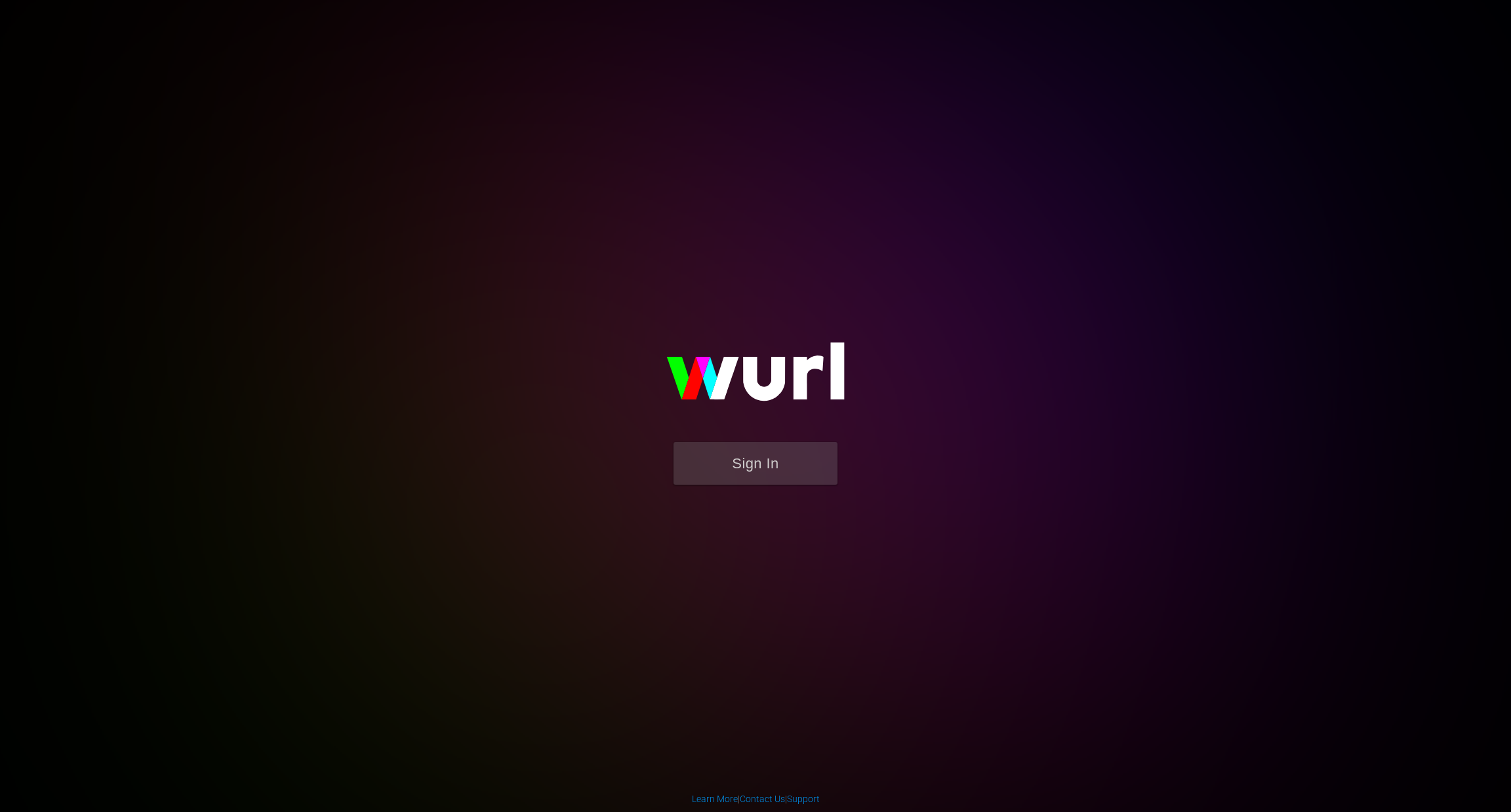
click at [1388, 312] on body "Sign In Learn More | Contact Us | Support" at bounding box center [755, 406] width 1511 height 812
click at [736, 473] on button "Sign In" at bounding box center [755, 463] width 164 height 43
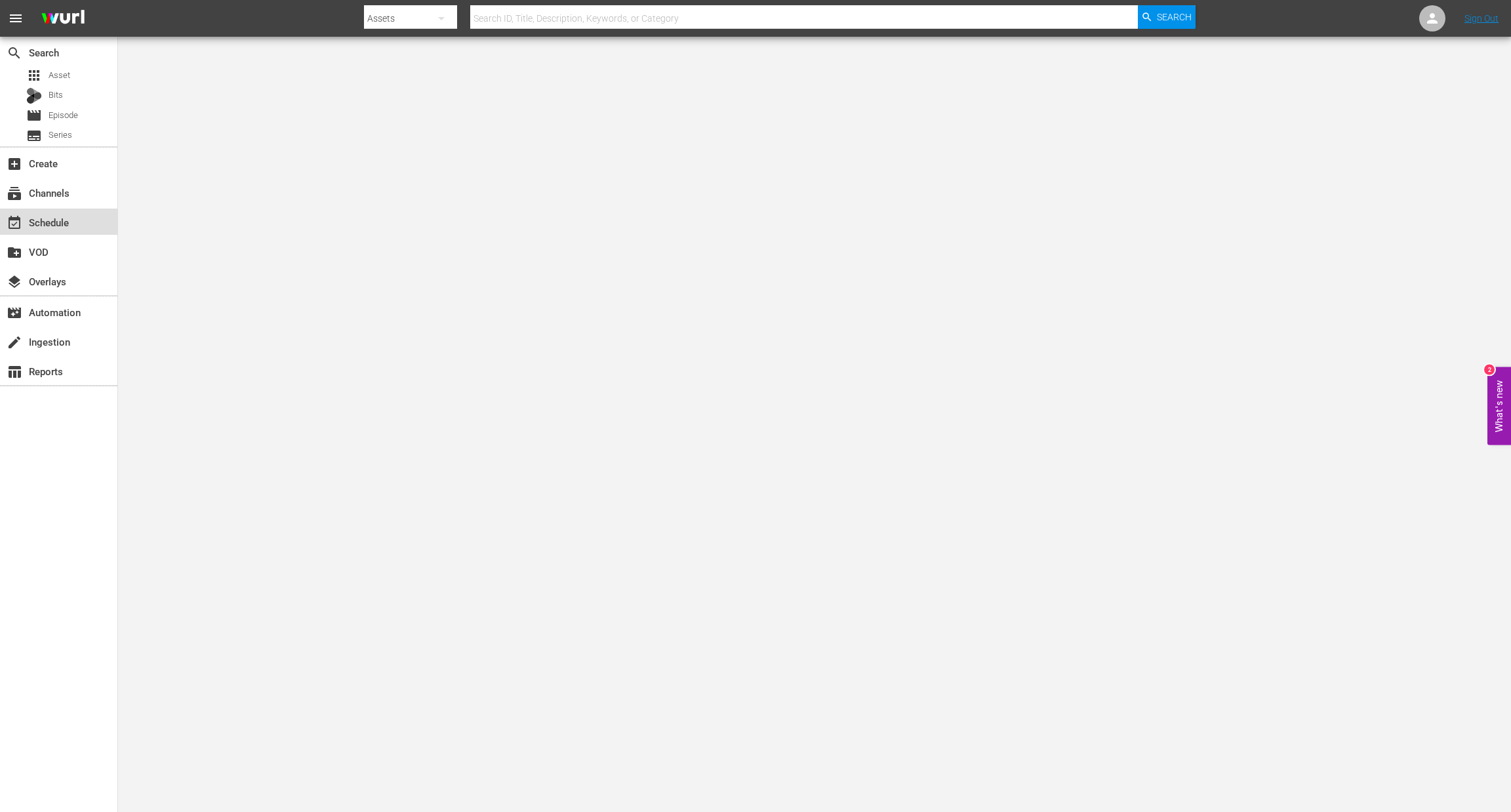
click at [45, 232] on div "event_available Schedule" at bounding box center [58, 221] width 118 height 26
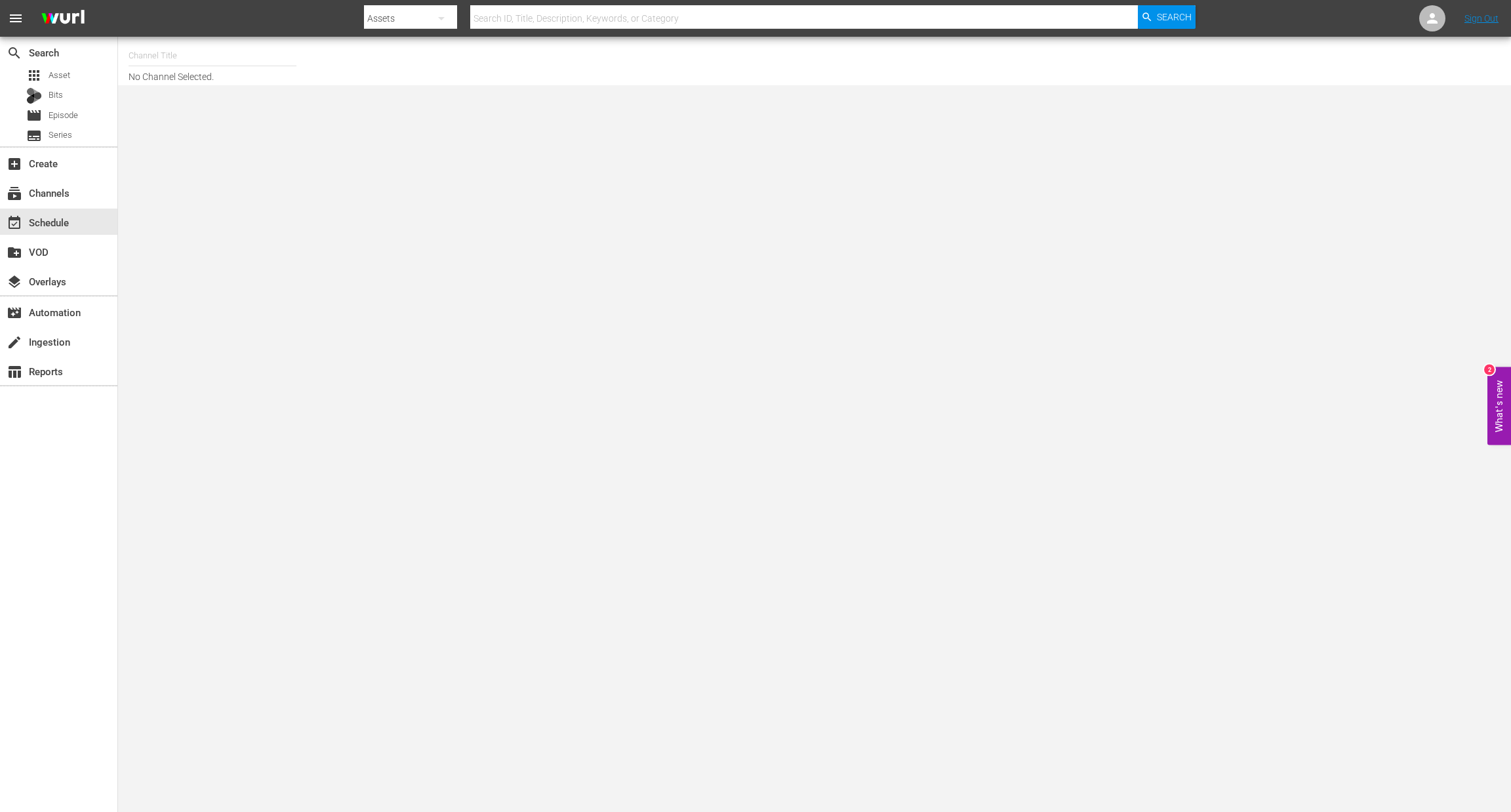
click at [215, 65] on hr at bounding box center [212, 65] width 168 height 1
click at [231, 56] on input "text" at bounding box center [212, 55] width 168 height 31
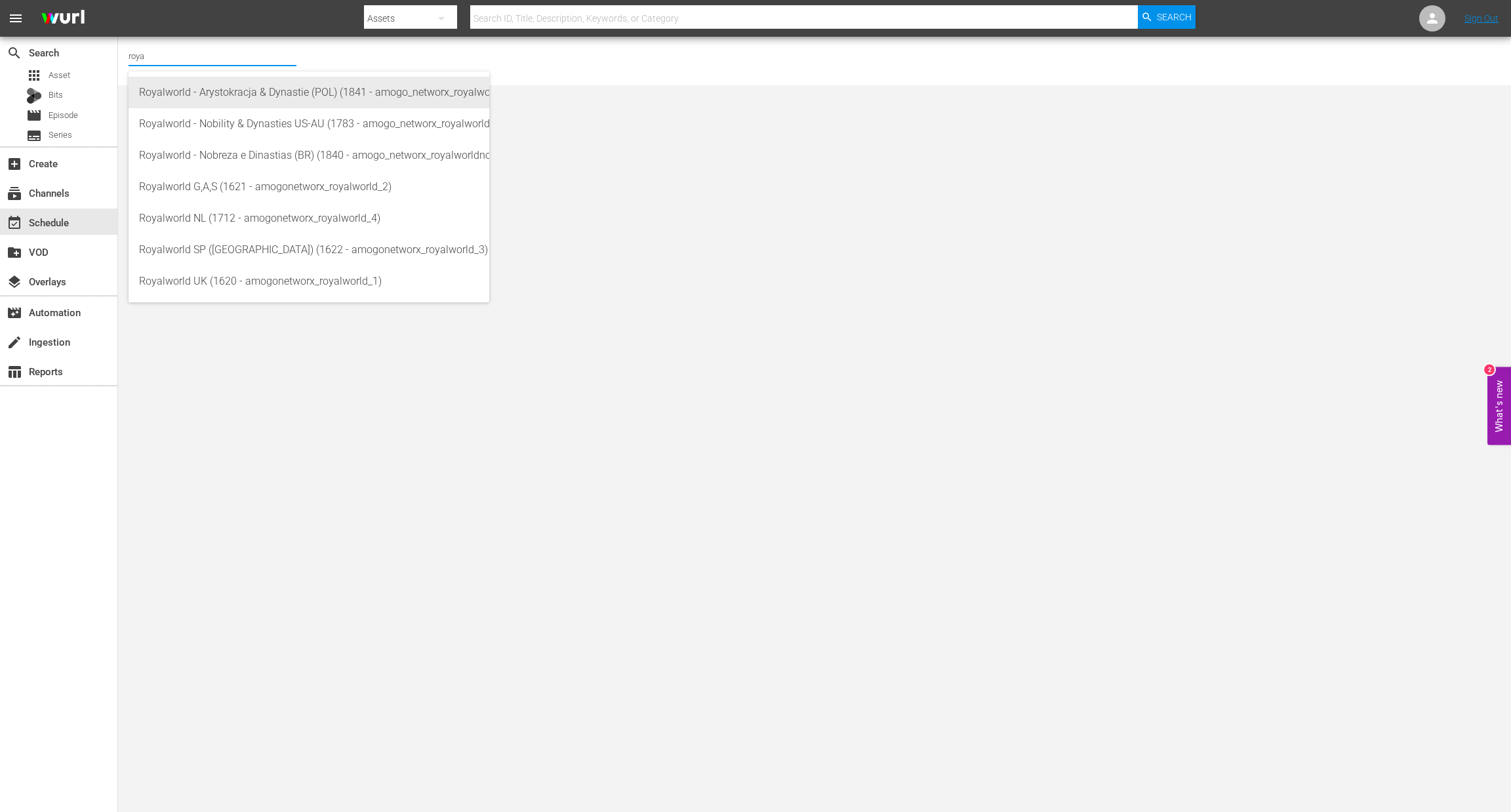
click at [250, 88] on div "Royalworld - Arystokracja & Dynastie (POL) (1841 - amogo_networx_royalworldarys…" at bounding box center [309, 92] width 340 height 31
type input "Royalworld - Arystokracja & Dynastie (POL) (1841 - amogo_networx_royalworldarys…"
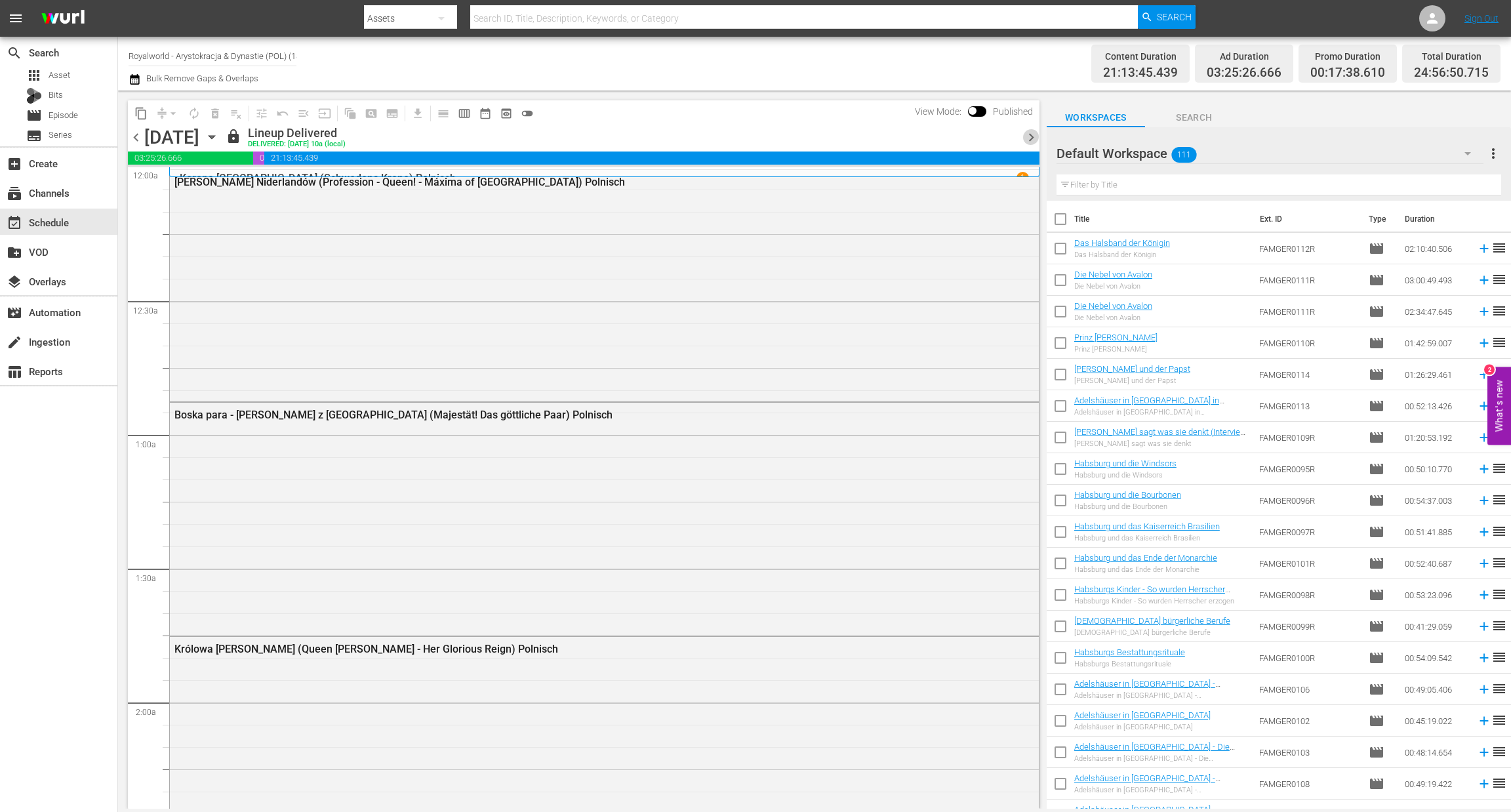
click at [1026, 141] on span "chevron_right" at bounding box center [1031, 137] width 17 height 17
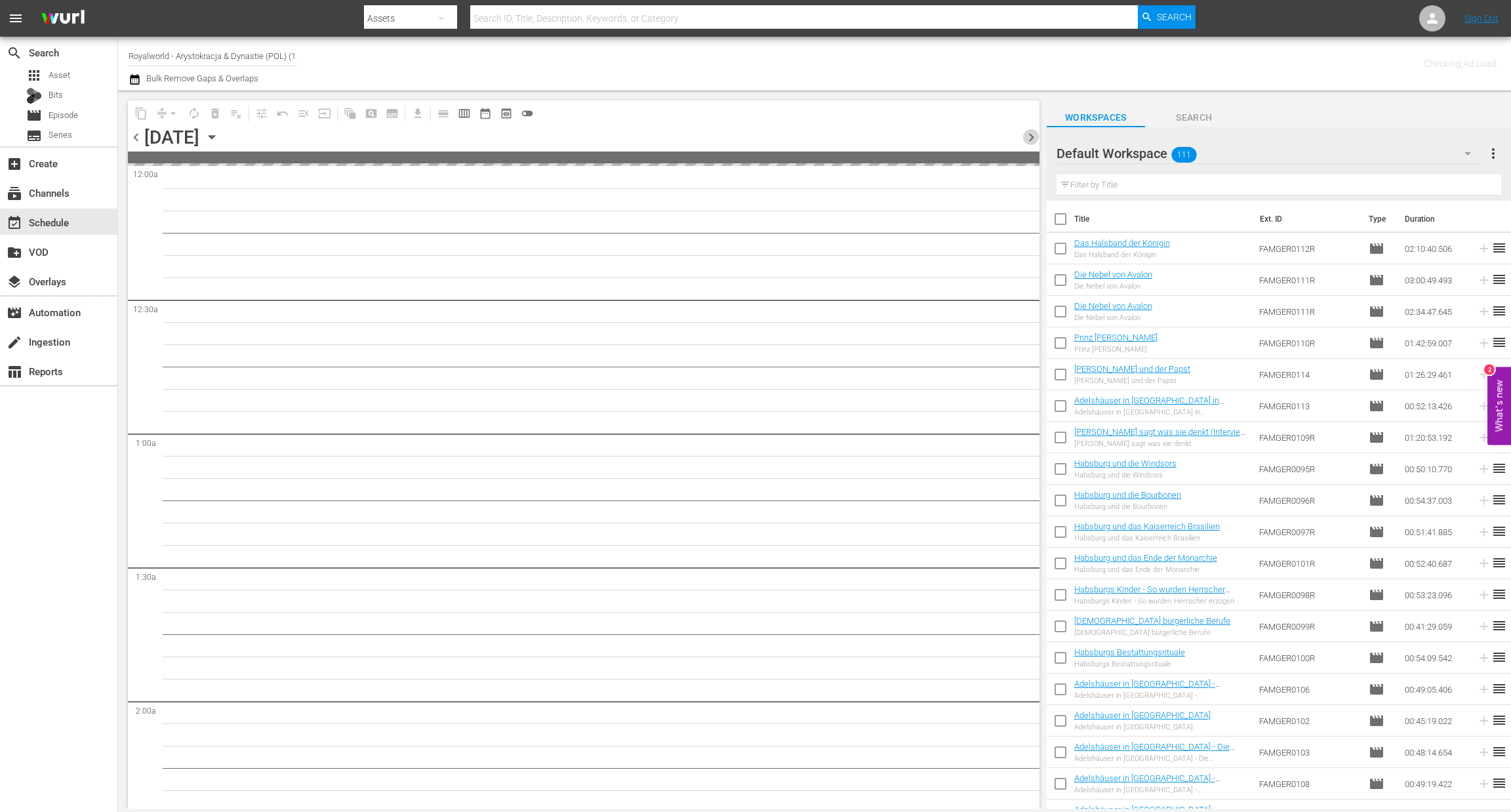
click at [1026, 141] on span "chevron_right" at bounding box center [1031, 137] width 17 height 17
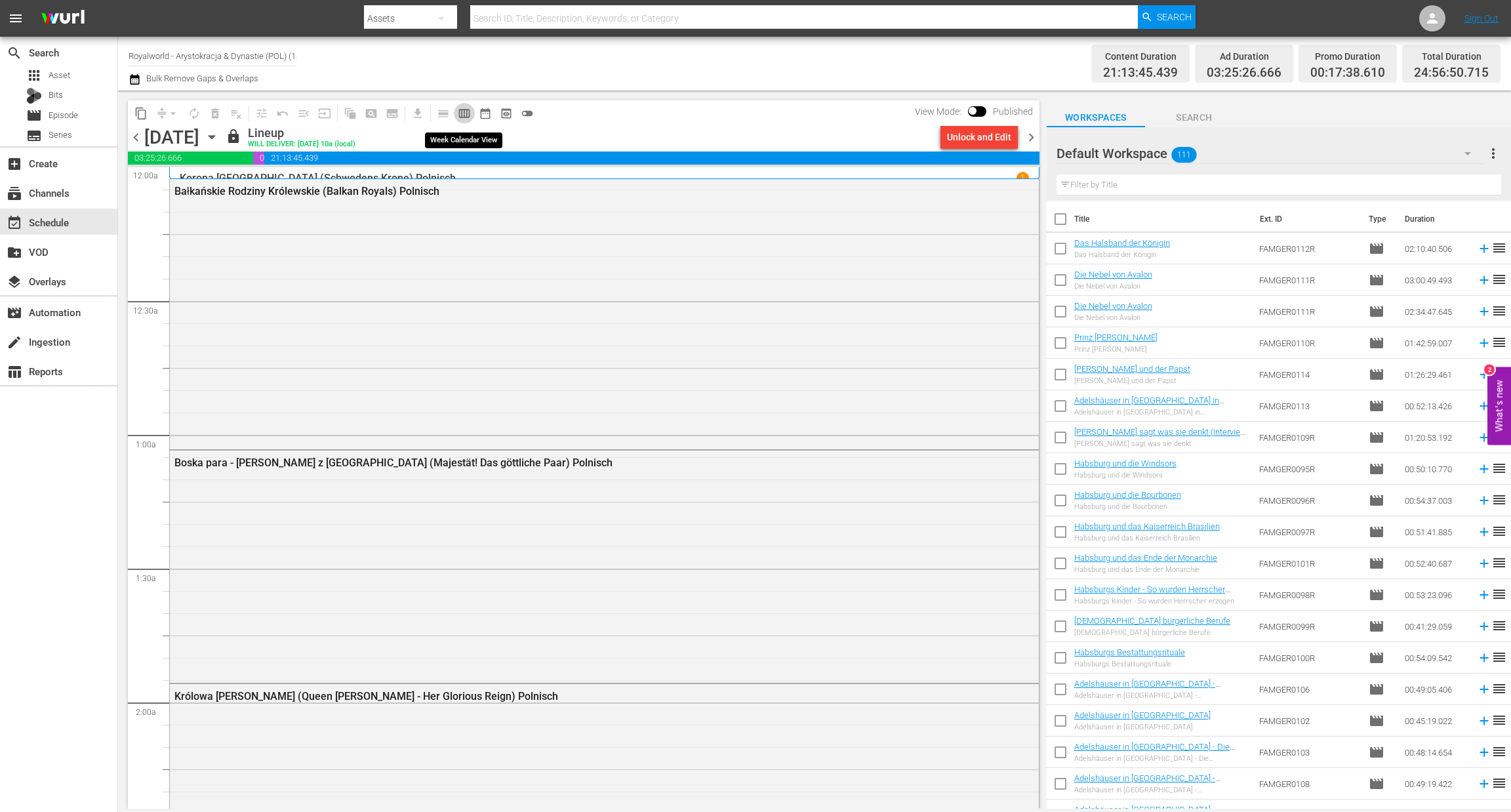
click at [462, 118] on span "calendar_view_week_outlined" at bounding box center [464, 113] width 13 height 13
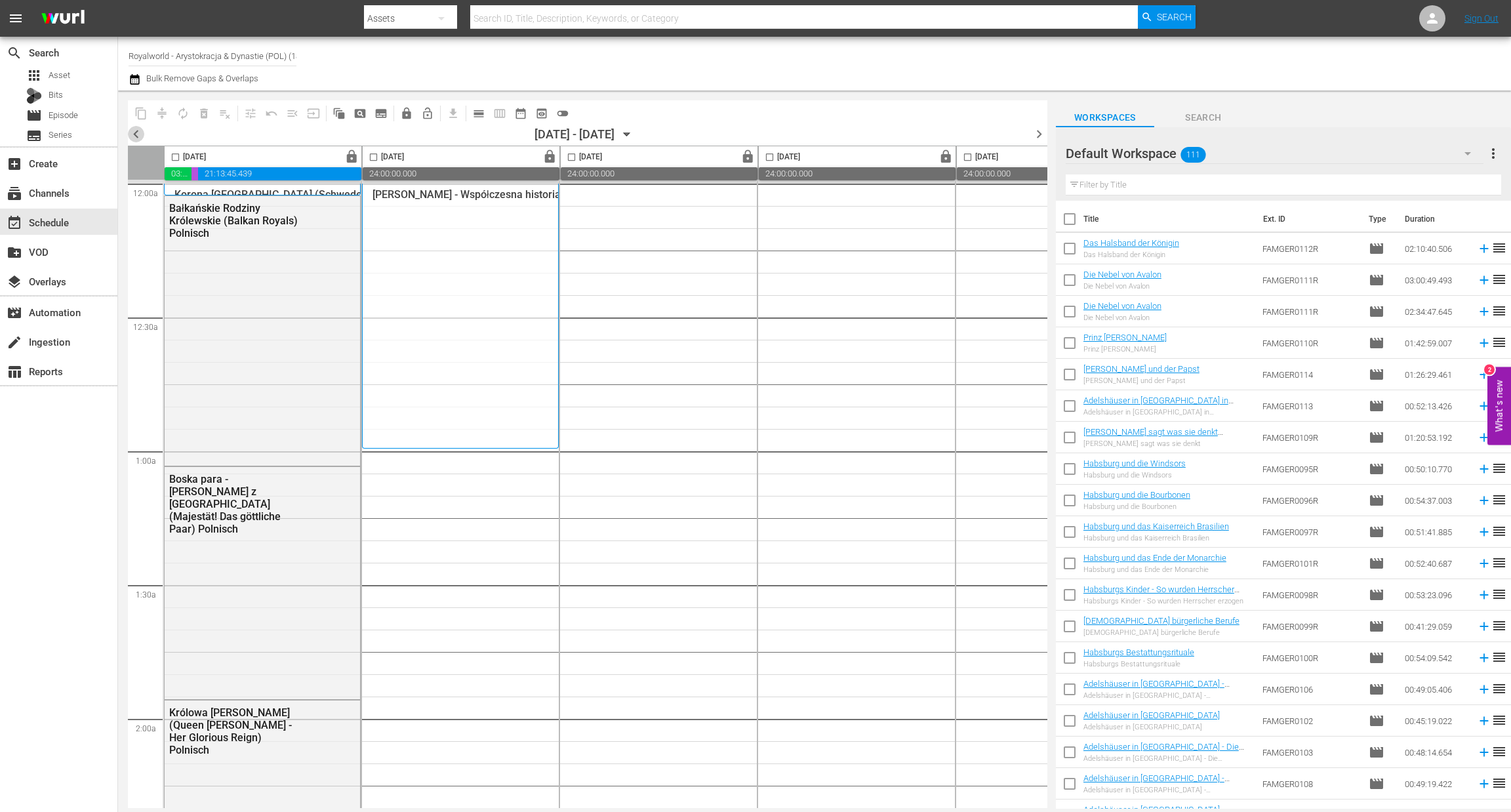
click at [136, 138] on span "chevron_left" at bounding box center [136, 134] width 17 height 17
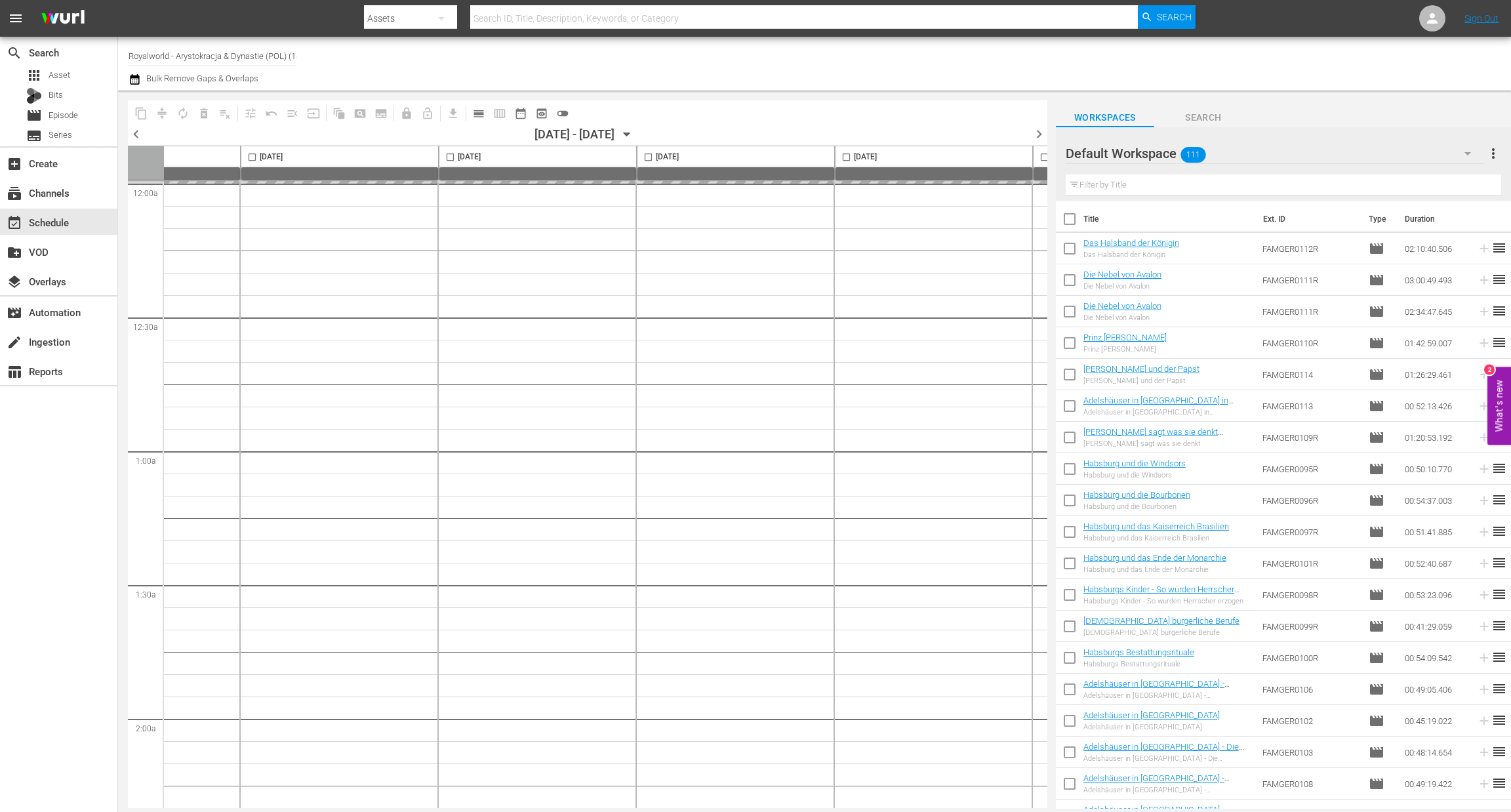
scroll to position [0, 509]
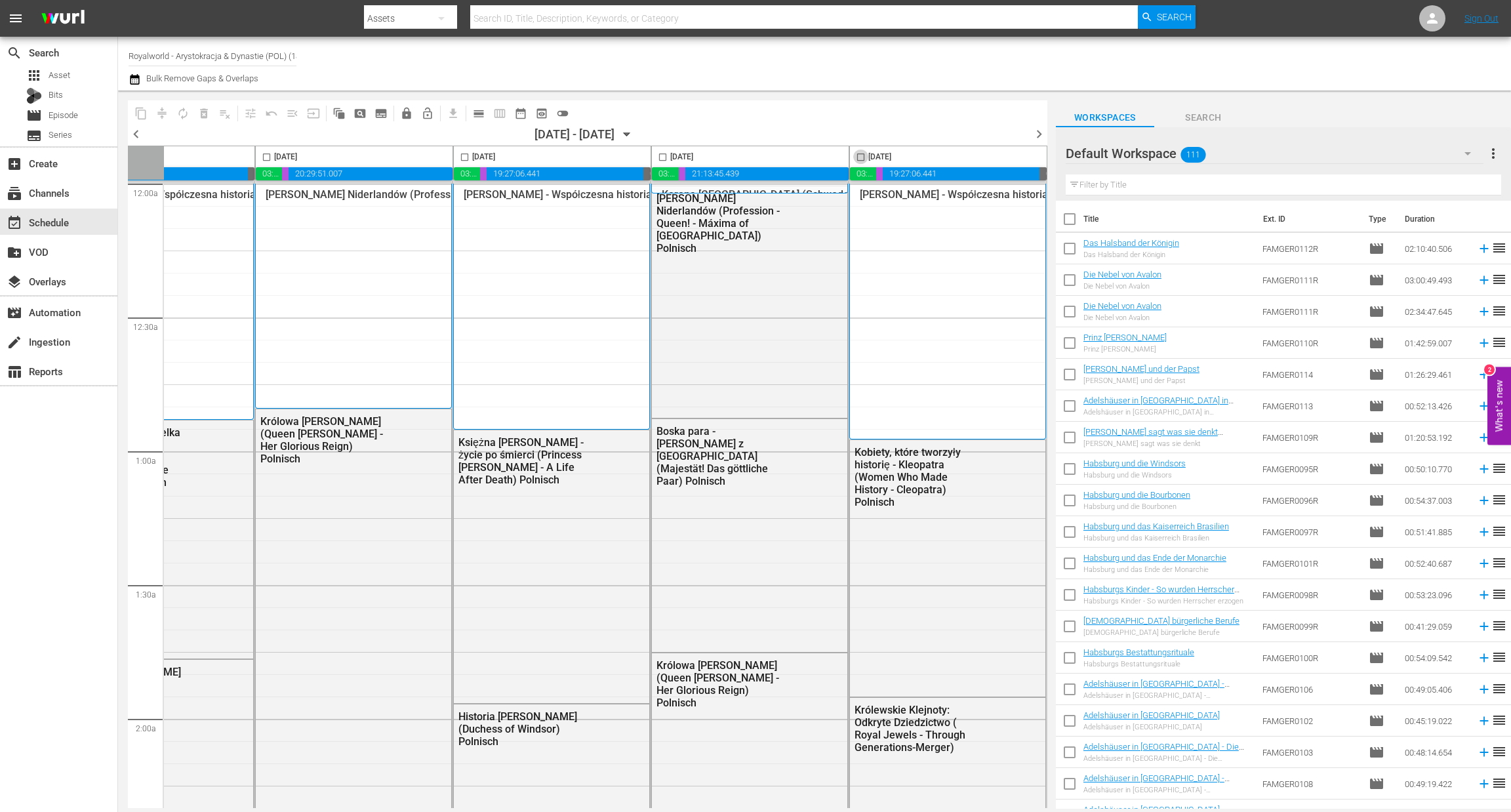
click at [855, 156] on input "checkbox" at bounding box center [861, 160] width 16 height 16
checkbox input "true"
click at [144, 115] on span "content_copy" at bounding box center [140, 113] width 13 height 13
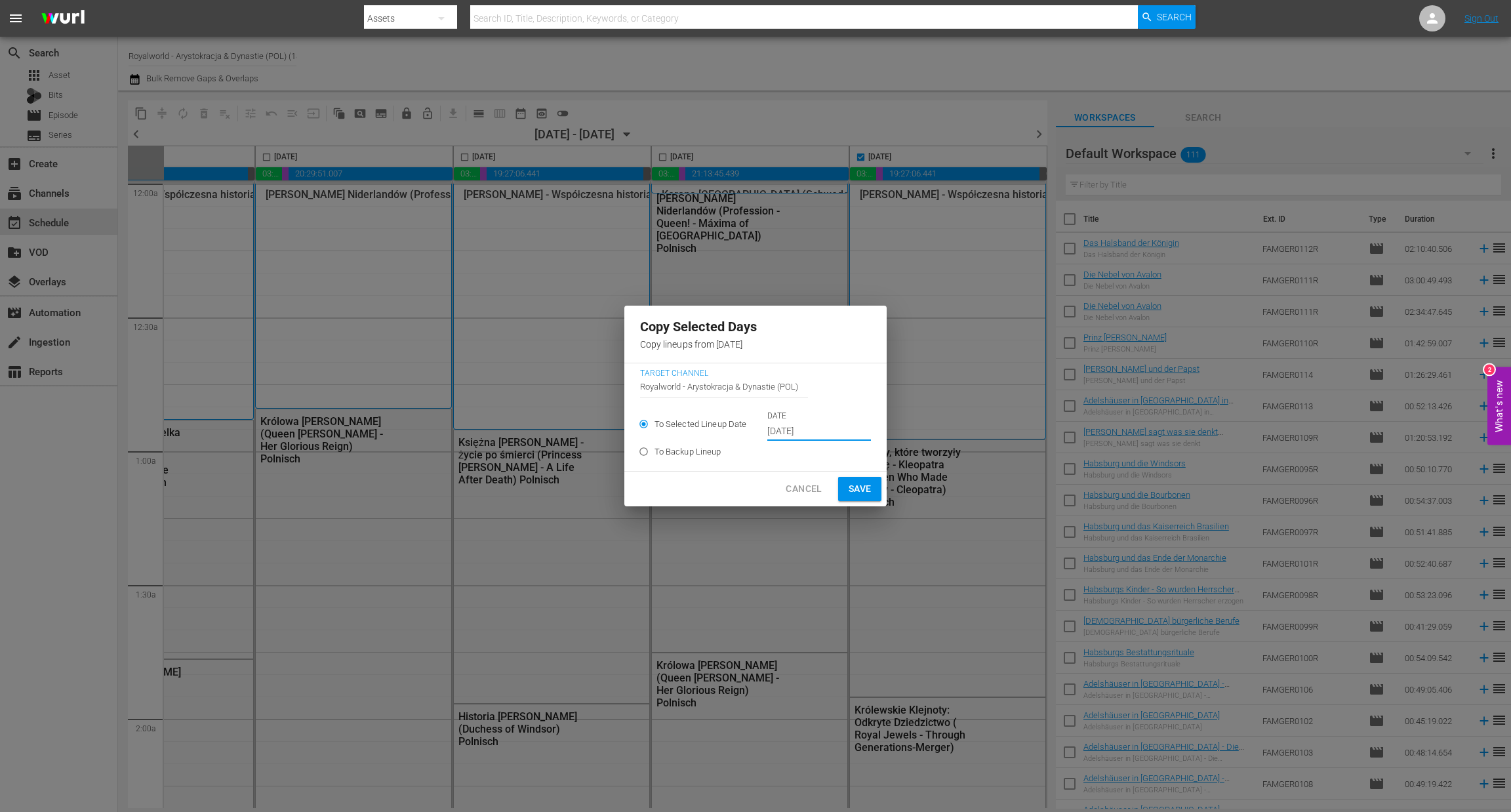
click at [825, 429] on input "Sep 23rd 2025" at bounding box center [819, 431] width 104 height 19
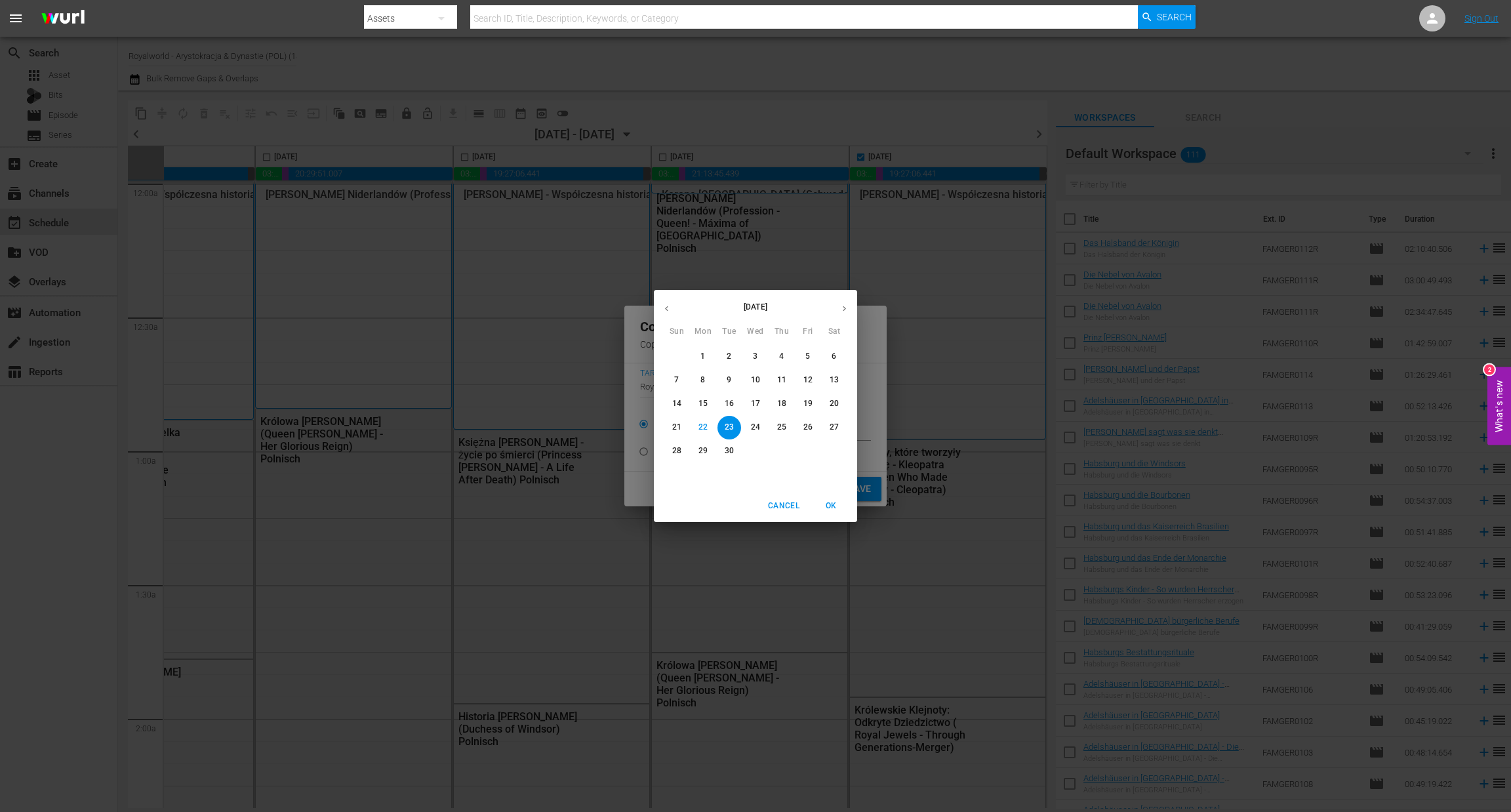
click at [766, 430] on span "24" at bounding box center [755, 426] width 23 height 11
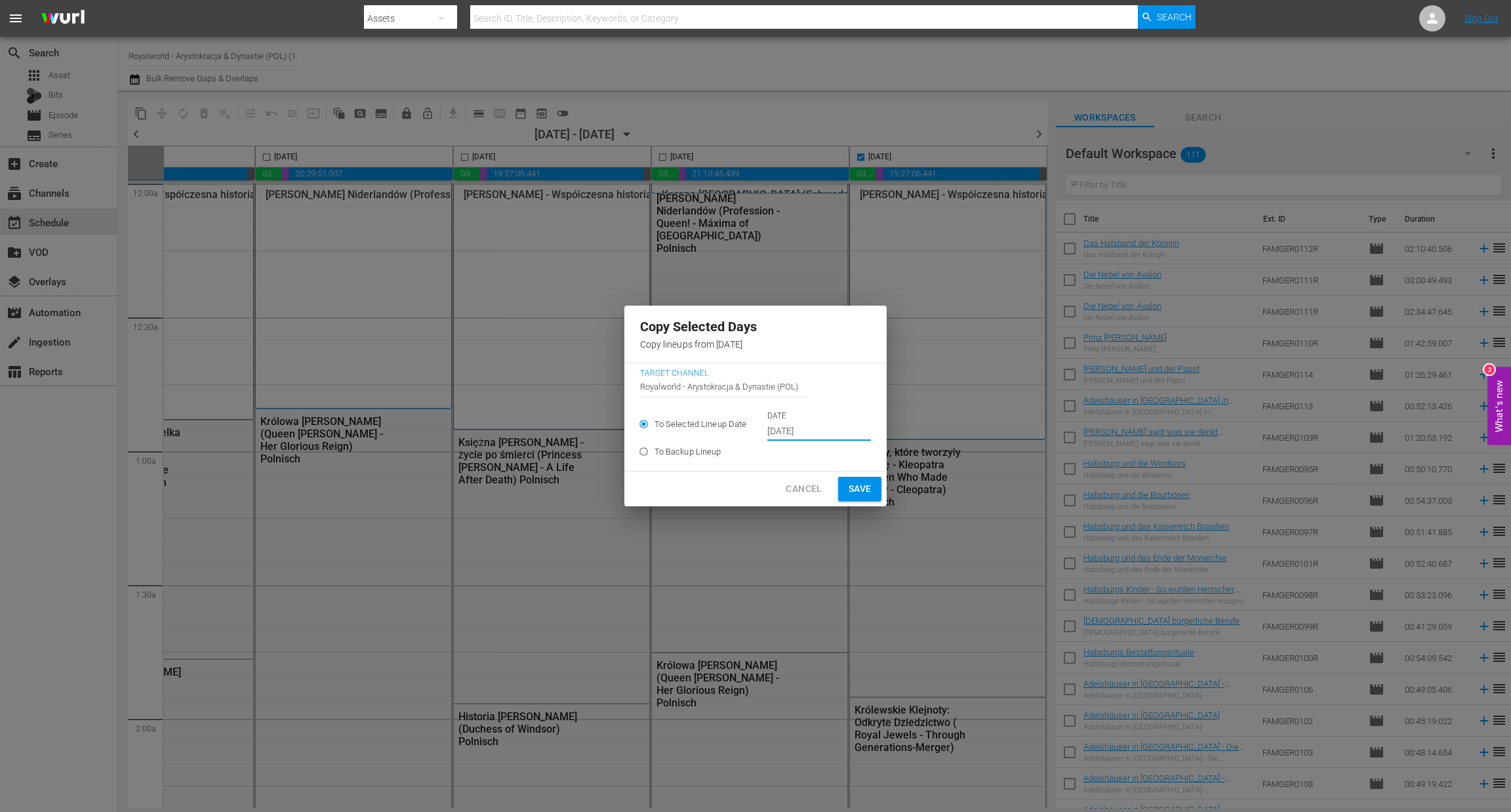
click at [798, 428] on input "Sep 24th 2025" at bounding box center [819, 431] width 104 height 19
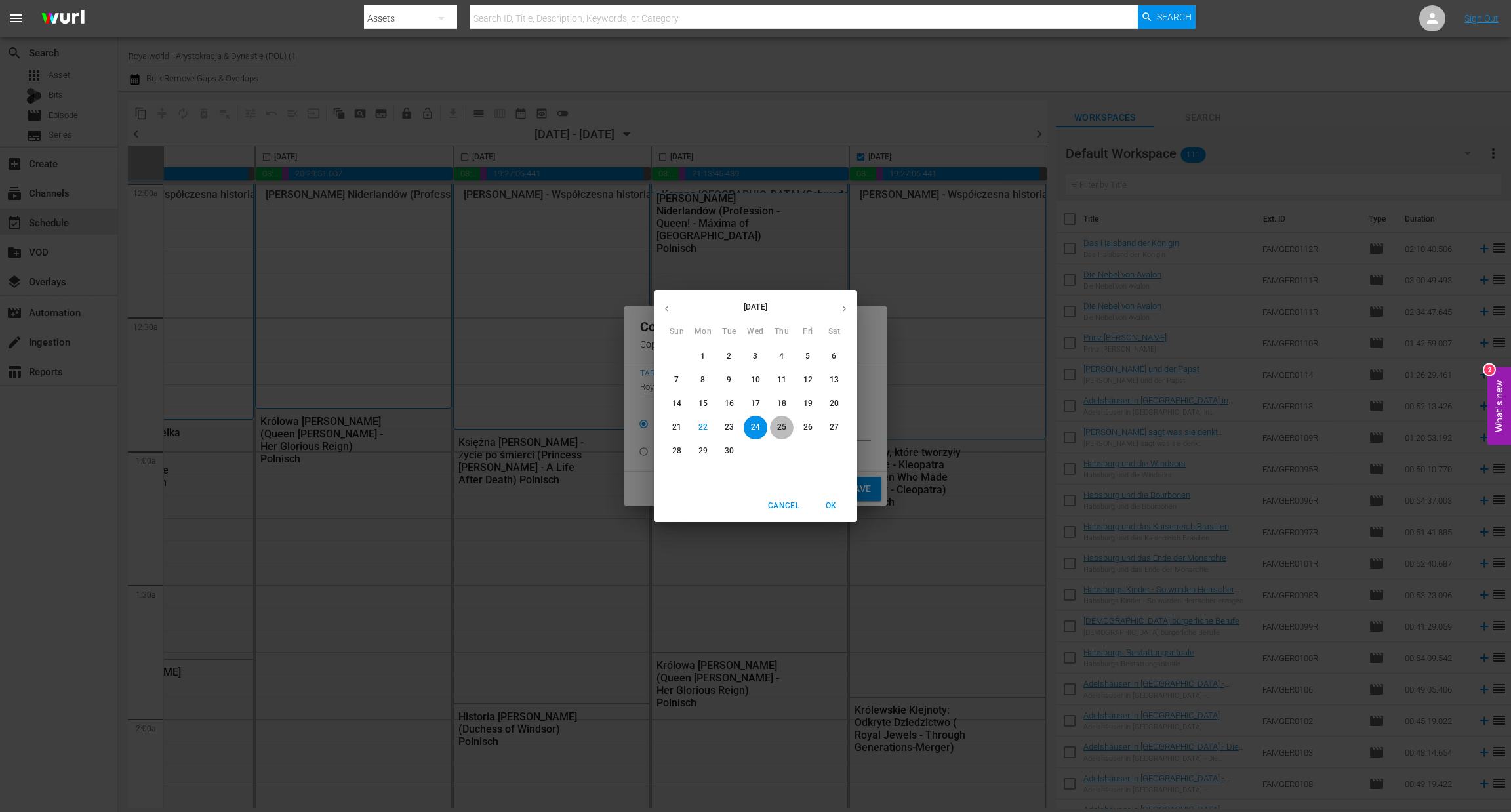
click at [782, 426] on p "25" at bounding box center [781, 426] width 9 height 11
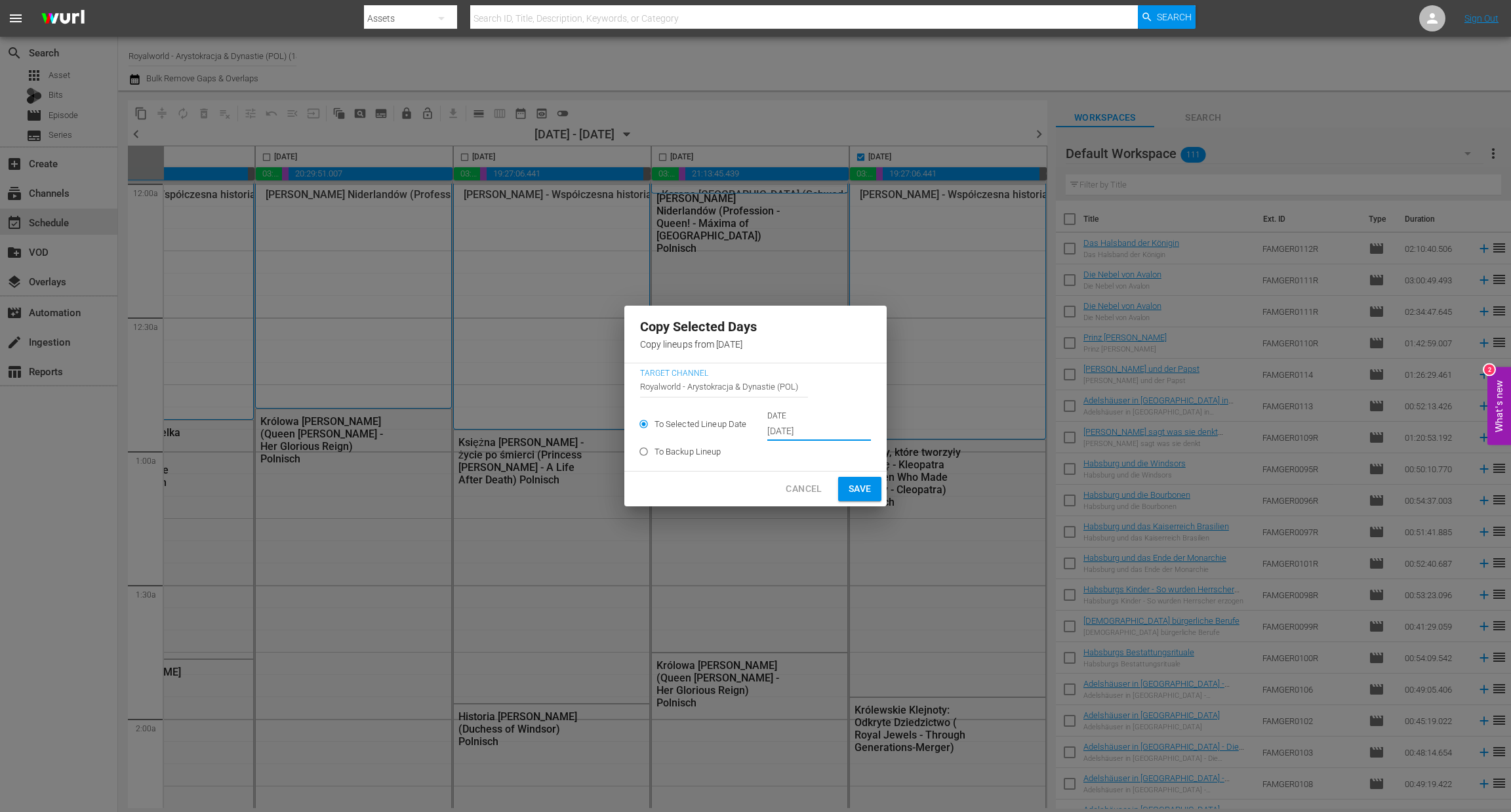
click at [850, 493] on span "Save" at bounding box center [860, 489] width 23 height 17
type input "Sep 23rd 2025"
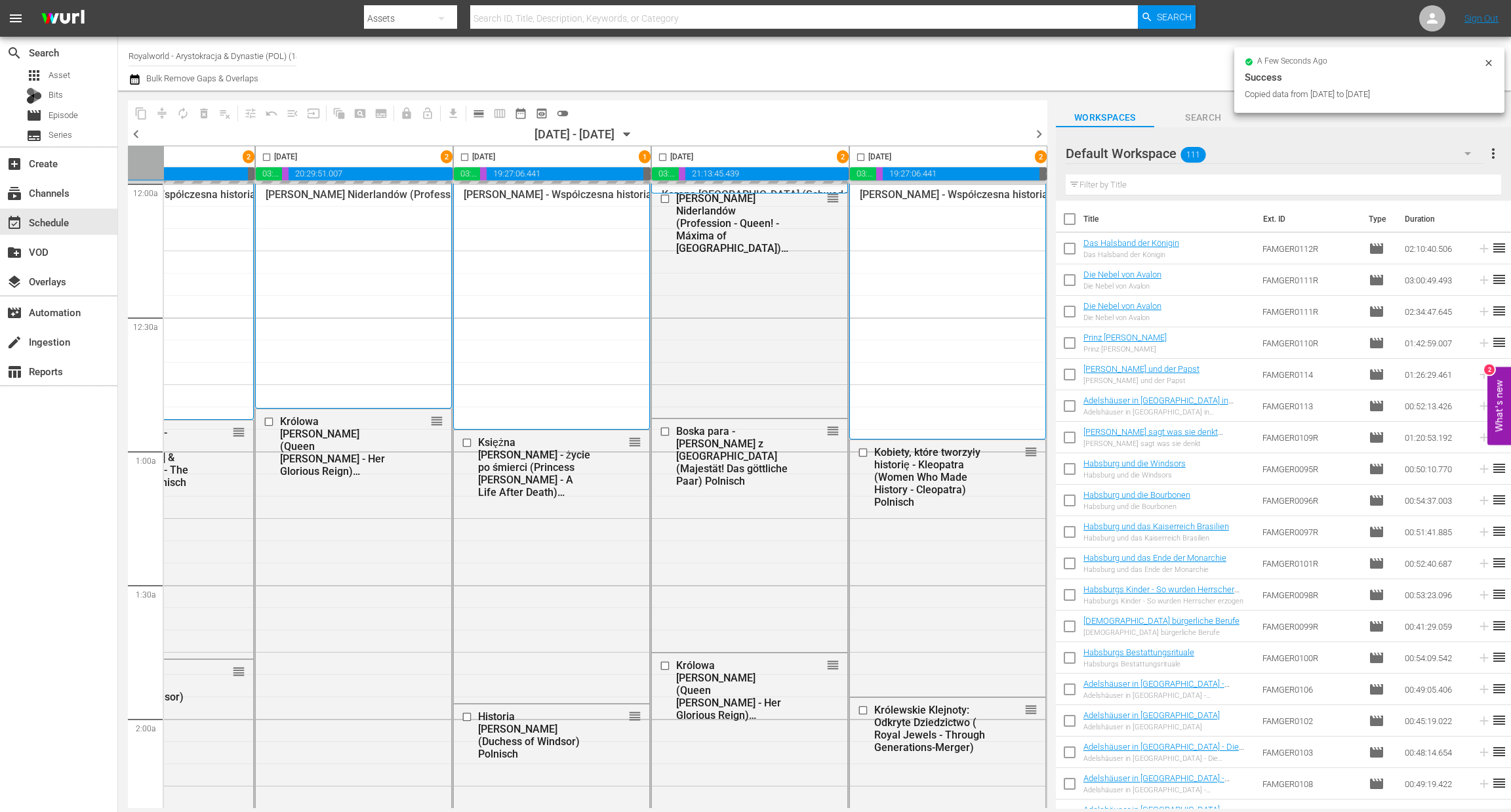
checkbox input "false"
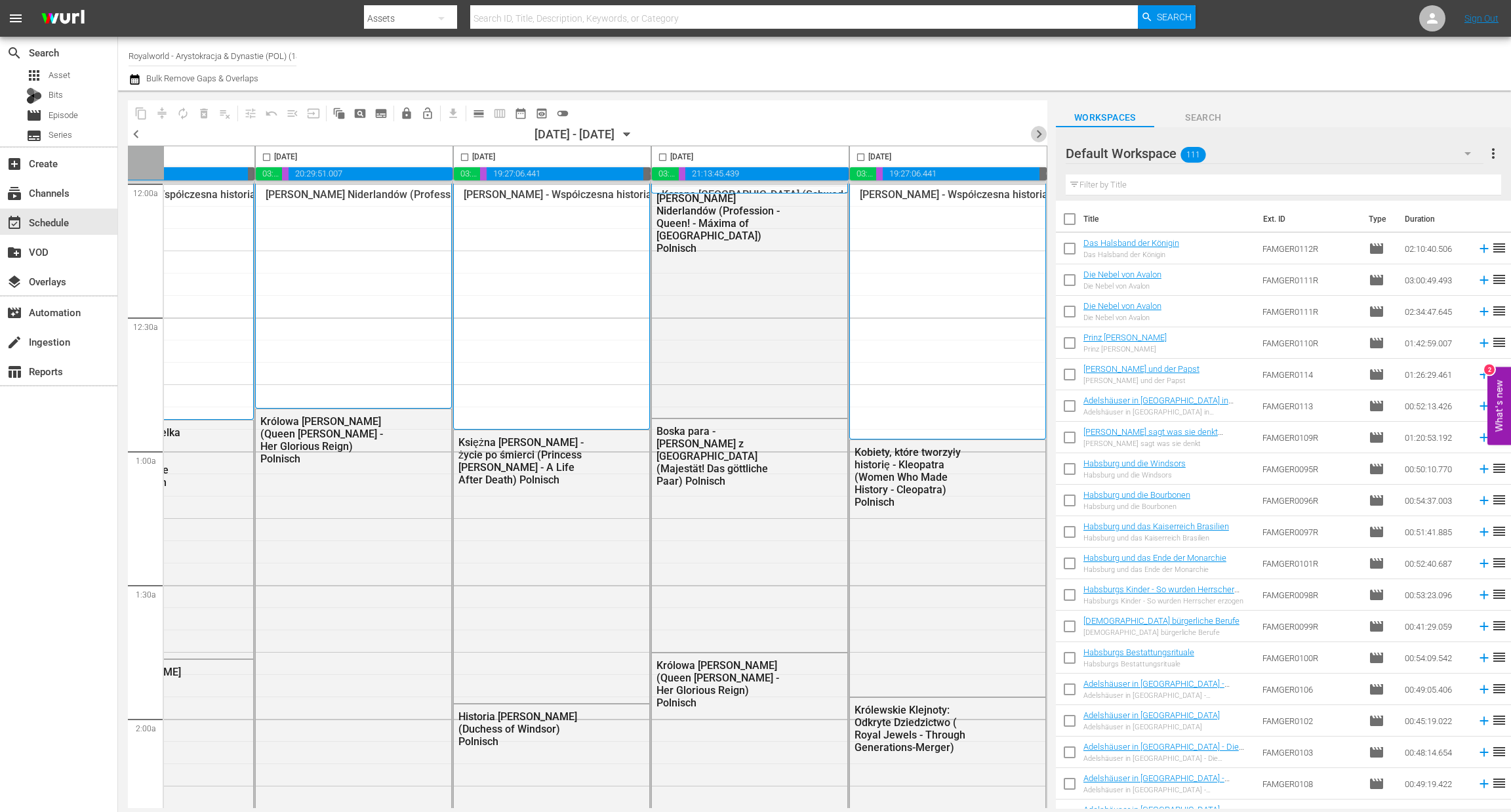
click at [1042, 130] on span "chevron_right" at bounding box center [1039, 134] width 17 height 17
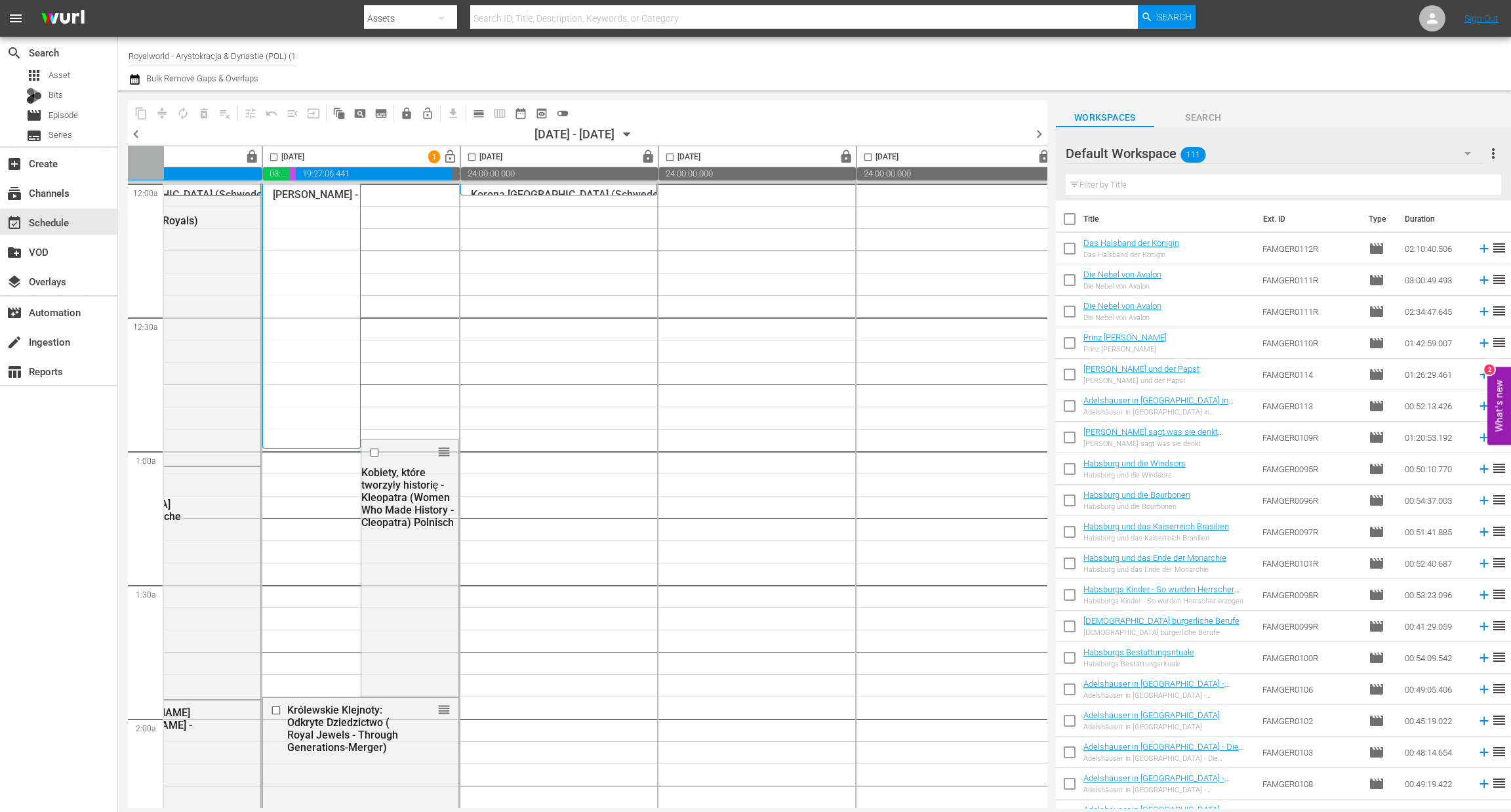
scroll to position [0, 65]
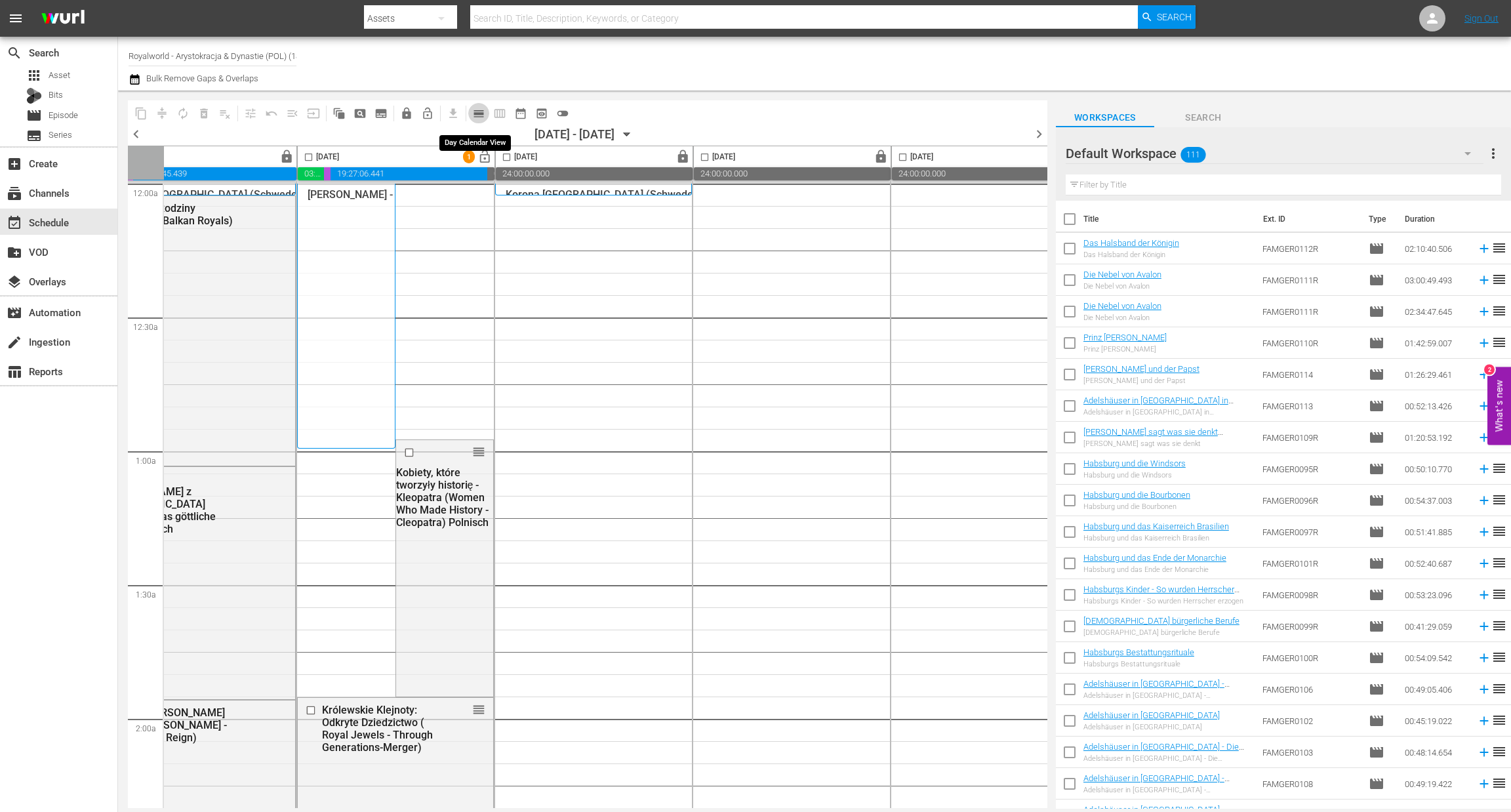
click at [483, 110] on span "calendar_view_day_outlined" at bounding box center [478, 113] width 13 height 13
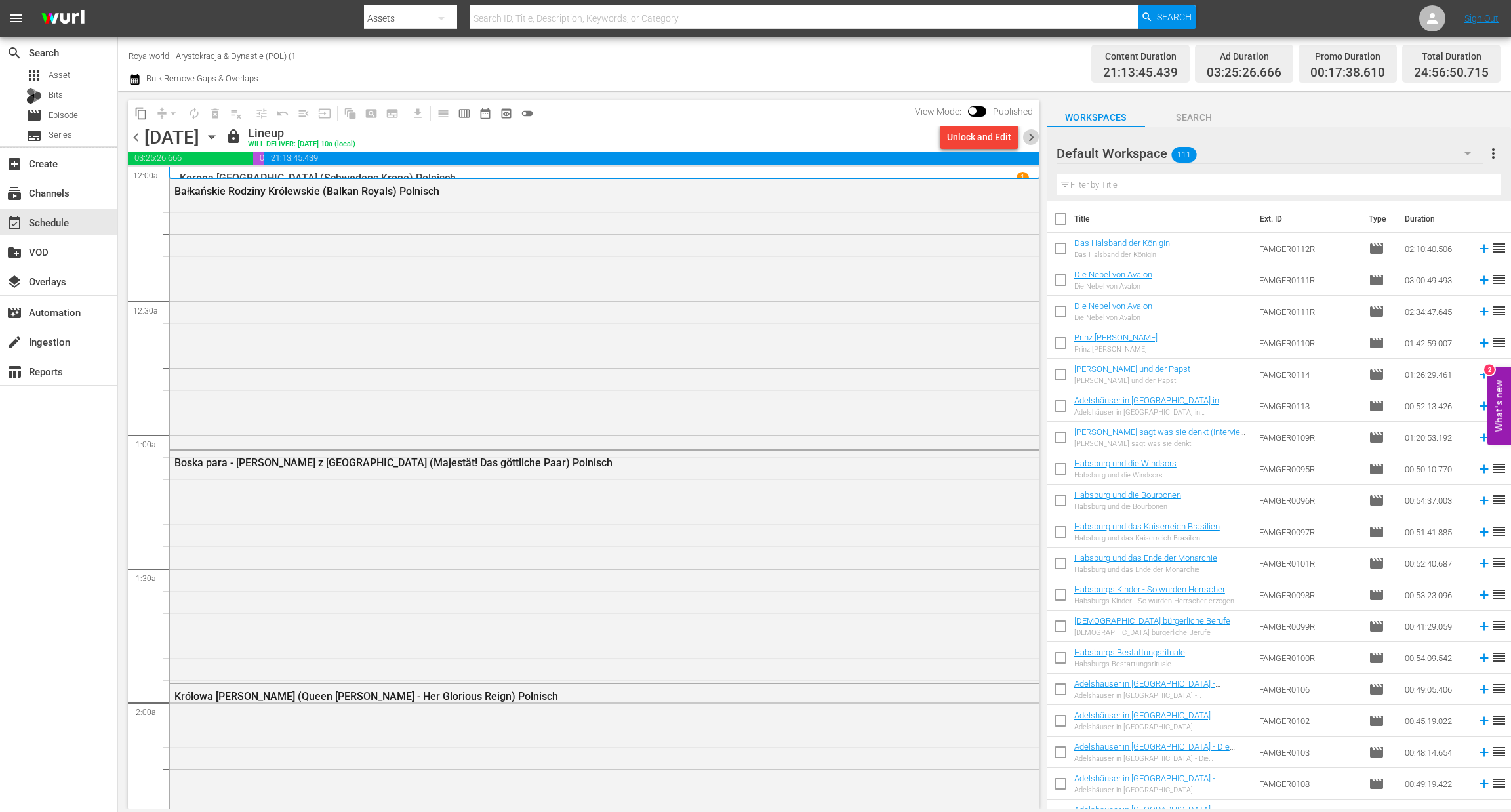
click at [1030, 139] on span "chevron_right" at bounding box center [1031, 137] width 17 height 17
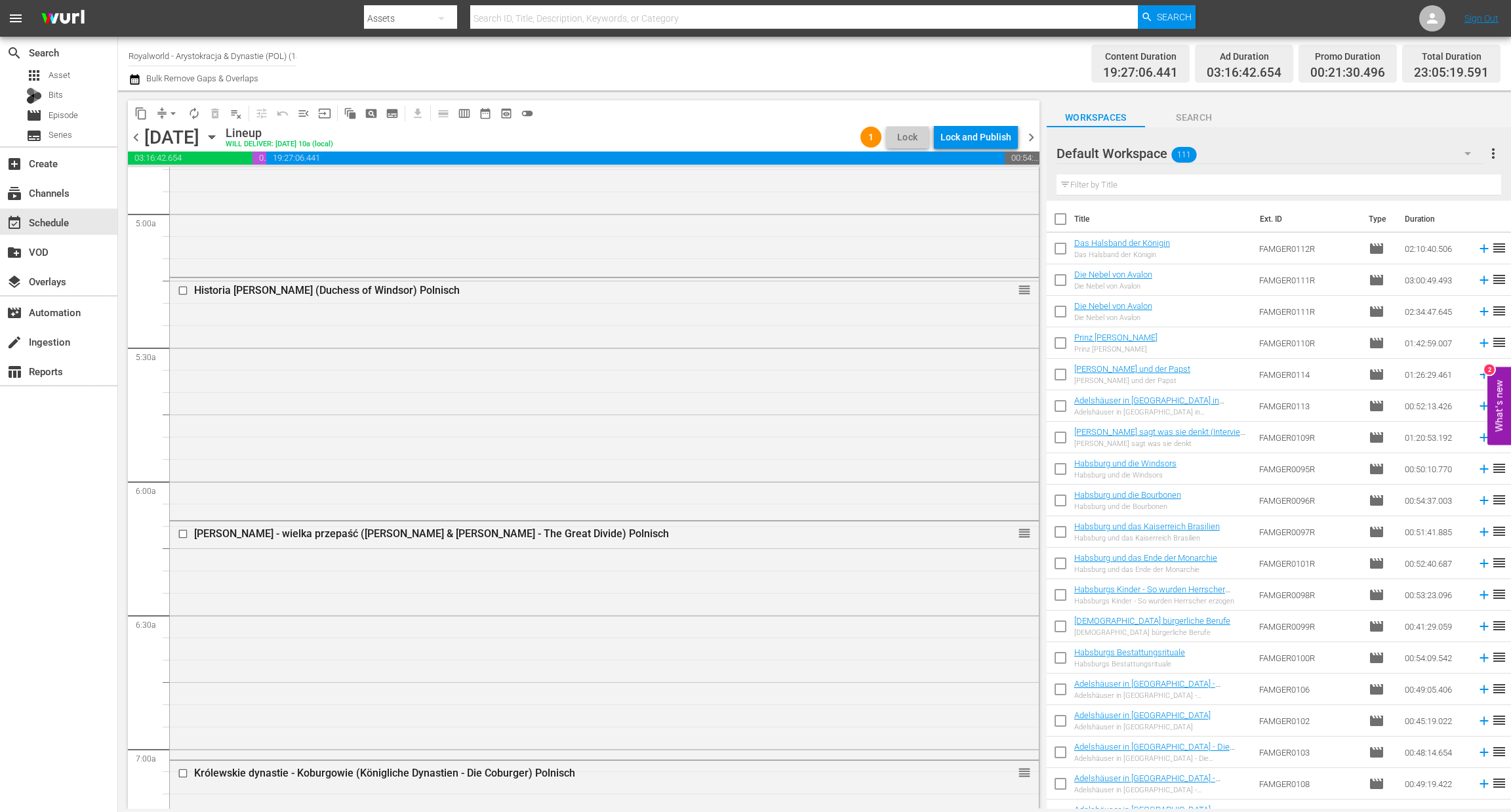
scroll to position [1170, 0]
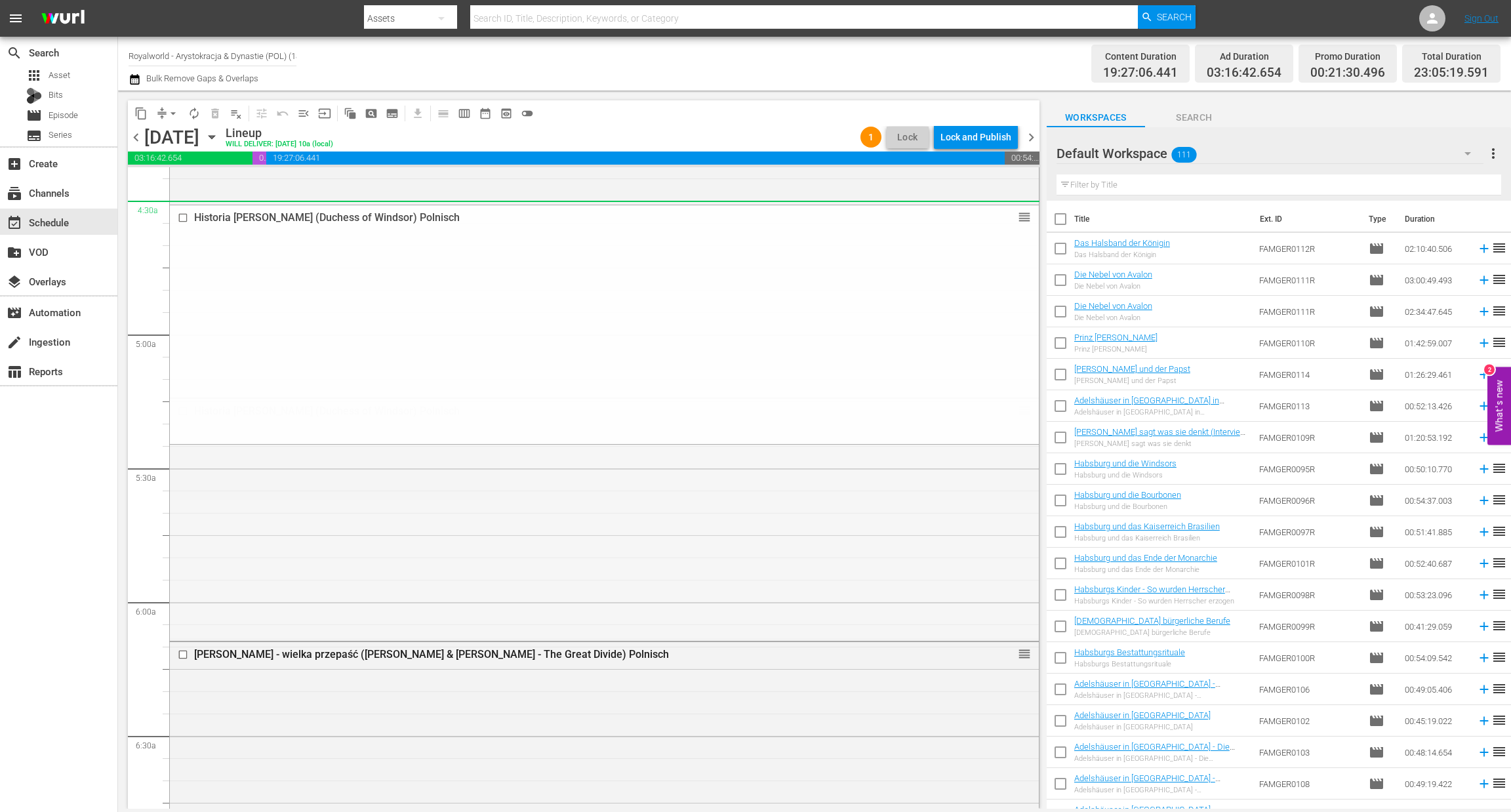
drag, startPoint x: 1013, startPoint y: 413, endPoint x: 1013, endPoint y: 219, distance: 194.0
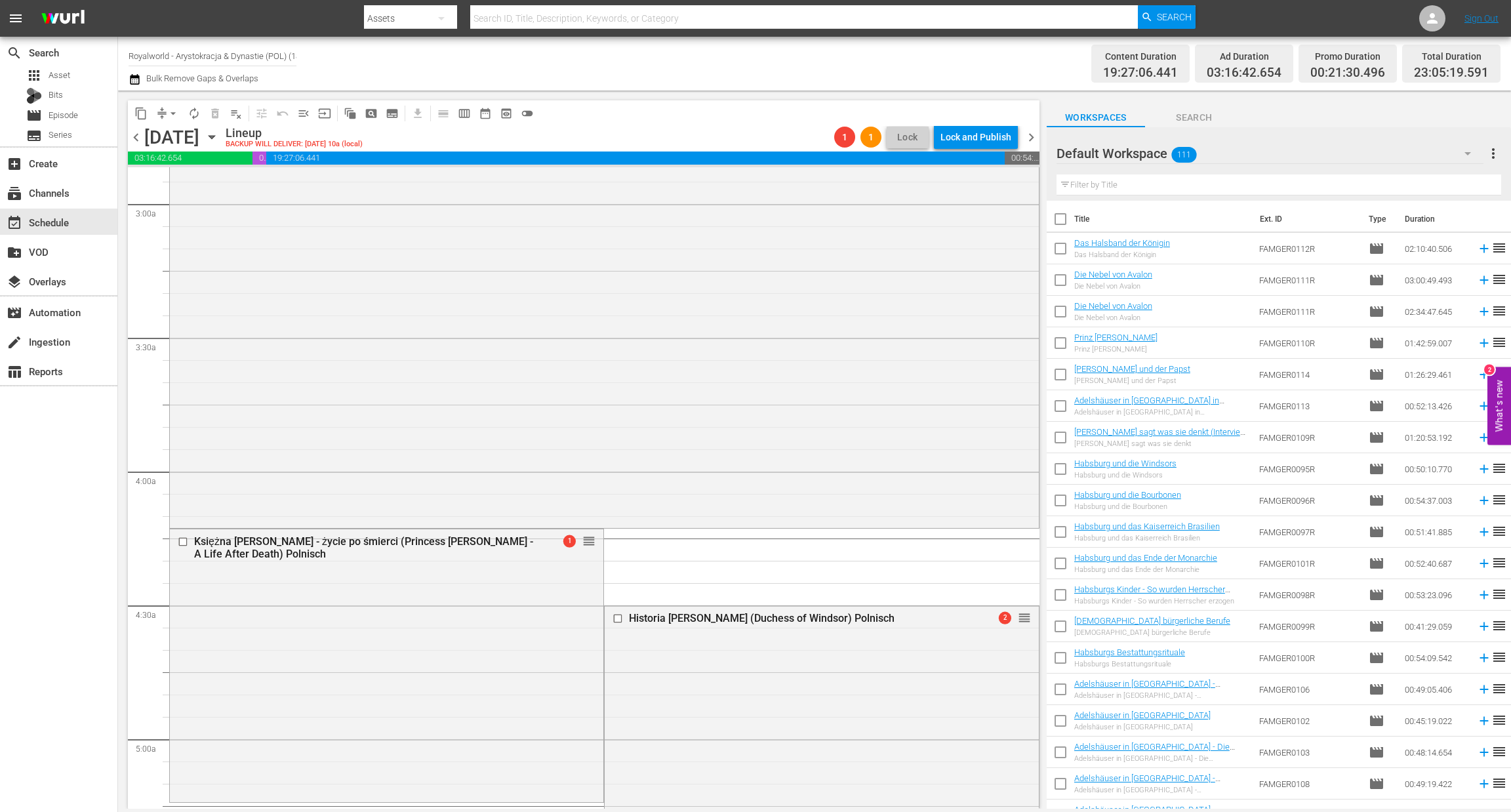
scroll to position [765, 0]
drag, startPoint x: 1009, startPoint y: 619, endPoint x: 946, endPoint y: 197, distance: 426.7
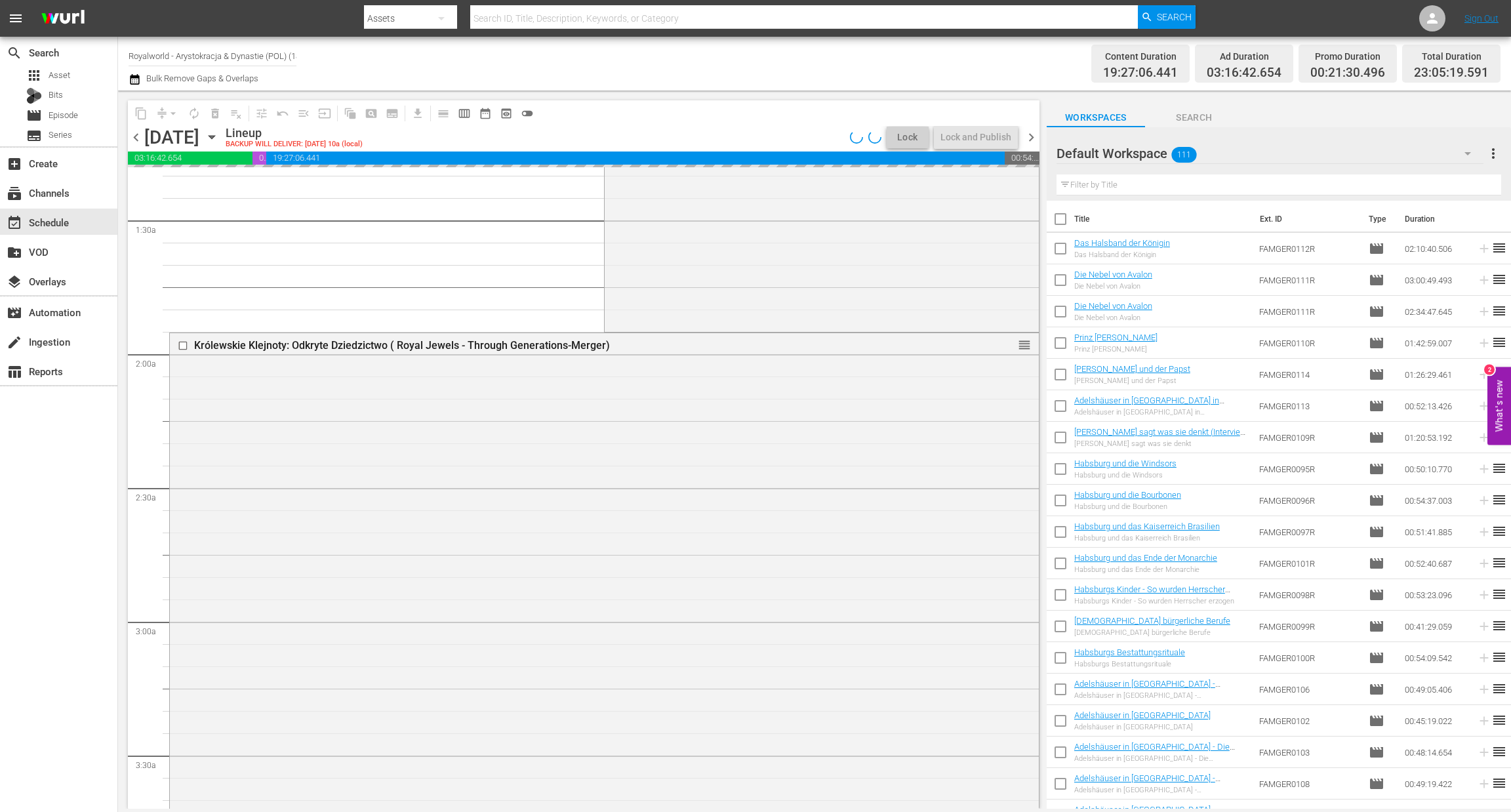
scroll to position [342, 0]
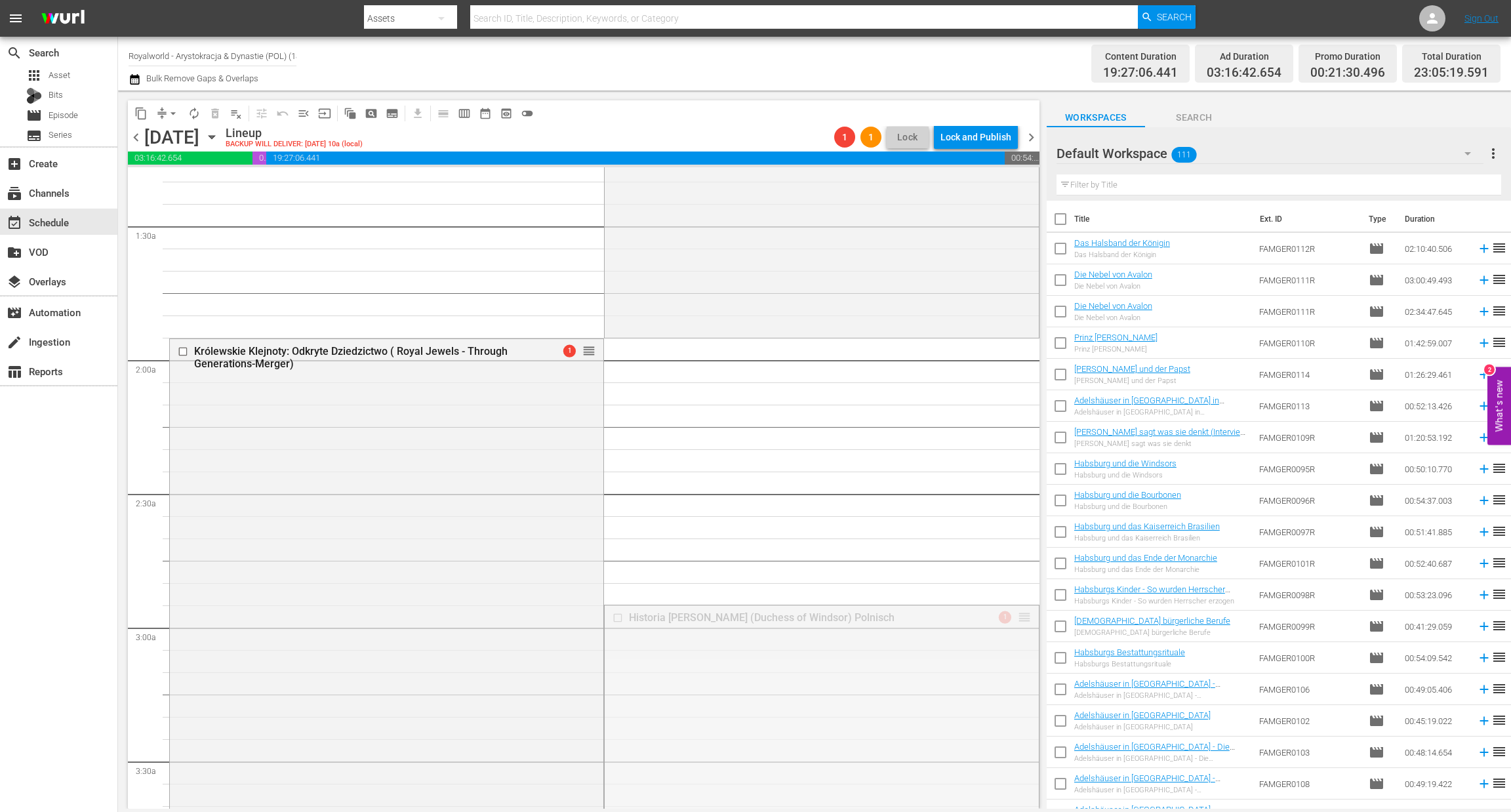
drag, startPoint x: 1007, startPoint y: 618, endPoint x: 954, endPoint y: 194, distance: 427.3
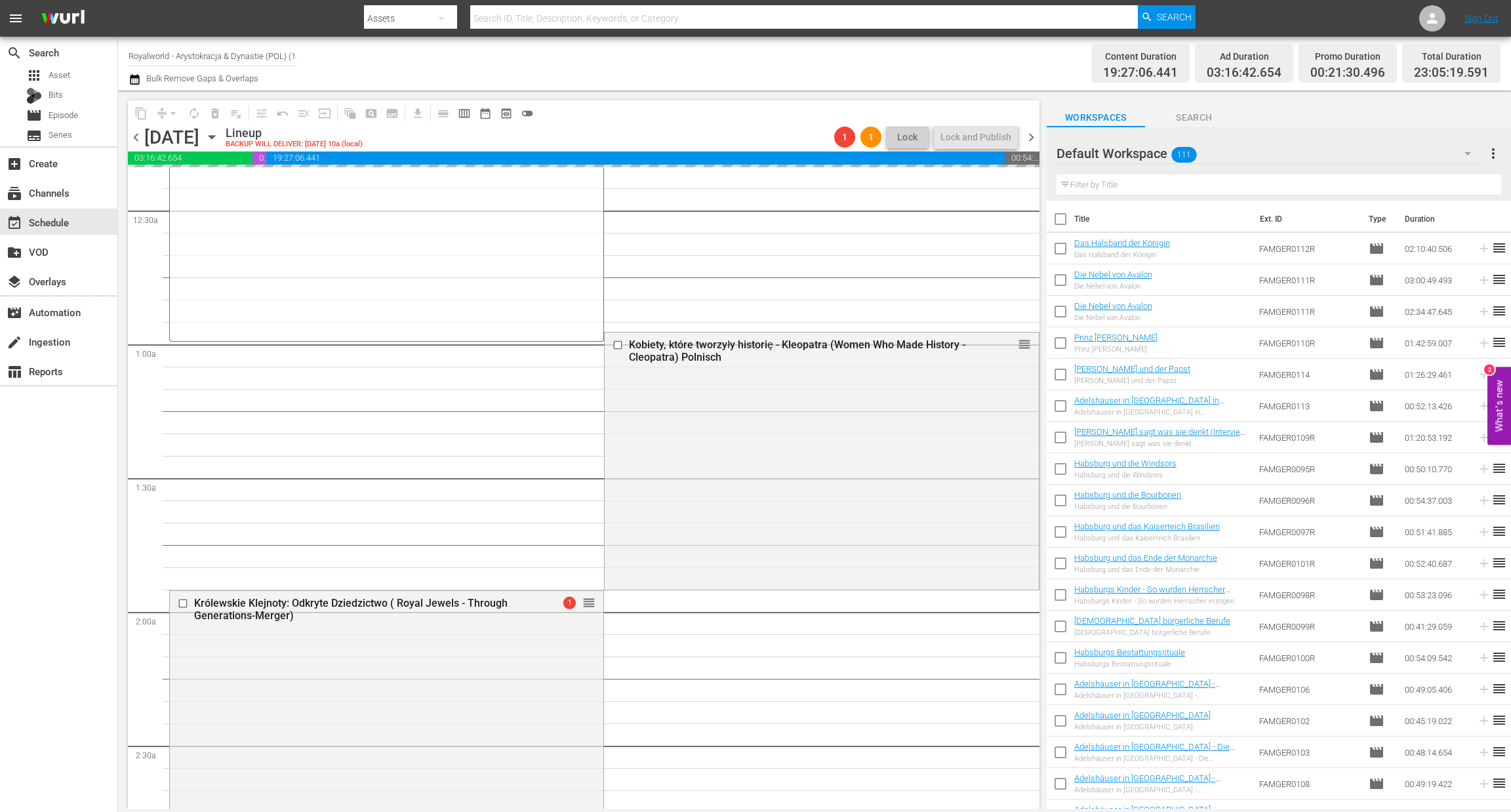
scroll to position [58, 0]
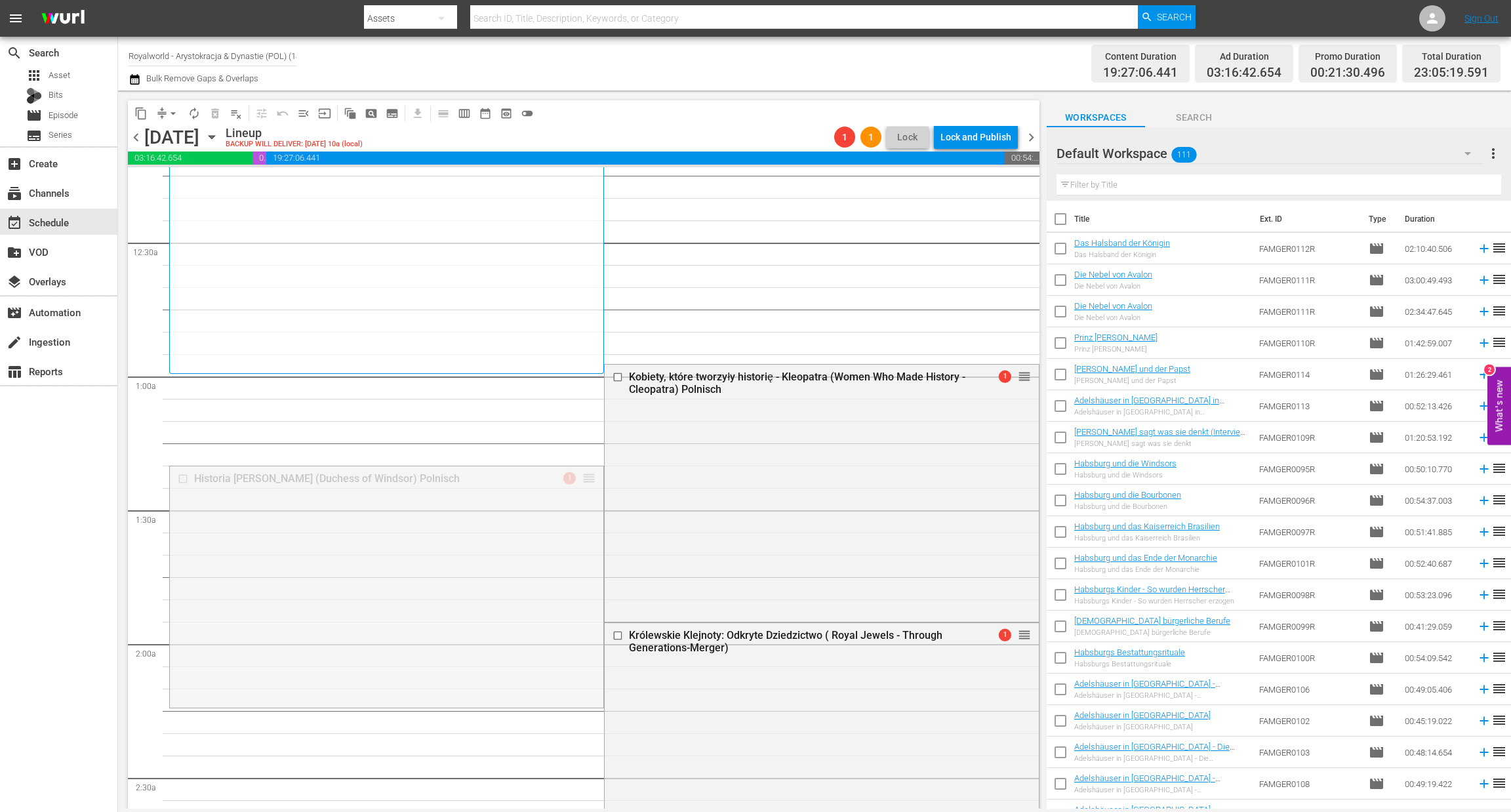
drag, startPoint x: 578, startPoint y: 475, endPoint x: 627, endPoint y: 260, distance: 220.5
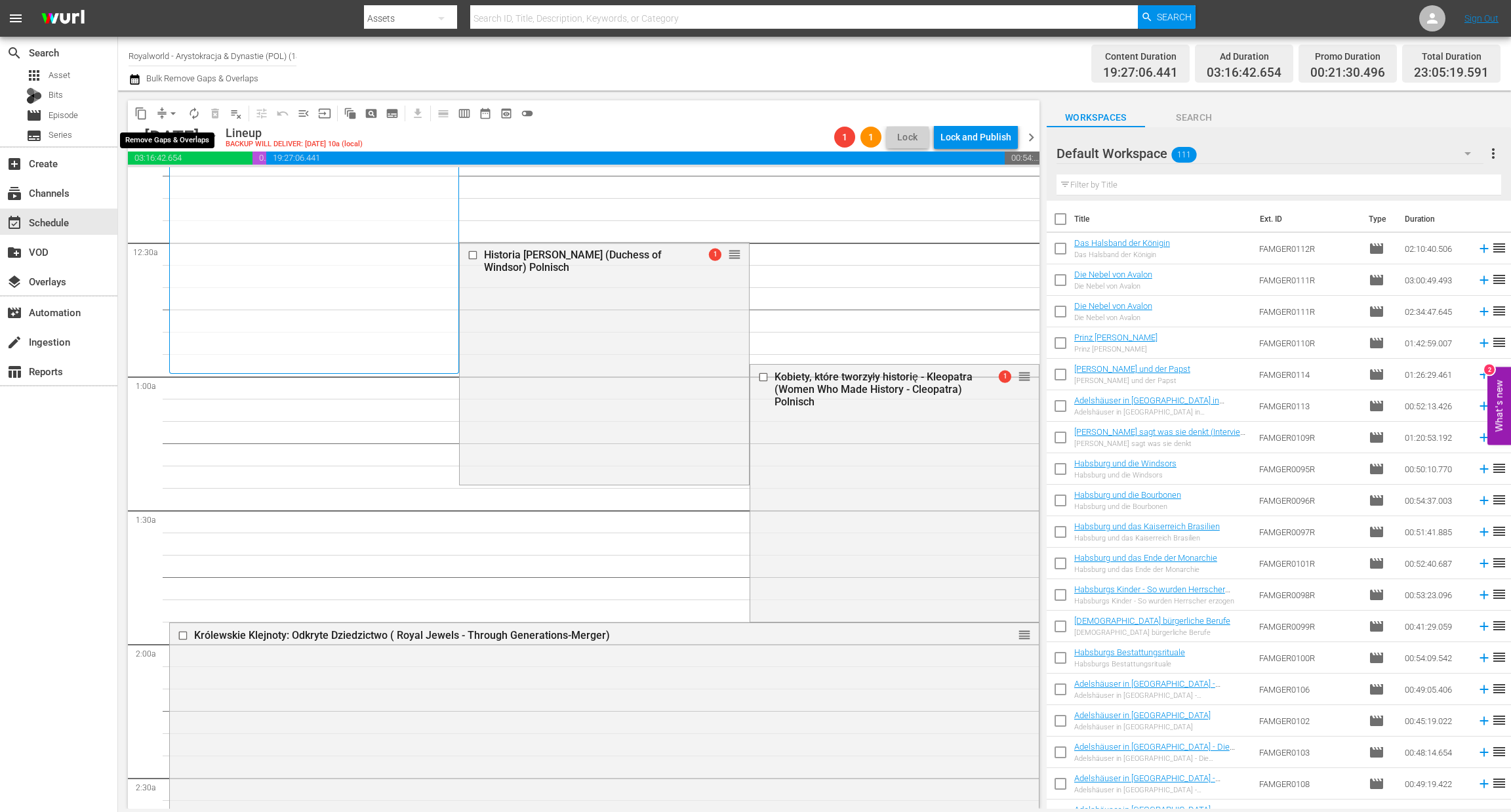
click at [171, 116] on span "arrow_drop_down" at bounding box center [172, 113] width 13 height 13
click at [197, 185] on li "Align to End of Previous Day" at bounding box center [174, 183] width 138 height 21
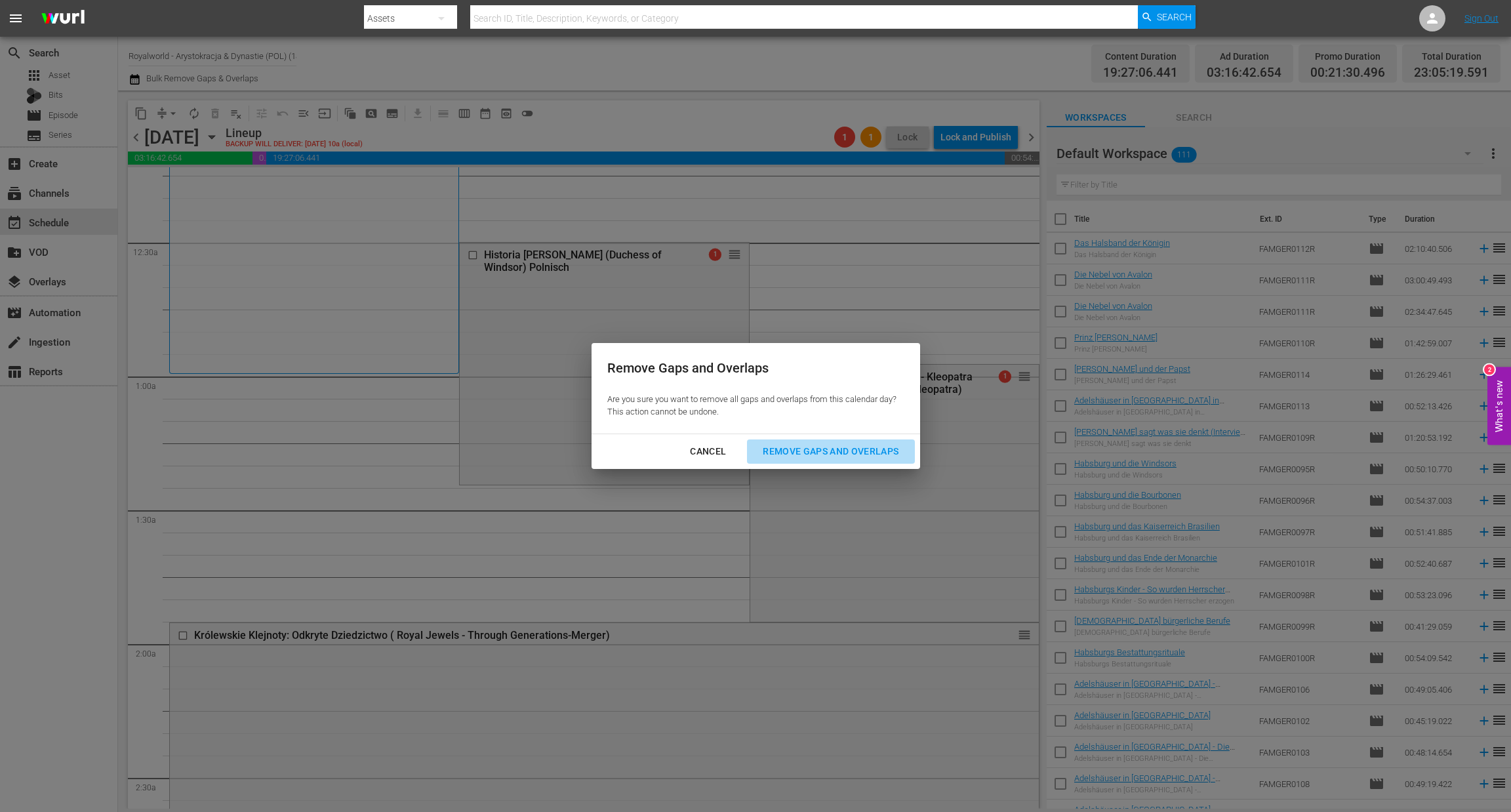
click at [819, 456] on div "Remove Gaps and Overlaps" at bounding box center [830, 451] width 156 height 17
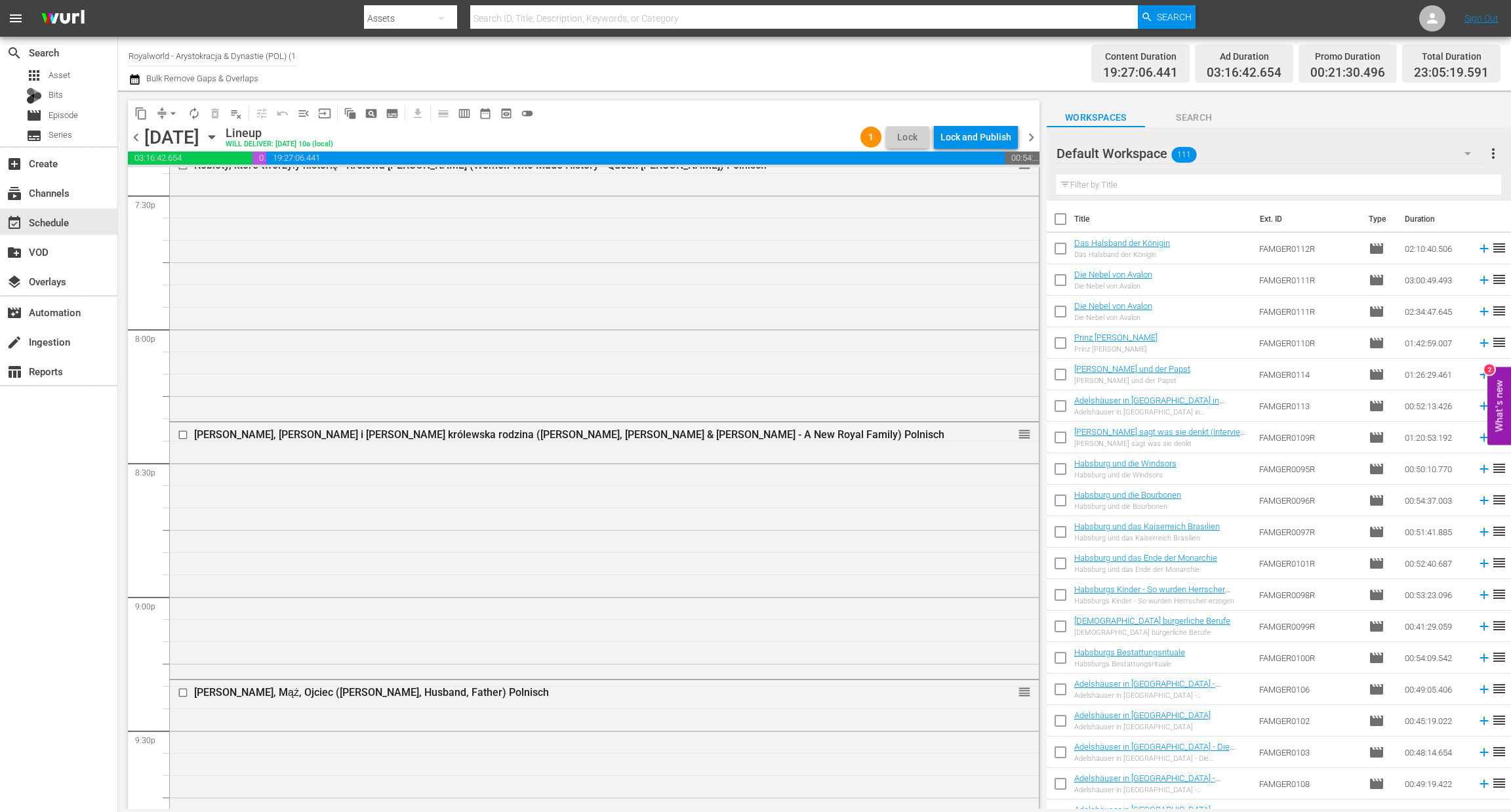
scroll to position [5799, 0]
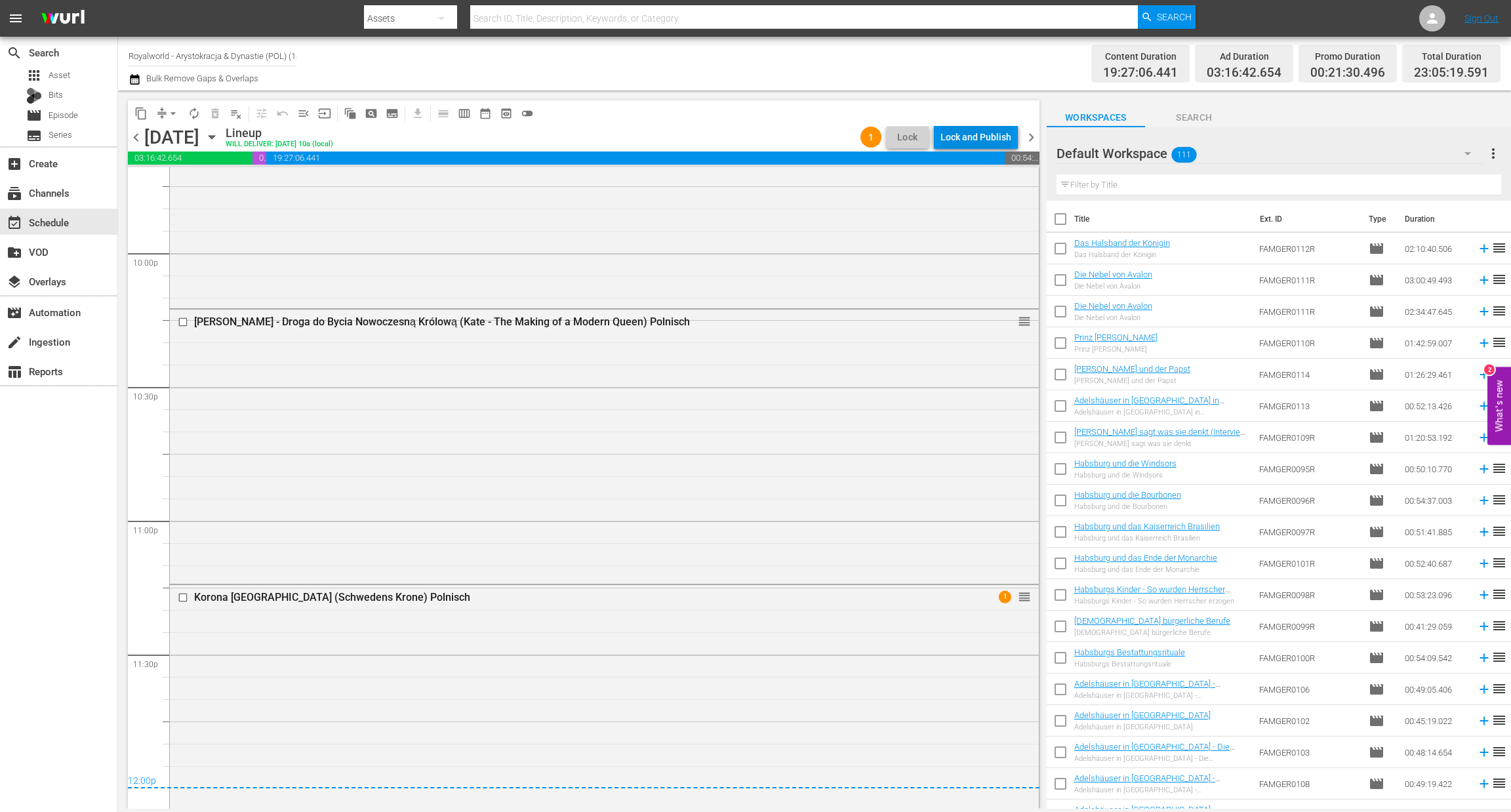
click at [957, 144] on div "Lock and Publish" at bounding box center [976, 137] width 71 height 23
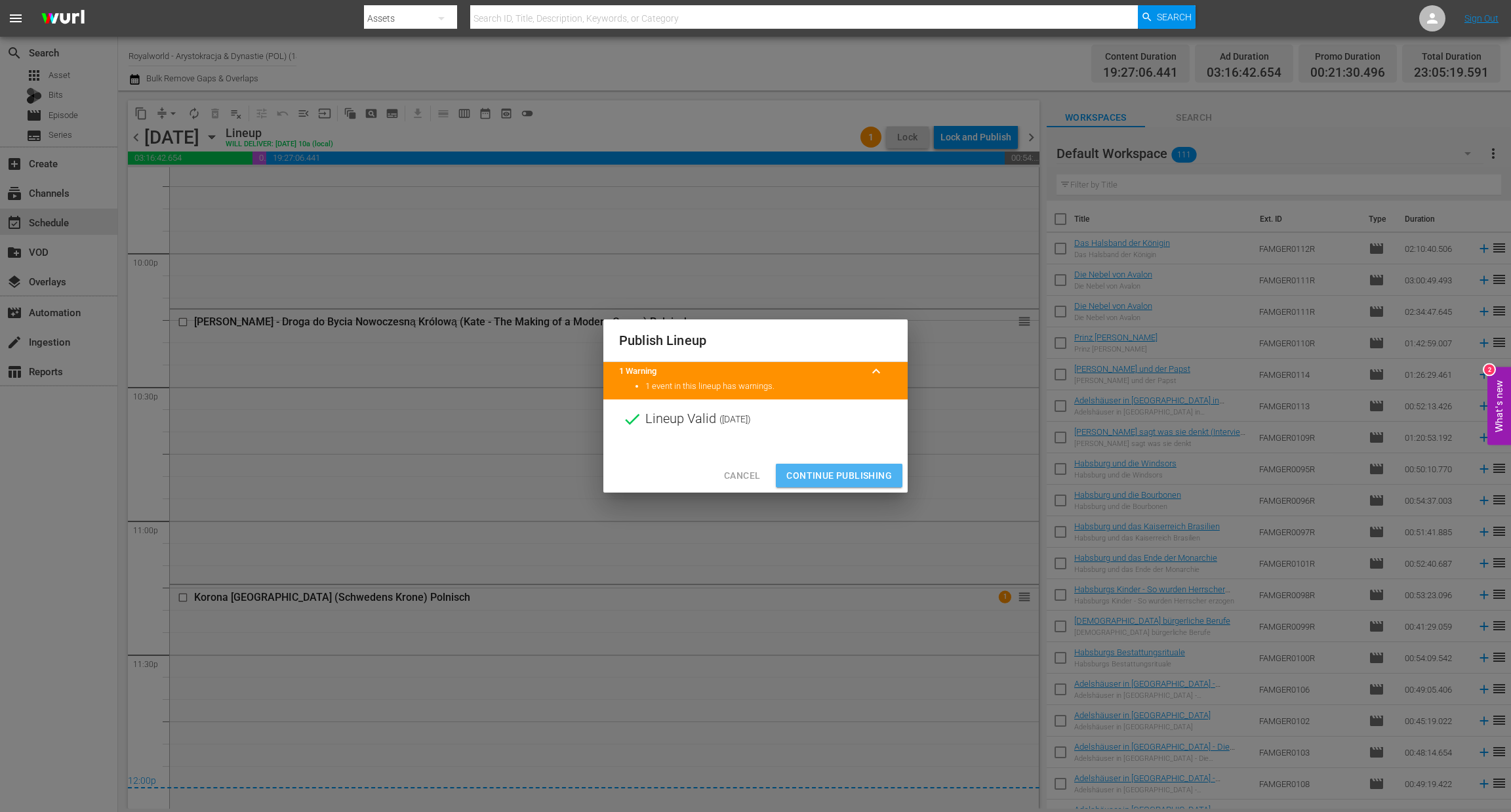
click at [871, 467] on span "Continue Publishing" at bounding box center [839, 475] width 106 height 17
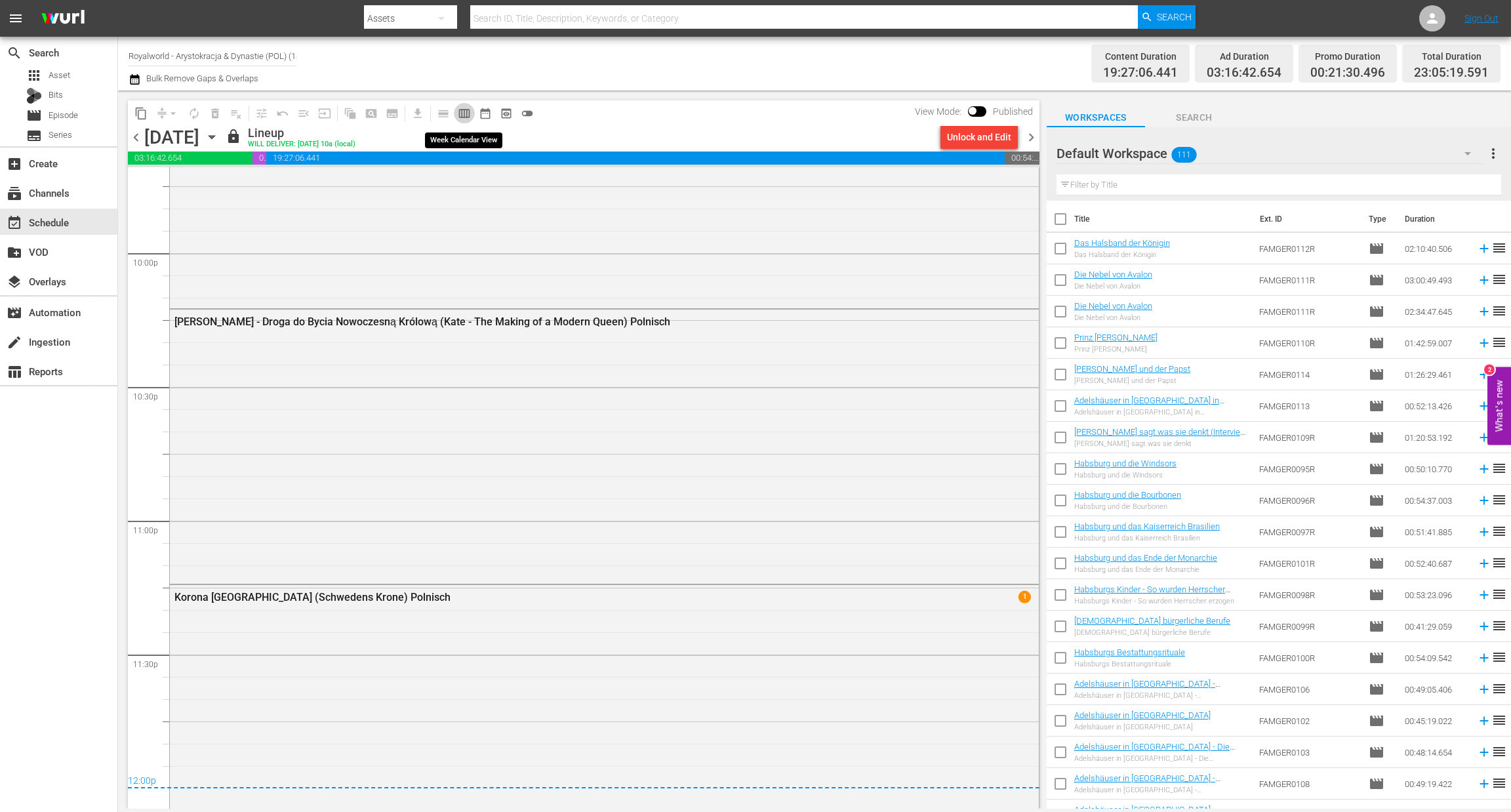
click at [459, 115] on span "calendar_view_week_outlined" at bounding box center [464, 113] width 13 height 13
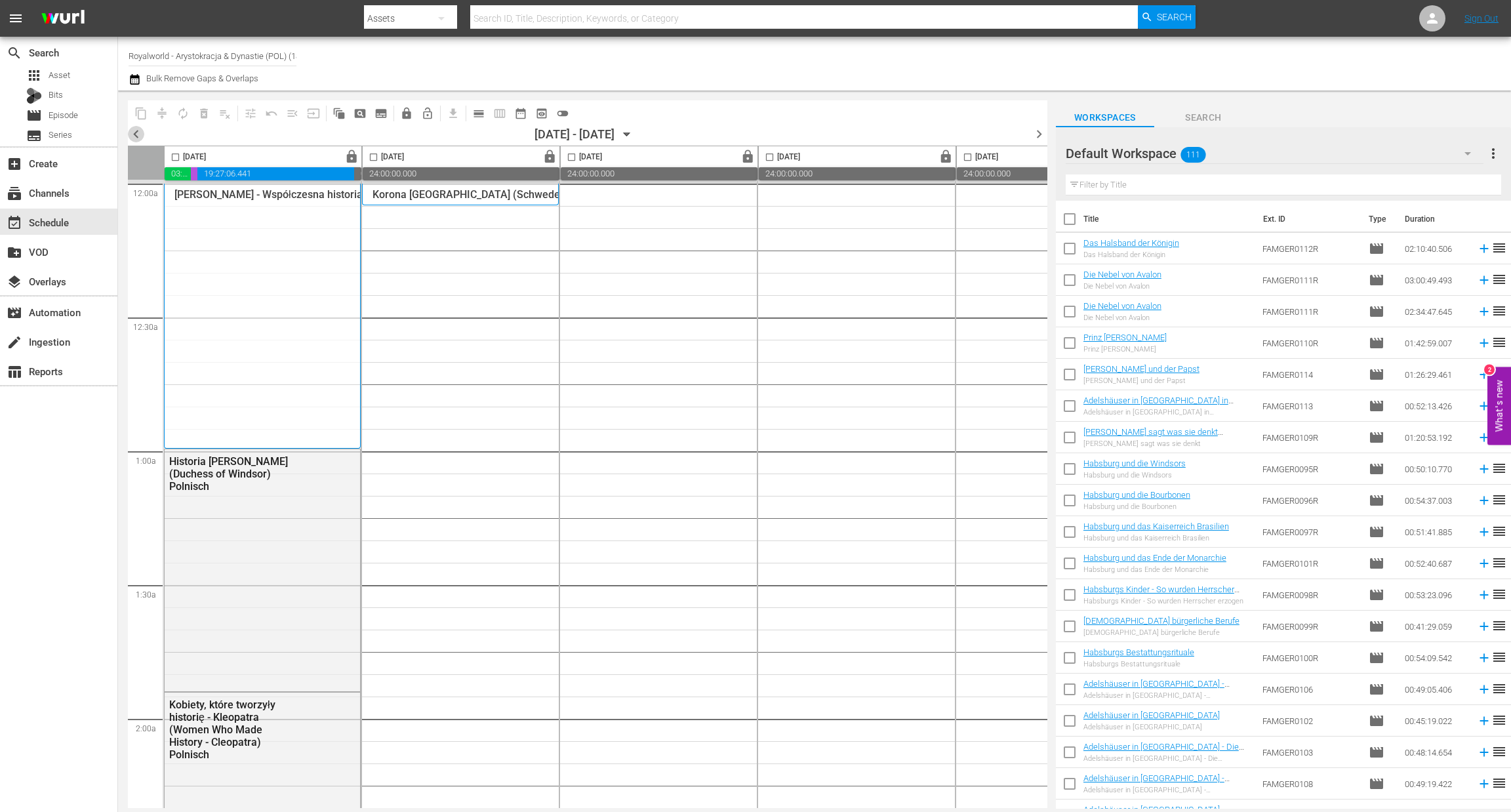
click at [137, 140] on span "chevron_left" at bounding box center [136, 134] width 17 height 17
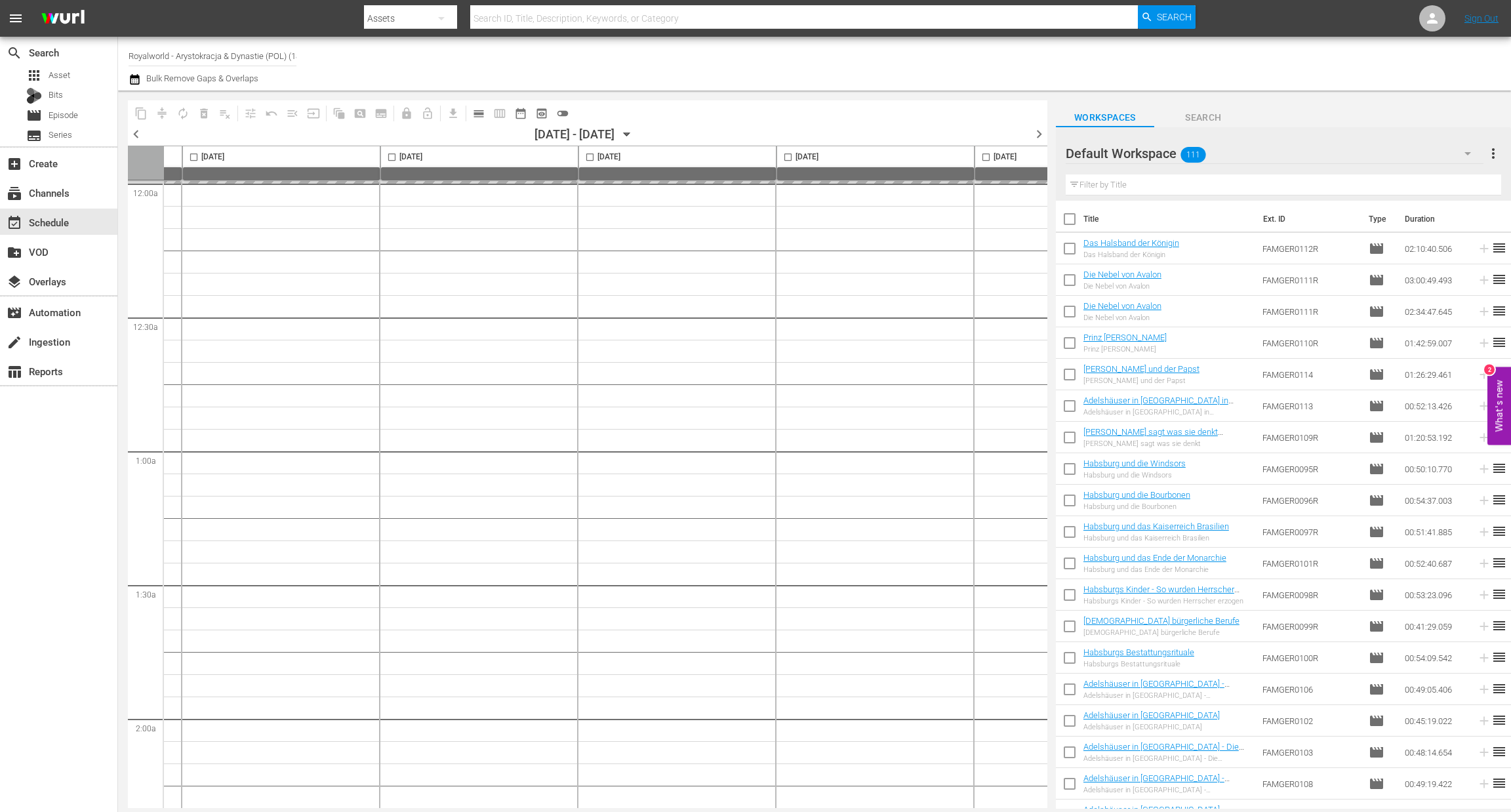
scroll to position [0, 509]
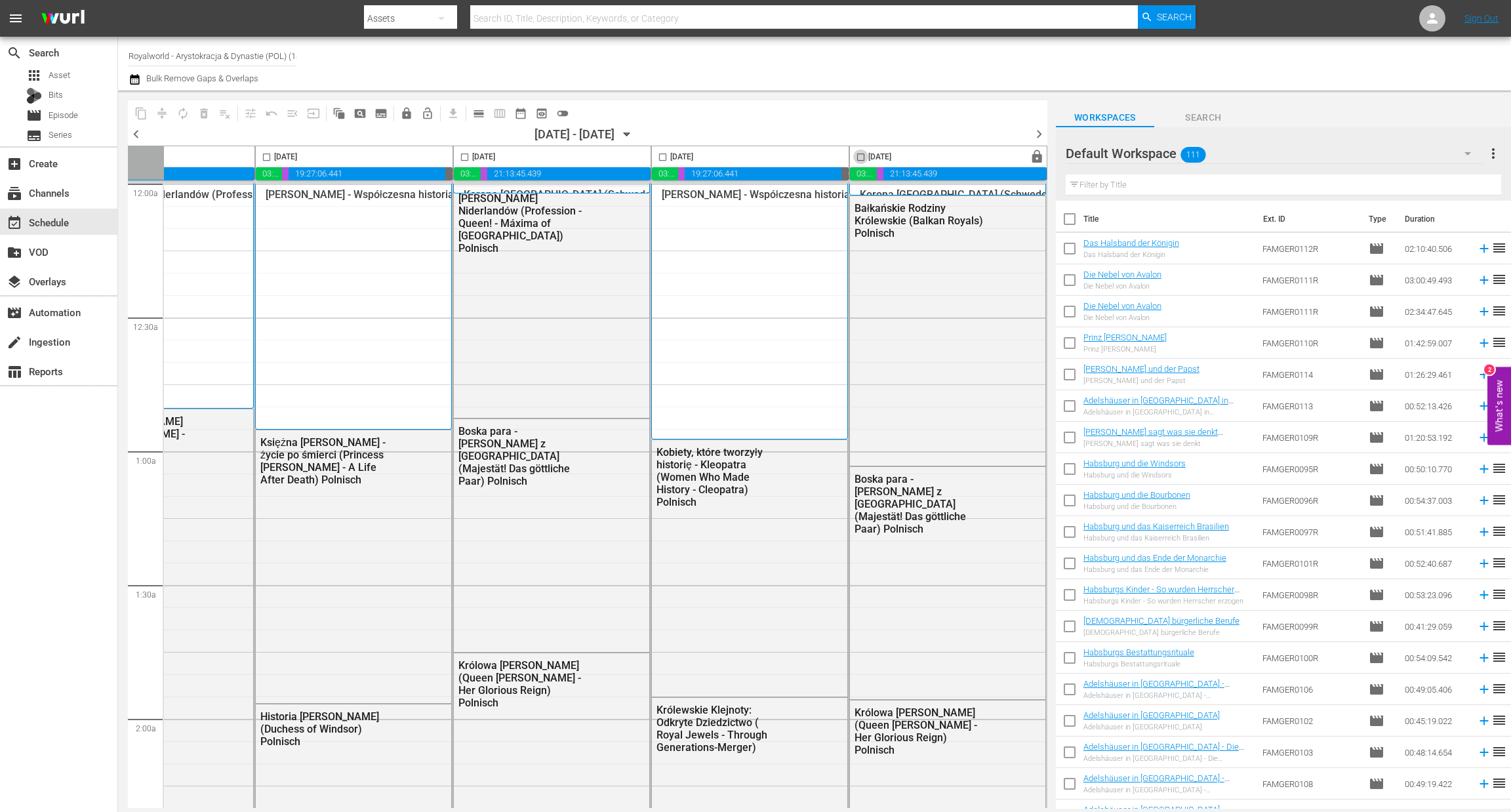
click at [853, 160] on input "checkbox" at bounding box center [861, 160] width 16 height 16
checkbox input "true"
click at [144, 114] on span "content_copy" at bounding box center [140, 113] width 13 height 13
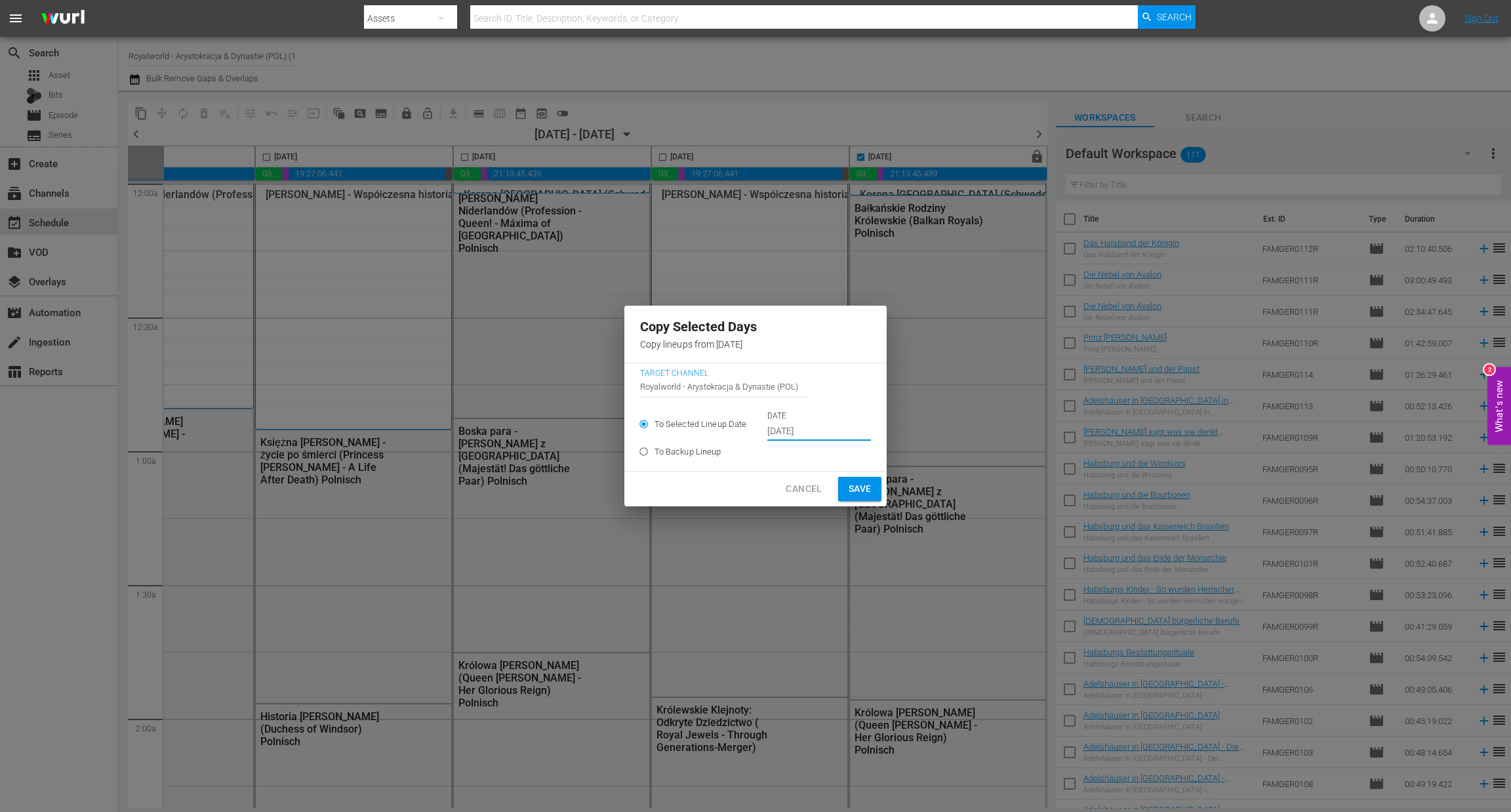
click at [773, 432] on input "Sep 24th 2025" at bounding box center [819, 431] width 104 height 19
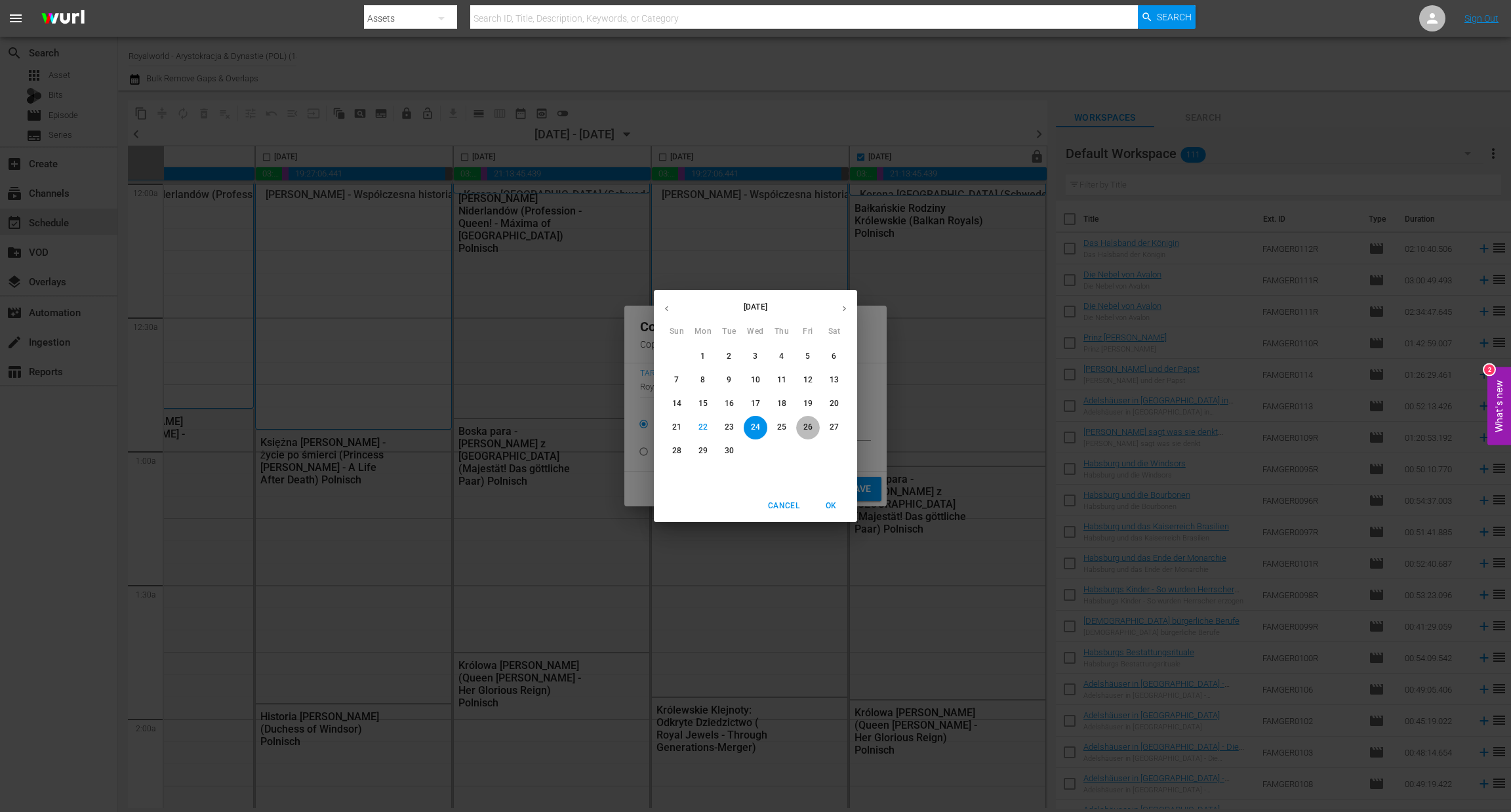
click p "26"
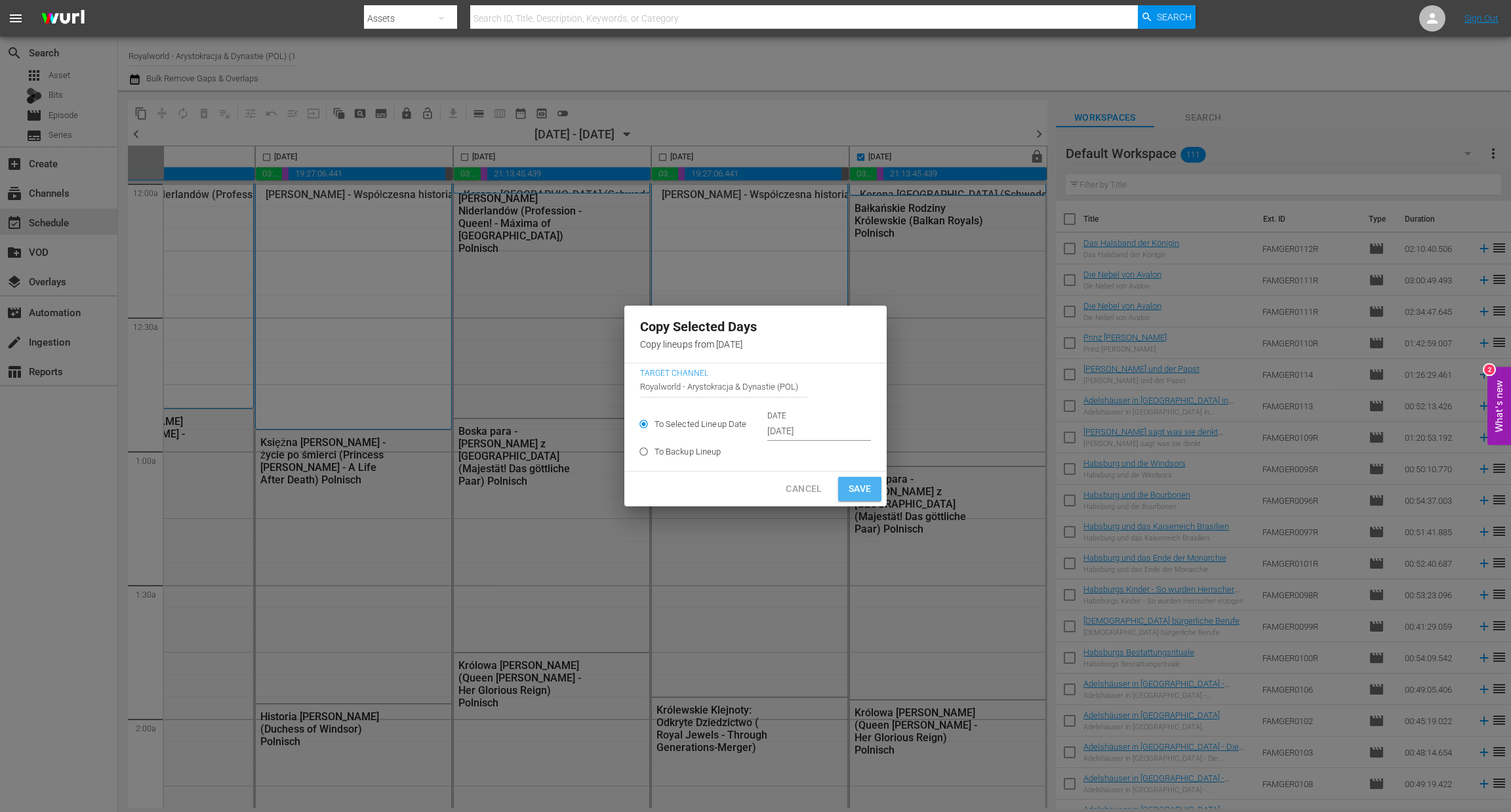
click span "Save"
type input "Sep 24th 2025"
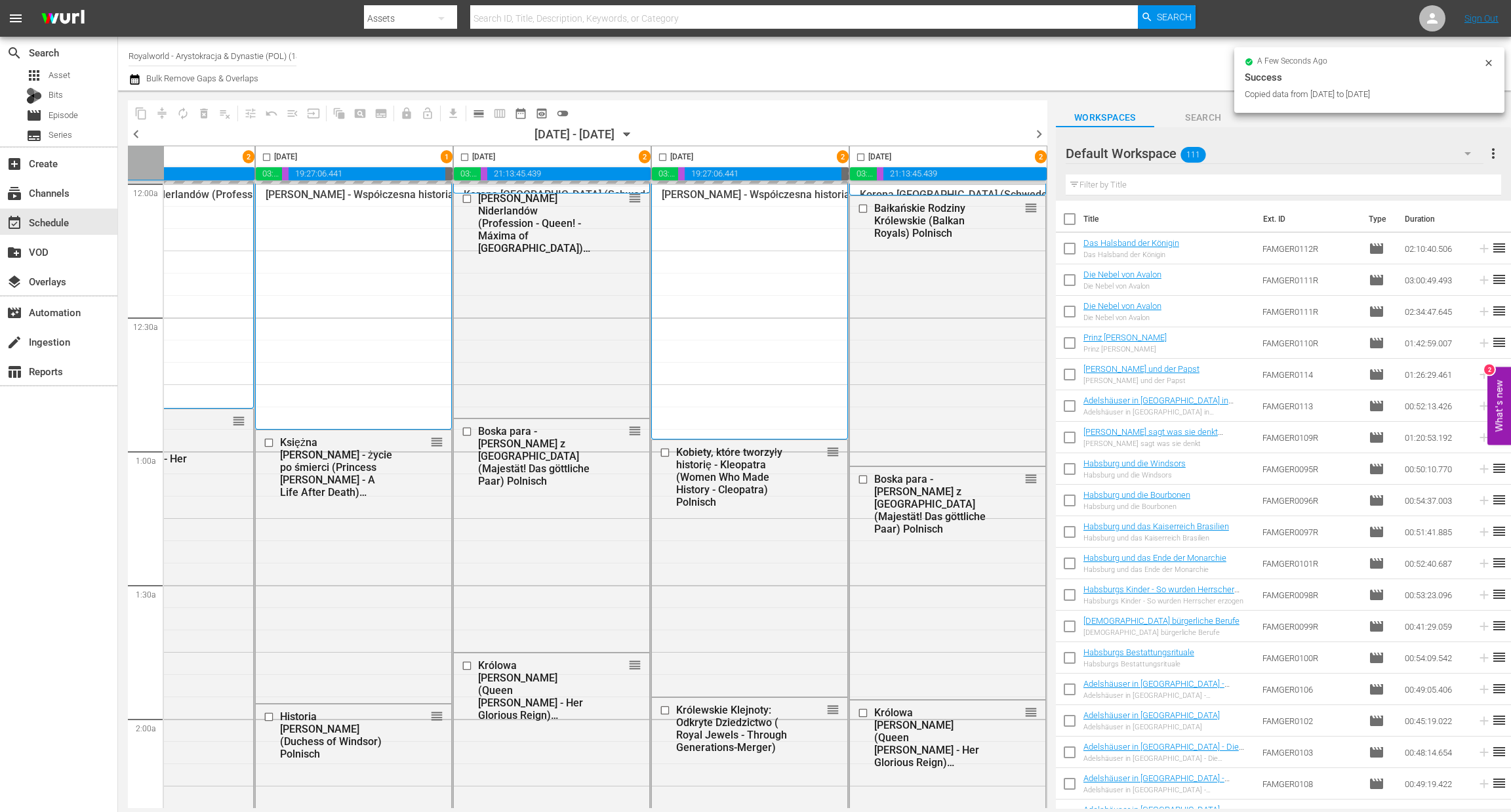
checkbox input "false"
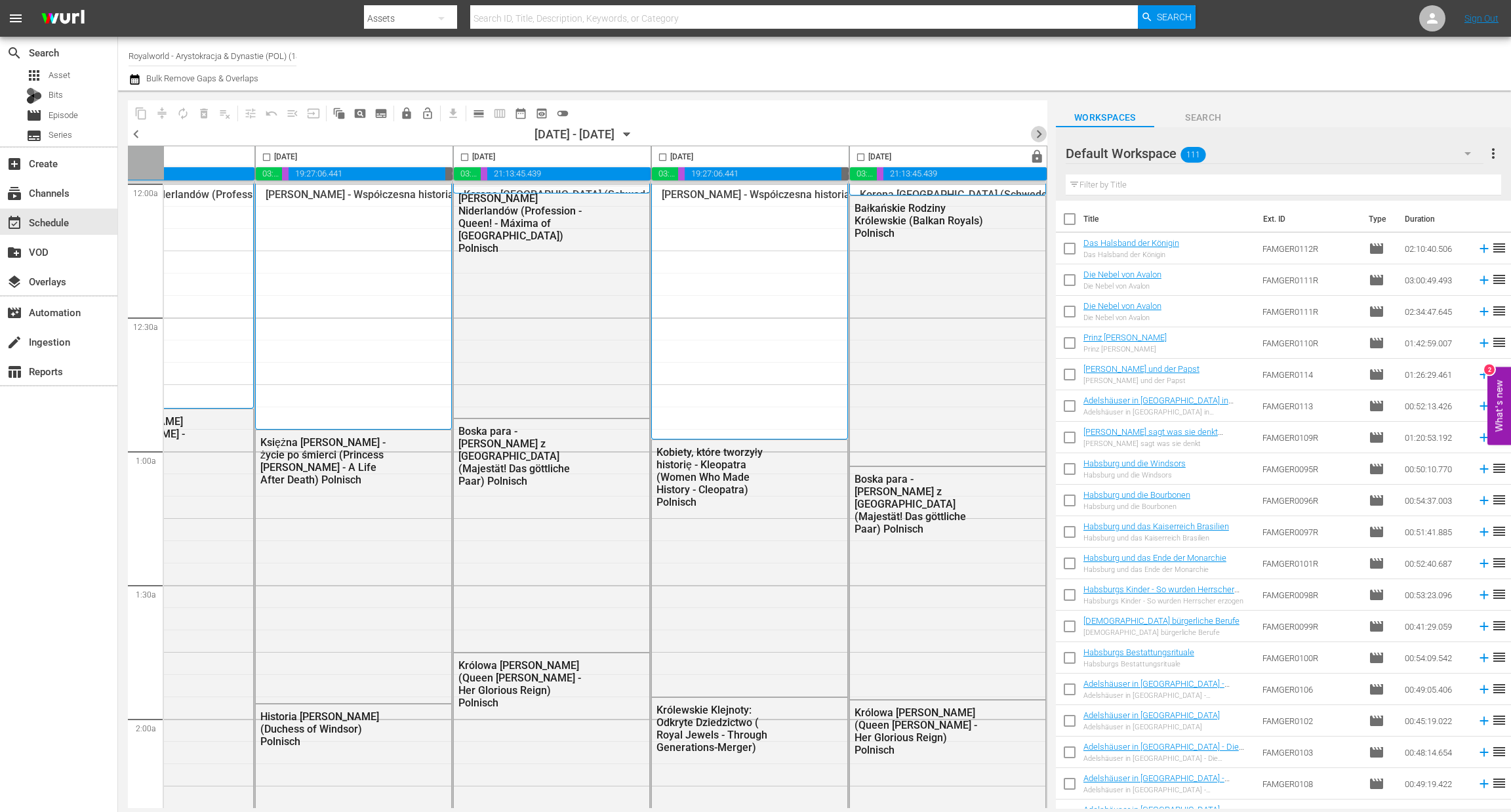
click span "chevron_right"
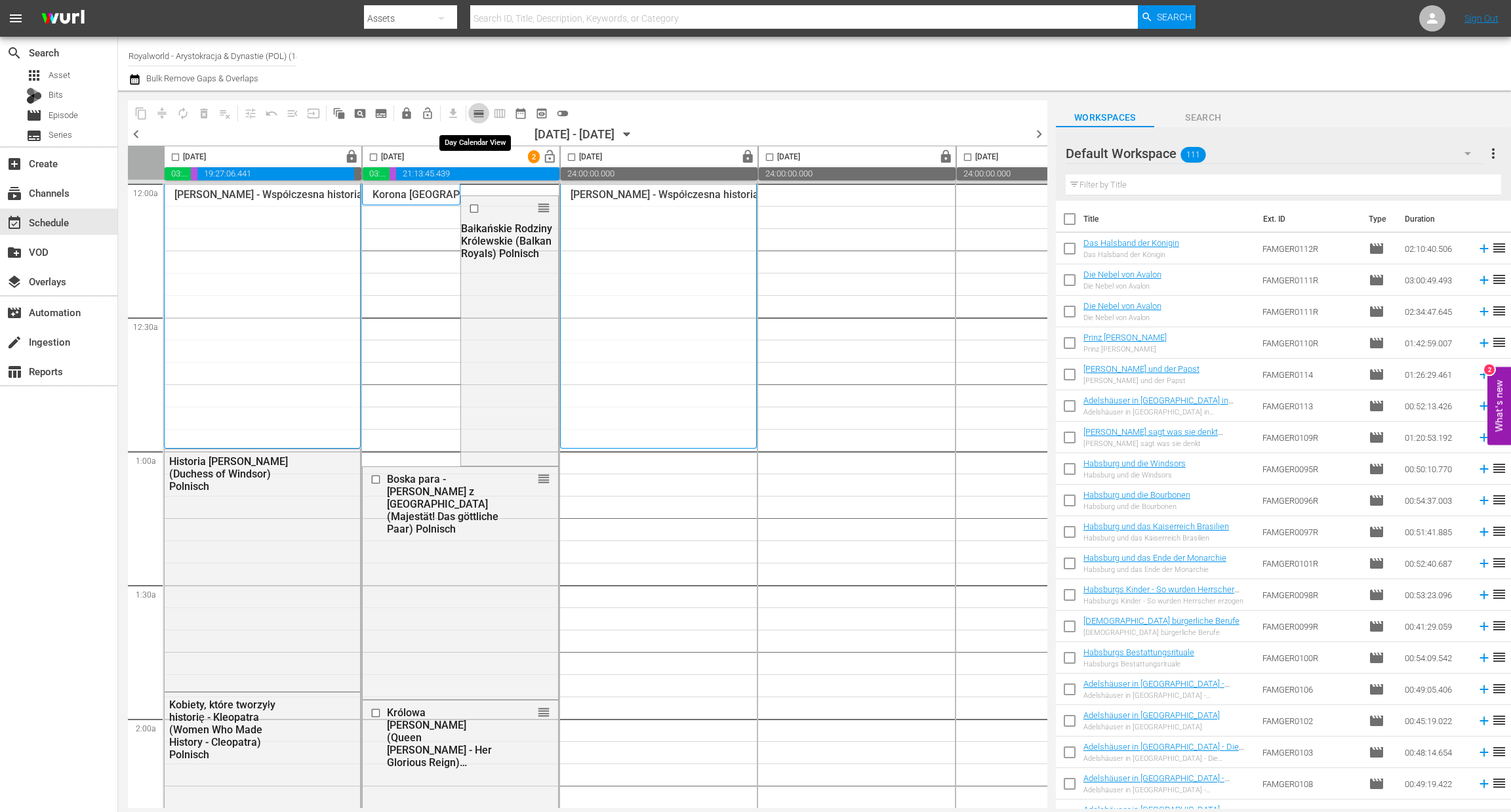
click span "calendar_view_day_outlined"
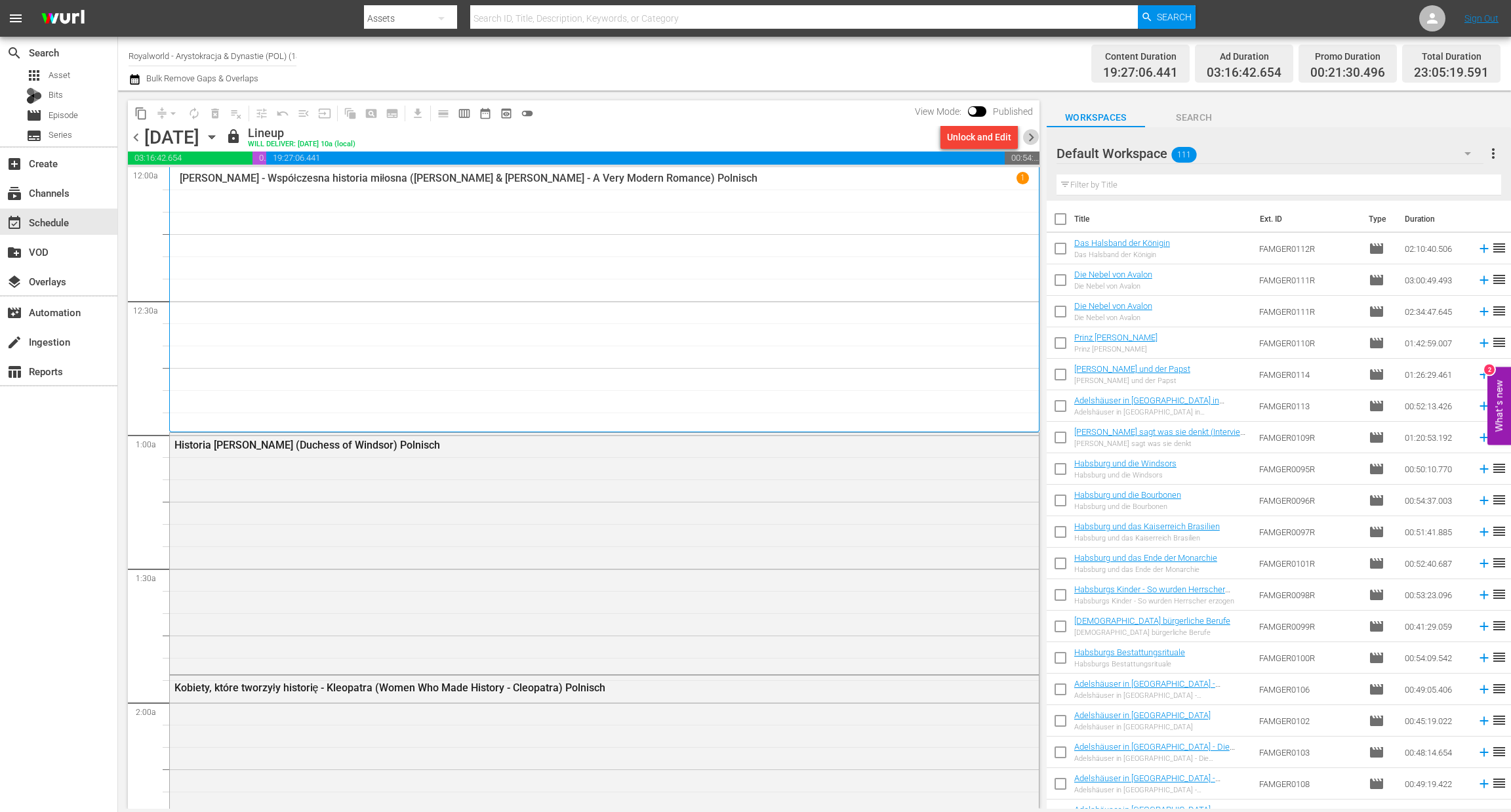
click span "chevron_right"
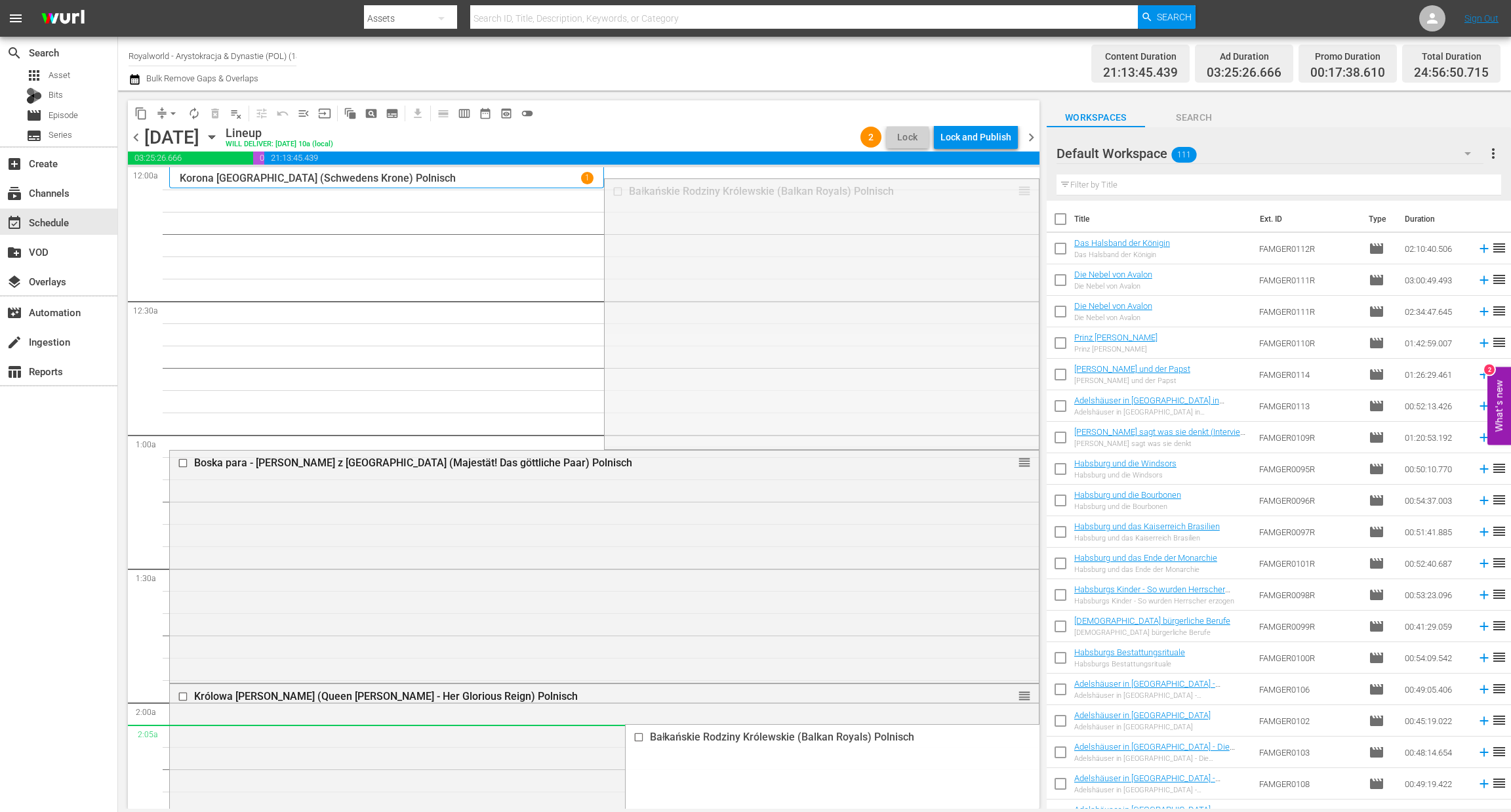
drag, startPoint x: 1006, startPoint y: 189, endPoint x: 904, endPoint y: 740, distance: 560.4
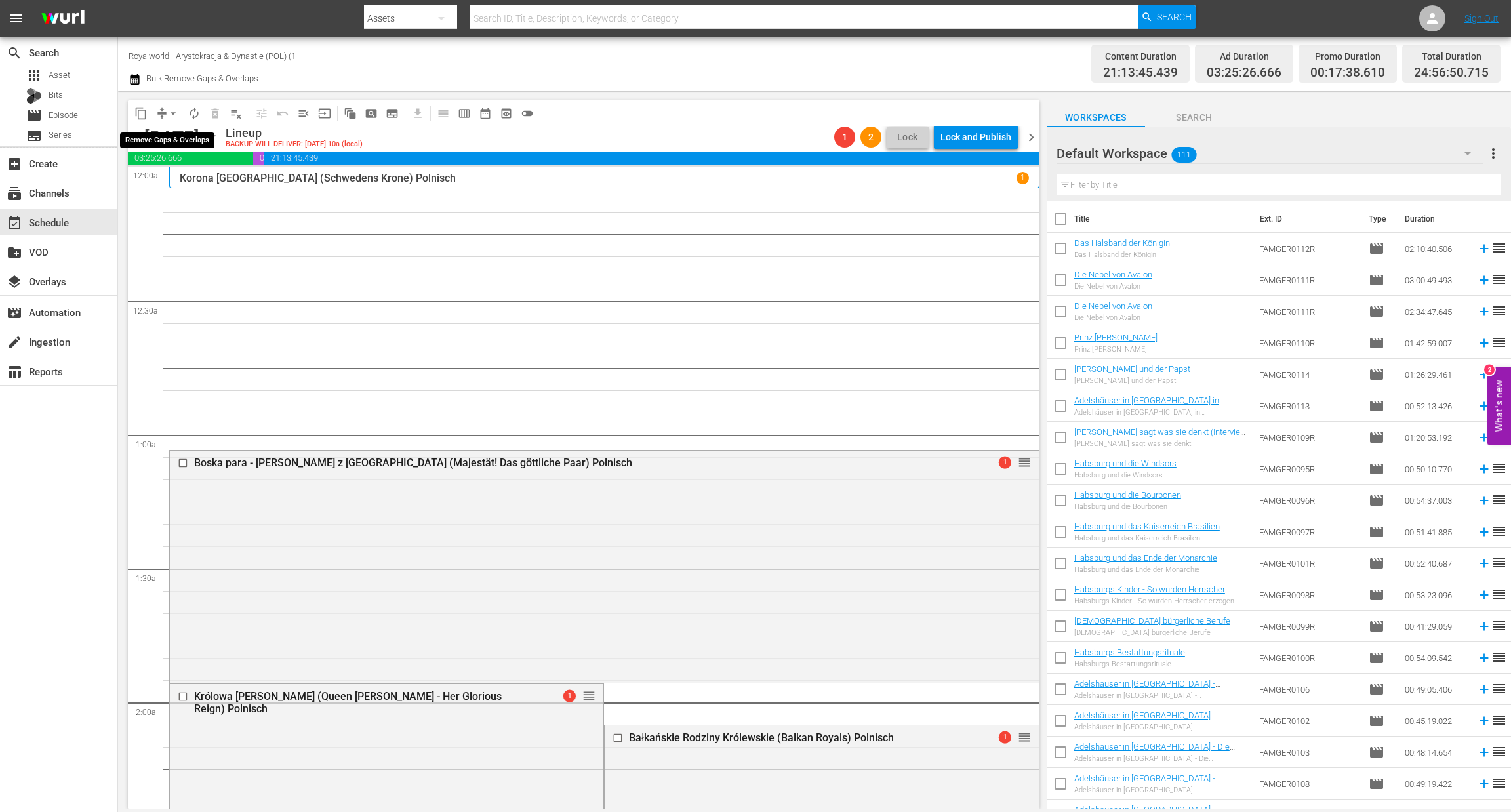
click at [167, 110] on span "arrow_drop_down" at bounding box center [172, 113] width 13 height 13
click at [203, 185] on li "Align to End of Previous Day" at bounding box center [174, 183] width 138 height 21
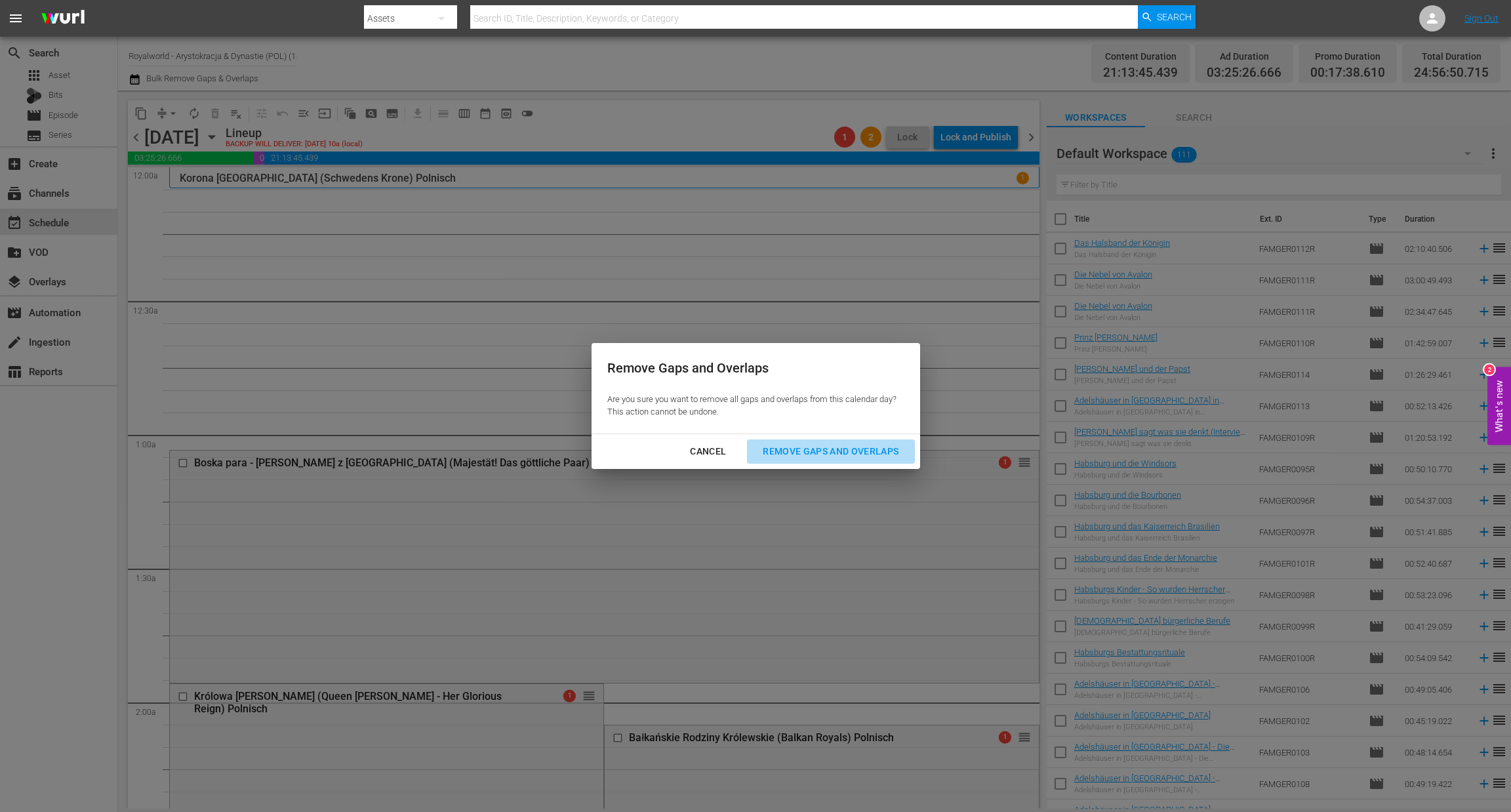
click at [780, 440] on button "Remove Gaps and Overlaps" at bounding box center [831, 451] width 167 height 24
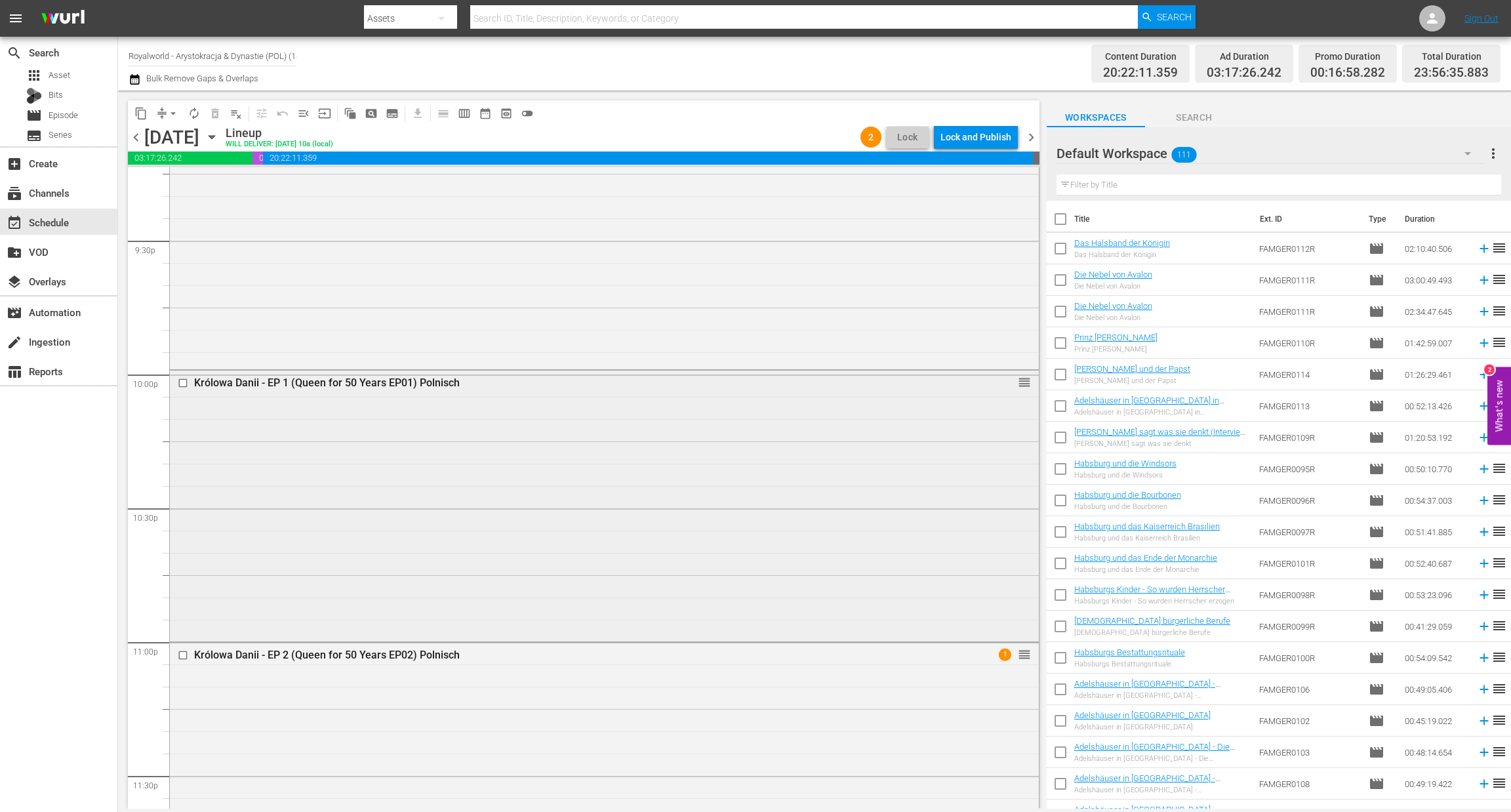
scroll to position [5672, 0]
click at [965, 144] on div "Lock and Publish" at bounding box center [976, 137] width 71 height 23
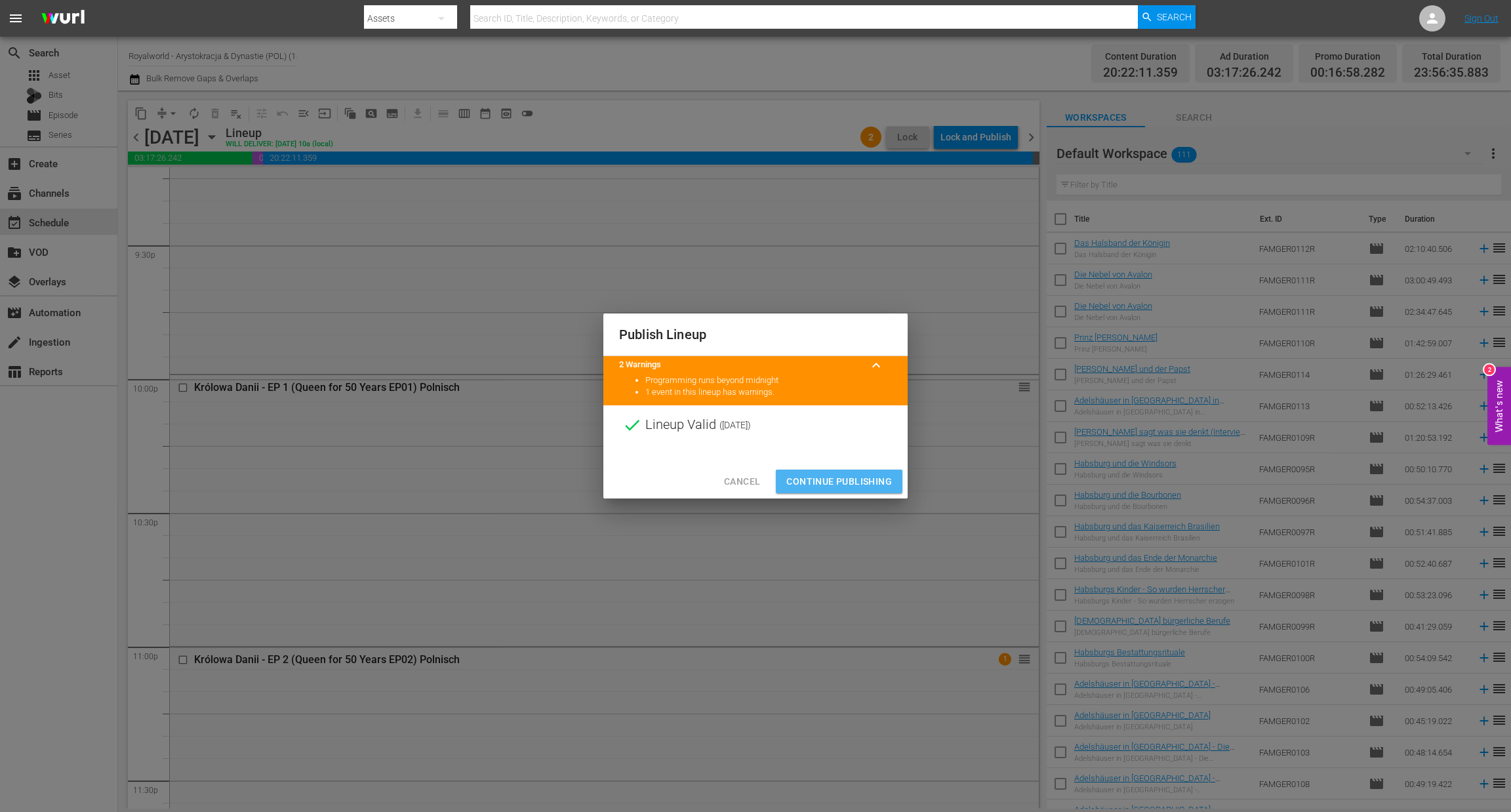
click at [841, 482] on span "Continue Publishing" at bounding box center [839, 481] width 106 height 17
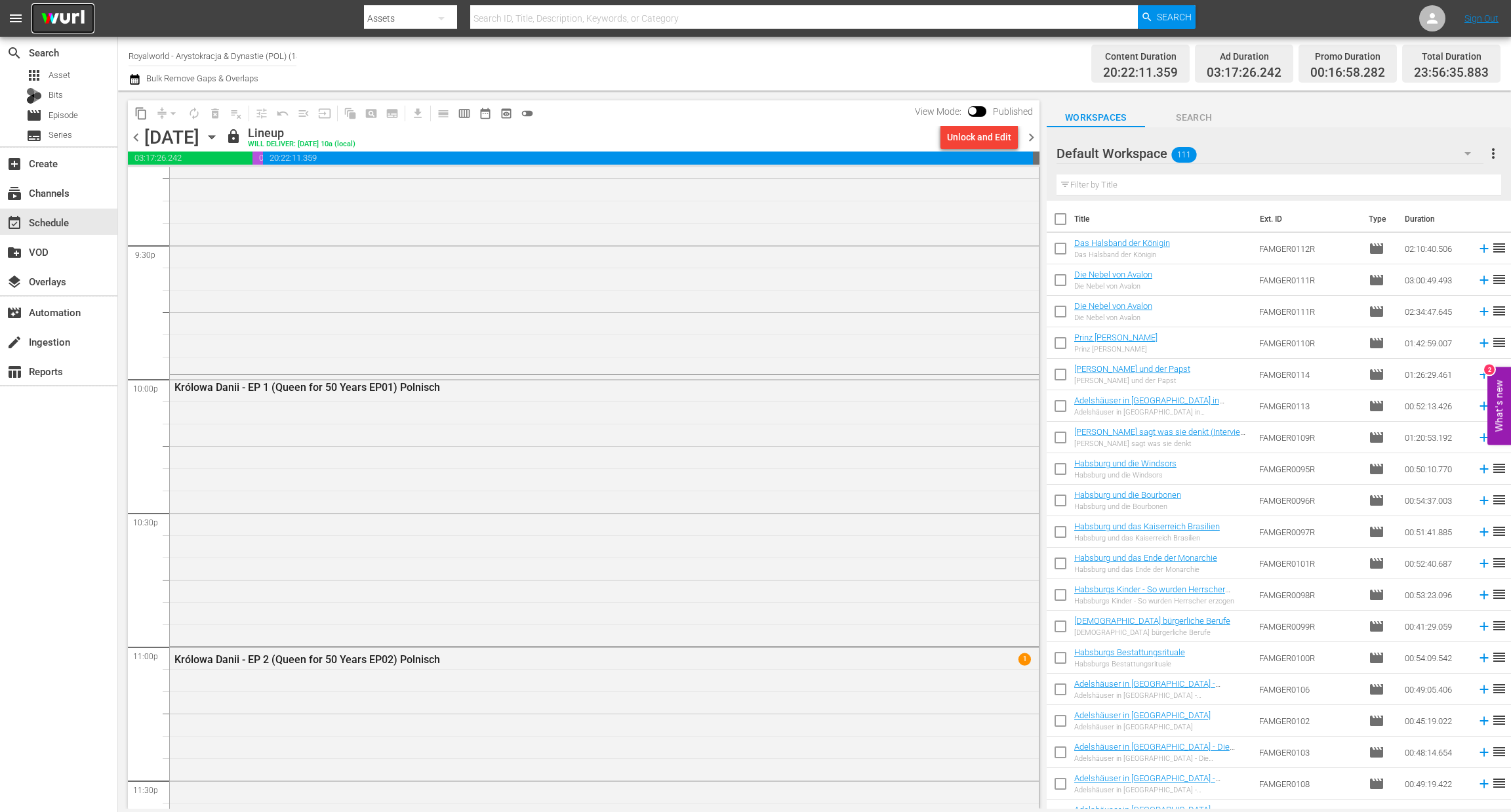
click at [78, 21] on img at bounding box center [62, 18] width 63 height 31
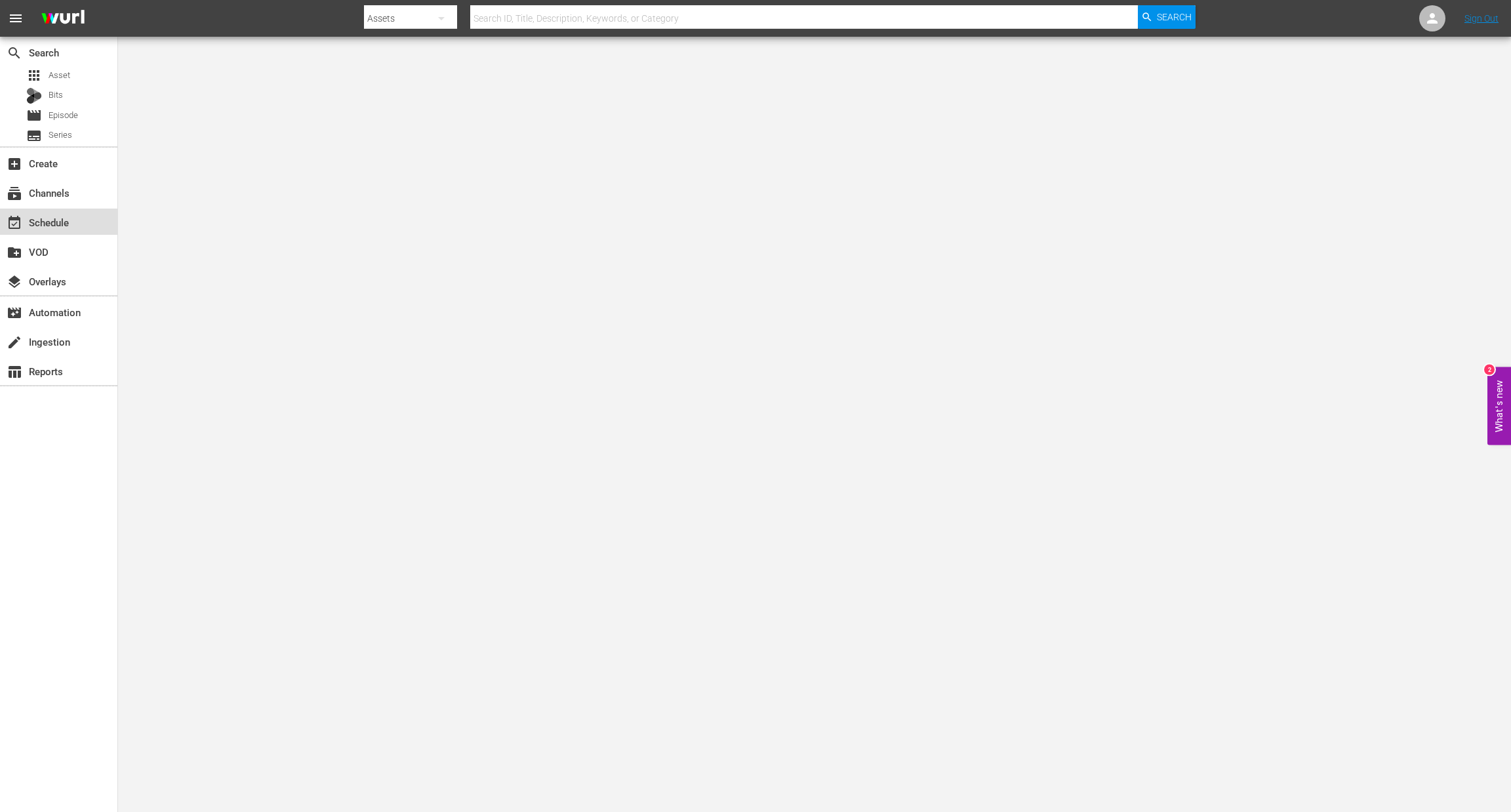
click at [44, 225] on div "event_available Schedule" at bounding box center [37, 220] width 74 height 12
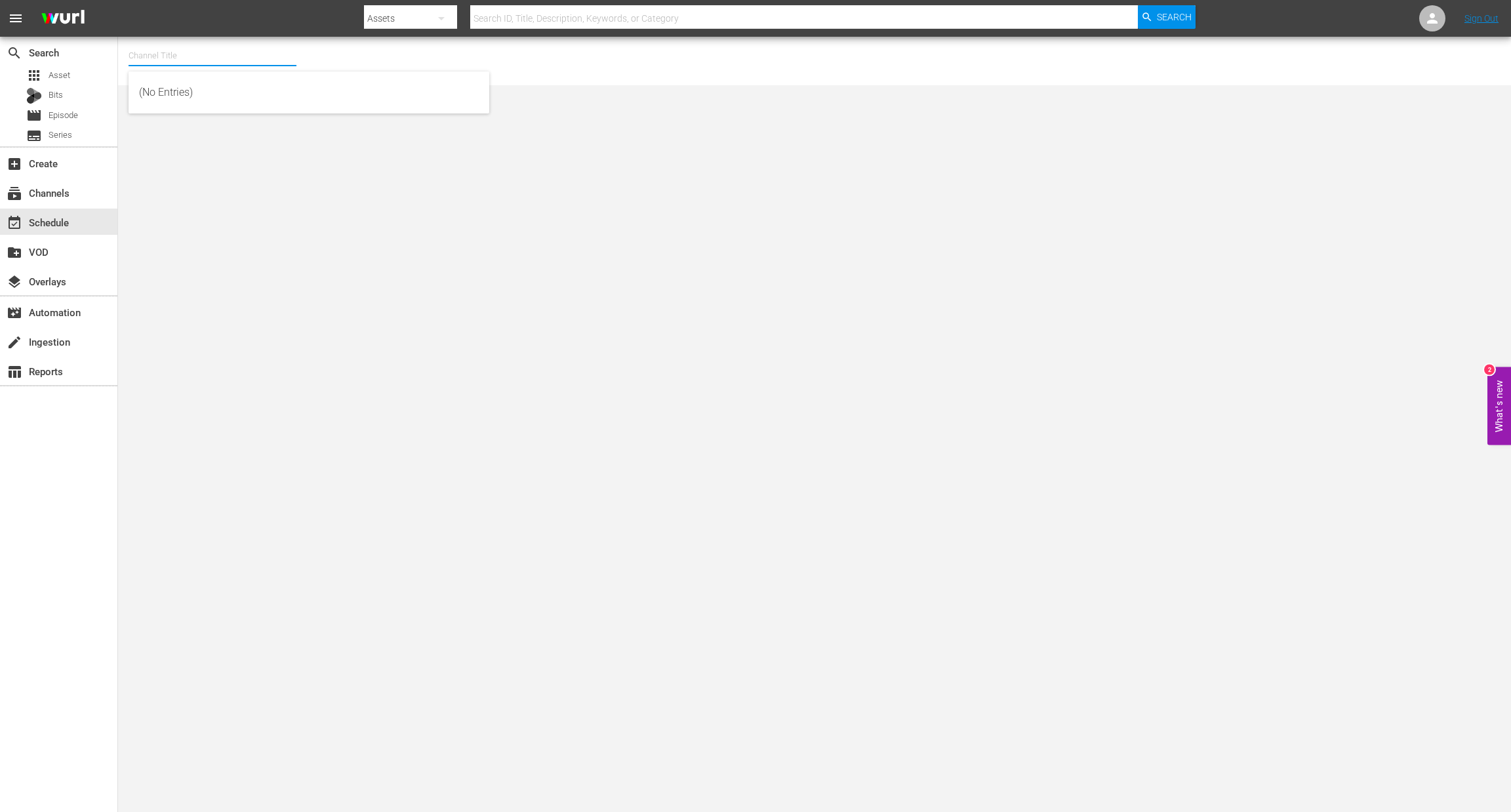
click at [182, 57] on input "text" at bounding box center [212, 55] width 168 height 31
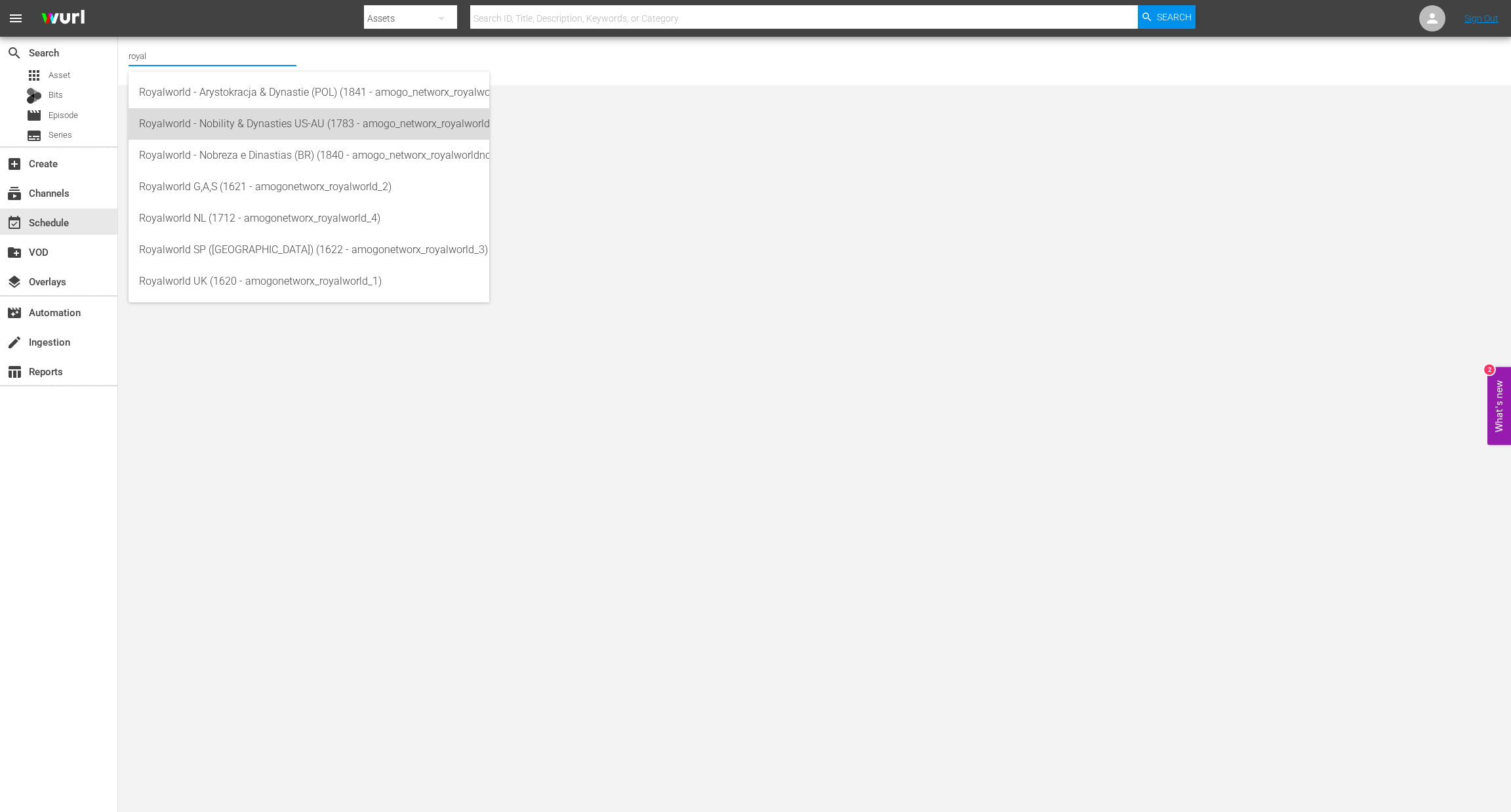
click at [385, 133] on div "Royalworld - Nobility & Dynasties US-AU (1783 - amogo_networx_royalworldnobilit…" at bounding box center [309, 123] width 340 height 31
type input "Royalworld - Nobility & Dynasties US-AU (1783 - amogo_networx_royalworldnobilit…"
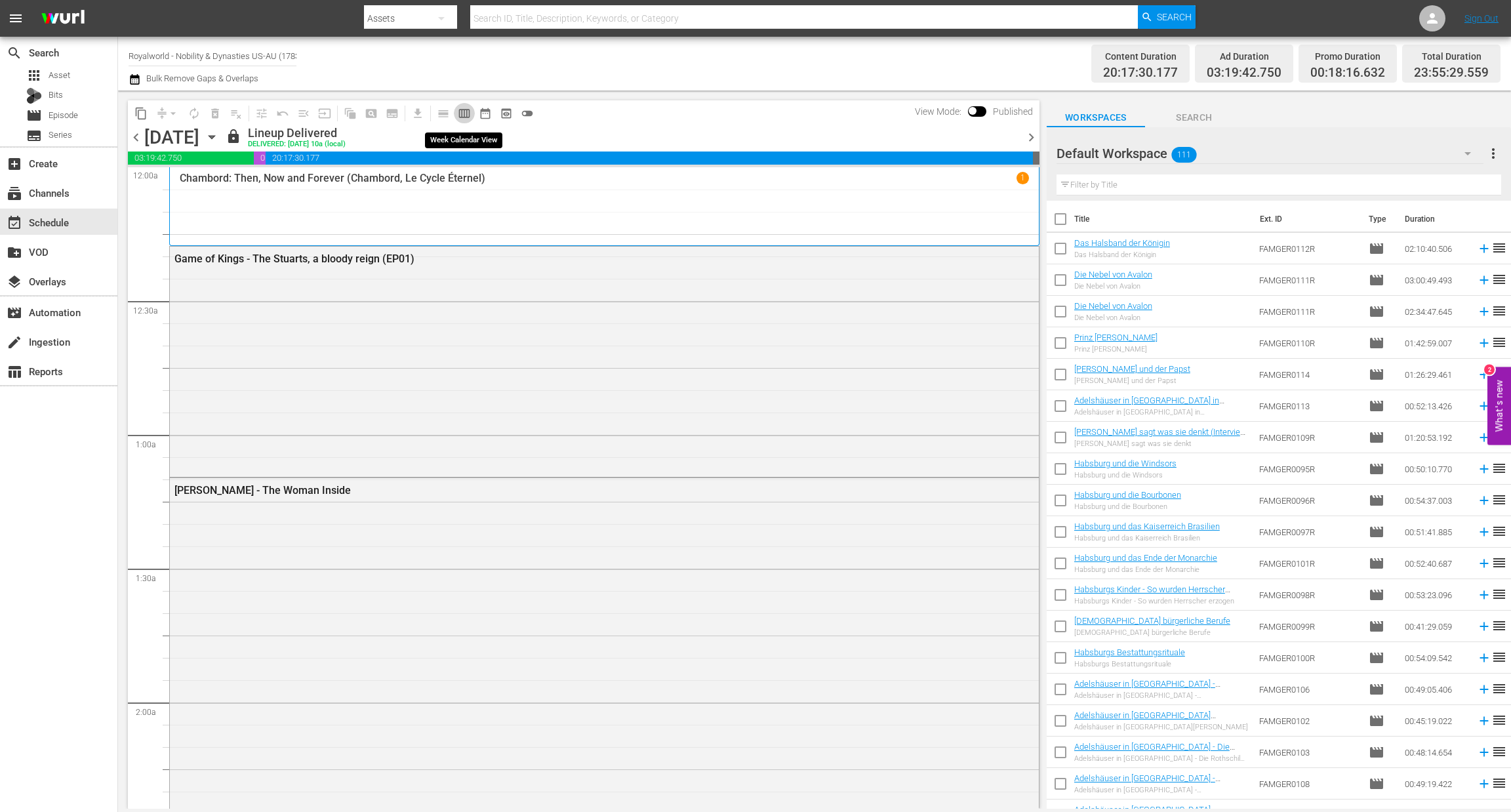
click at [467, 114] on span "calendar_view_week_outlined" at bounding box center [464, 113] width 13 height 13
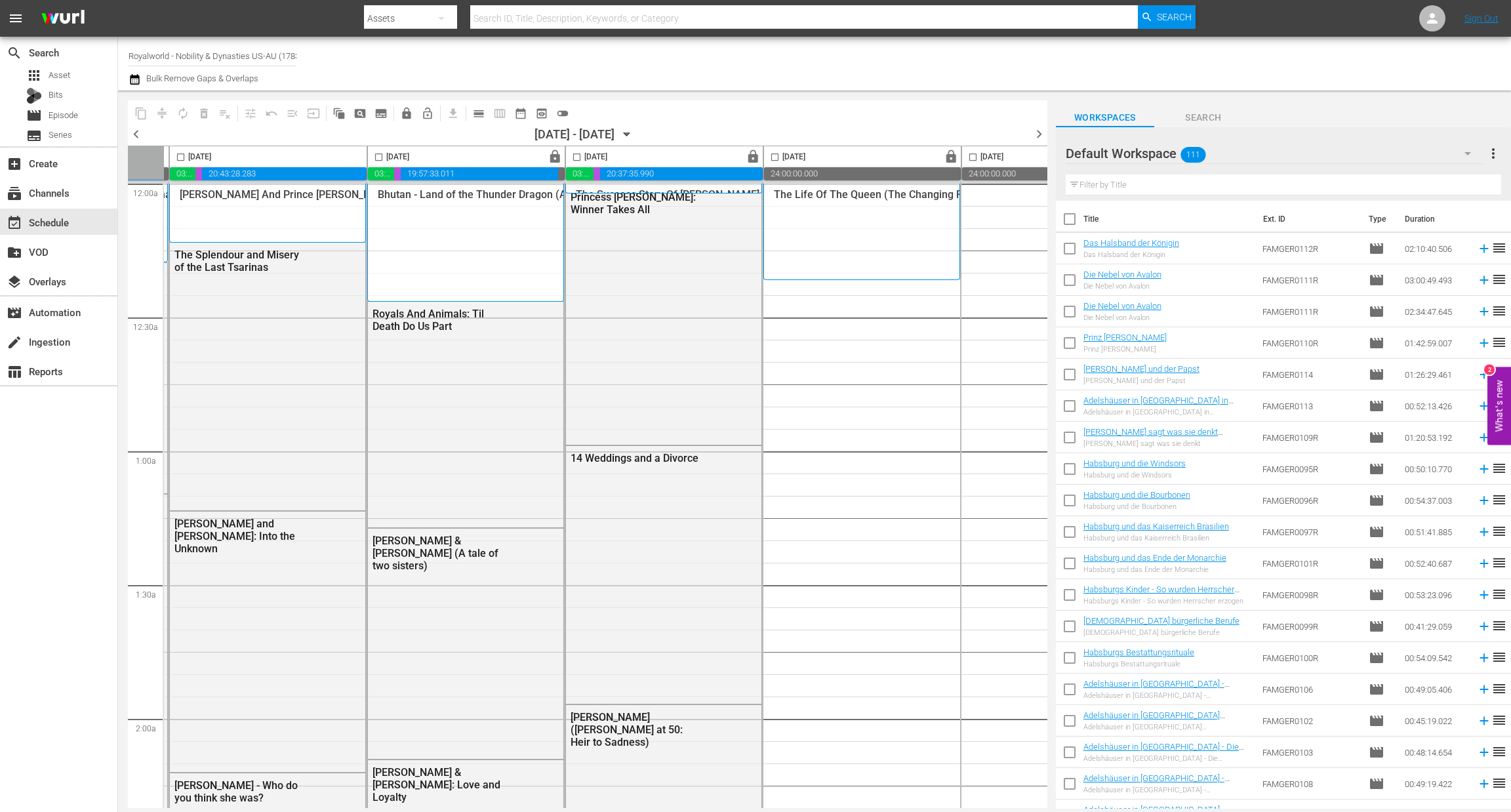
scroll to position [0, 235]
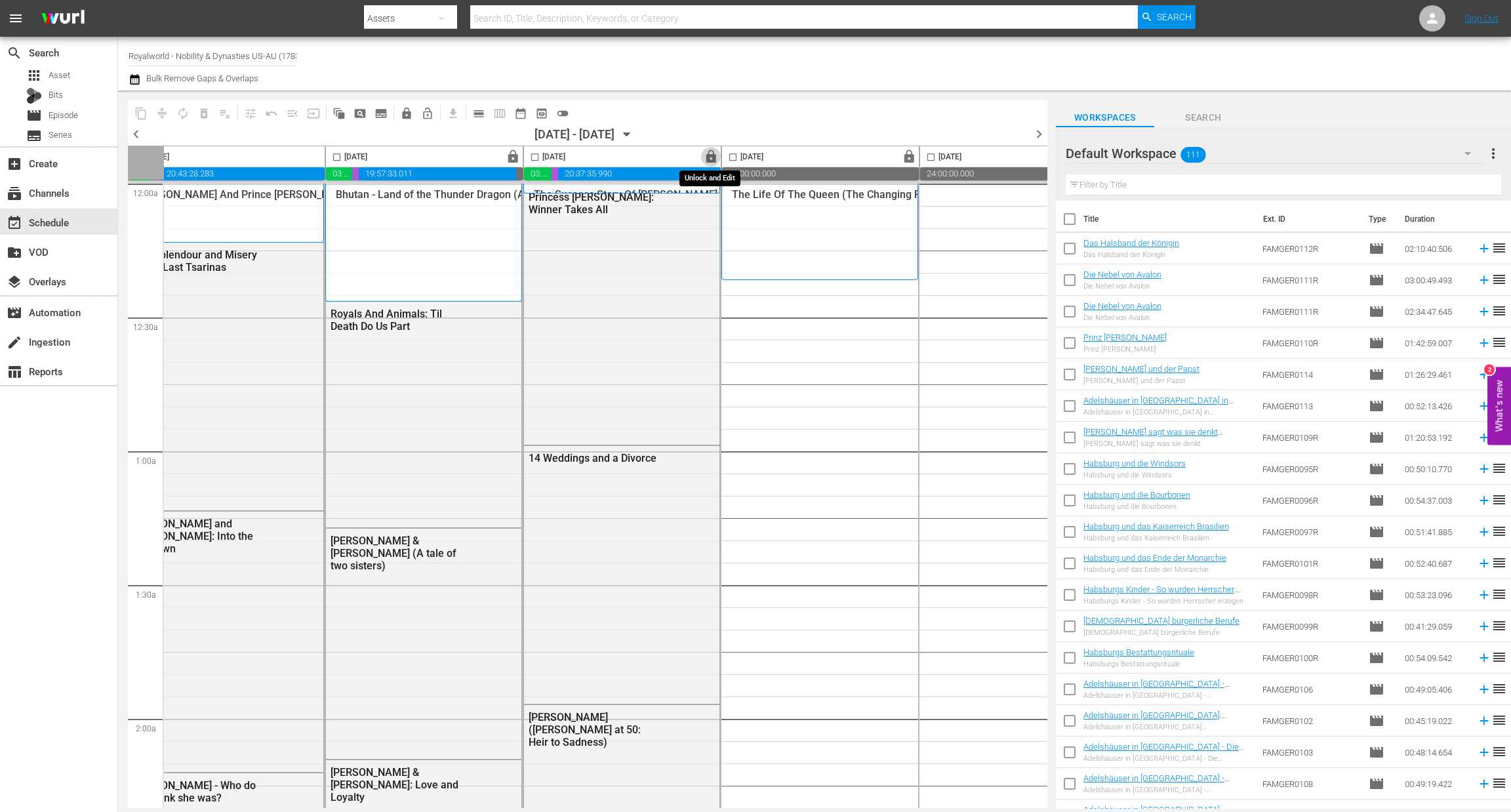
click at [711, 152] on span "lock" at bounding box center [711, 157] width 16 height 16
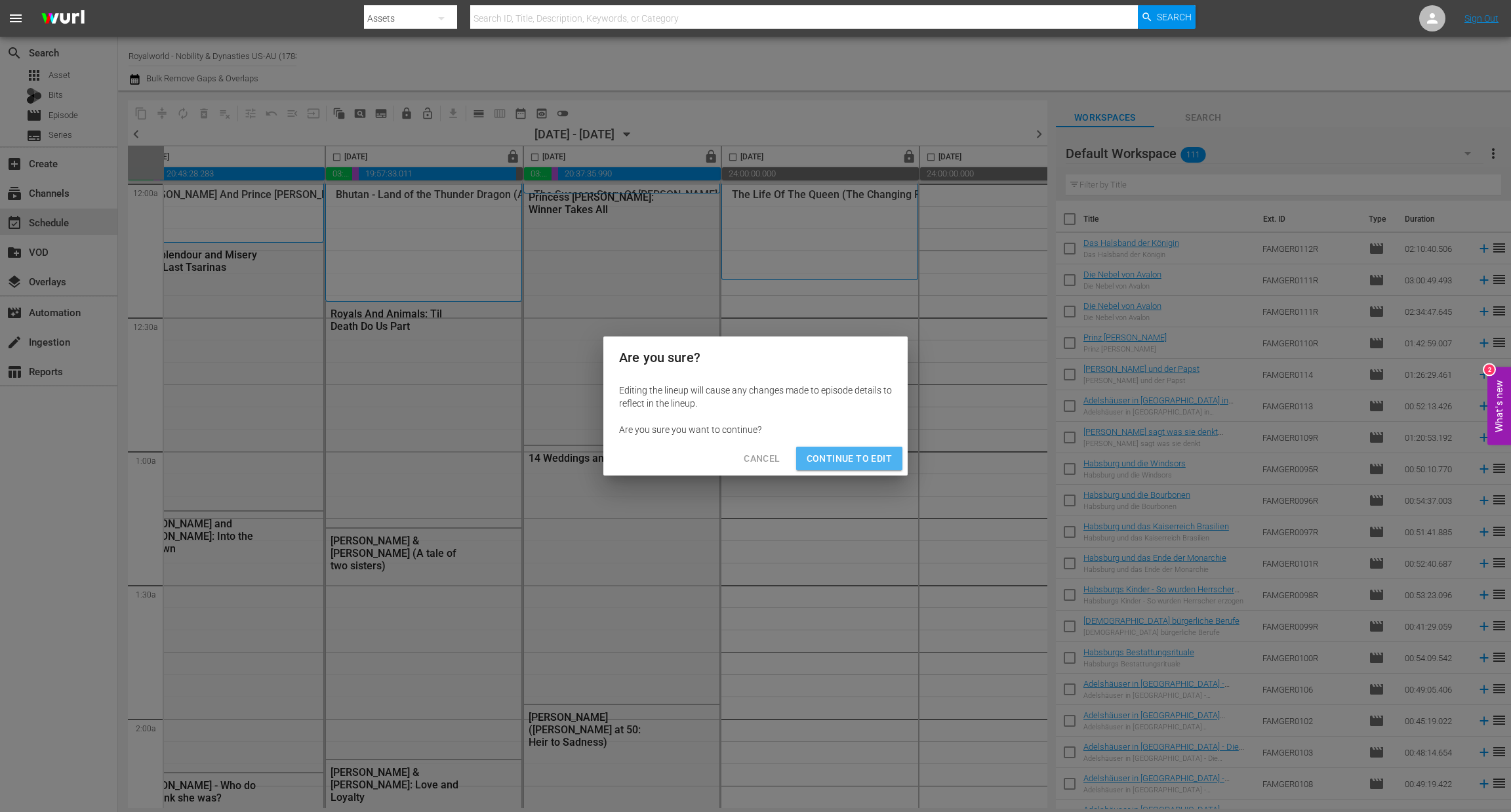
click at [859, 457] on span "Continue to Edit" at bounding box center [849, 458] width 86 height 17
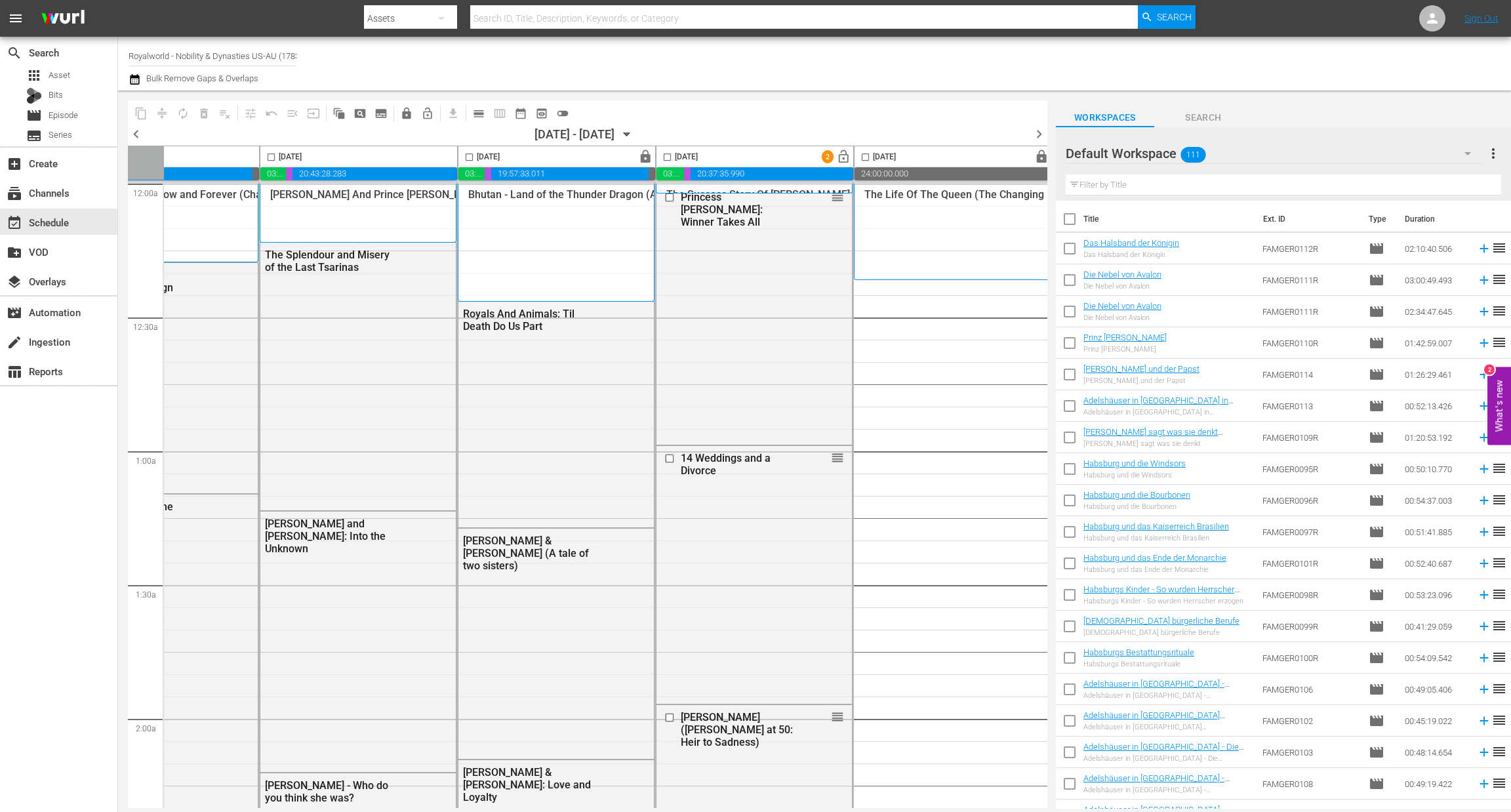
scroll to position [0, 97]
click at [671, 158] on input "checkbox" at bounding box center [672, 160] width 16 height 16
click at [671, 196] on input "checkbox" at bounding box center [676, 197] width 14 height 11
click at [670, 454] on input "checkbox" at bounding box center [676, 457] width 14 height 11
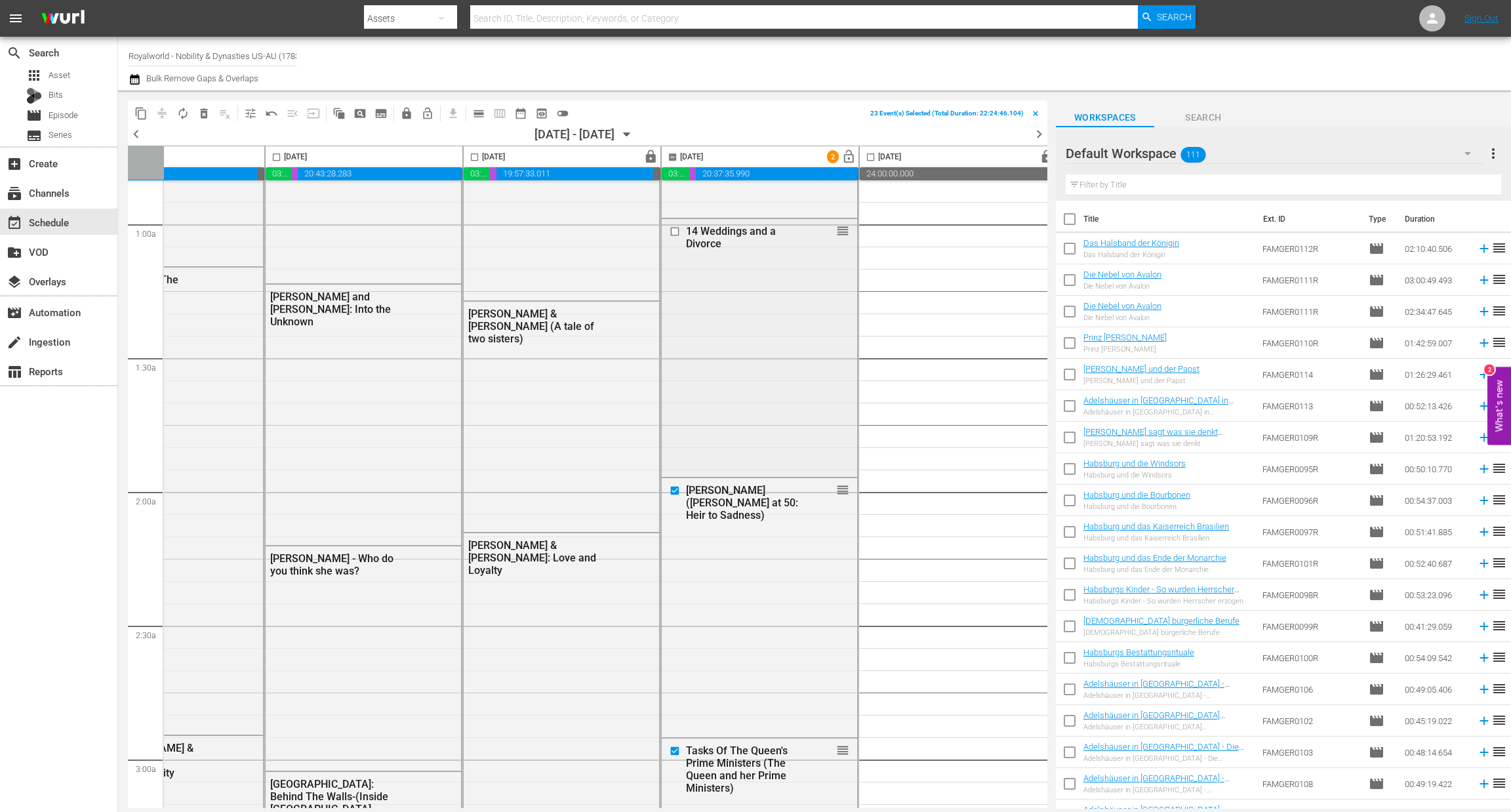
scroll to position [237, 97]
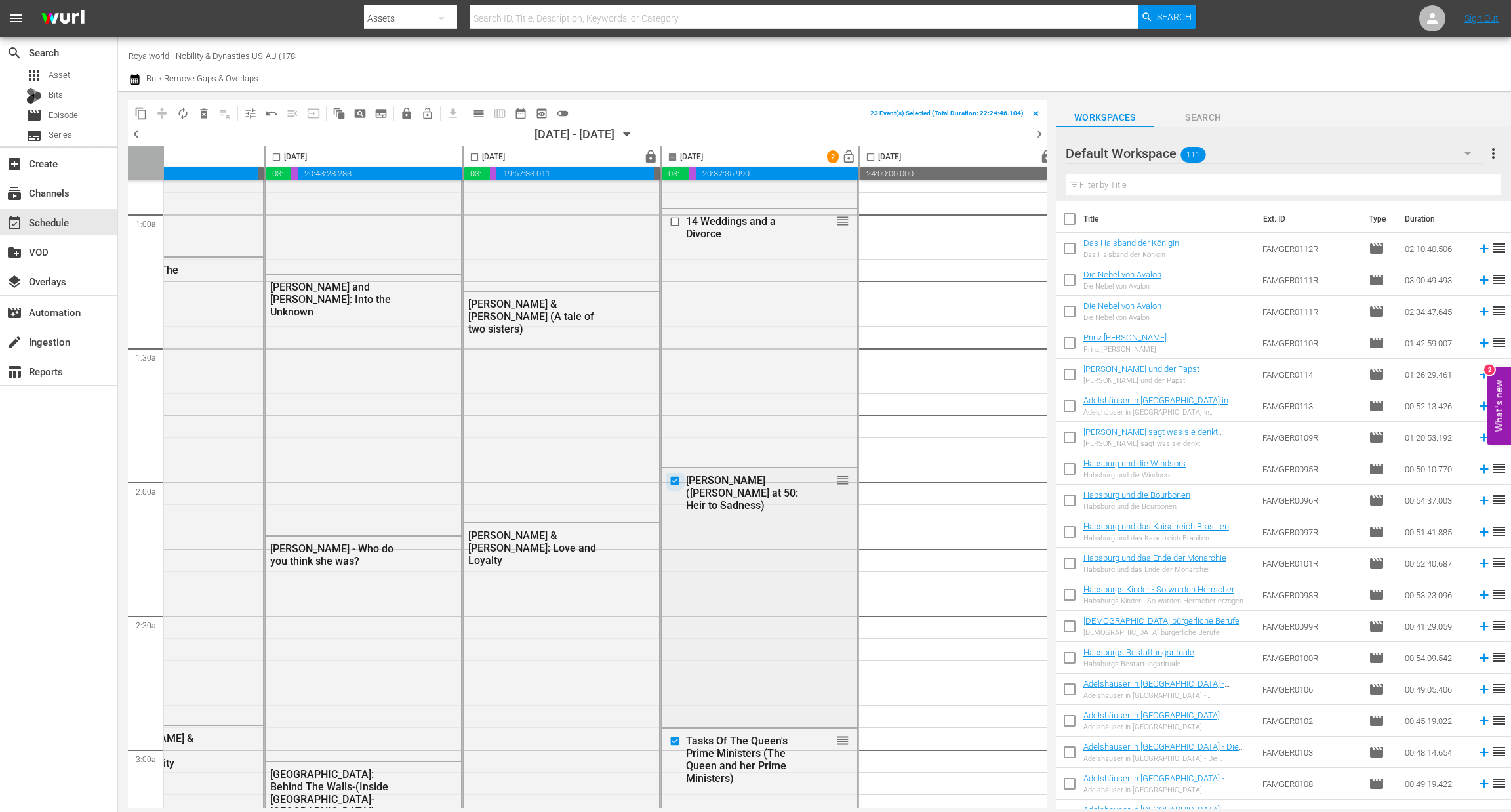
click at [670, 481] on input "checkbox" at bounding box center [676, 480] width 14 height 11
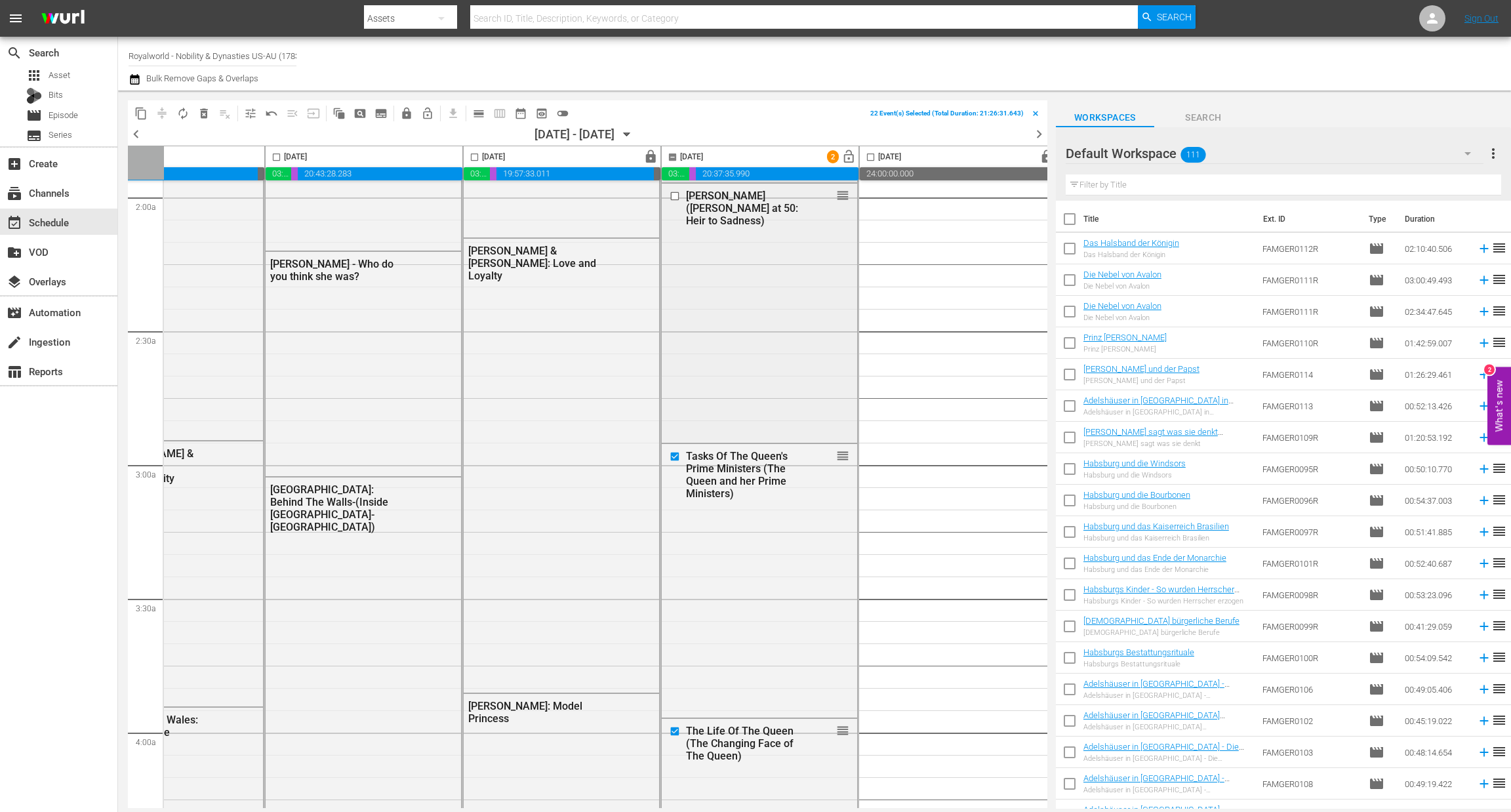
scroll to position [527, 97]
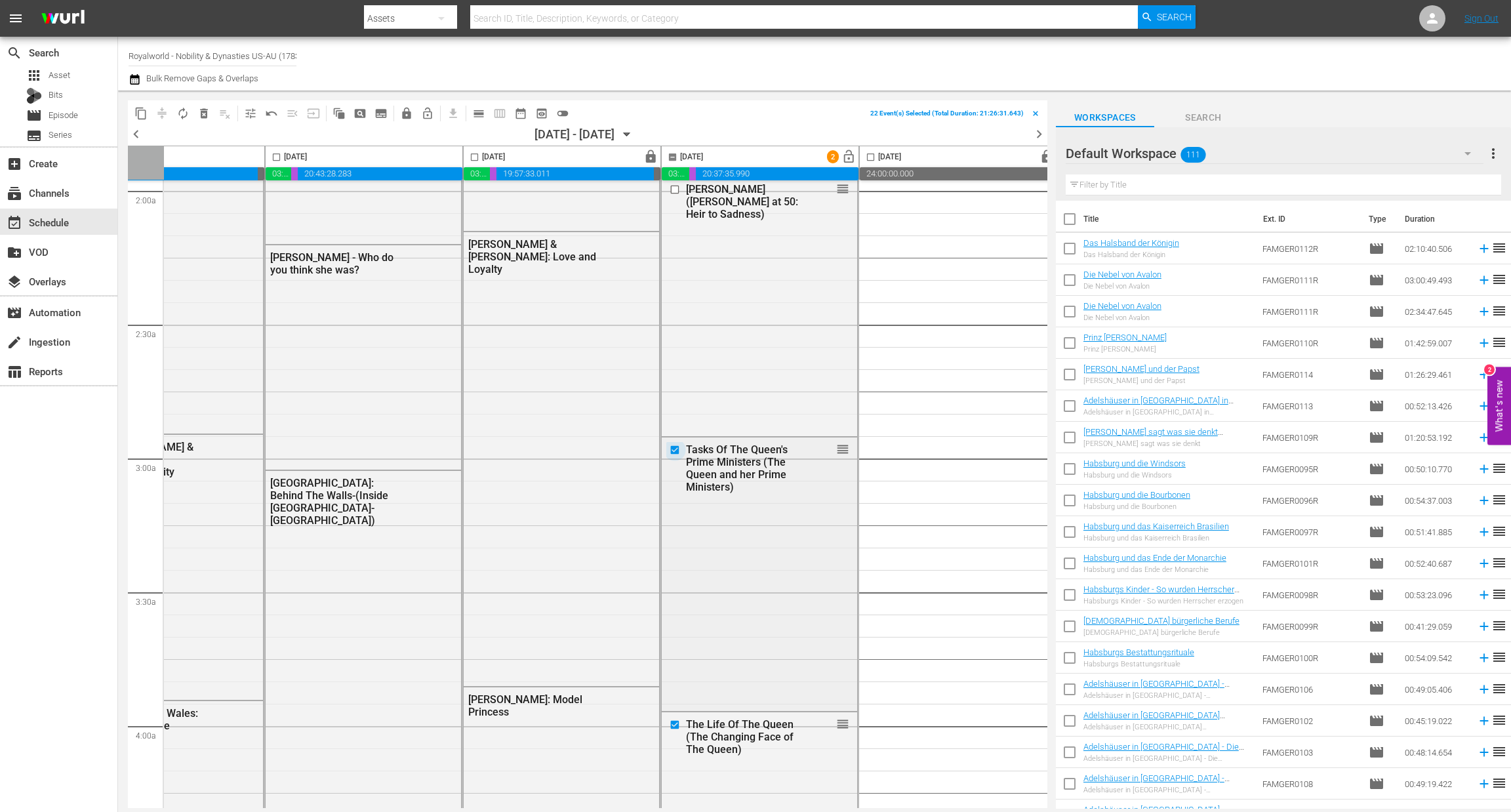
click at [671, 450] on input "checkbox" at bounding box center [676, 449] width 14 height 11
click at [674, 725] on input "checkbox" at bounding box center [676, 724] width 14 height 11
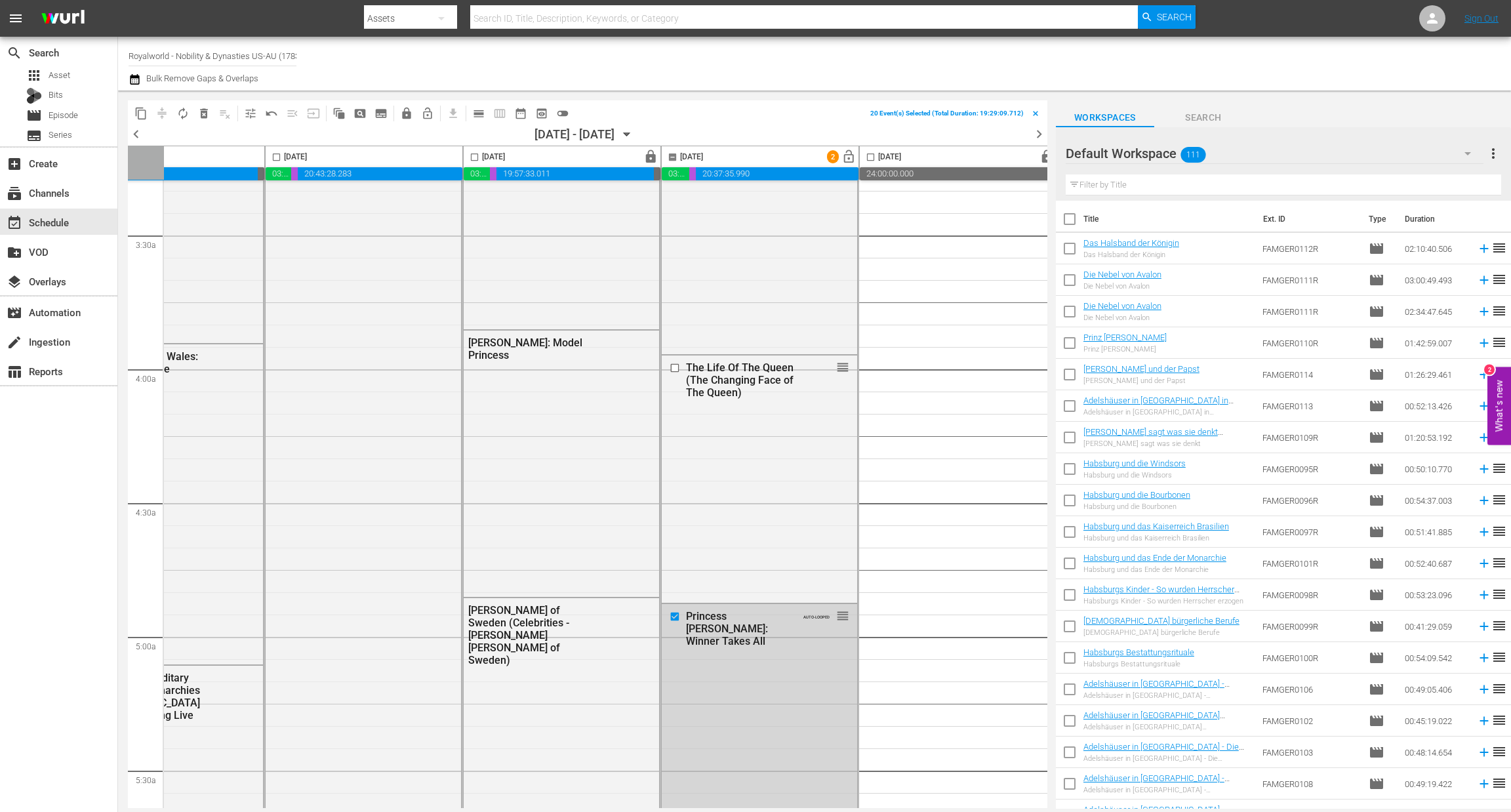
scroll to position [887, 97]
click at [202, 114] on span "delete_forever_outlined" at bounding box center [203, 113] width 13 height 13
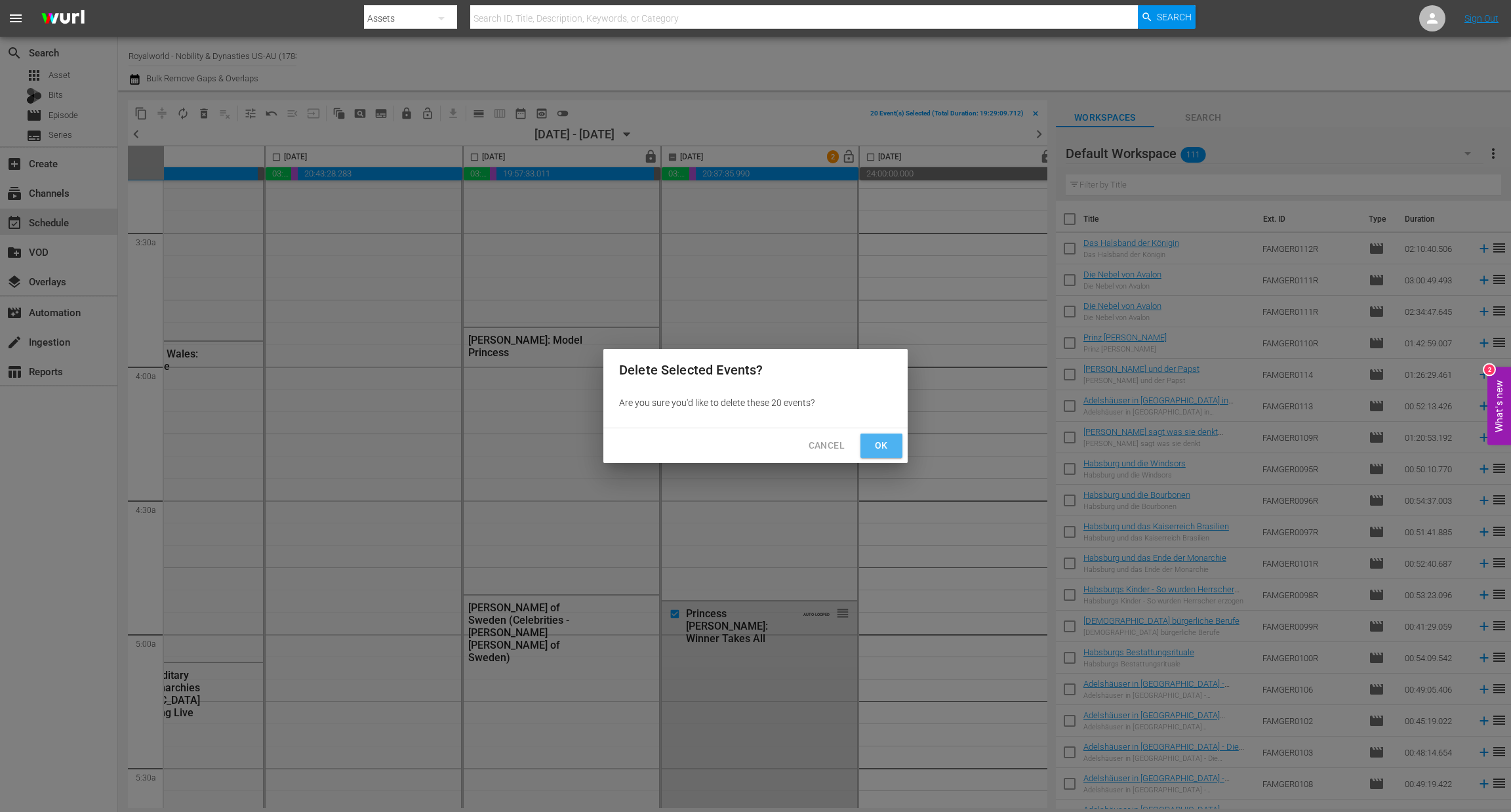
click at [879, 451] on span "Ok" at bounding box center [881, 445] width 21 height 17
checkbox input "false"
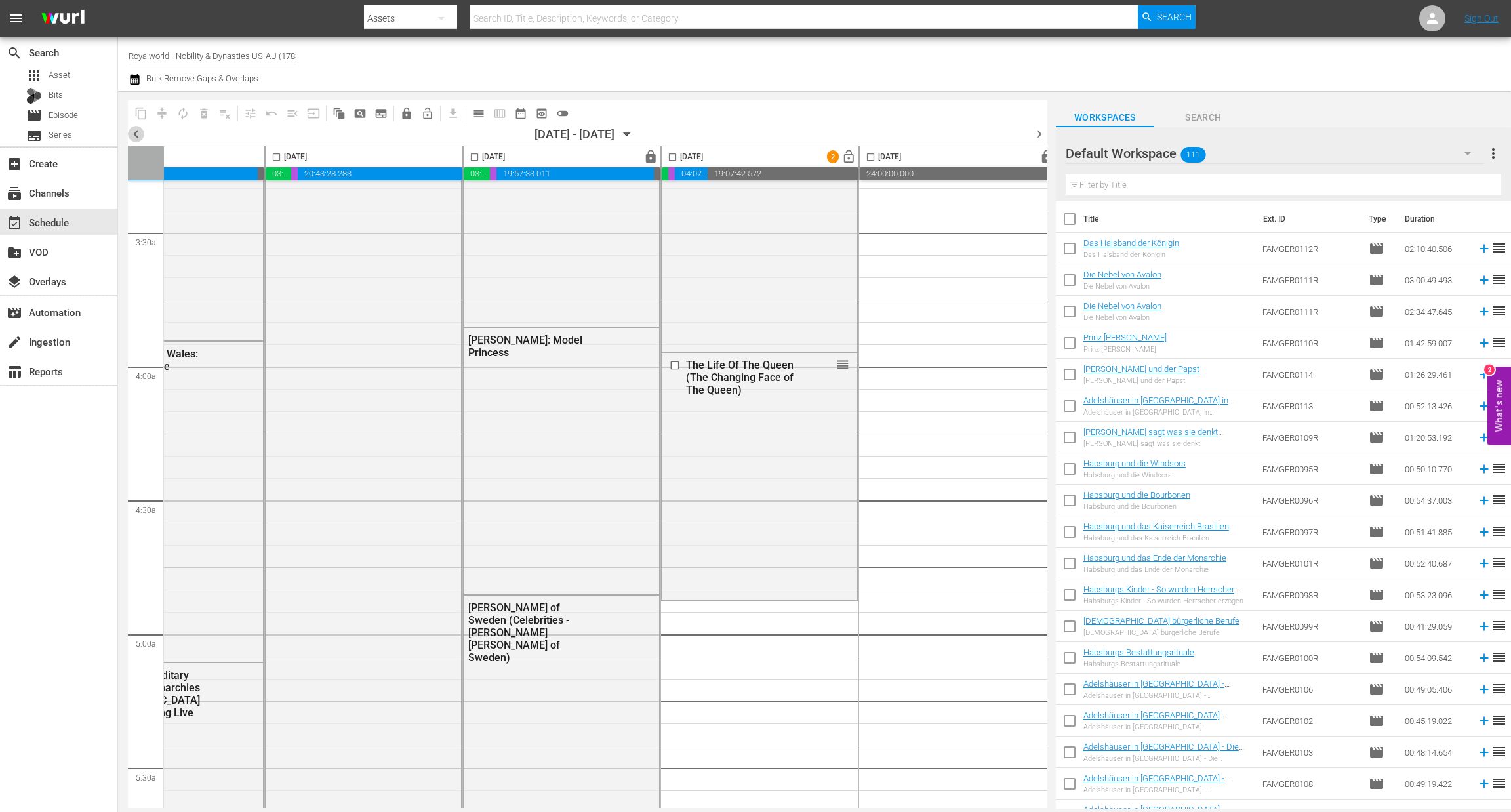
click at [133, 126] on span "chevron_left" at bounding box center [136, 134] width 17 height 17
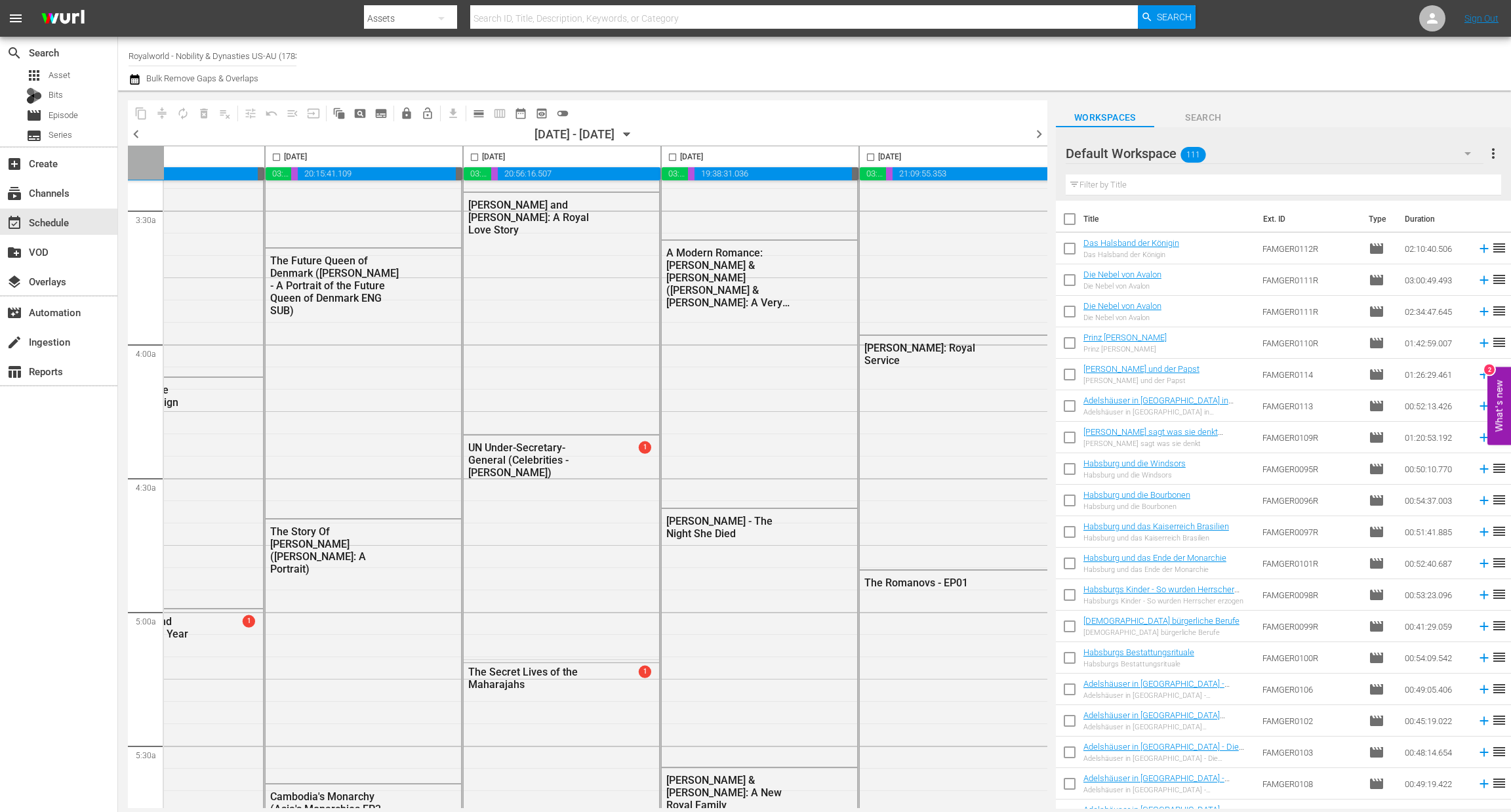
scroll to position [887, 97]
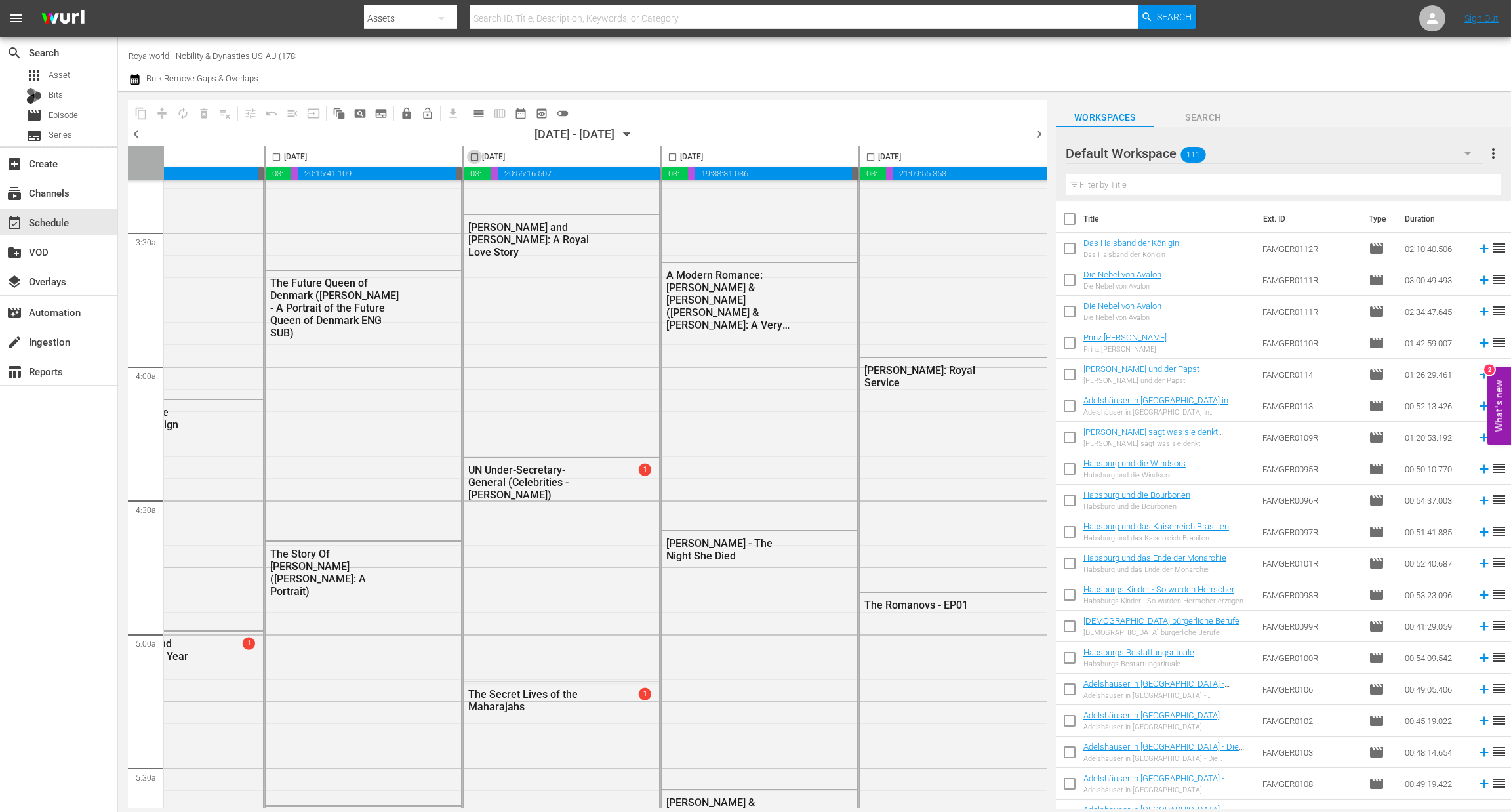
click at [471, 159] on input "checkbox" at bounding box center [475, 160] width 16 height 16
checkbox input "true"
click at [139, 110] on span "content_copy" at bounding box center [140, 113] width 13 height 13
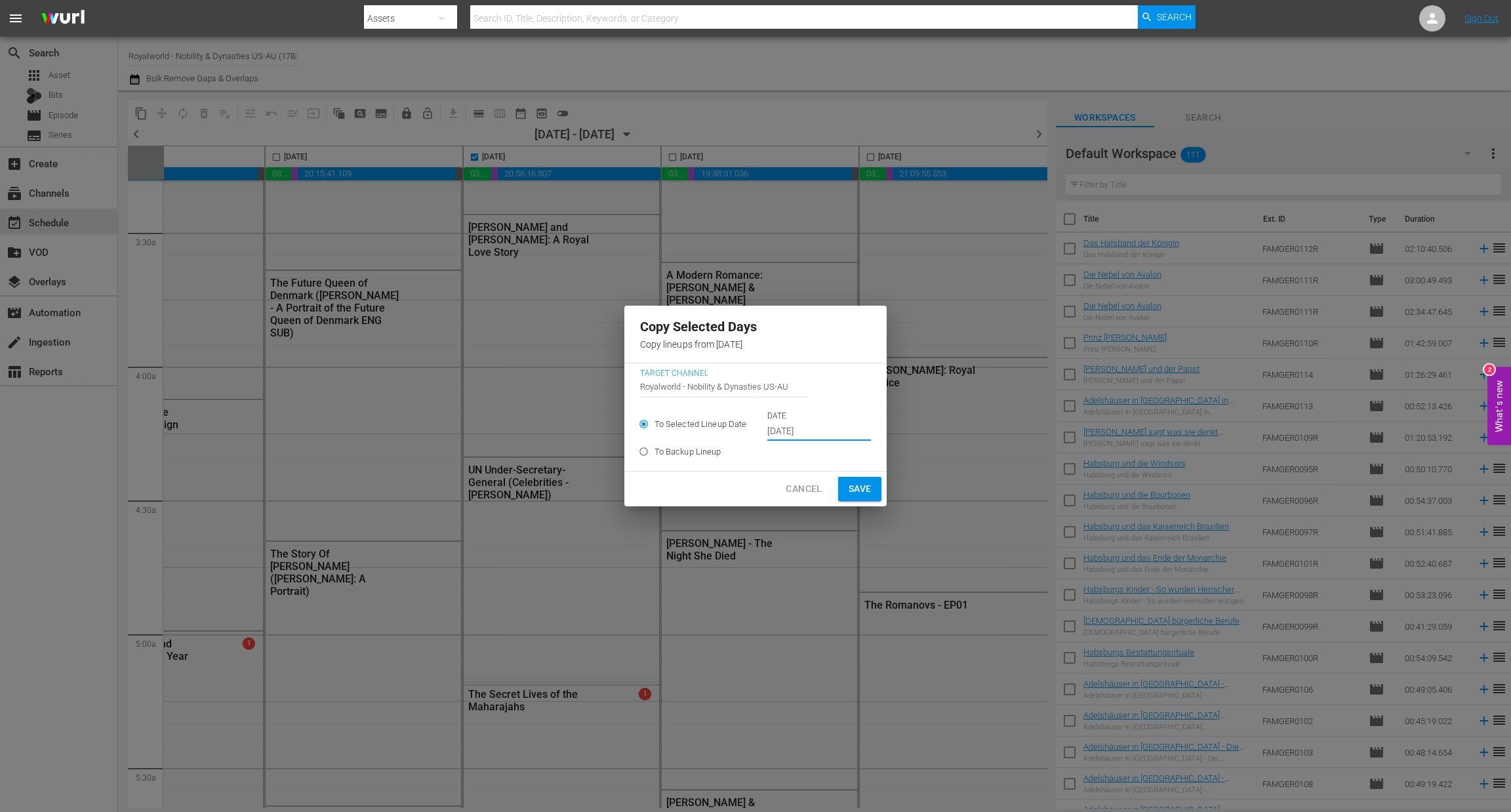
click at [827, 430] on input "Sep 17th 2025" at bounding box center [819, 431] width 104 height 19
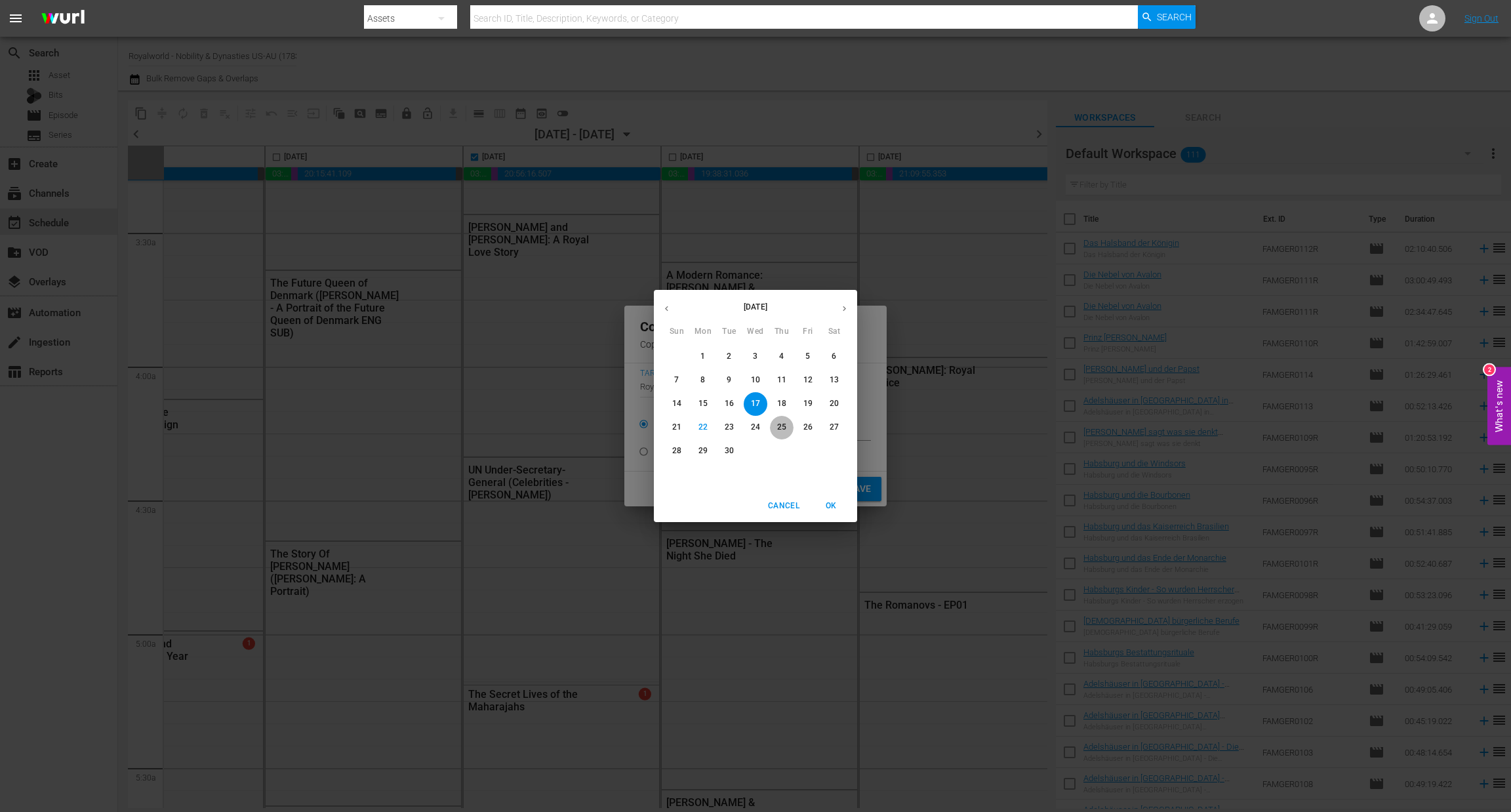
click at [784, 428] on p "25" at bounding box center [781, 426] width 9 height 11
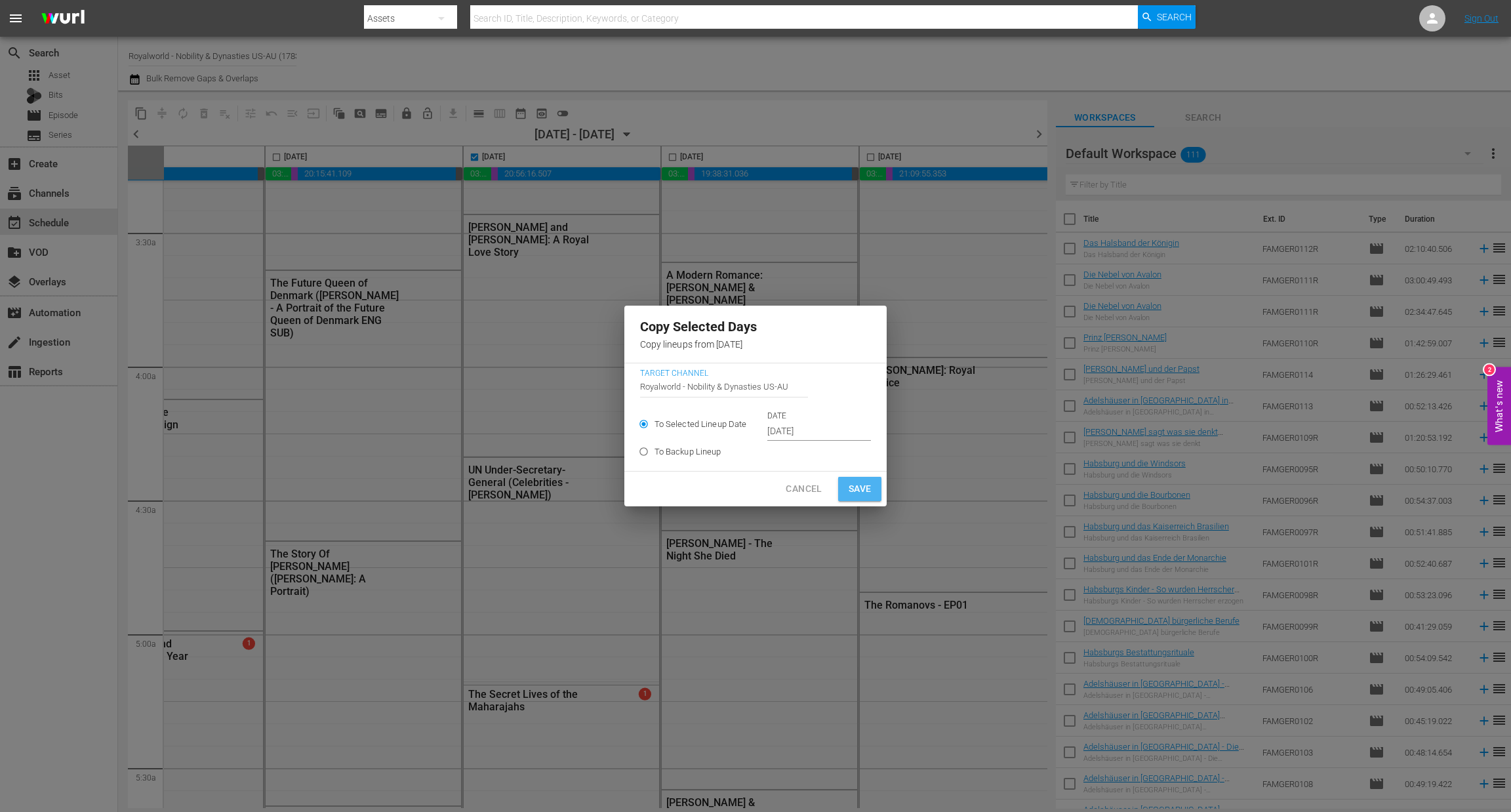
click at [867, 489] on span "Save" at bounding box center [860, 489] width 23 height 17
type input "Sep 17th 2025"
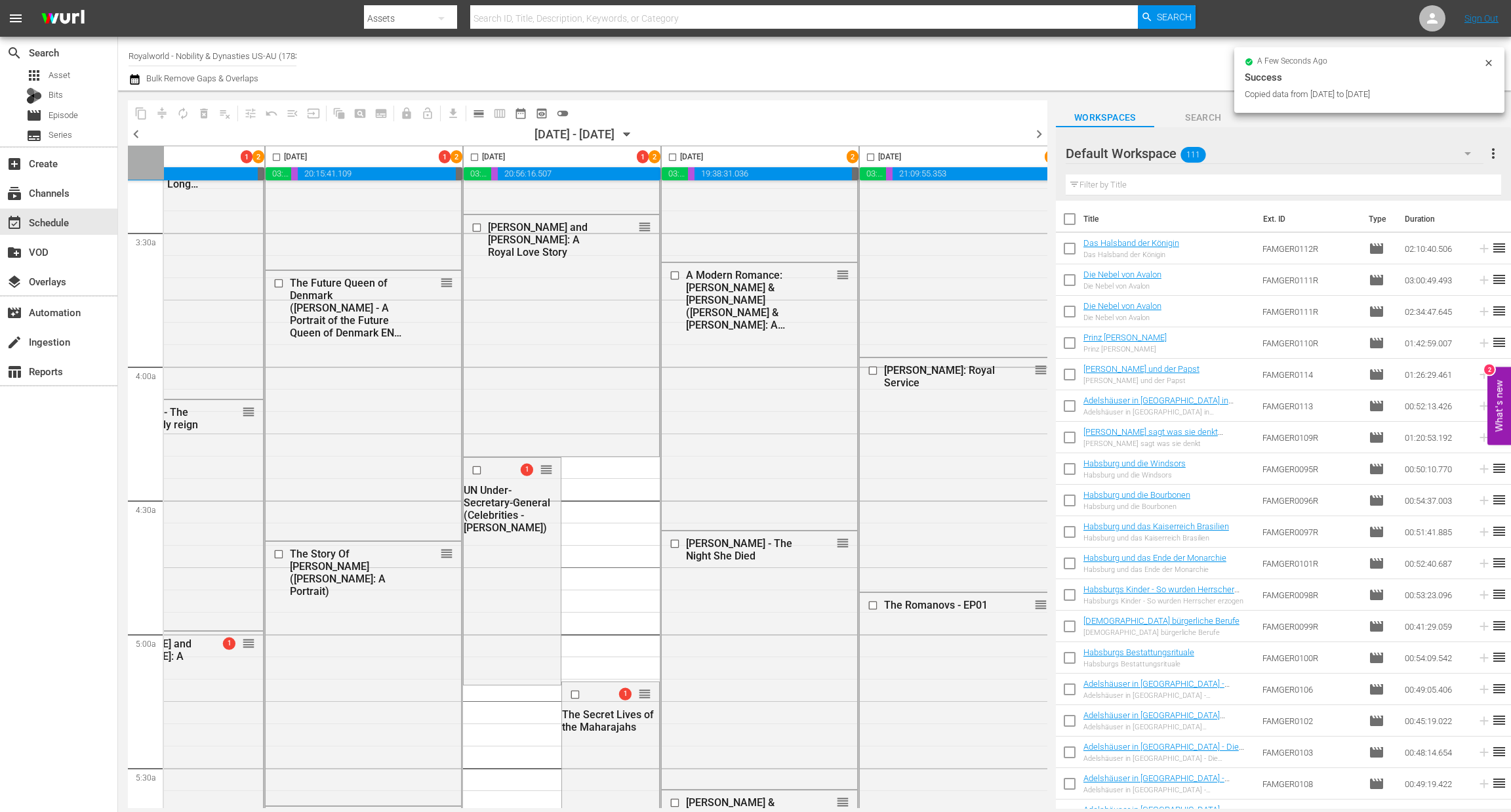
checkbox input "false"
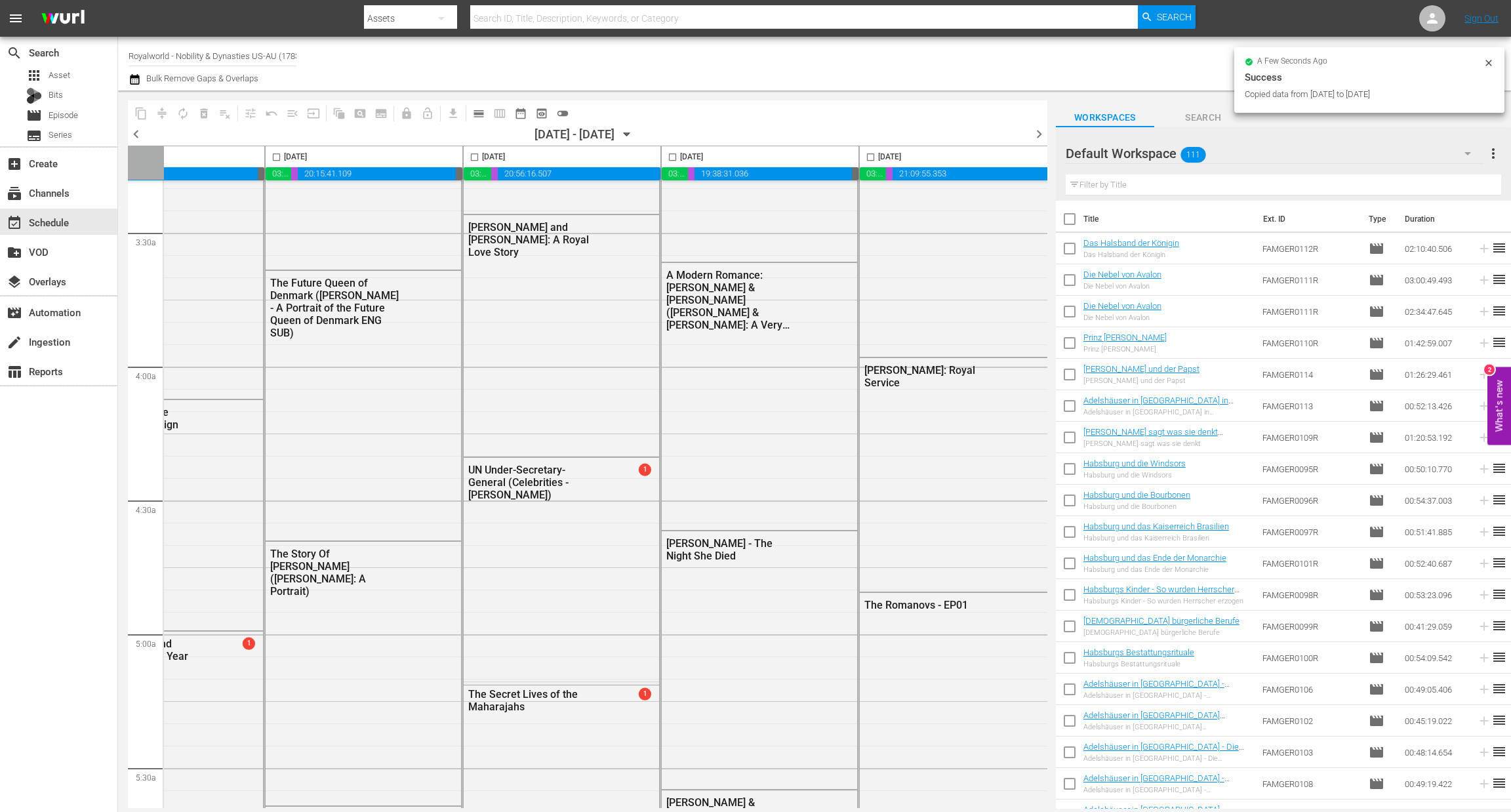
click at [1040, 133] on span "chevron_right" at bounding box center [1039, 134] width 17 height 17
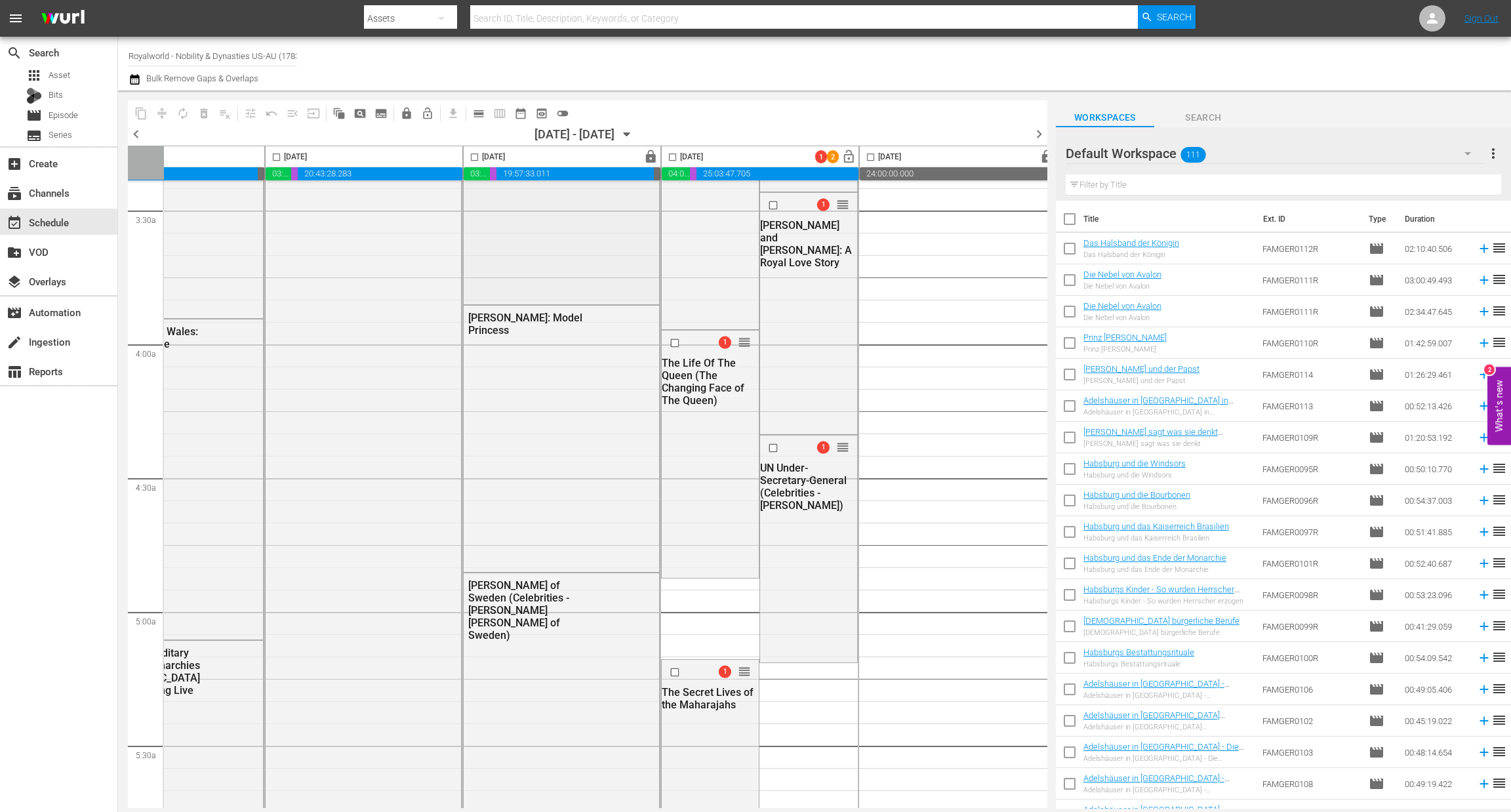
scroll to position [887, 97]
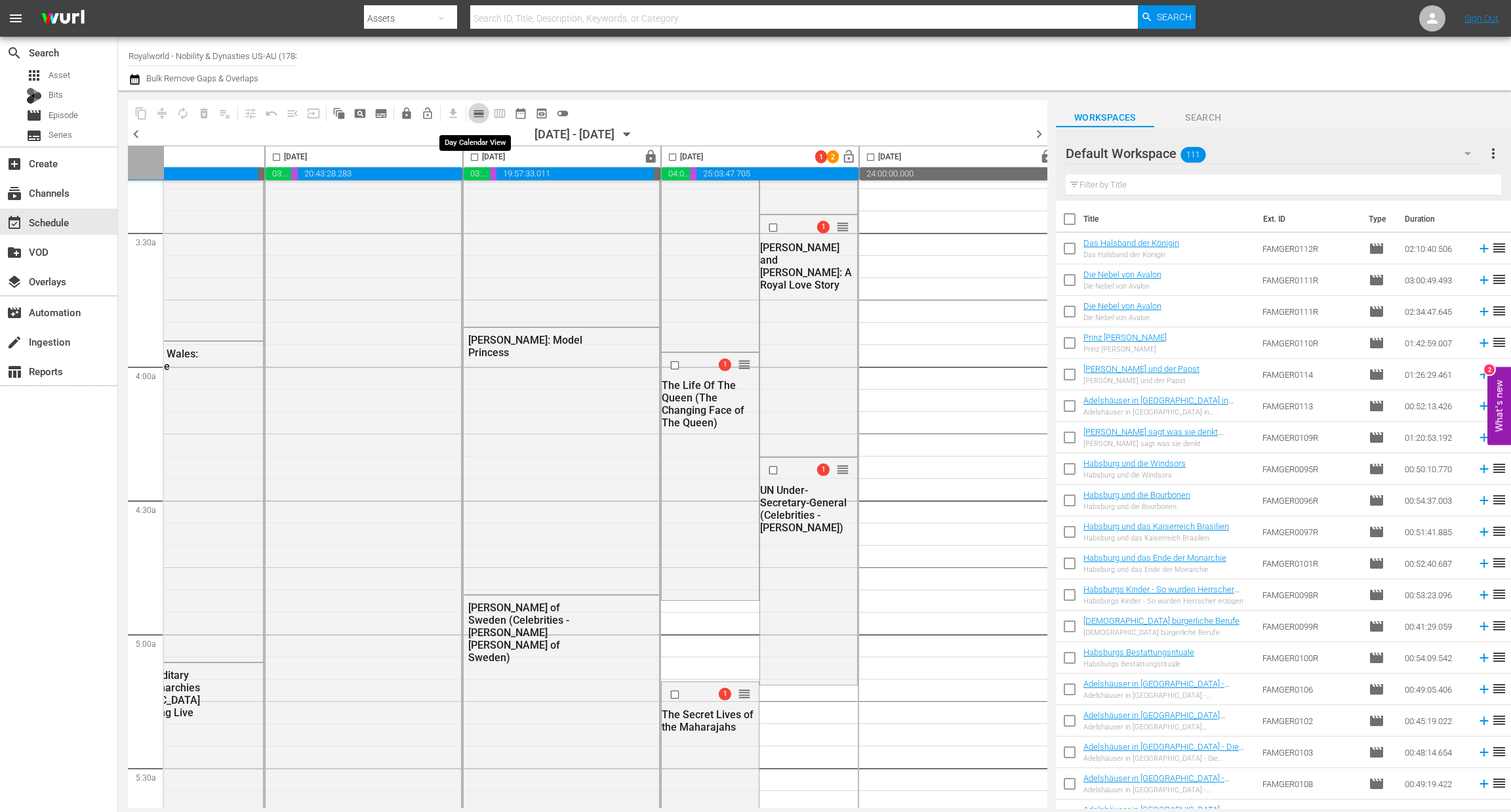
click at [477, 112] on span "calendar_view_day_outlined" at bounding box center [478, 113] width 13 height 13
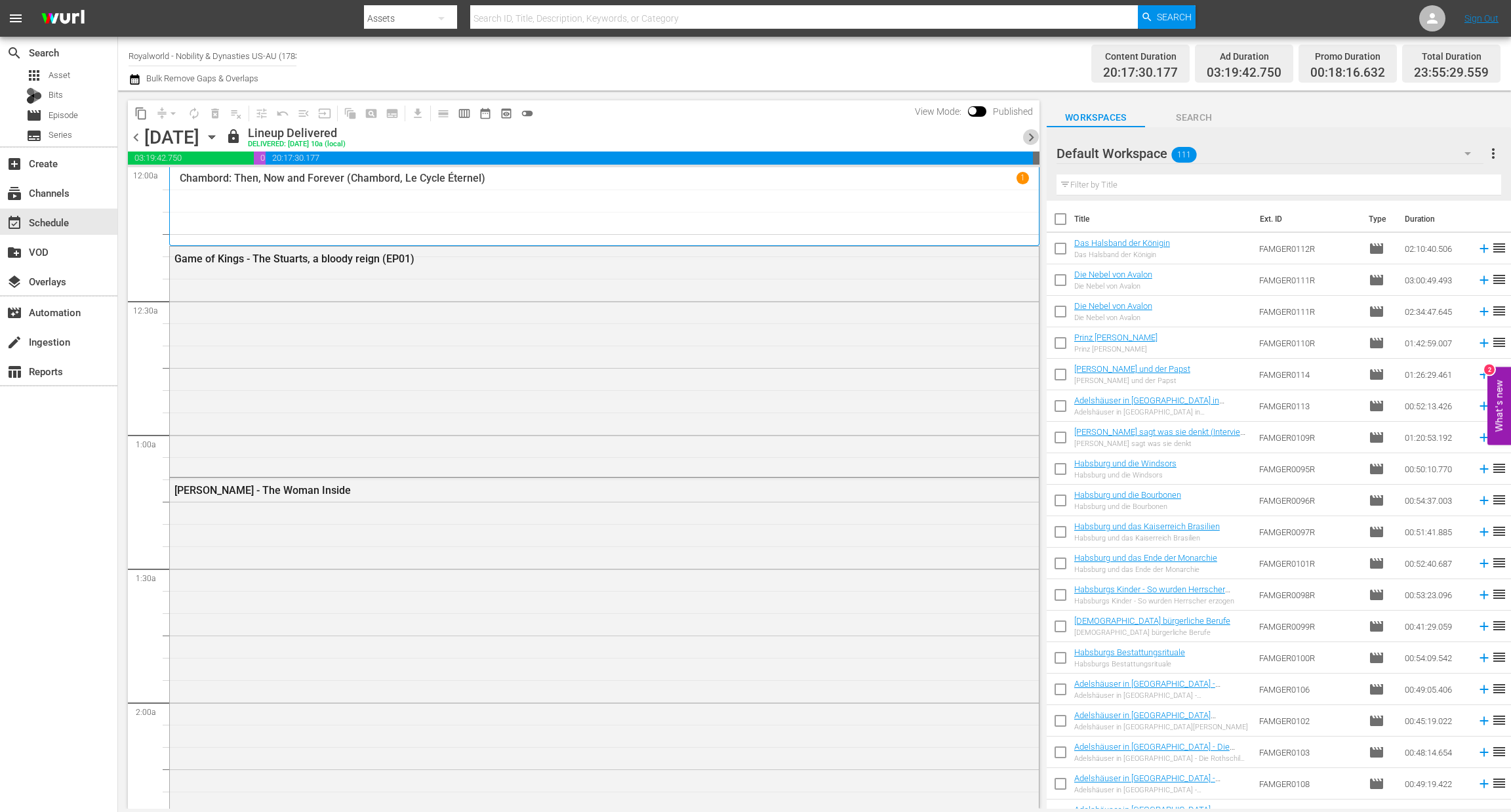
click at [1030, 140] on span "chevron_right" at bounding box center [1031, 137] width 17 height 17
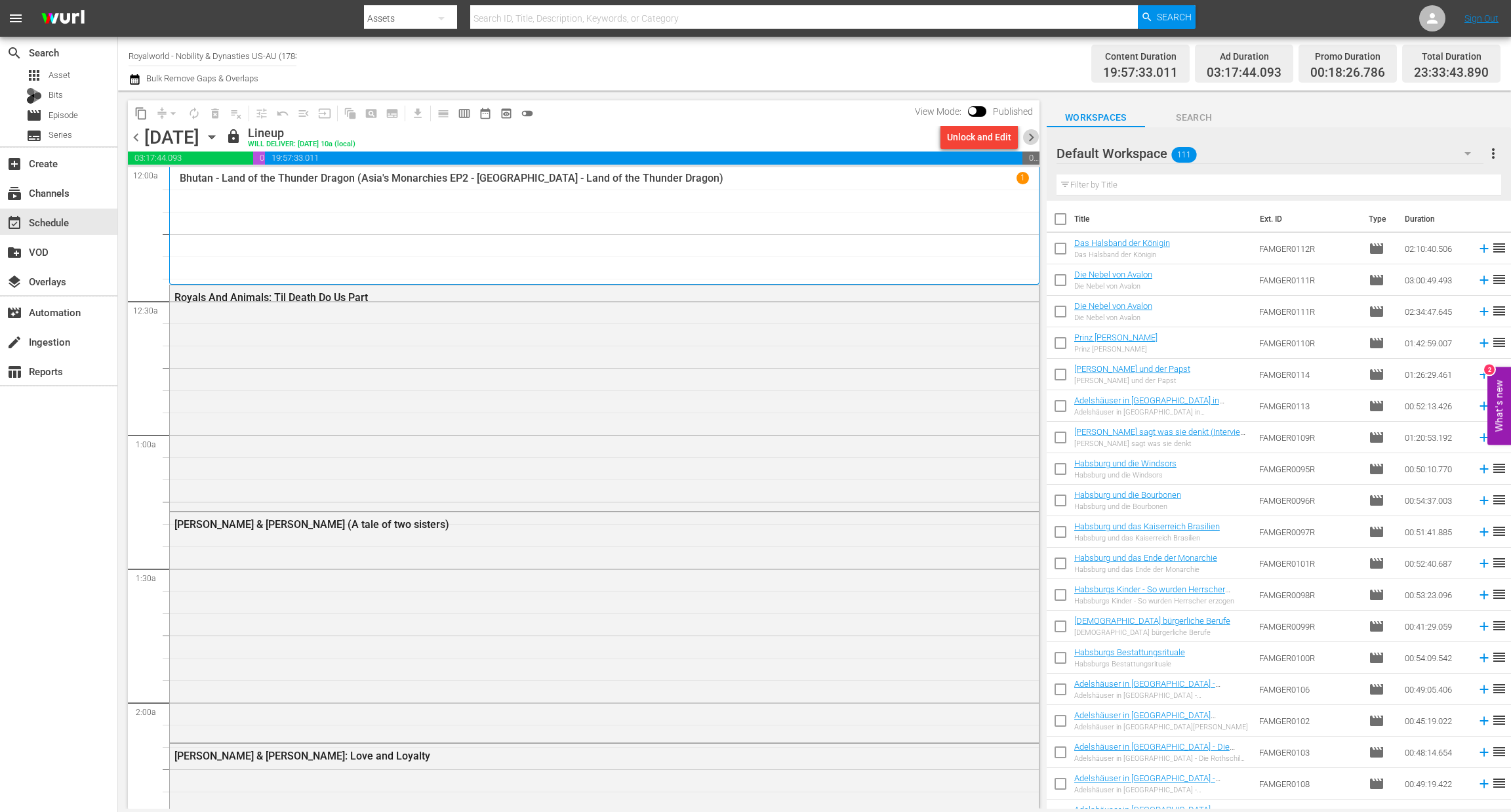
click at [1030, 140] on span "chevron_right" at bounding box center [1031, 137] width 17 height 17
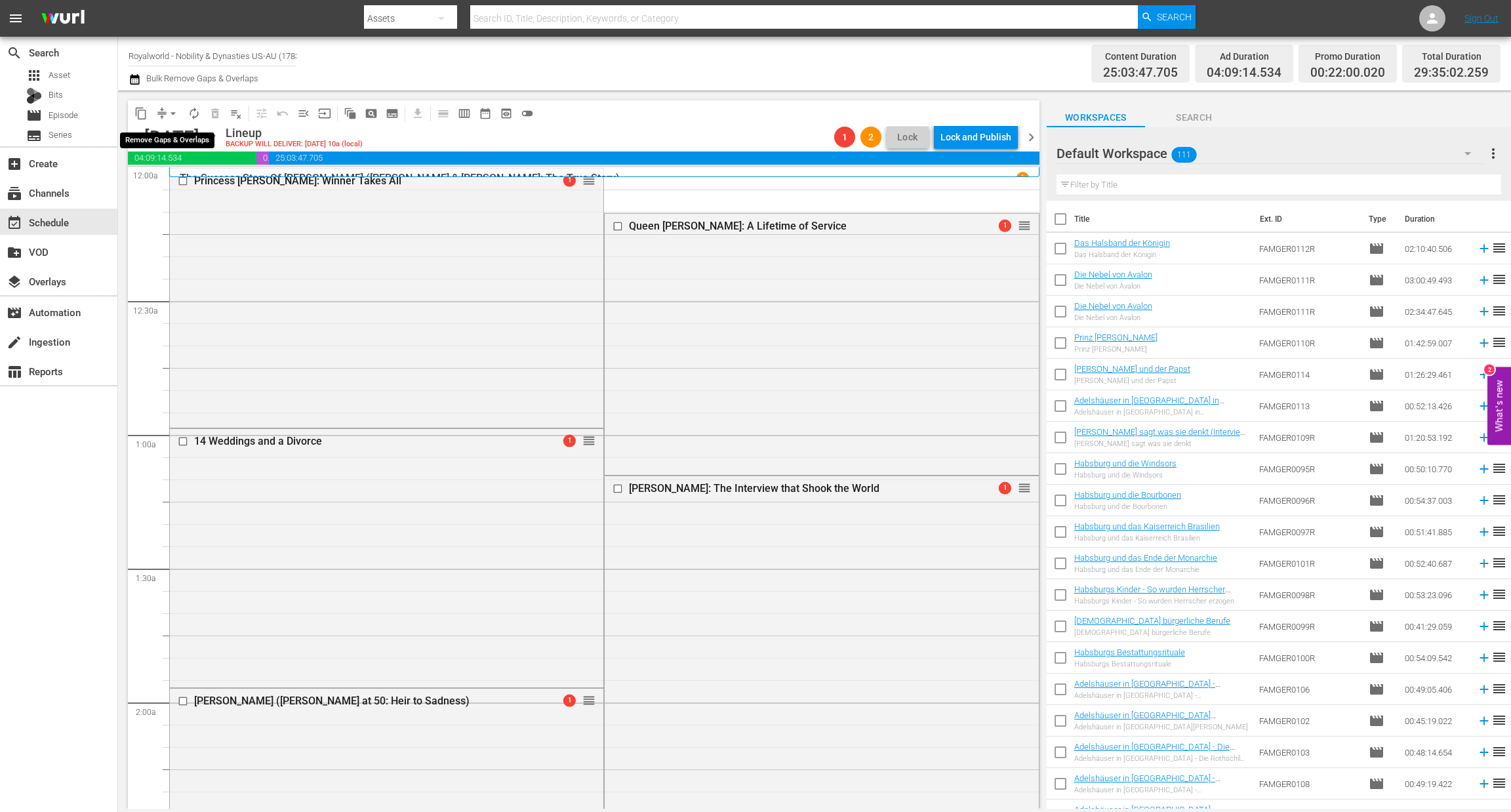
click at [172, 116] on span "arrow_drop_down" at bounding box center [172, 113] width 13 height 13
click at [195, 182] on li "Align to End of Previous Day" at bounding box center [174, 183] width 138 height 21
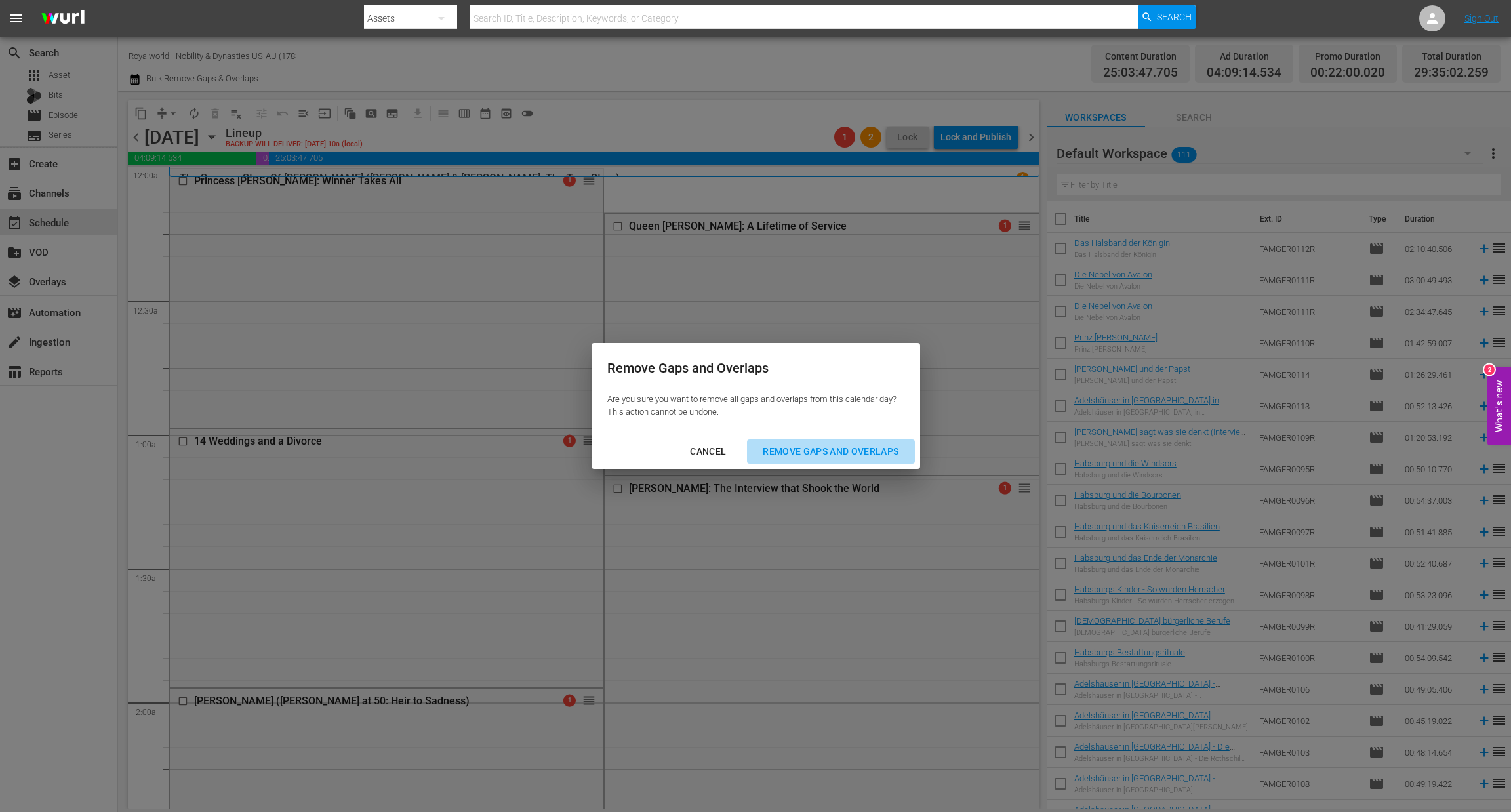
click at [839, 449] on div "Remove Gaps and Overlaps" at bounding box center [830, 451] width 156 height 17
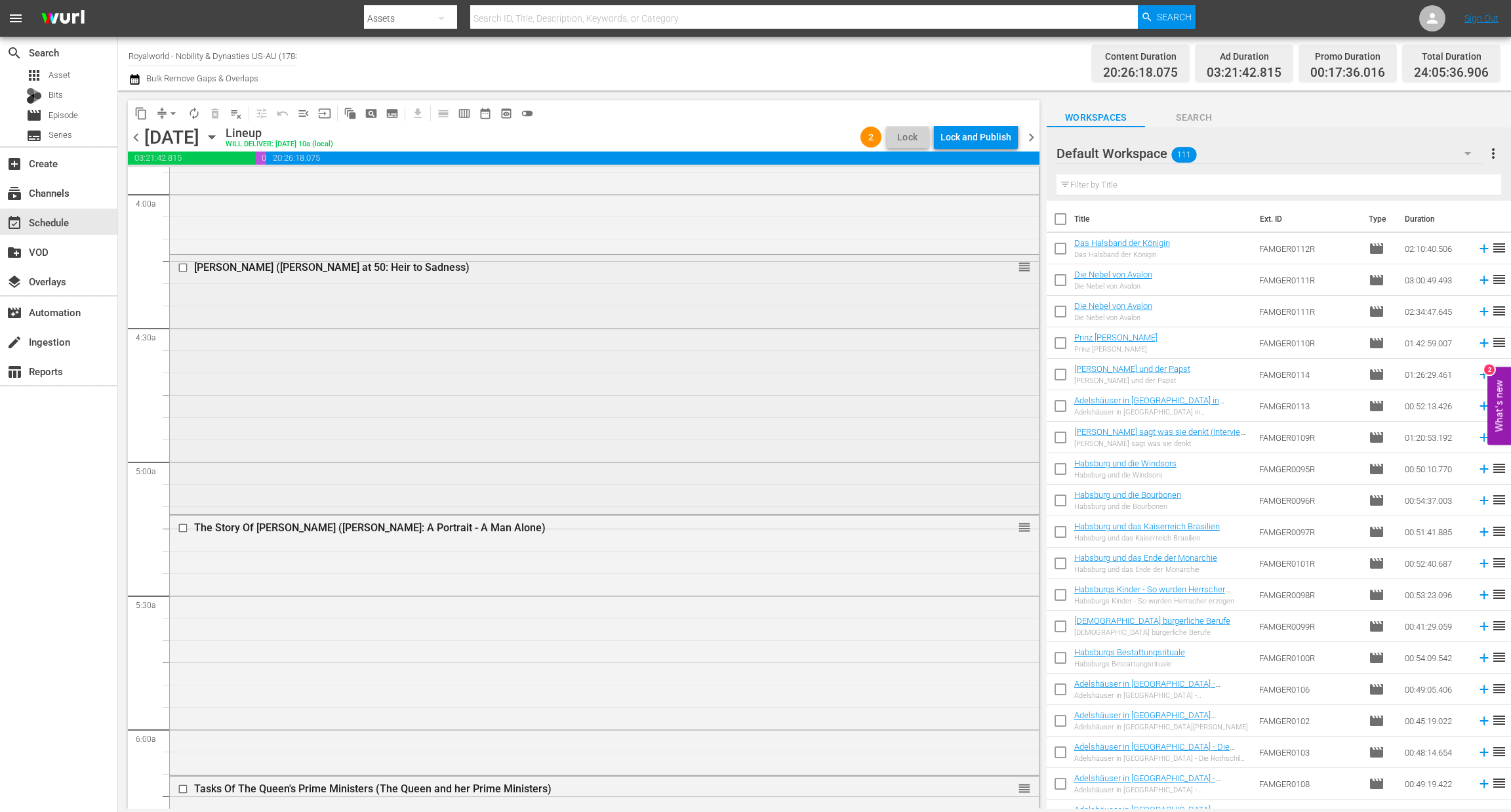
scroll to position [1167, 0]
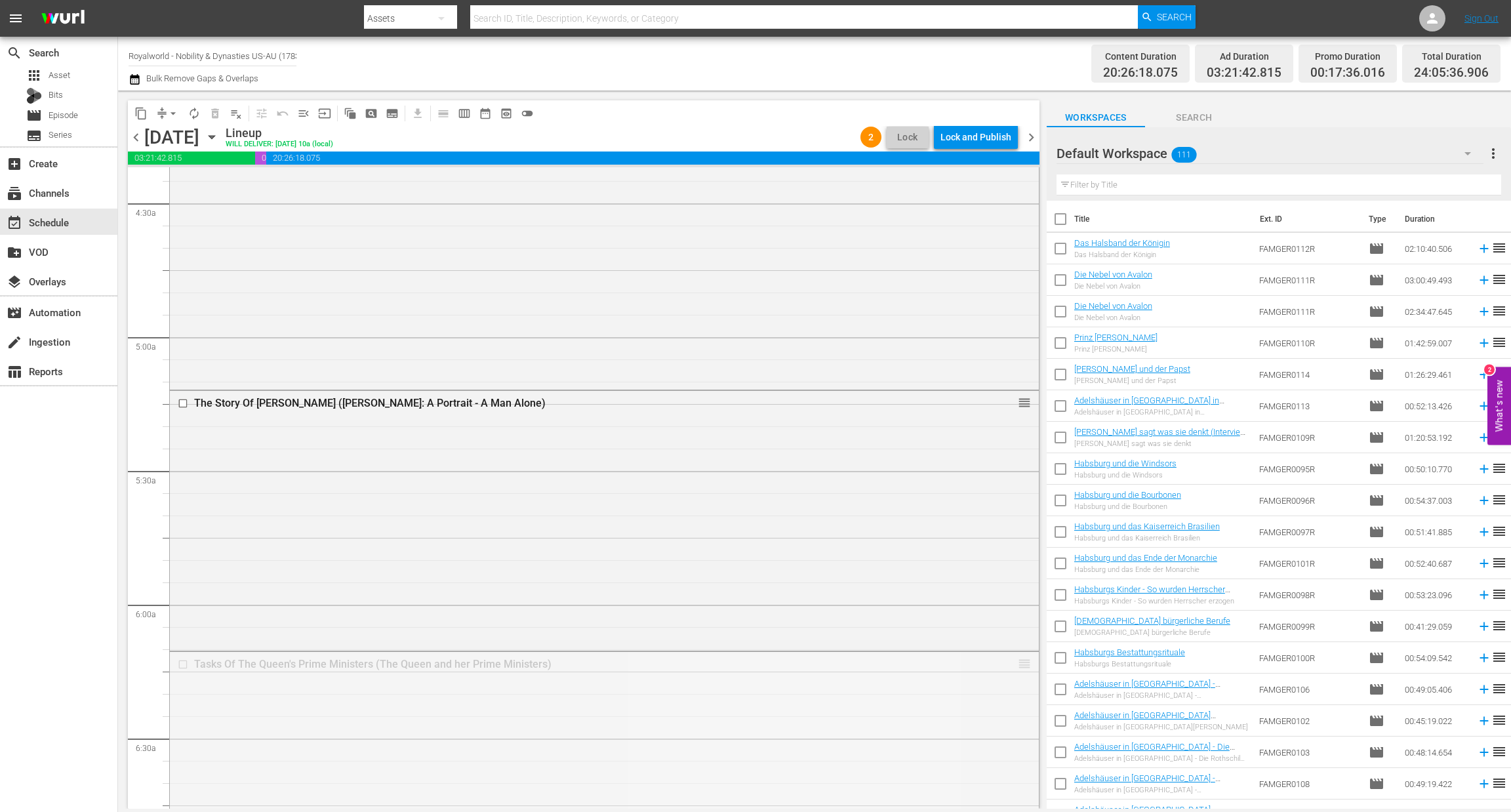
drag, startPoint x: 1013, startPoint y: 664, endPoint x: 895, endPoint y: 286, distance: 396.0
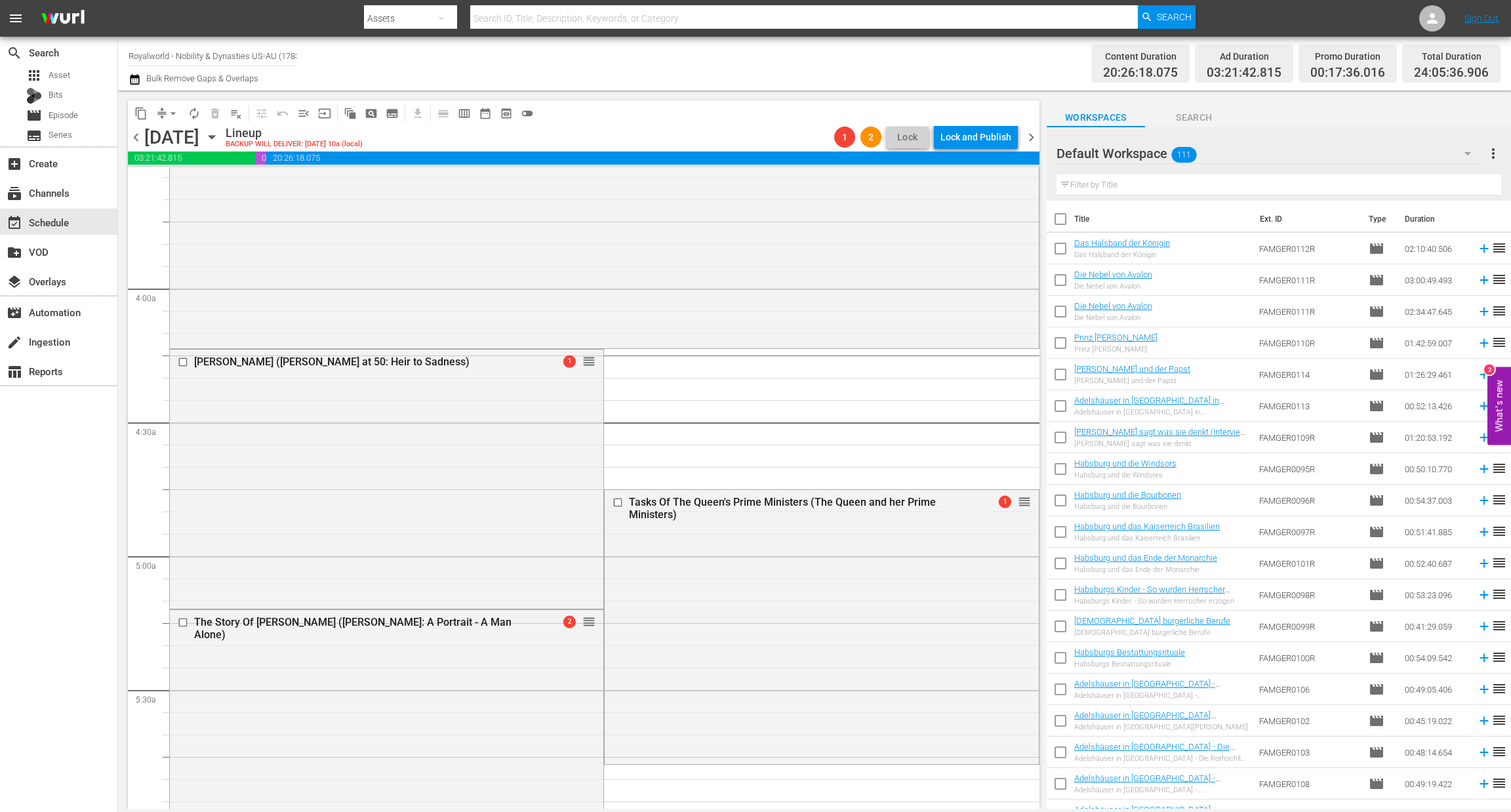
scroll to position [947, 0]
click at [174, 114] on span "arrow_drop_down" at bounding box center [172, 113] width 13 height 13
click at [201, 185] on li "Align to End of Previous Day" at bounding box center [174, 183] width 138 height 21
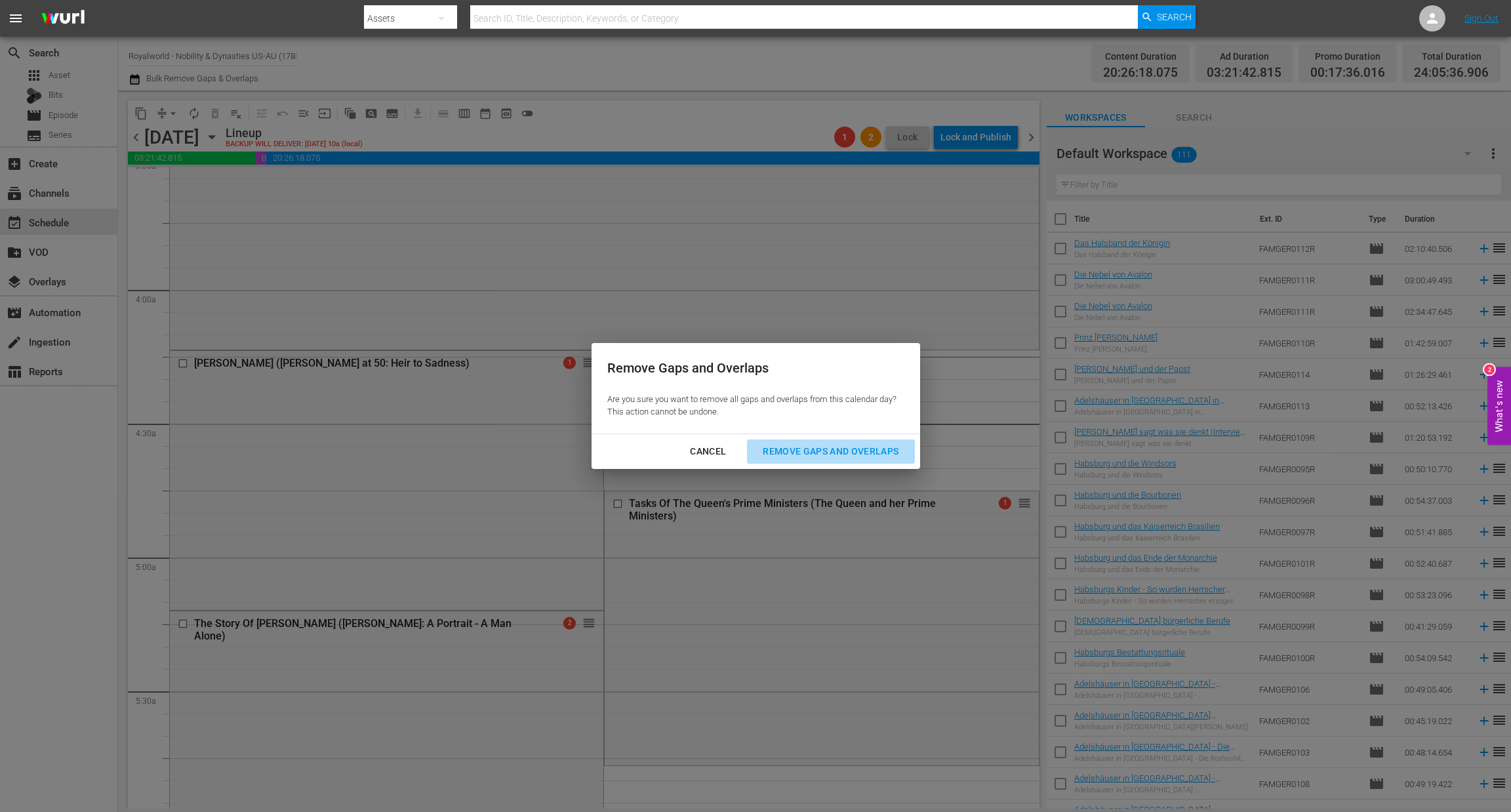
click at [868, 453] on div "Remove Gaps and Overlaps" at bounding box center [830, 451] width 156 height 17
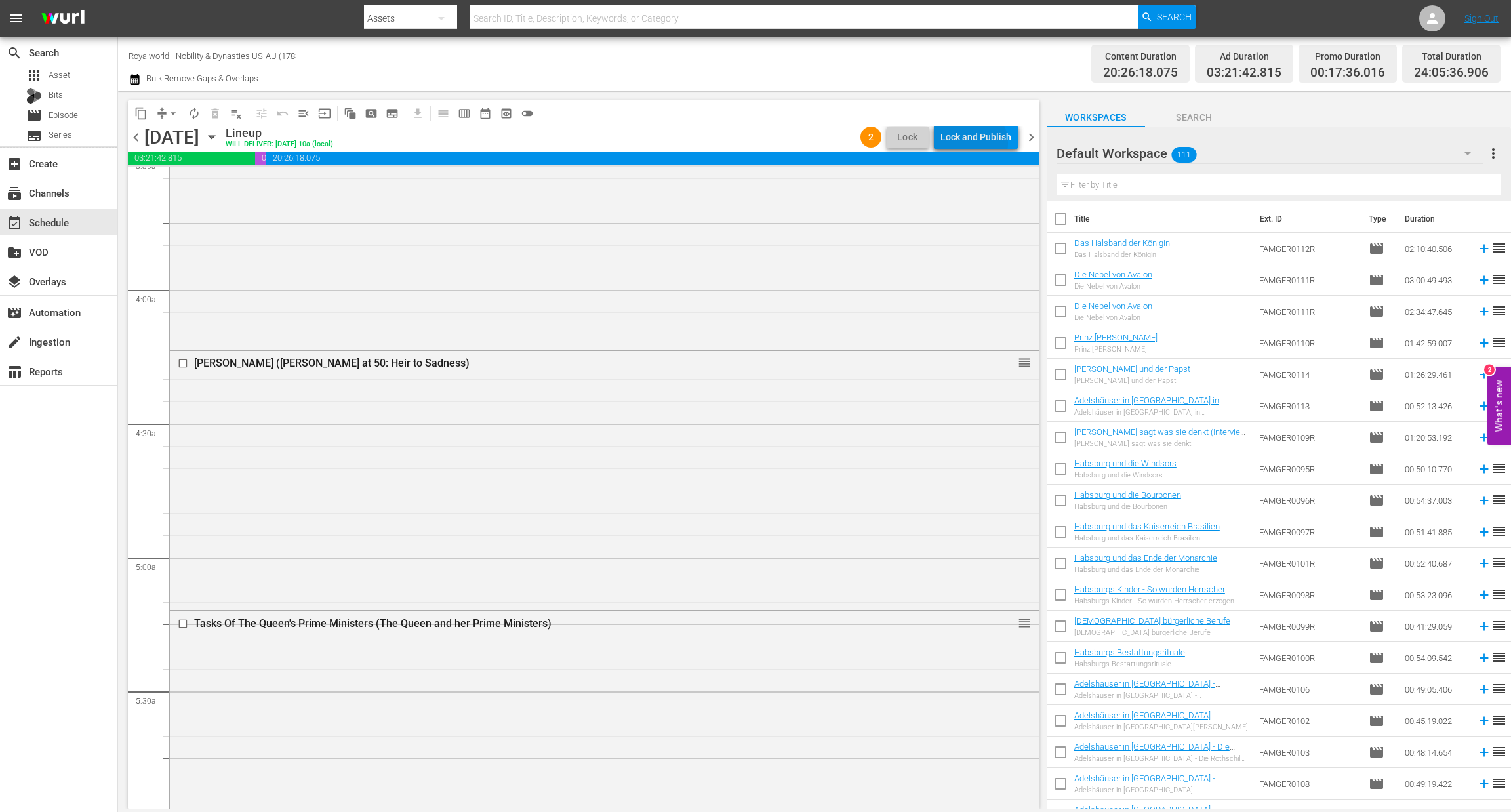
click at [975, 143] on div "Lock and Publish" at bounding box center [976, 137] width 71 height 23
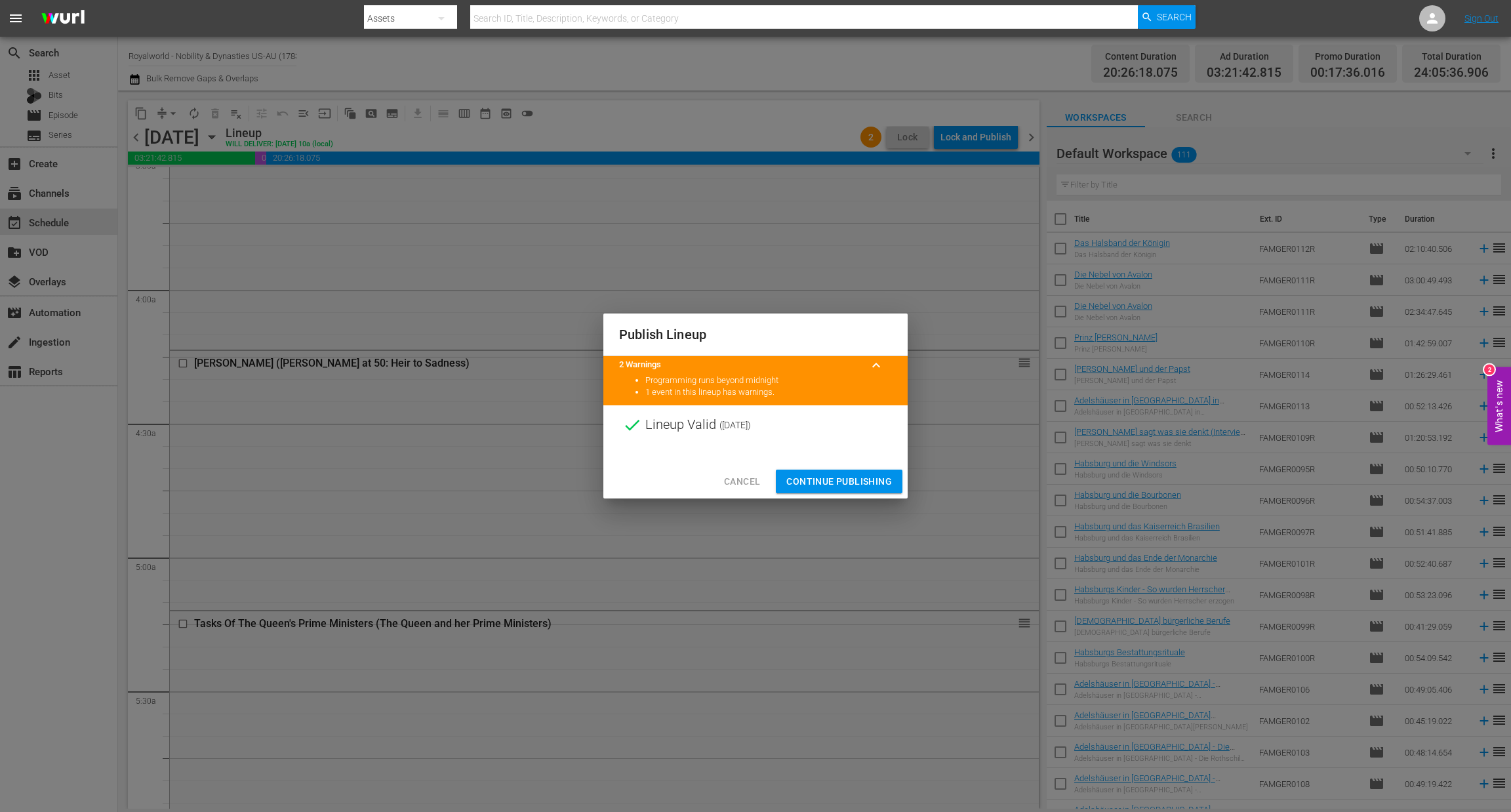
click at [828, 482] on span "Continue Publishing" at bounding box center [839, 481] width 106 height 17
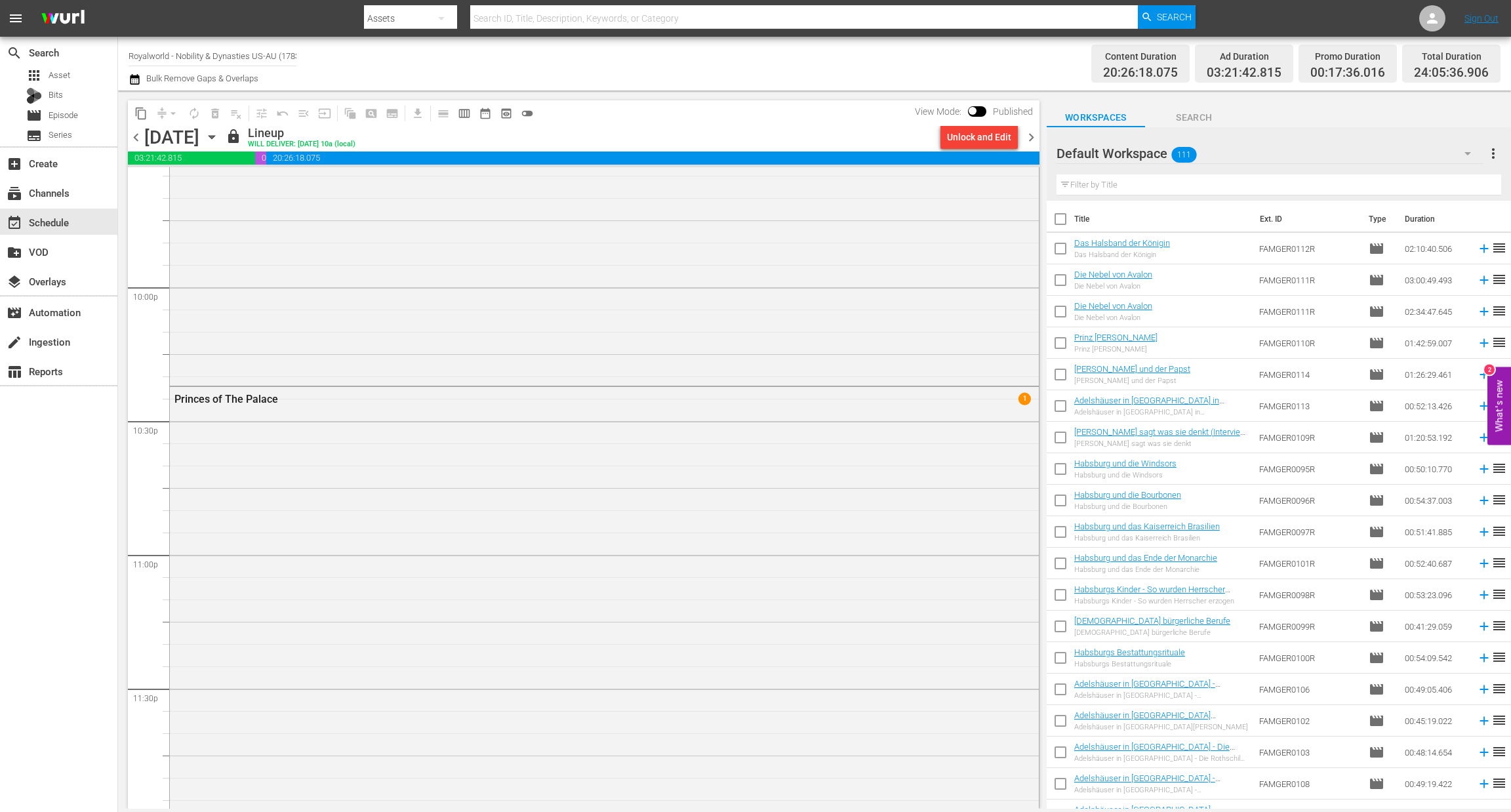
scroll to position [5803, 0]
click at [466, 118] on span "calendar_view_week_outlined" at bounding box center [464, 113] width 13 height 13
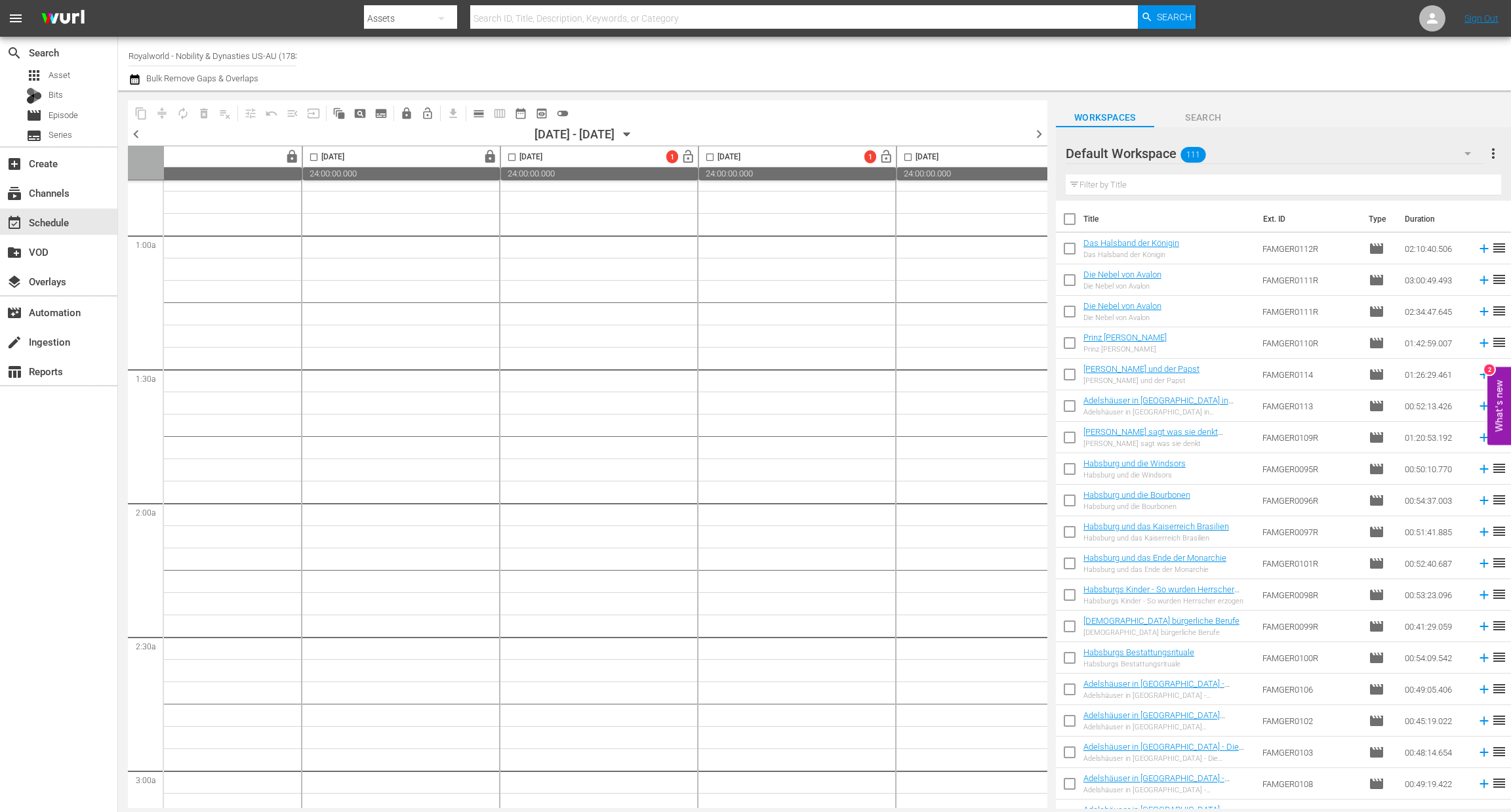
scroll to position [216, 0]
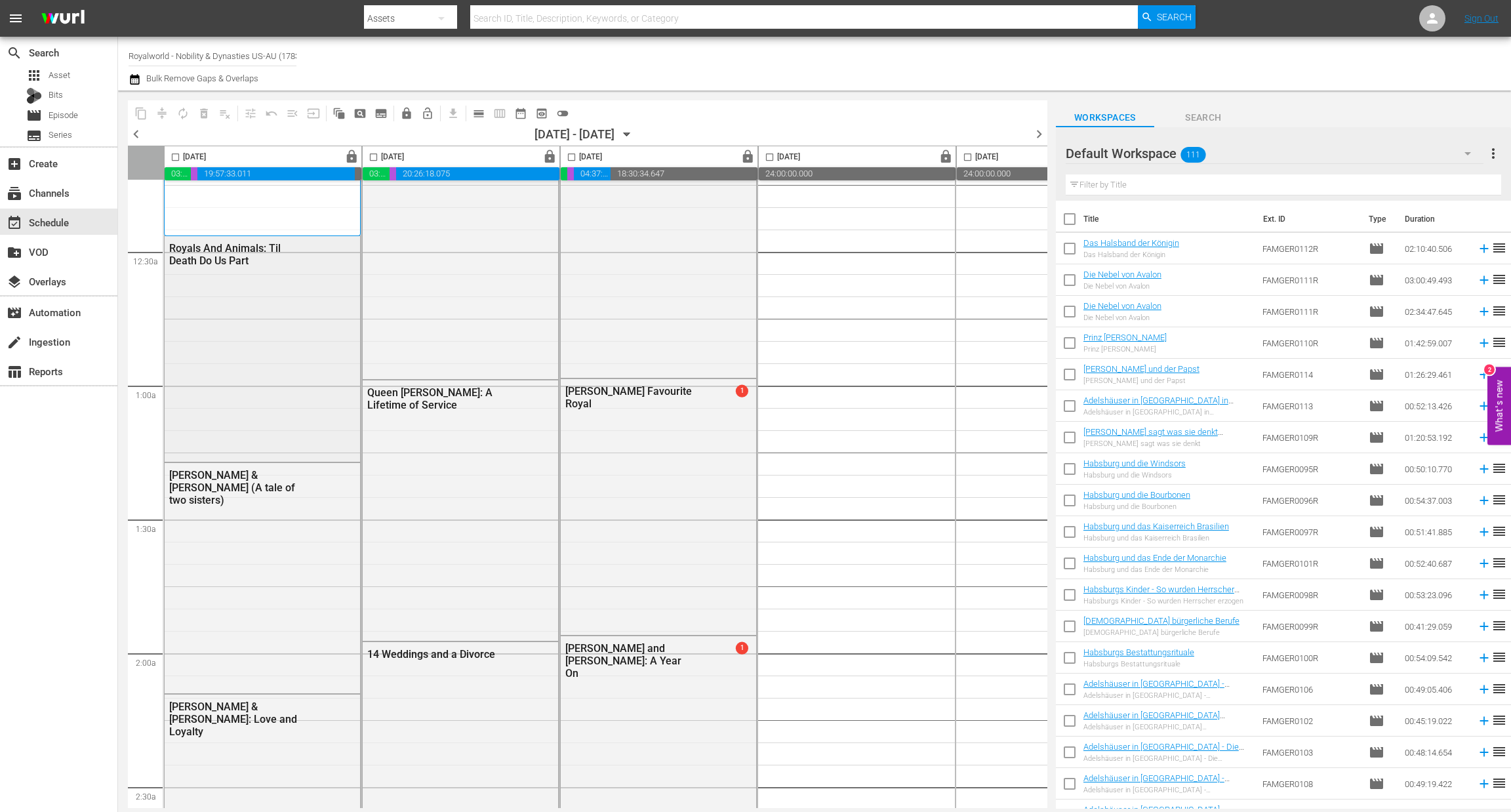
scroll to position [59, 0]
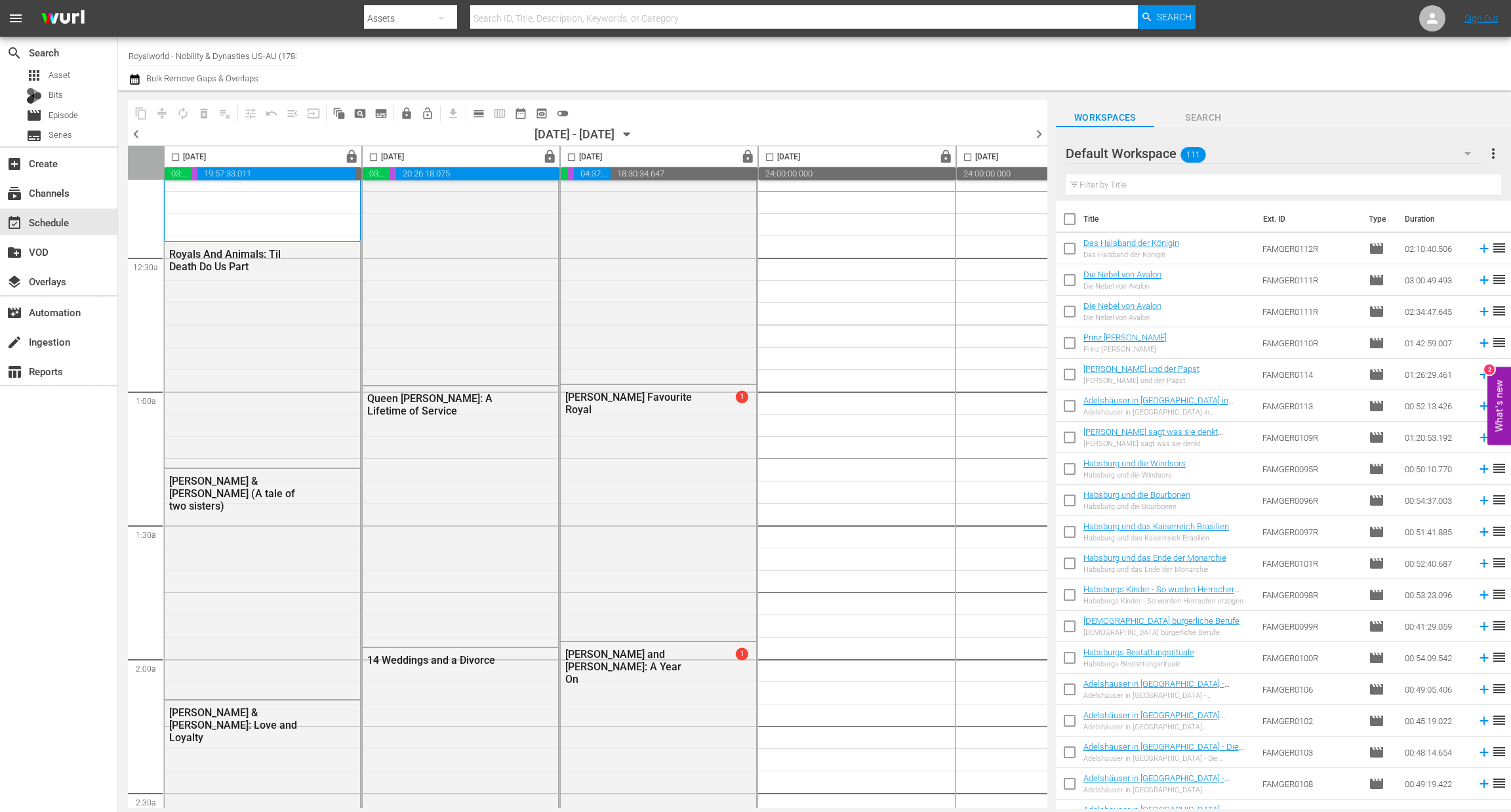
click at [129, 134] on span "chevron_left" at bounding box center [136, 134] width 17 height 17
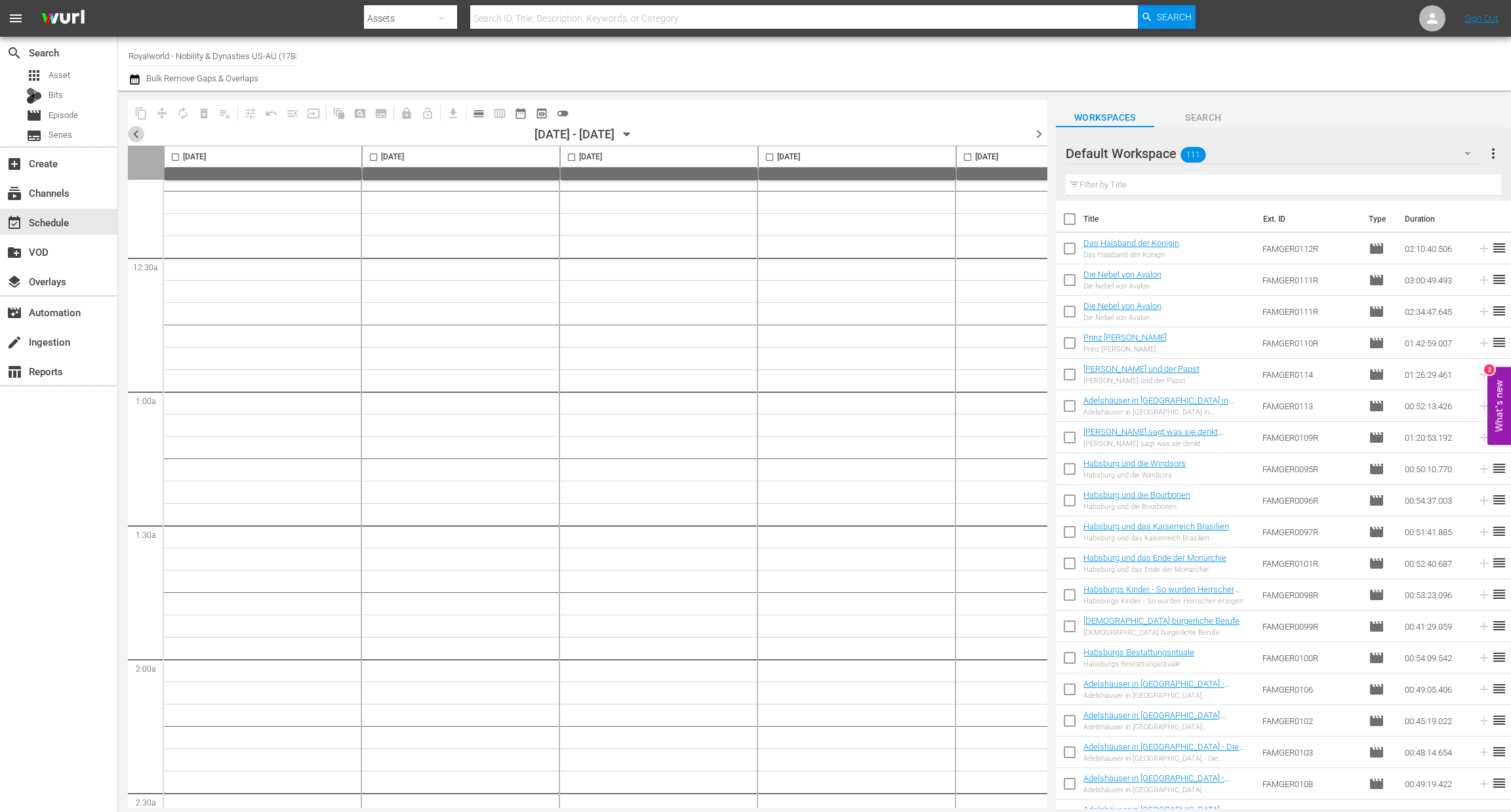
click at [136, 134] on span "chevron_left" at bounding box center [136, 134] width 17 height 17
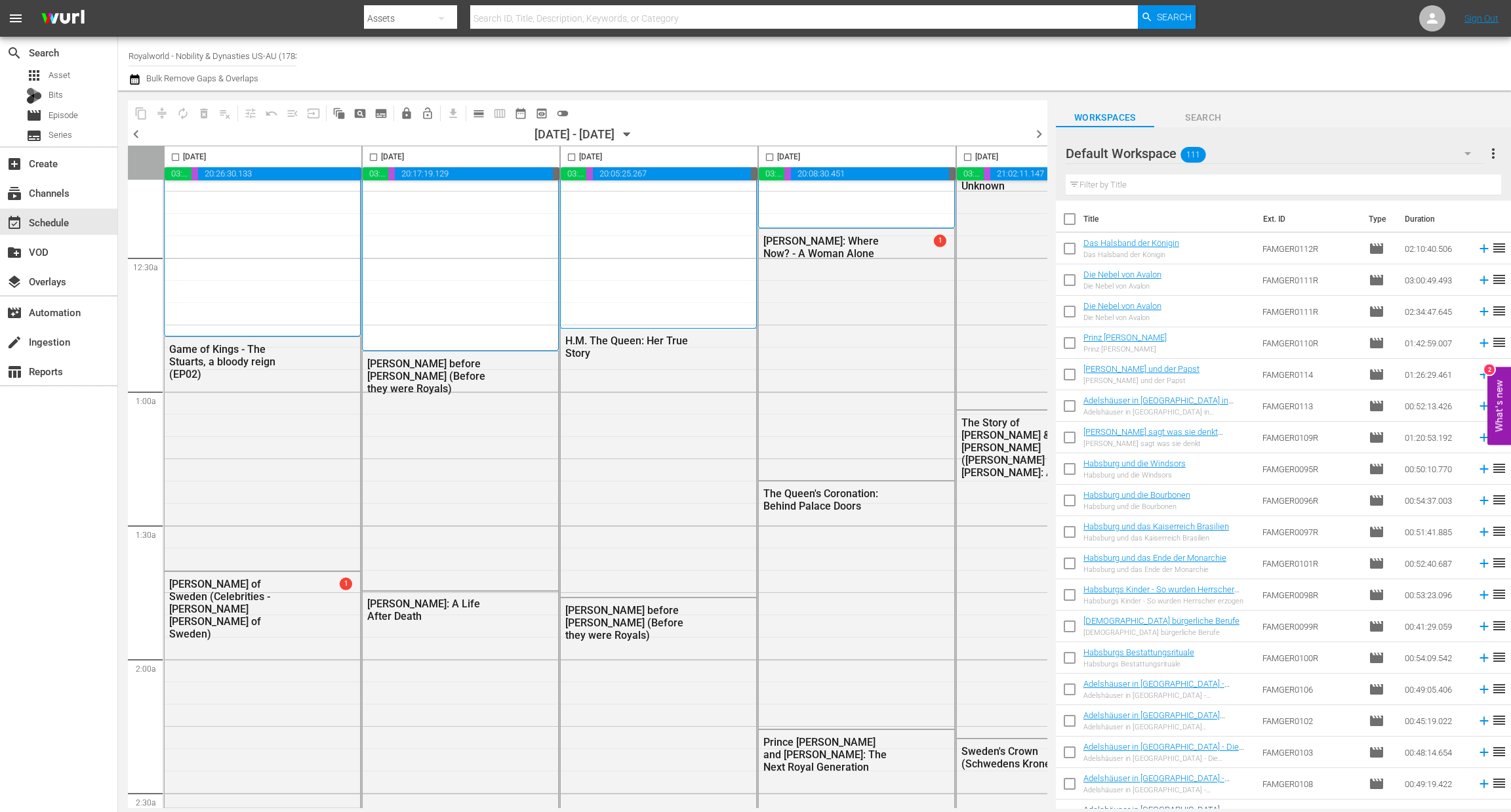
scroll to position [59, 509]
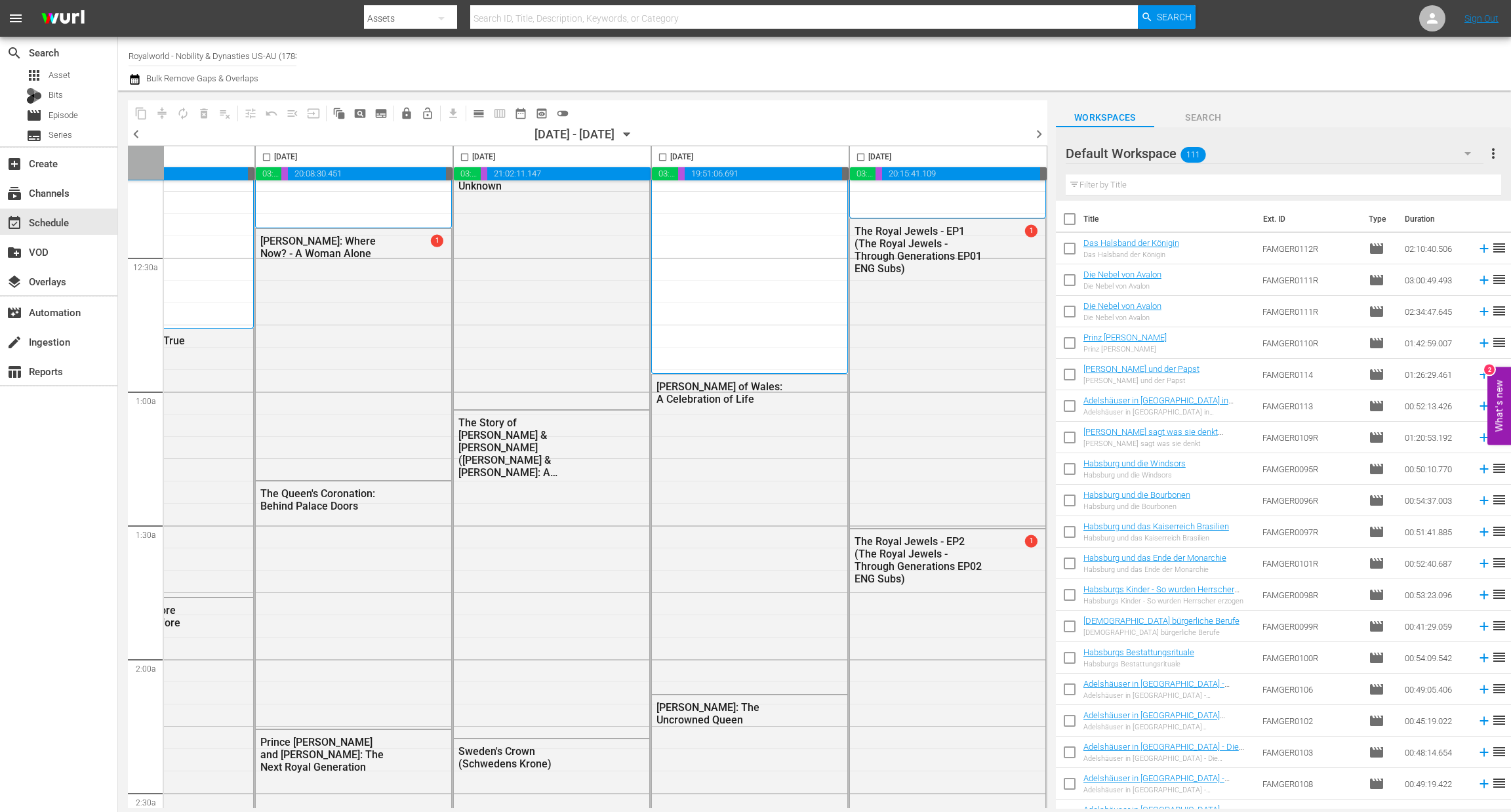
click at [855, 161] on input "checkbox" at bounding box center [861, 160] width 16 height 16
checkbox input "true"
click at [136, 116] on span "content_copy" at bounding box center [140, 113] width 13 height 13
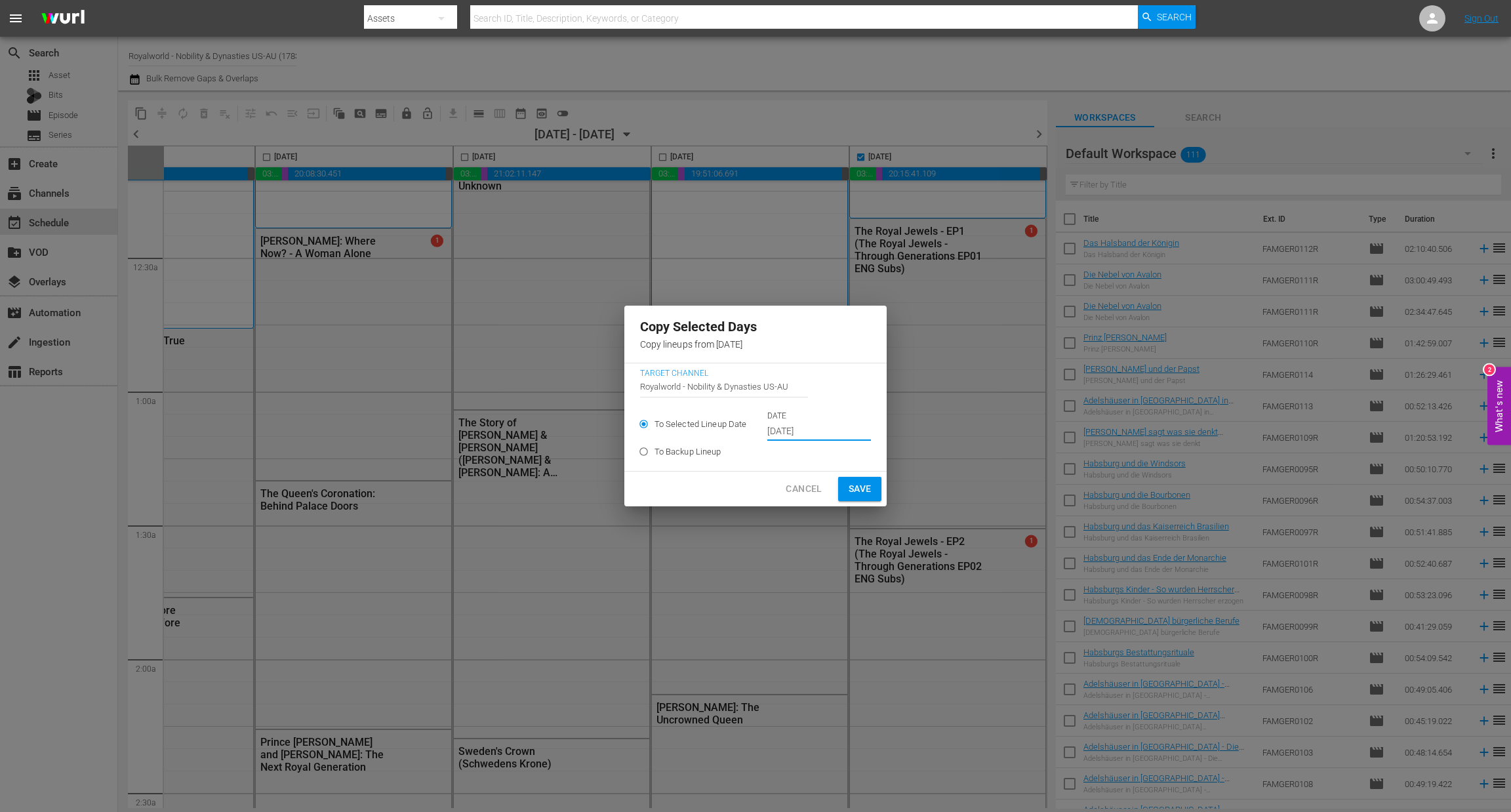
click at [820, 430] on input "Sep 16th 2025" at bounding box center [819, 431] width 104 height 19
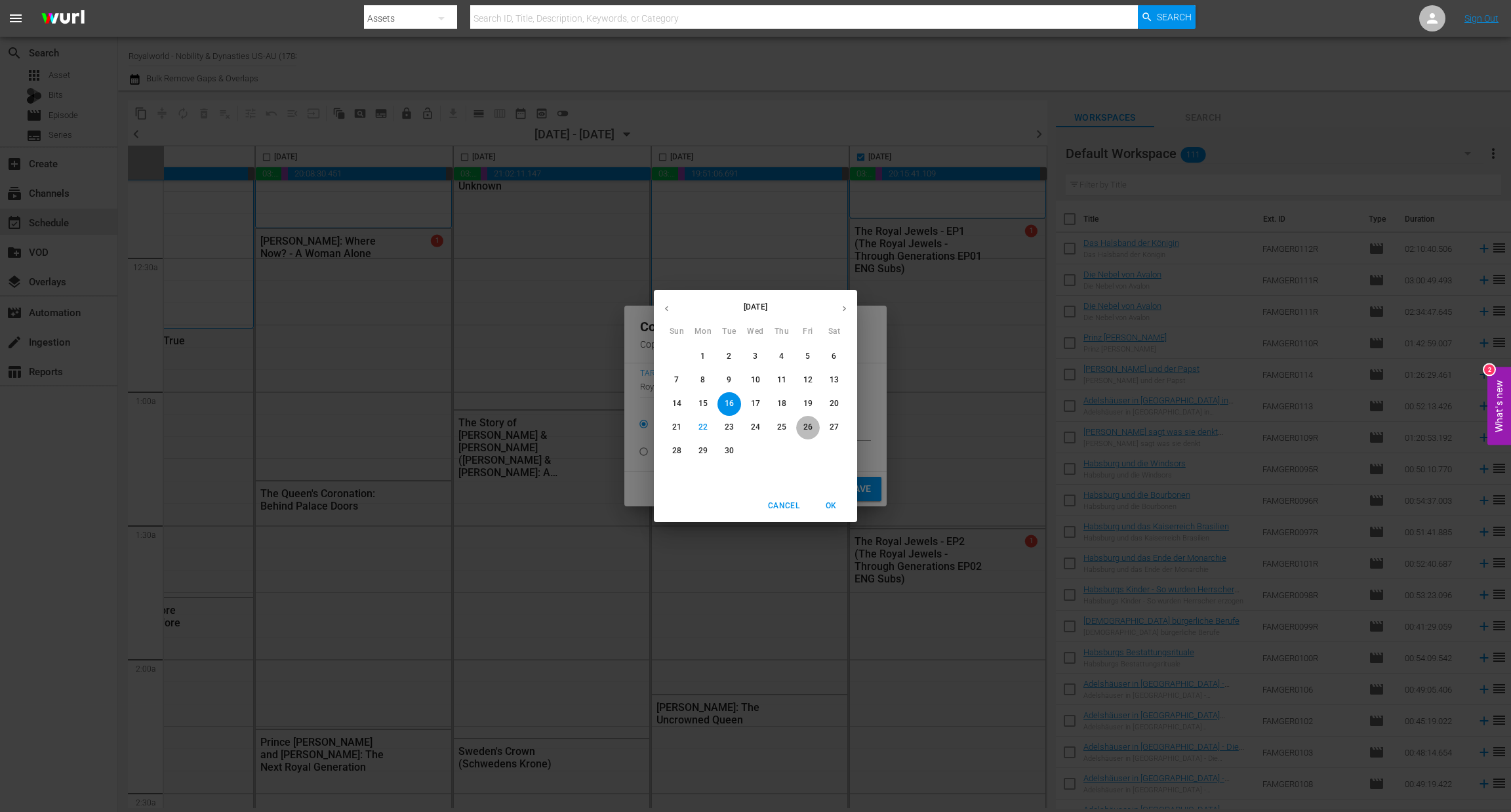
click at [806, 428] on p "26" at bounding box center [807, 426] width 9 height 11
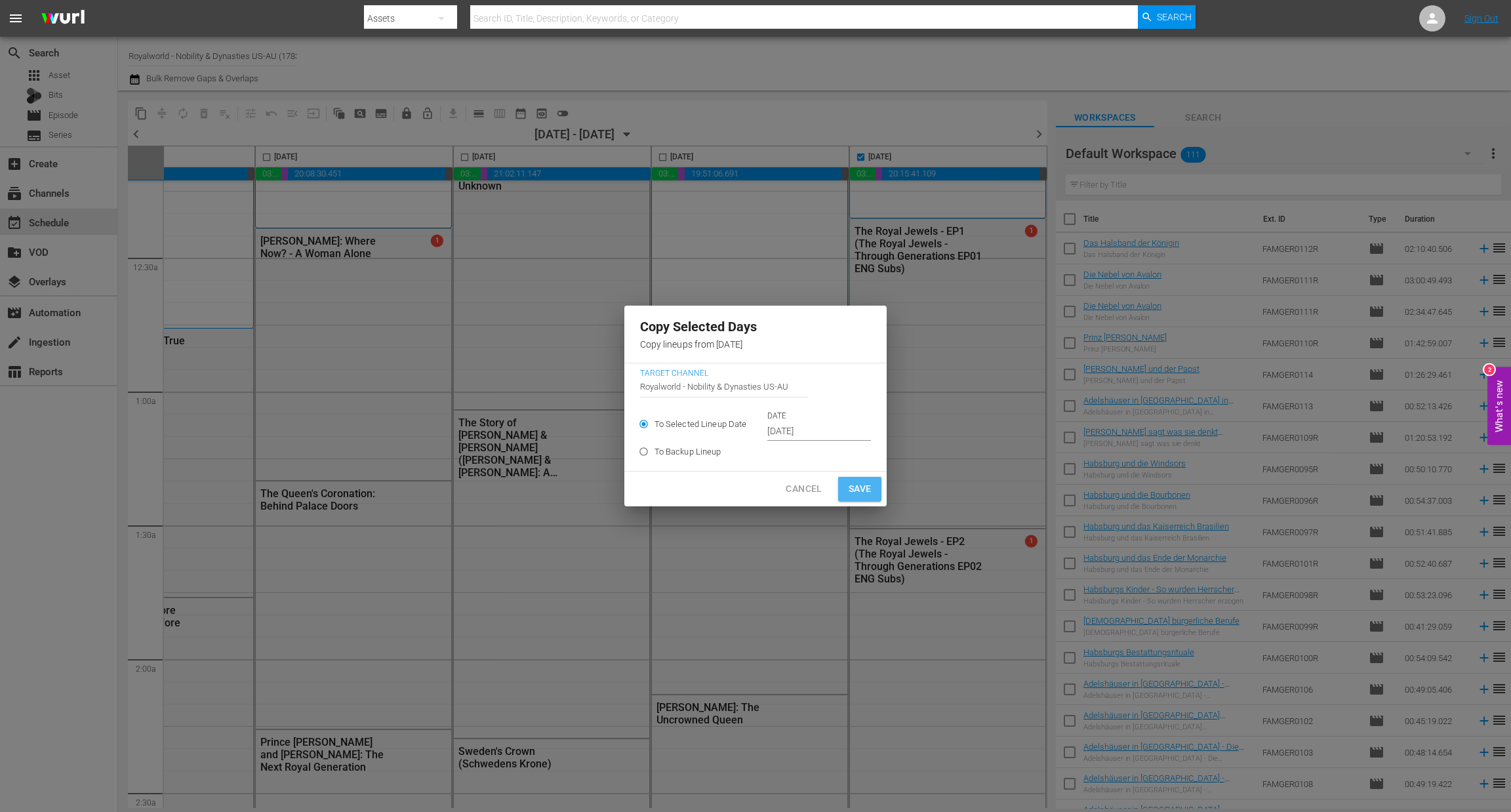
click at [865, 492] on span "Save" at bounding box center [860, 489] width 23 height 17
type input "Sep 16th 2025"
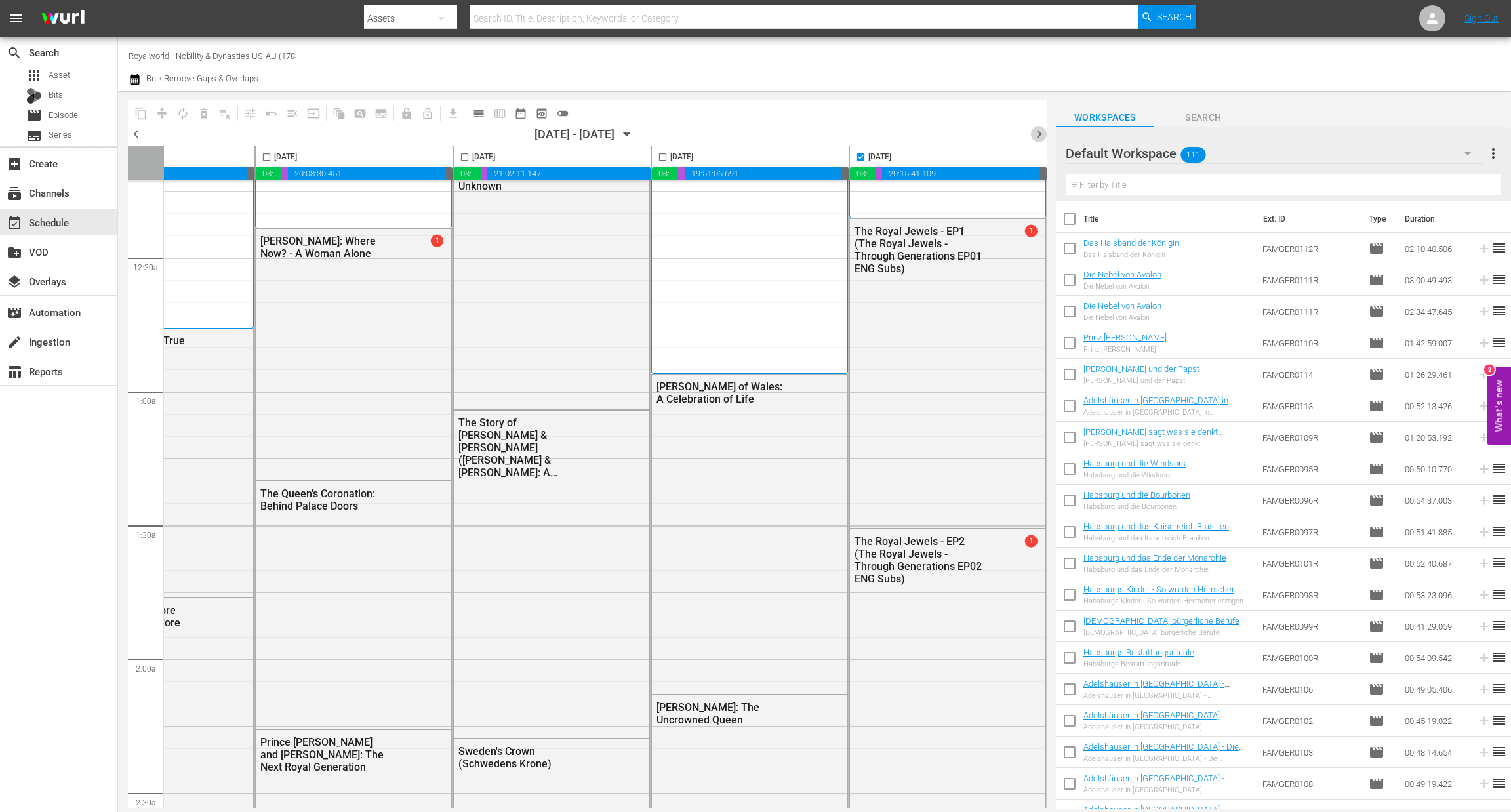
click at [1034, 132] on span "chevron_right" at bounding box center [1039, 134] width 17 height 17
checkbox input "false"
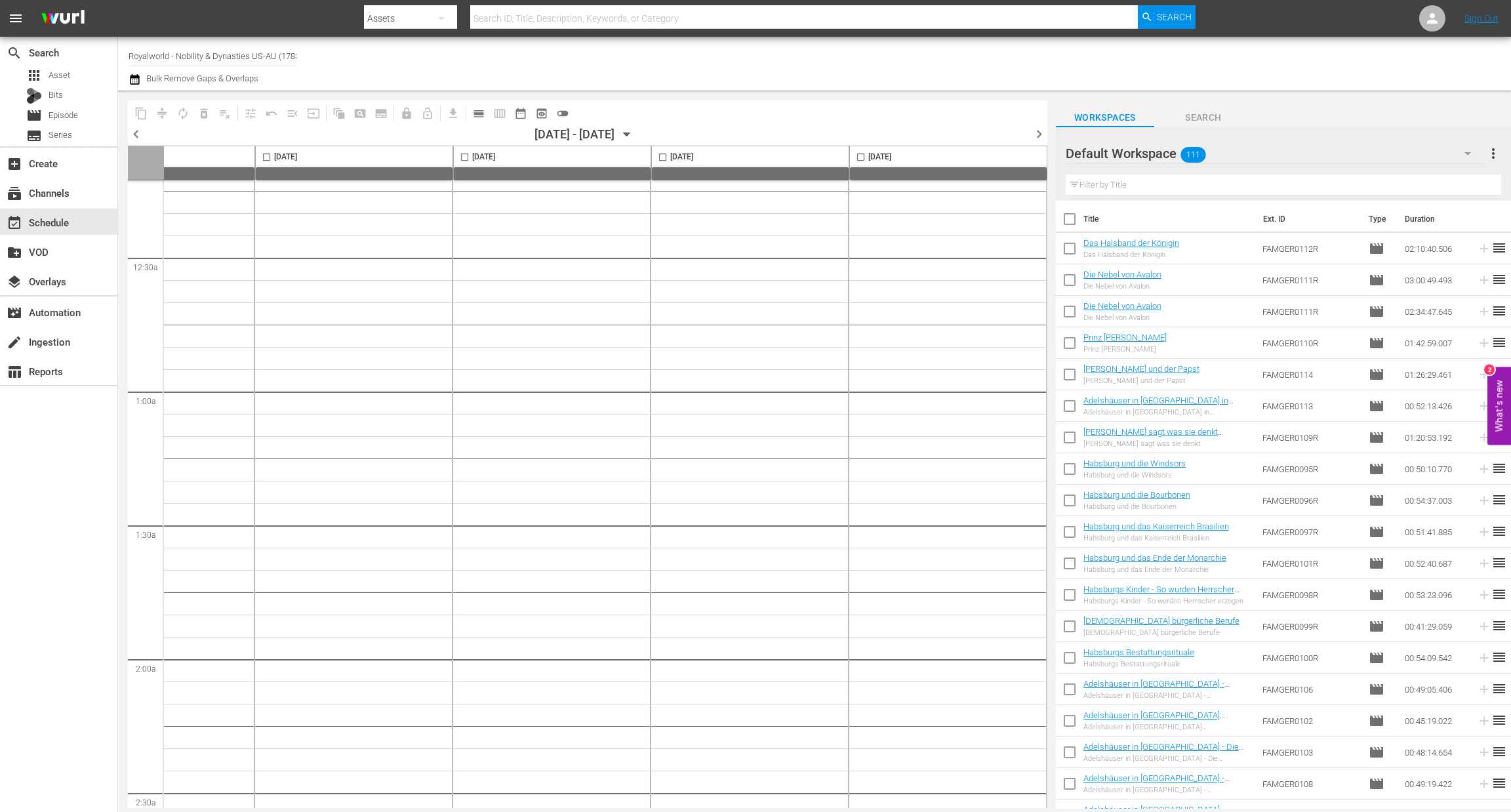
click at [1034, 132] on span "chevron_right" at bounding box center [1039, 134] width 17 height 17
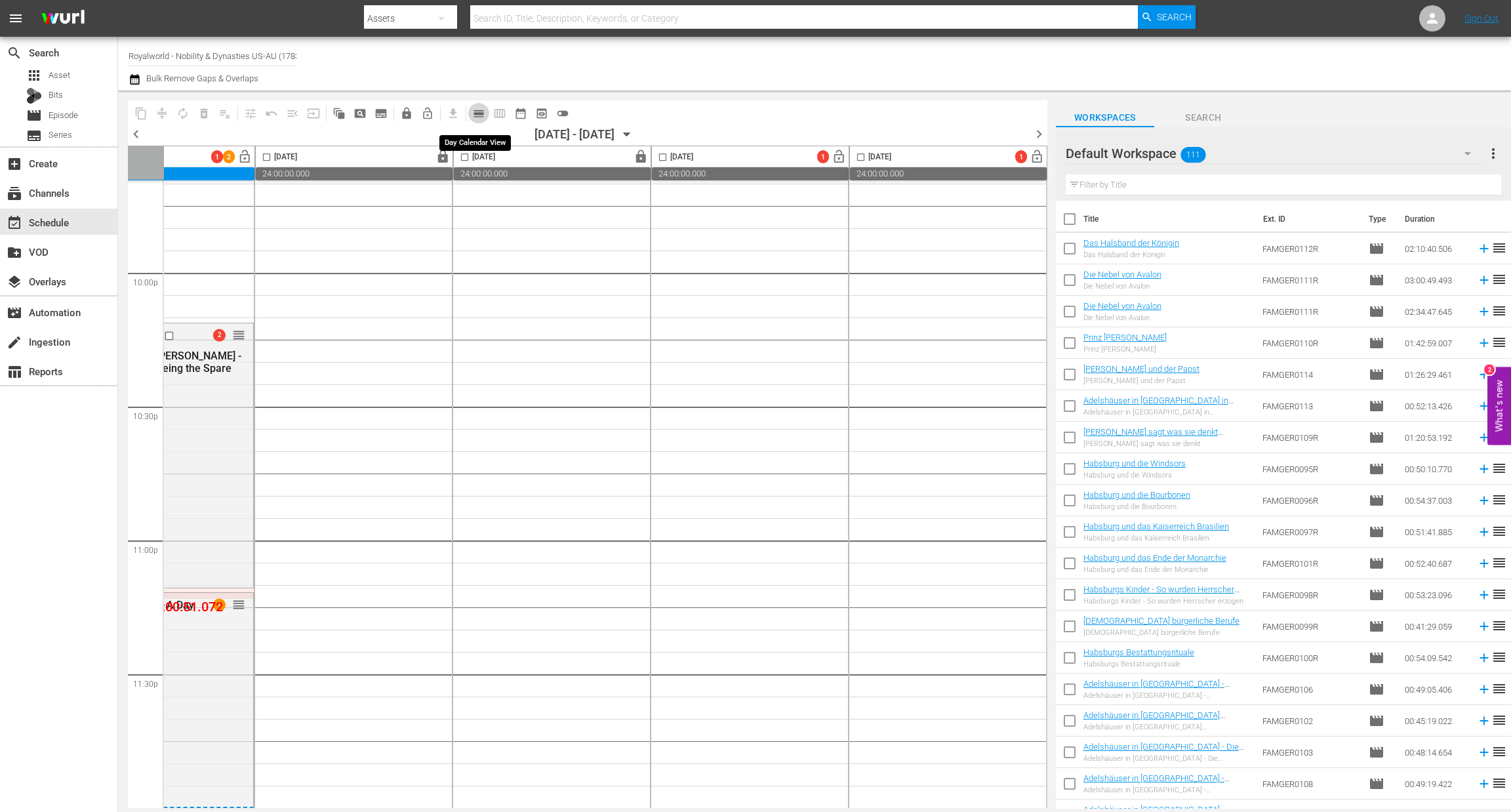
drag, startPoint x: 529, startPoint y: 253, endPoint x: 473, endPoint y: 110, distance: 153.6
click at [473, 110] on span "calendar_view_day_outlined" at bounding box center [478, 113] width 13 height 13
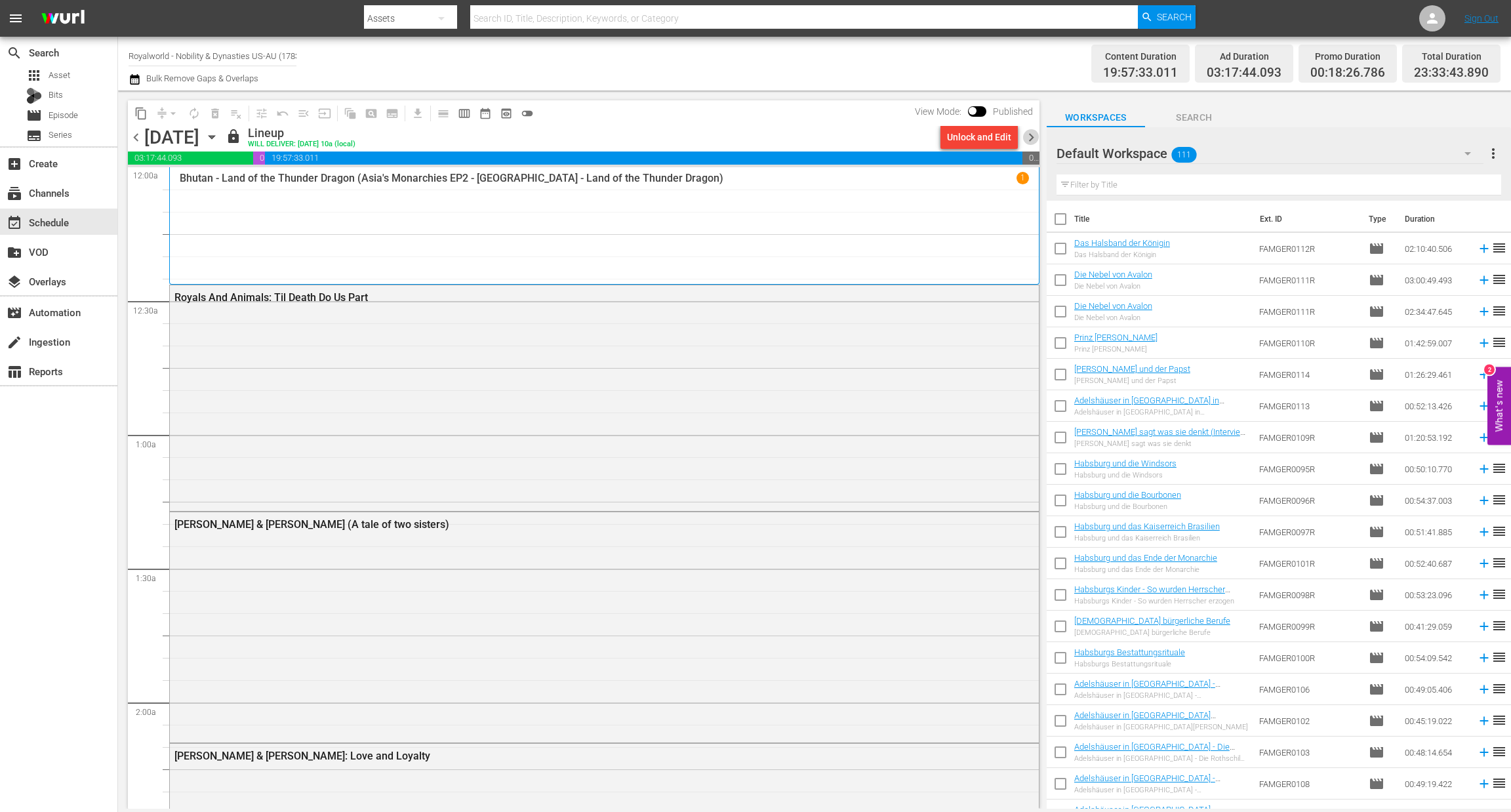
click at [1030, 134] on span "chevron_right" at bounding box center [1031, 137] width 17 height 17
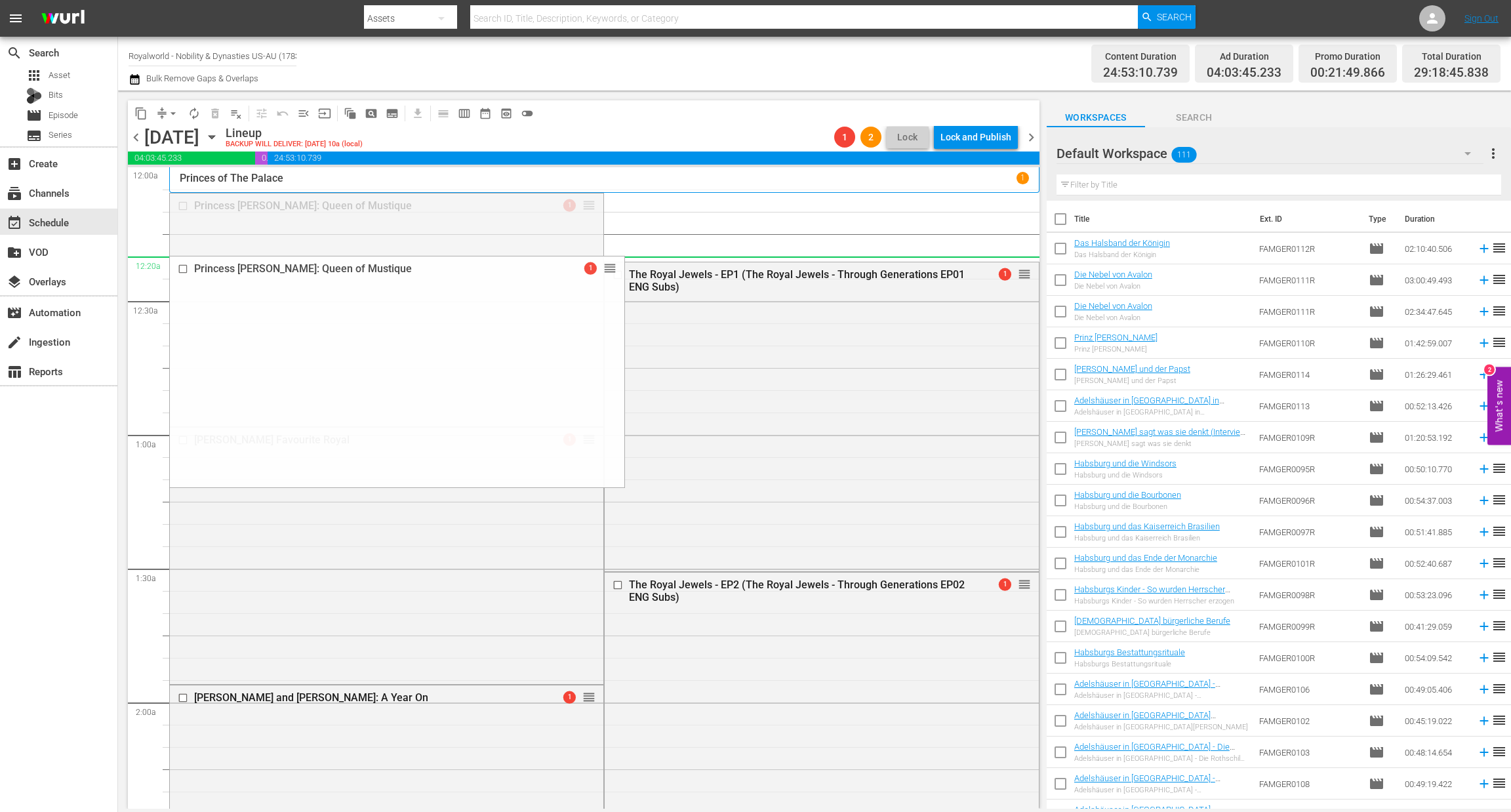
drag, startPoint x: 585, startPoint y: 209, endPoint x: 580, endPoint y: 263, distance: 54.2
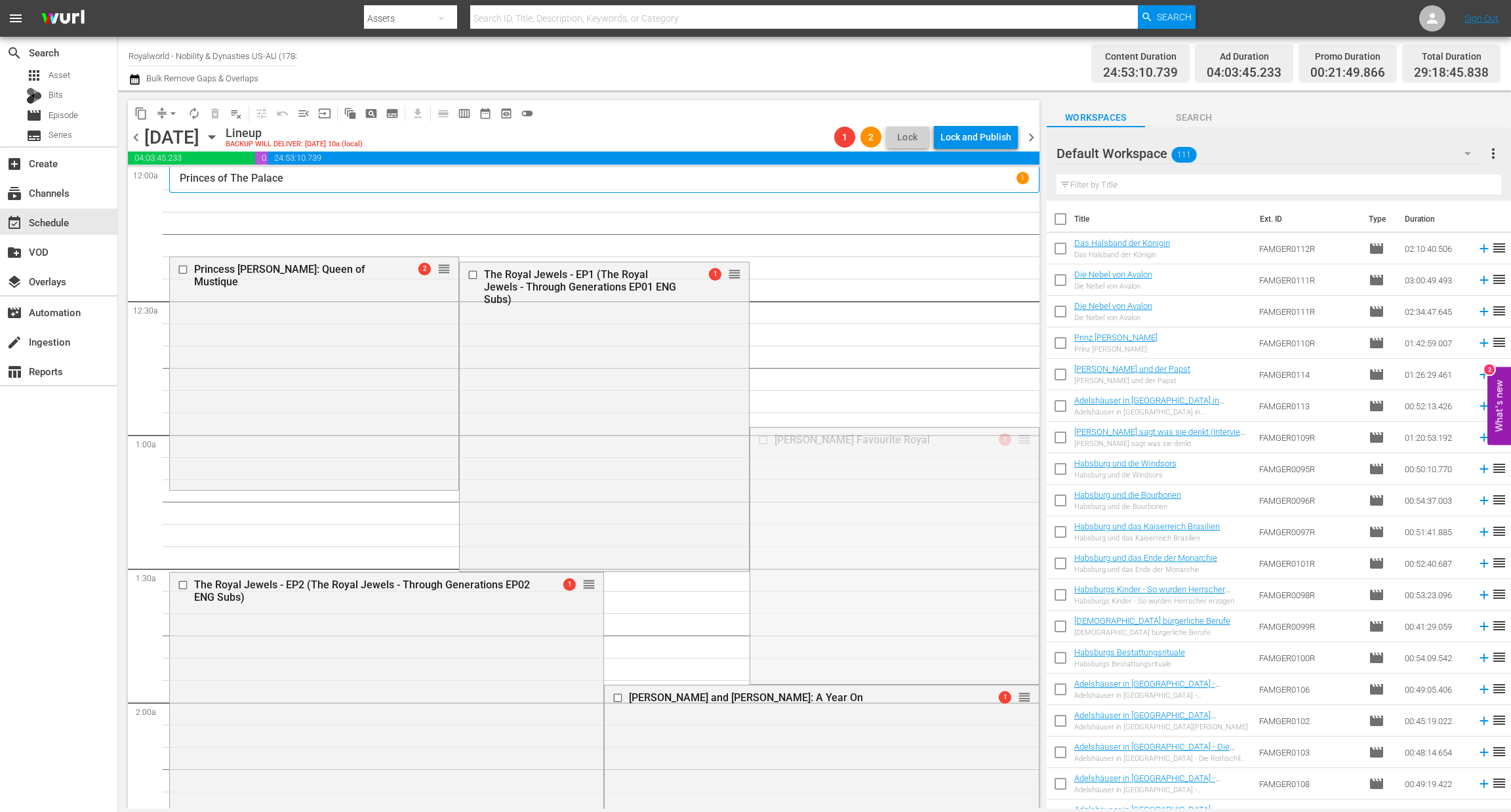
drag, startPoint x: 1010, startPoint y: 441, endPoint x: 930, endPoint y: 203, distance: 251.1
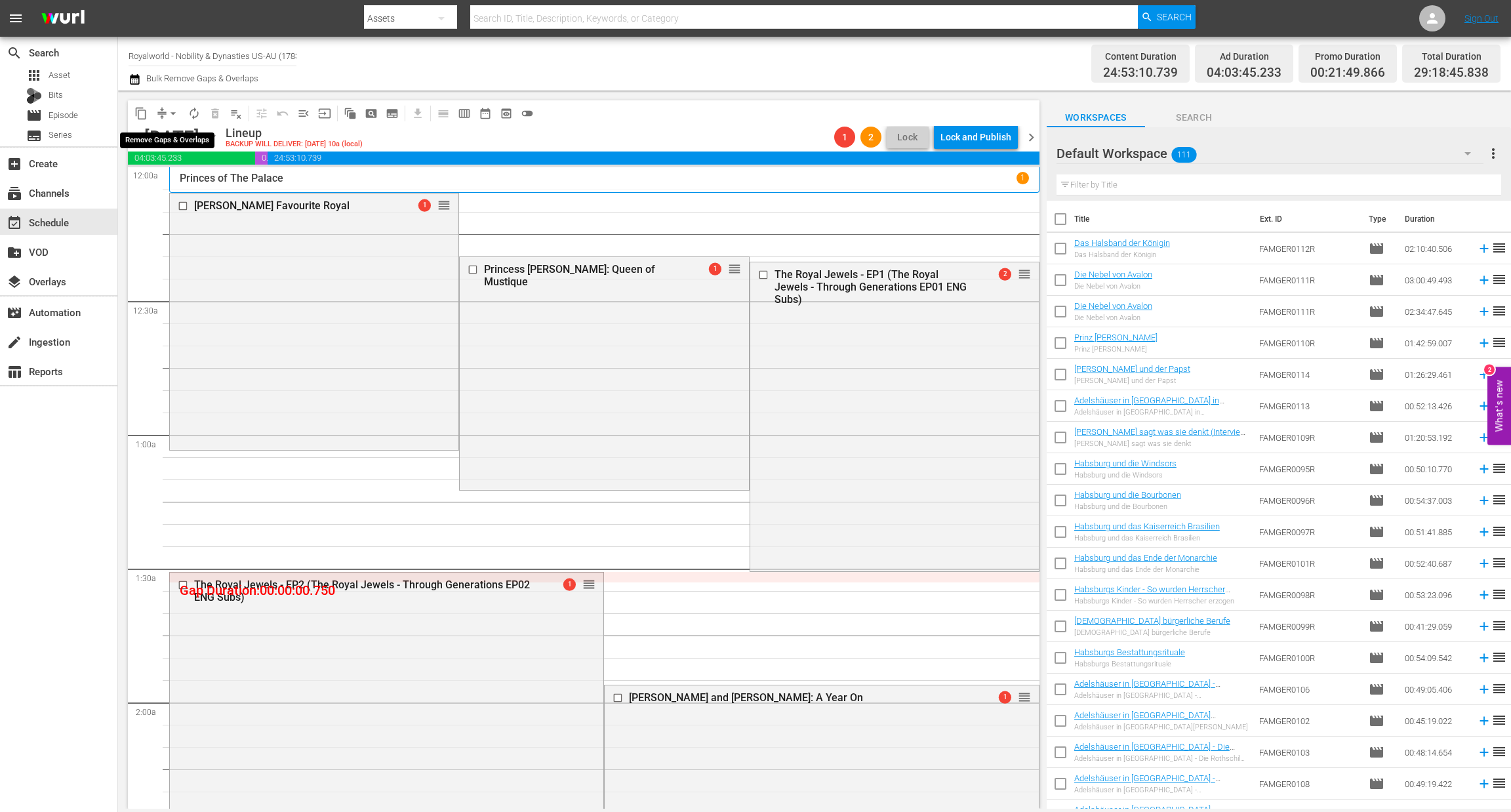
click at [170, 115] on span "arrow_drop_down" at bounding box center [172, 113] width 13 height 13
click at [190, 186] on li "Align to End of Previous Day" at bounding box center [174, 183] width 138 height 21
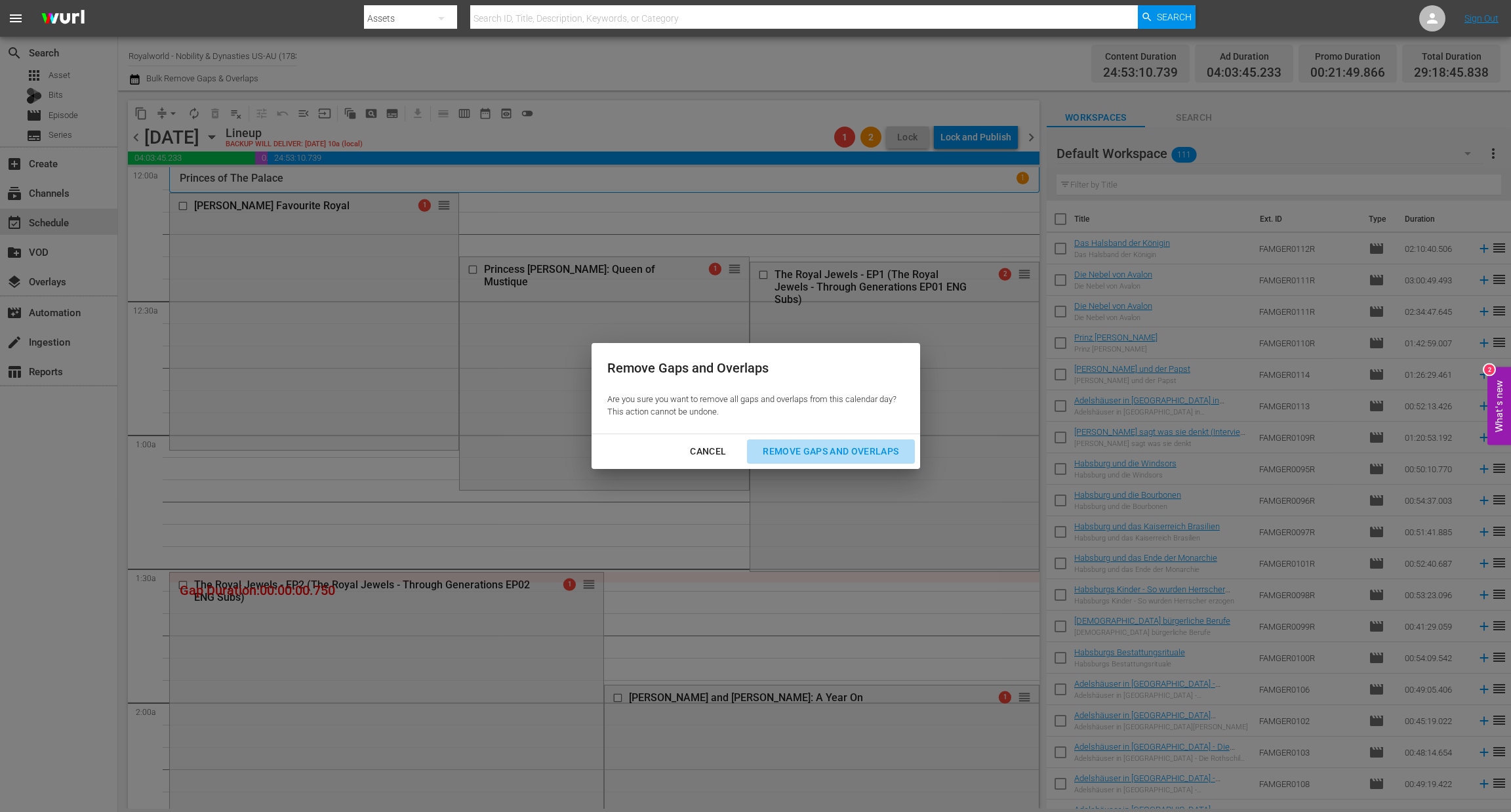
click at [819, 460] on button "Remove Gaps and Overlaps" at bounding box center [831, 451] width 167 height 24
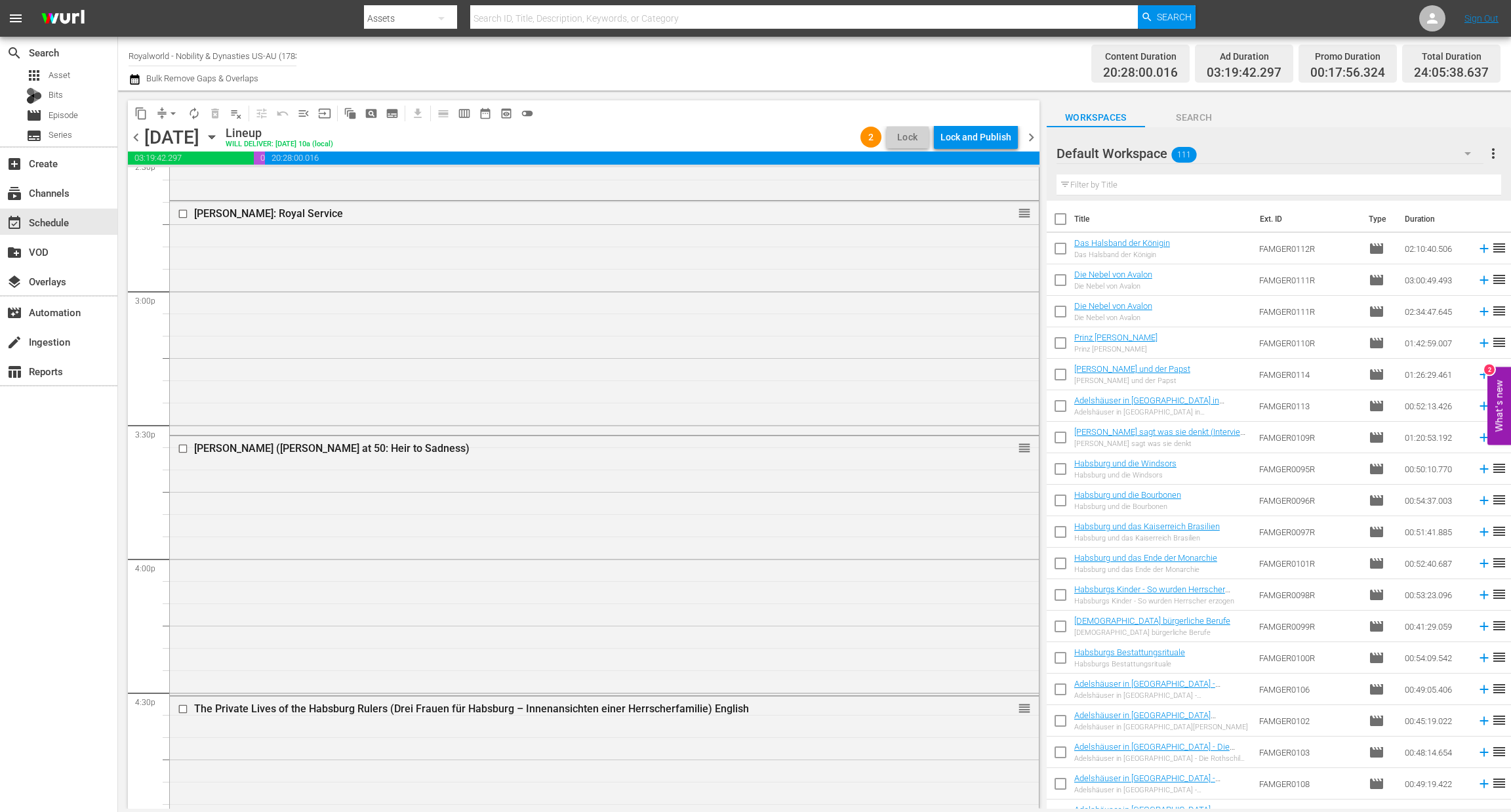
scroll to position [3872, 0]
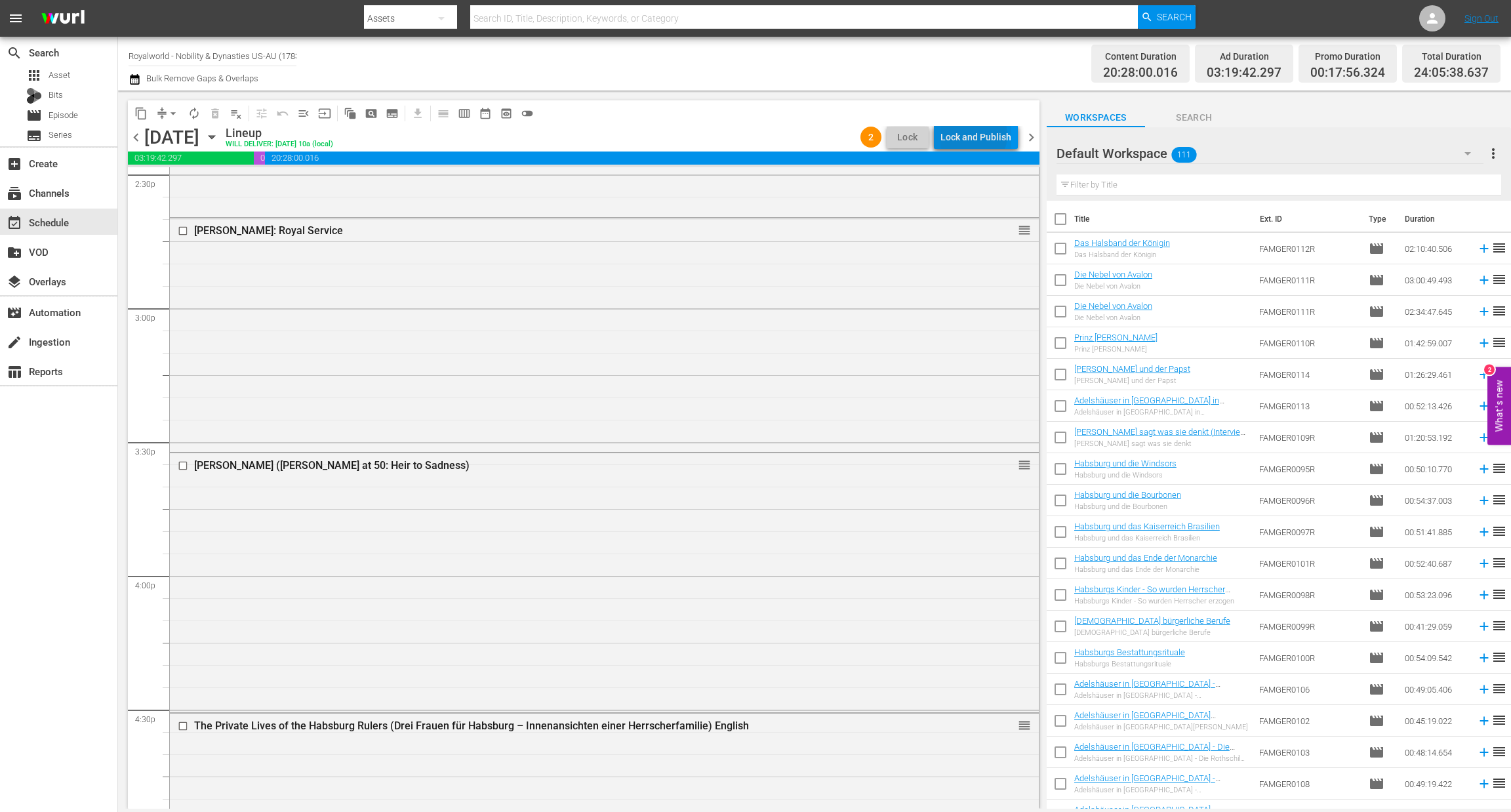
click at [977, 135] on div "Lock and Publish" at bounding box center [976, 137] width 71 height 23
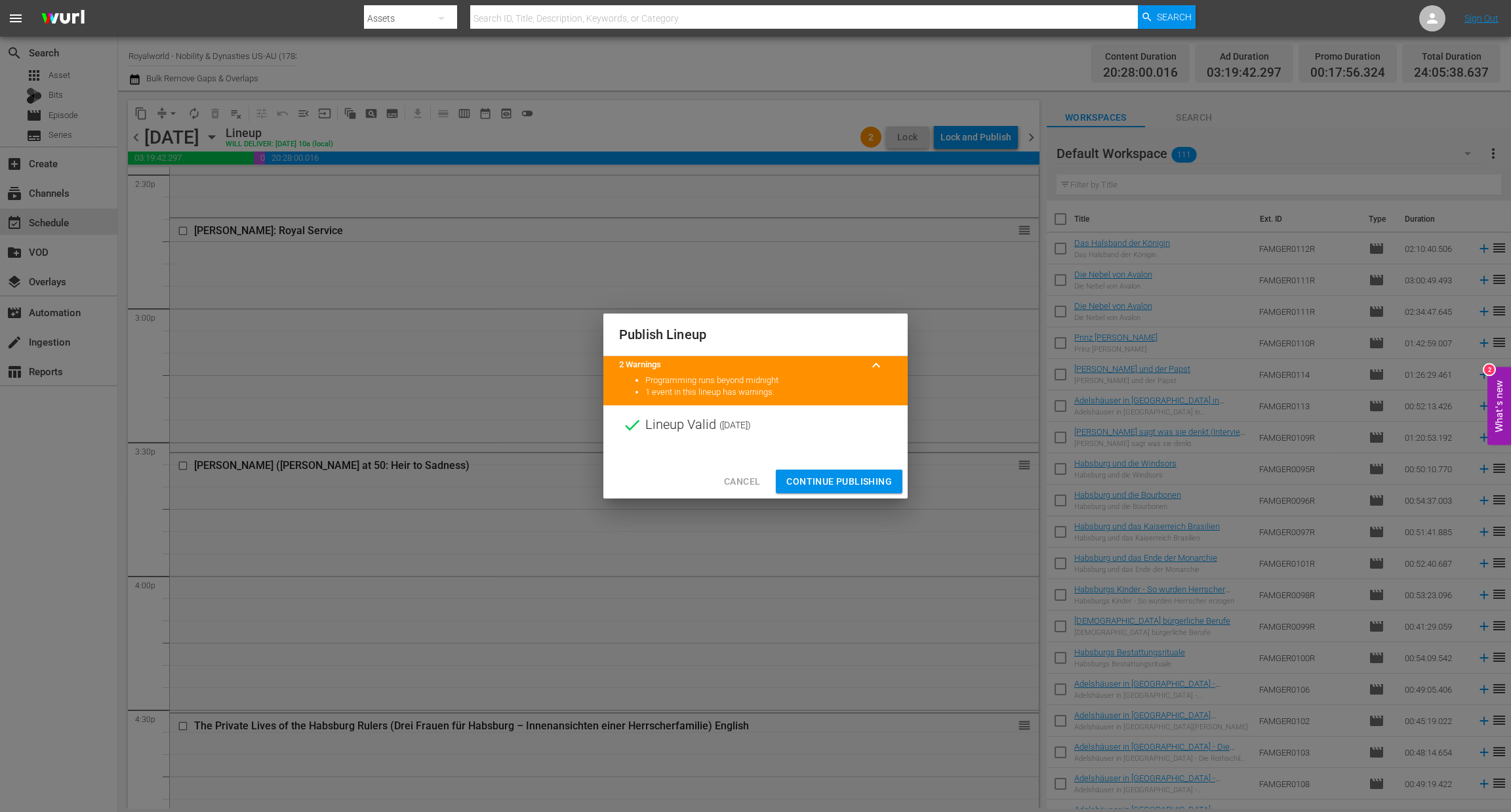
click at [846, 485] on span "Continue Publishing" at bounding box center [839, 481] width 106 height 17
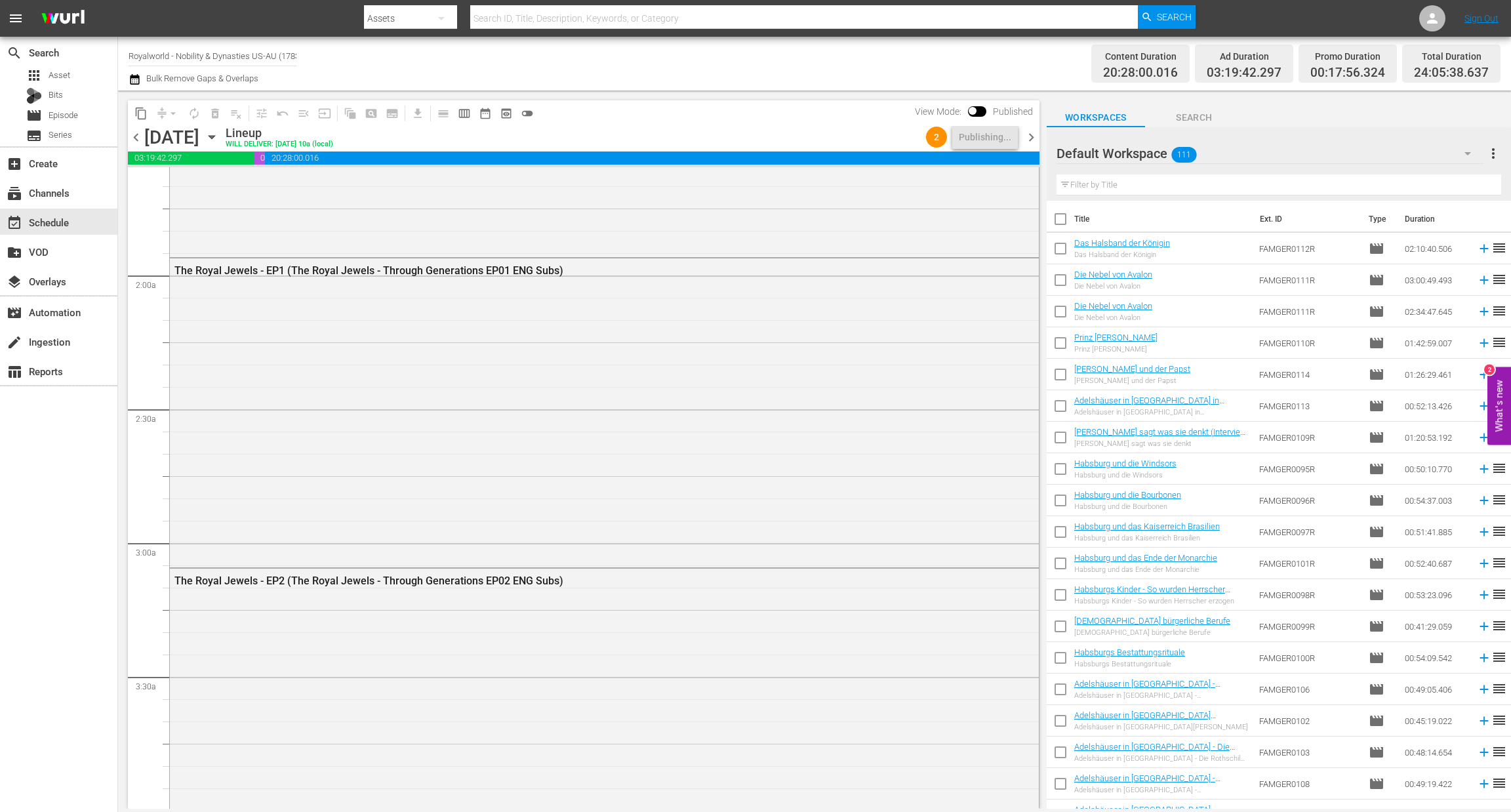
scroll to position [0, 0]
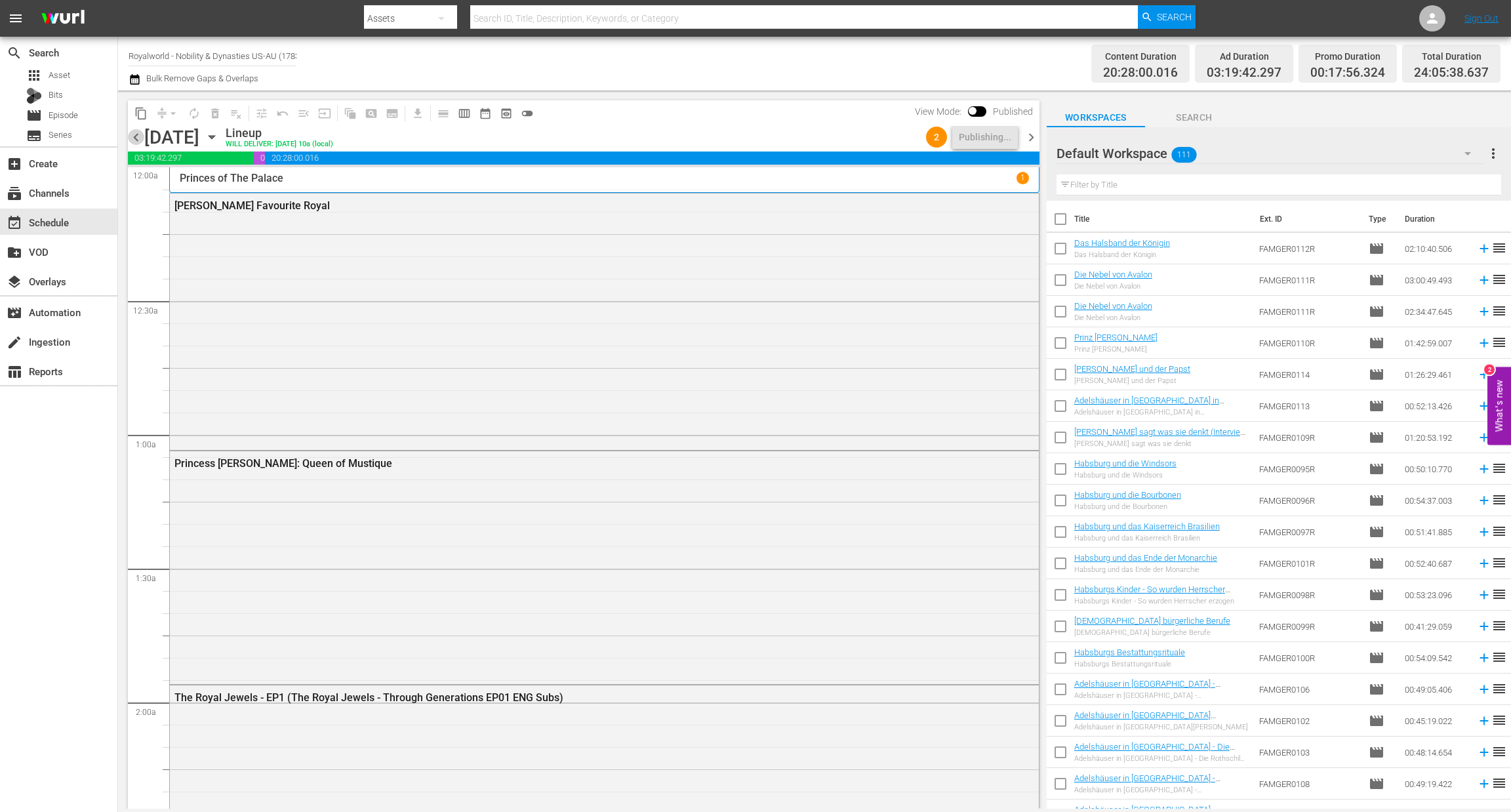
click at [135, 134] on span "chevron_left" at bounding box center [136, 137] width 17 height 17
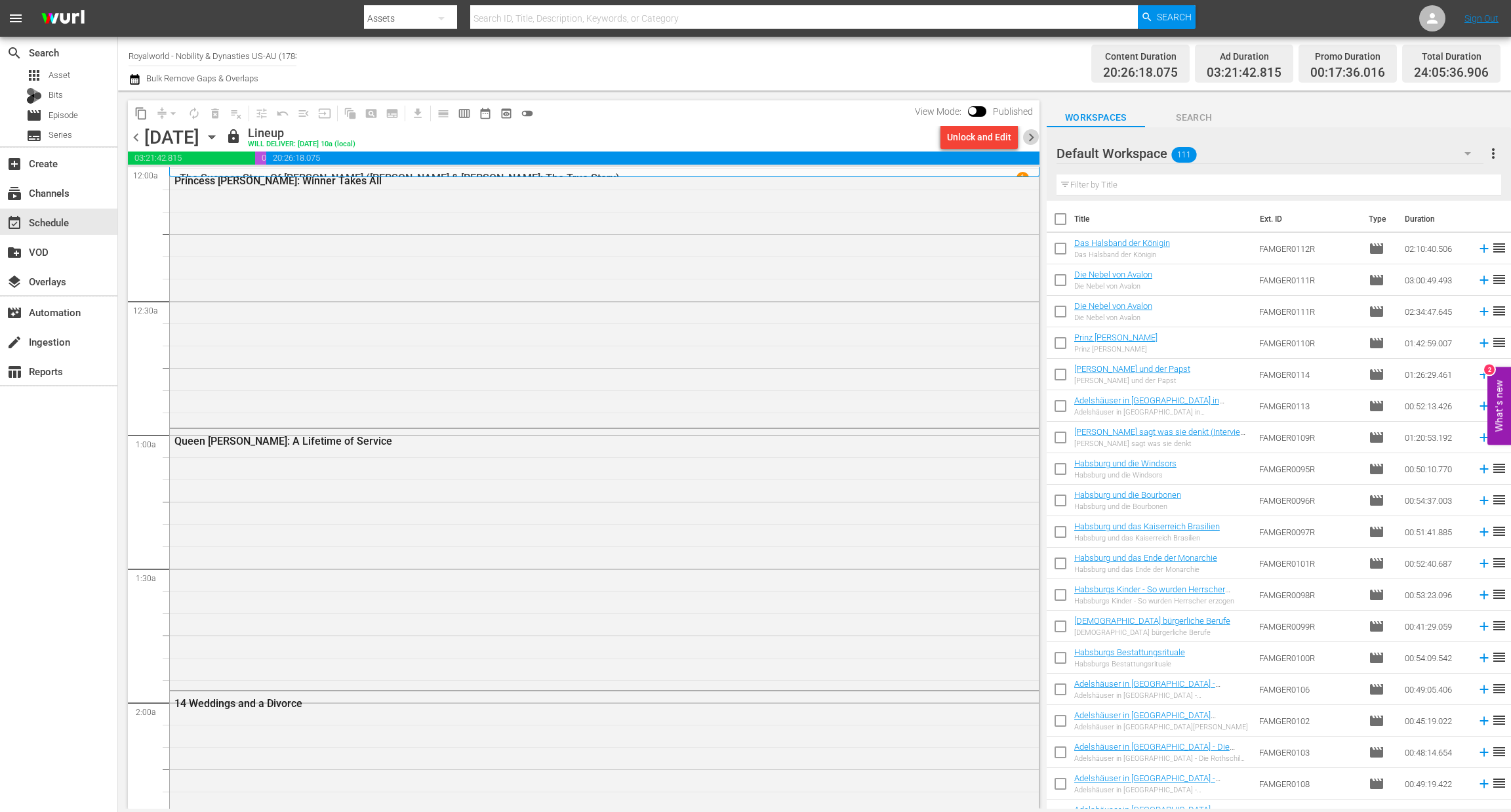
click at [1032, 138] on span "chevron_right" at bounding box center [1031, 137] width 17 height 17
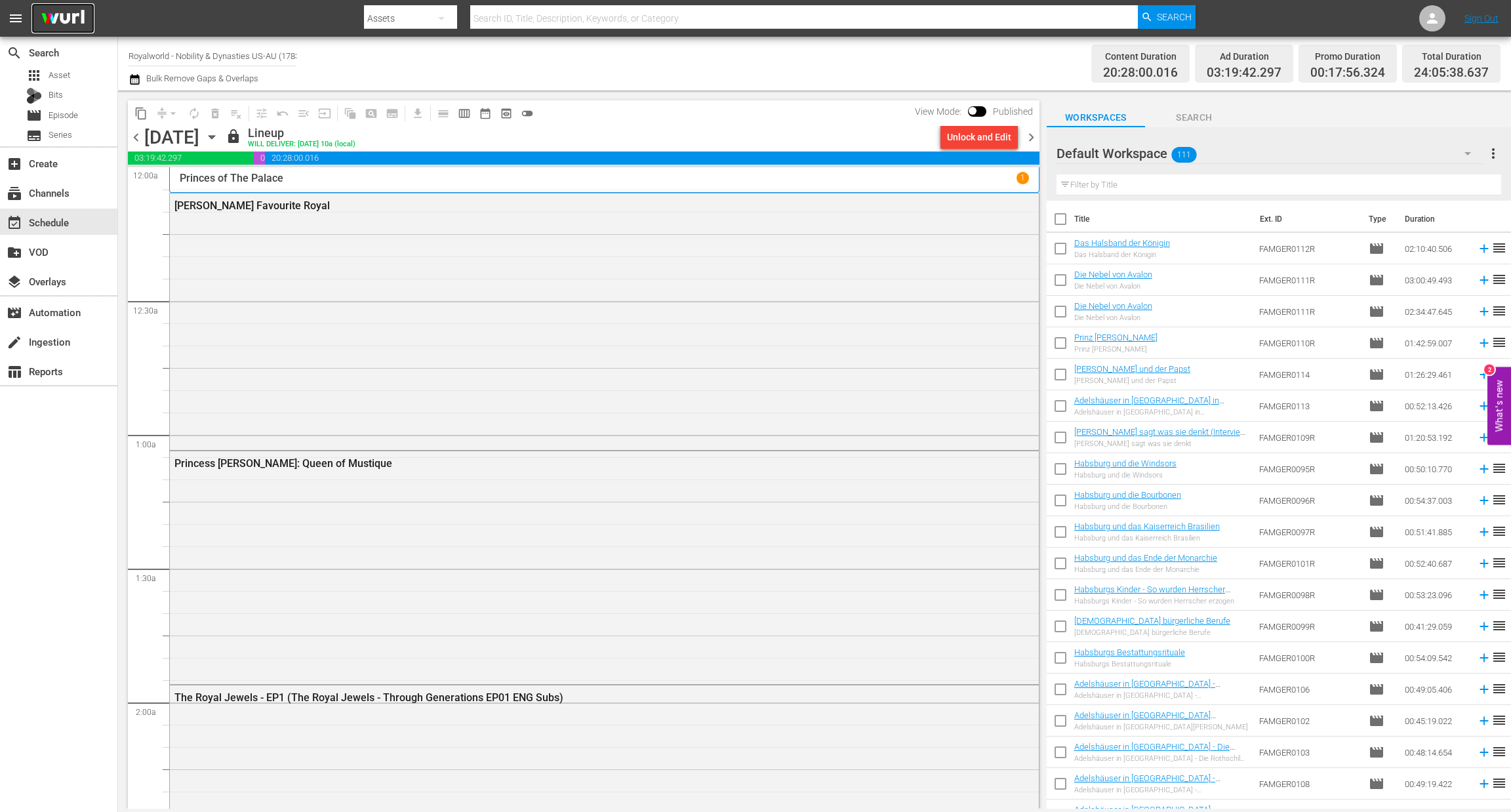
click at [68, 13] on img at bounding box center [62, 18] width 63 height 31
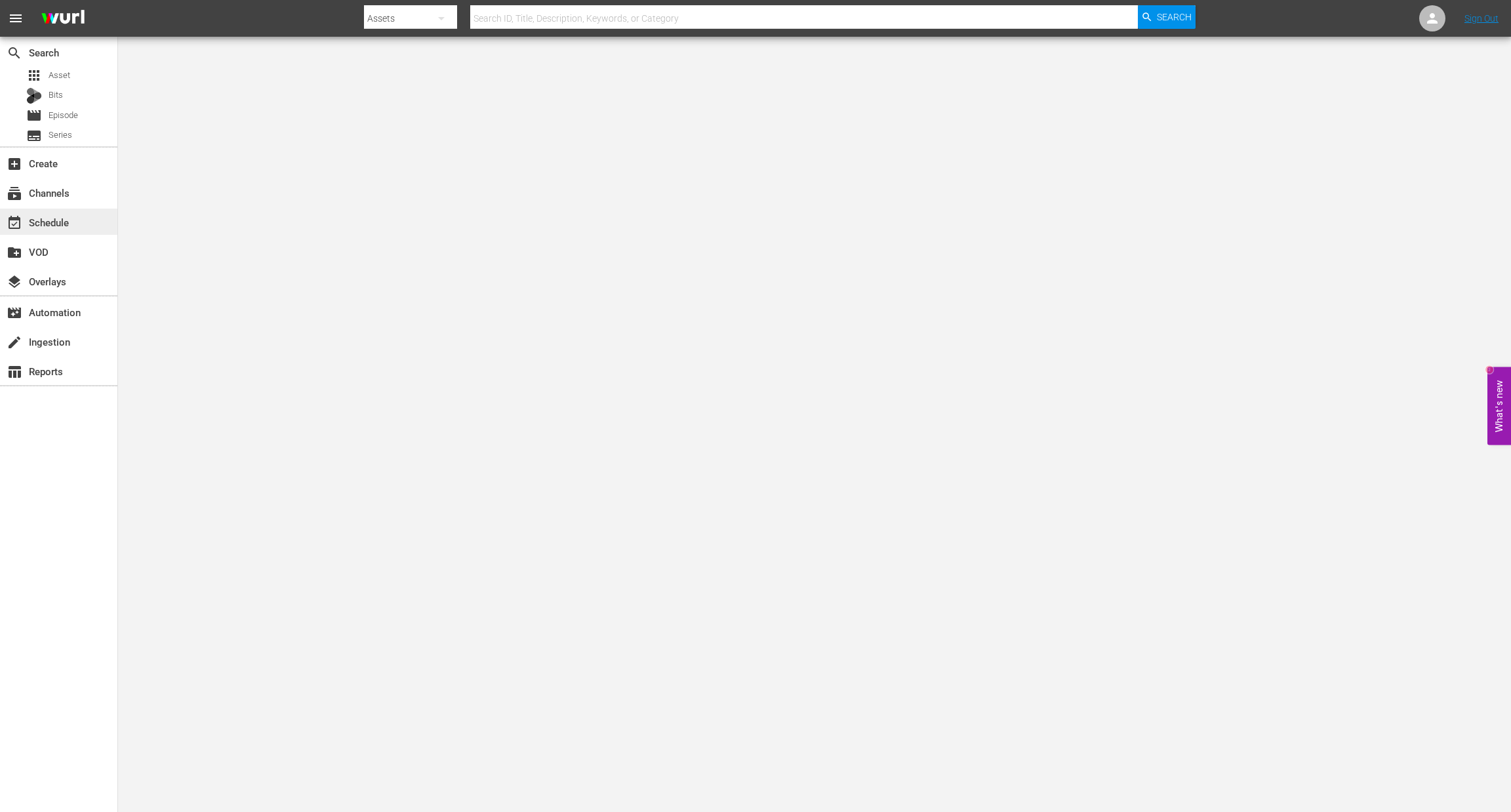
click at [64, 221] on div "event_available Schedule" at bounding box center [37, 220] width 74 height 12
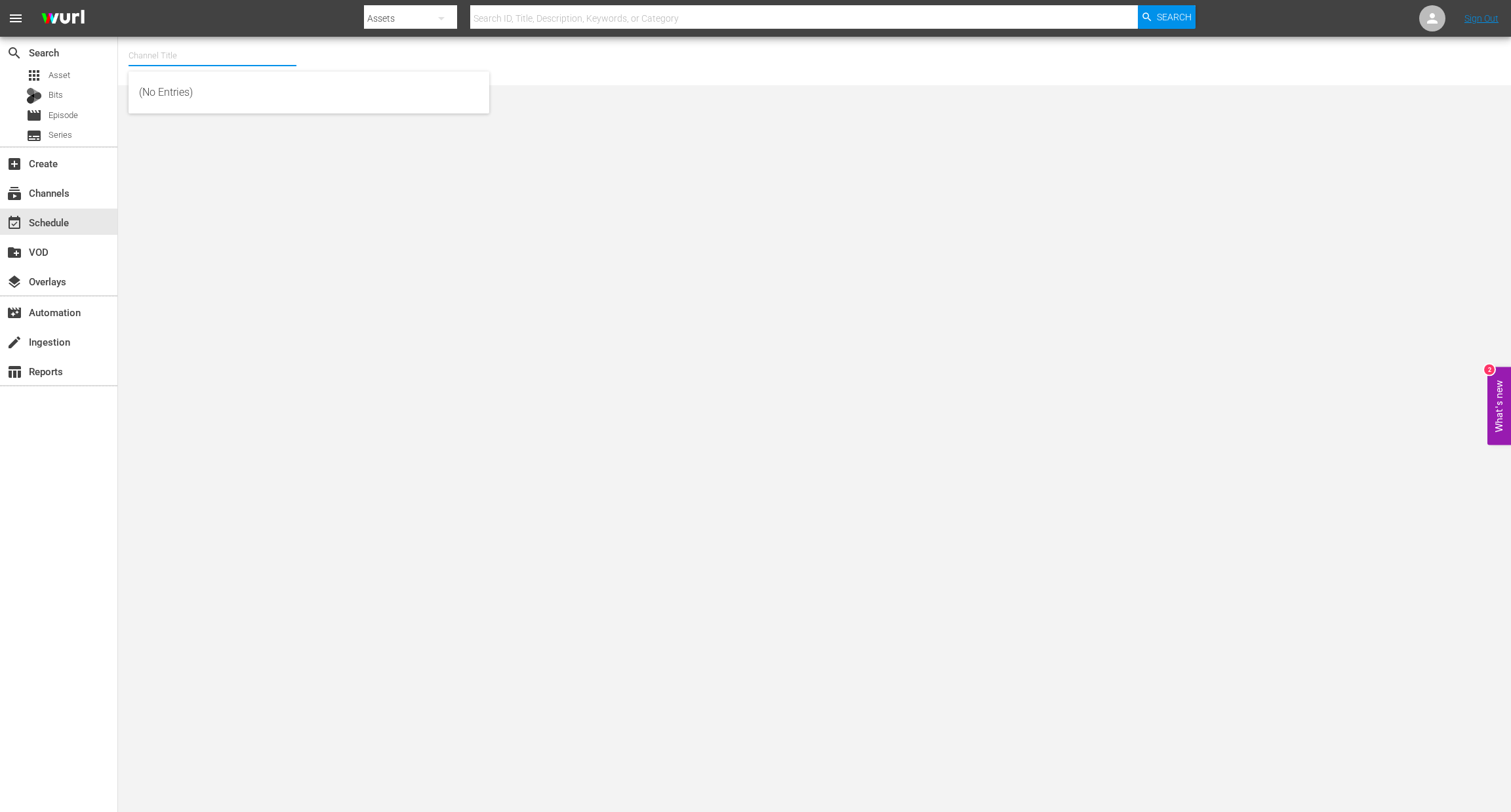
click at [207, 60] on input "text" at bounding box center [212, 55] width 168 height 31
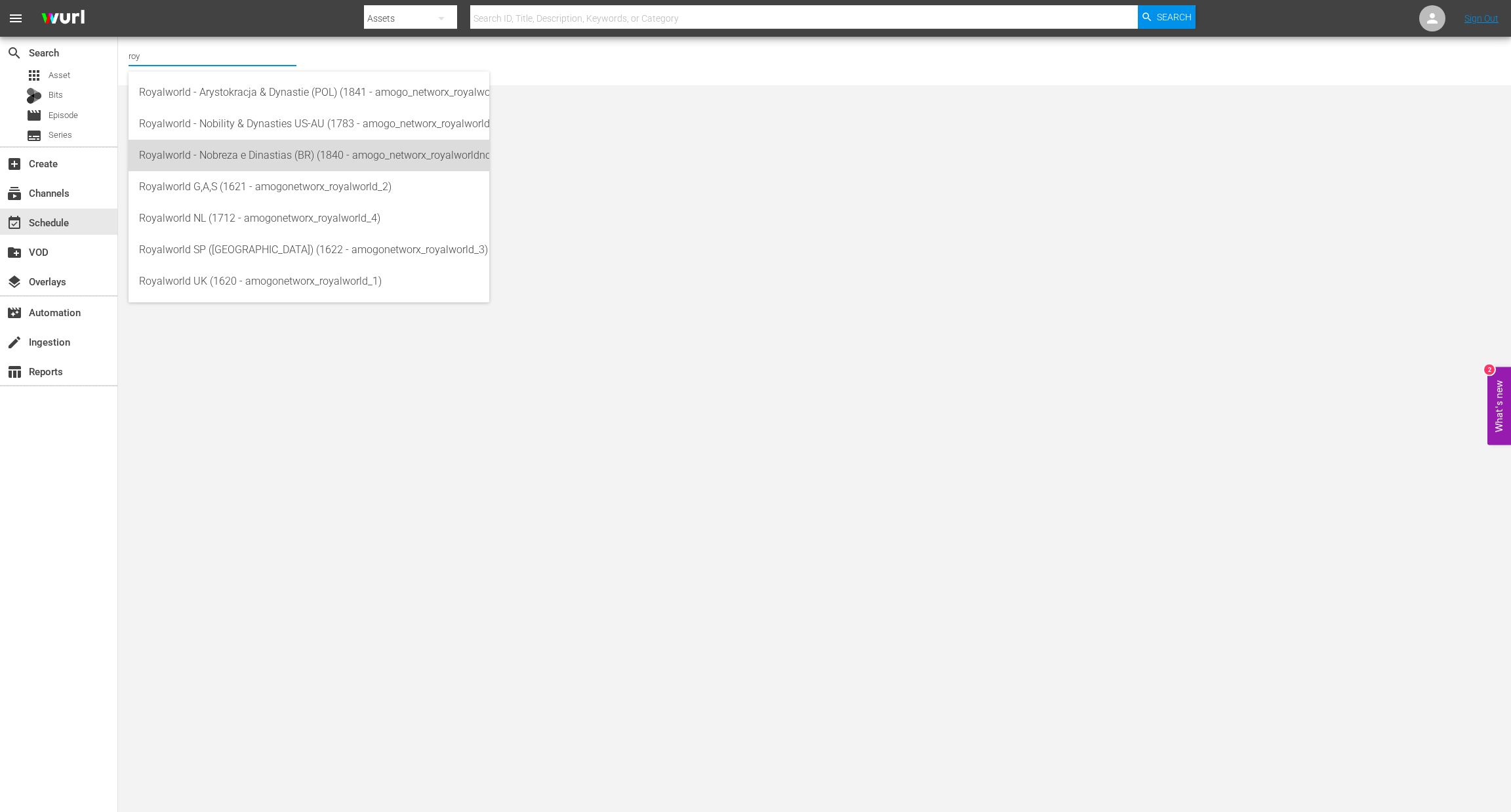
click at [275, 160] on div "Royalworld - Nobreza e Dinastias (BR) (1840 - amogo_networx_royalworldnobrezaed…" at bounding box center [309, 155] width 340 height 31
type input "Royalworld - Nobreza e Dinastias (BR) (1840 - amogo_networx_royalworldnobrezaed…"
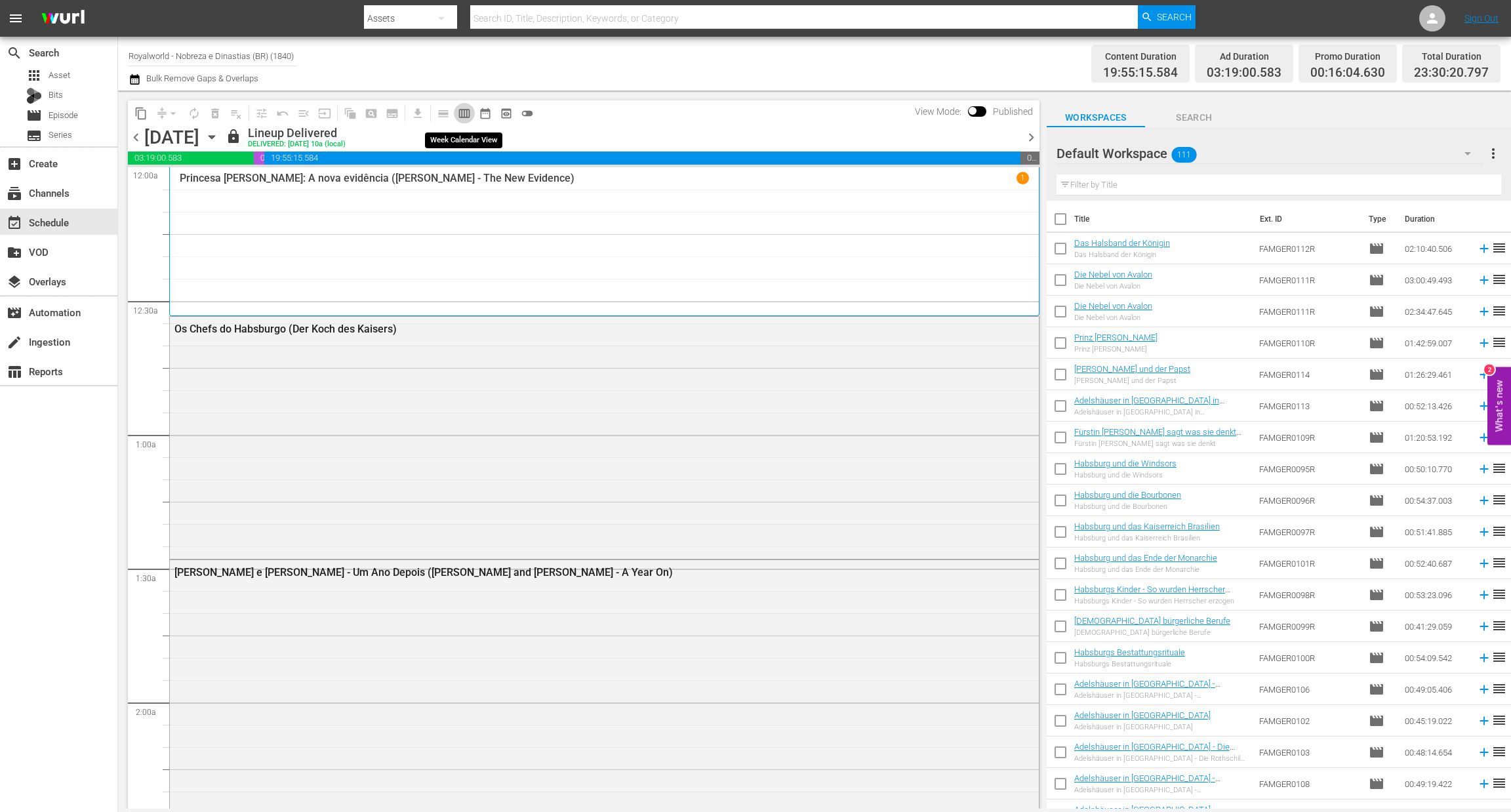
click at [465, 108] on span "calendar_view_week_outlined" at bounding box center [464, 113] width 13 height 13
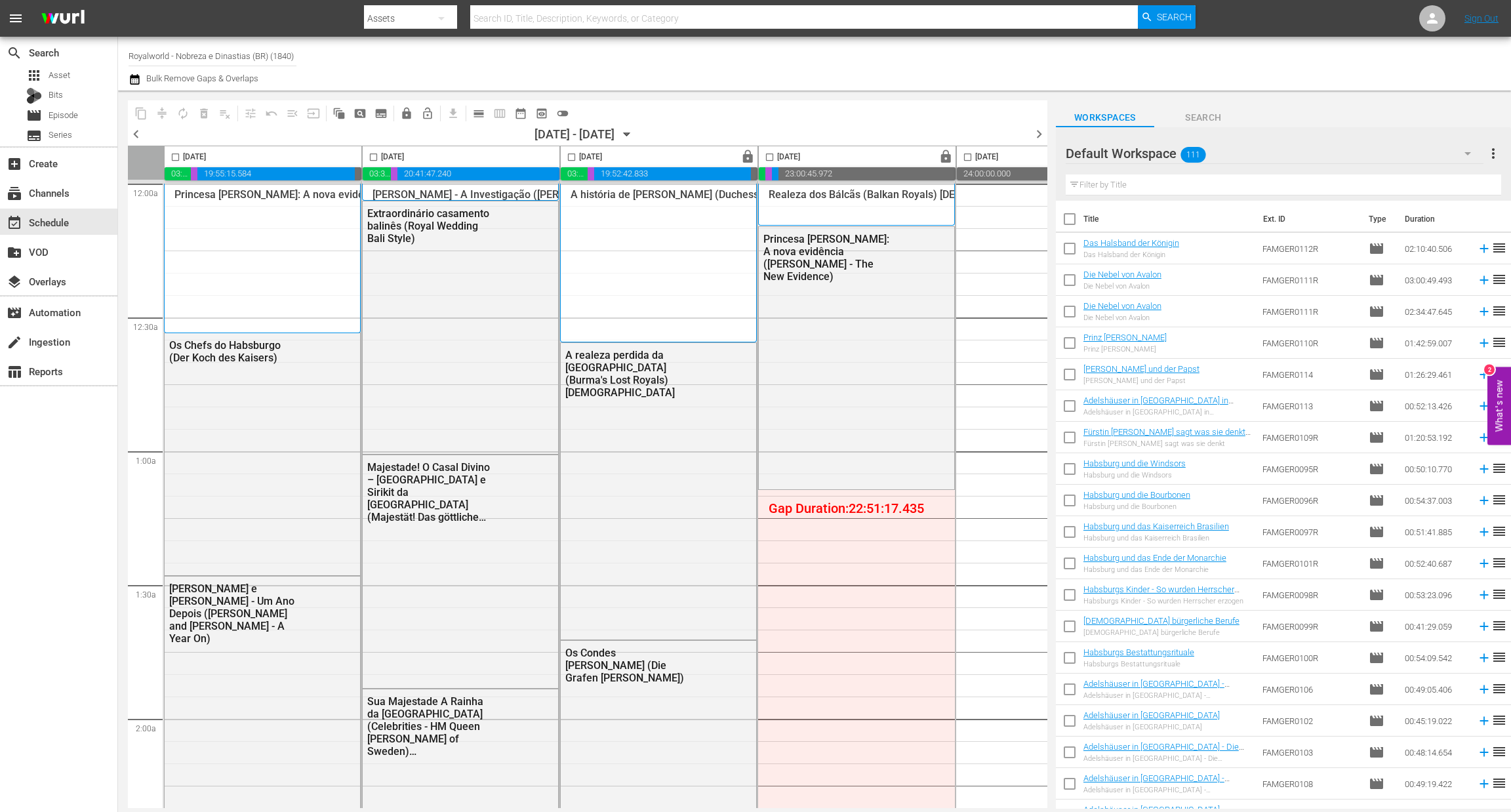
click at [179, 154] on input "checkbox" at bounding box center [176, 160] width 16 height 16
checkbox input "true"
click at [134, 118] on span "content_copy" at bounding box center [140, 113] width 13 height 13
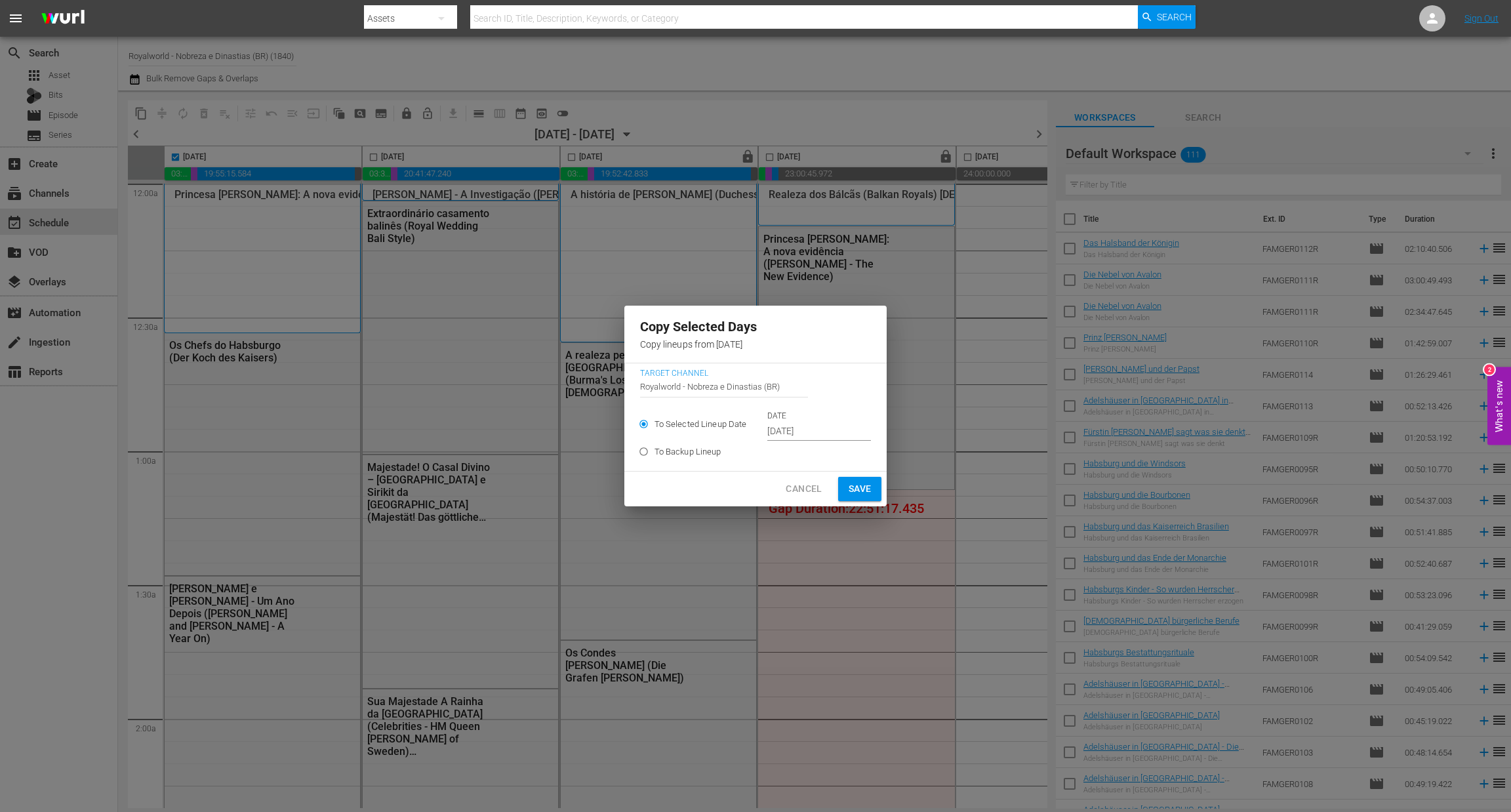
click at [810, 441] on label "To Backup Lineup" at bounding box center [746, 452] width 228 height 21
click at [655, 443] on input "To Backup Lineup" at bounding box center [643, 454] width 21 height 21
radio input "true"
drag, startPoint x: 816, startPoint y: 436, endPoint x: 723, endPoint y: 426, distance: 93.5
click at [723, 426] on div "To Selected Lineup Date DATE [DATE]" at bounding box center [756, 426] width 231 height 31
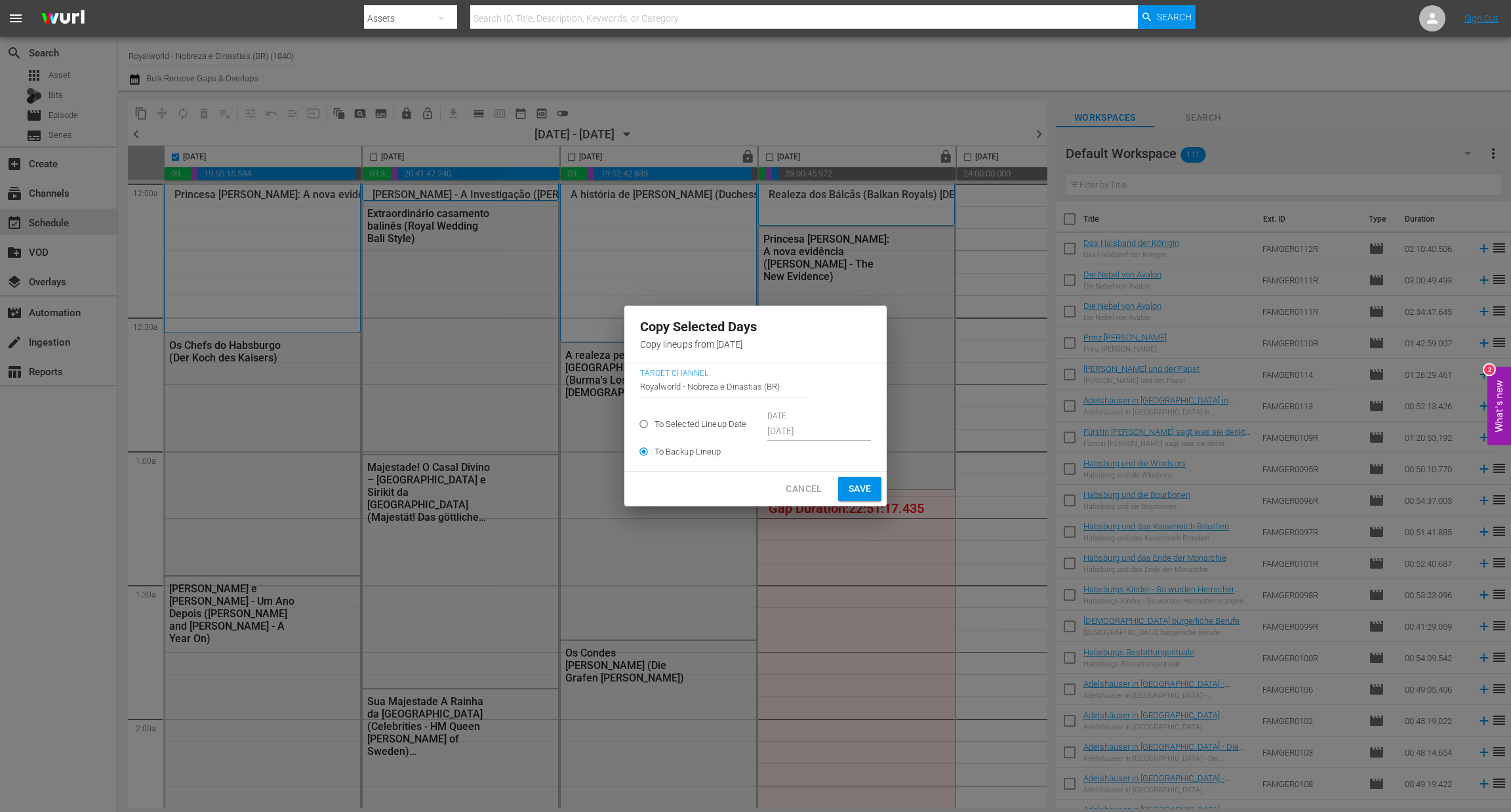
click at [684, 423] on span "To Selected Lineup Date" at bounding box center [701, 423] width 92 height 13
click at [655, 423] on input "To Selected Lineup Date" at bounding box center [643, 426] width 21 height 21
radio input "true"
click at [808, 495] on span "Cancel" at bounding box center [804, 489] width 36 height 17
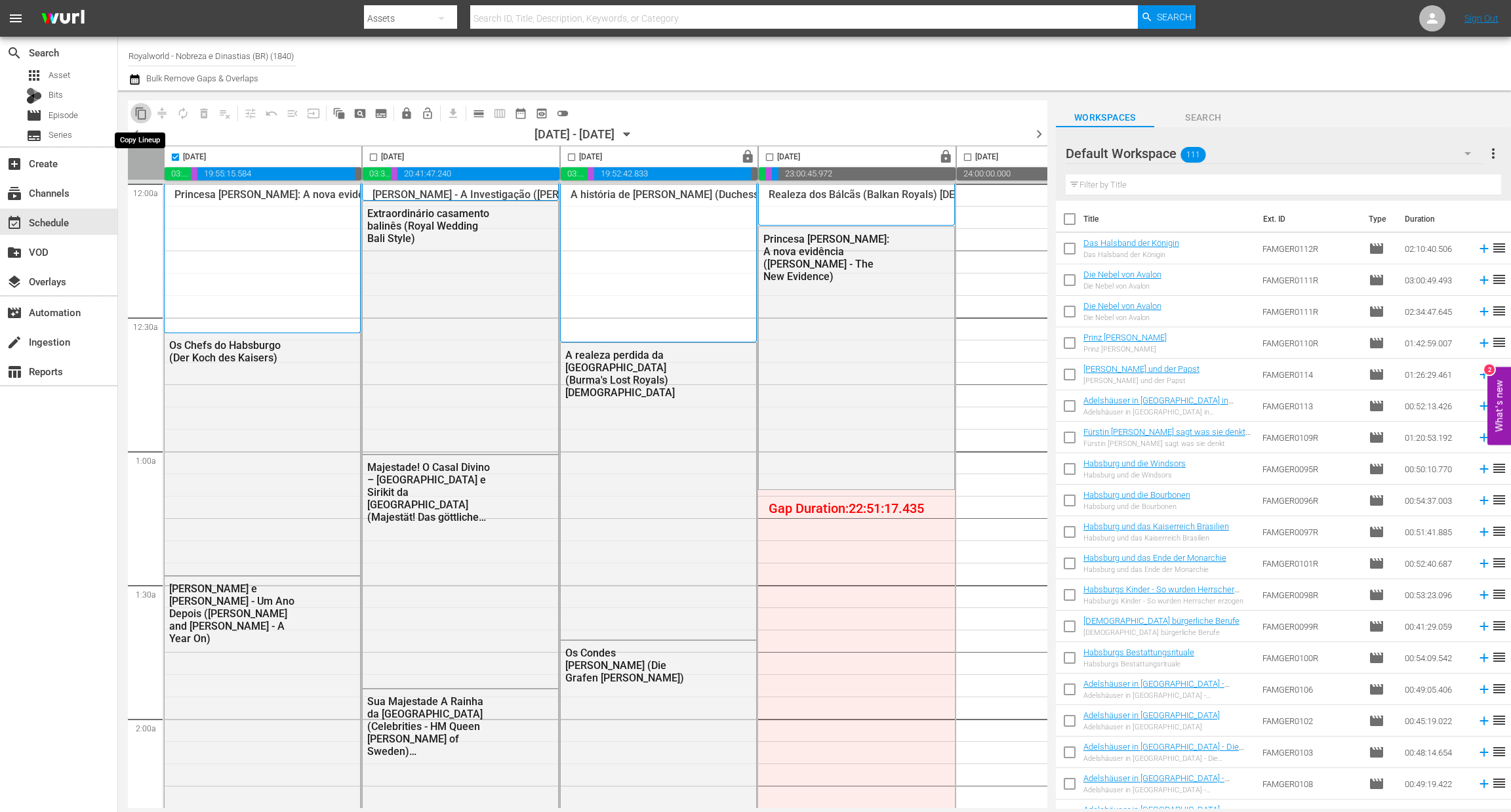
click at [139, 116] on span "content_copy" at bounding box center [140, 113] width 13 height 13
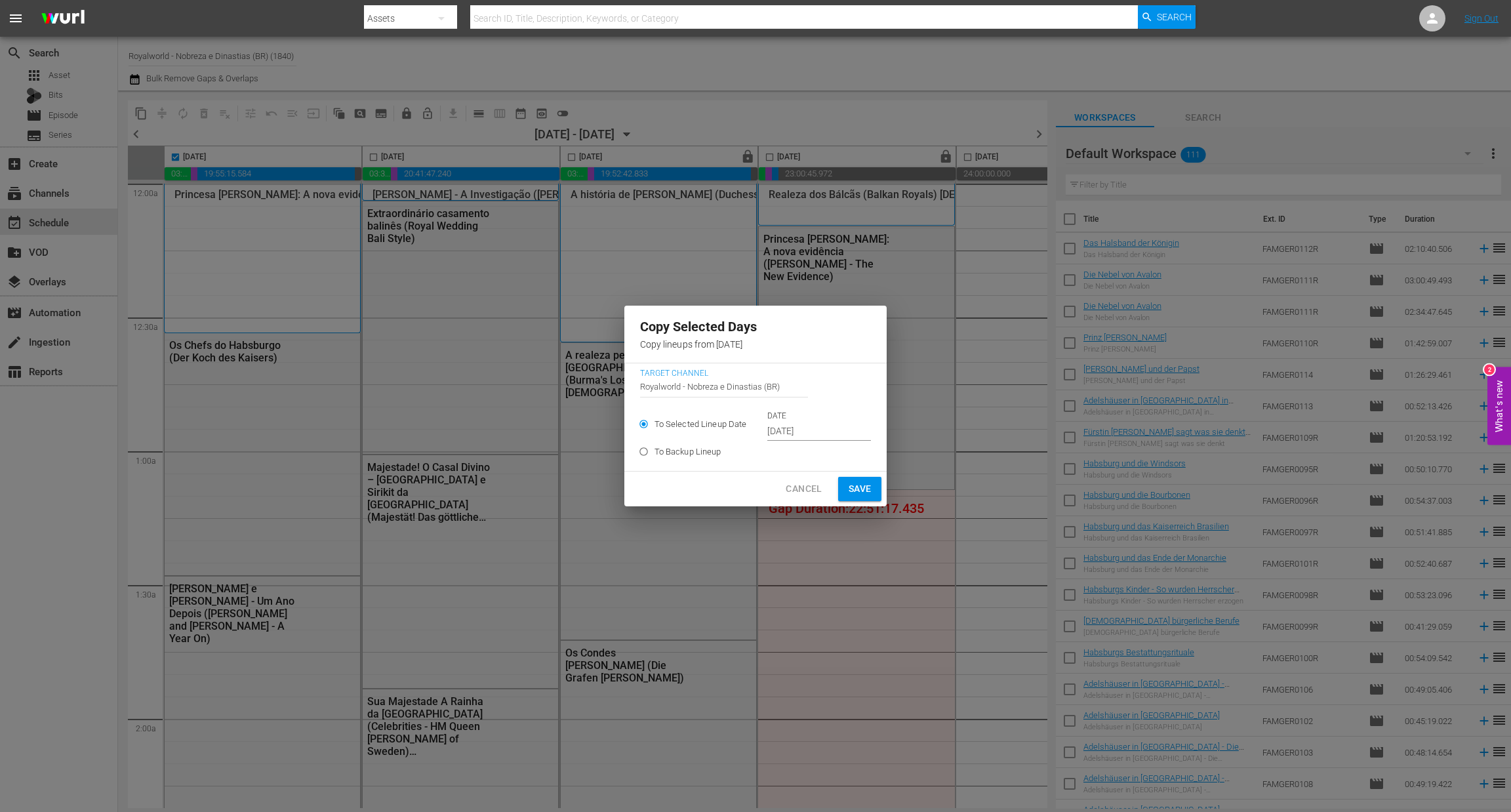
click at [797, 436] on input "[DATE]" at bounding box center [819, 431] width 104 height 19
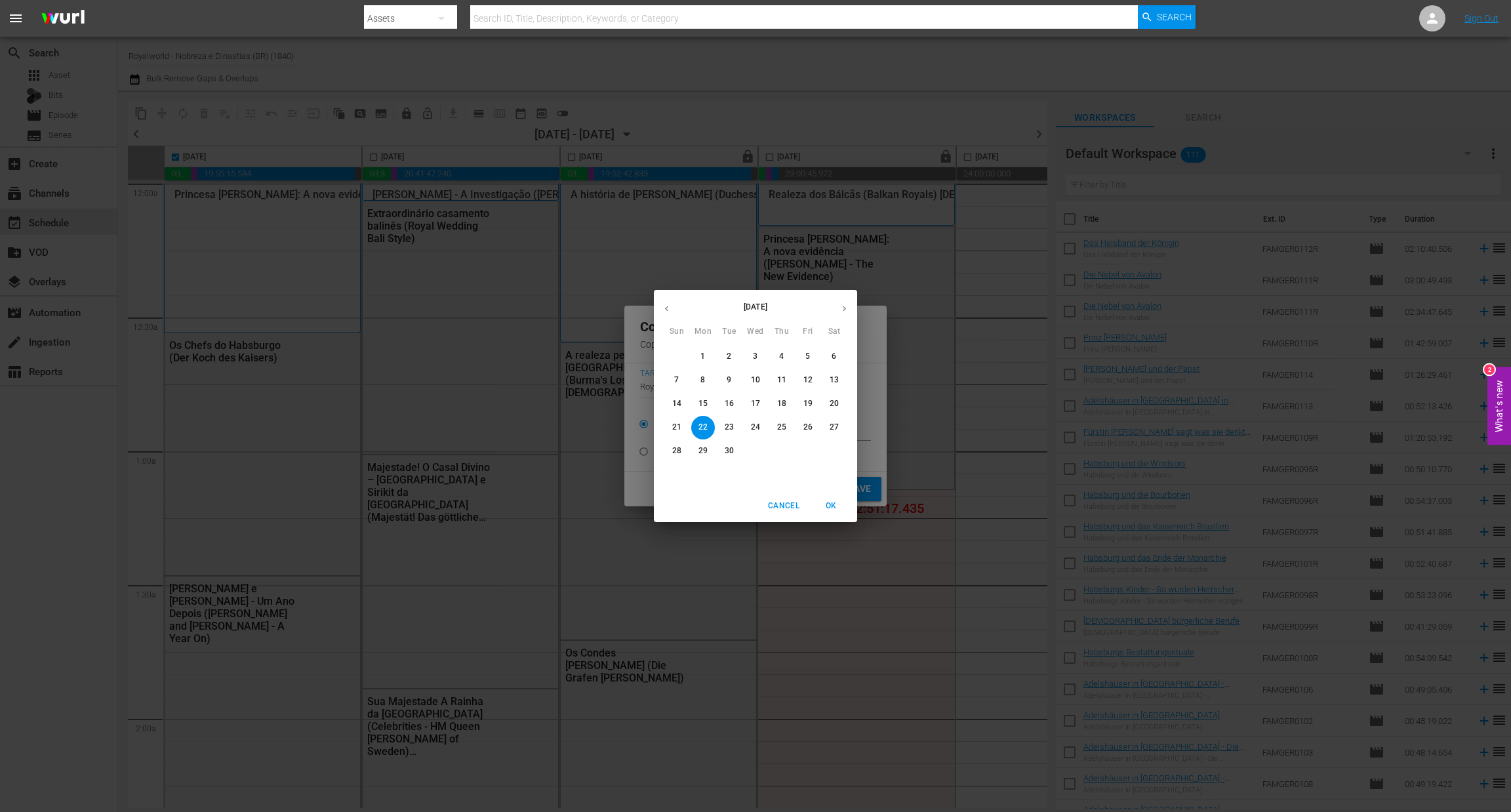
click at [780, 428] on p "25" at bounding box center [781, 426] width 9 height 11
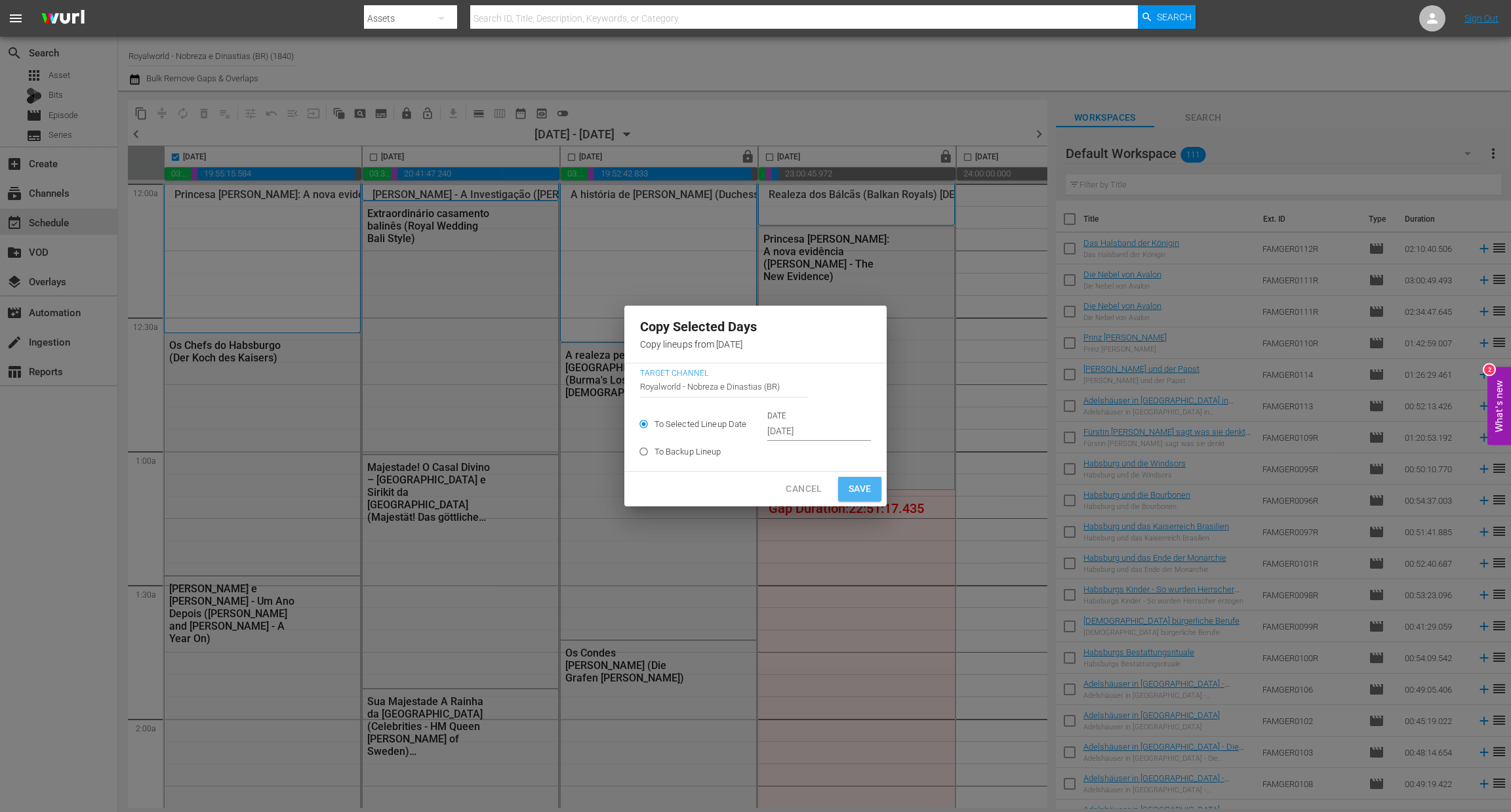
click at [851, 492] on span "Save" at bounding box center [860, 489] width 23 height 17
type input "[DATE]"
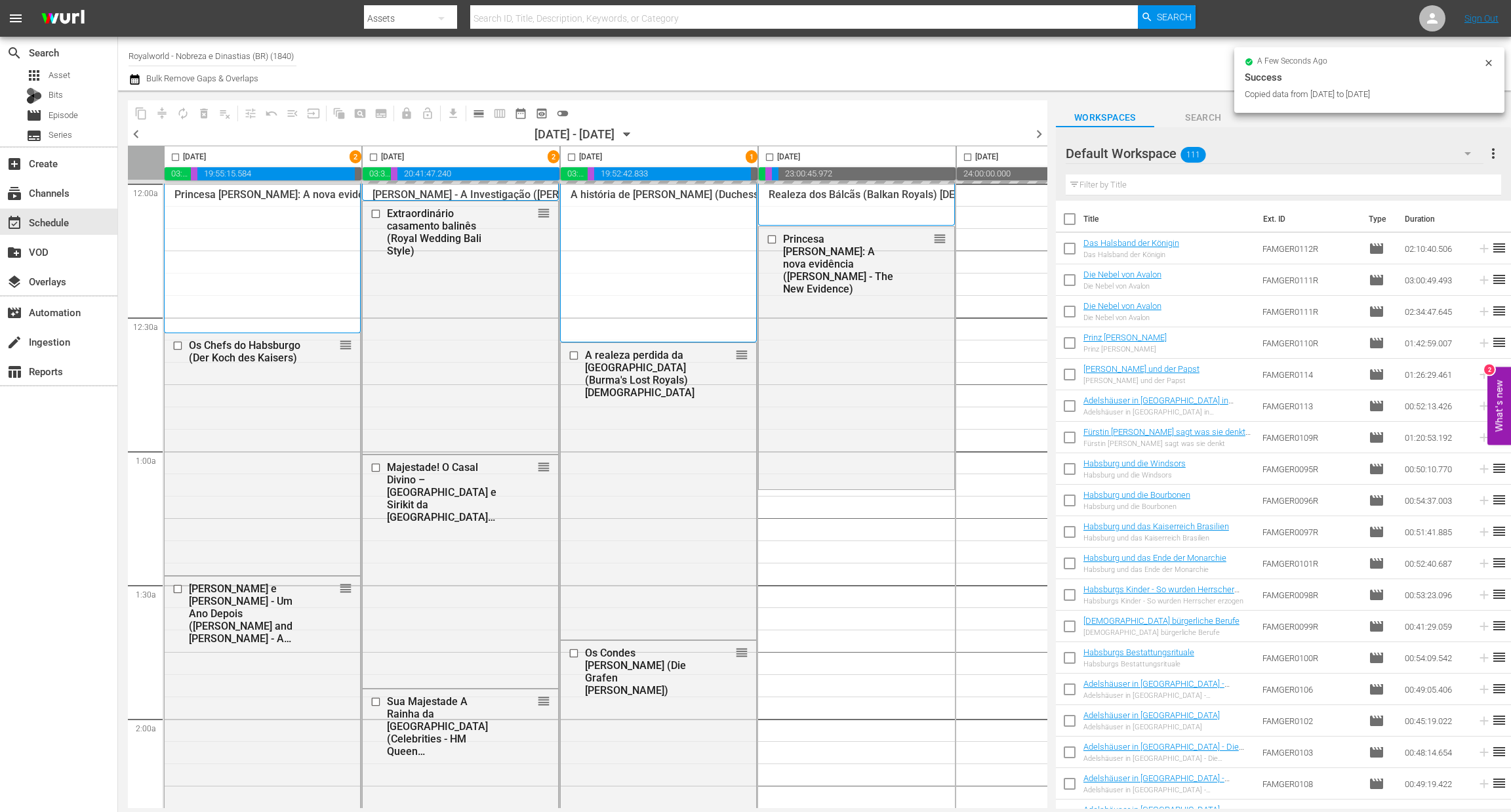
checkbox input "false"
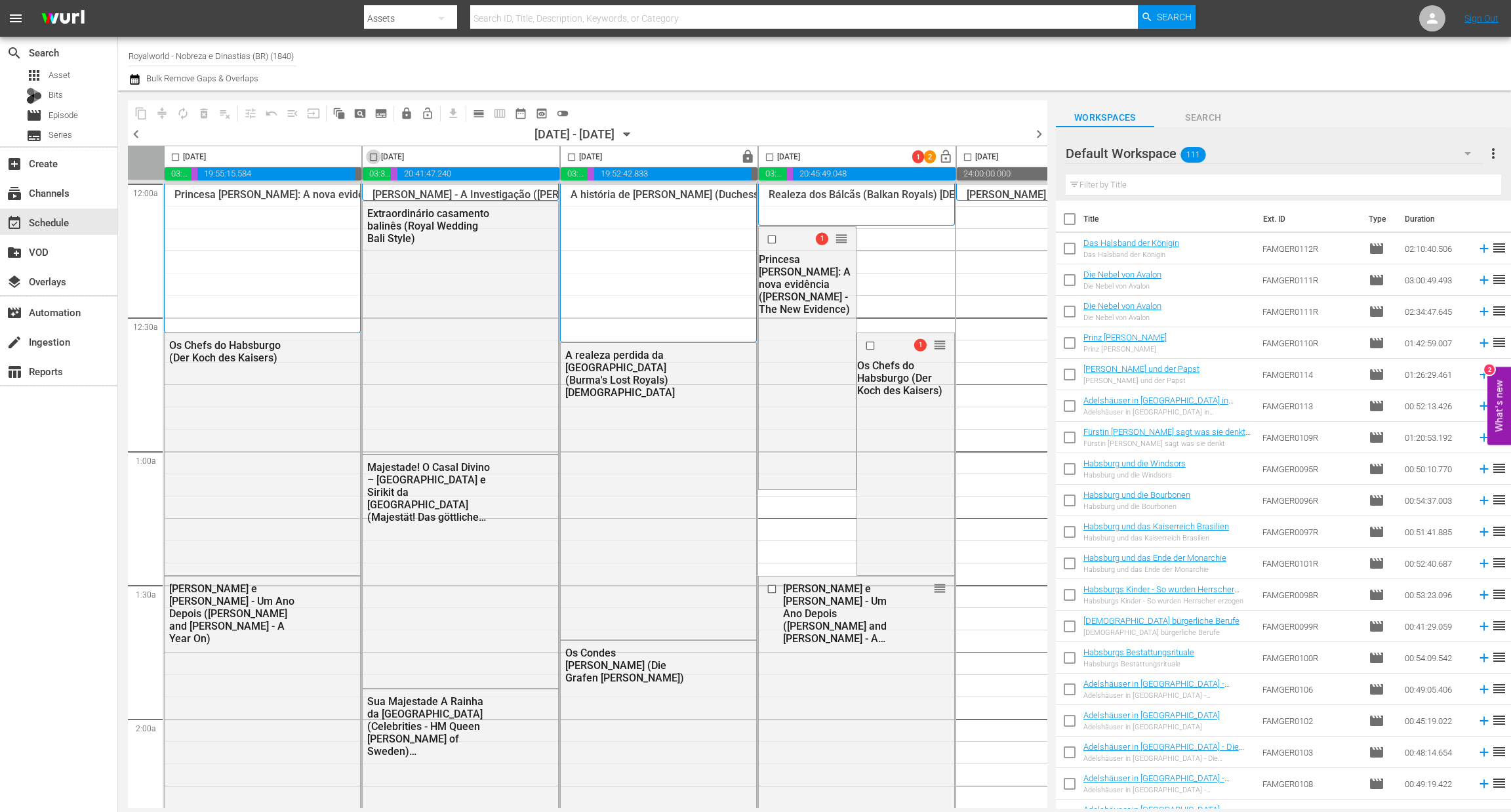
click at [374, 160] on input "checkbox" at bounding box center [374, 160] width 16 height 16
checkbox input "true"
click at [140, 108] on span "content_copy" at bounding box center [140, 113] width 13 height 13
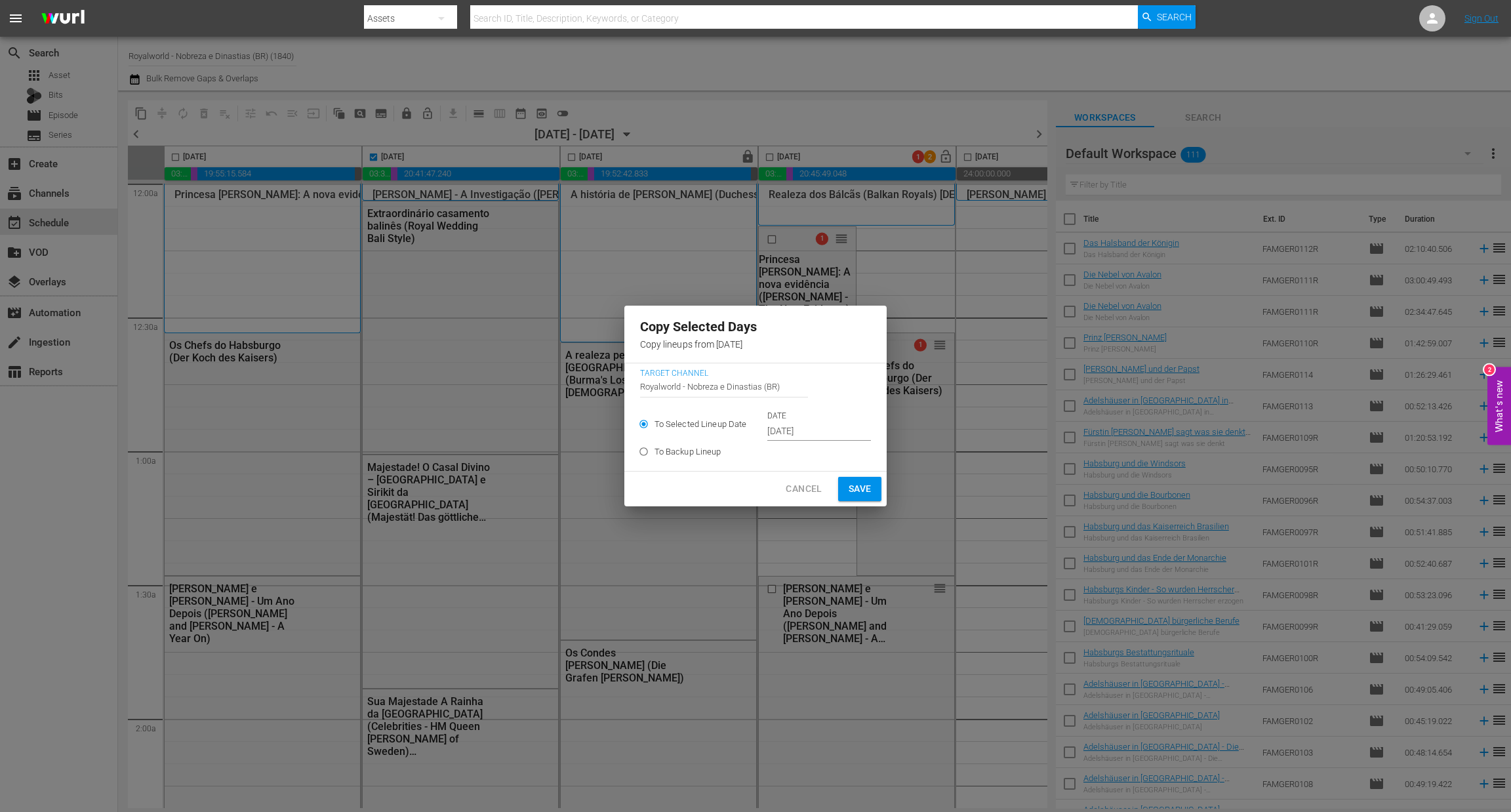
click at [832, 437] on input "[DATE]" at bounding box center [819, 431] width 104 height 19
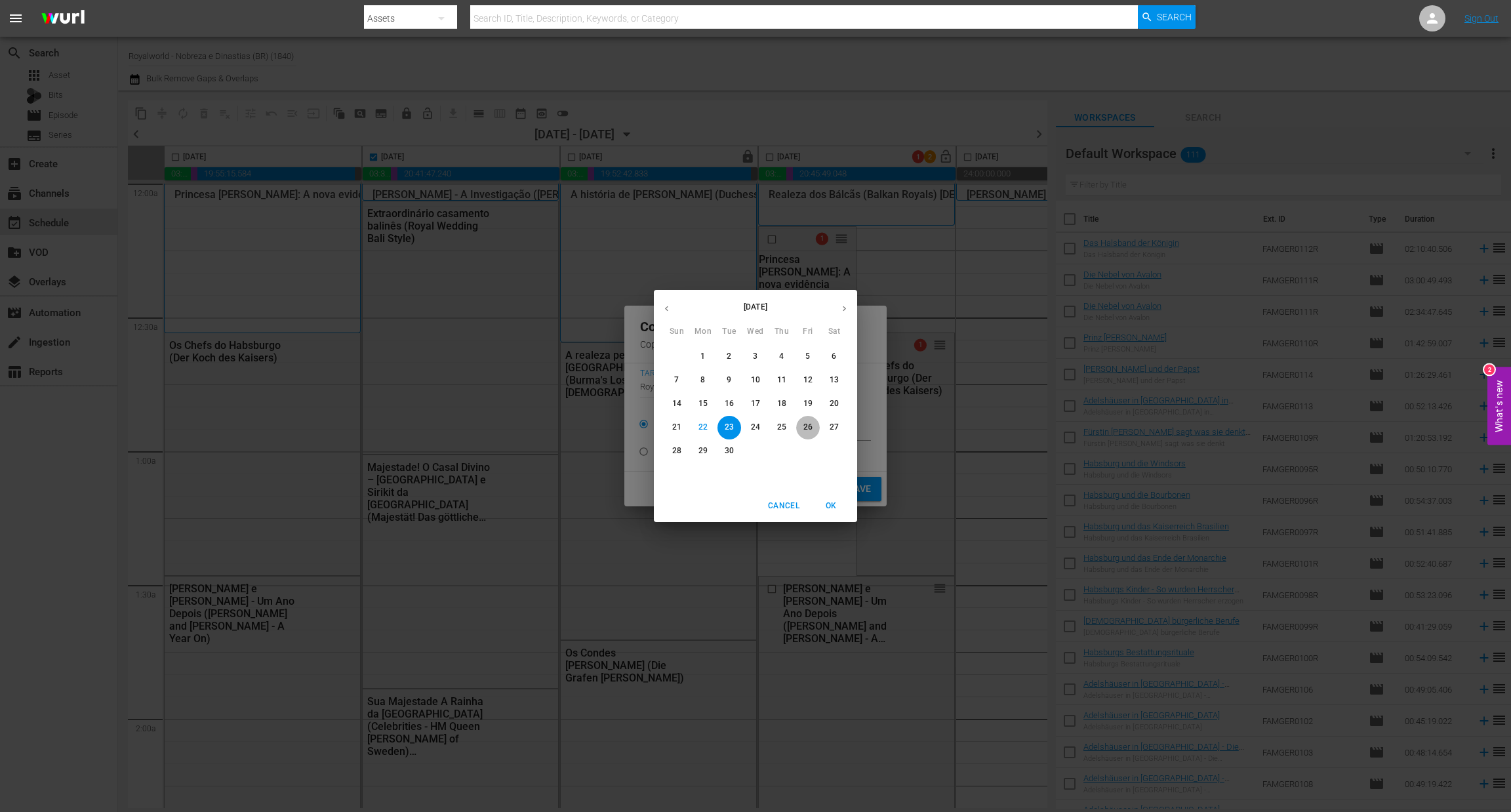
click at [808, 430] on p "26" at bounding box center [807, 426] width 9 height 11
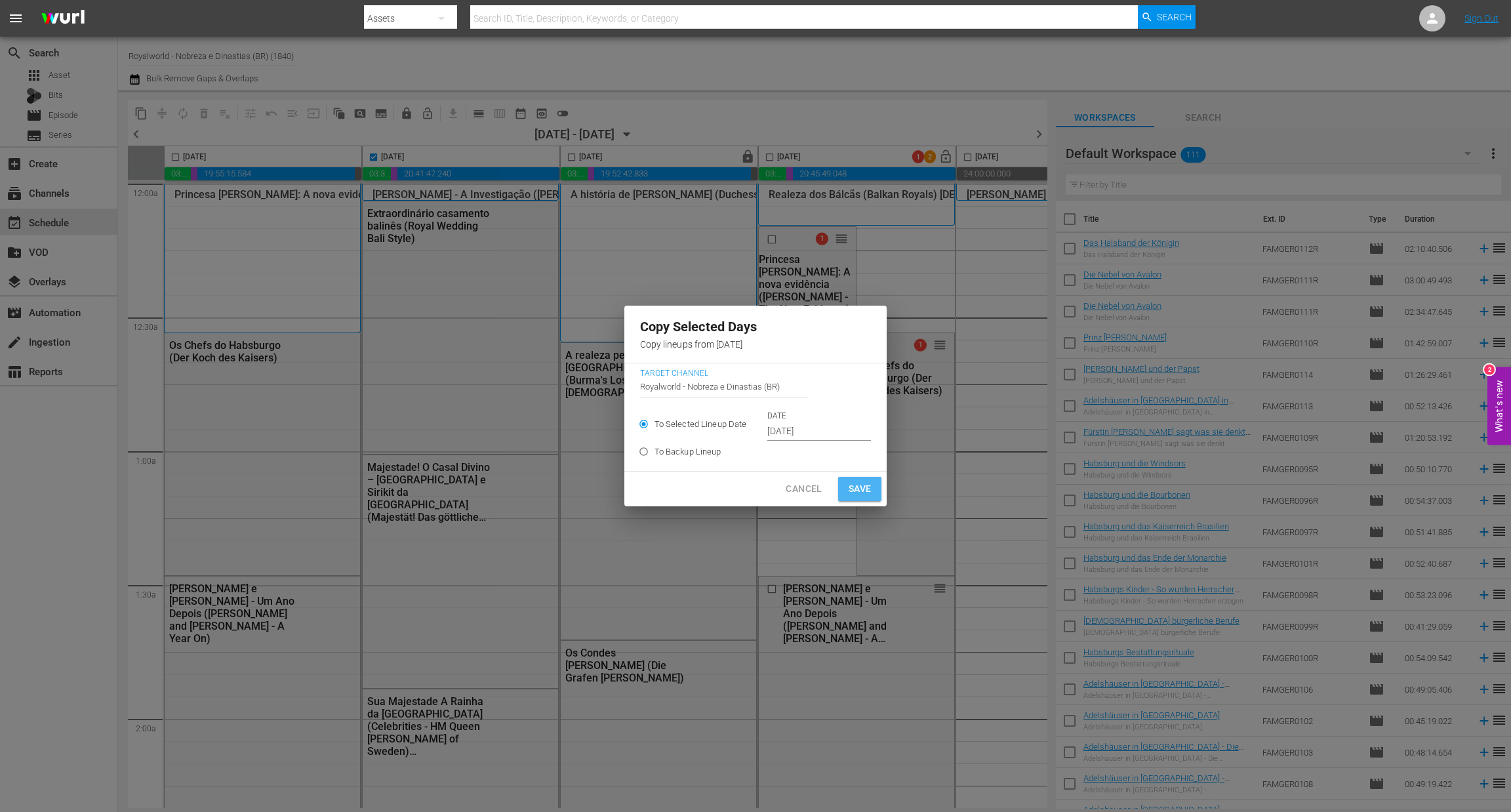
click at [860, 493] on span "Save" at bounding box center [860, 489] width 23 height 17
type input "[DATE]"
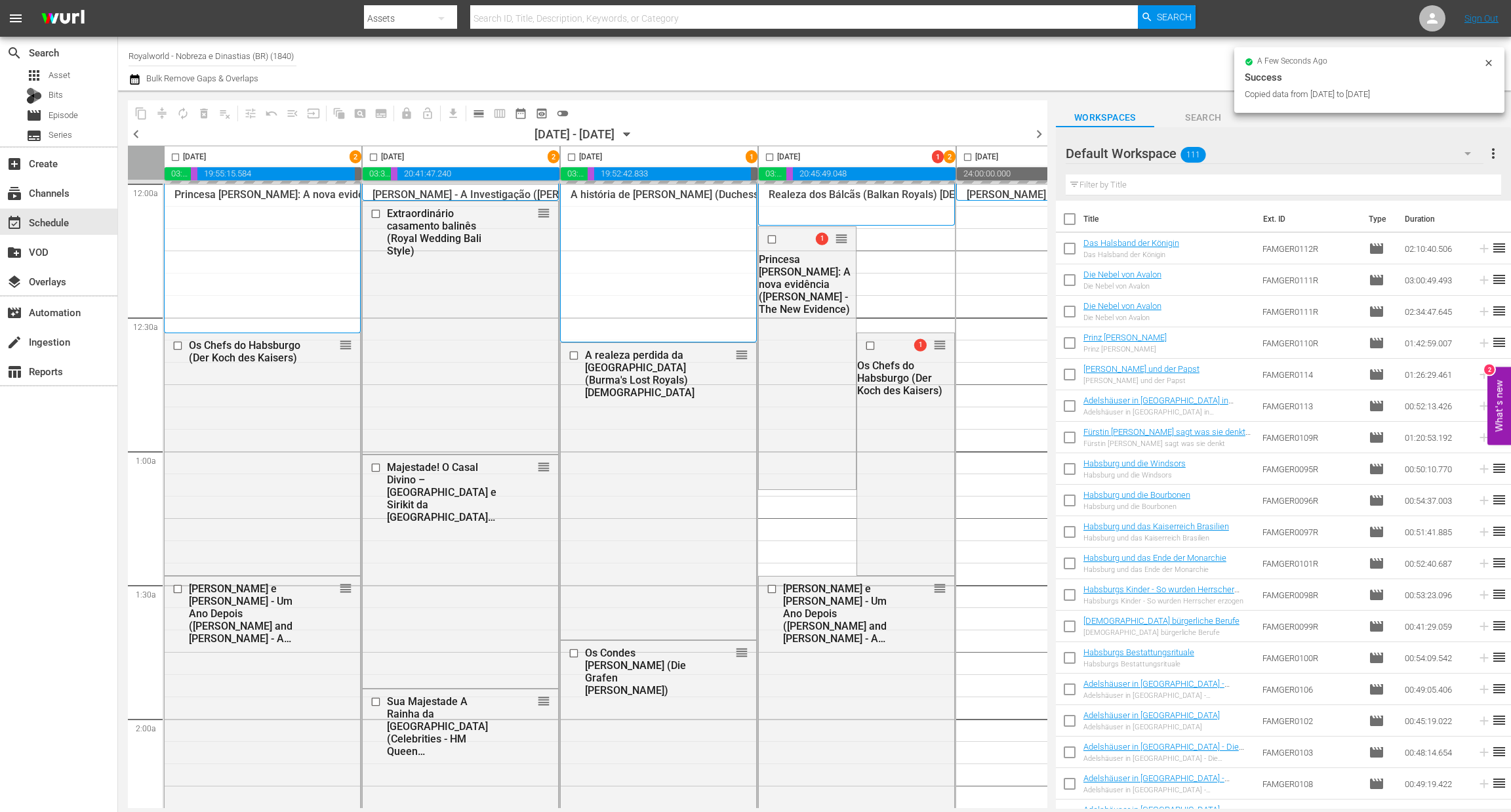
checkbox input "false"
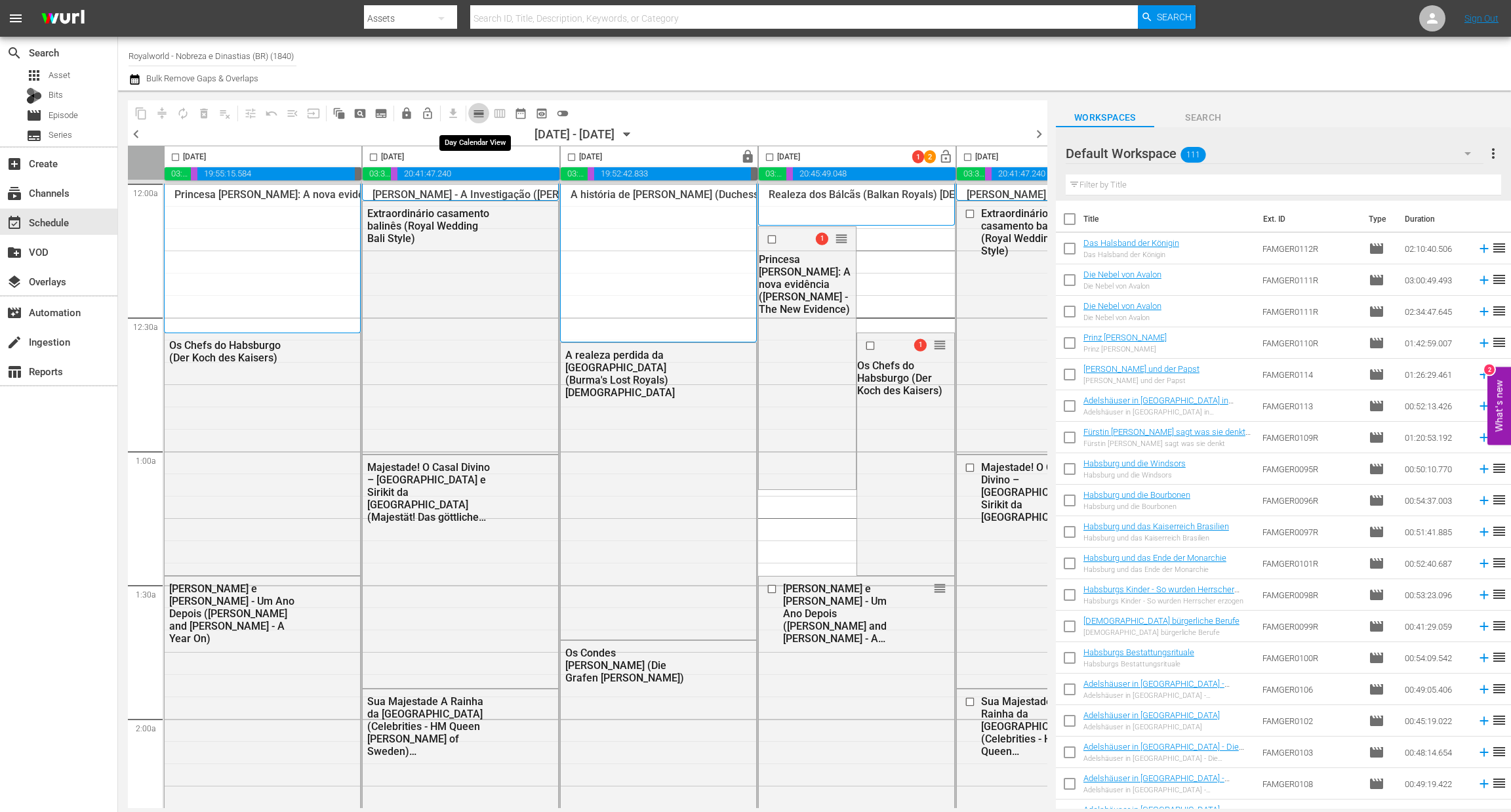
click at [479, 114] on span "calendar_view_day_outlined" at bounding box center [478, 113] width 13 height 13
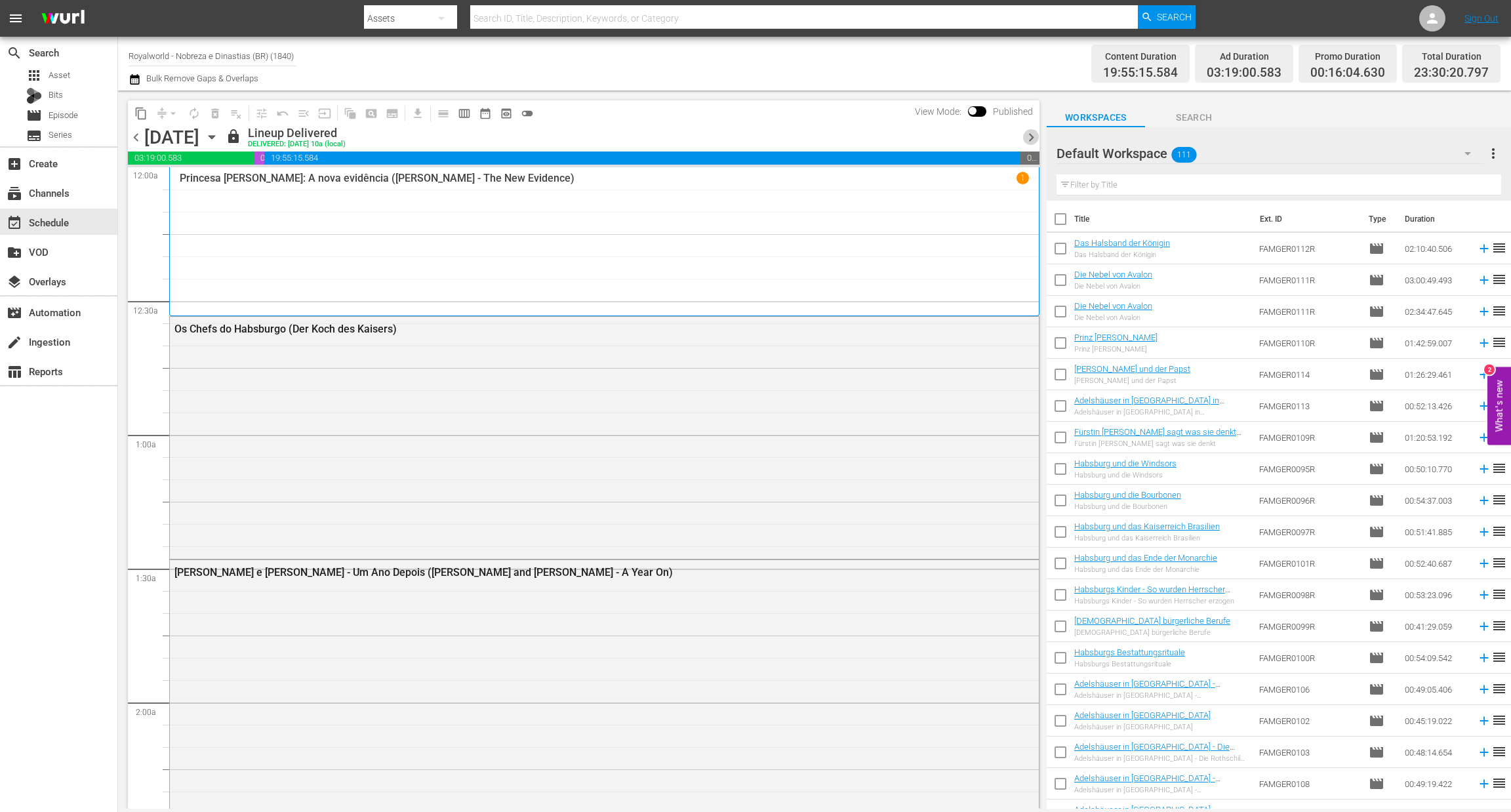
click at [1029, 142] on span "chevron_right" at bounding box center [1031, 137] width 17 height 17
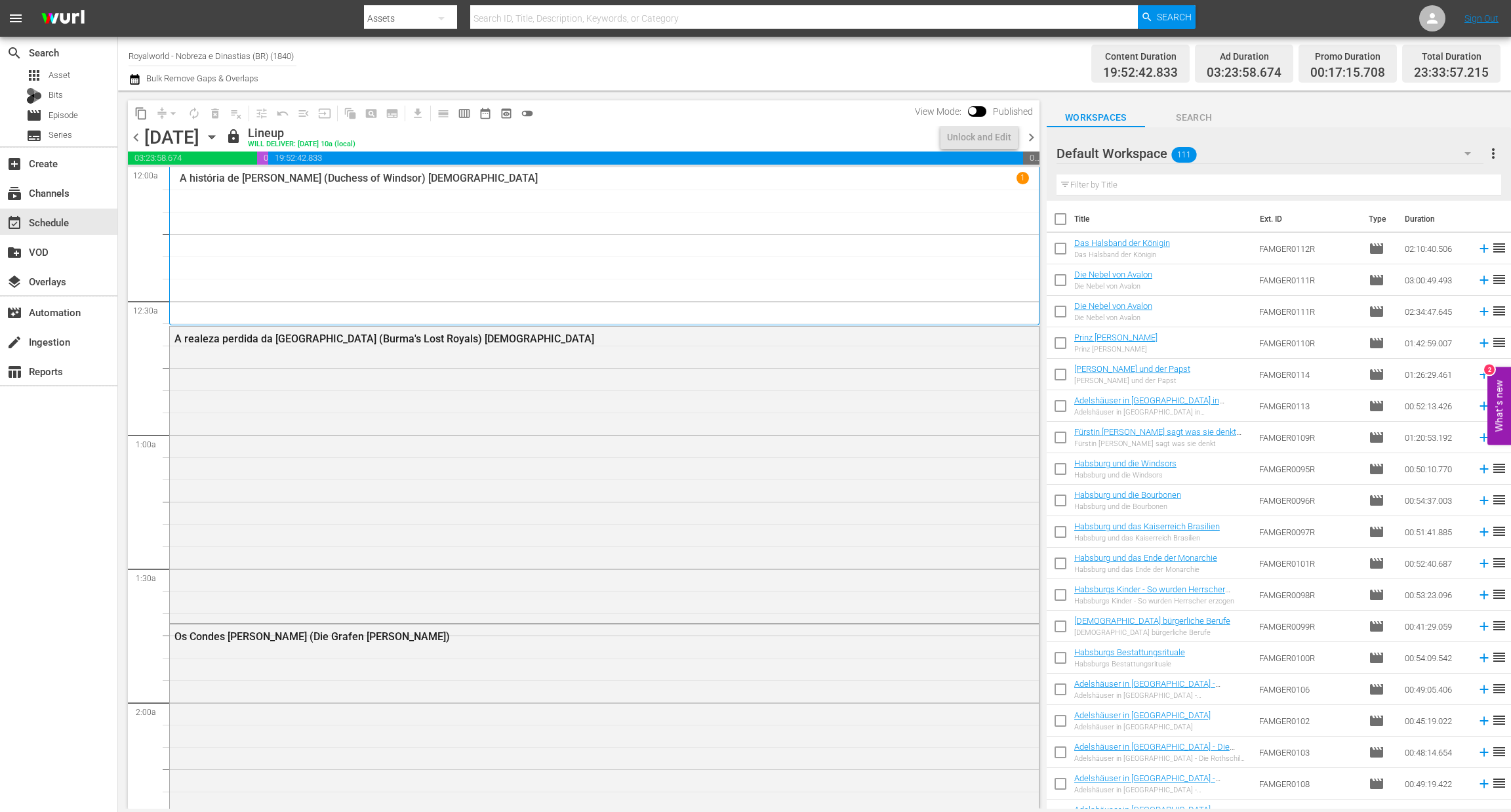
click at [1029, 142] on span "chevron_right" at bounding box center [1031, 137] width 17 height 17
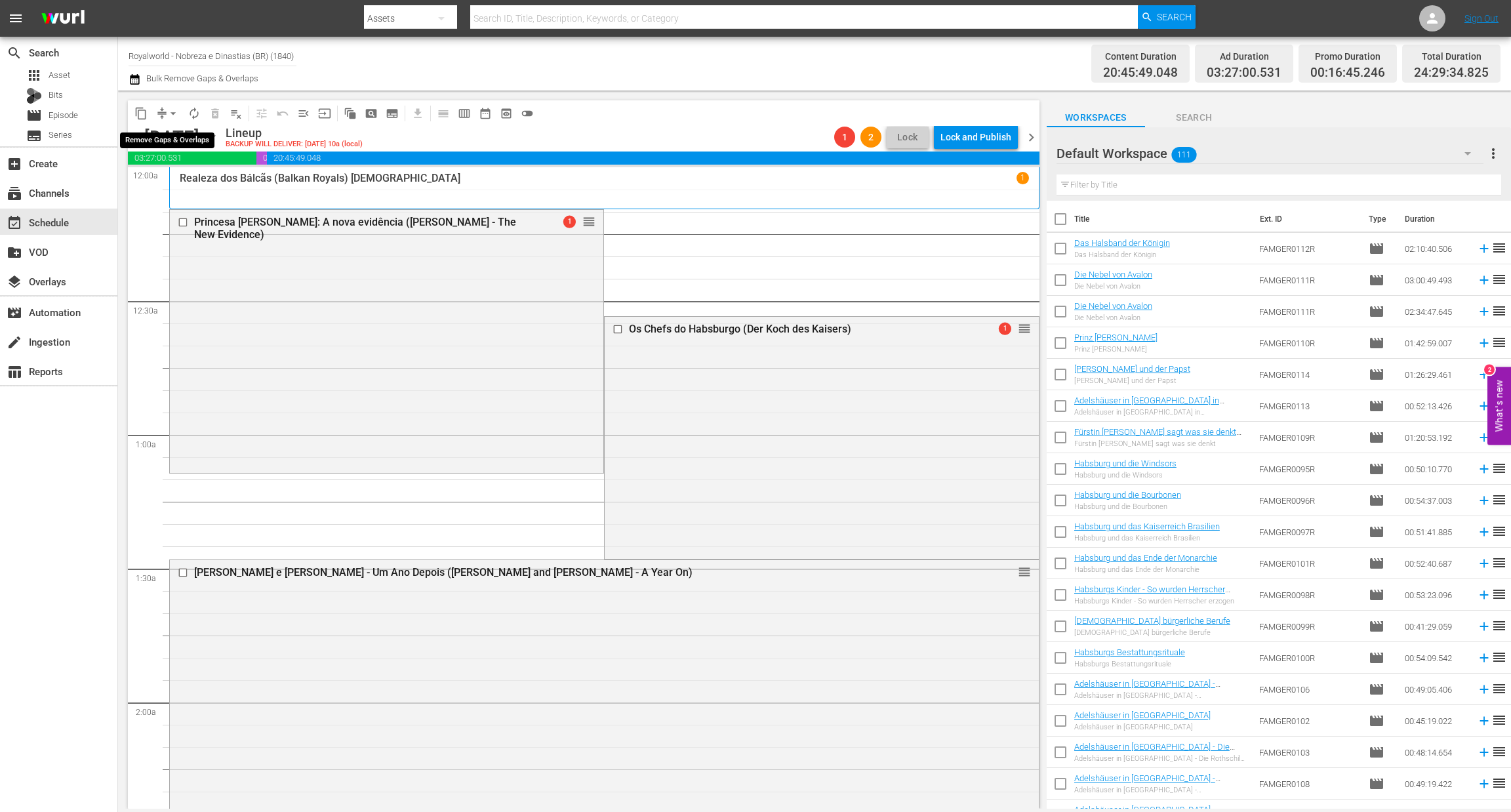
click at [170, 114] on span "arrow_drop_down" at bounding box center [172, 113] width 13 height 13
click at [214, 182] on li "Align to End of Previous Day" at bounding box center [174, 183] width 138 height 21
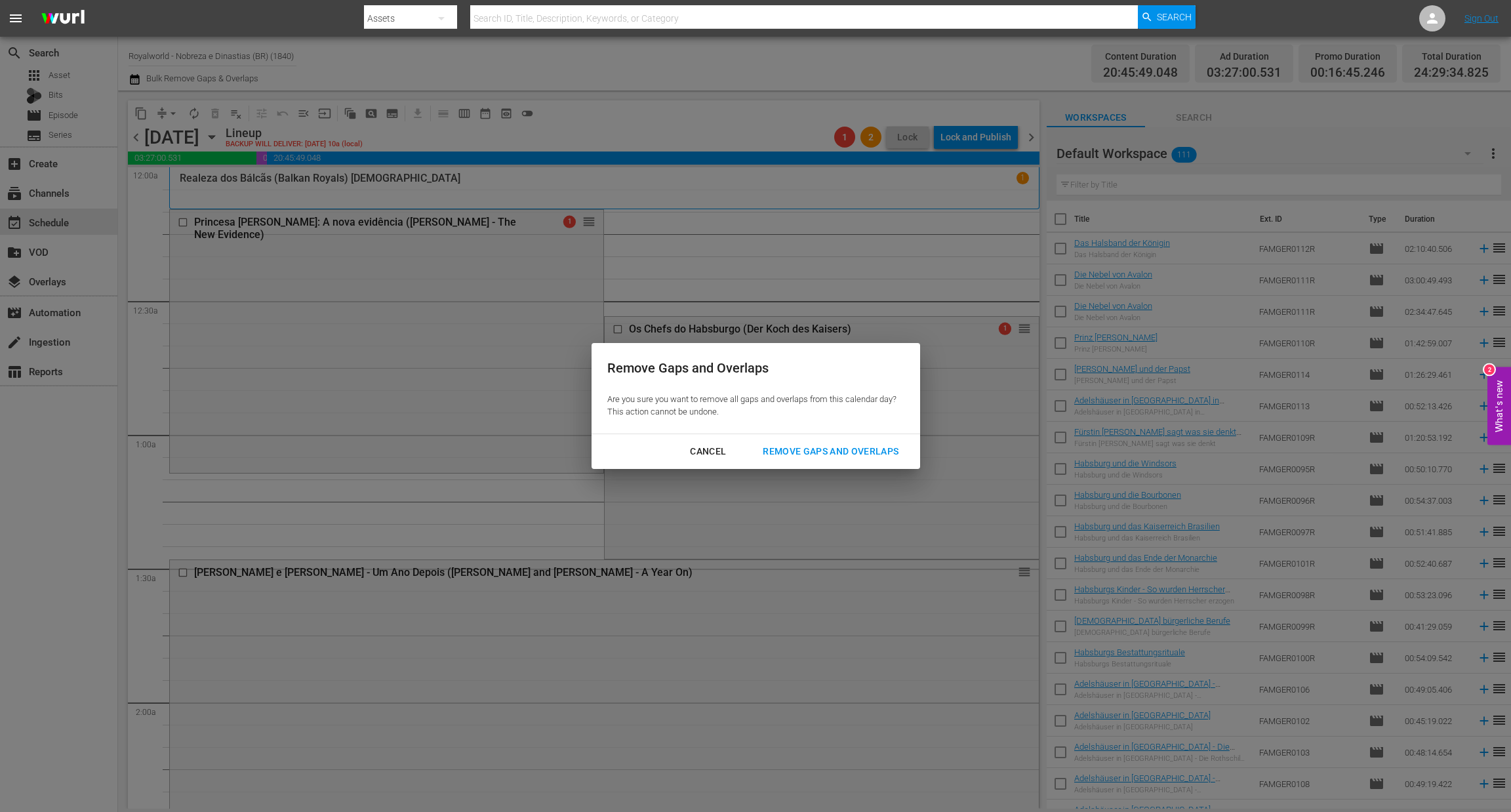
click at [836, 463] on div "Cancel Remove Gaps and Overlaps" at bounding box center [756, 452] width 328 height 35
click at [849, 460] on button "Remove Gaps and Overlaps" at bounding box center [831, 451] width 167 height 24
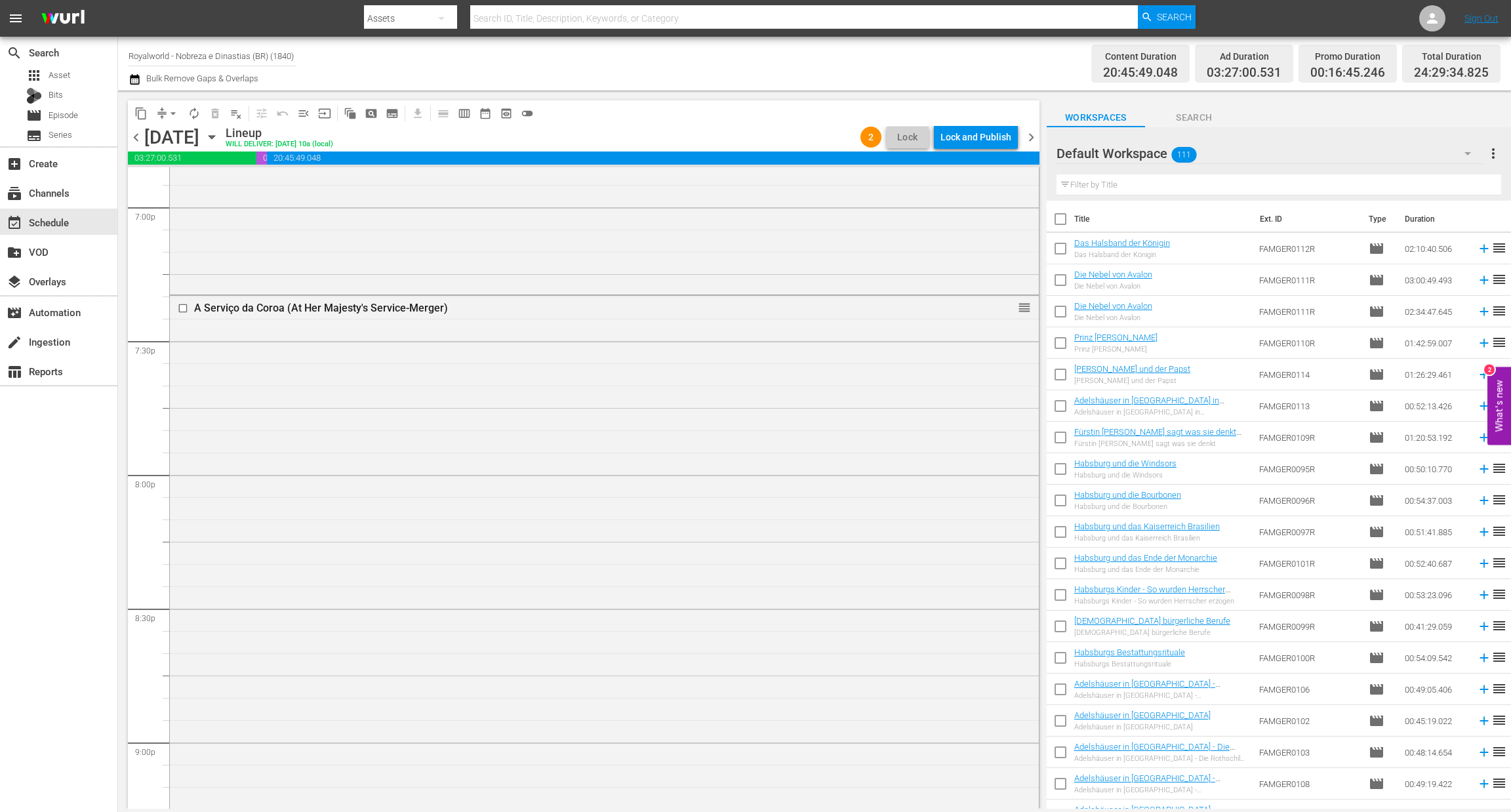
scroll to position [5951, 0]
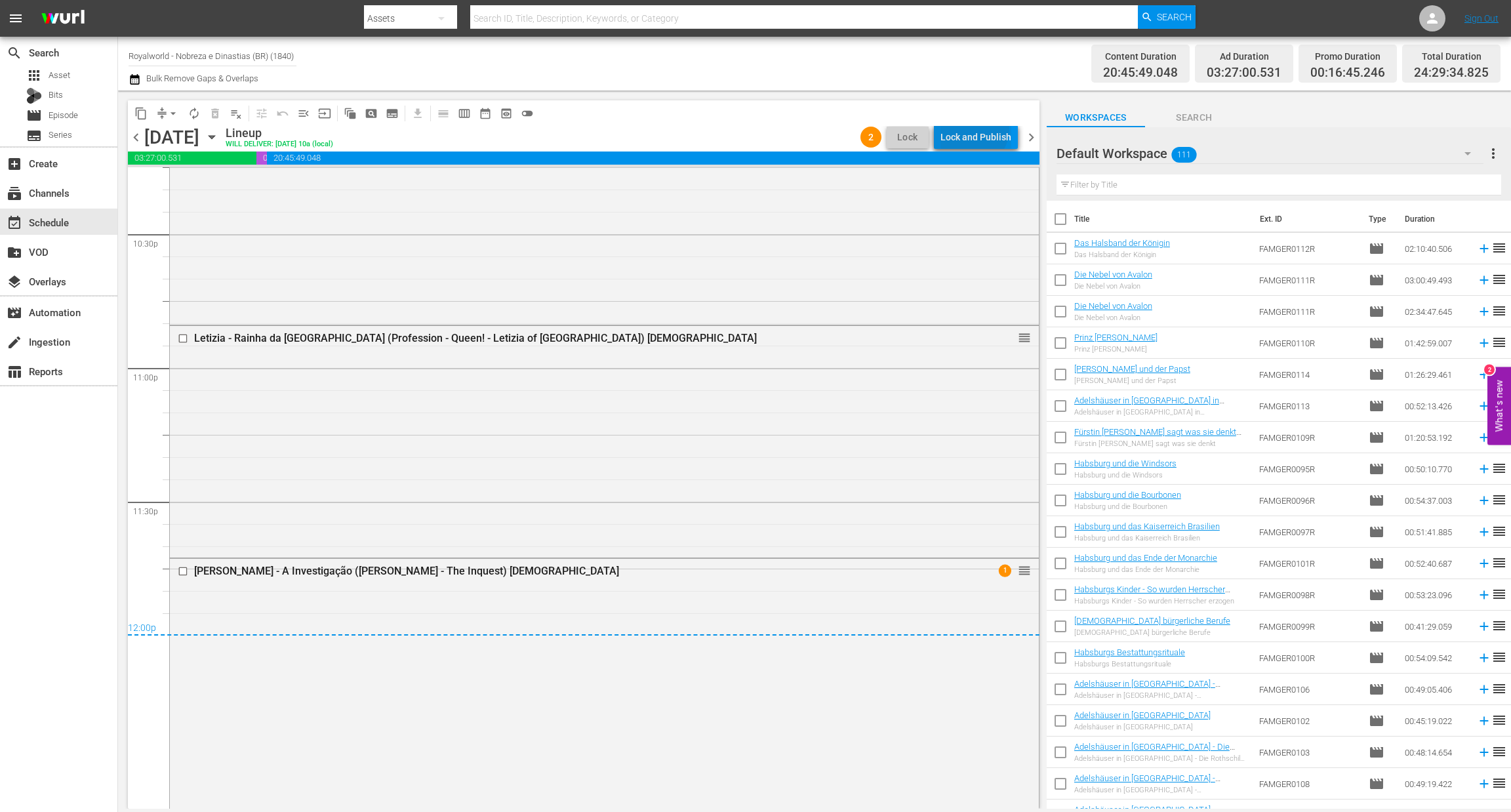
click at [972, 128] on div "Lock and Publish" at bounding box center [976, 137] width 71 height 23
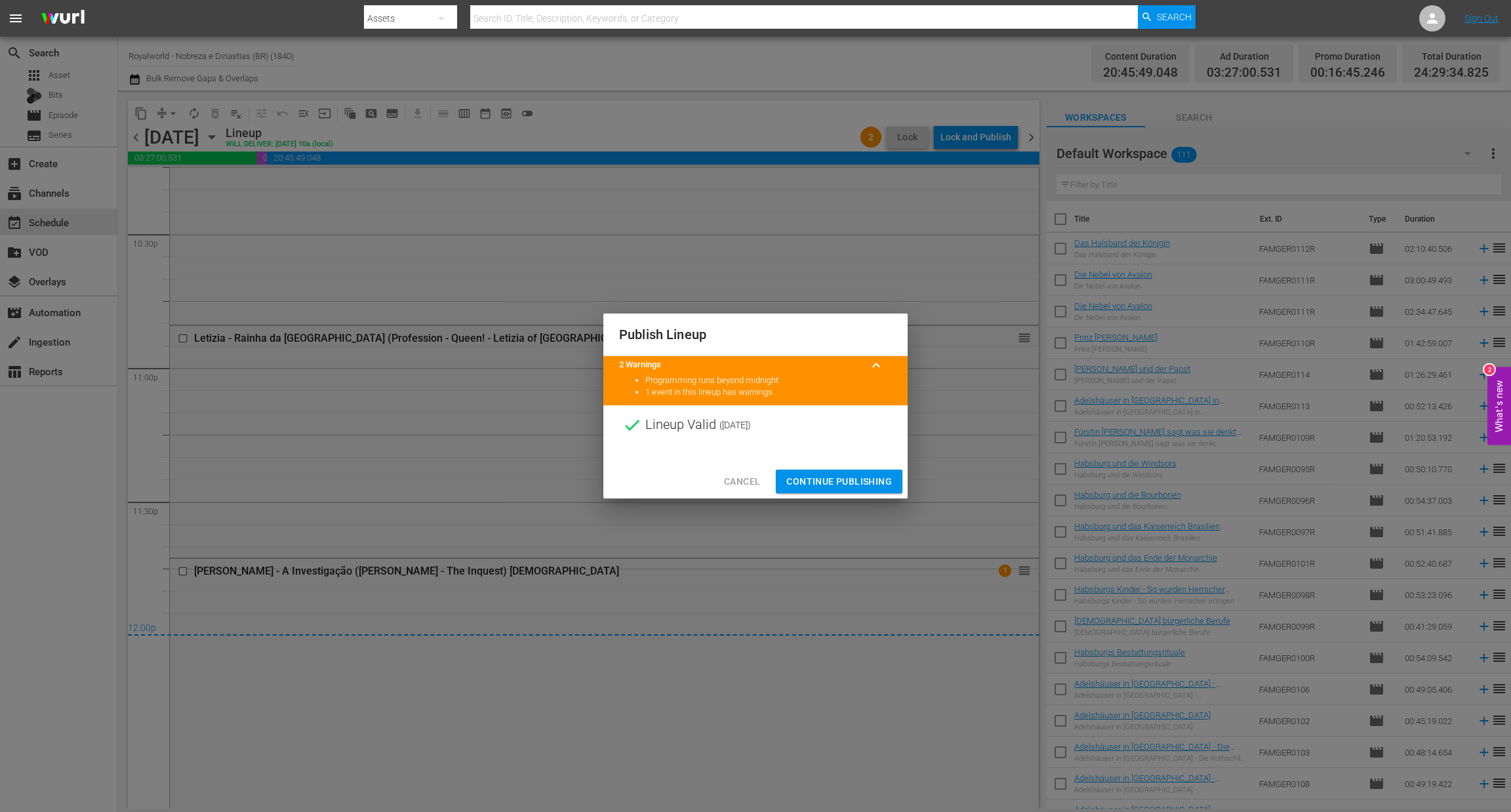
click at [841, 485] on span "Continue Publishing" at bounding box center [839, 481] width 106 height 17
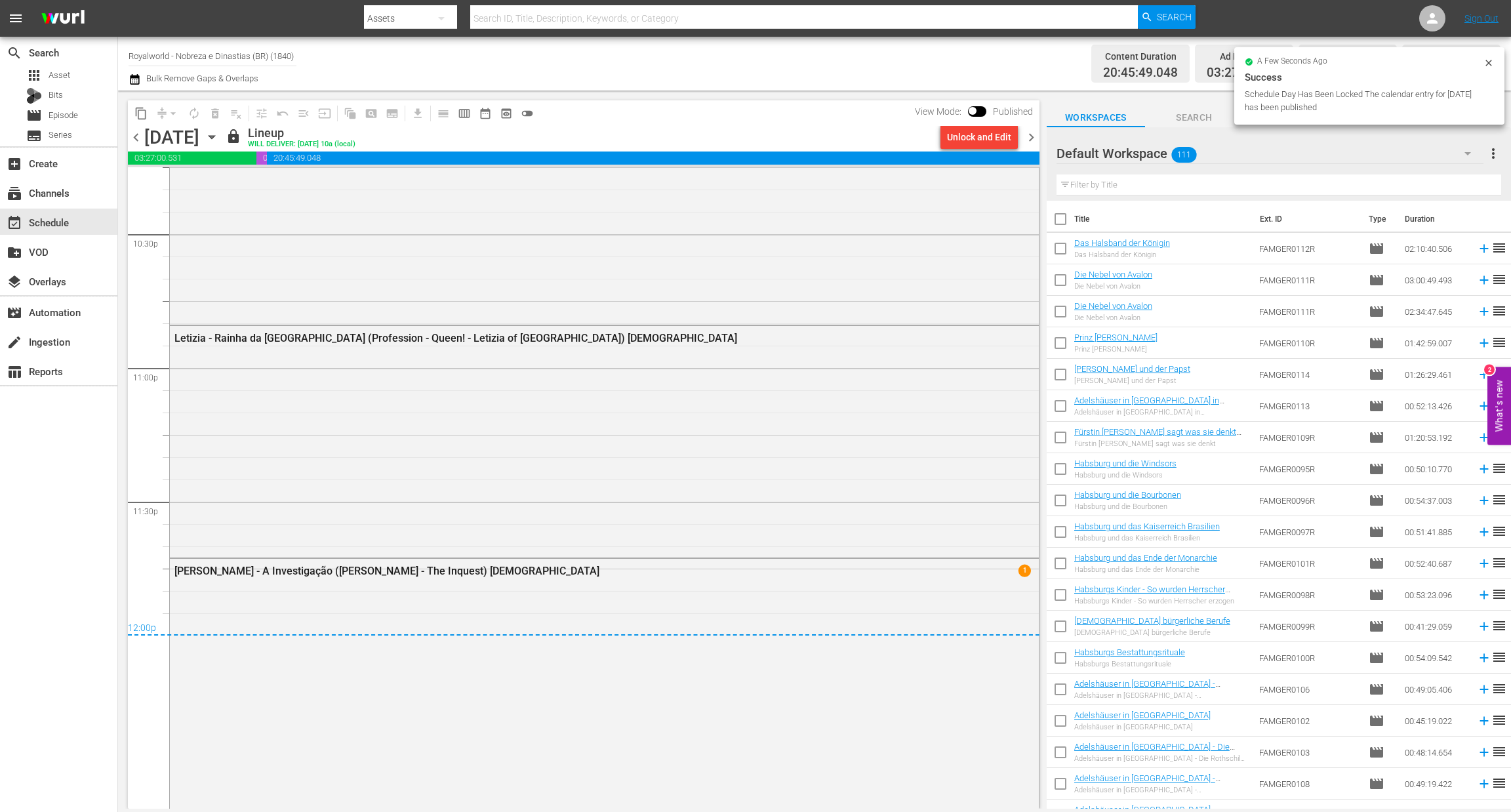
click at [1021, 139] on div "Unlock and Edit" at bounding box center [979, 137] width 87 height 22
click at [1037, 139] on span "chevron_right" at bounding box center [1031, 137] width 17 height 17
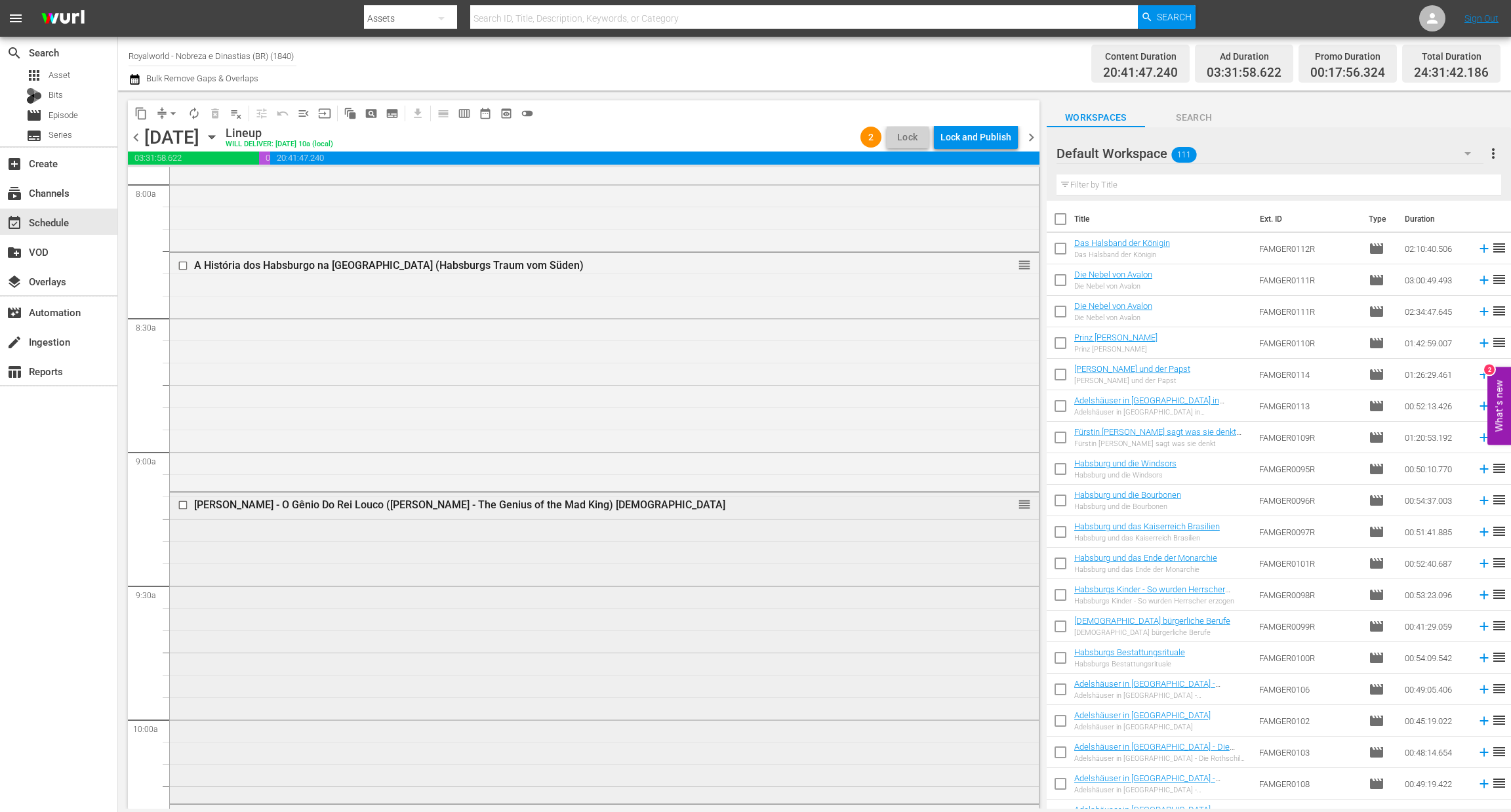
scroll to position [2120, 0]
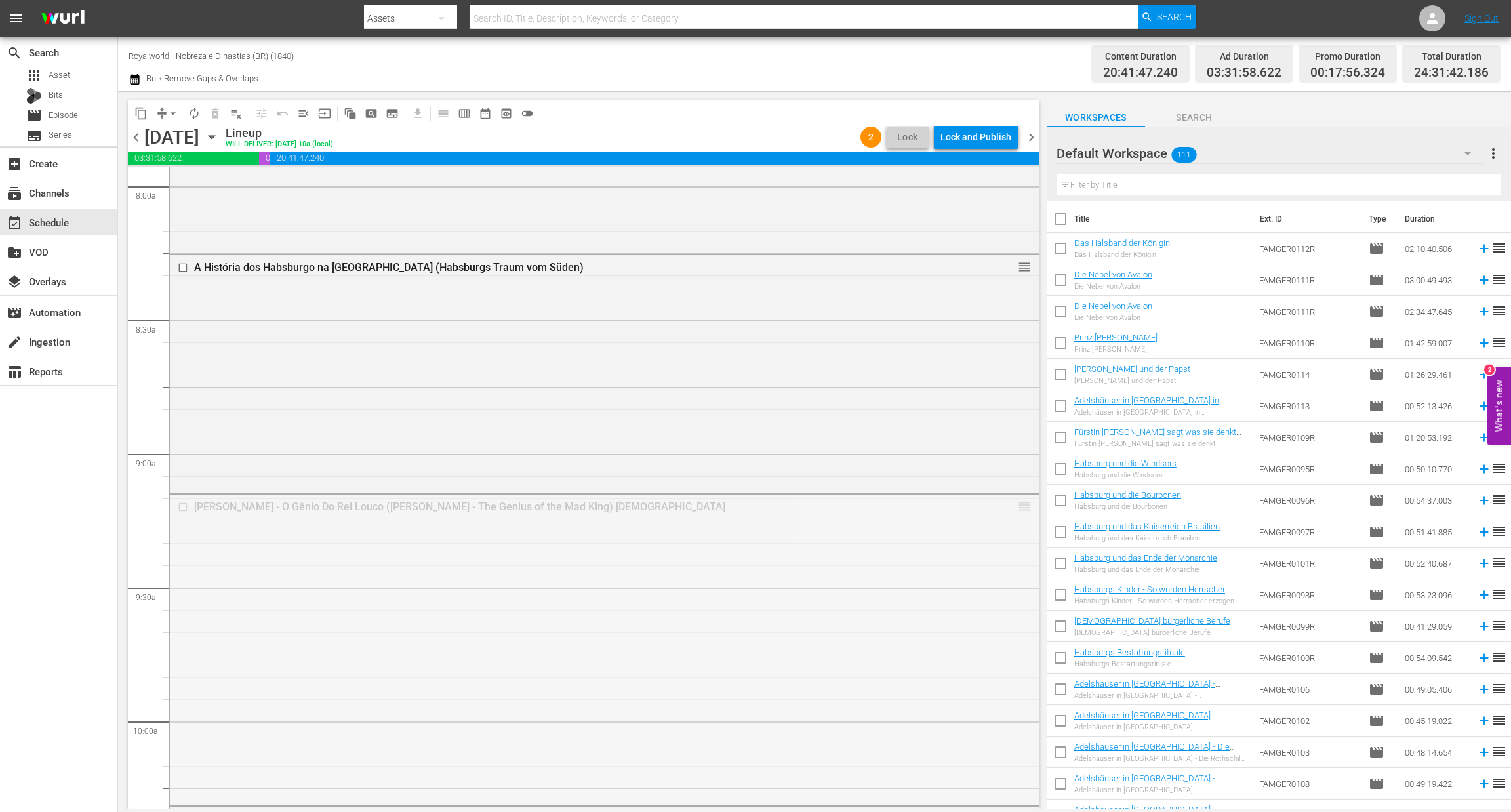
drag, startPoint x: 1011, startPoint y: 501, endPoint x: 943, endPoint y: 202, distance: 306.6
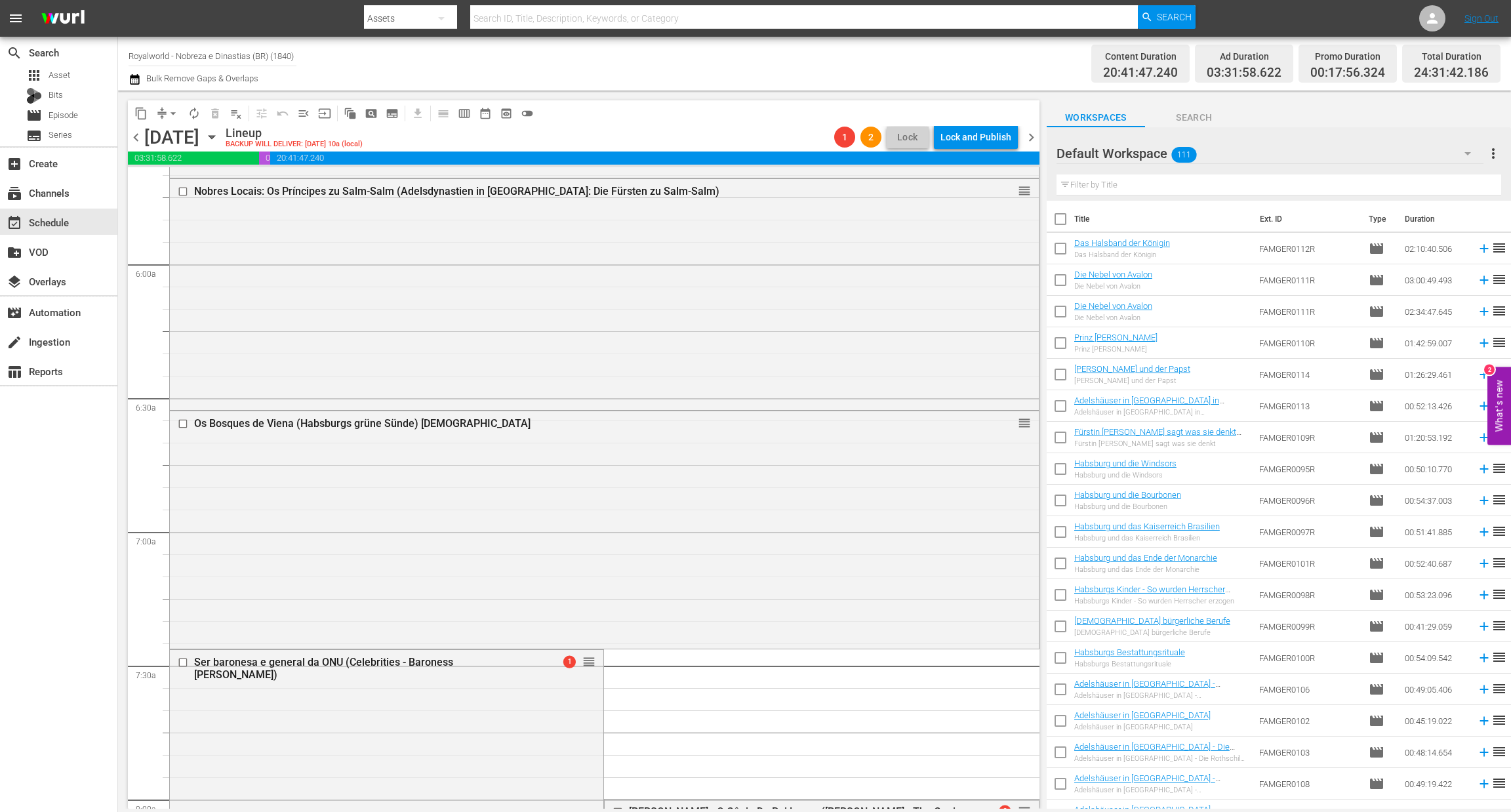
scroll to position [1571, 0]
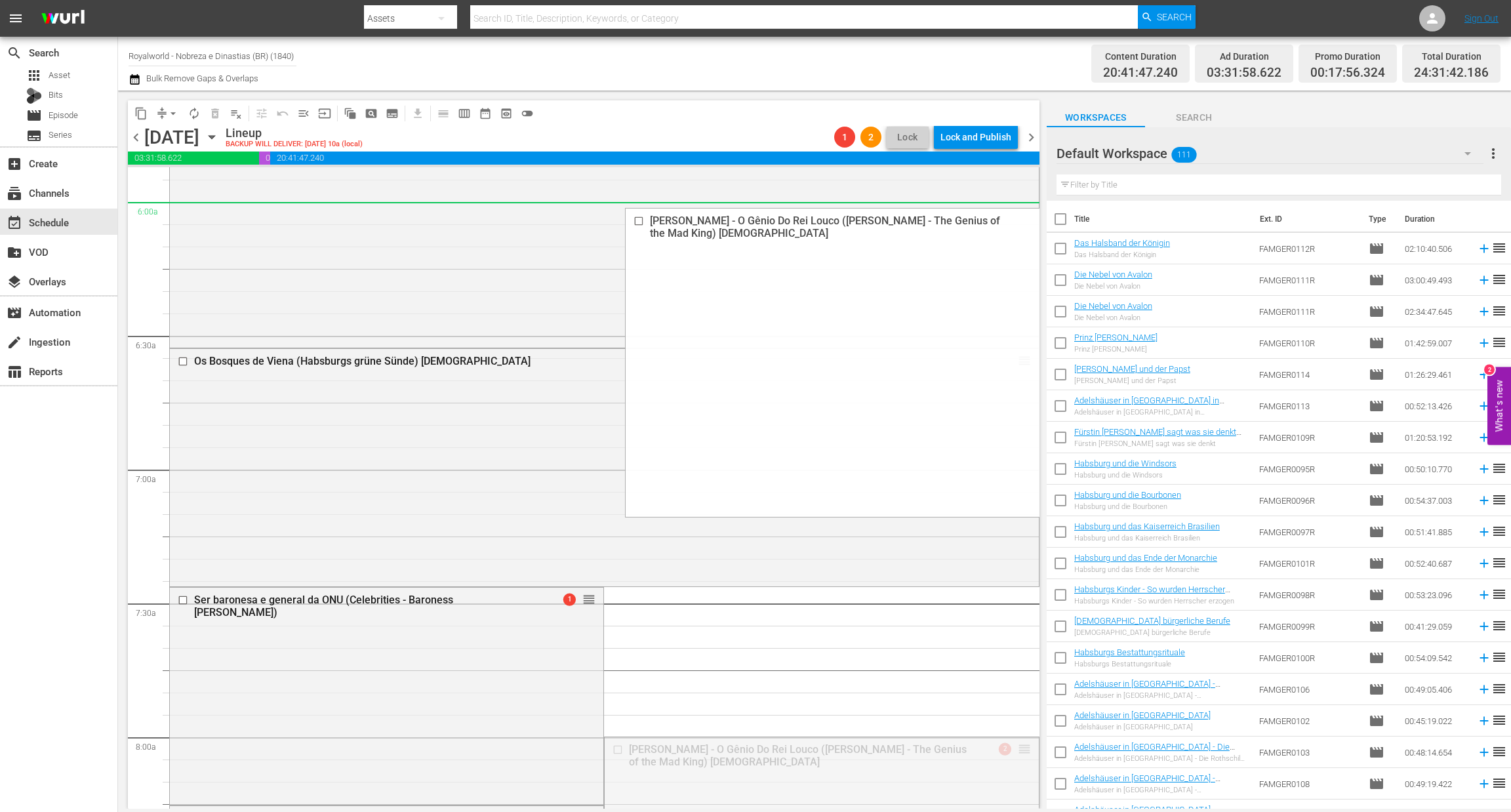
drag, startPoint x: 1007, startPoint y: 754, endPoint x: 973, endPoint y: 213, distance: 542.1
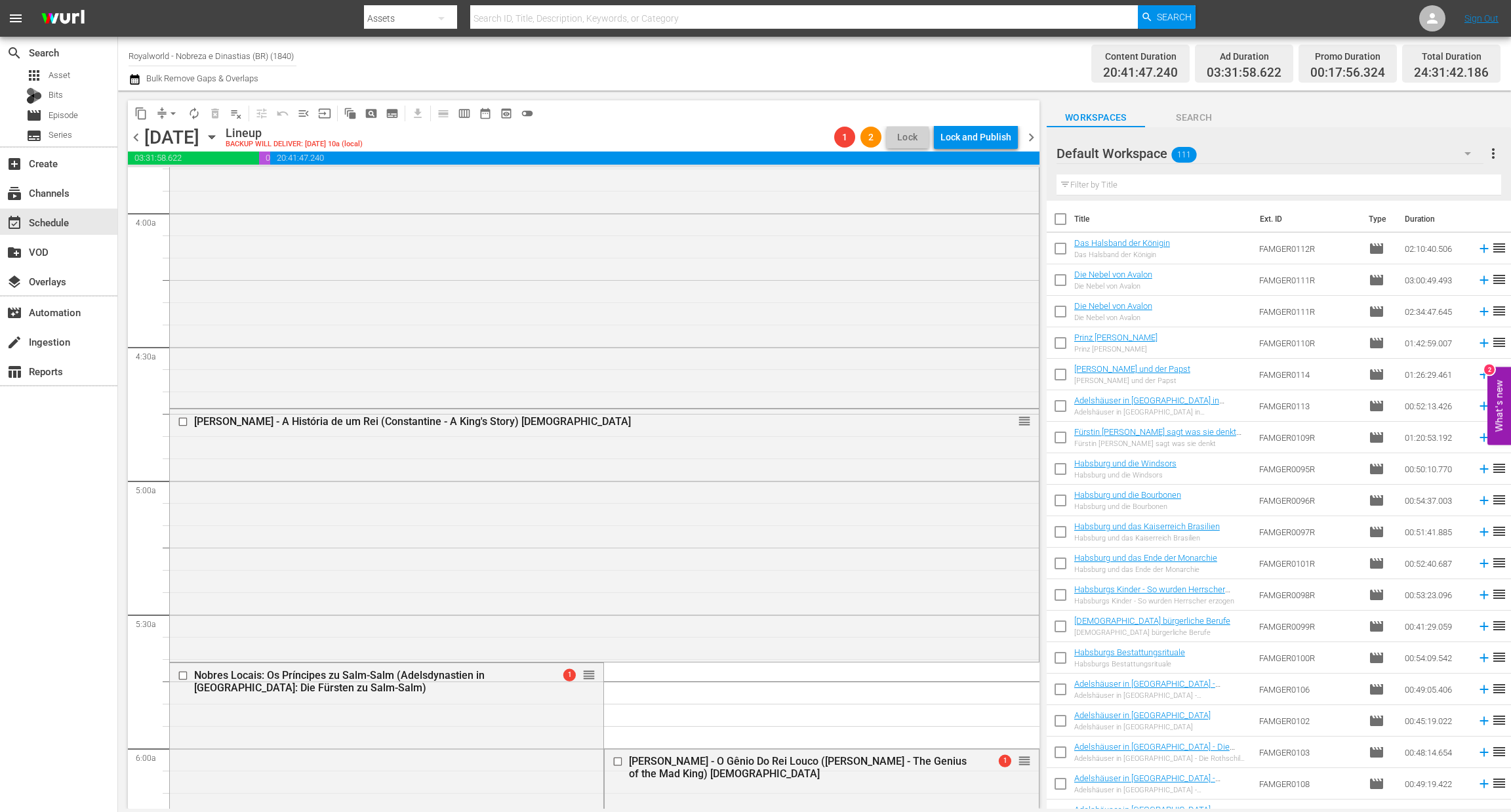
scroll to position [1024, 0]
drag, startPoint x: 1005, startPoint y: 761, endPoint x: 983, endPoint y: 229, distance: 532.5
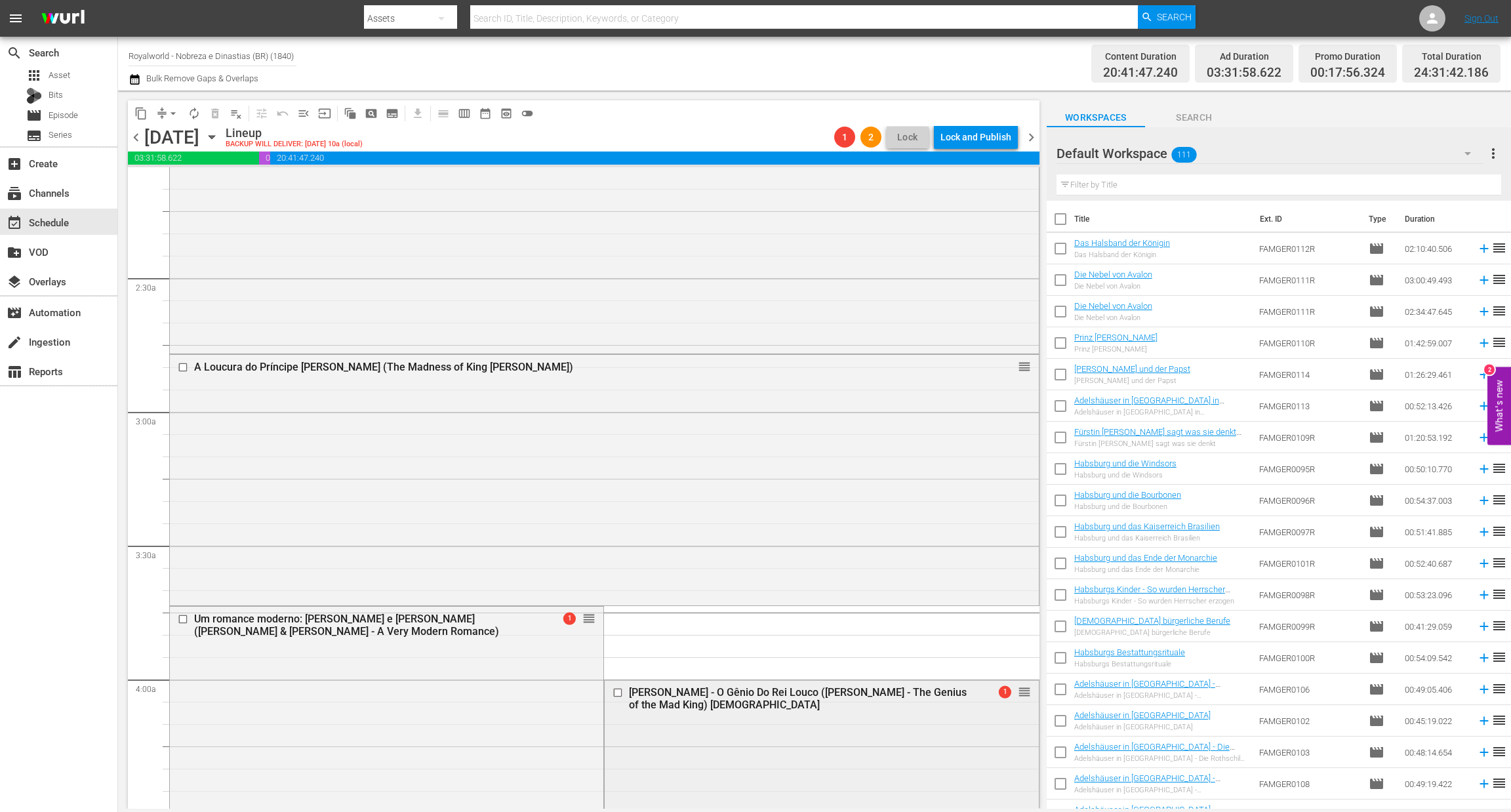
scroll to position [558, 0]
drag, startPoint x: 1009, startPoint y: 696, endPoint x: 917, endPoint y: 220, distance: 484.8
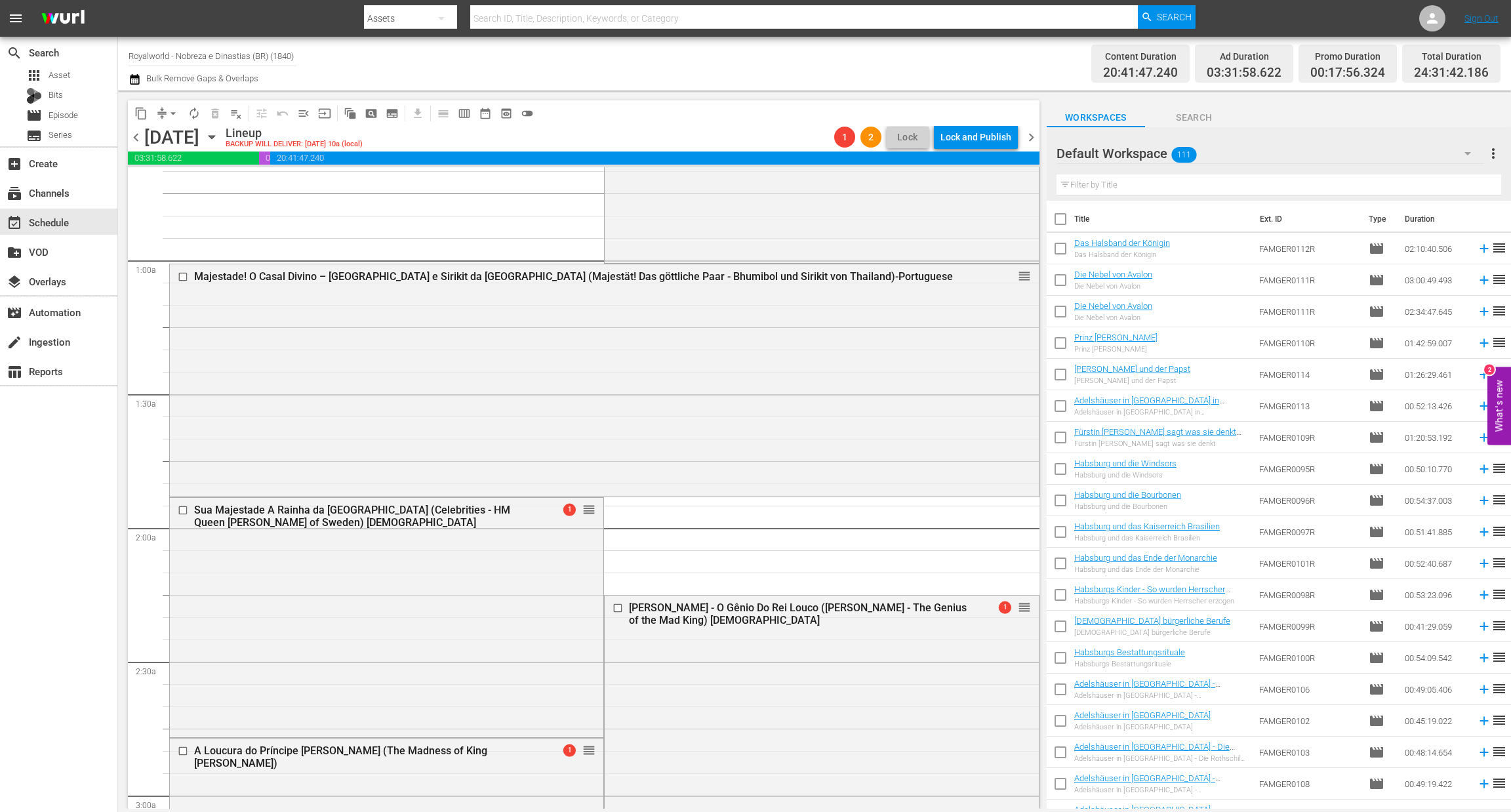
scroll to position [132, 0]
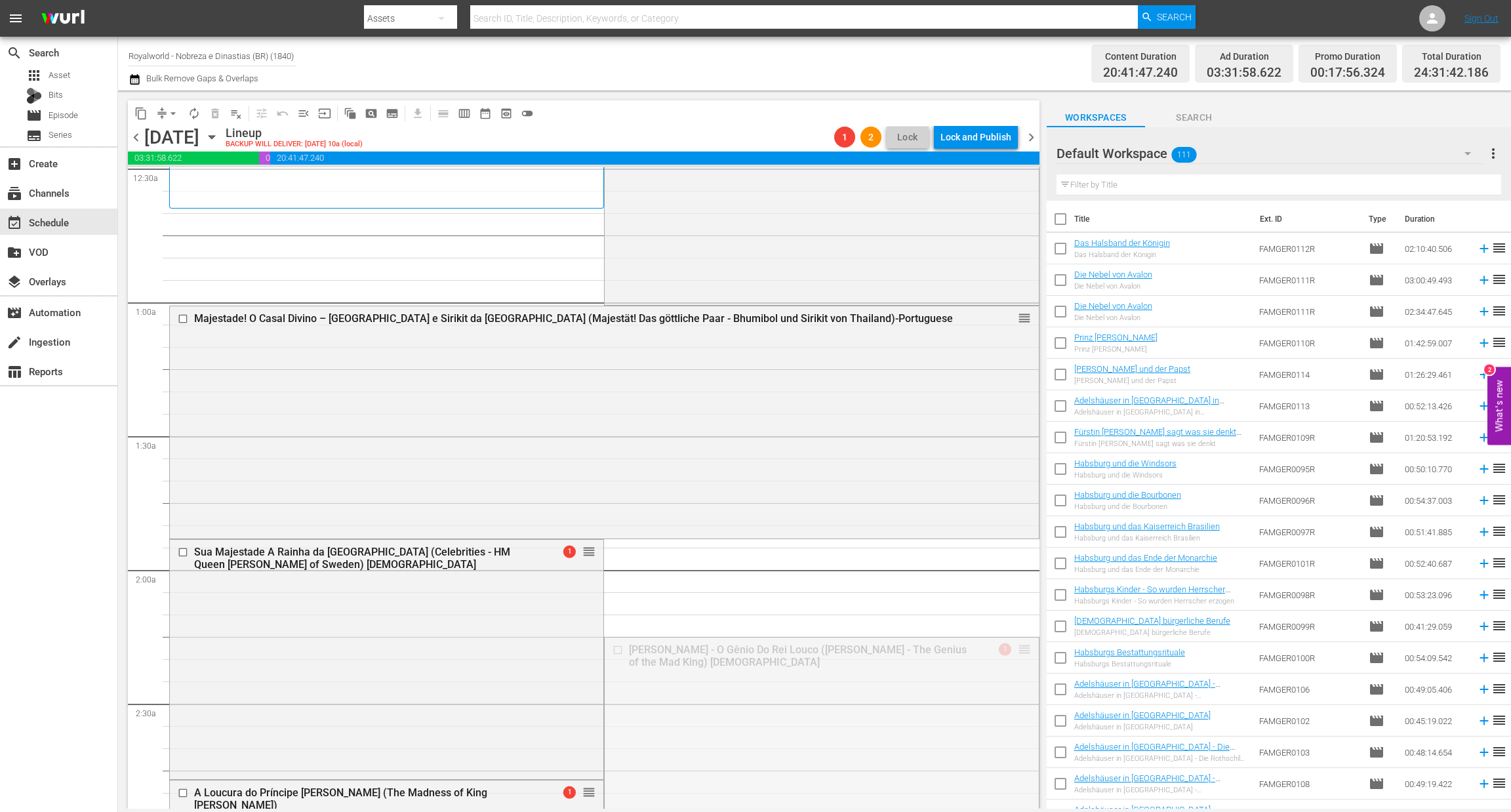
drag, startPoint x: 1009, startPoint y: 653, endPoint x: 920, endPoint y: 220, distance: 442.1
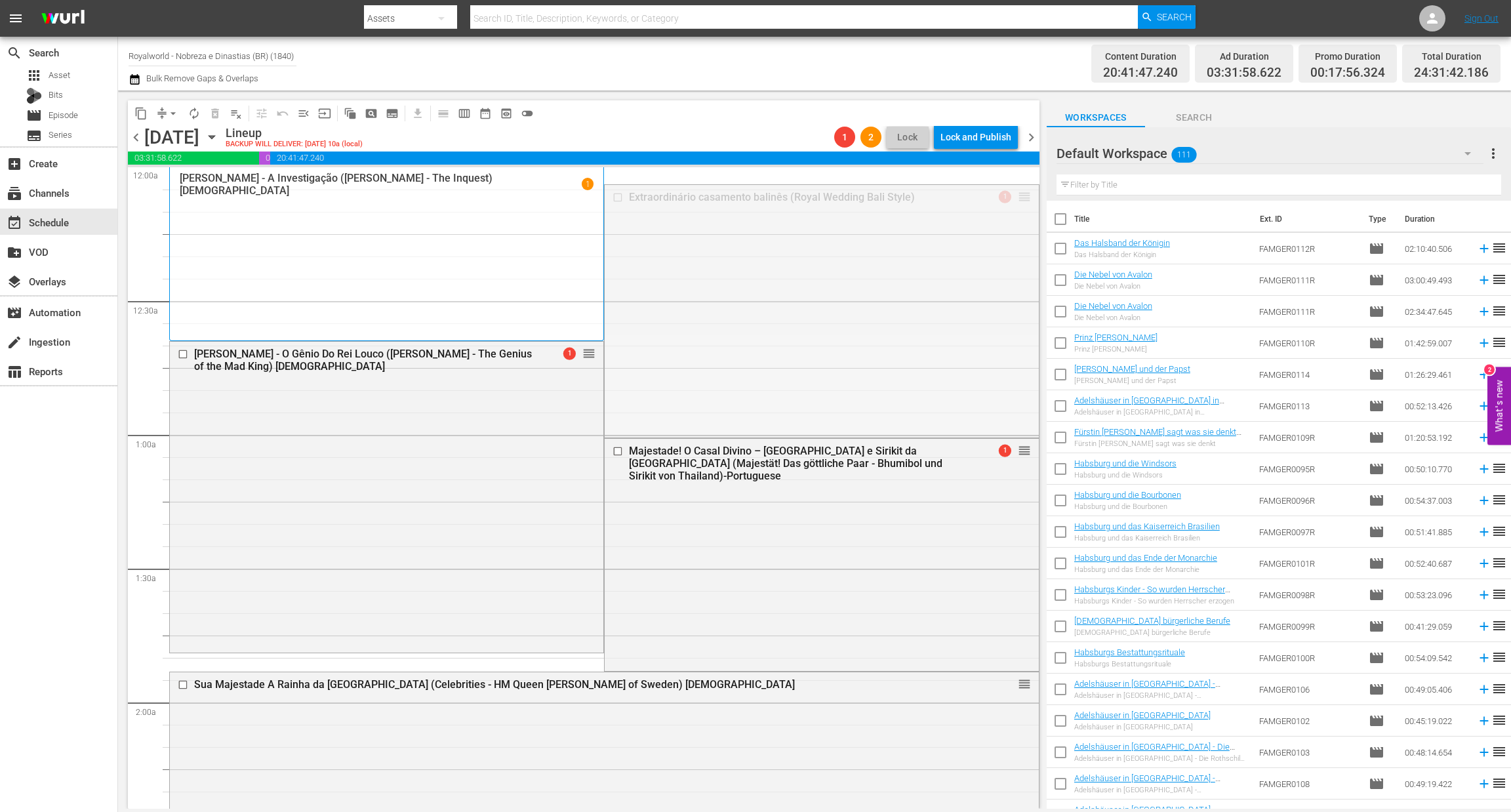
drag, startPoint x: 1011, startPoint y: 197, endPoint x: 848, endPoint y: 714, distance: 542.1
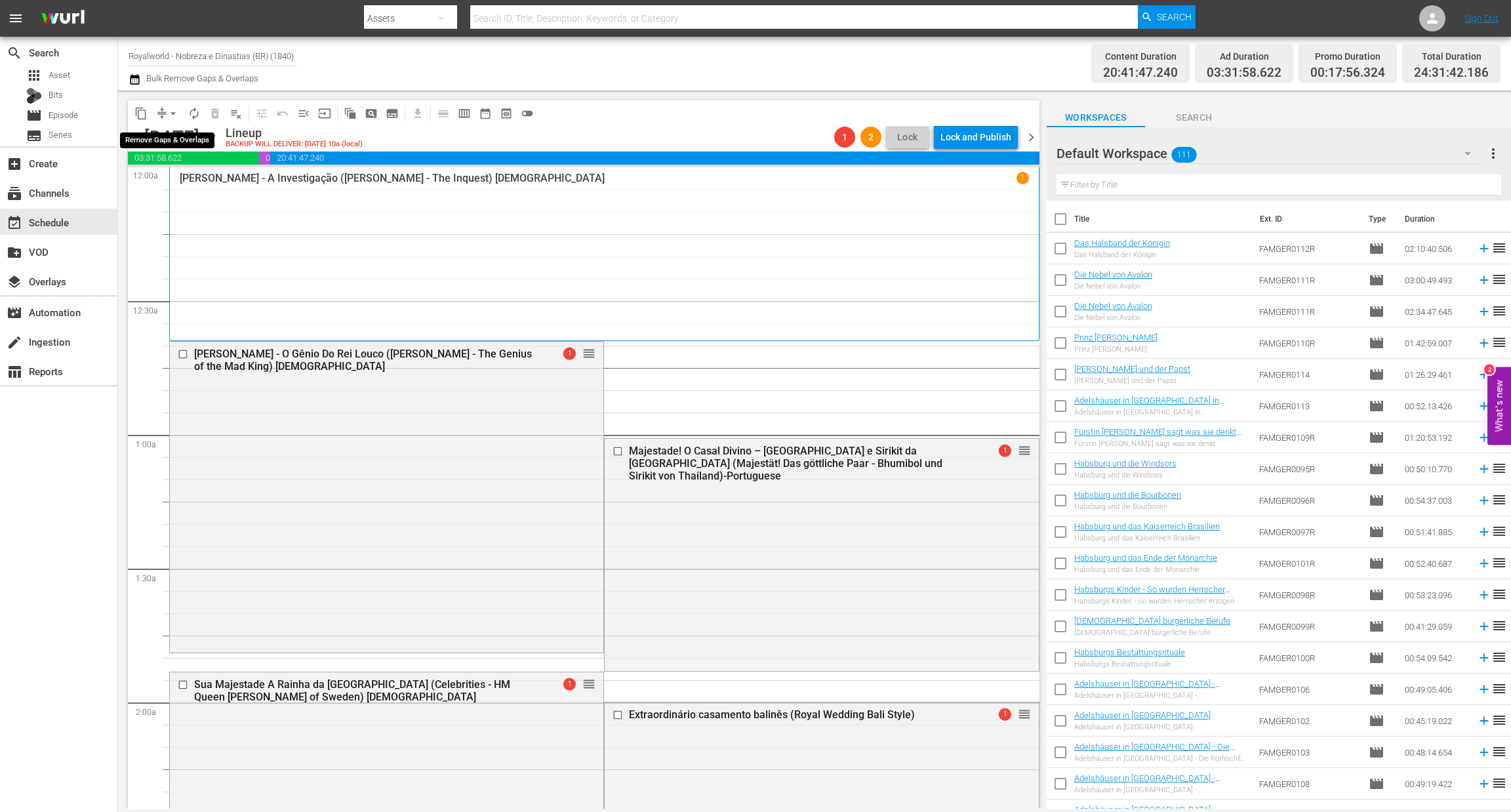
click at [172, 108] on span "arrow_drop_down" at bounding box center [172, 113] width 13 height 13
click at [188, 186] on li "Align to End of Previous Day" at bounding box center [174, 183] width 138 height 21
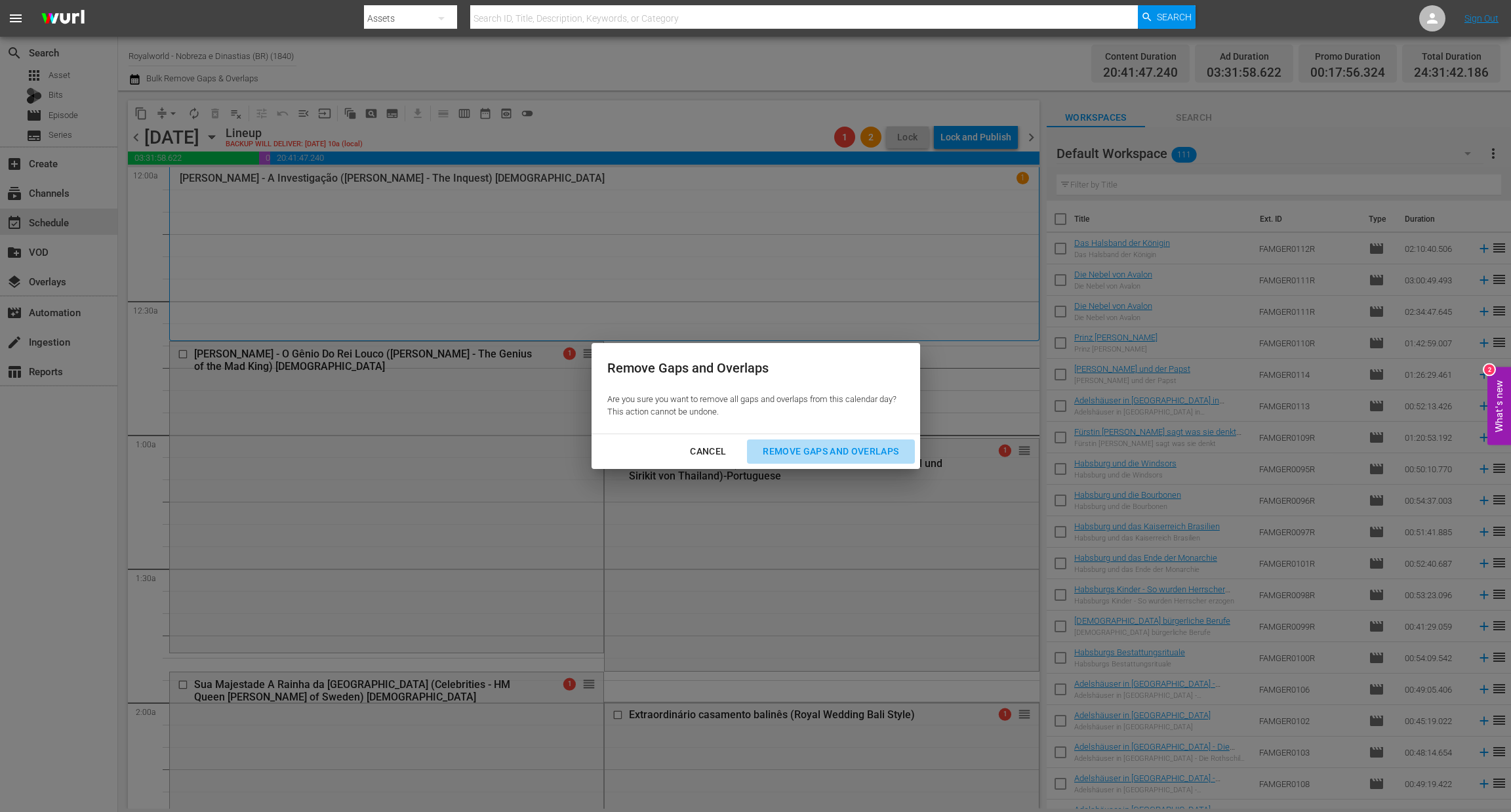
click at [801, 441] on button "Remove Gaps and Overlaps" at bounding box center [831, 451] width 167 height 24
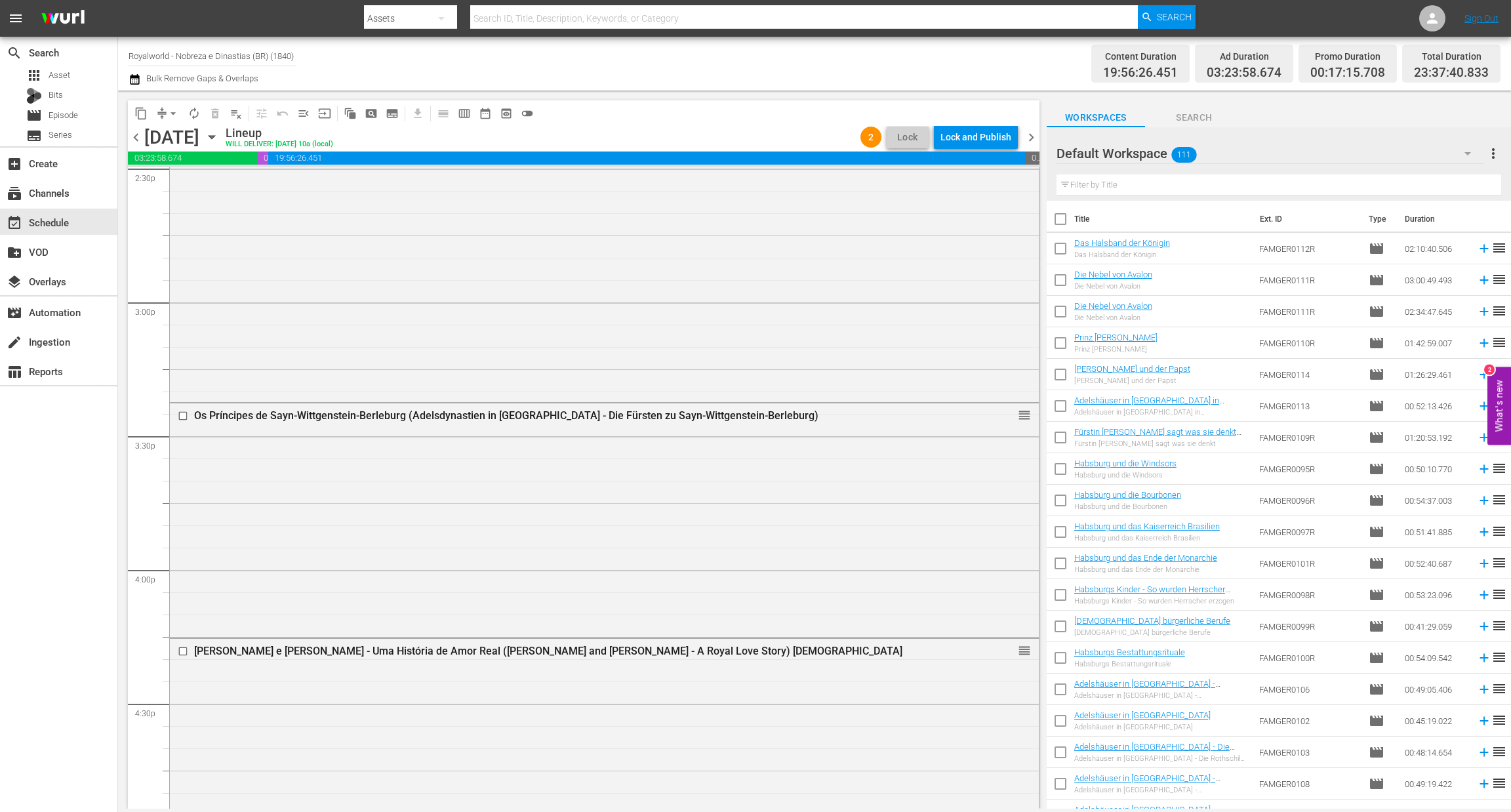
scroll to position [3640, 0]
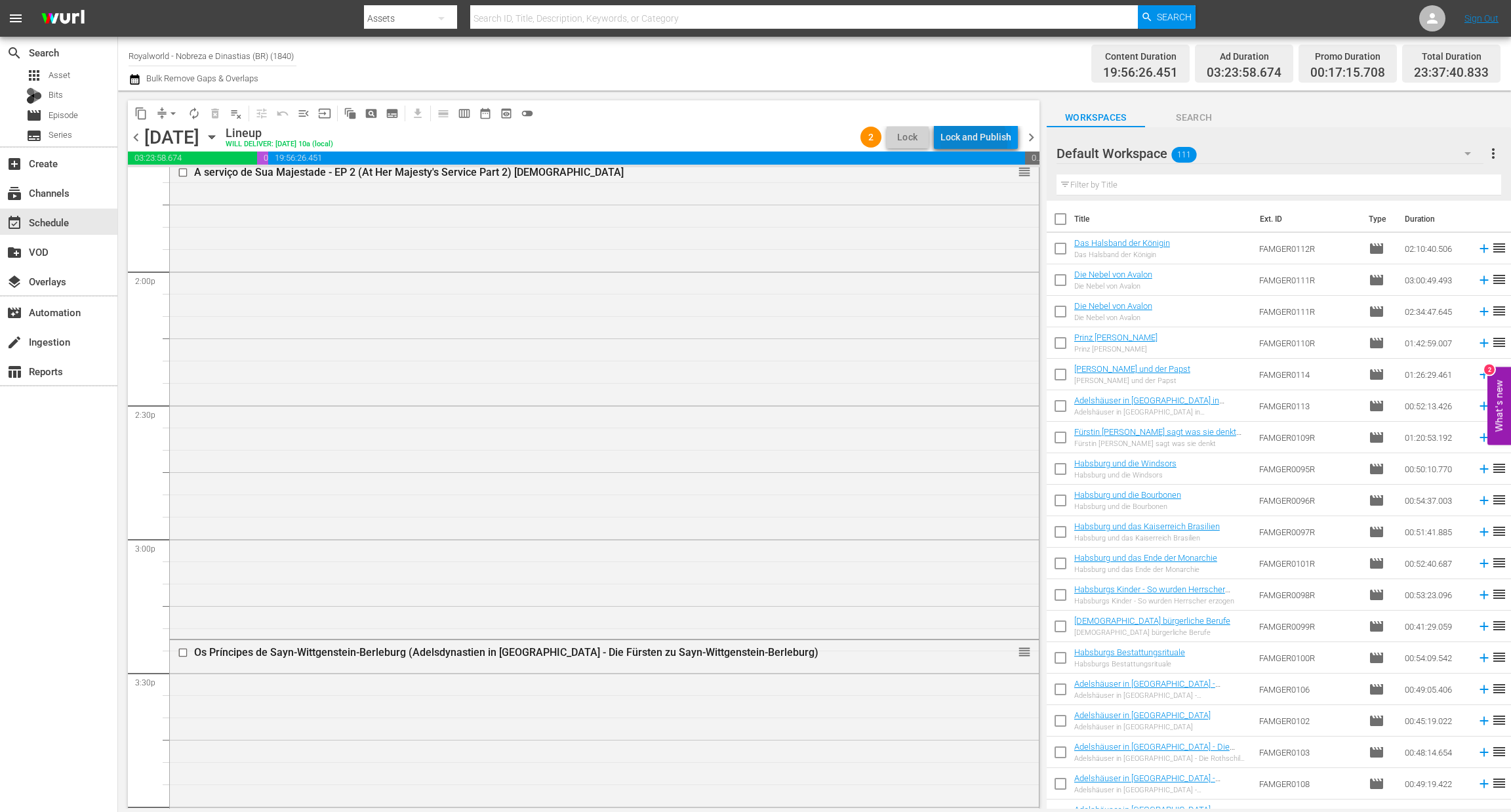
click at [966, 143] on div "Lock and Publish" at bounding box center [976, 137] width 71 height 23
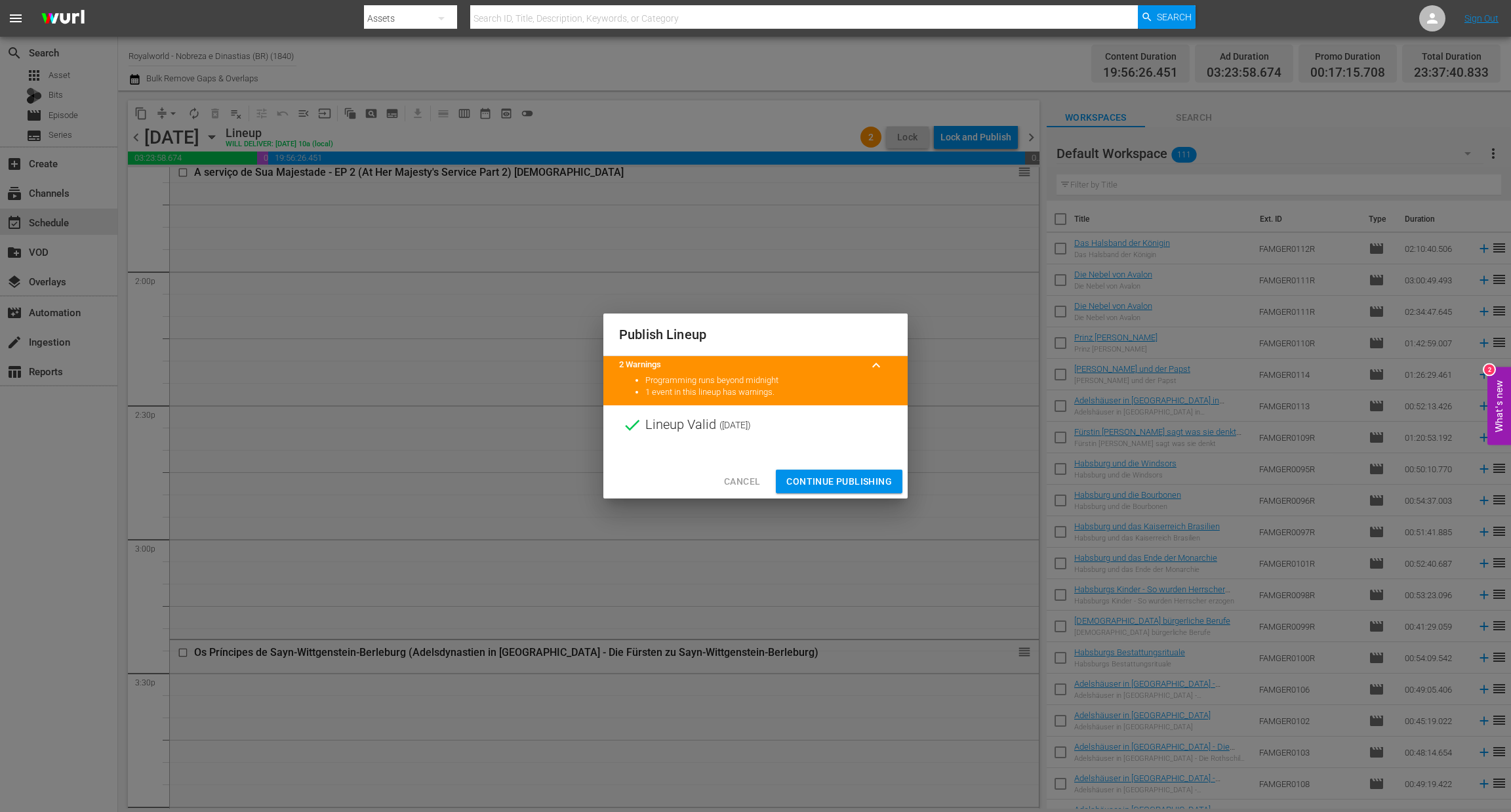
click at [860, 481] on span "Continue Publishing" at bounding box center [839, 481] width 106 height 17
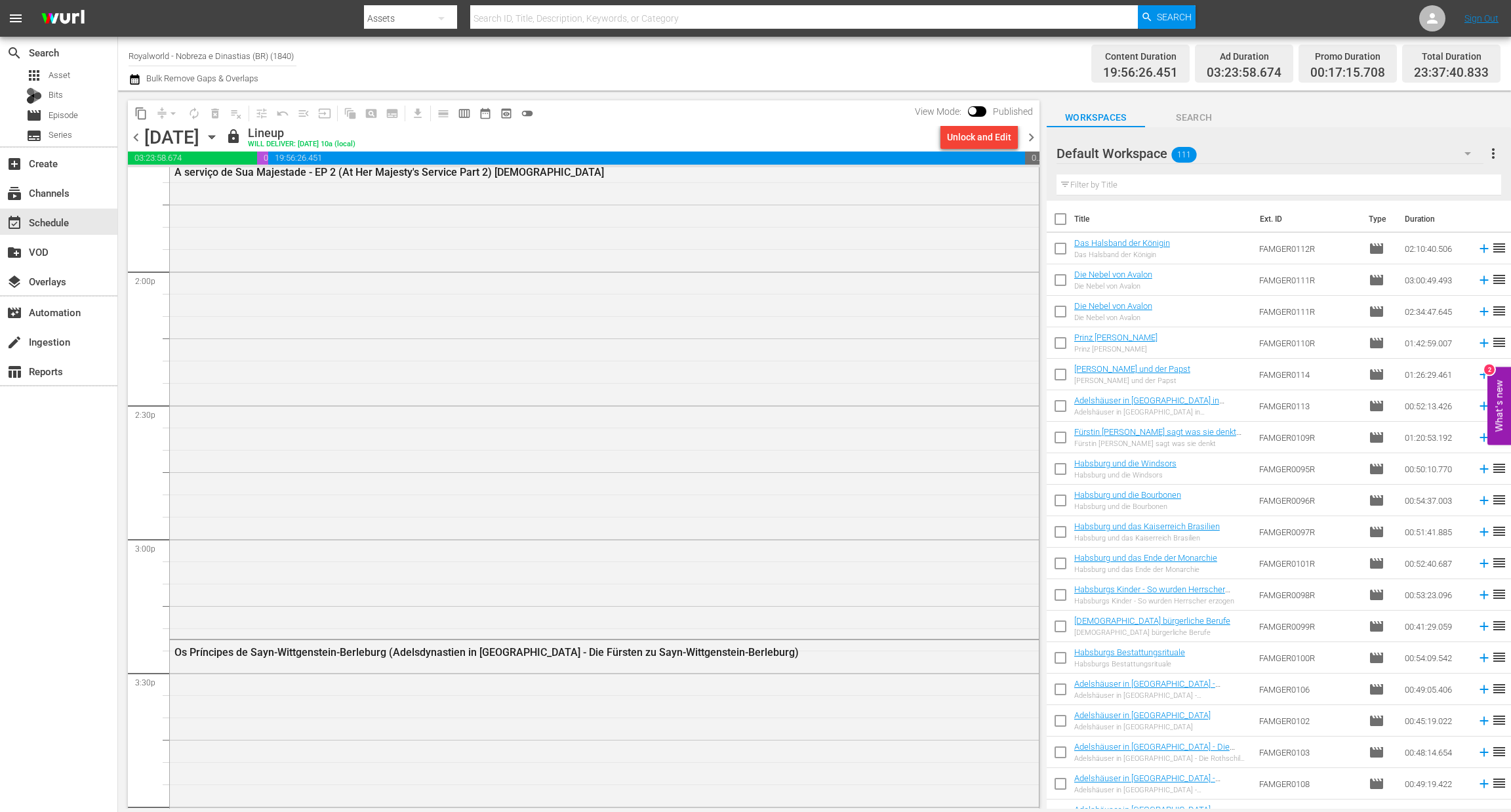
click at [136, 131] on span "chevron_left" at bounding box center [136, 137] width 17 height 17
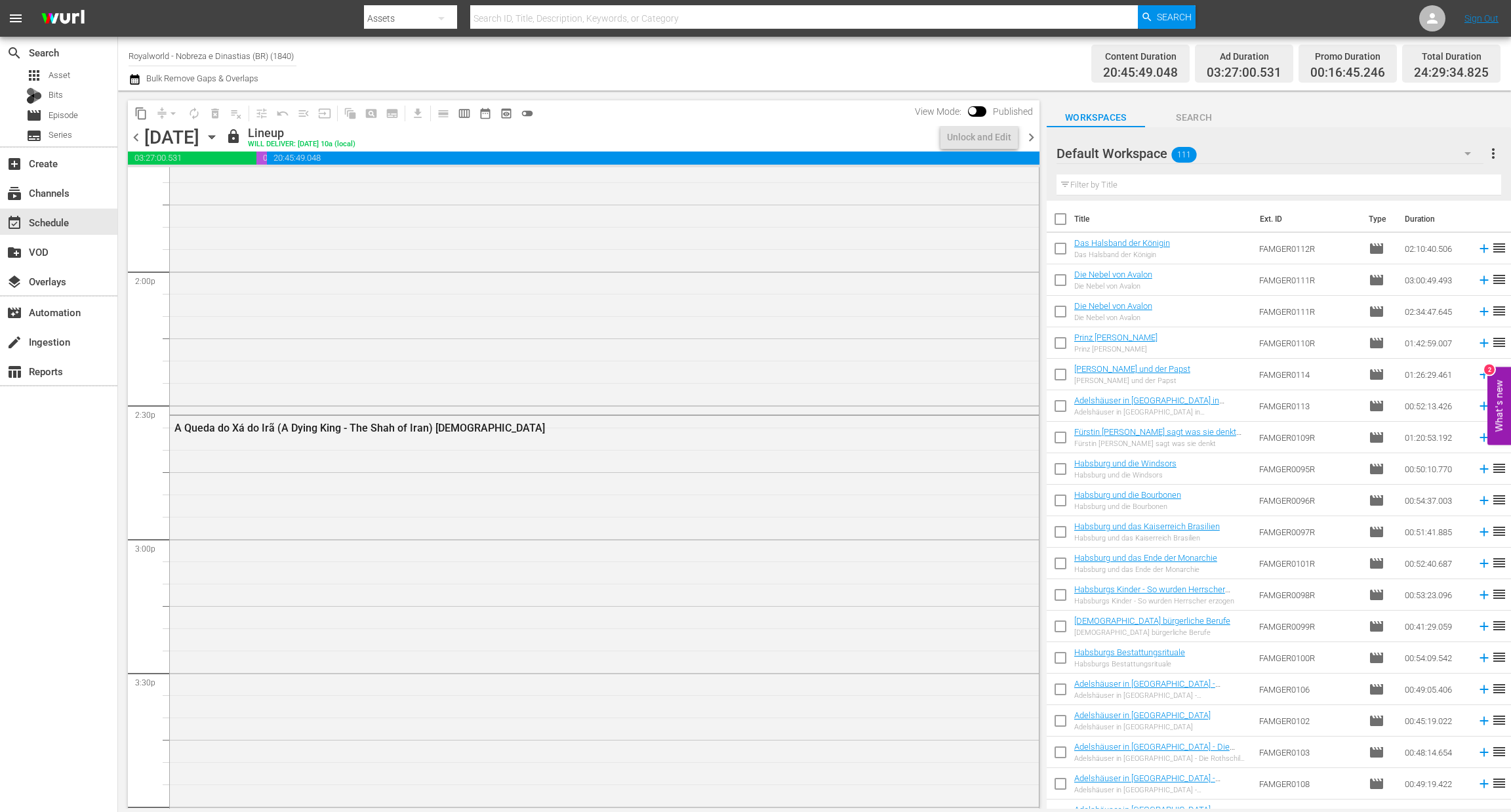
scroll to position [3463, 0]
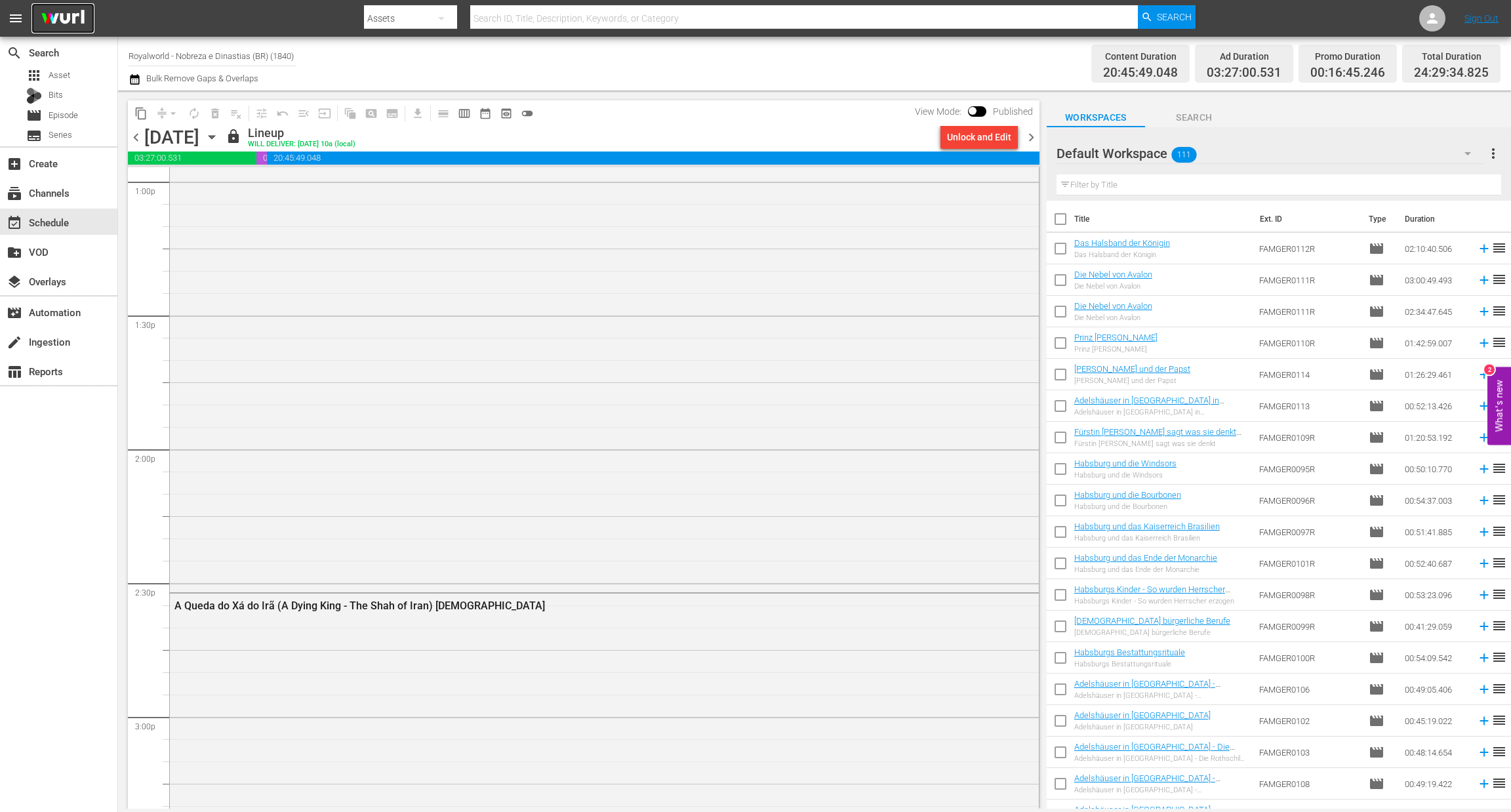
click at [62, 25] on img at bounding box center [62, 18] width 63 height 31
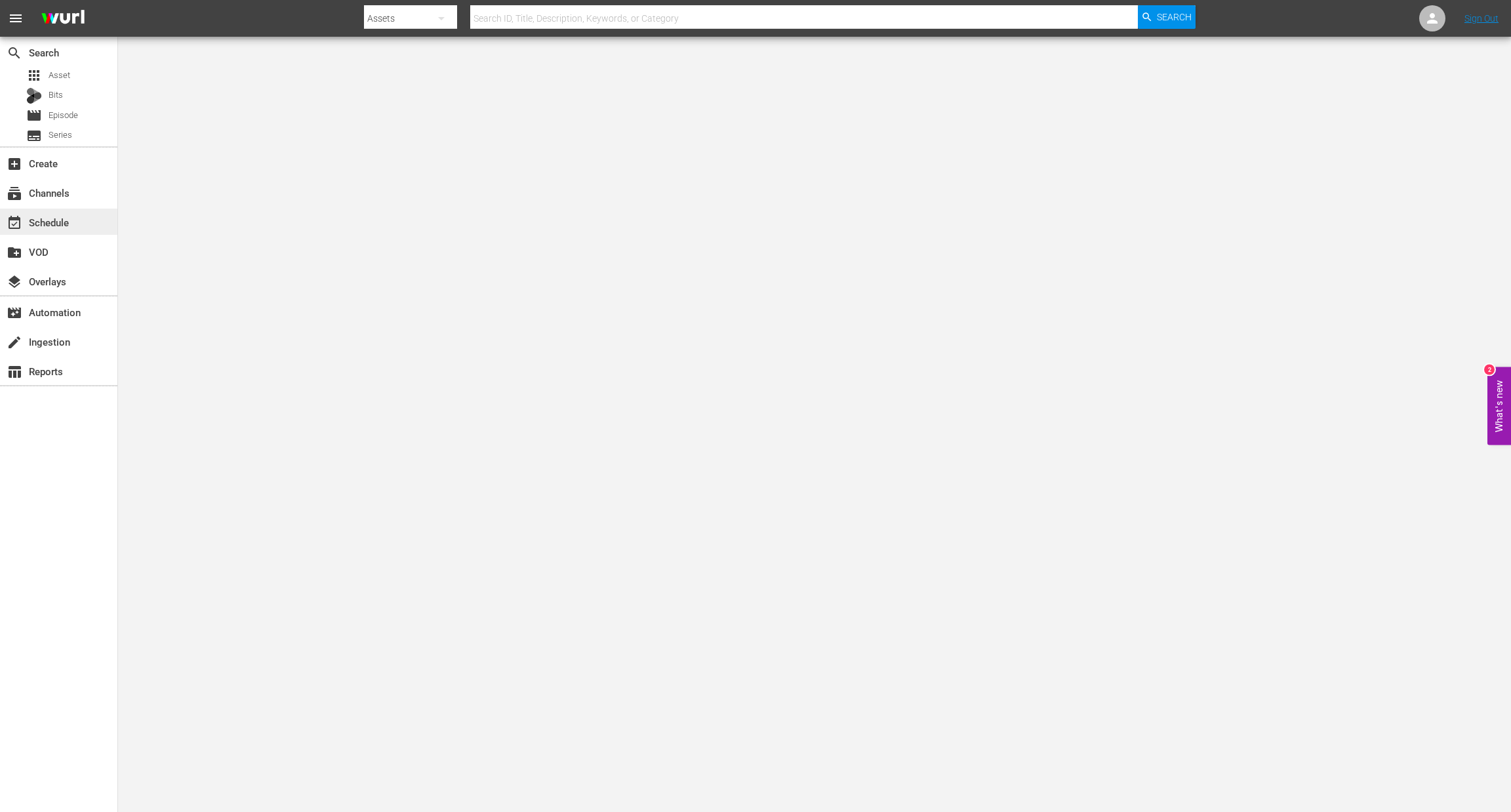
click at [63, 222] on div "event_available Schedule" at bounding box center [37, 220] width 74 height 12
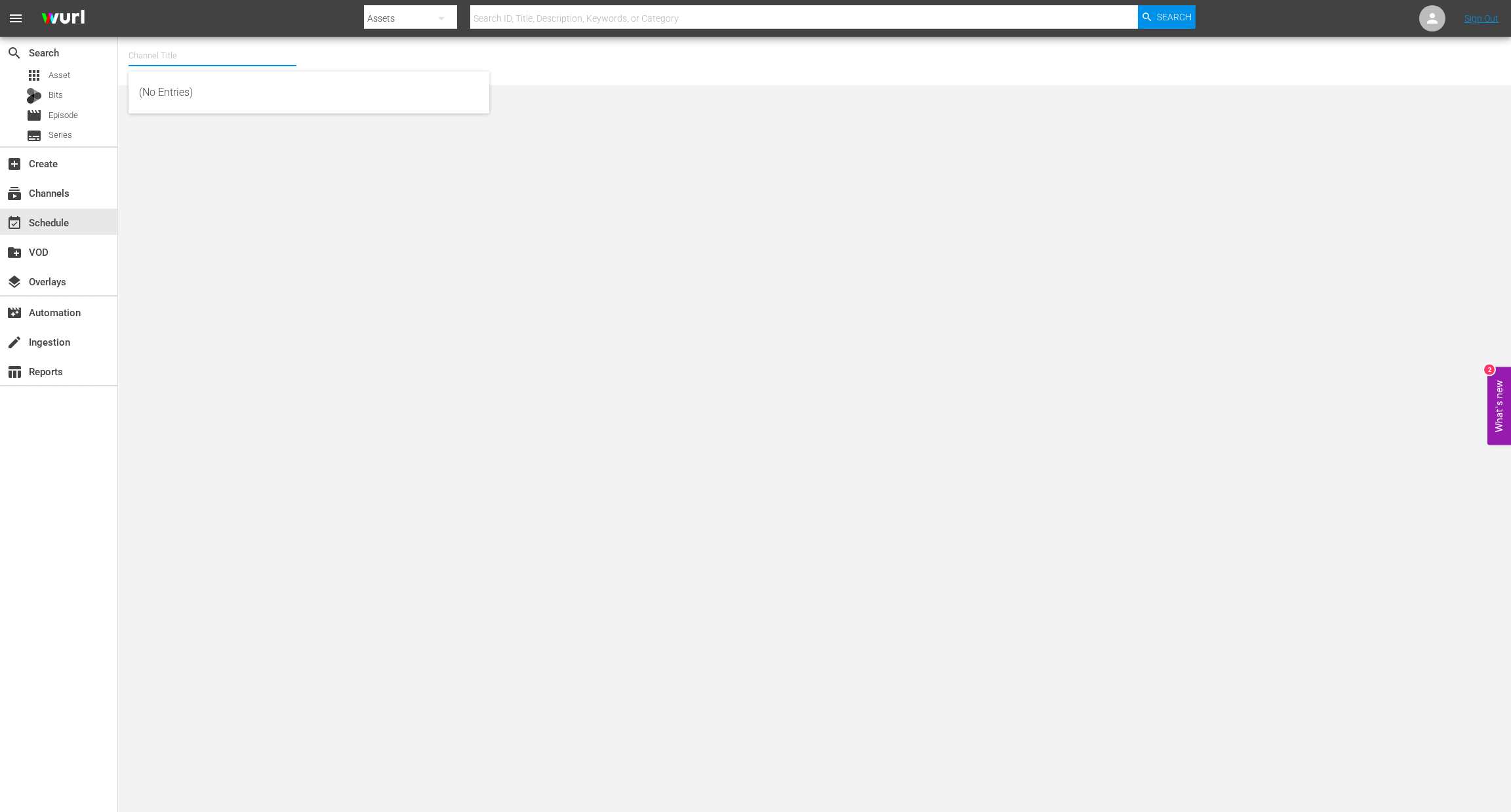
click at [237, 53] on input "text" at bounding box center [212, 55] width 168 height 31
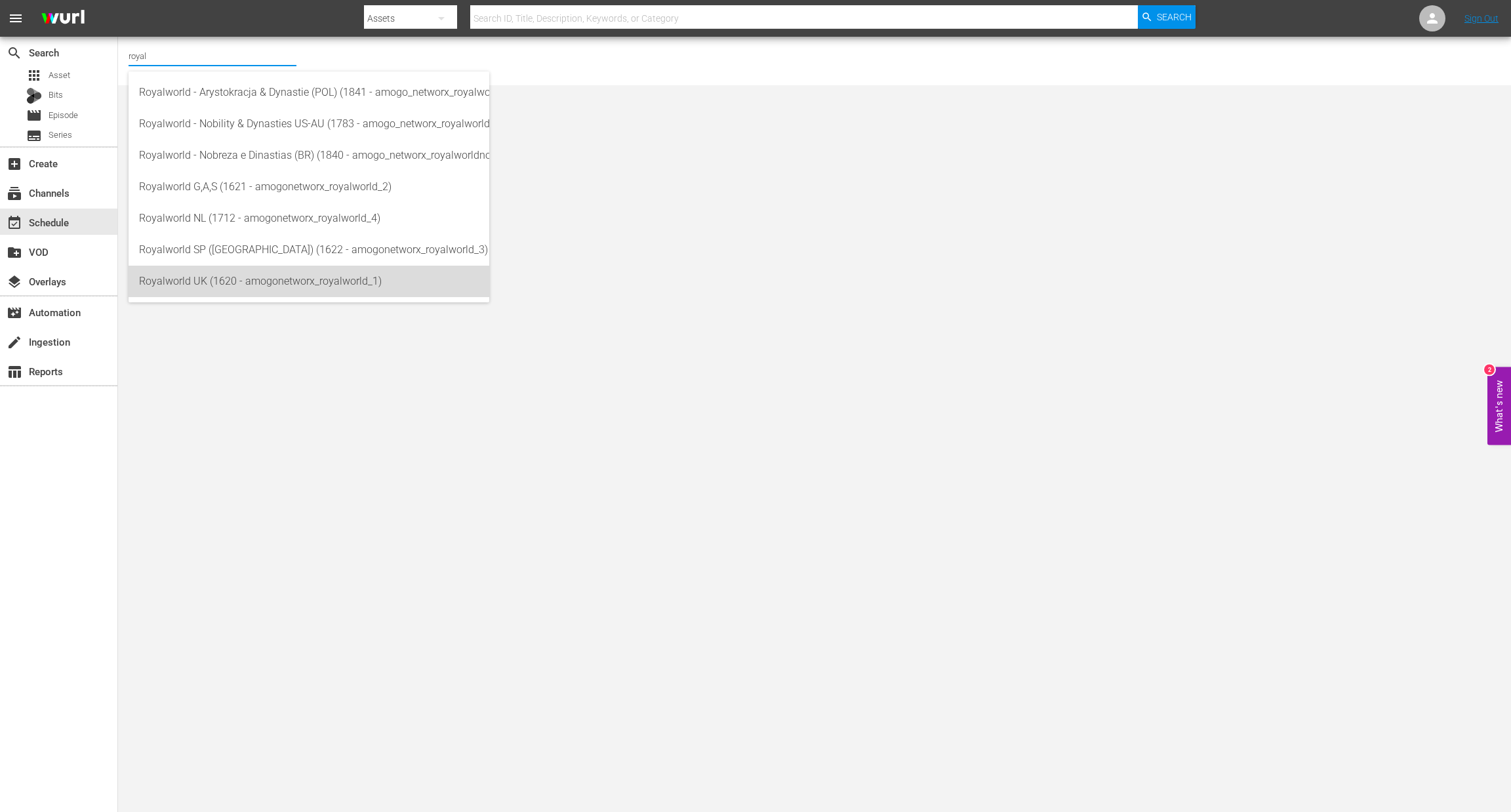
click at [283, 283] on div "Royalworld UK (1620 - amogonetworx_royalworld_1)" at bounding box center [309, 281] width 340 height 31
type input "Royalworld UK (1620 - amogonetworx_royalworld_1)"
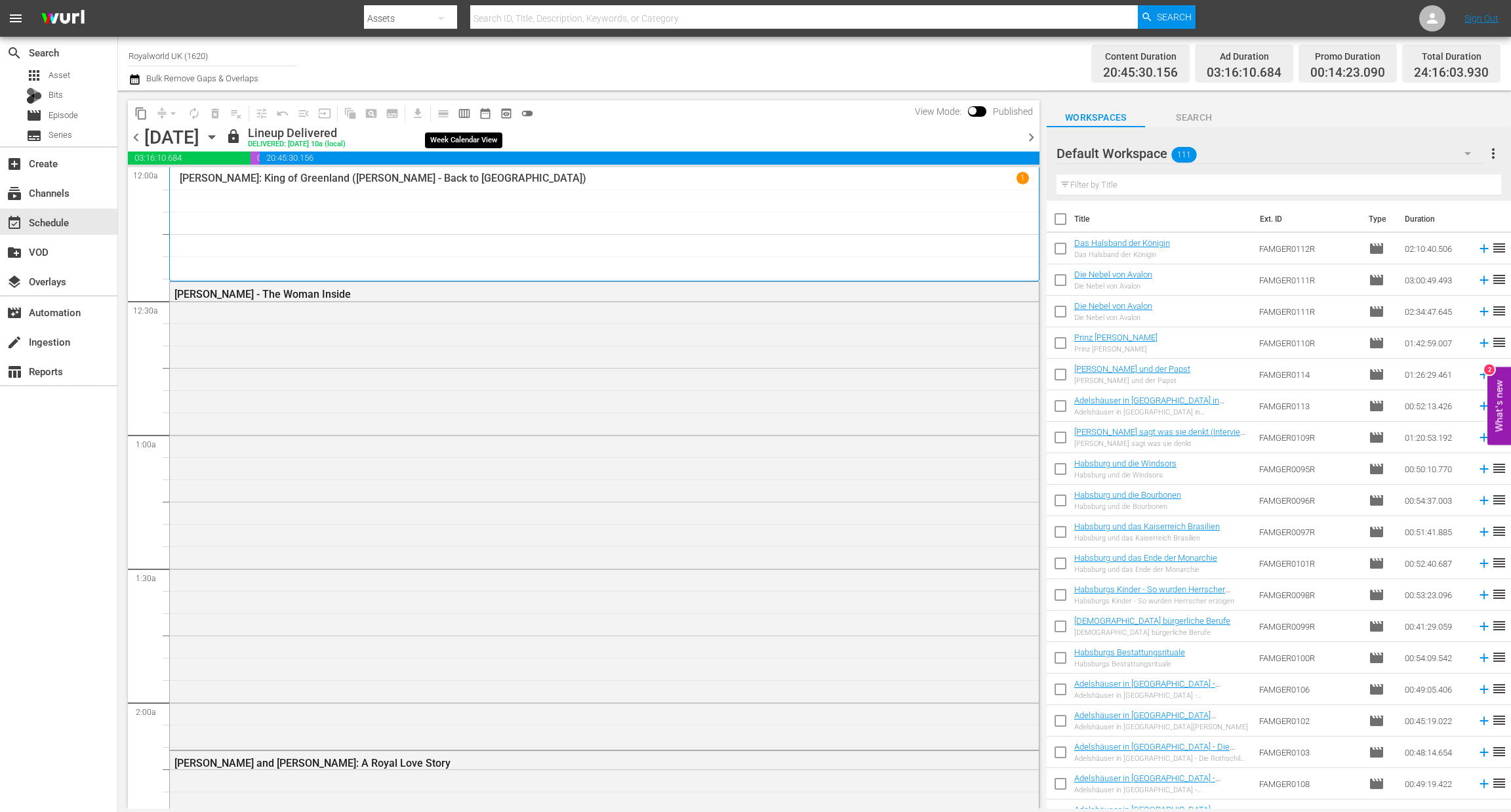
click at [461, 112] on span "calendar_view_week_outlined" at bounding box center [464, 113] width 13 height 13
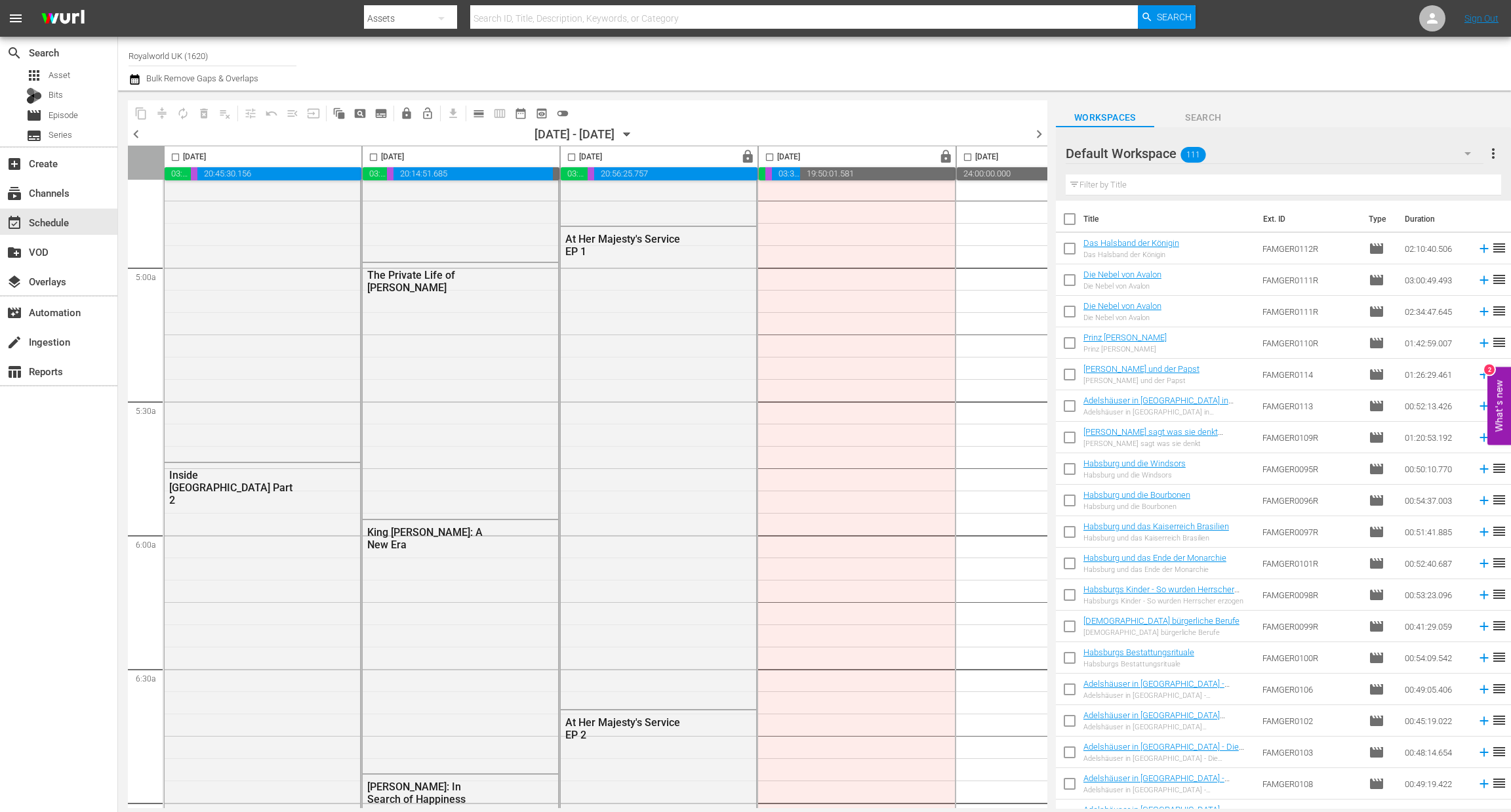
scroll to position [1256, 0]
click at [133, 133] on span "chevron_left" at bounding box center [136, 134] width 17 height 17
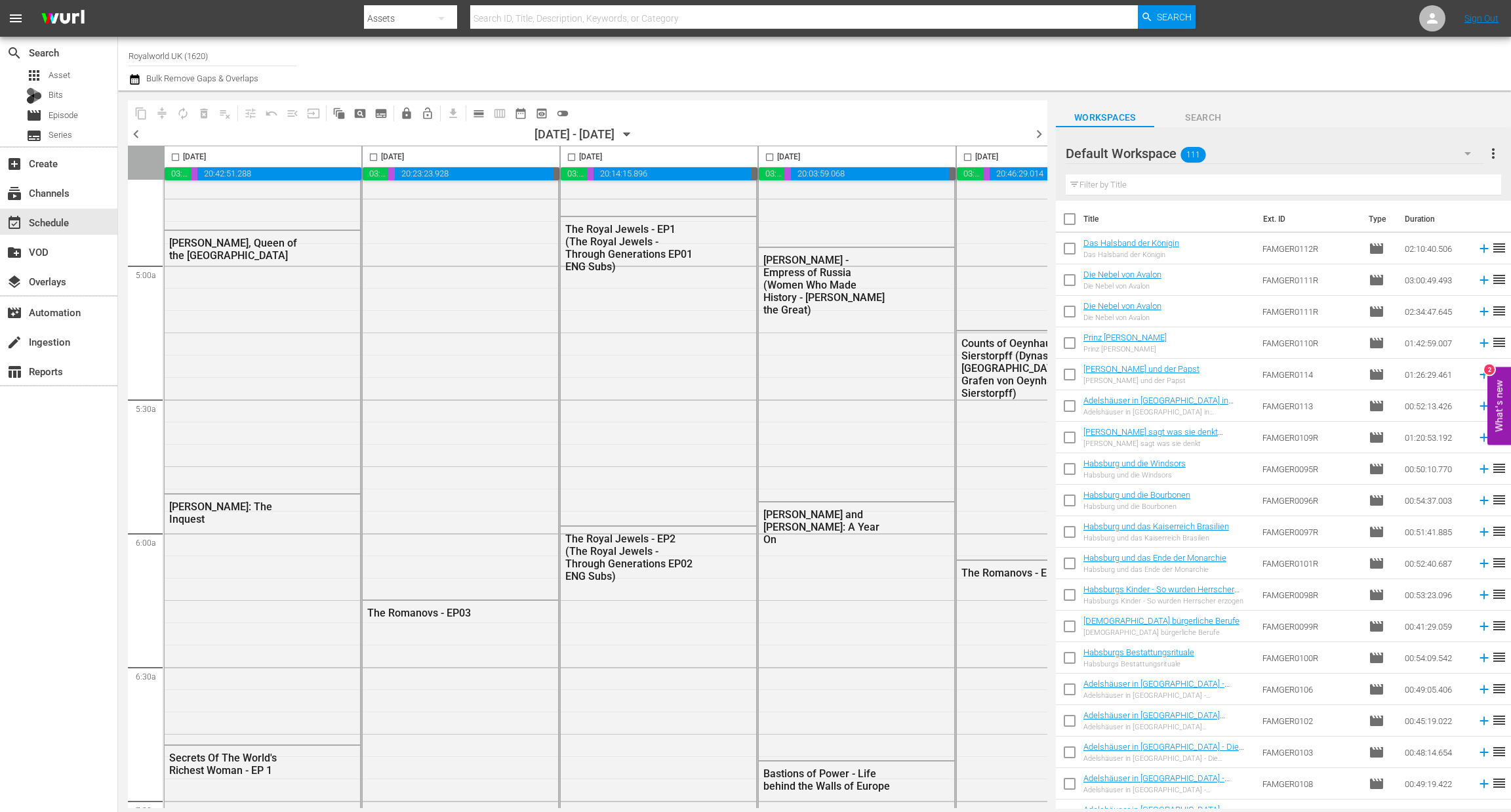
scroll to position [1211, 0]
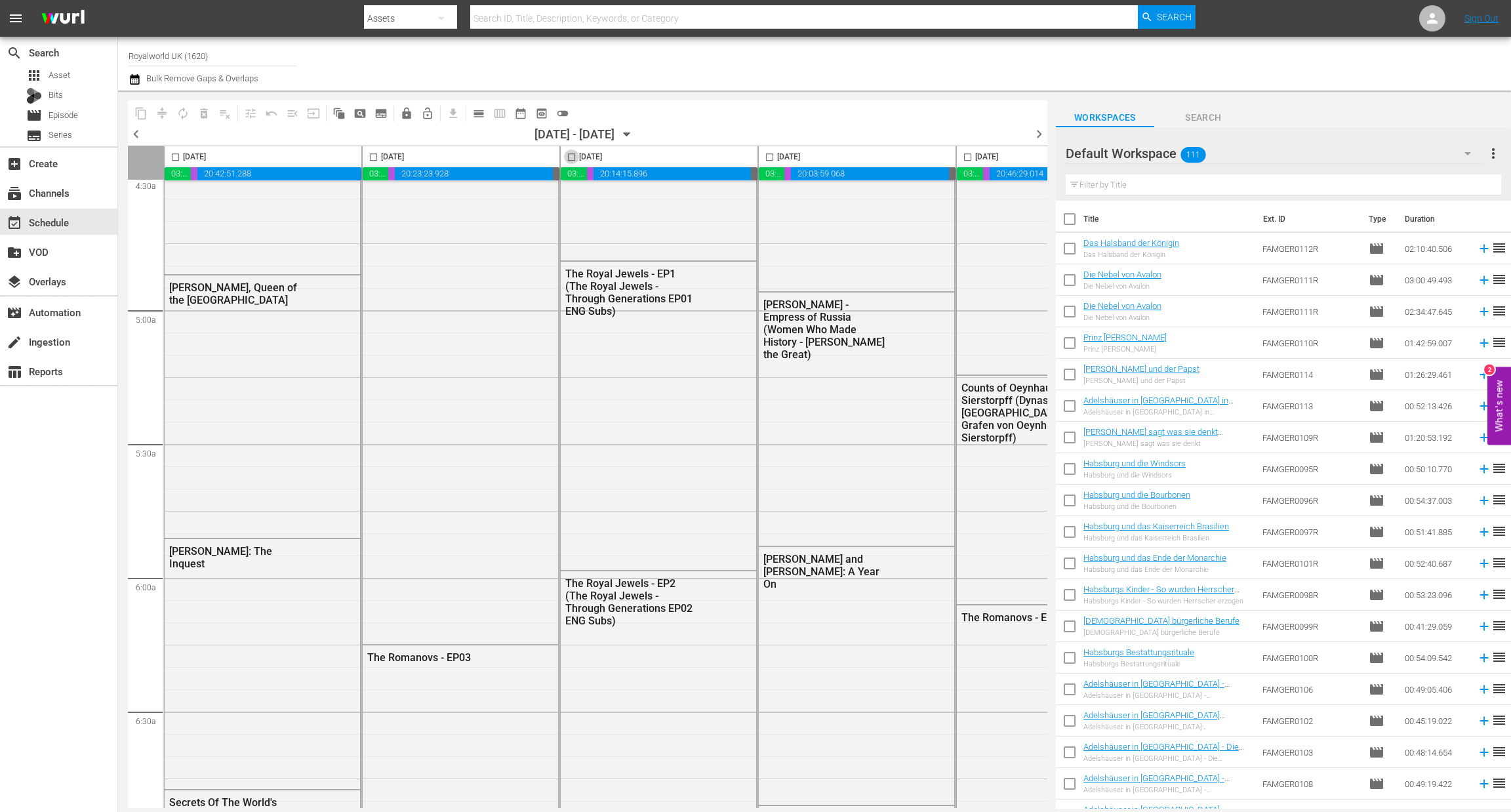
click at [572, 156] on input "checkbox" at bounding box center [571, 160] width 16 height 16
checkbox input "true"
click at [143, 111] on span "content_copy" at bounding box center [140, 113] width 13 height 13
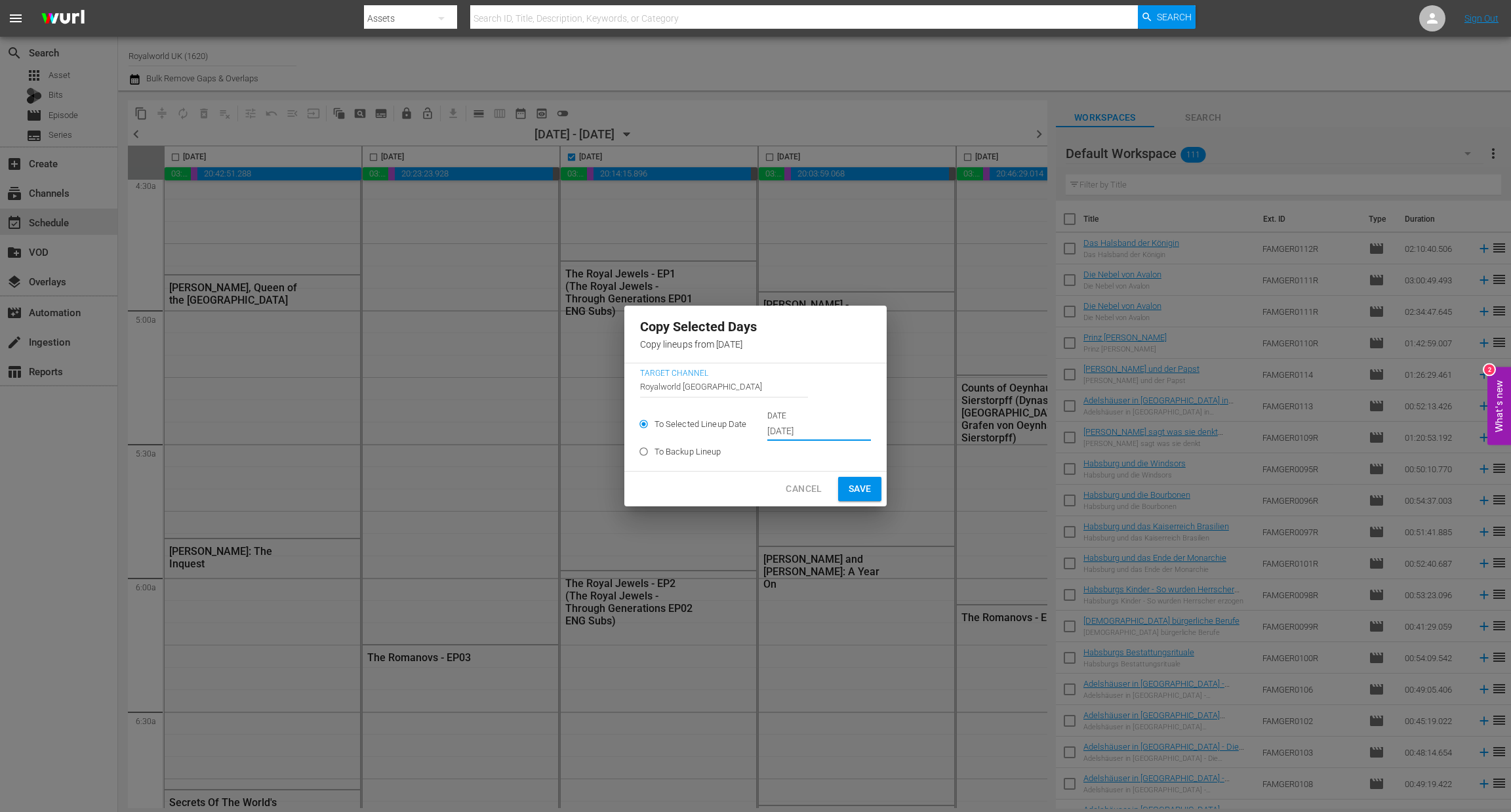
click at [822, 437] on input "Sep 17th 2025" at bounding box center [819, 431] width 104 height 19
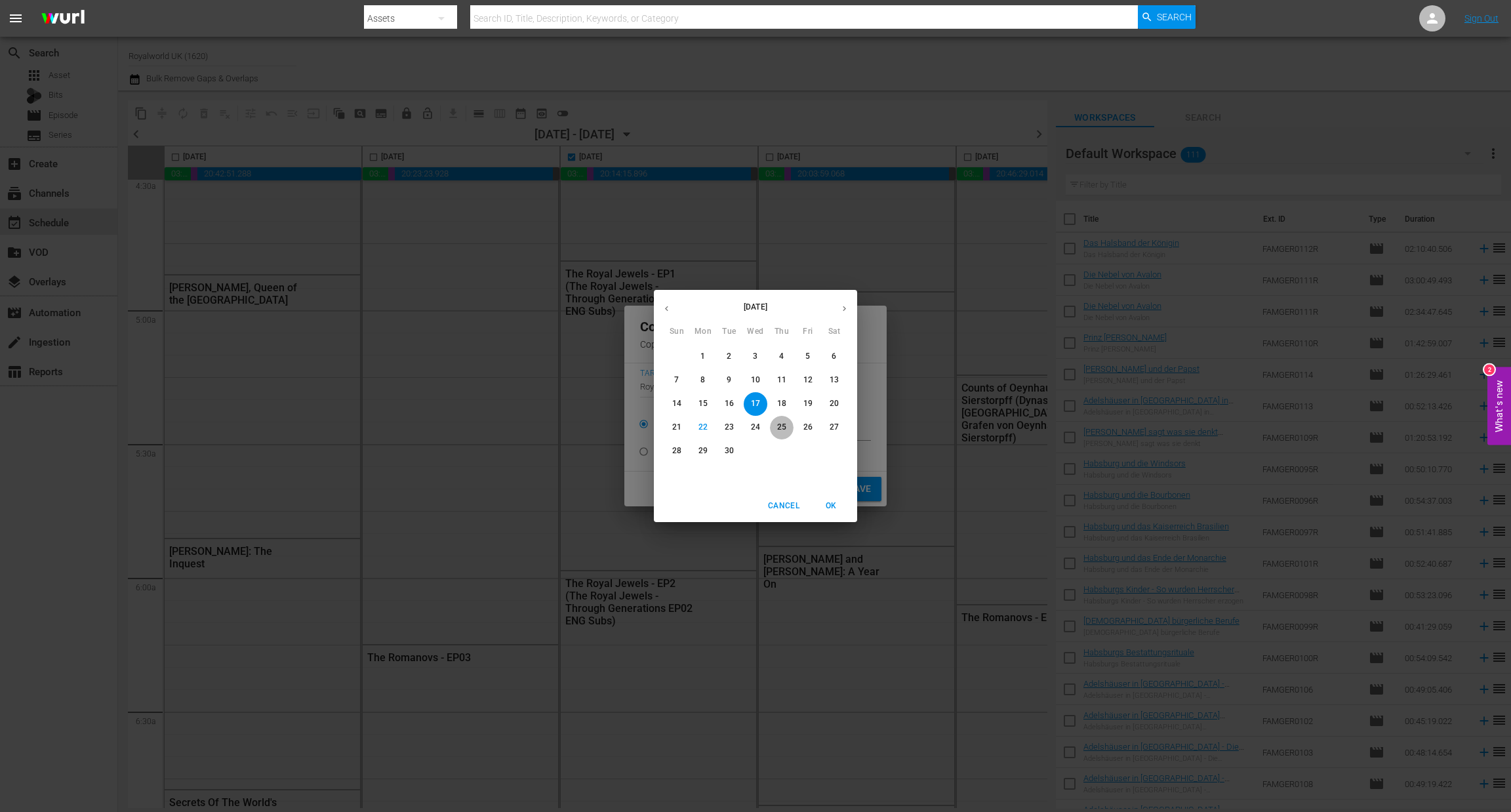
click at [786, 424] on p "25" at bounding box center [781, 426] width 9 height 11
type input "[DATE]"
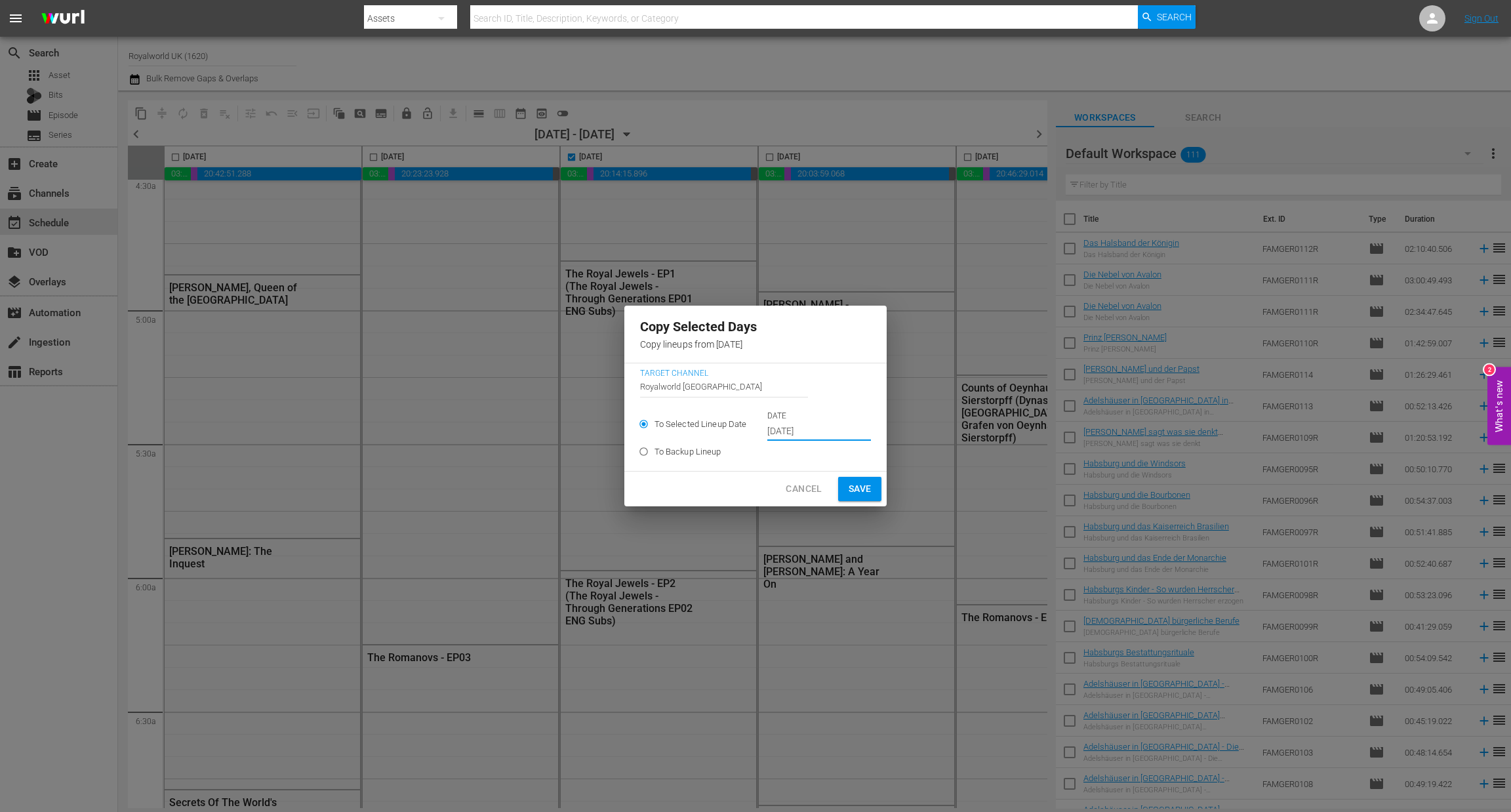
click at [841, 490] on button "Save" at bounding box center [860, 489] width 44 height 24
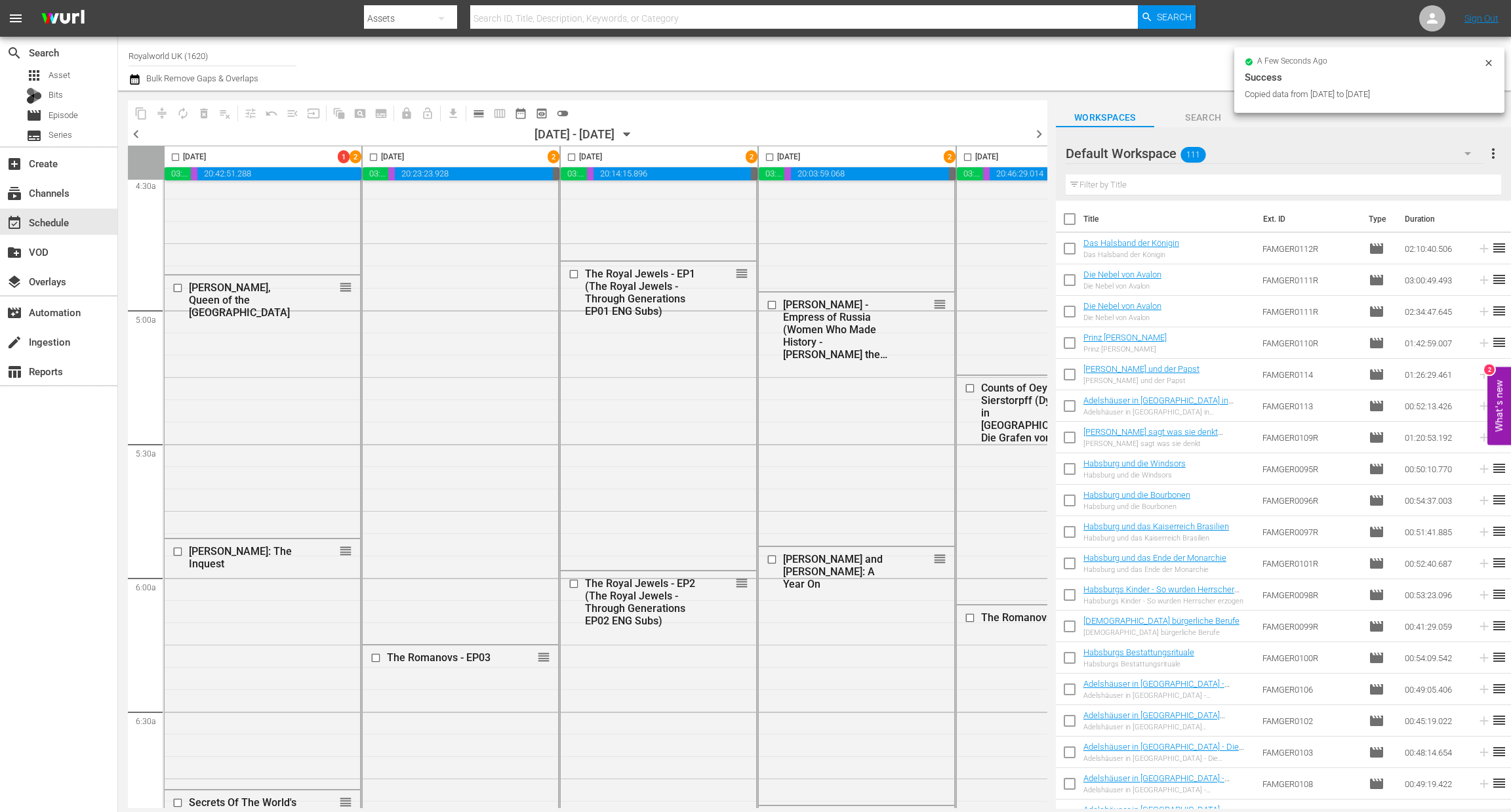
checkbox input "false"
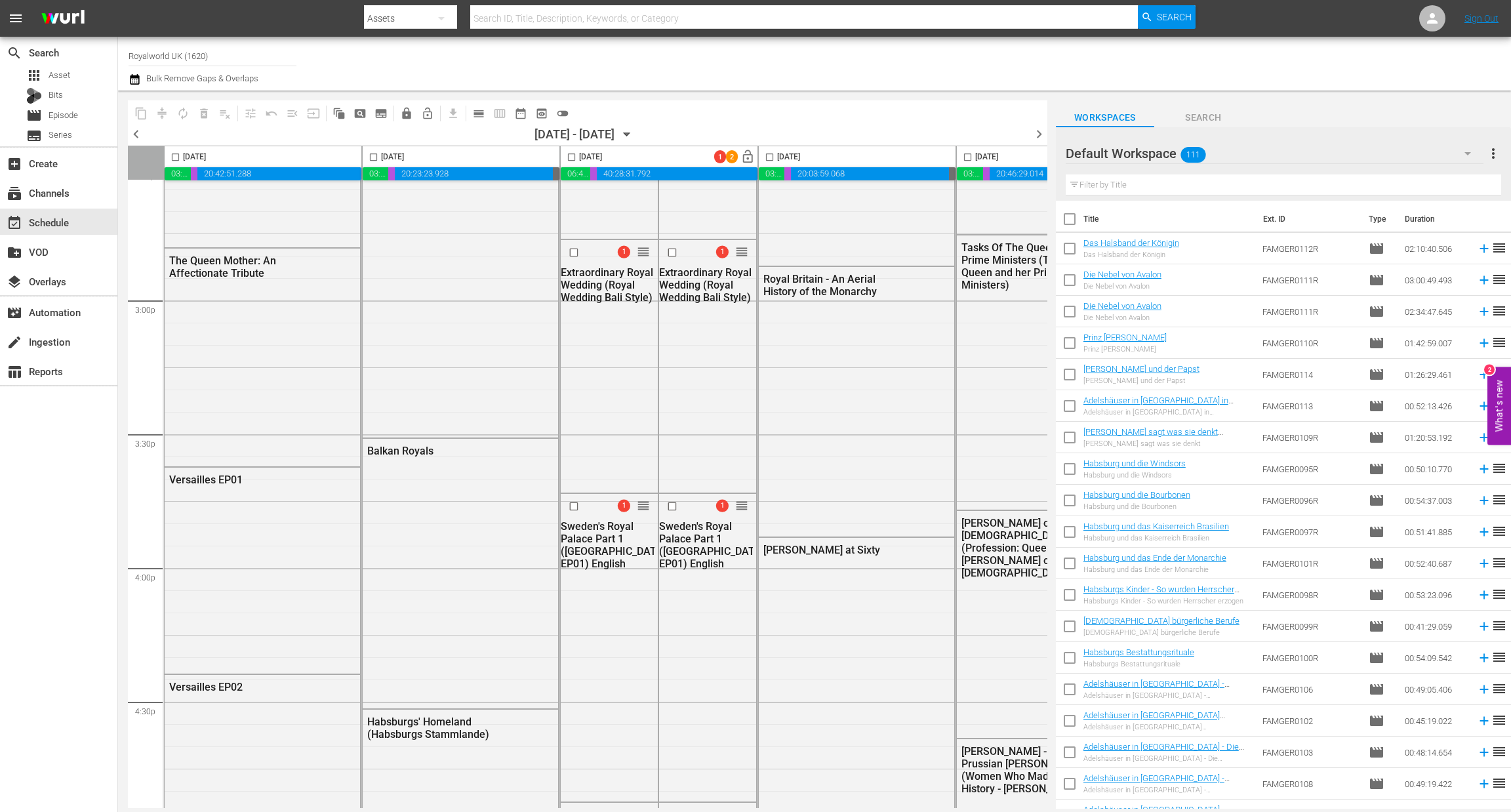
scroll to position [4278, 0]
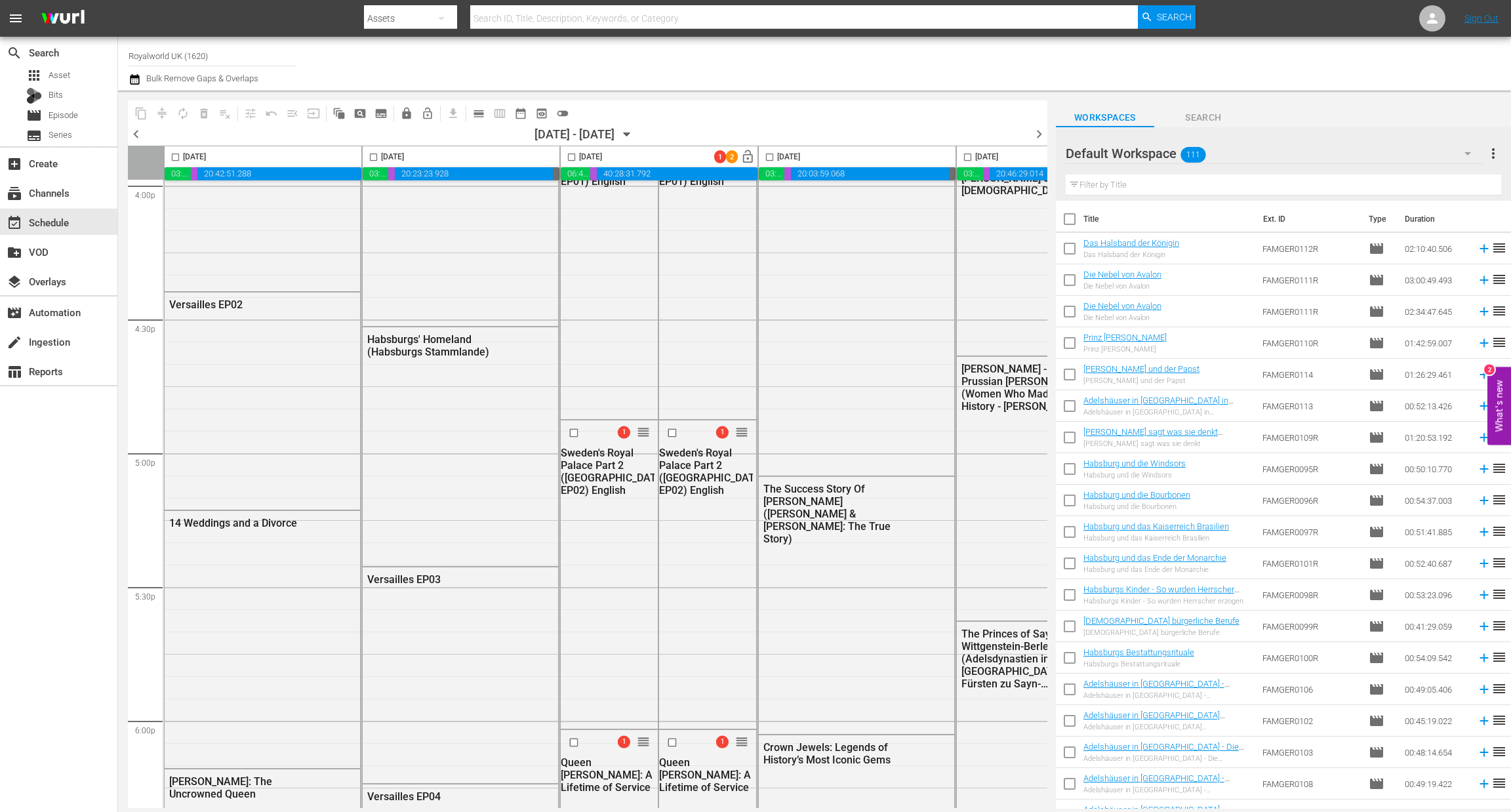
click at [1042, 130] on span "chevron_right" at bounding box center [1039, 134] width 17 height 17
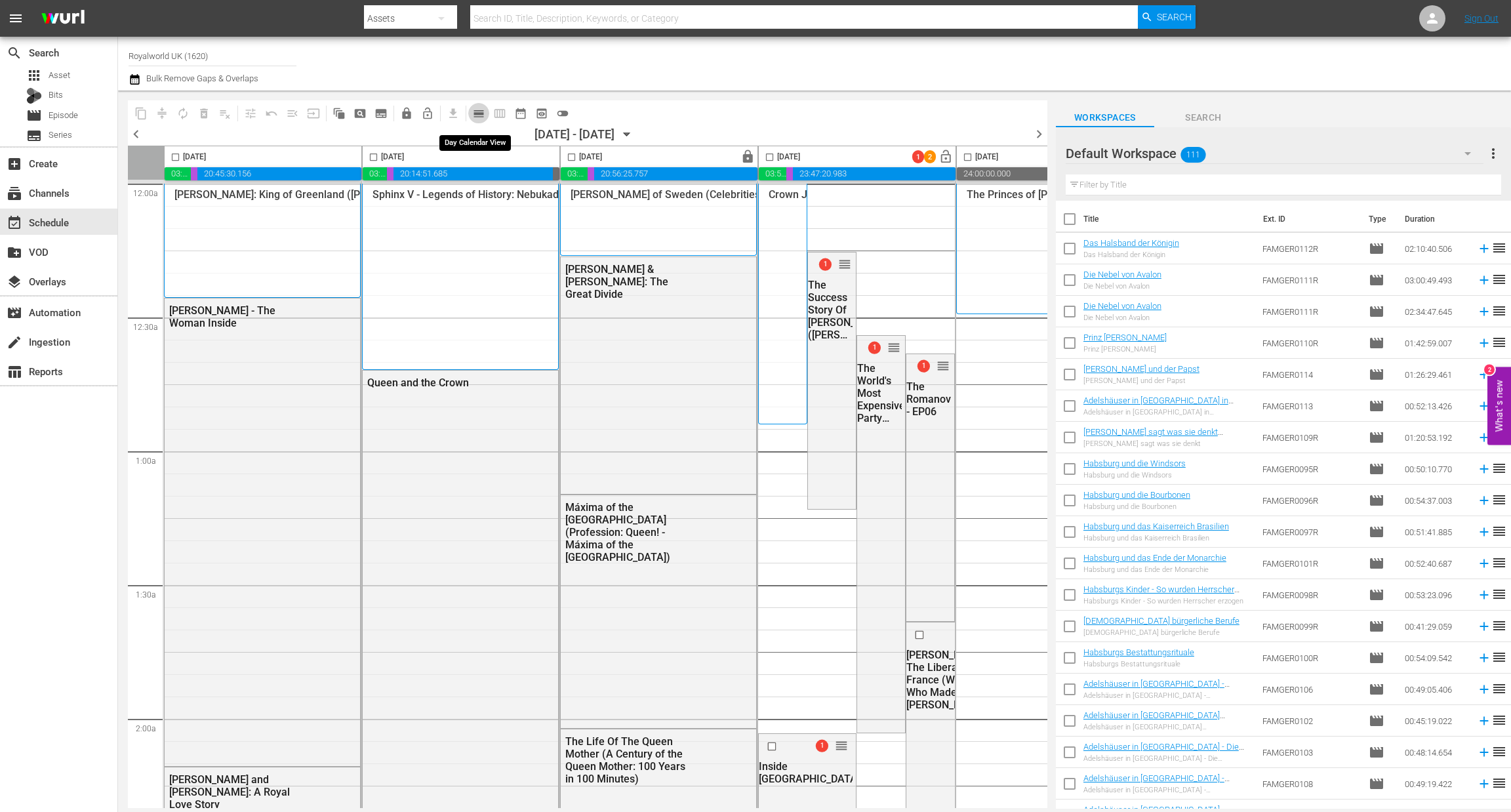
click at [478, 110] on span "calendar_view_day_outlined" at bounding box center [478, 113] width 13 height 13
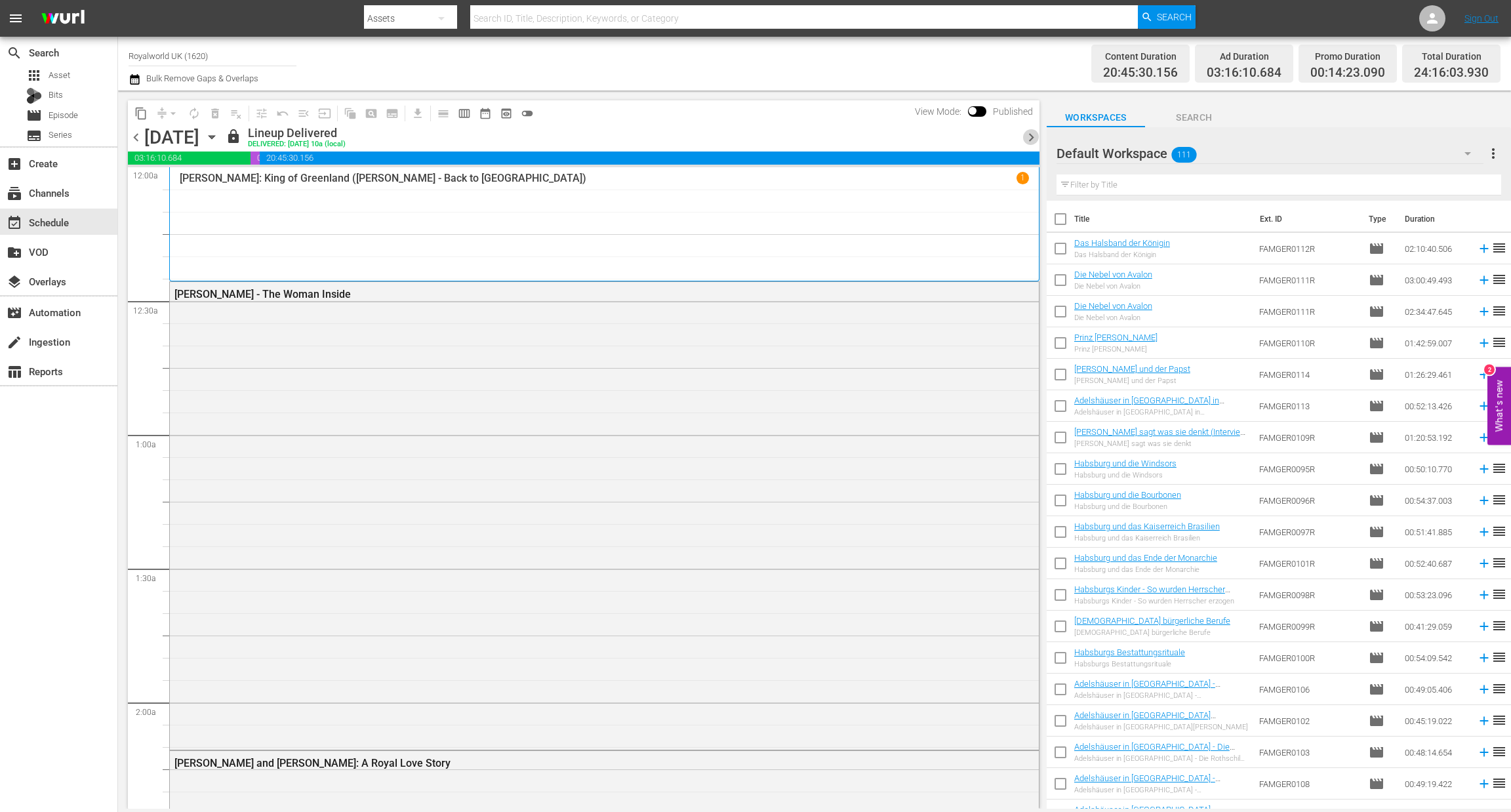
click at [1026, 140] on span "chevron_right" at bounding box center [1031, 137] width 17 height 17
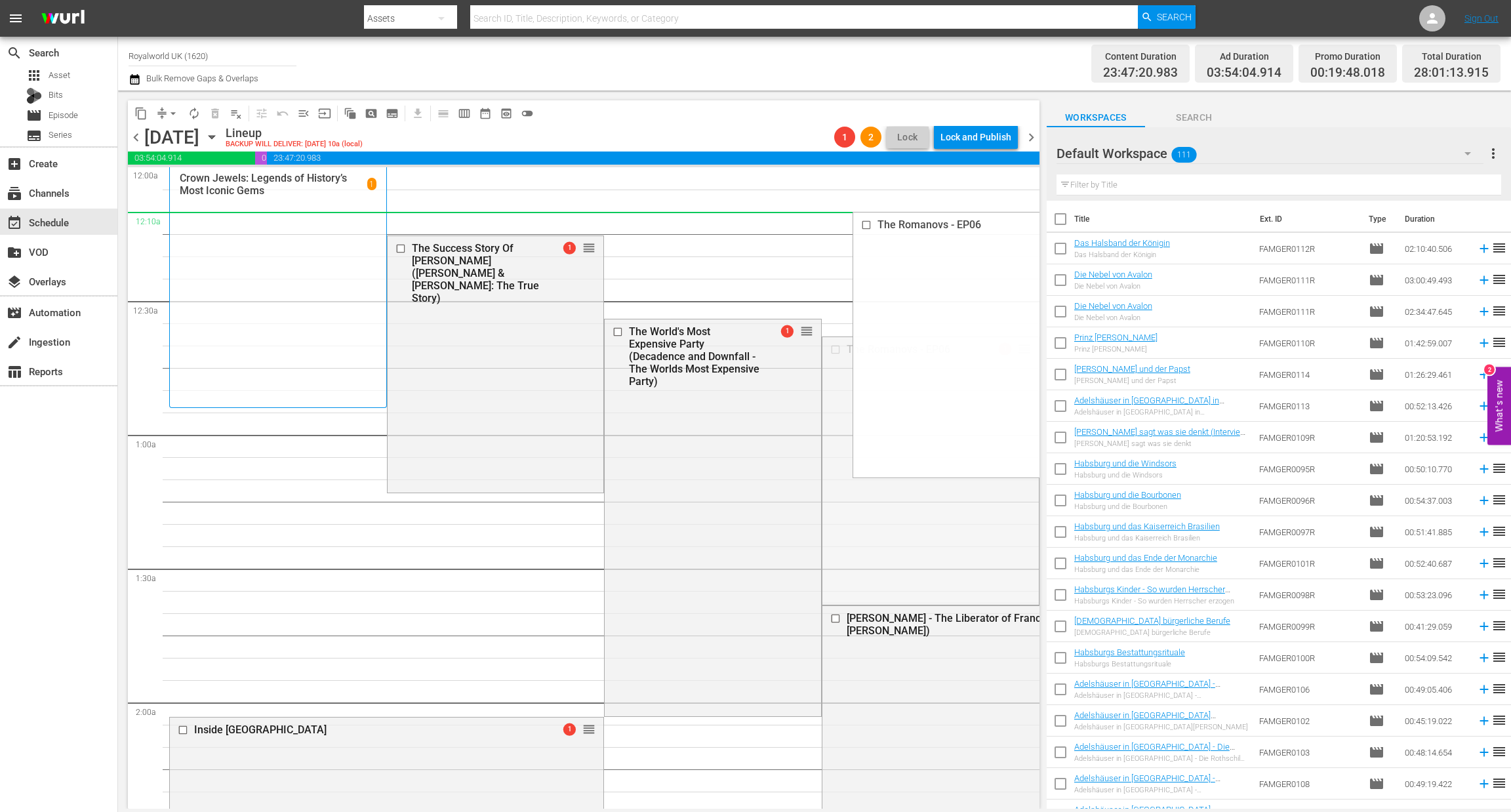
drag, startPoint x: 1009, startPoint y: 351, endPoint x: 730, endPoint y: 214, distance: 310.8
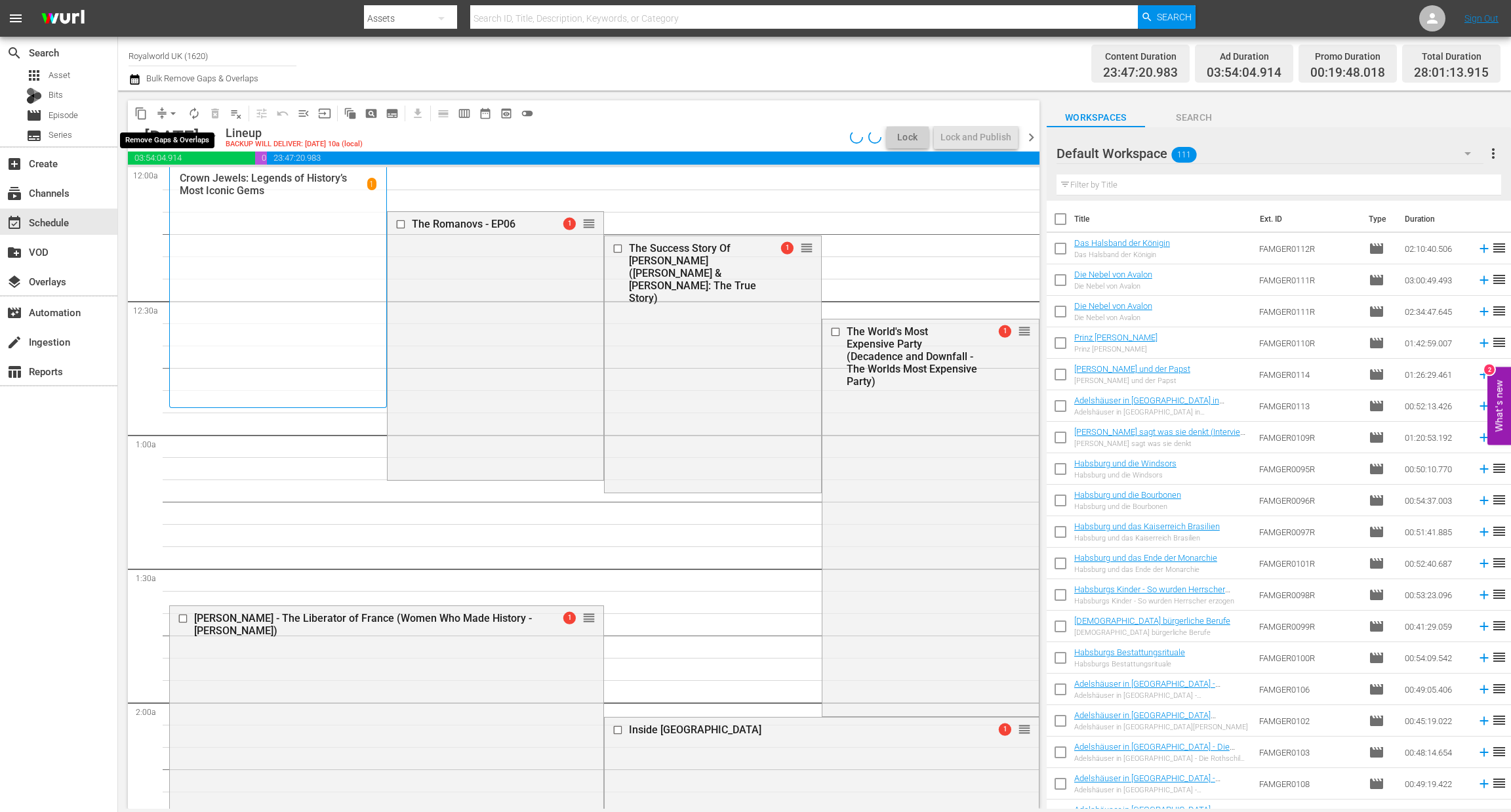
click at [171, 115] on span "arrow_drop_down" at bounding box center [172, 113] width 13 height 13
click at [191, 179] on li "Align to End of Previous Day" at bounding box center [174, 183] width 138 height 21
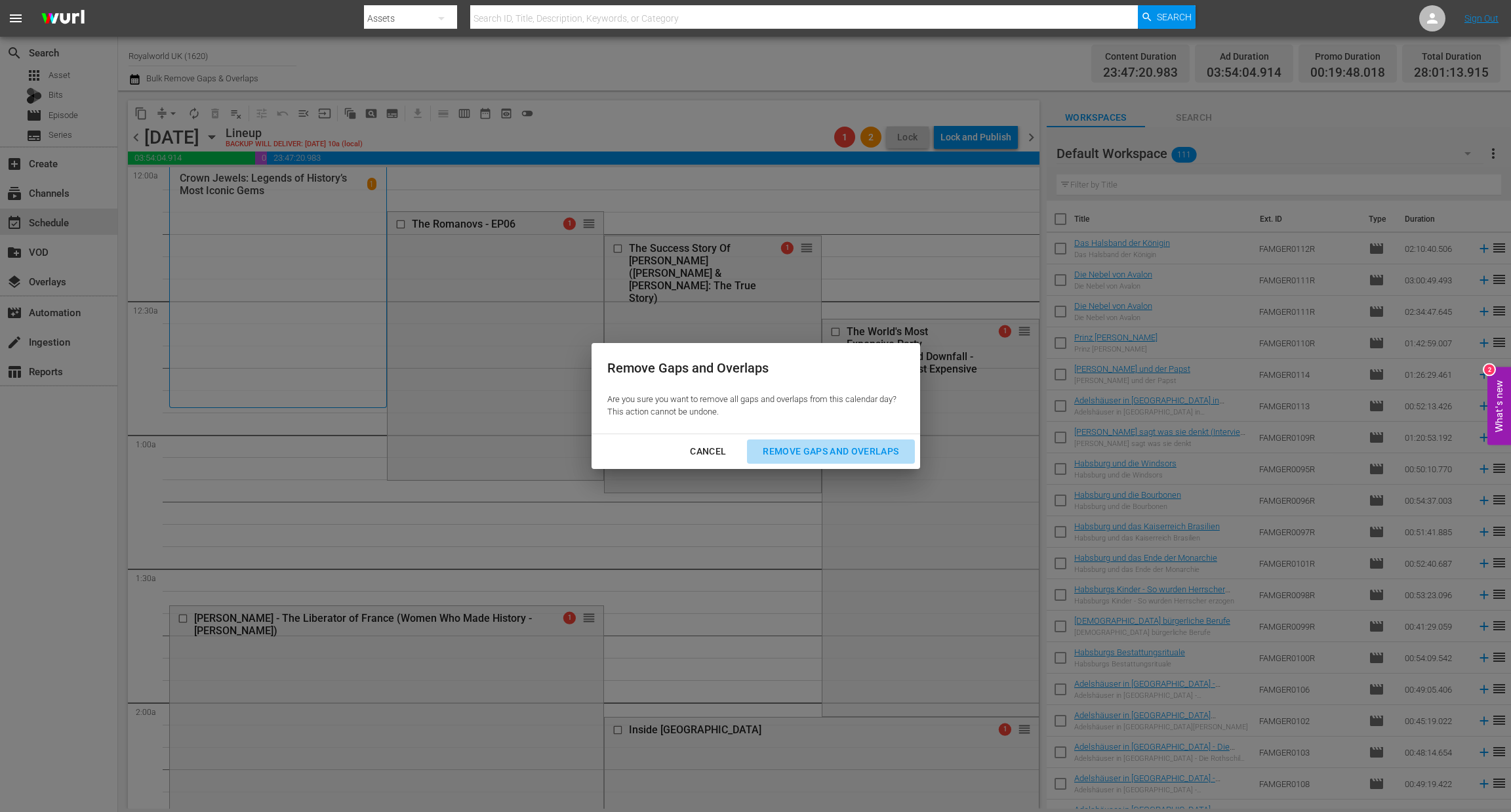
click at [792, 447] on div "Remove Gaps and Overlaps" at bounding box center [830, 451] width 156 height 17
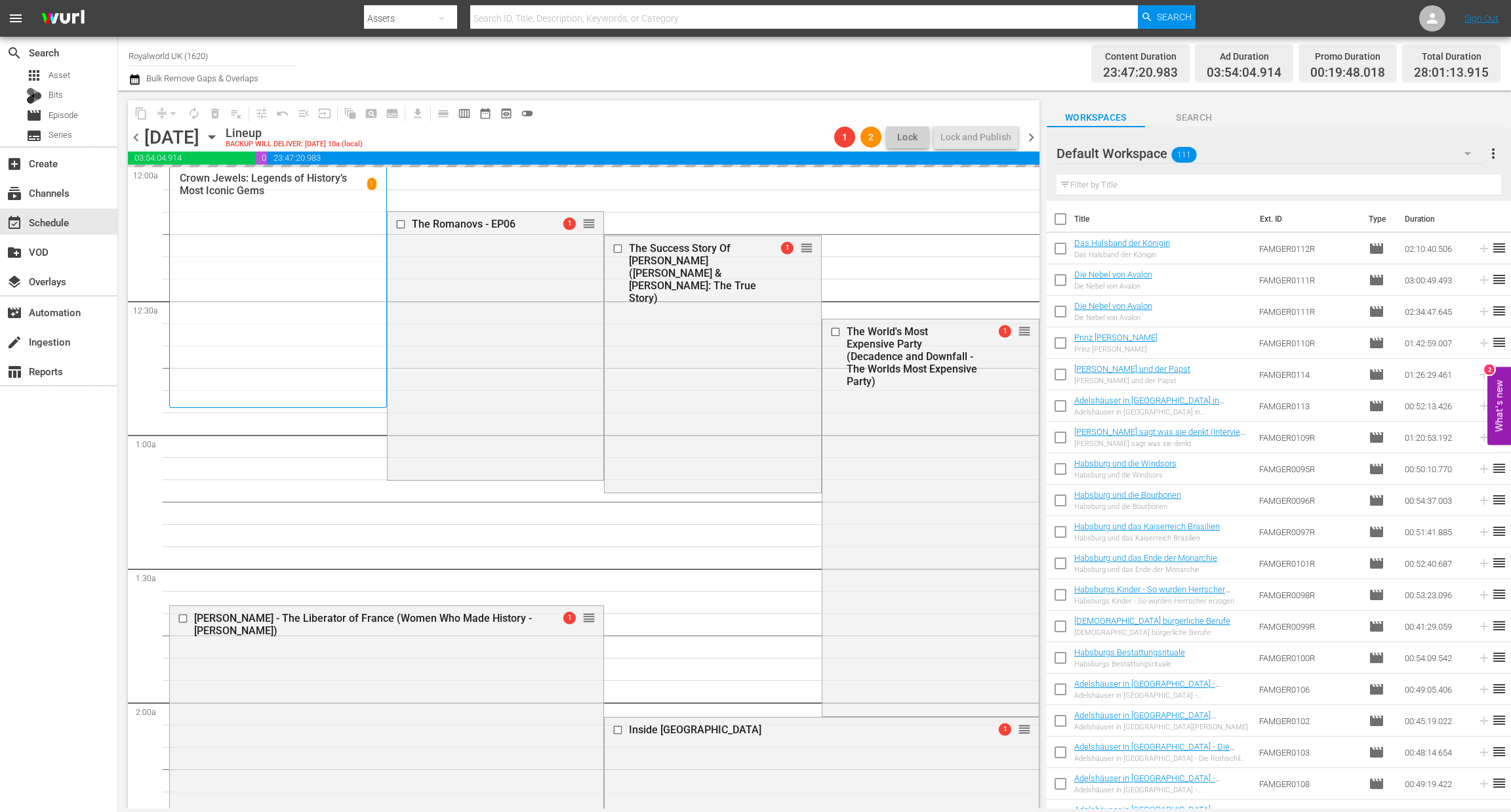
click at [792, 447] on div "The Success Story Of Prince Edward (Prince Edward & Sophie Rhys-Jones: The True…" at bounding box center [712, 363] width 217 height 254
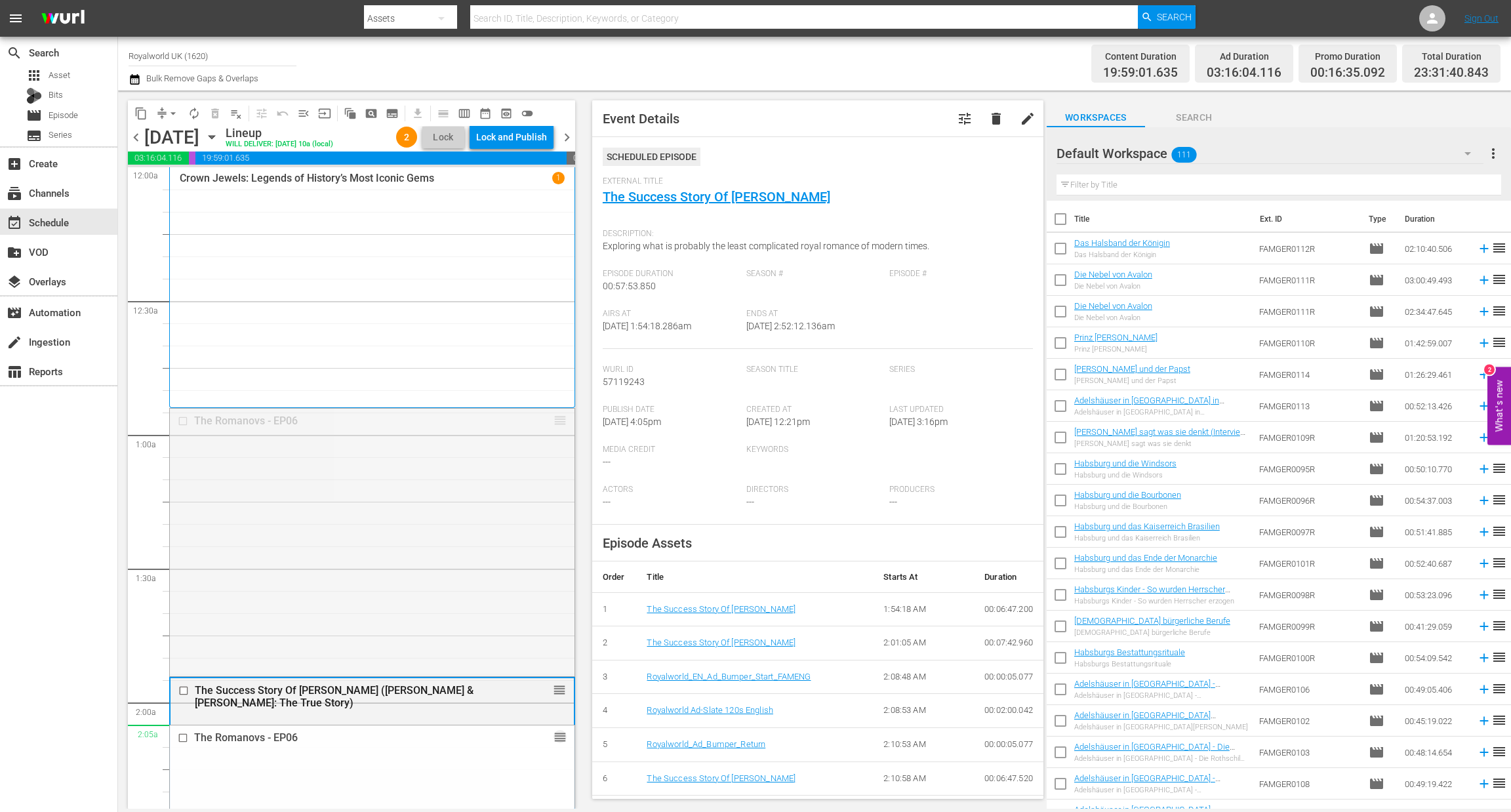
drag, startPoint x: 544, startPoint y: 419, endPoint x: 431, endPoint y: 741, distance: 341.3
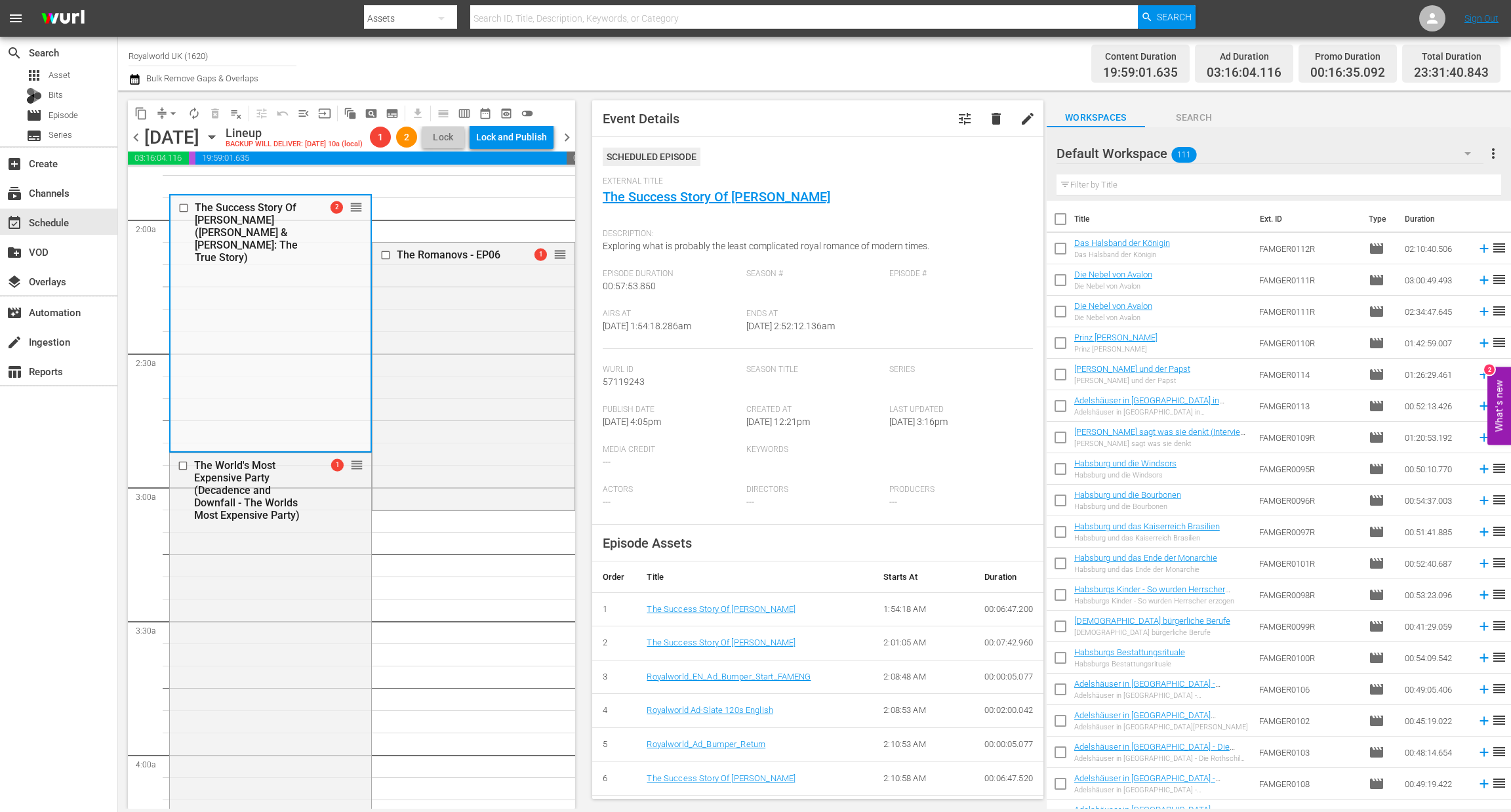
scroll to position [485, 0]
click at [183, 469] on input "checkbox" at bounding box center [185, 462] width 14 height 11
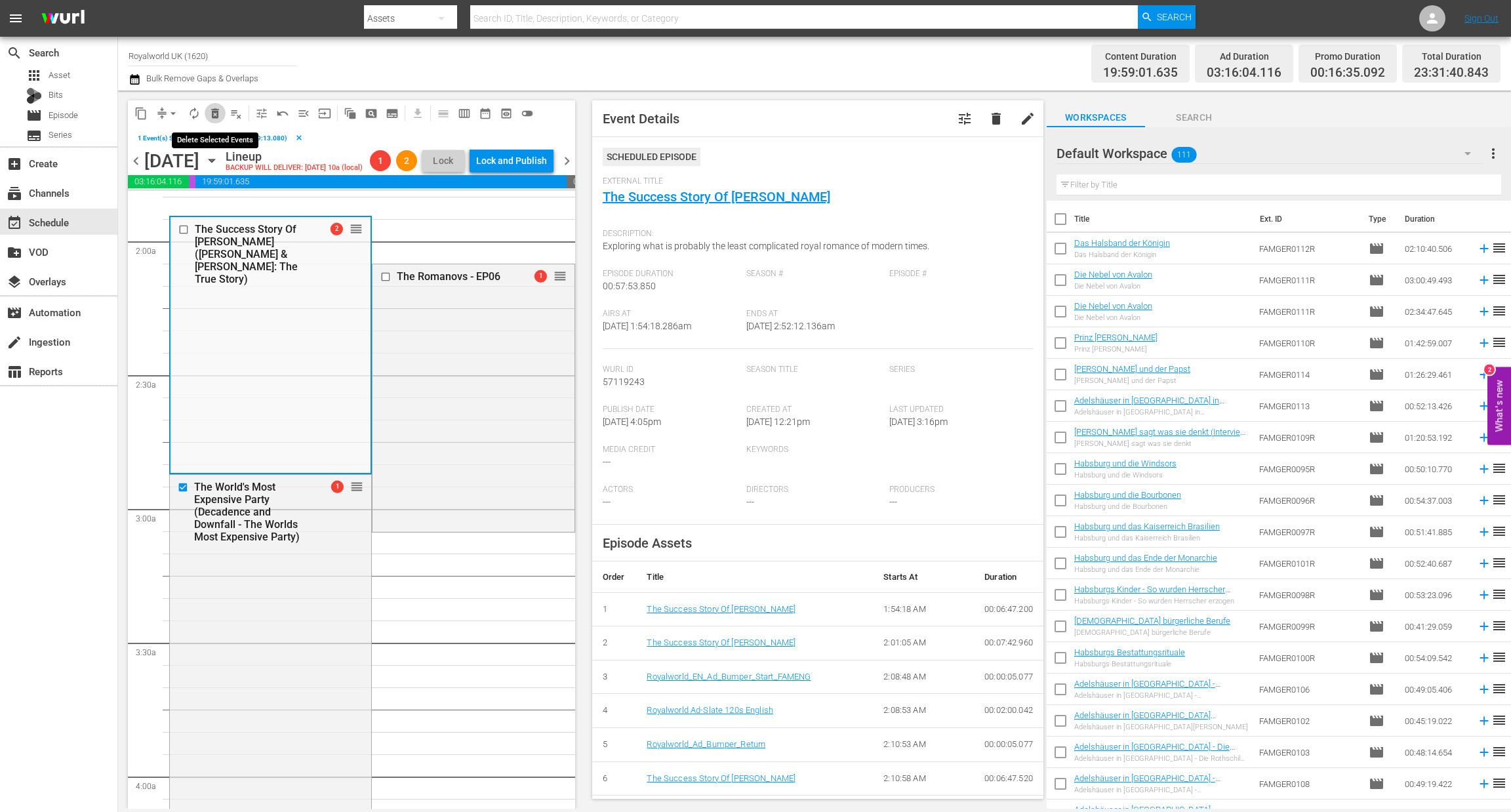
click at [218, 114] on span "delete_forever_outlined" at bounding box center [215, 113] width 13 height 13
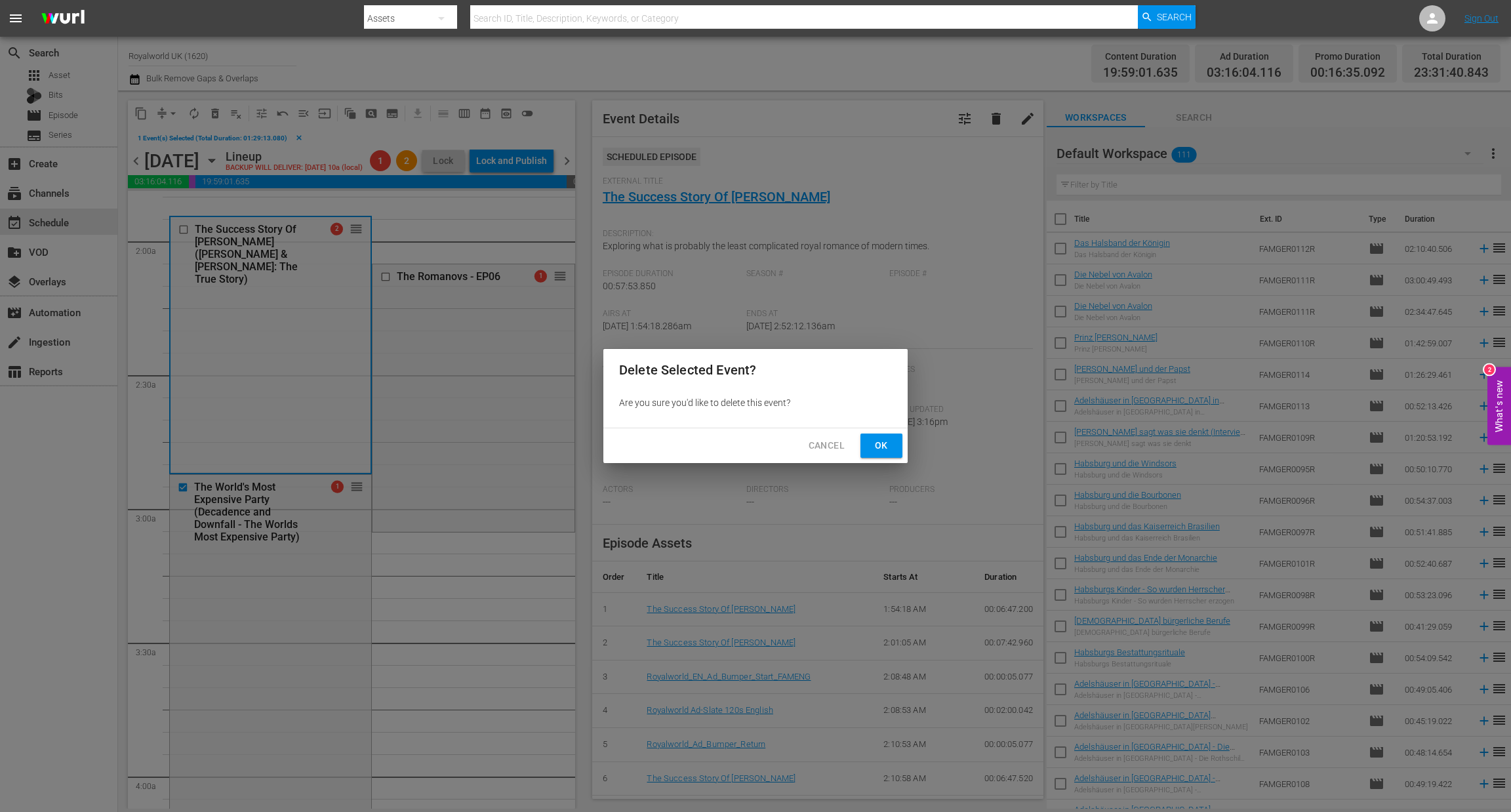
click at [878, 442] on span "Ok" at bounding box center [881, 445] width 21 height 17
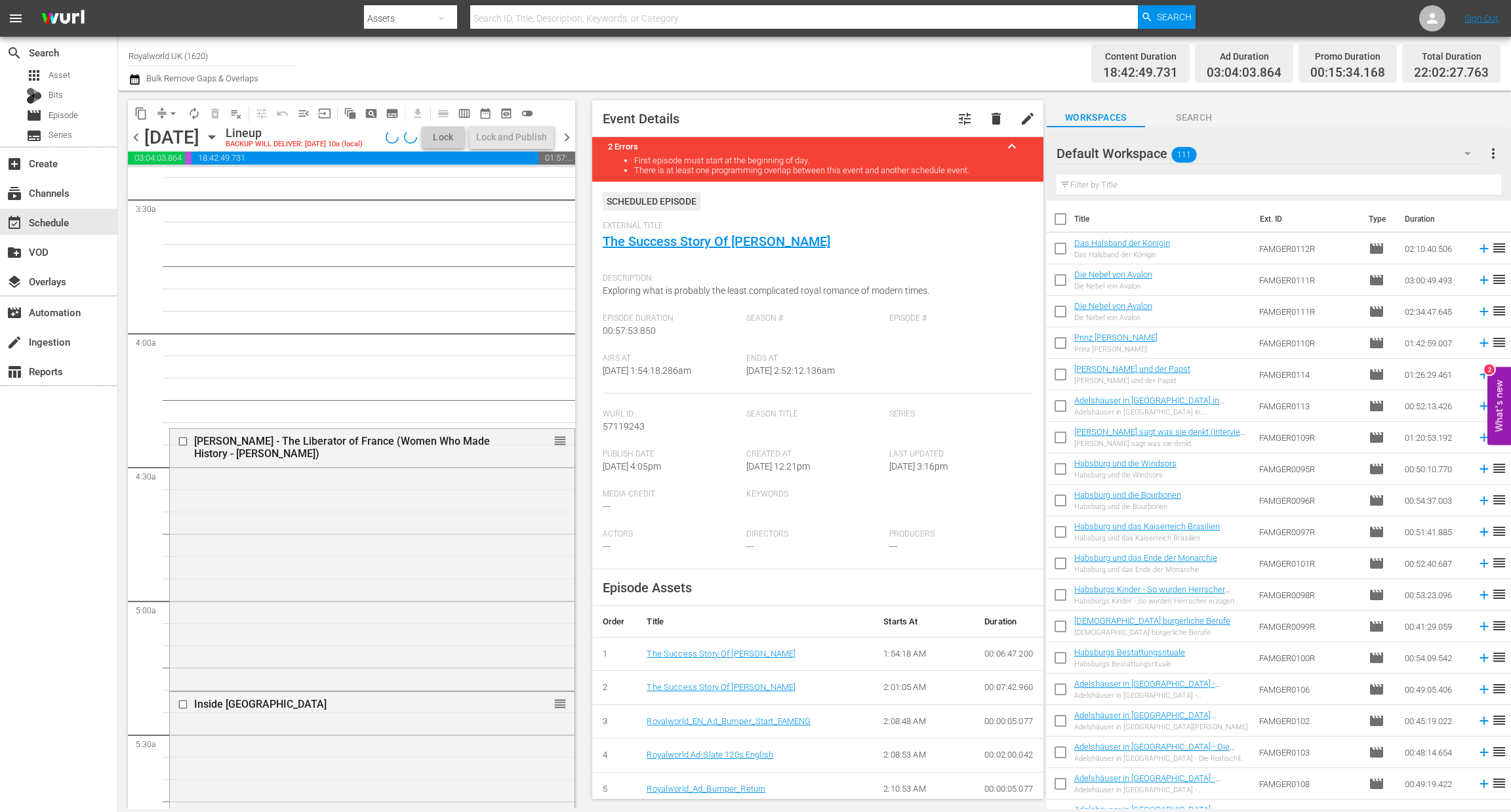
scroll to position [745, 0]
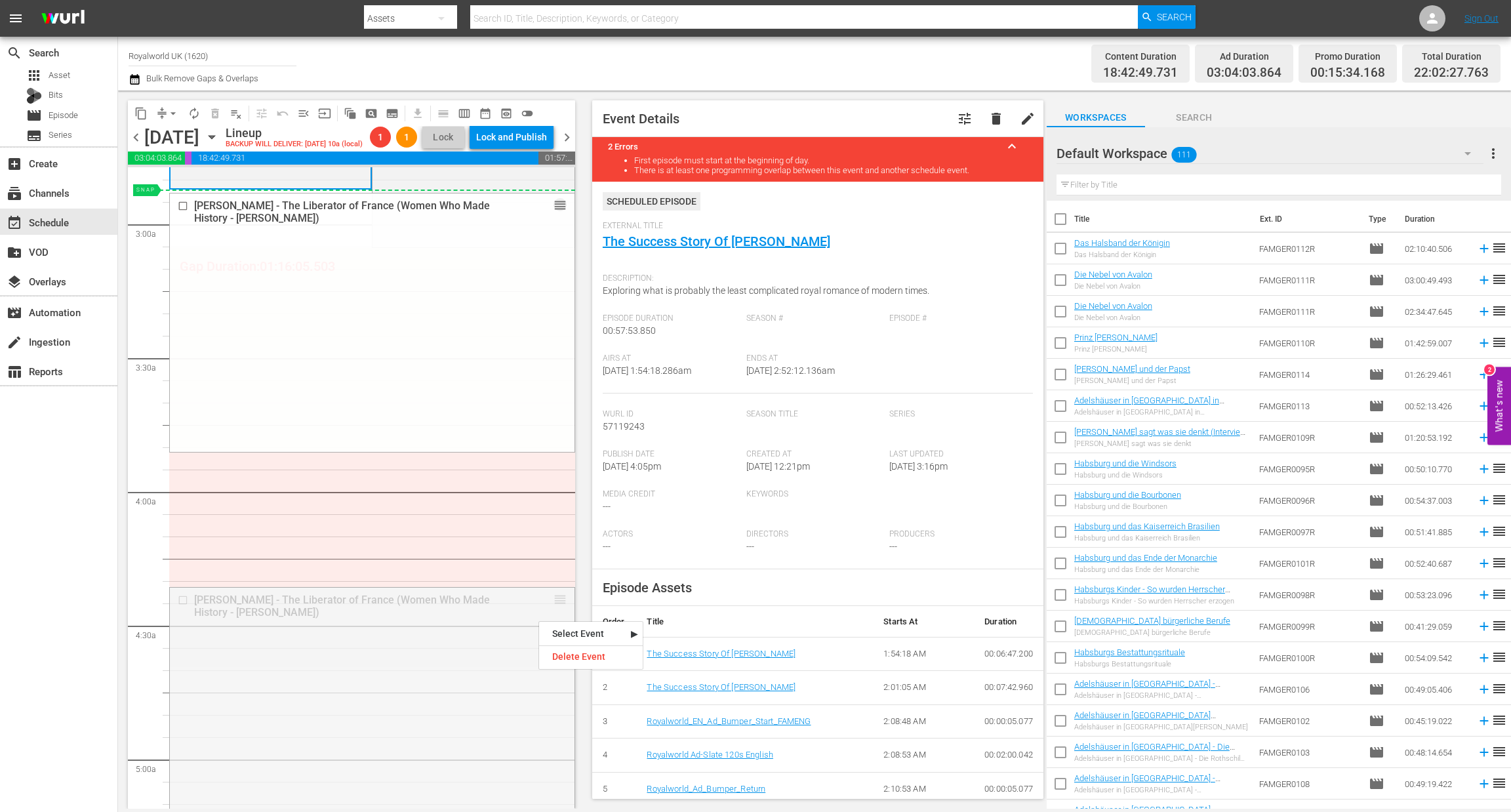
drag, startPoint x: 539, startPoint y: 620, endPoint x: 496, endPoint y: 222, distance: 400.3
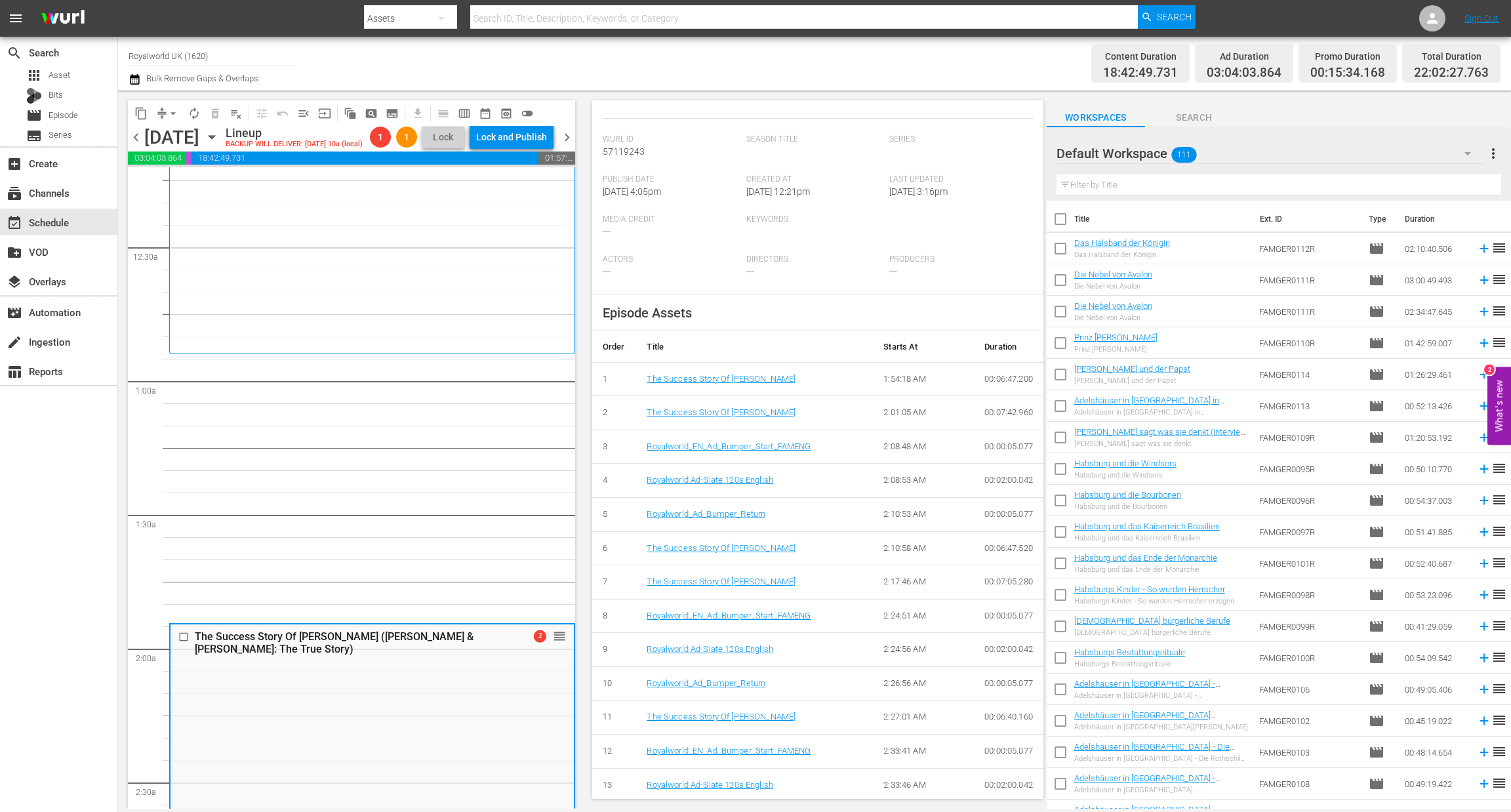
scroll to position [0, 0]
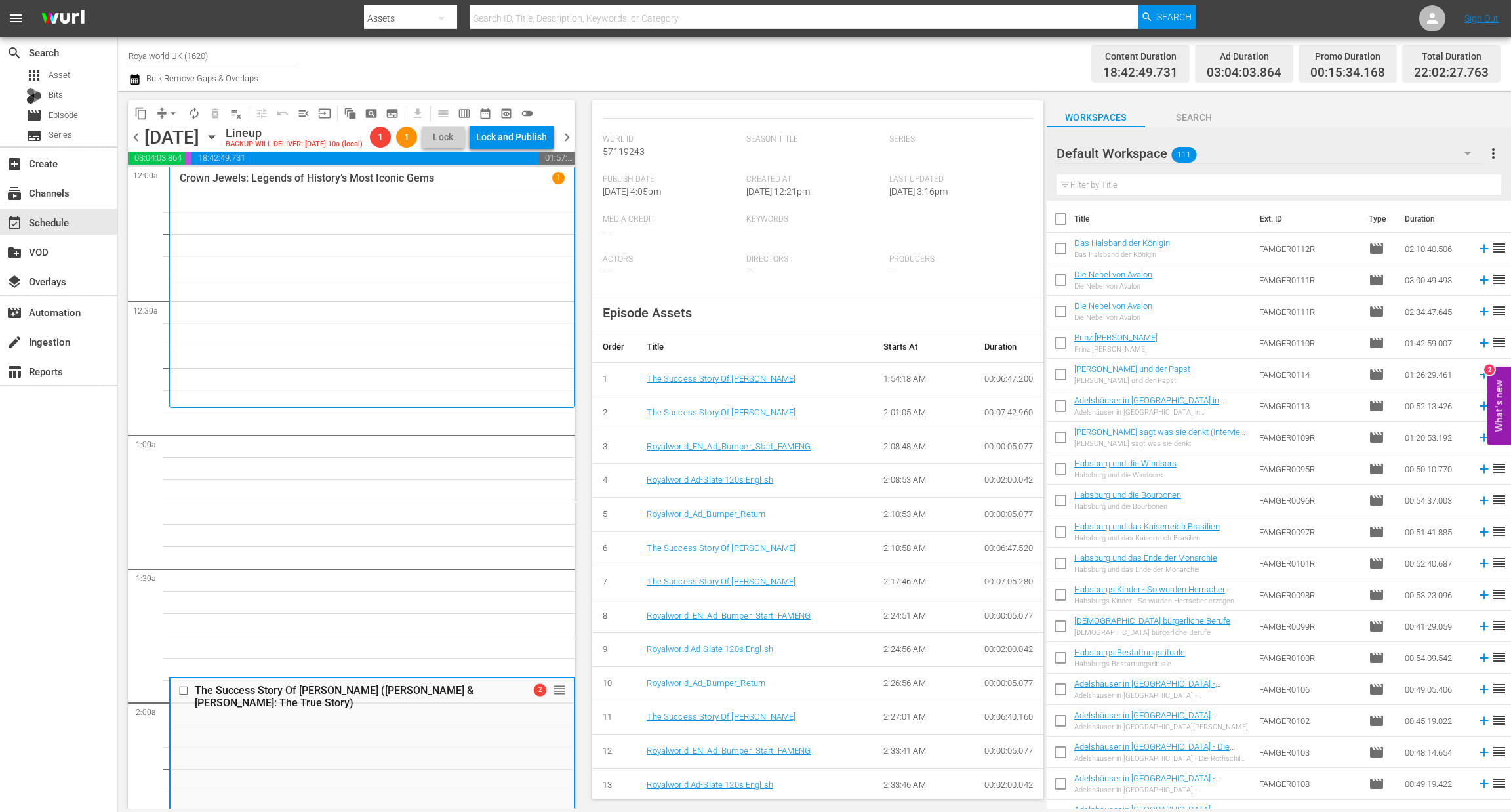
click at [172, 114] on span "arrow_drop_down" at bounding box center [172, 113] width 13 height 13
click at [188, 185] on li "Align to End of Previous Day" at bounding box center [174, 183] width 138 height 21
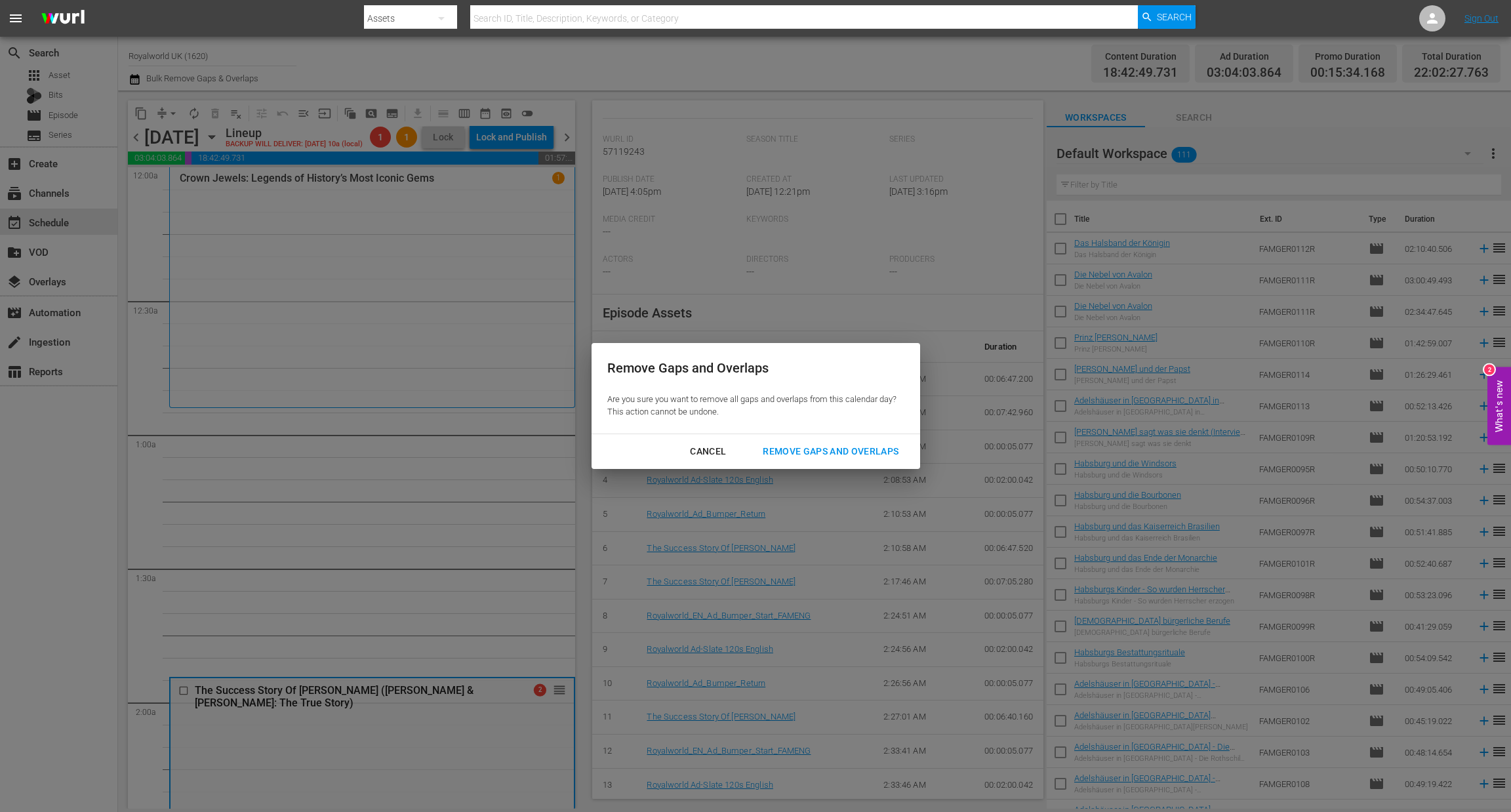
click at [798, 456] on div "Remove Gaps and Overlaps" at bounding box center [830, 451] width 156 height 17
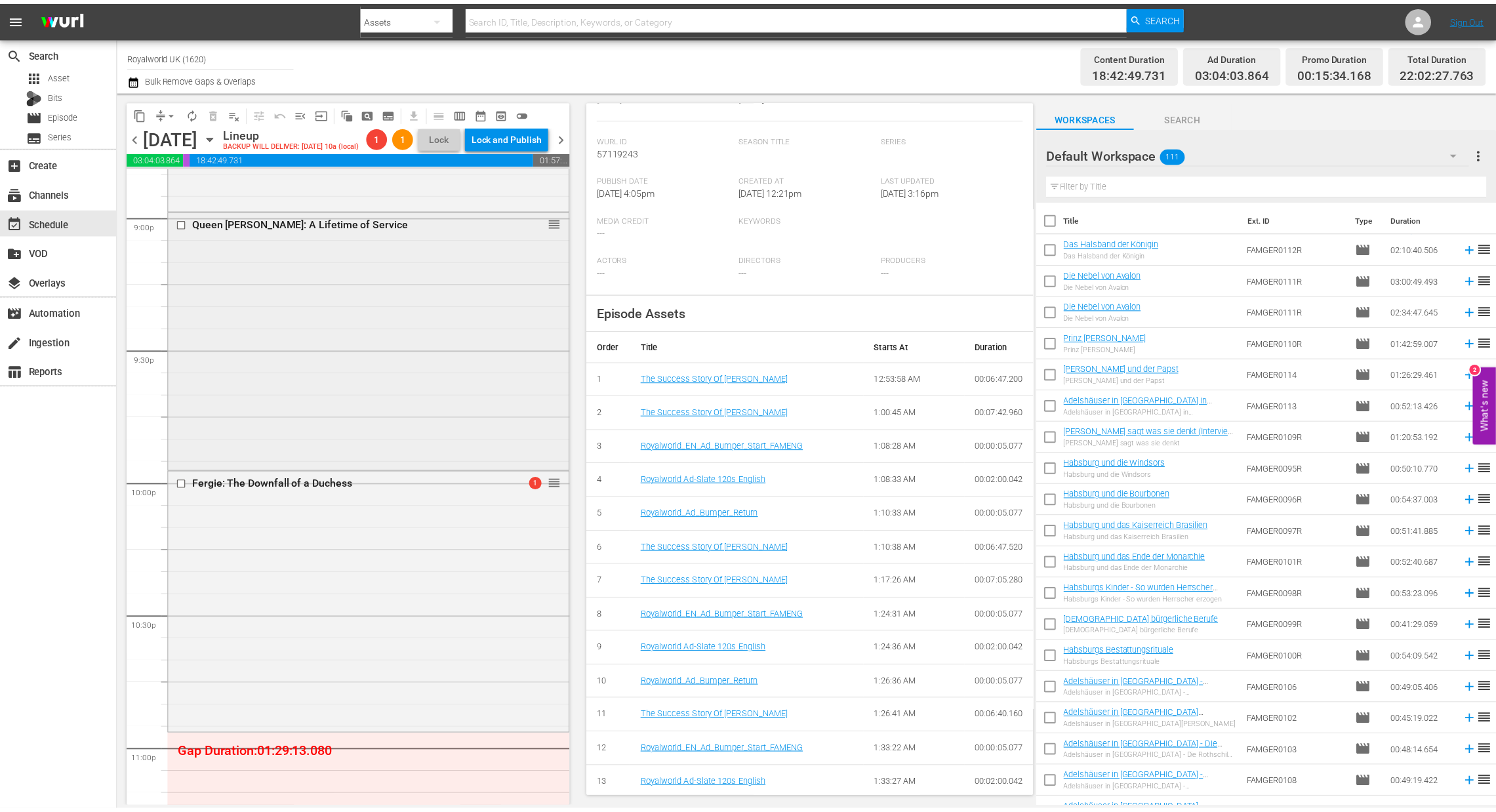
scroll to position [5913, 0]
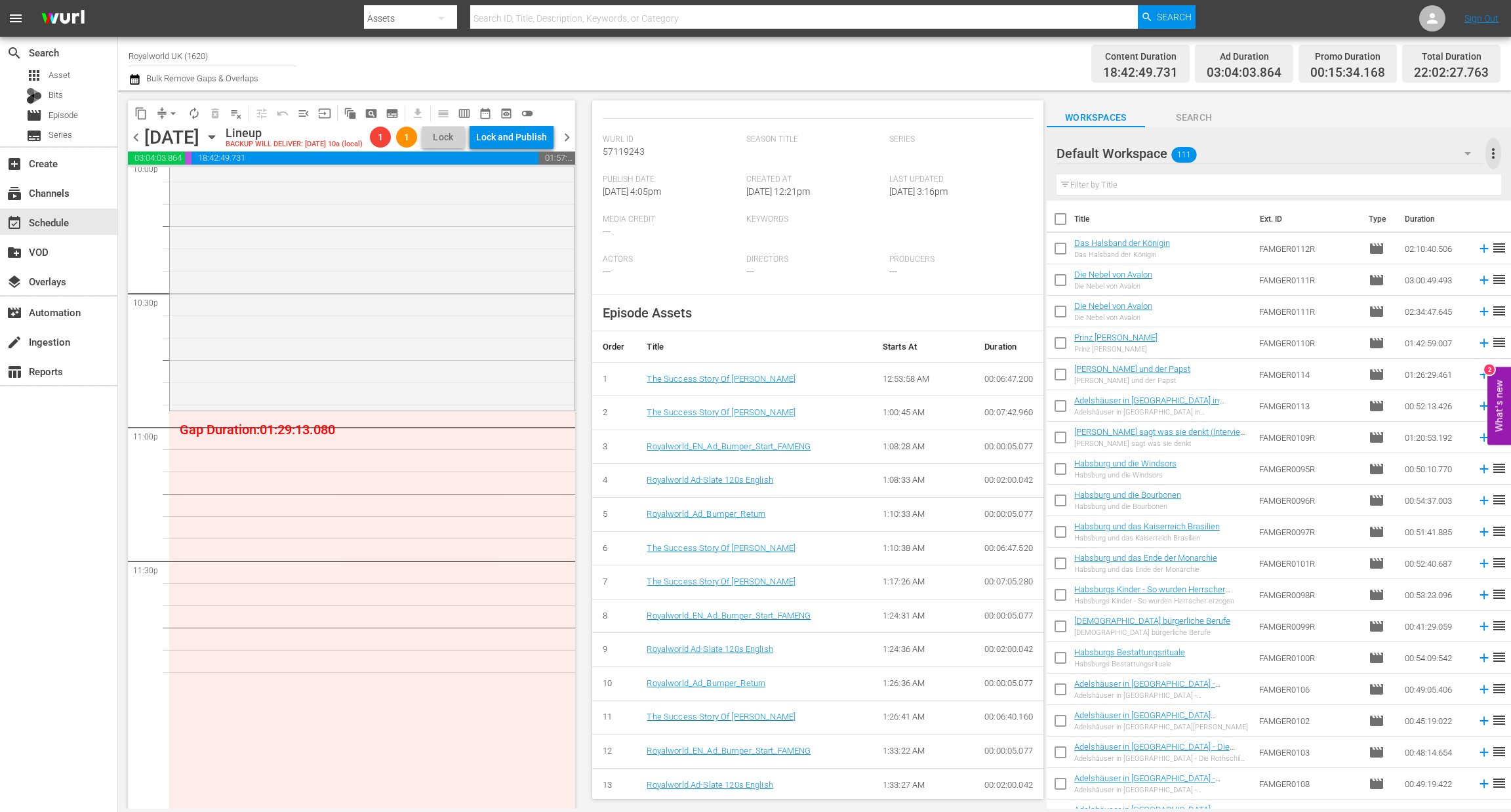
click at [1496, 150] on span "more_vert" at bounding box center [1494, 153] width 16 height 16
click at [1427, 186] on div "Clear All Workspace Items" at bounding box center [1408, 179] width 155 height 23
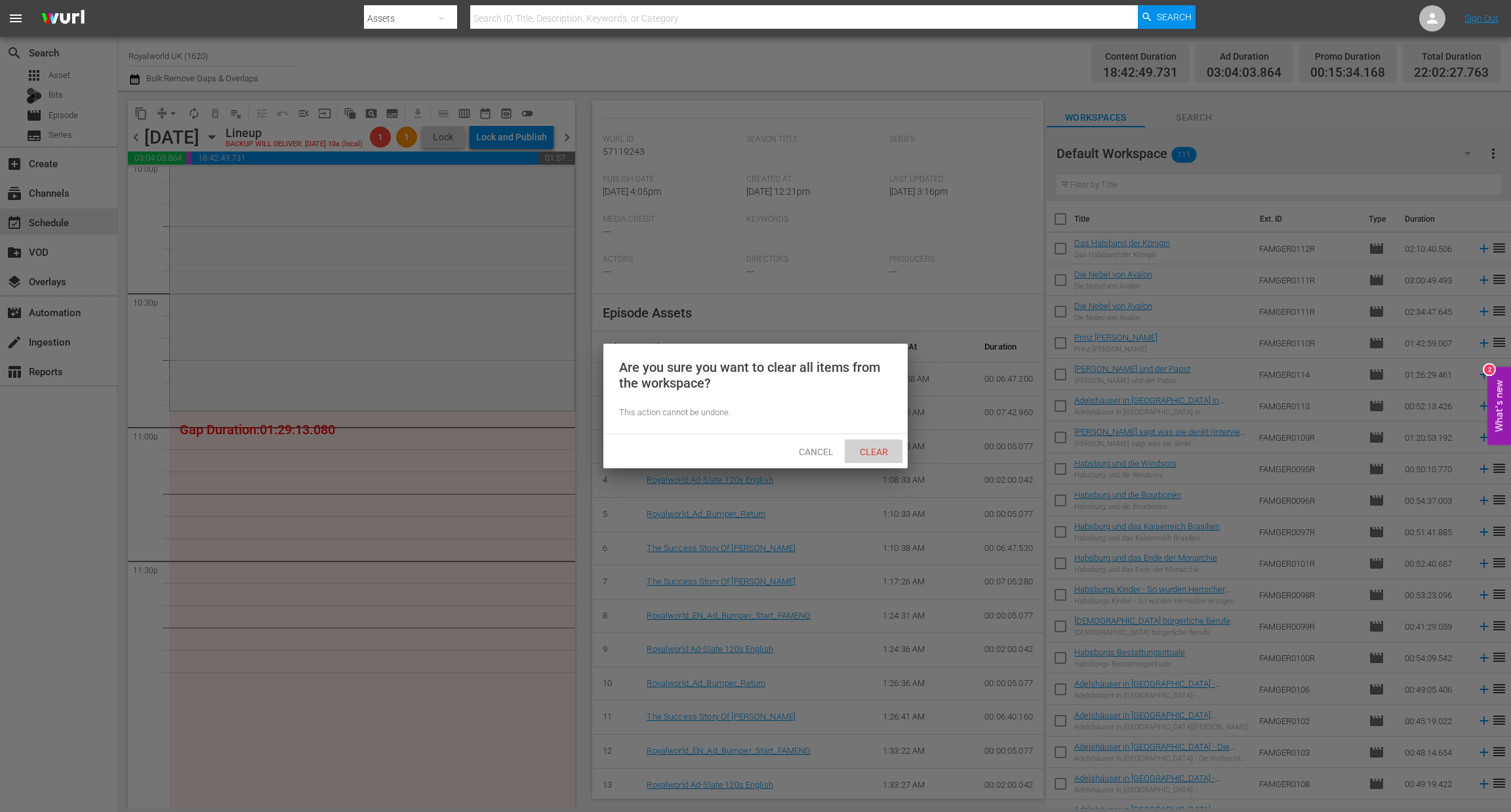
click at [869, 454] on span "Clear" at bounding box center [874, 452] width 50 height 11
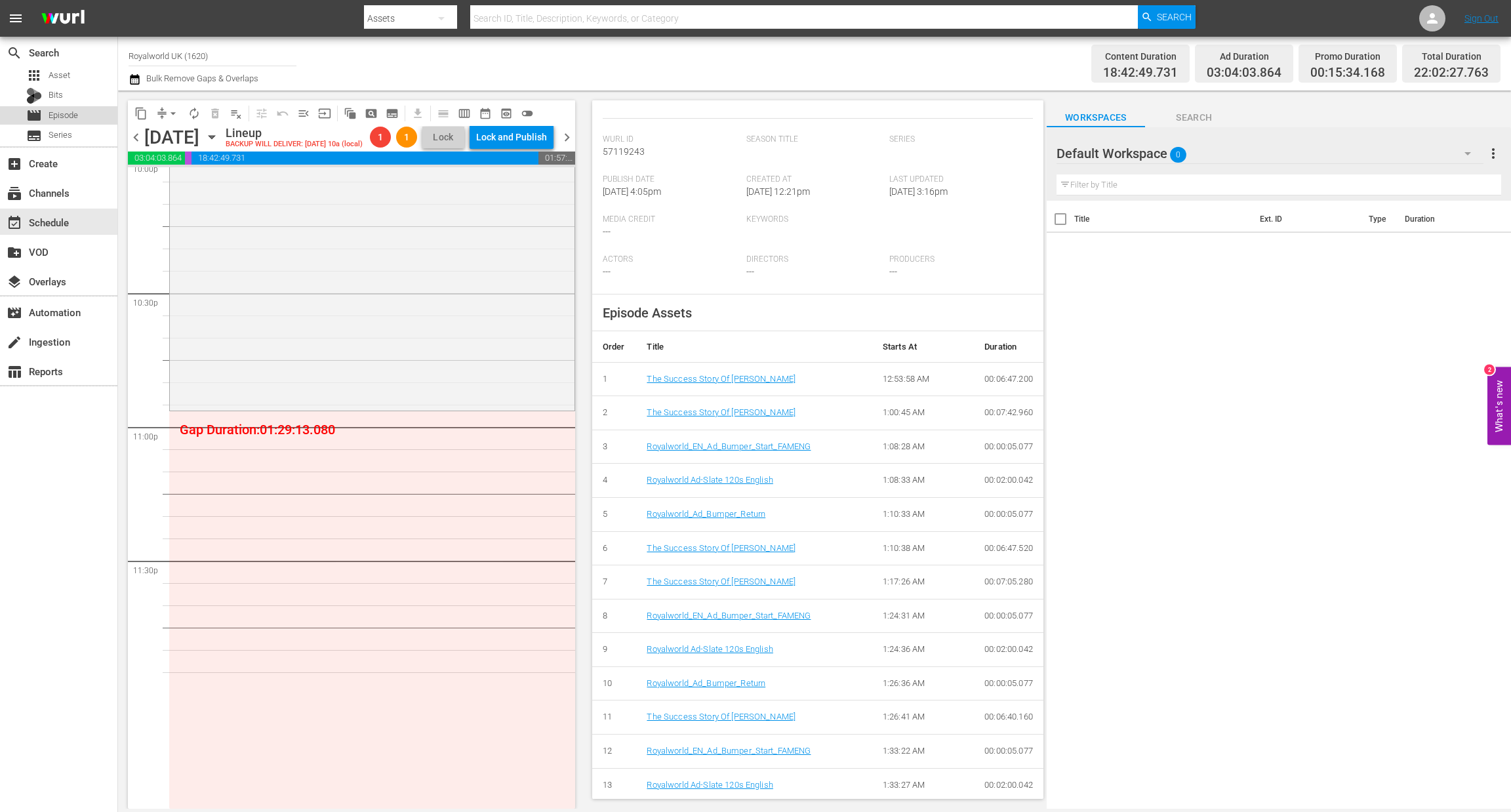
click at [65, 109] on span "Episode" at bounding box center [63, 115] width 29 height 13
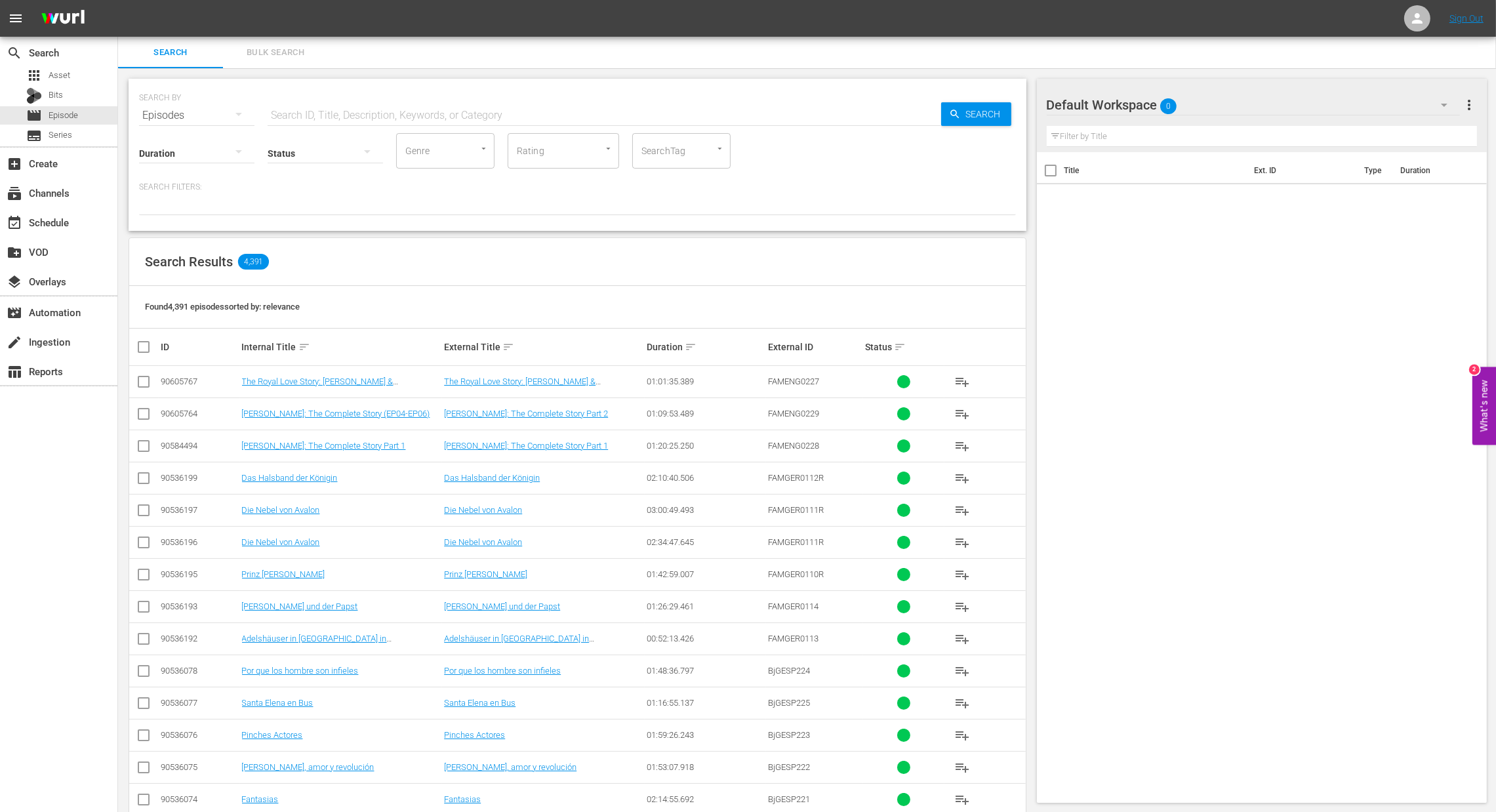
click at [281, 119] on input "text" at bounding box center [603, 116] width 673 height 31
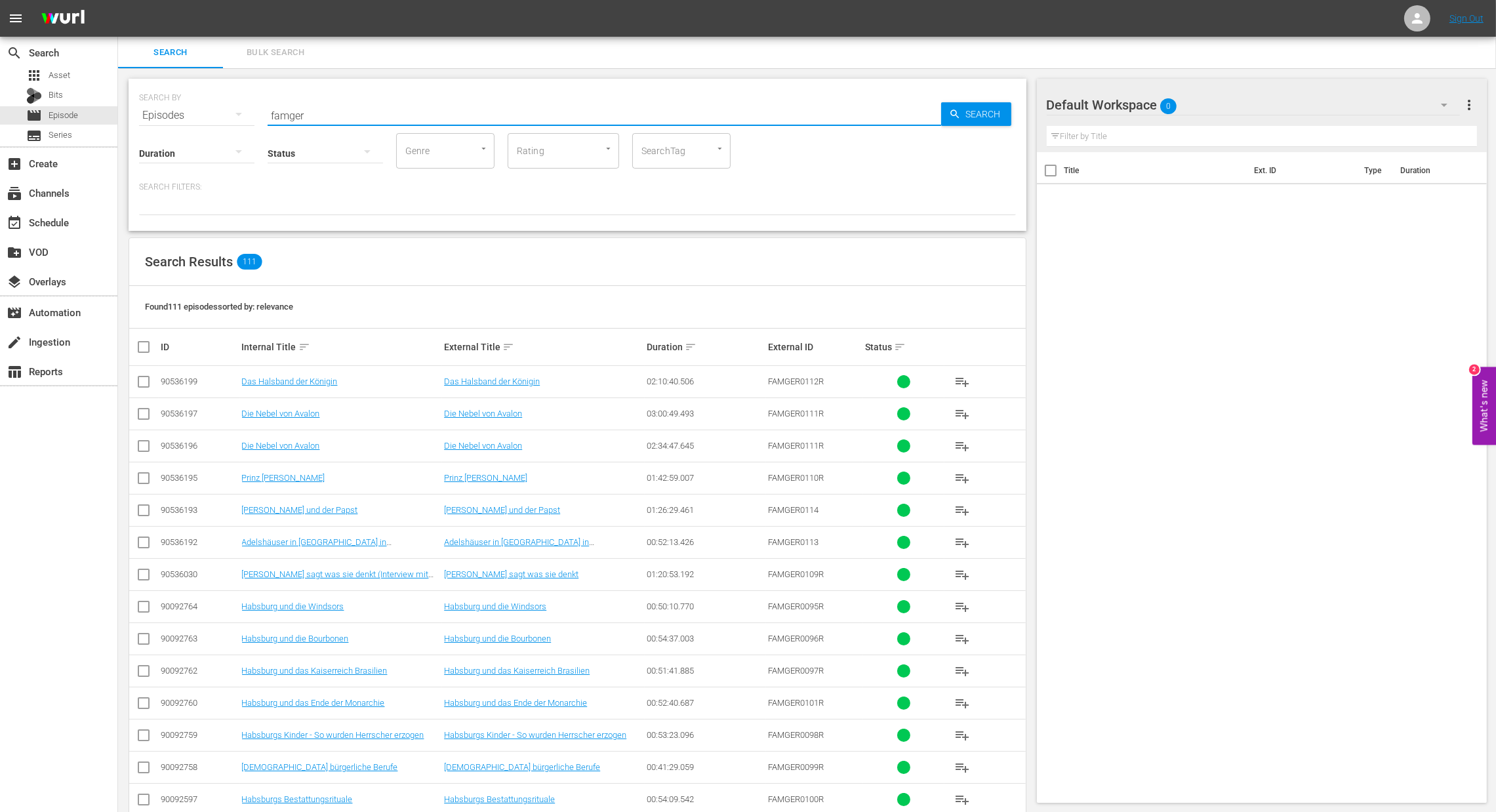
drag, startPoint x: 289, startPoint y: 118, endPoint x: 421, endPoint y: 141, distance: 134.0
click at [421, 141] on div "SEARCH BY Search By Episodes Search ID, Title, Description, Keywords, or Catego…" at bounding box center [577, 154] width 898 height 152
type input "fameng"
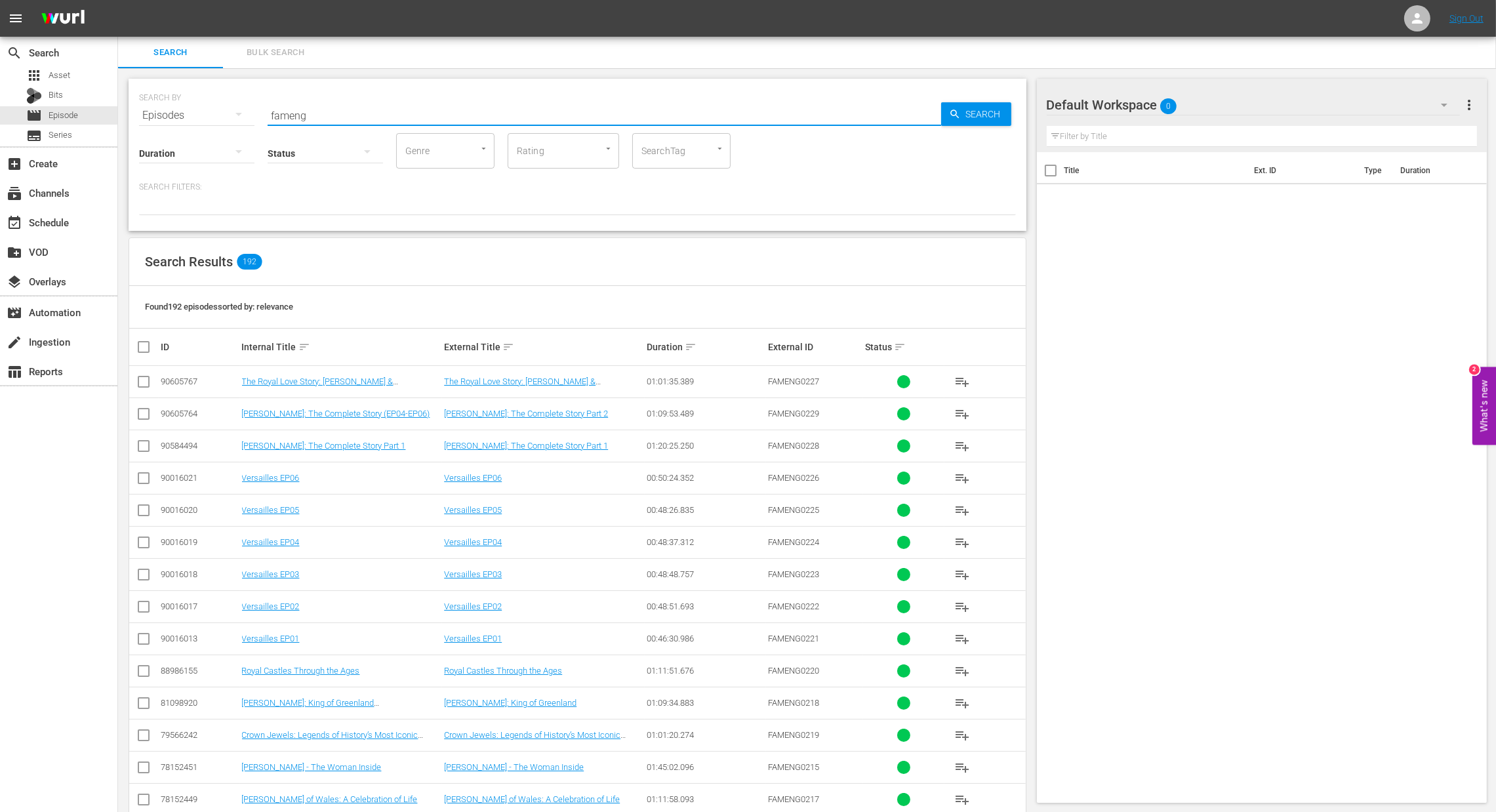
click at [142, 346] on input "checkbox" at bounding box center [149, 347] width 26 height 16
checkbox input "true"
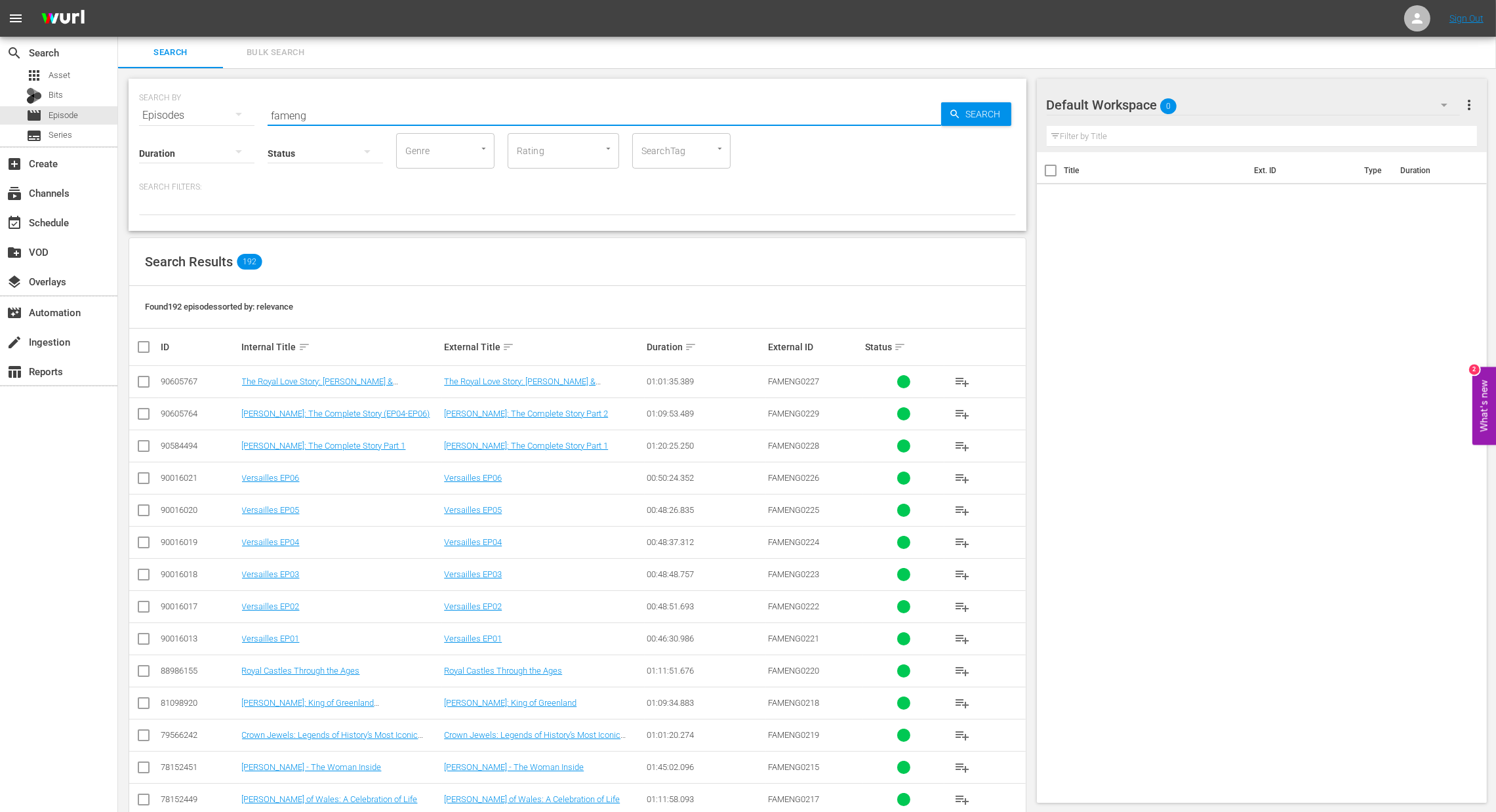
checkbox input "true"
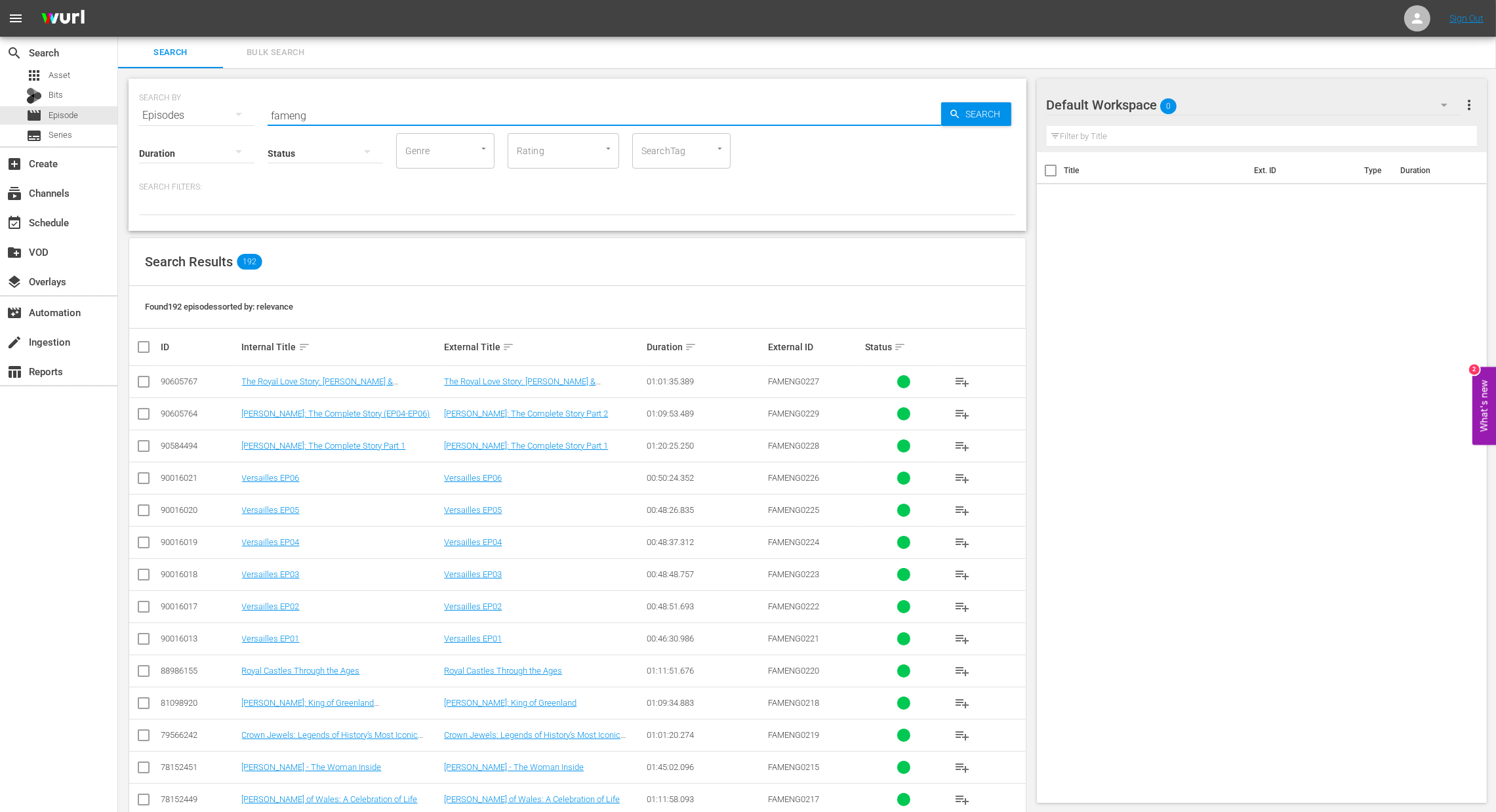
checkbox input "true"
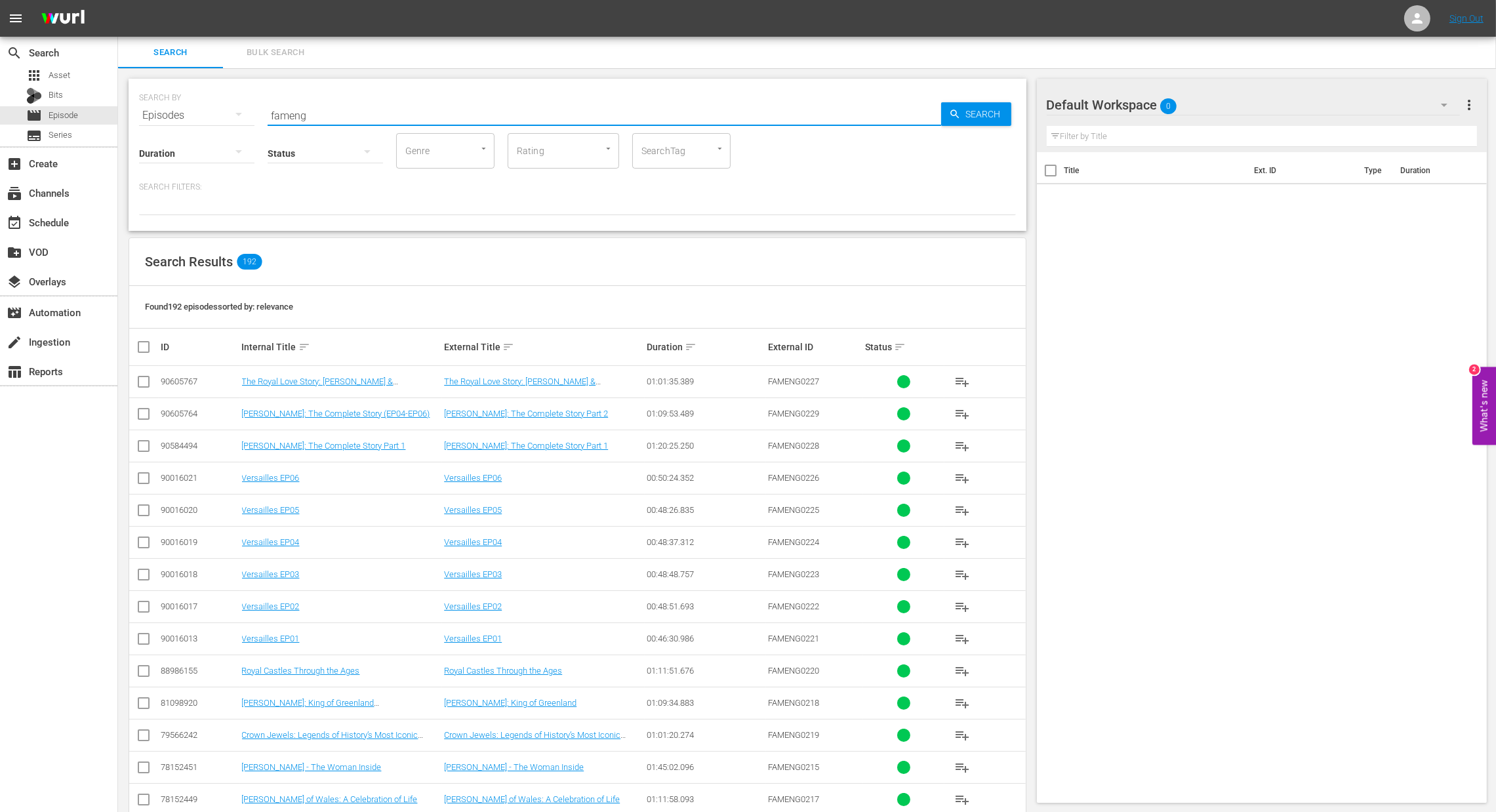
checkbox input "true"
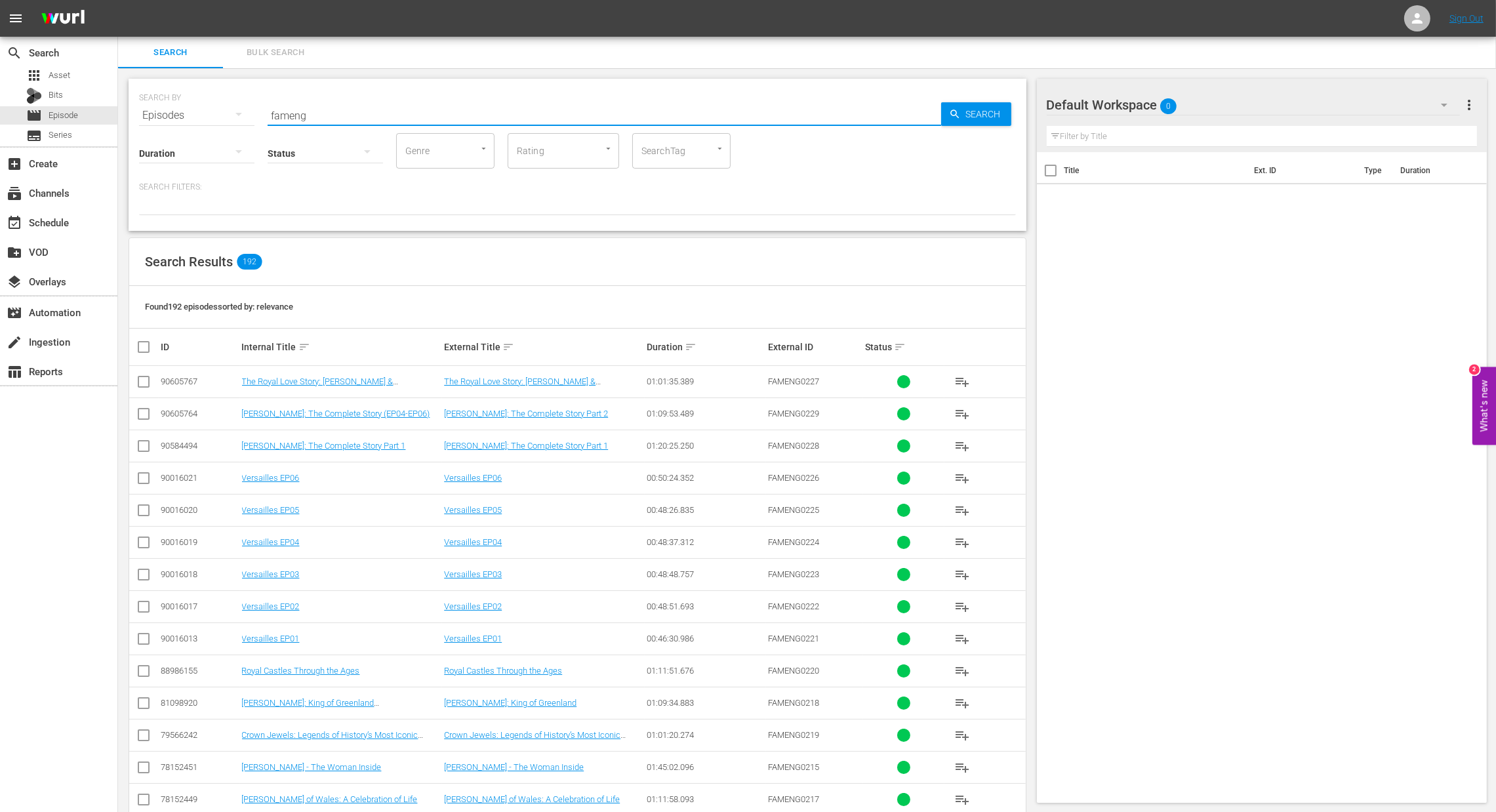
checkbox input "true"
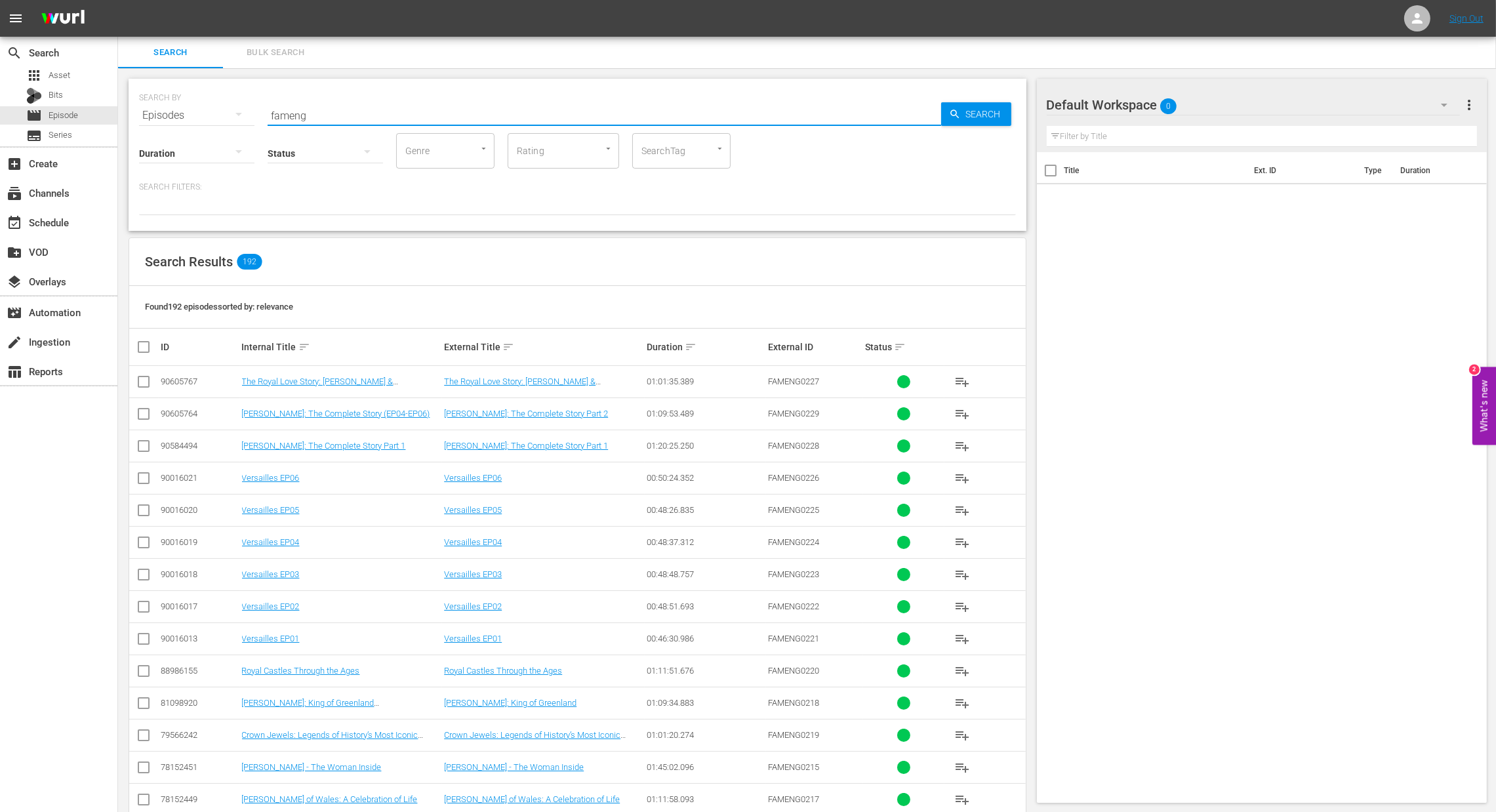
checkbox input "true"
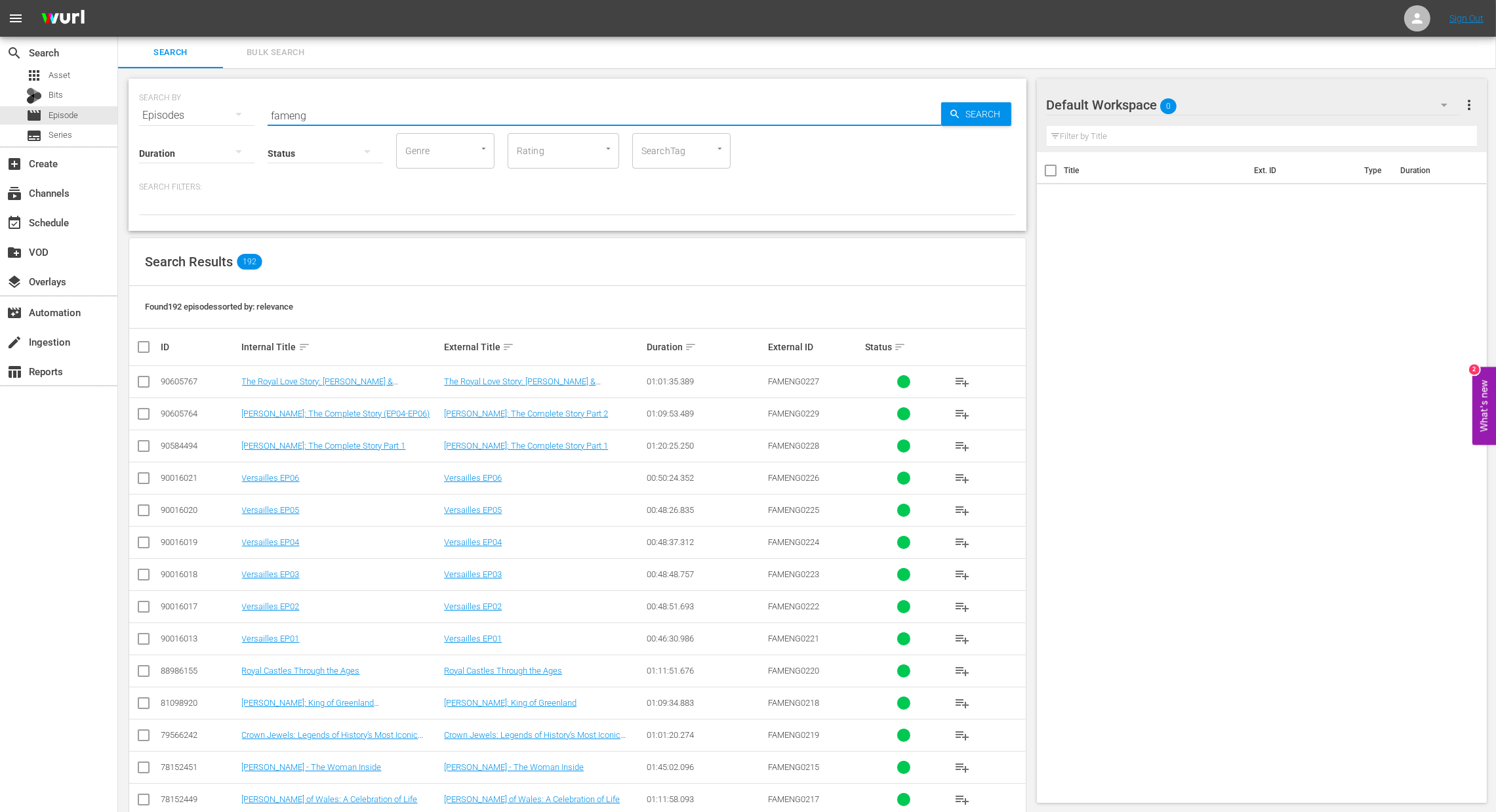
checkbox input "true"
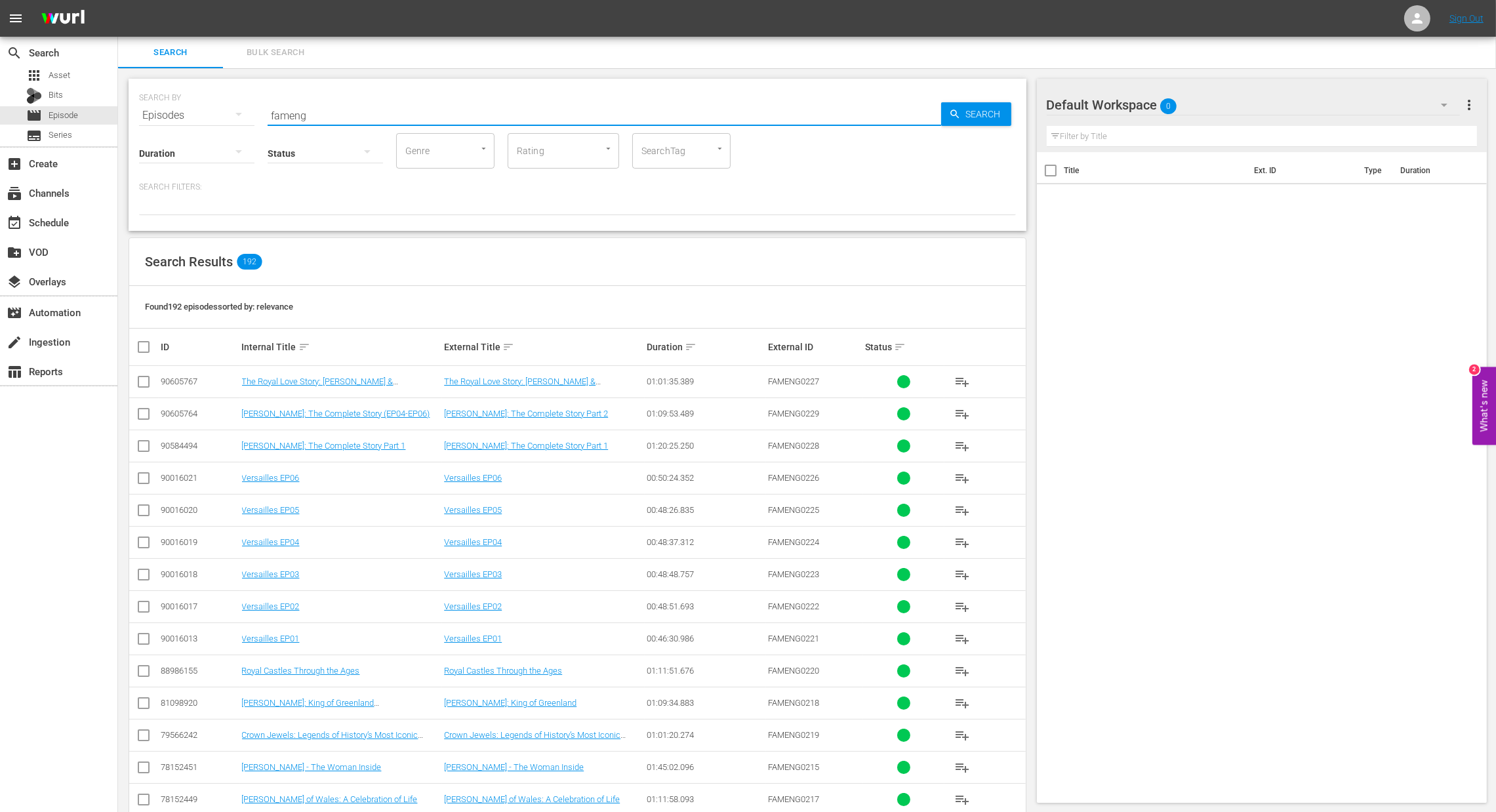
checkbox input "true"
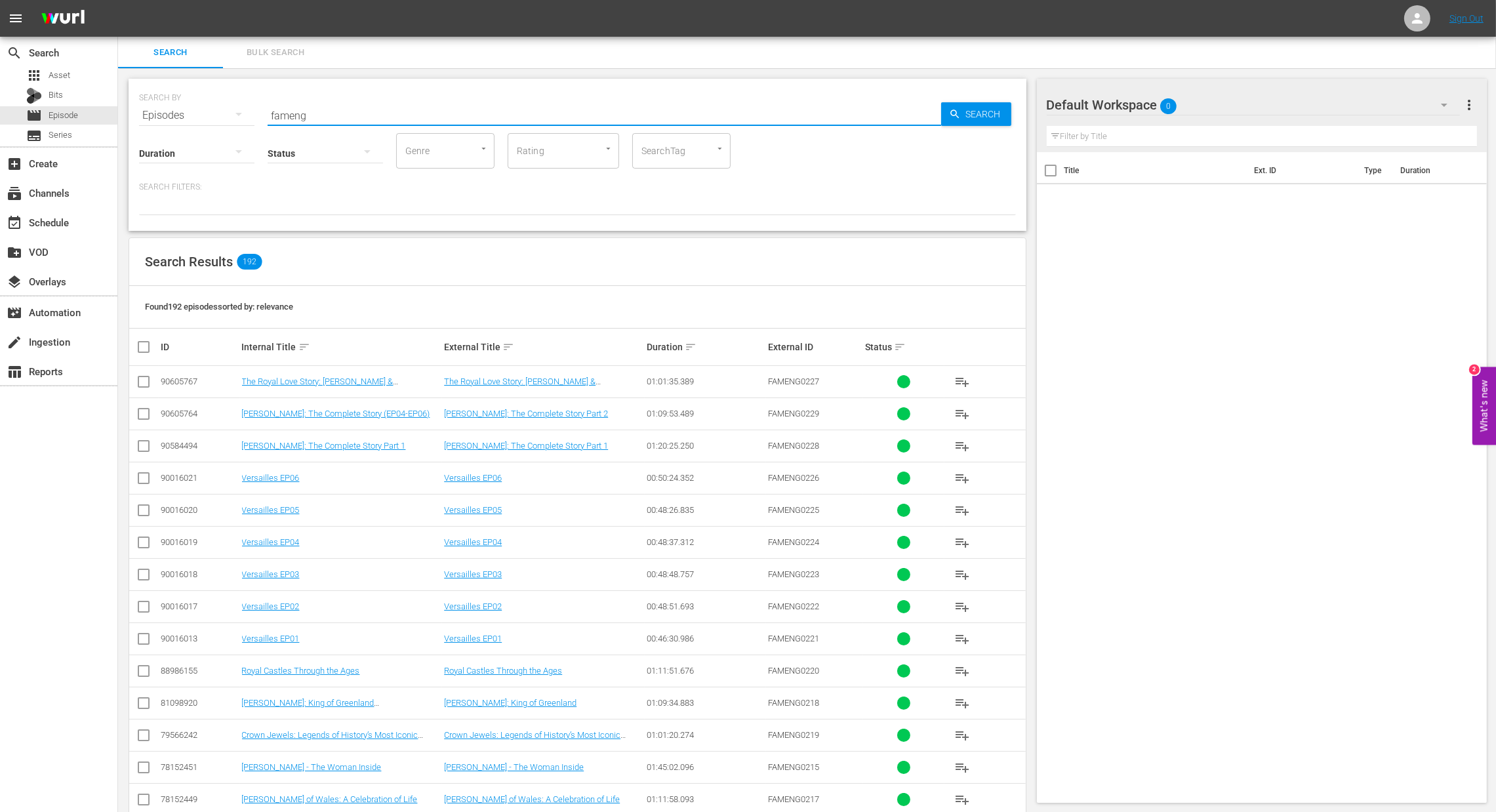
checkbox input "true"
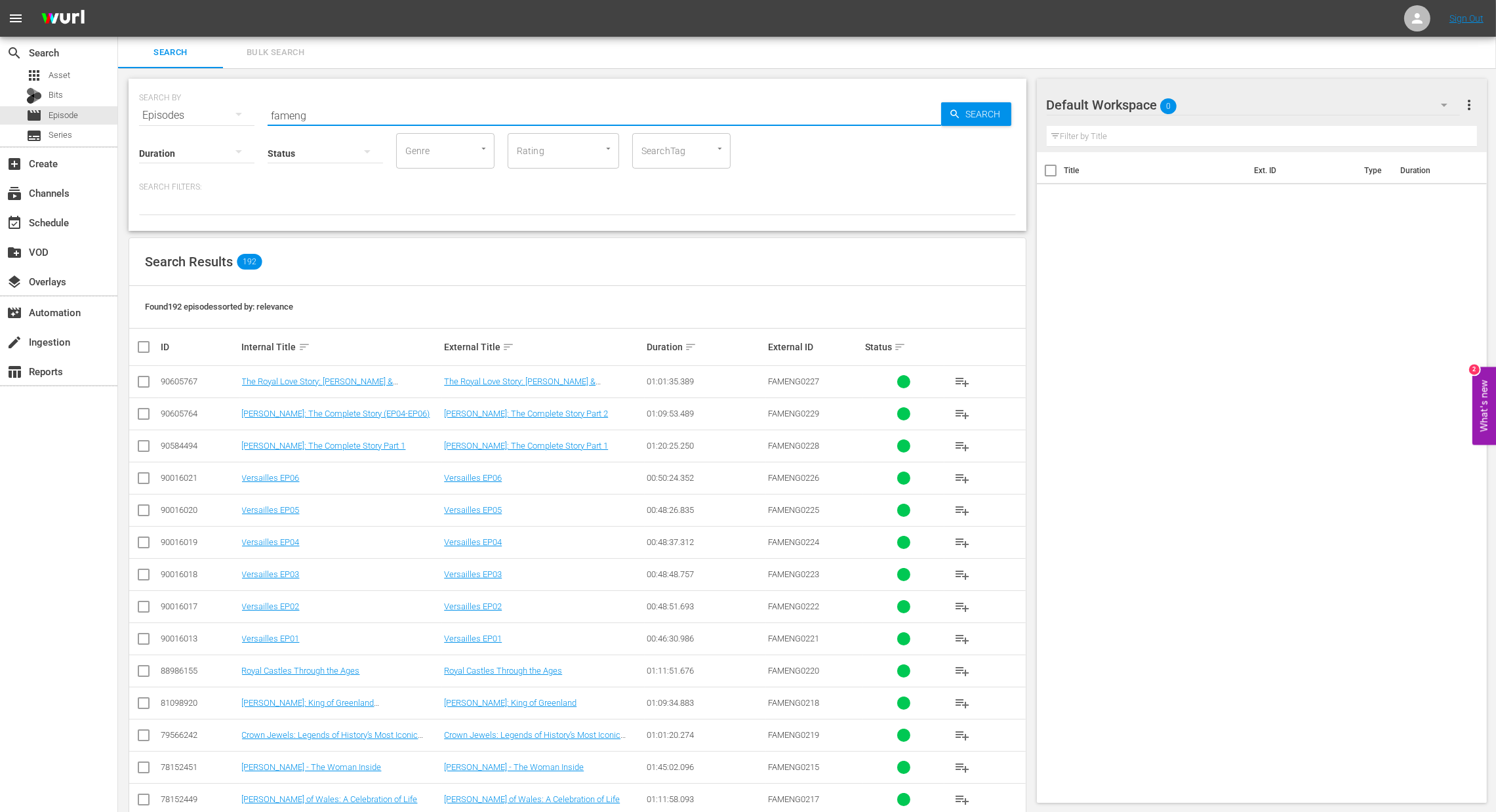
checkbox input "true"
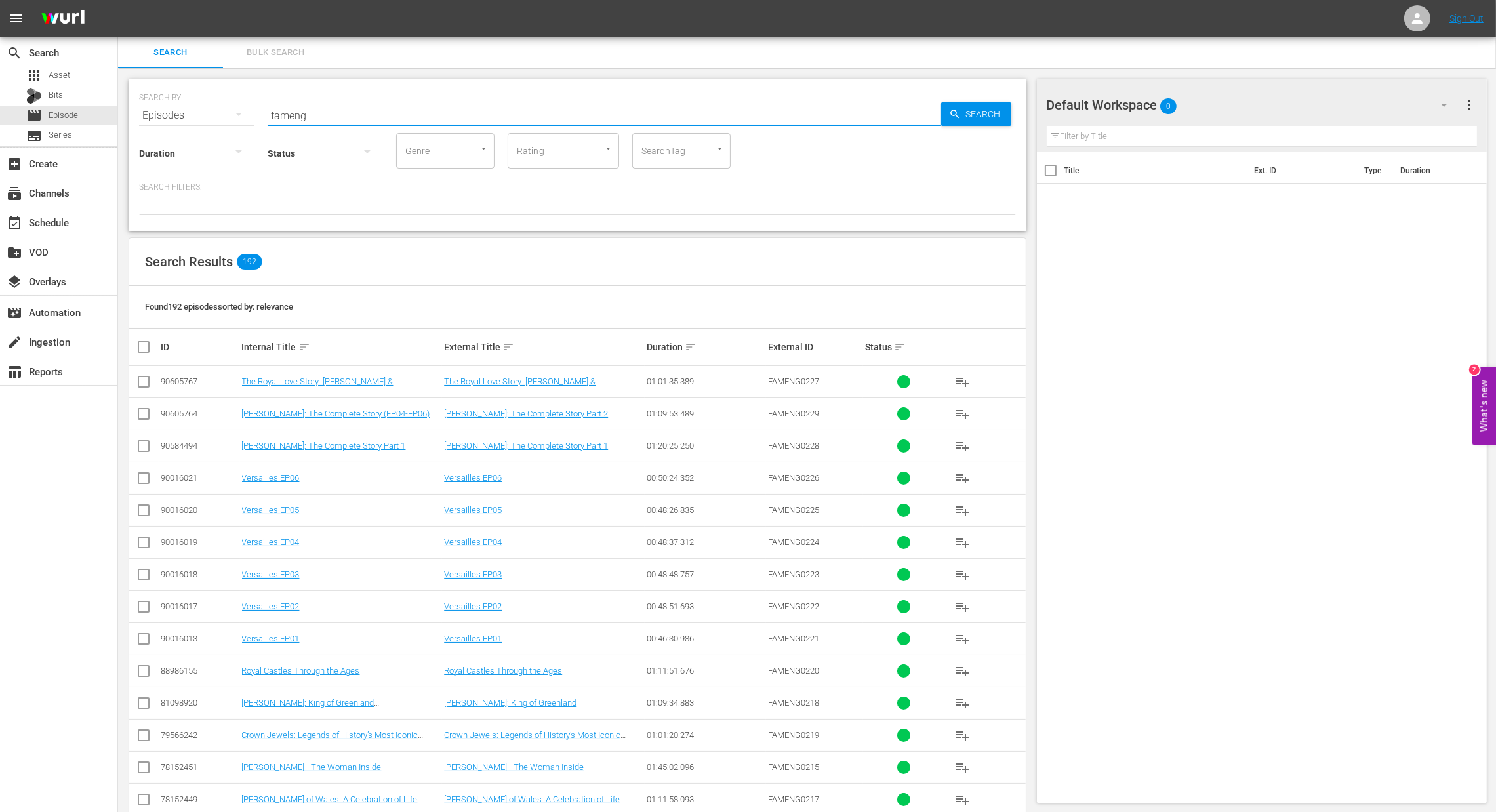
checkbox input "true"
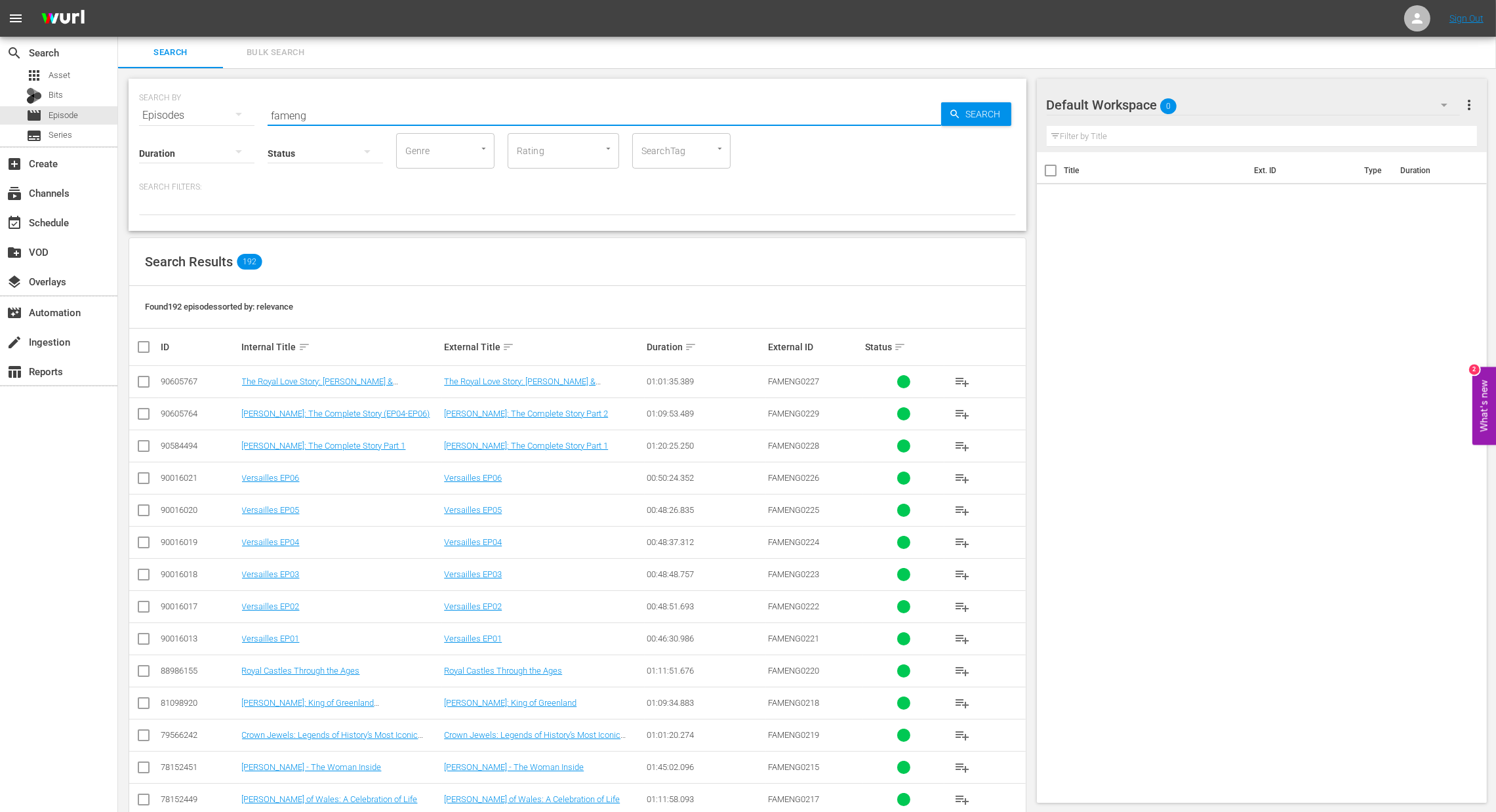
checkbox input "true"
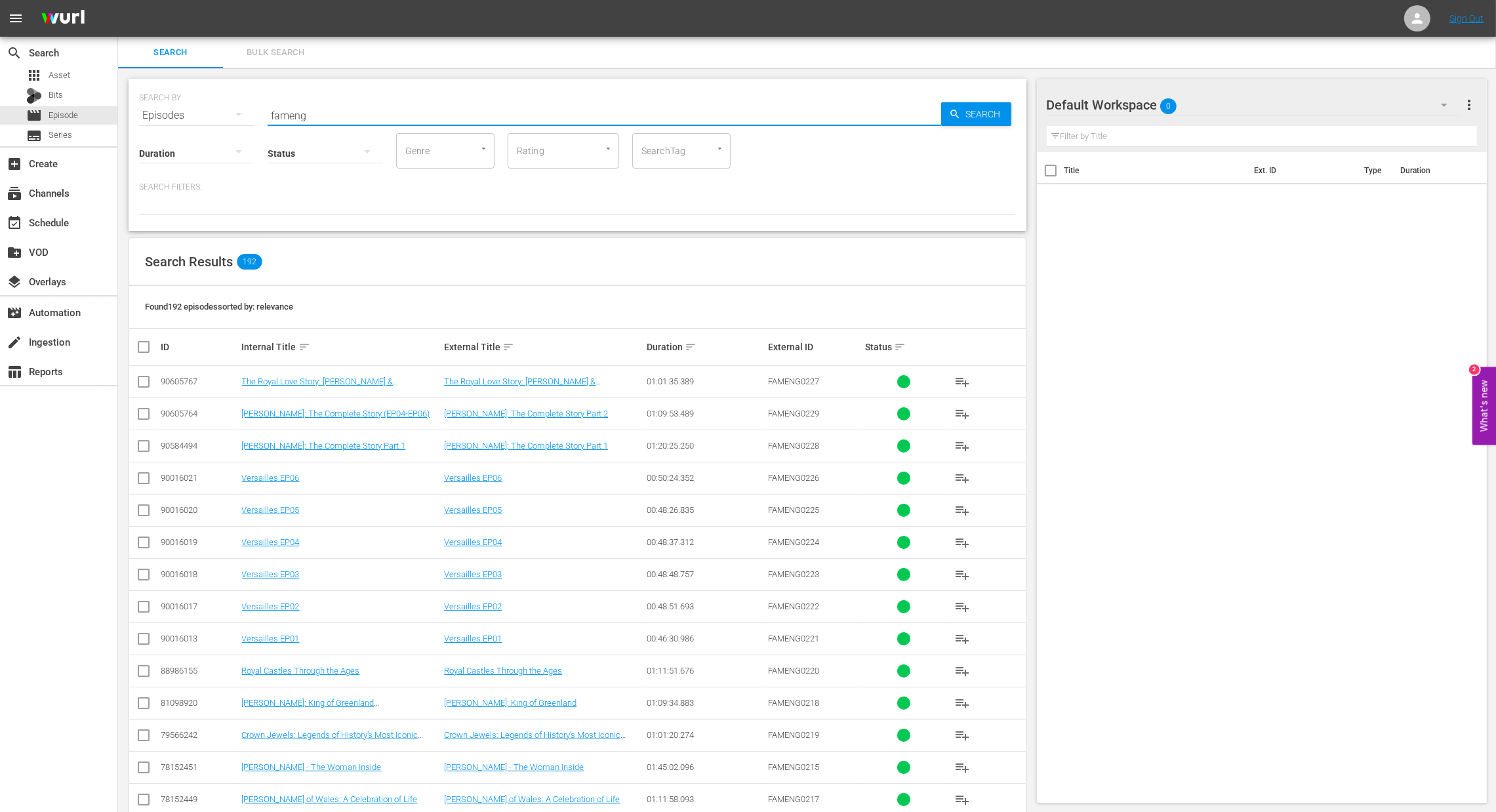
checkbox input "true"
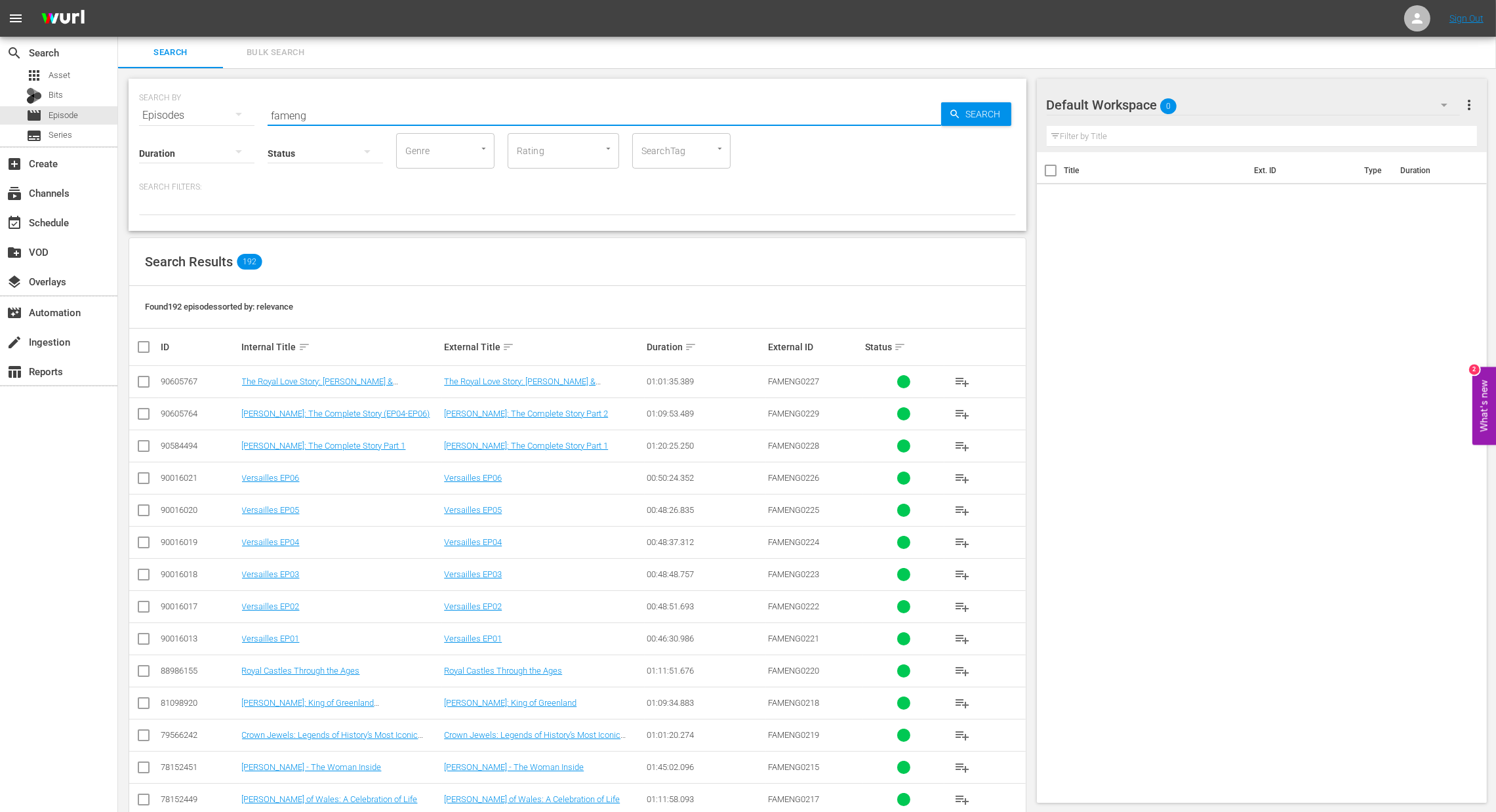
checkbox input "true"
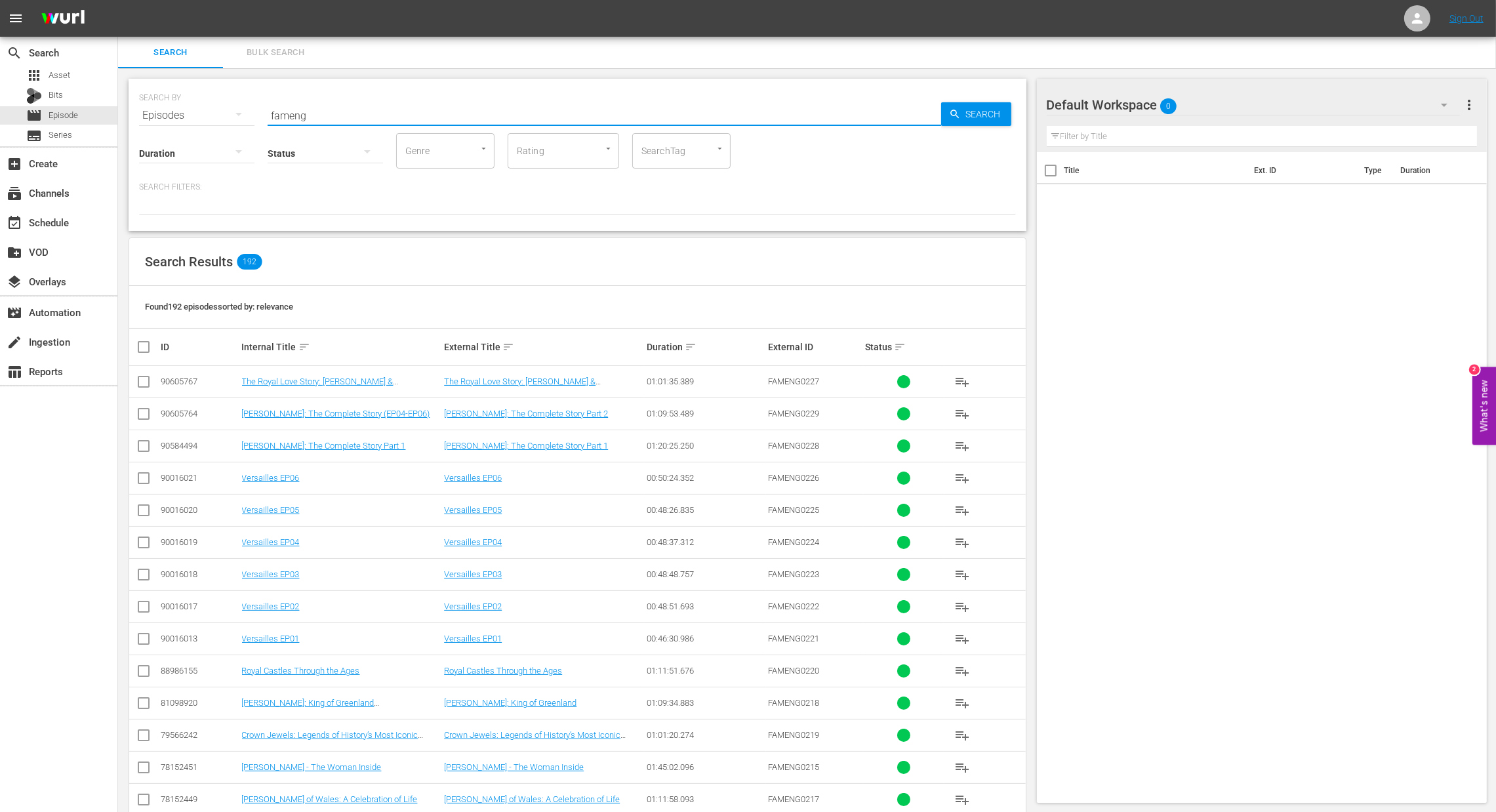
checkbox input "true"
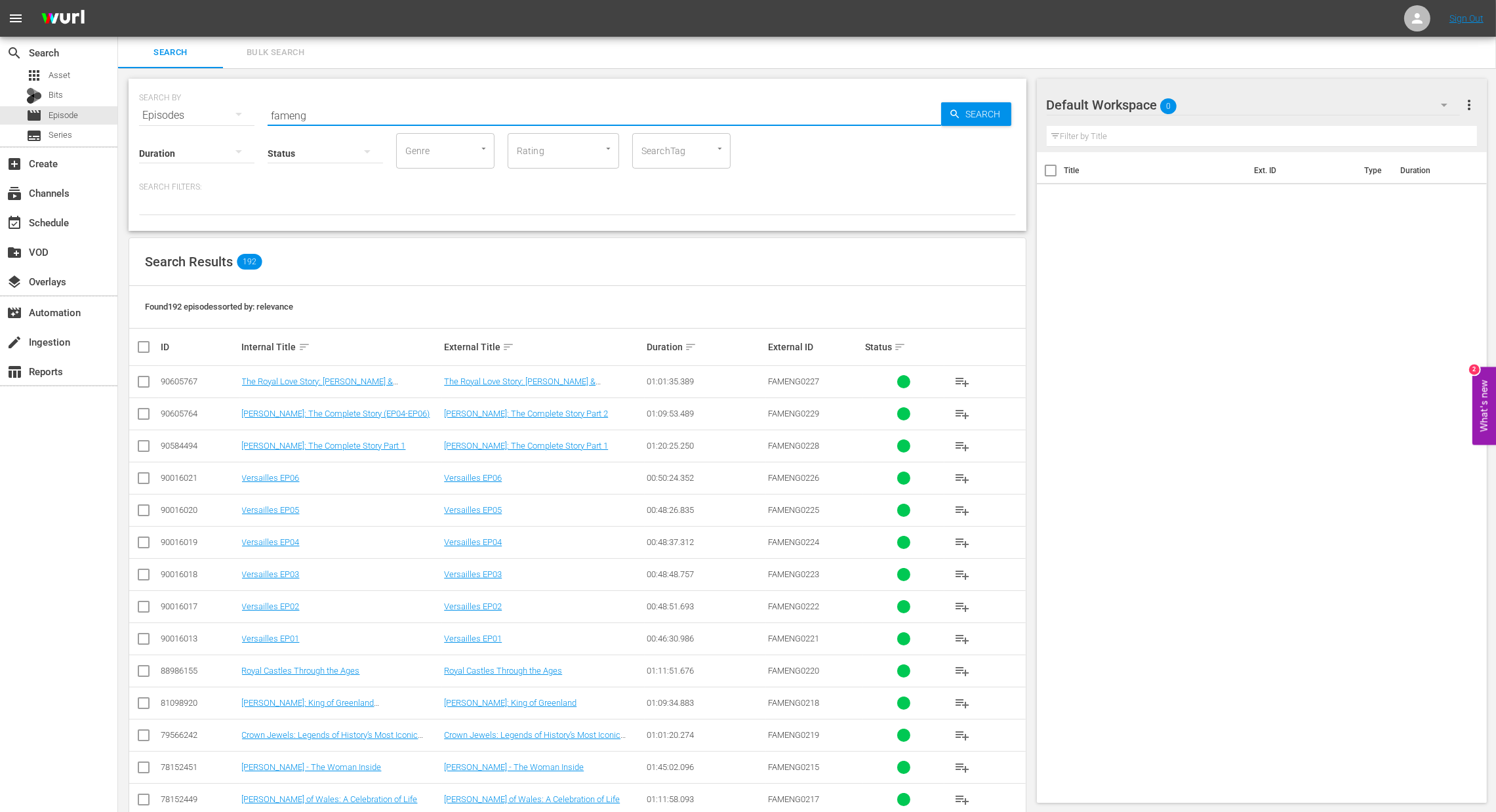
checkbox input "true"
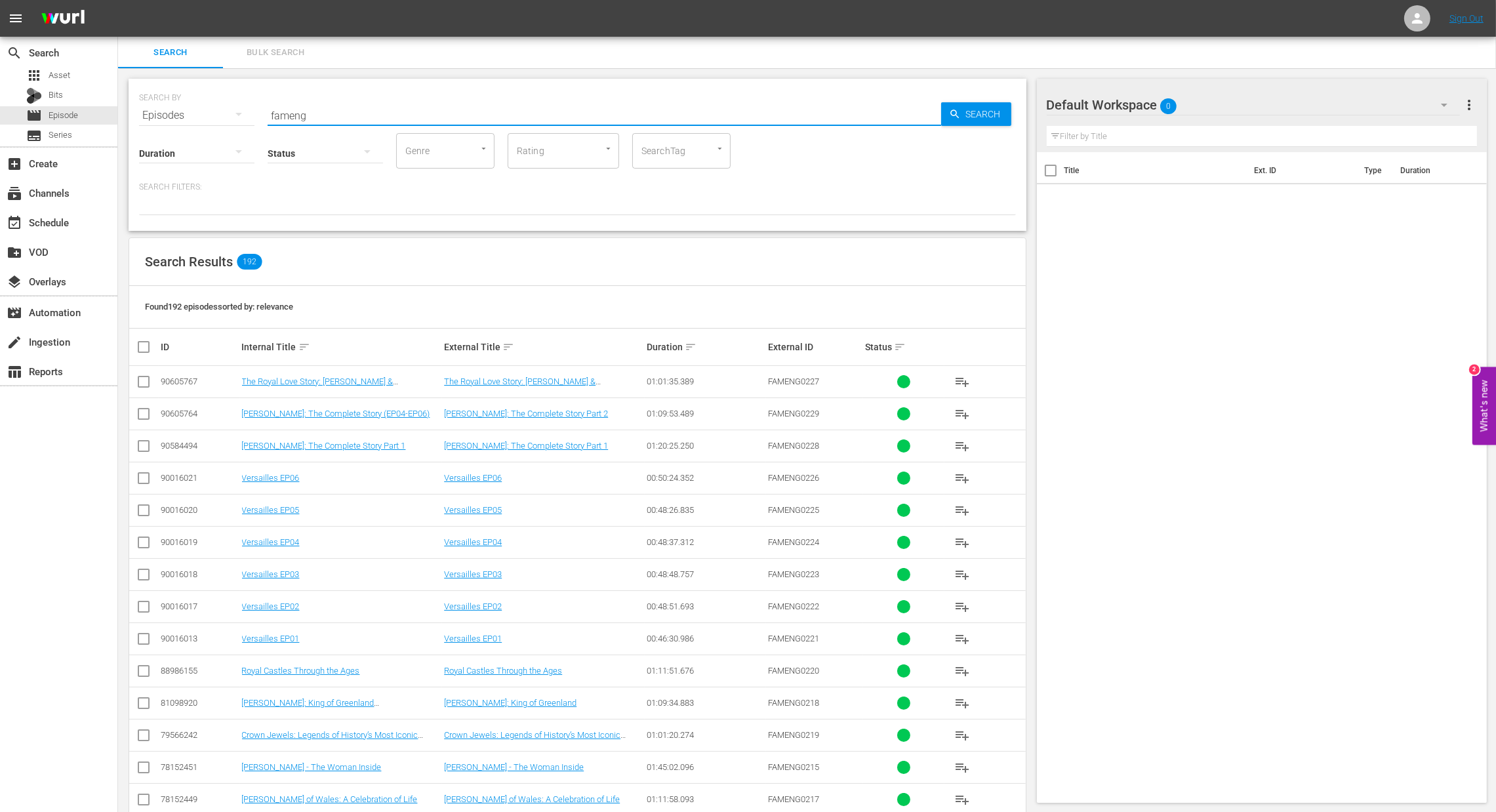
checkbox input "true"
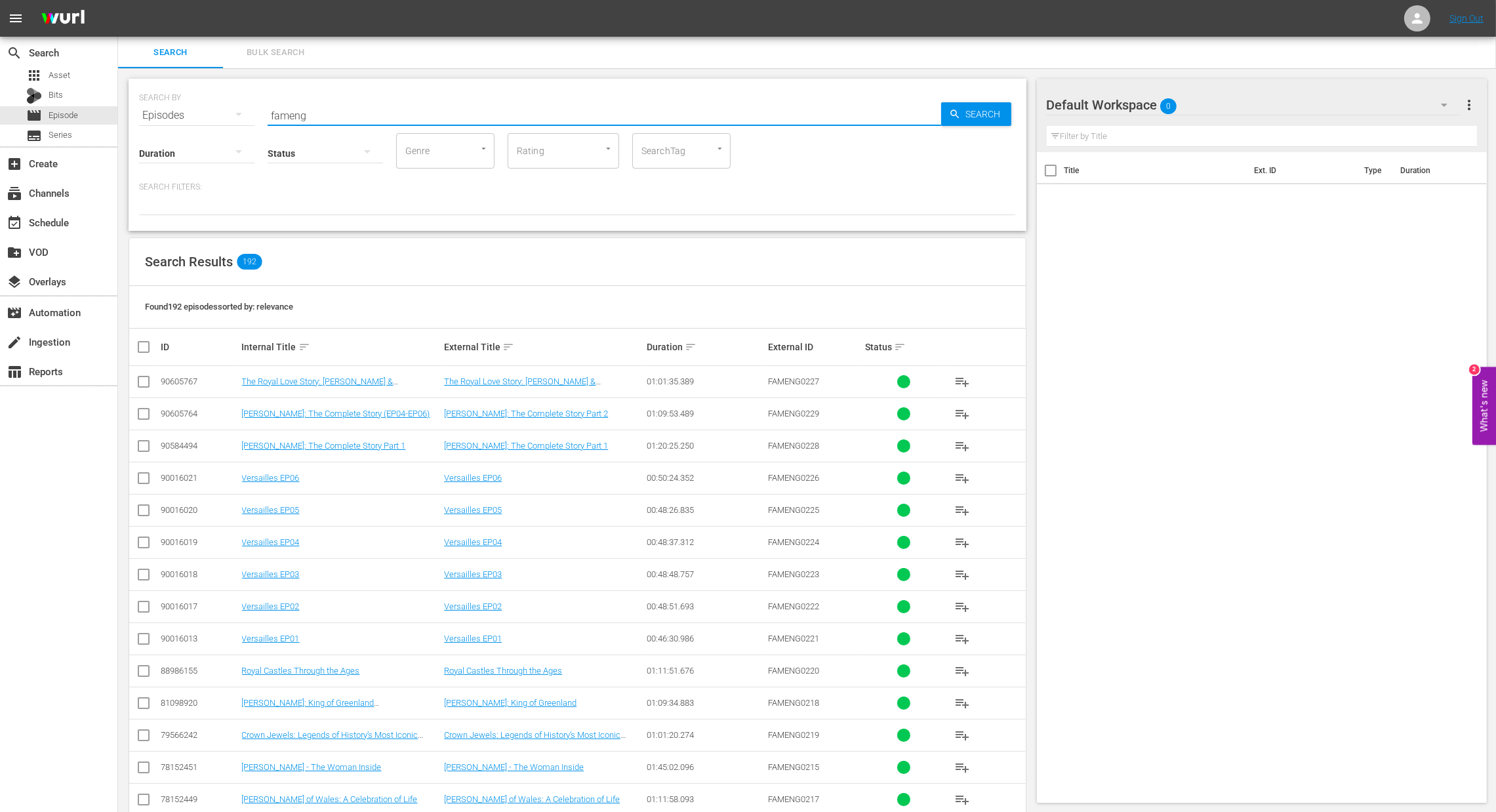
checkbox input "true"
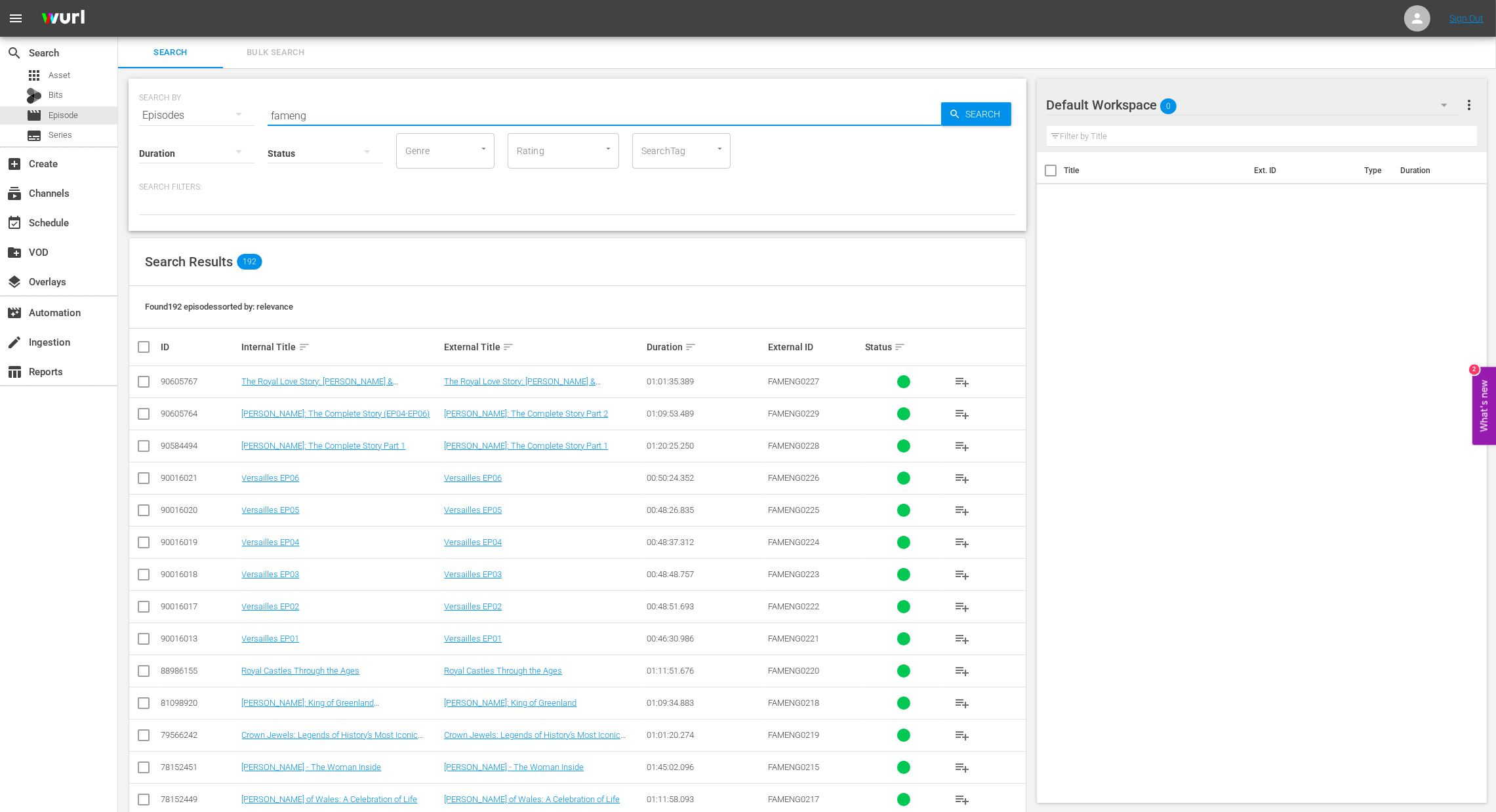
checkbox input "true"
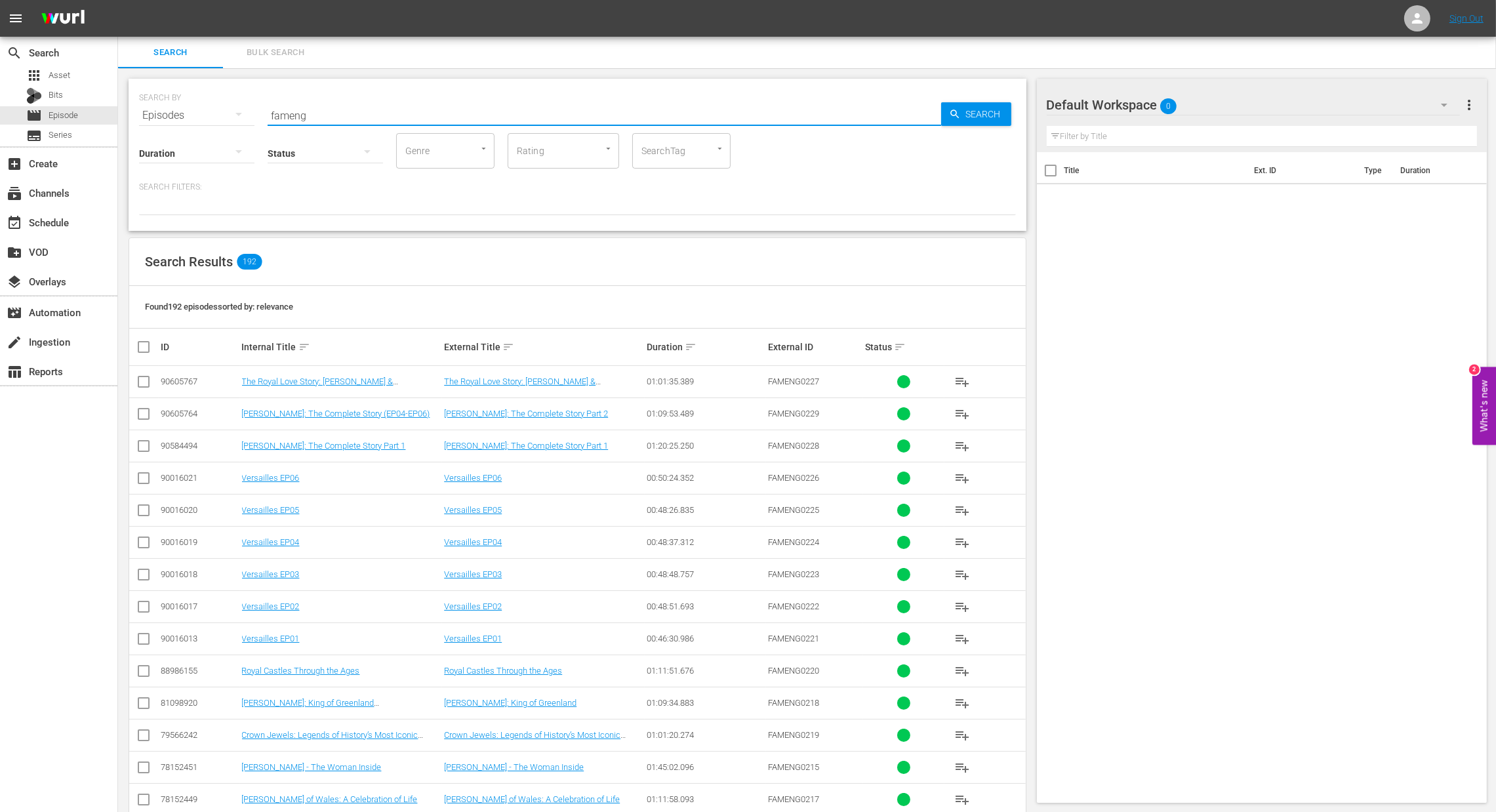
checkbox input "true"
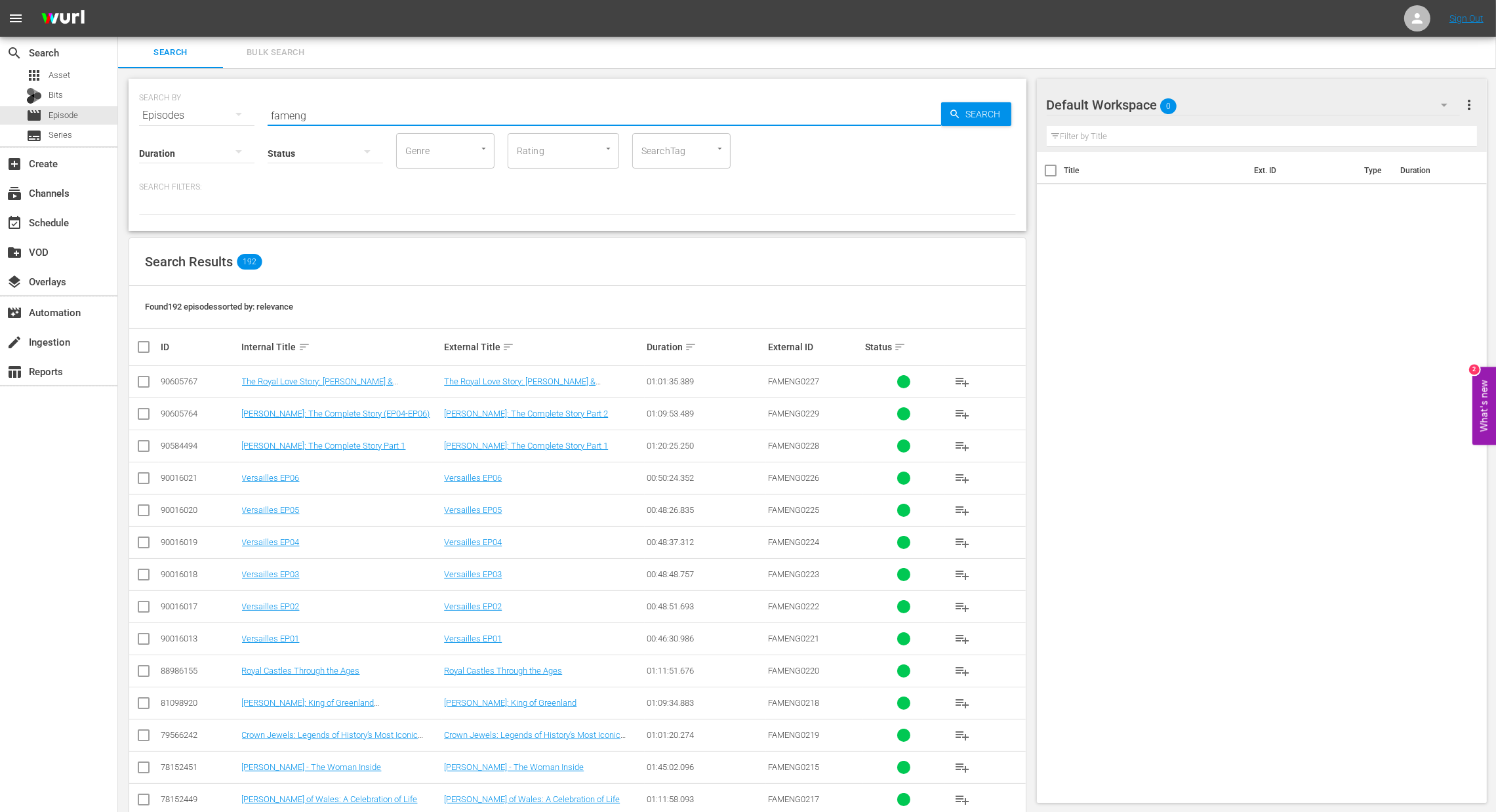
checkbox input "true"
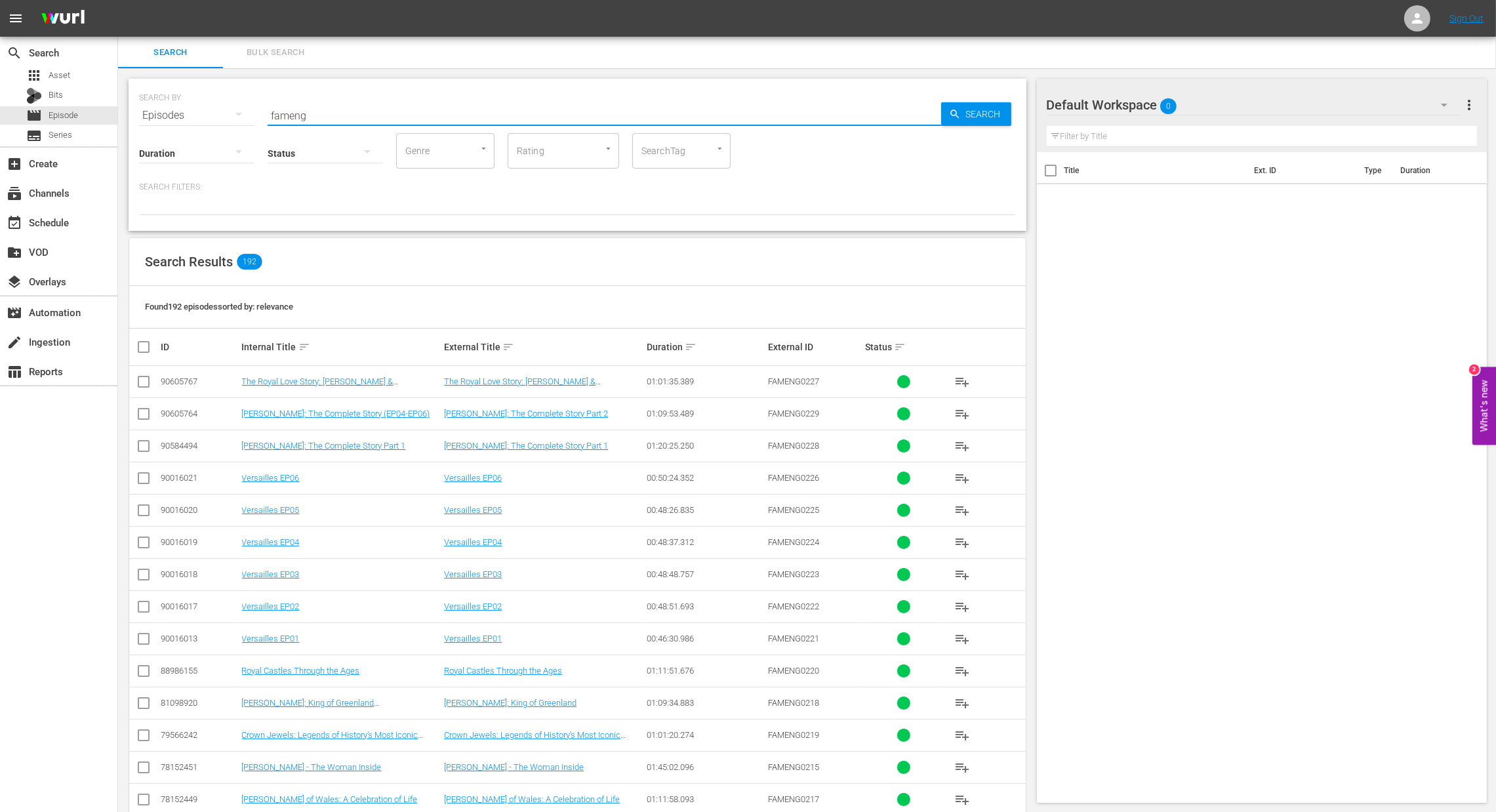
checkbox input "true"
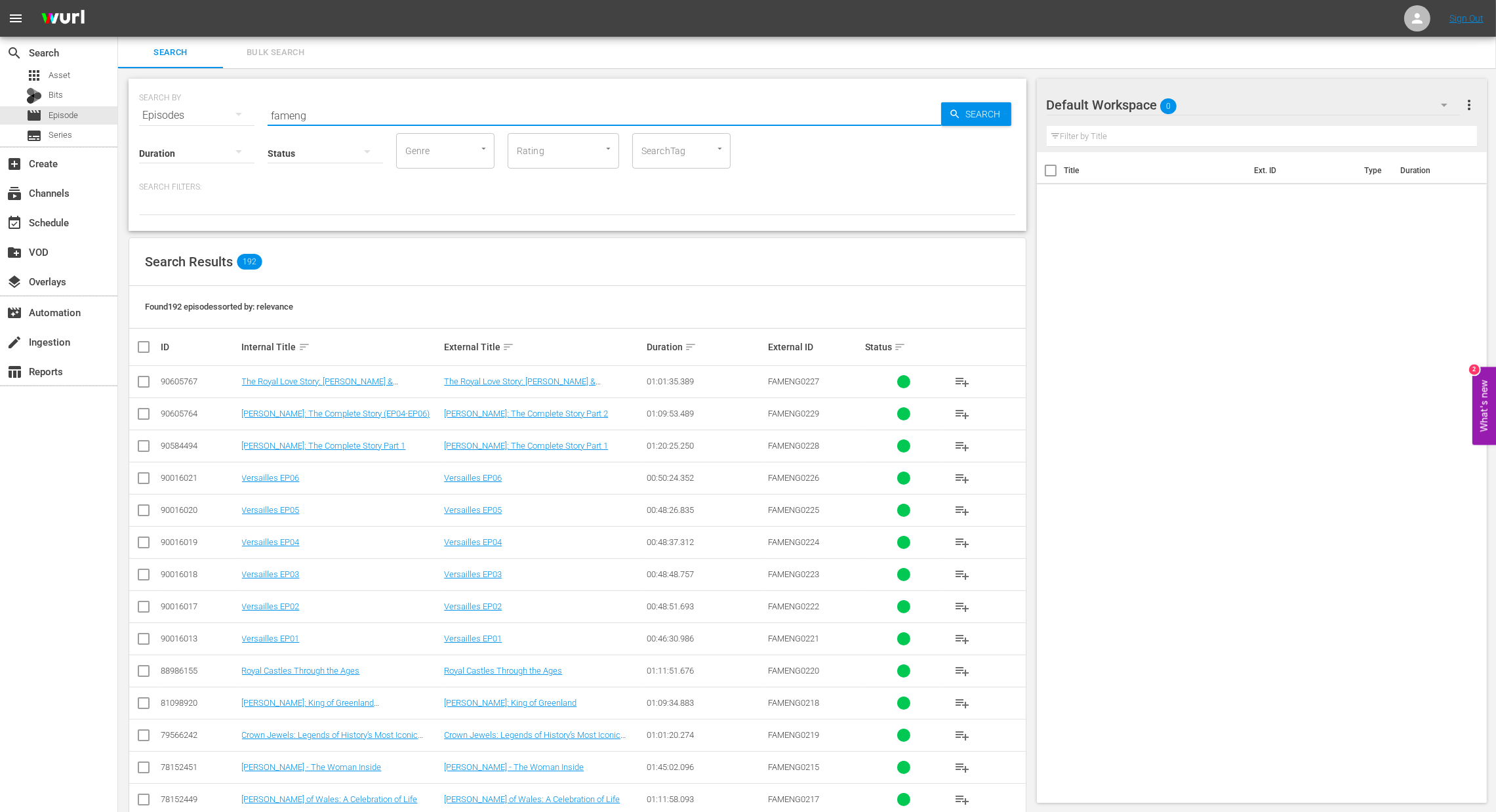
checkbox input "true"
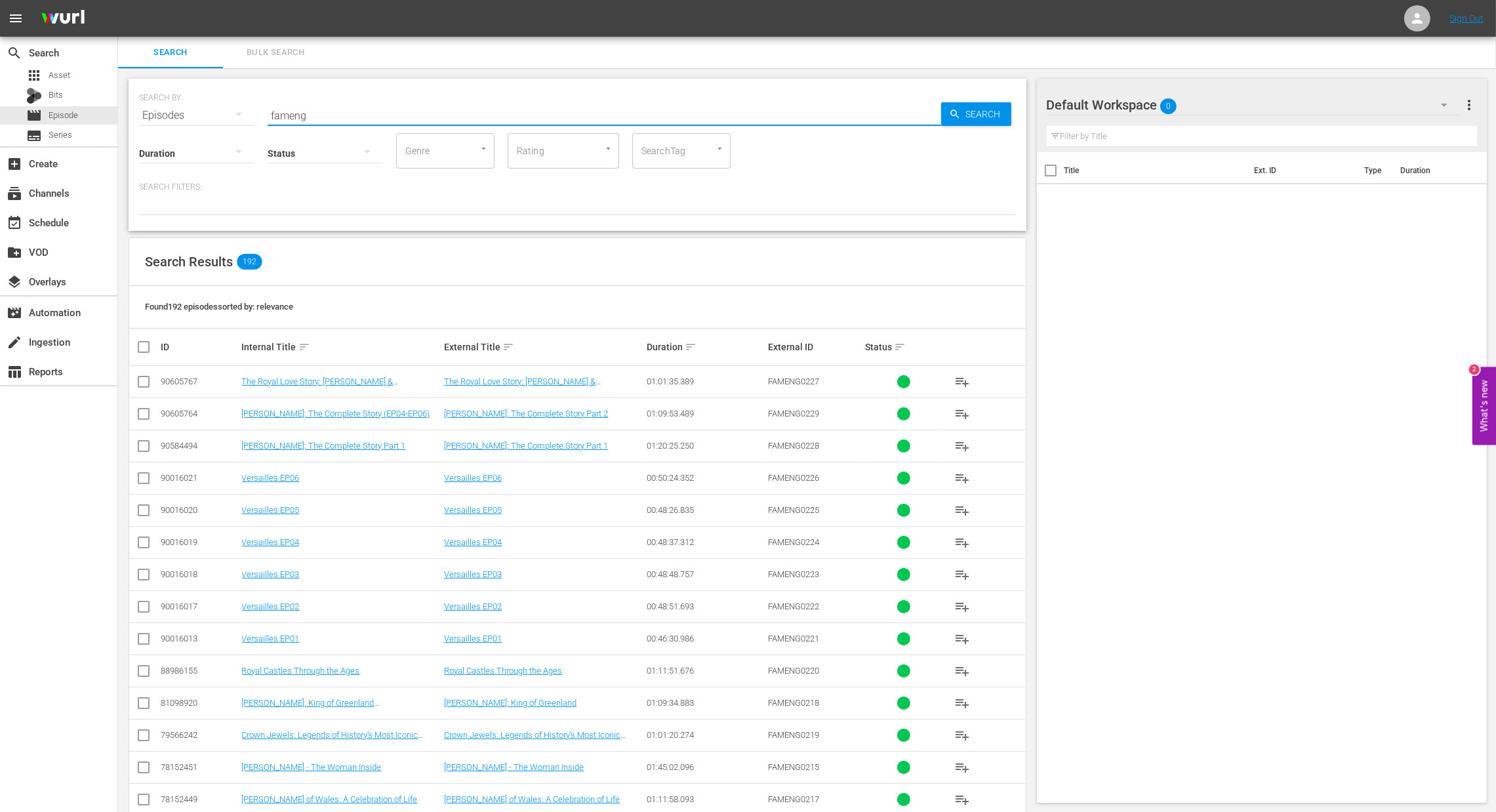
checkbox input "true"
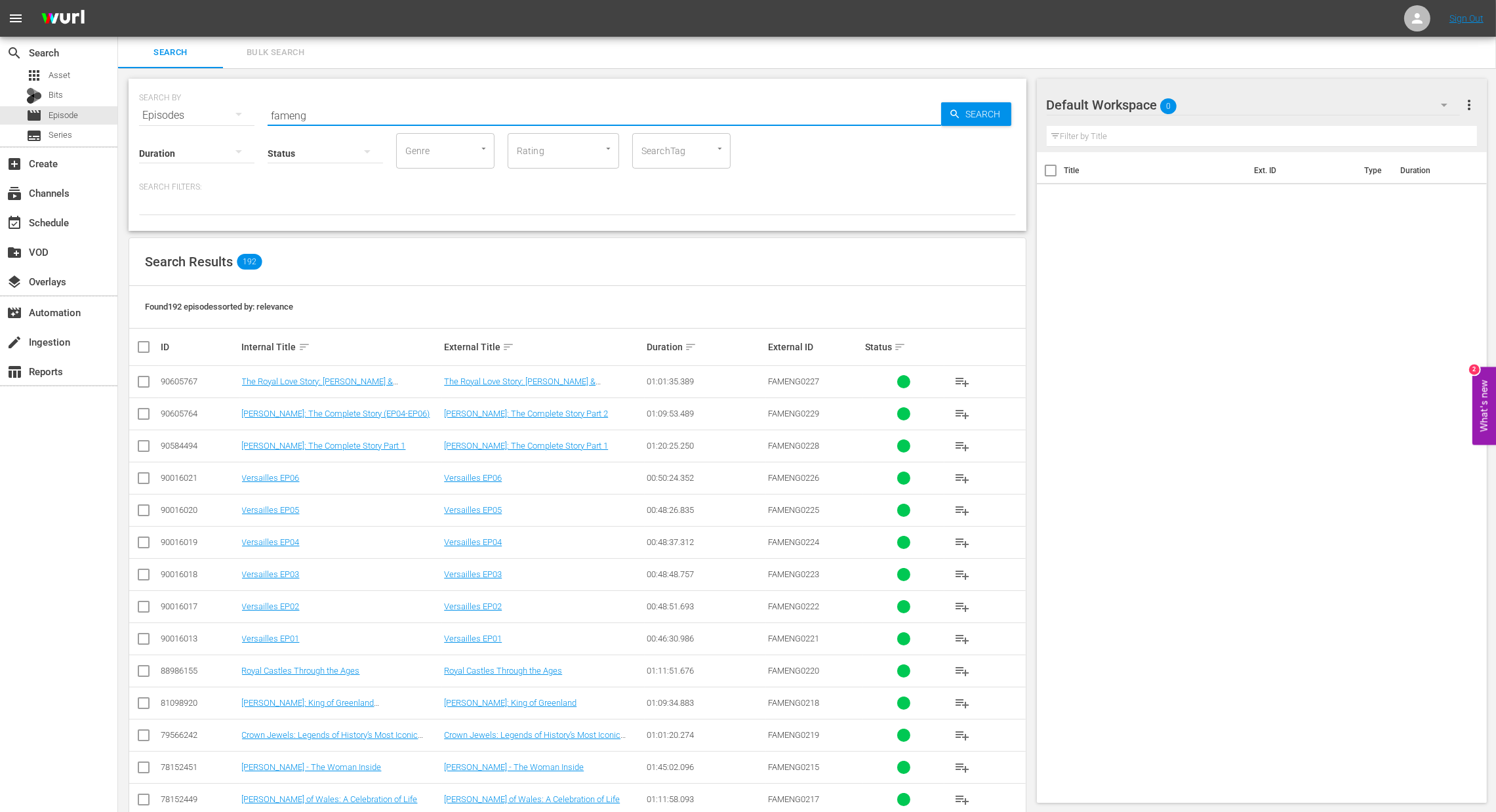
checkbox input "true"
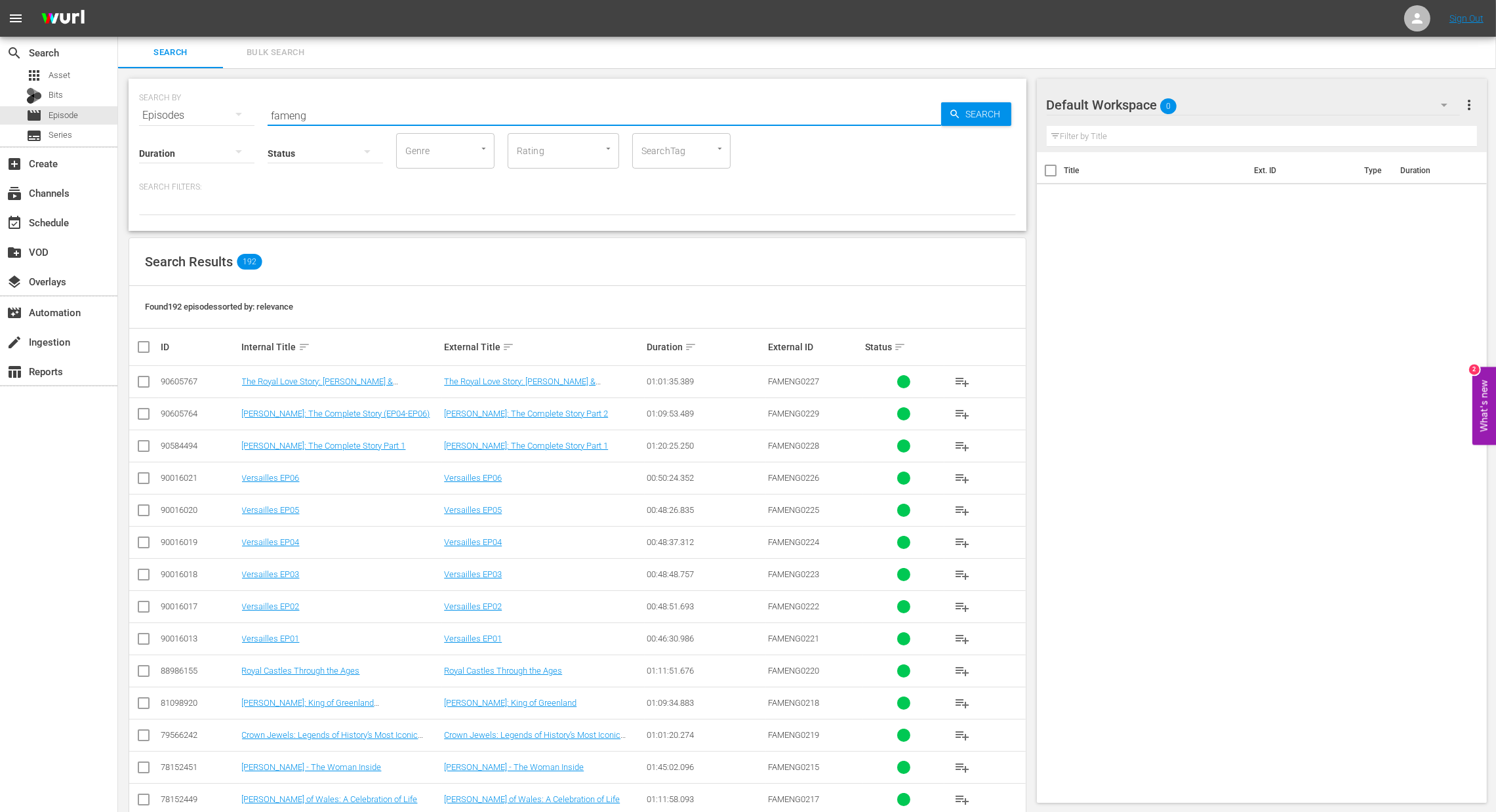
checkbox input "true"
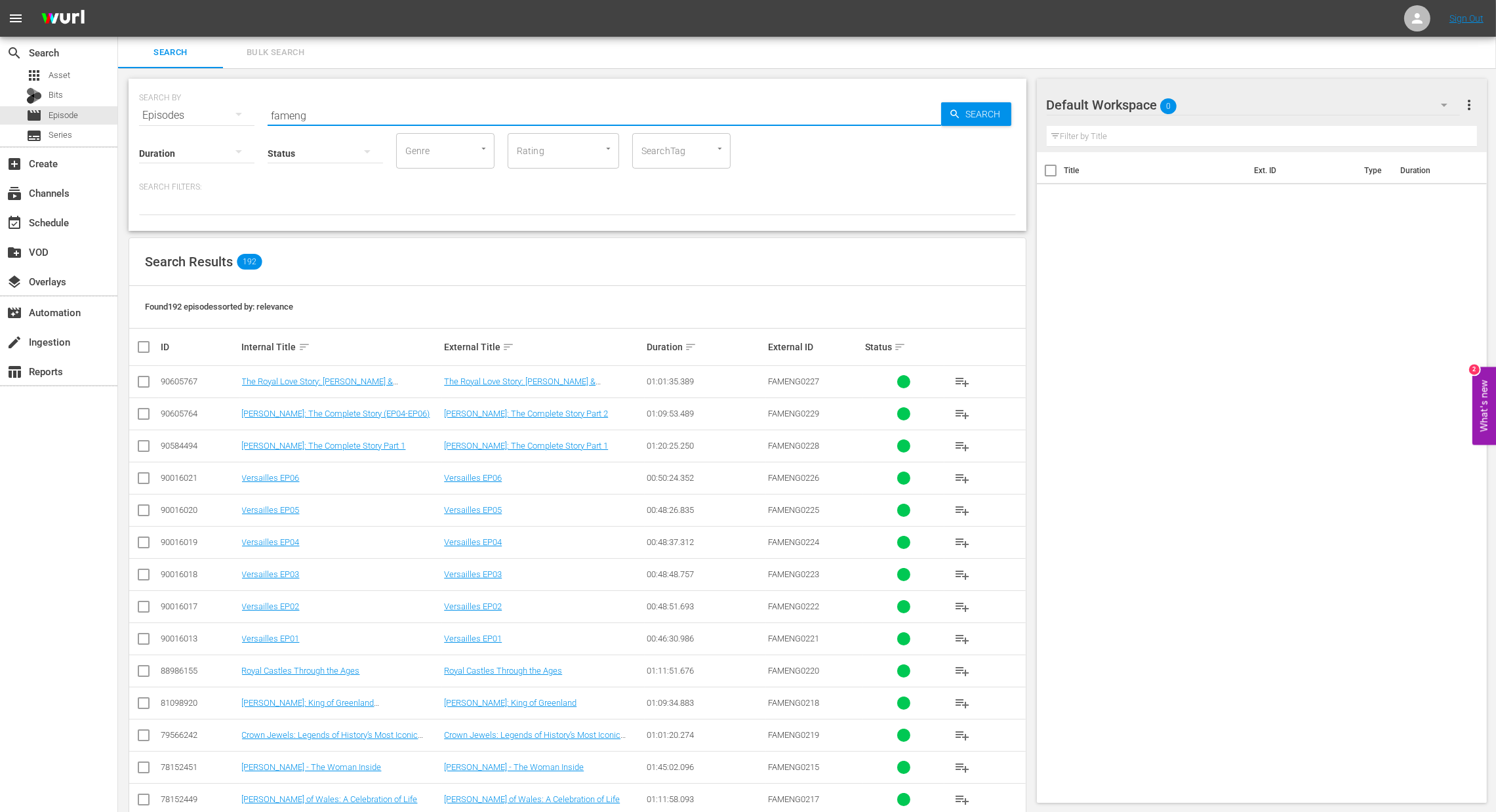
checkbox input "true"
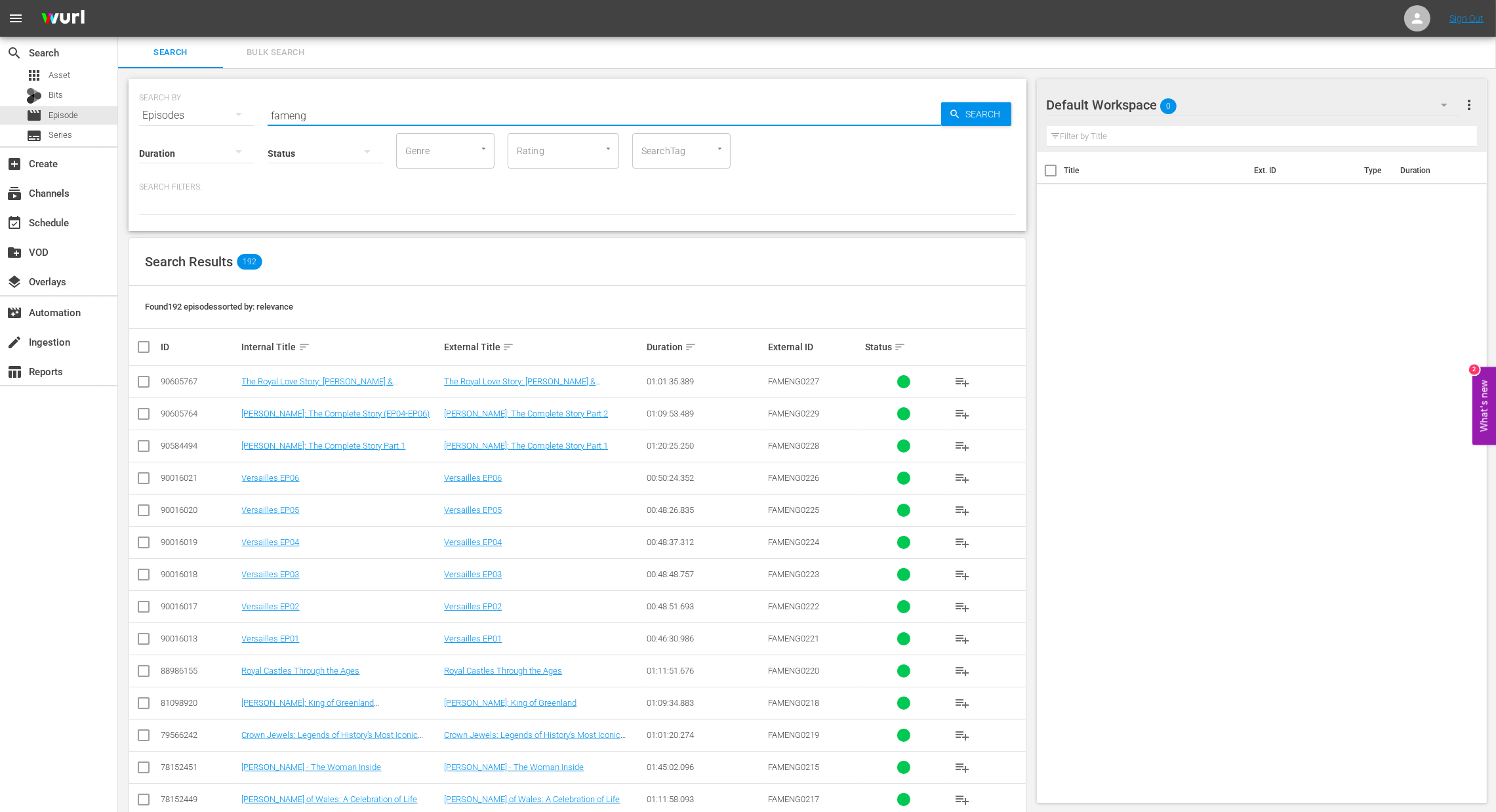
checkbox input "true"
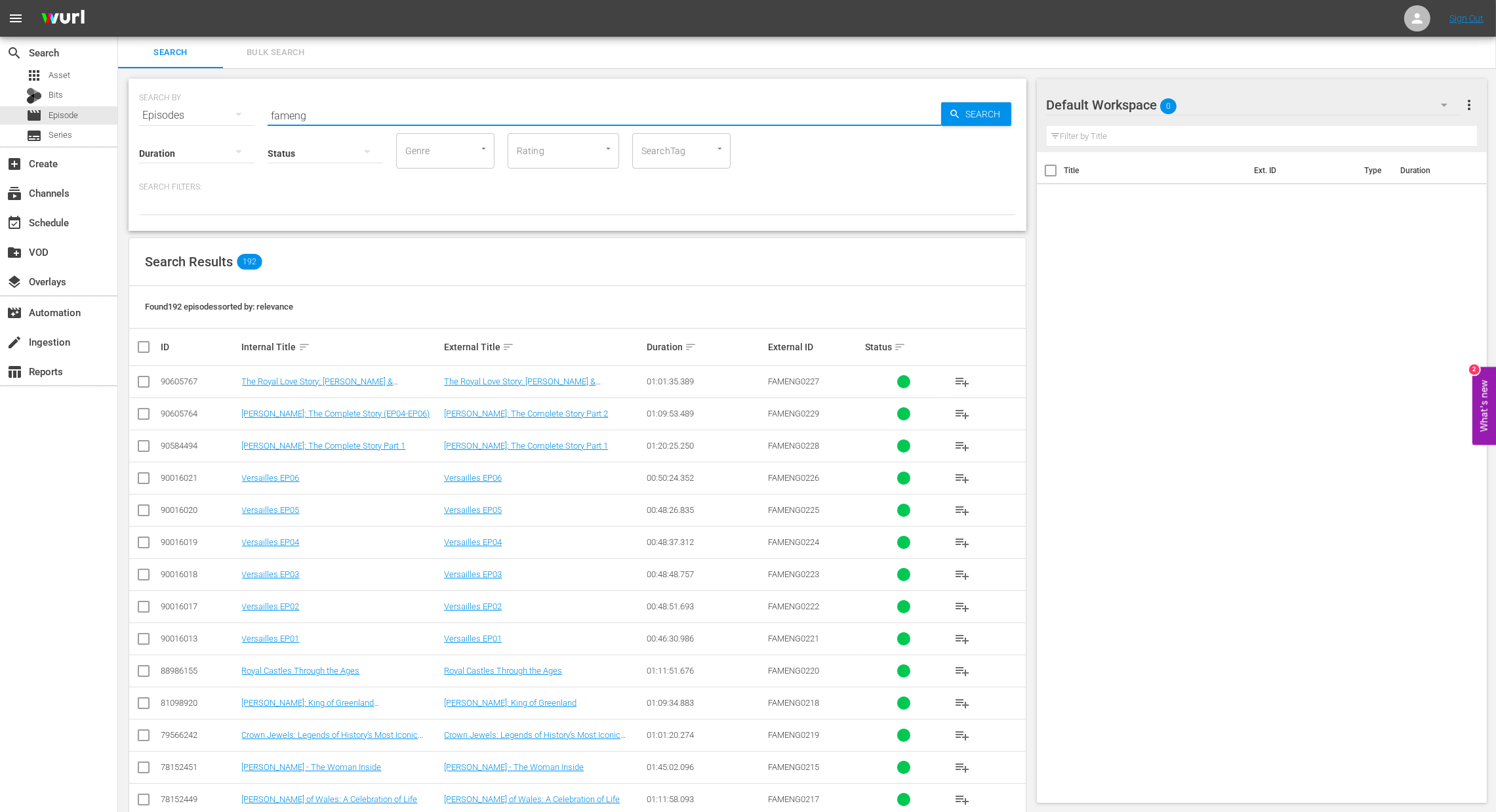
checkbox input "true"
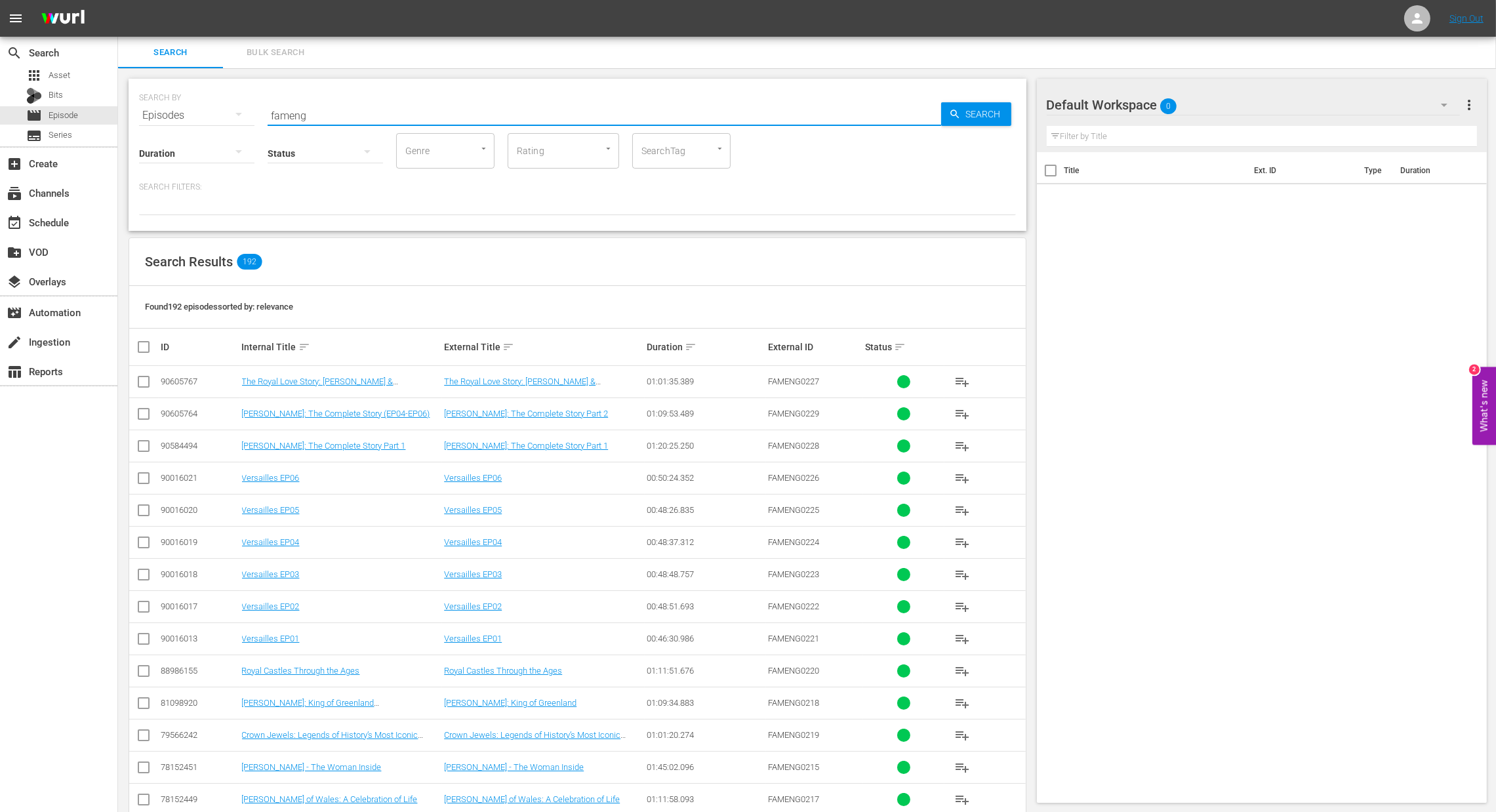
checkbox input "true"
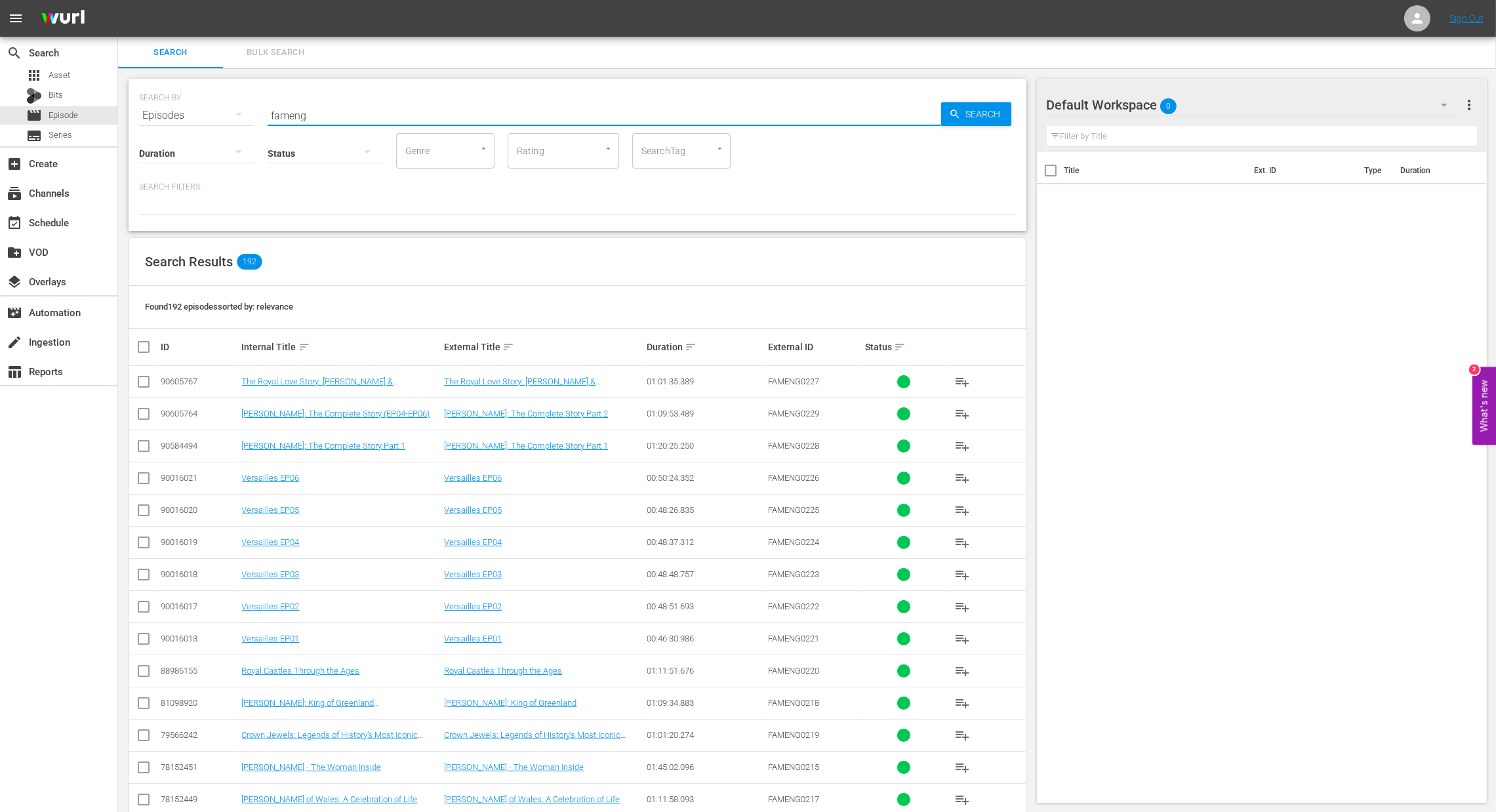
checkbox input "true"
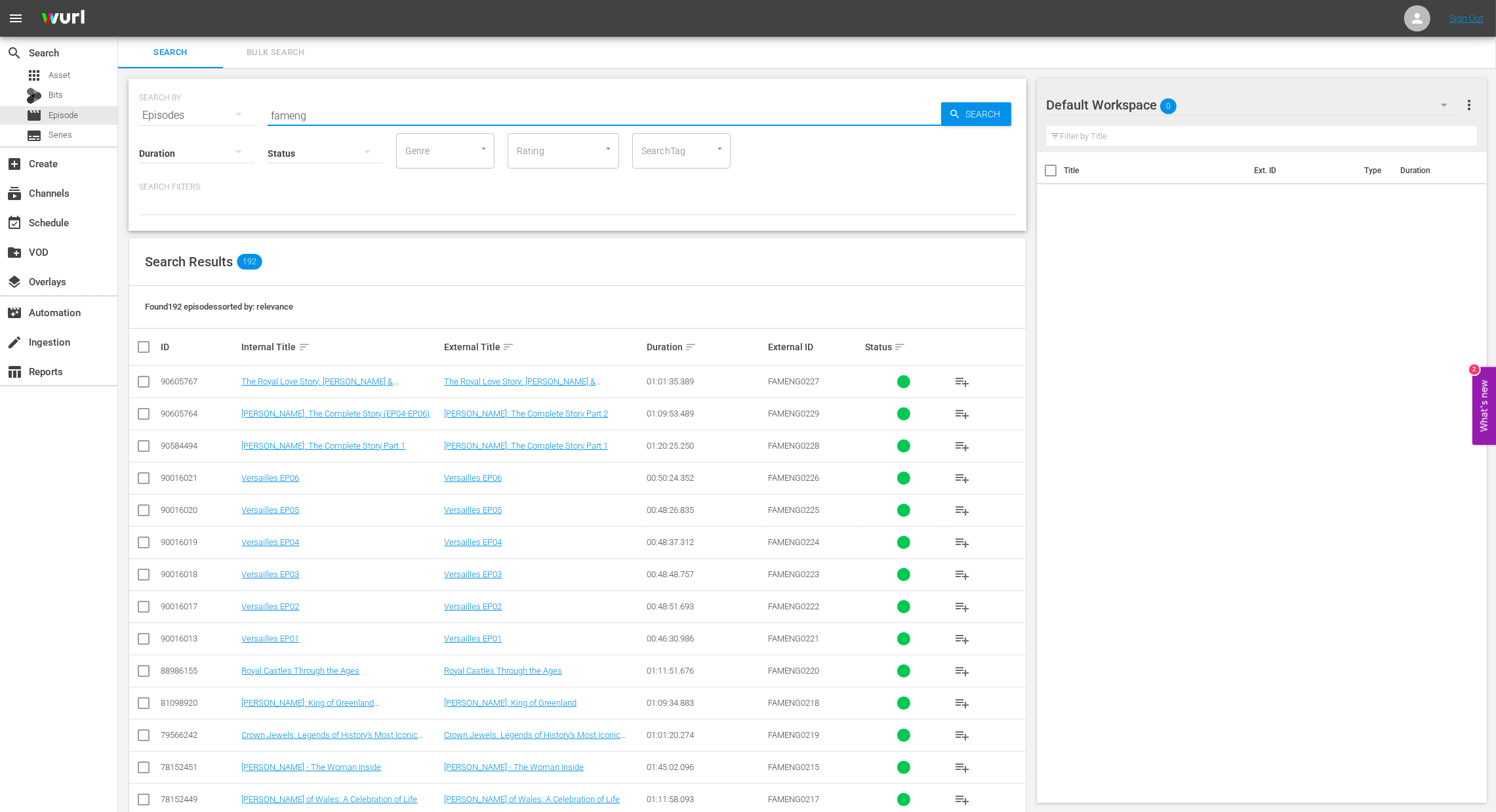
checkbox input "true"
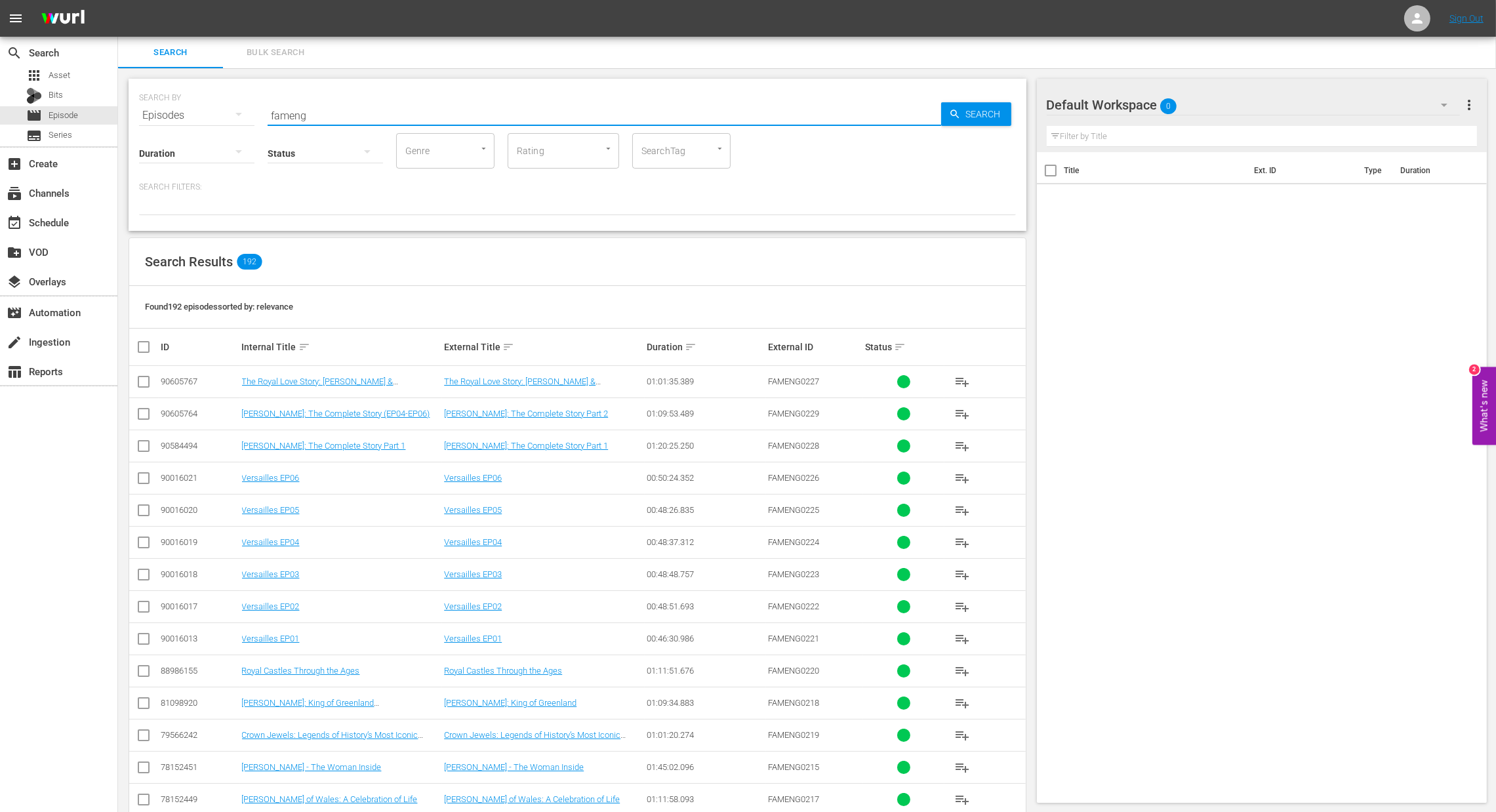
checkbox input "true"
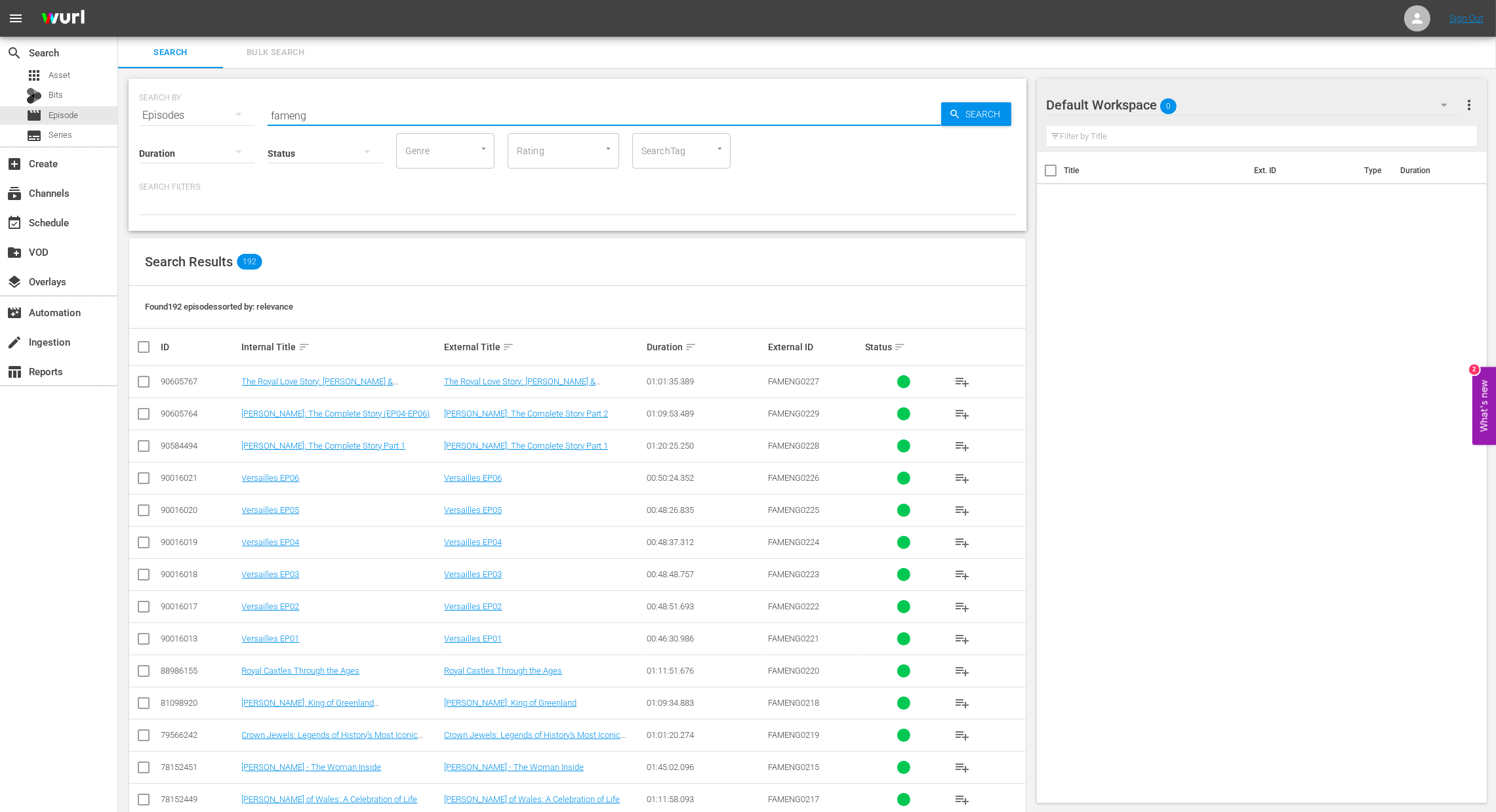
checkbox input "true"
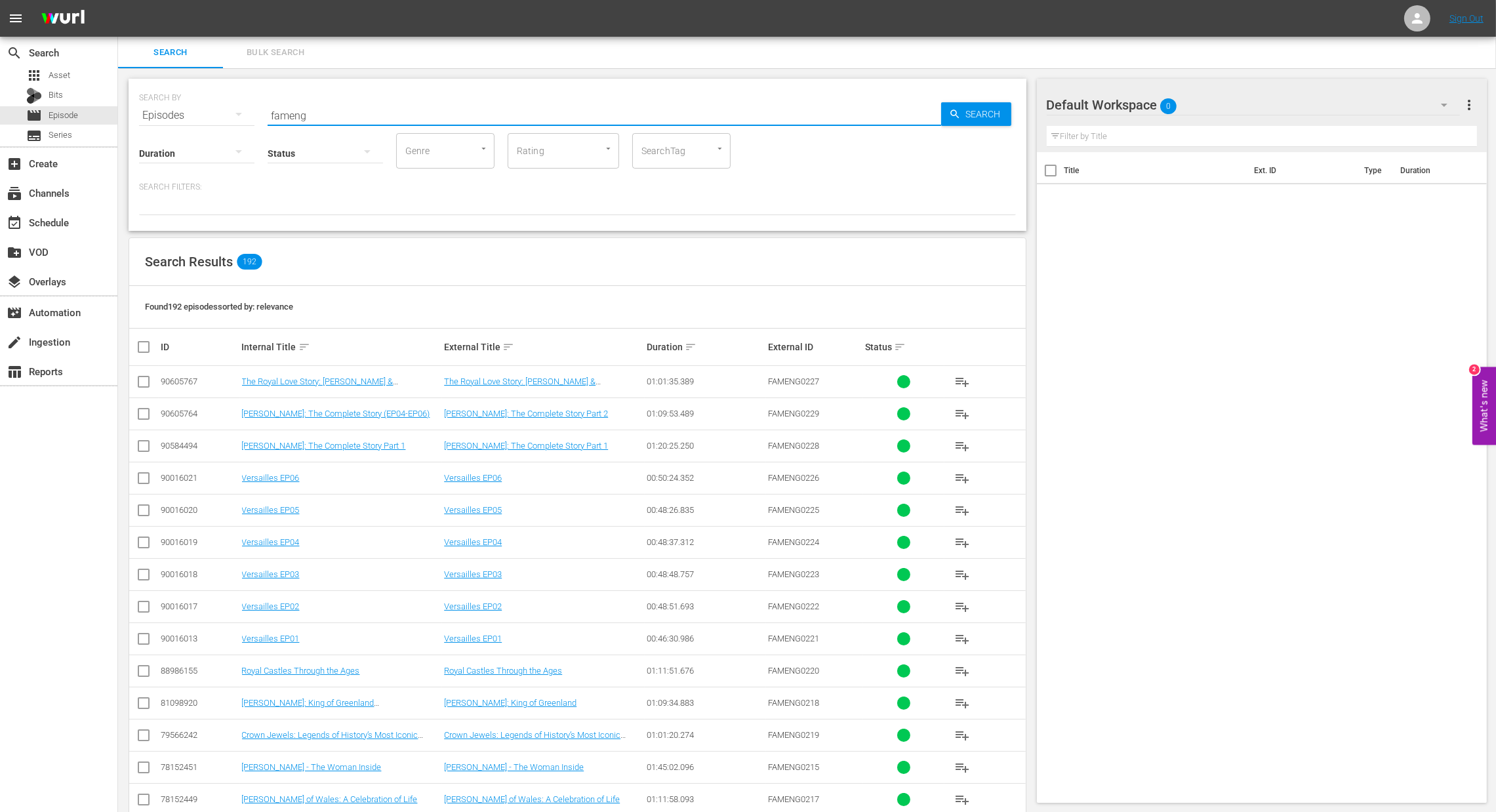
checkbox input "true"
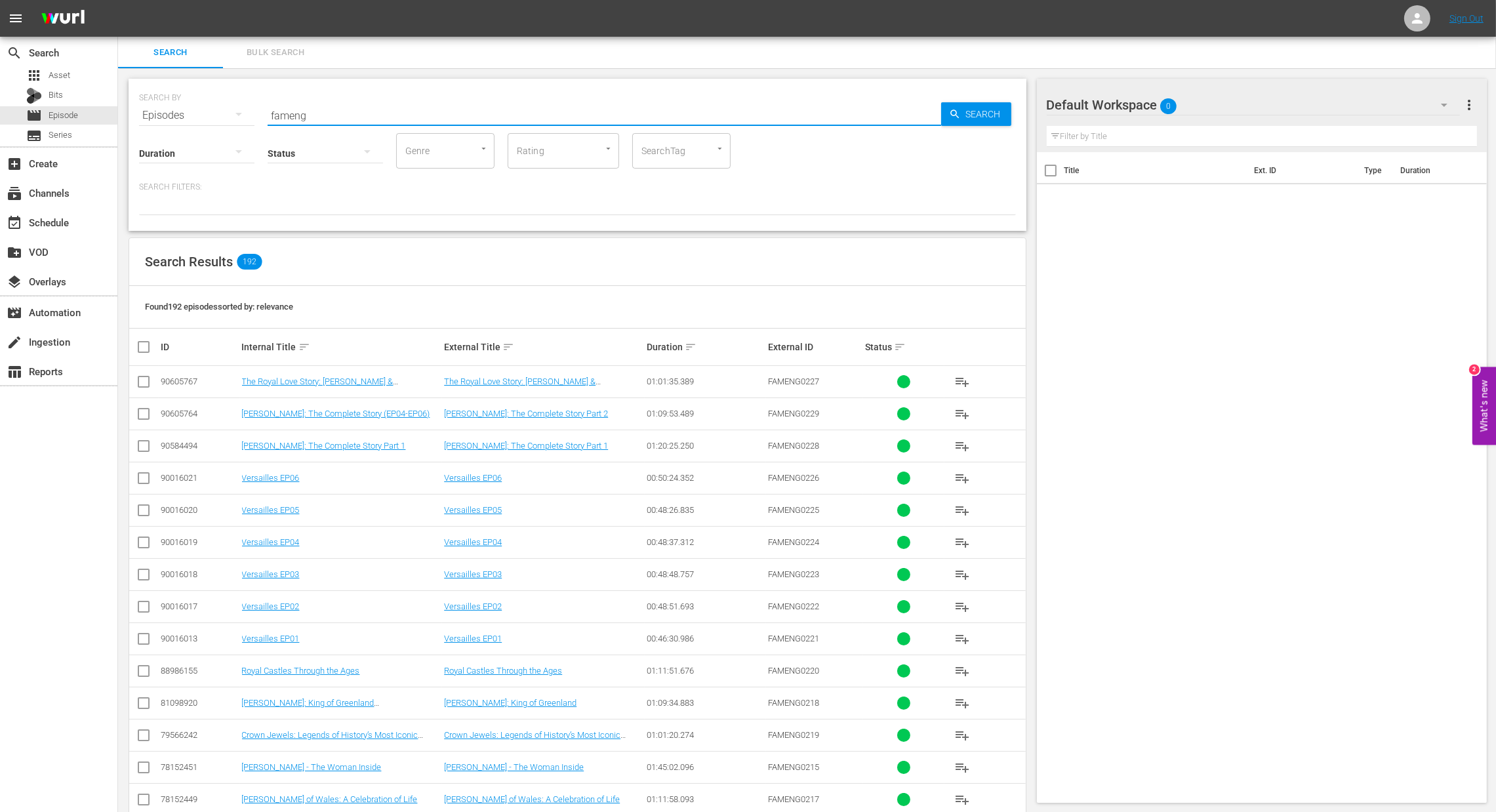
checkbox input "true"
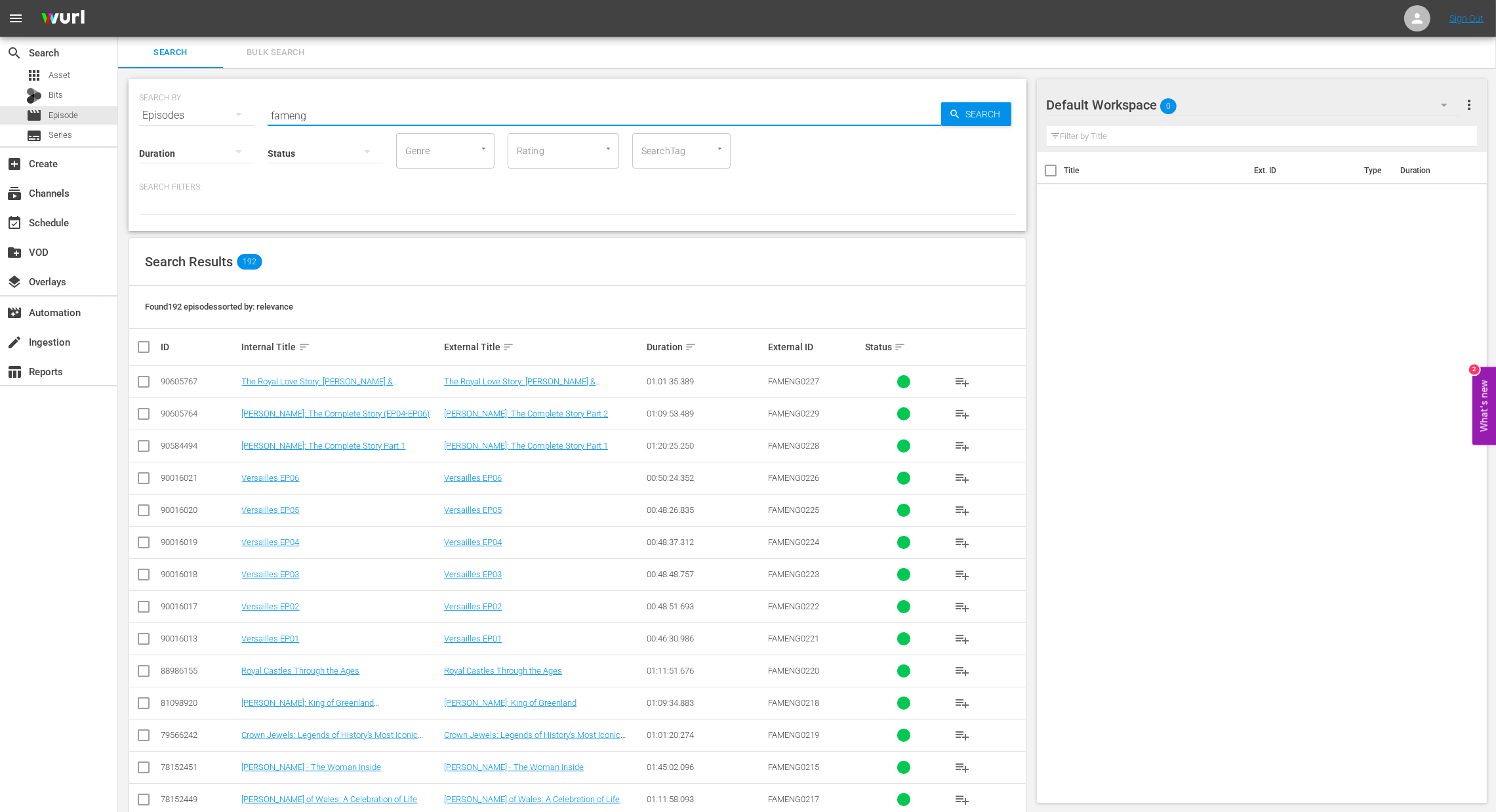
checkbox input "true"
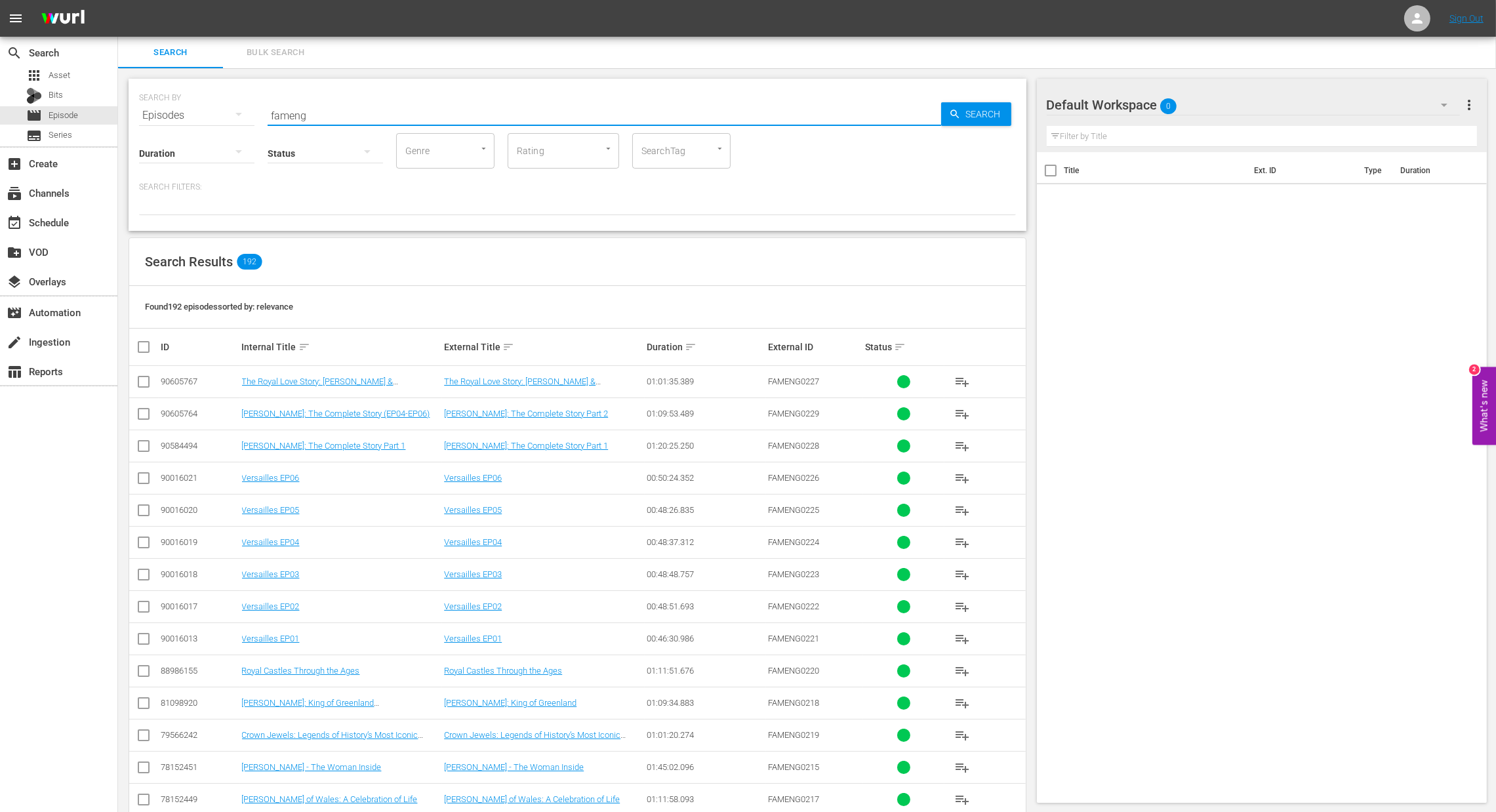
checkbox input "true"
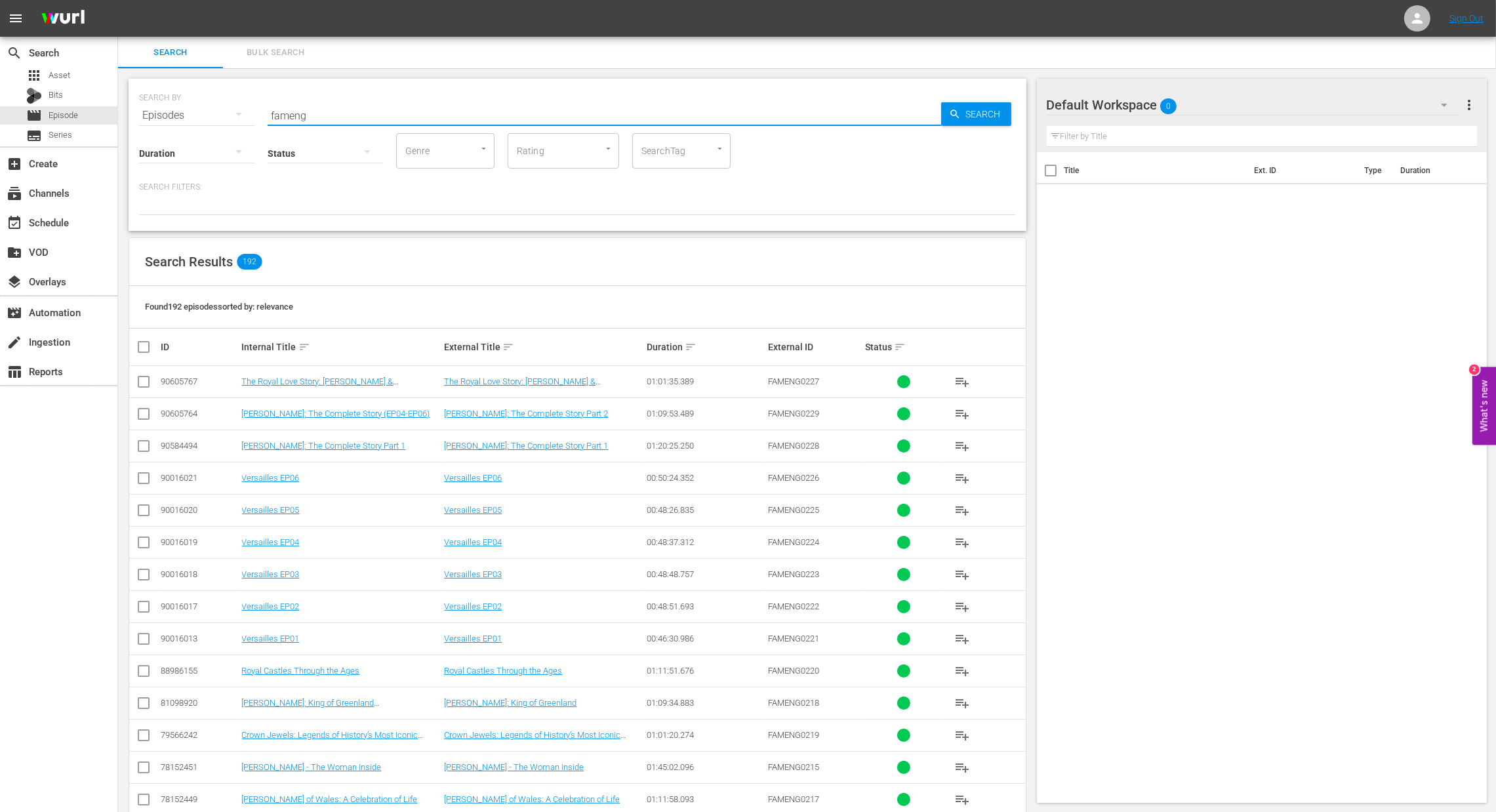
checkbox input "true"
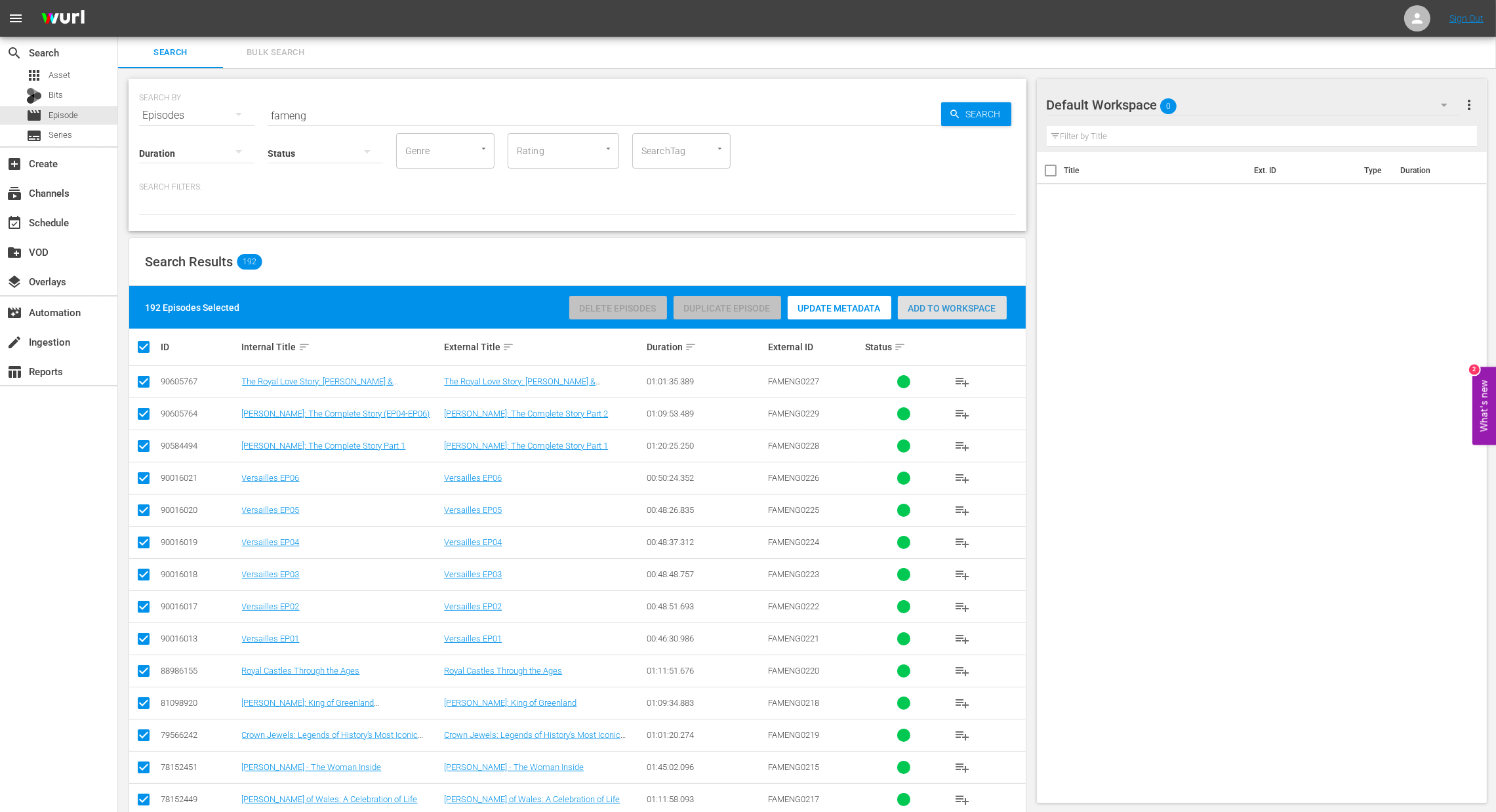
click at [973, 307] on span "Add to Workspace" at bounding box center [952, 308] width 109 height 11
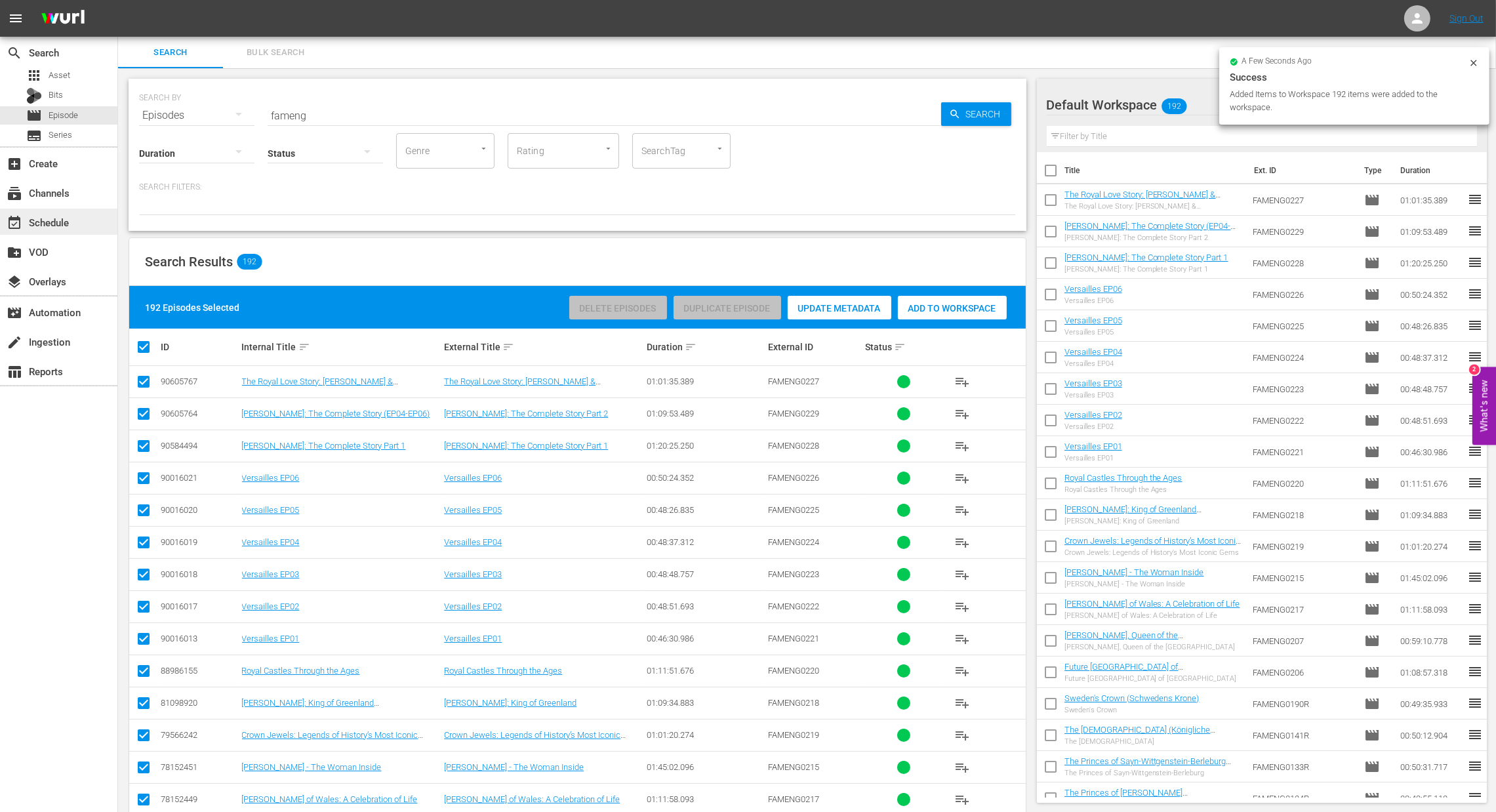
click at [57, 217] on div "event_available Schedule" at bounding box center [37, 220] width 74 height 12
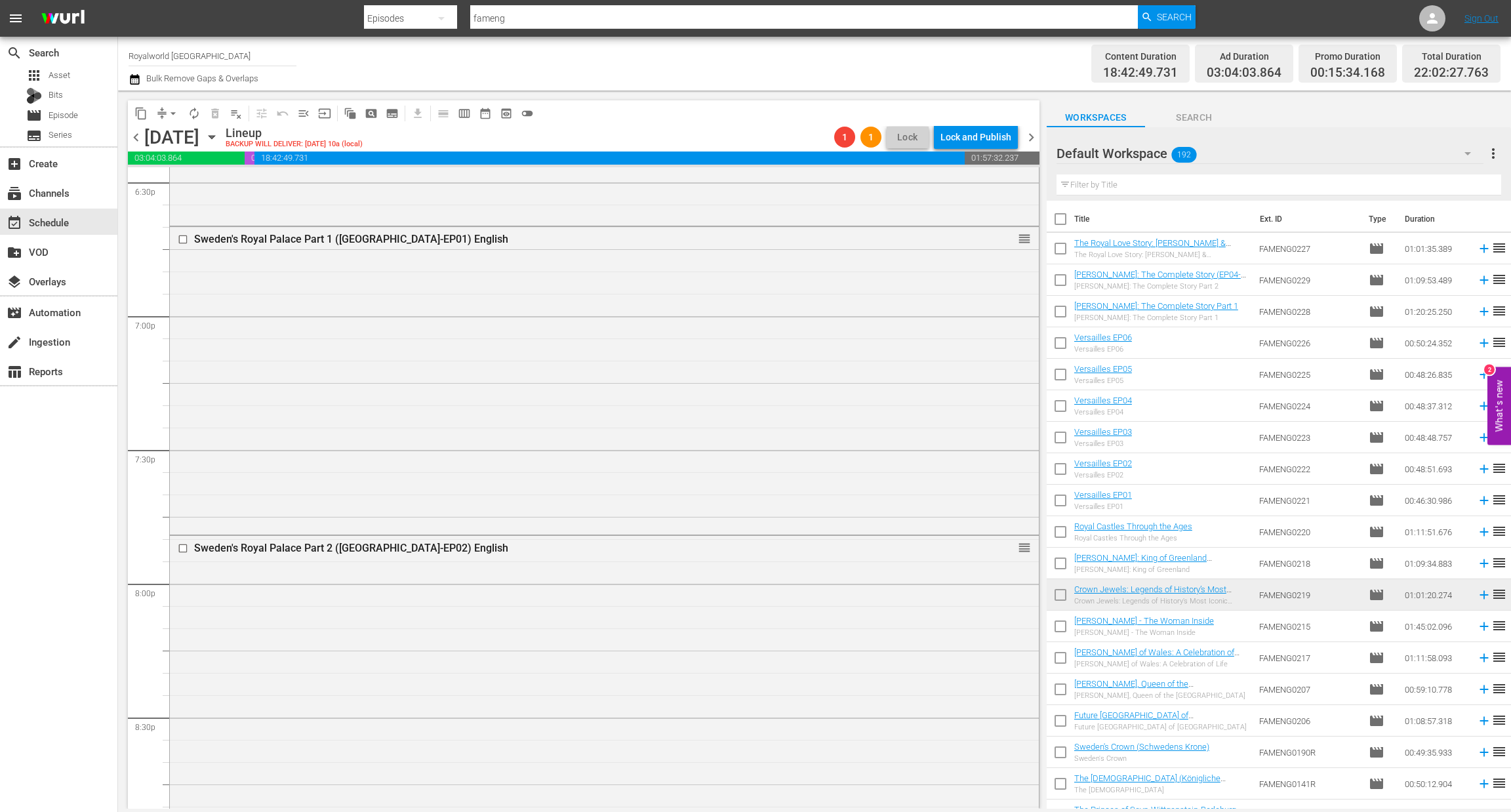
scroll to position [4932, 0]
click at [524, 594] on div "Sweden's Royal Palace Part 2 (Kungliga slottet-EP02) English reorder" at bounding box center [604, 690] width 869 height 306
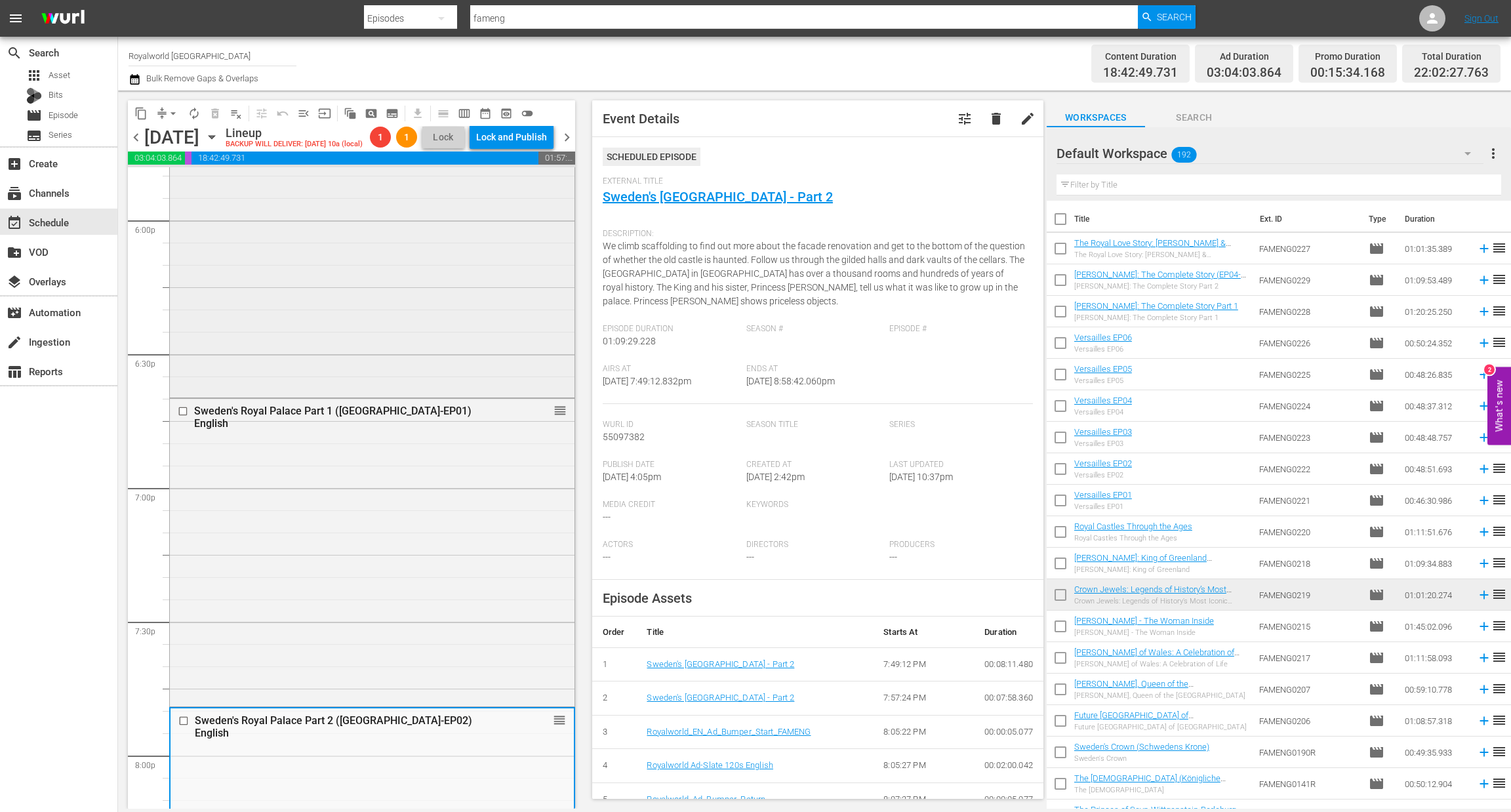
scroll to position [4569, 0]
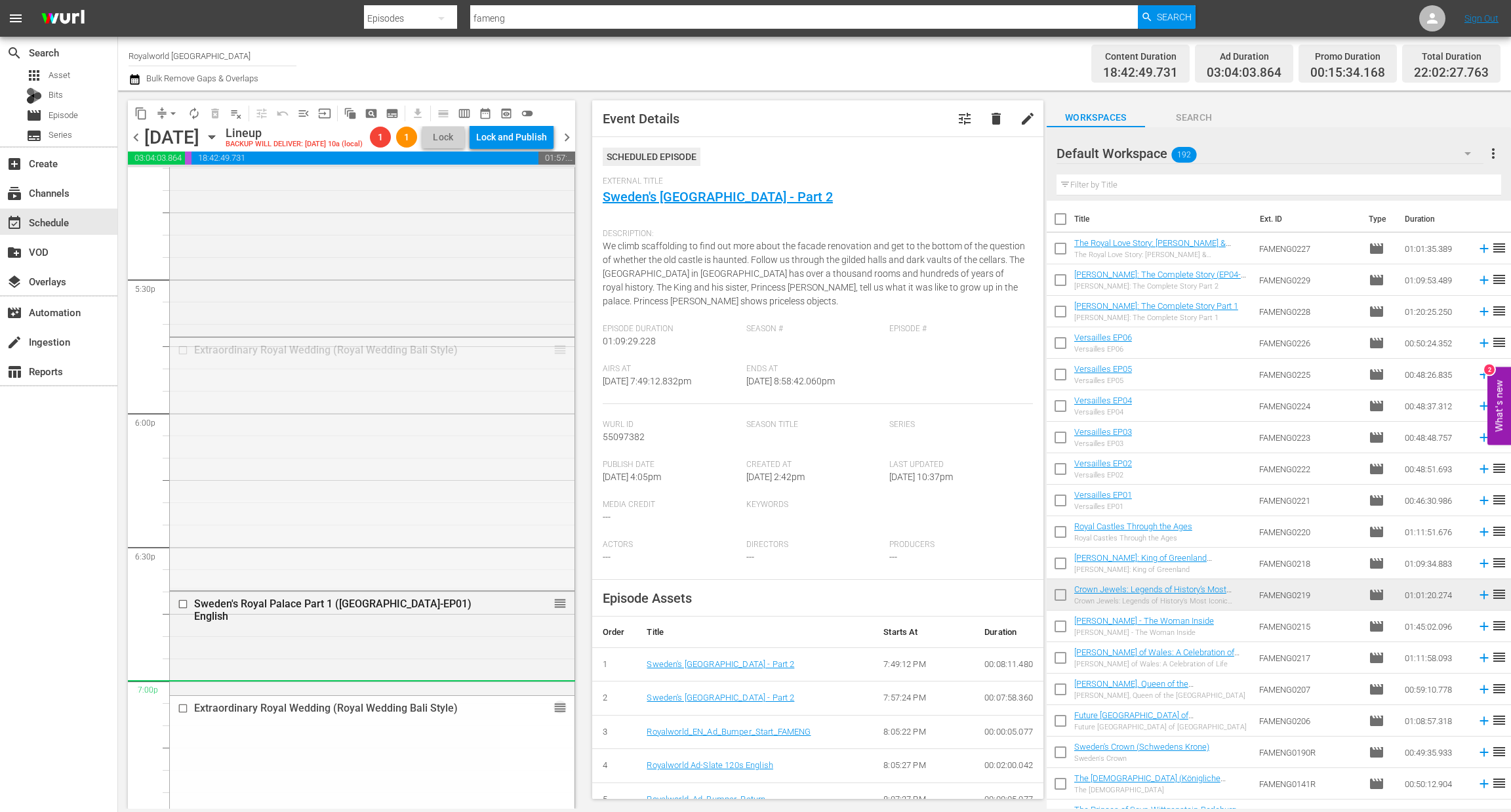
drag, startPoint x: 545, startPoint y: 368, endPoint x: 452, endPoint y: 709, distance: 353.5
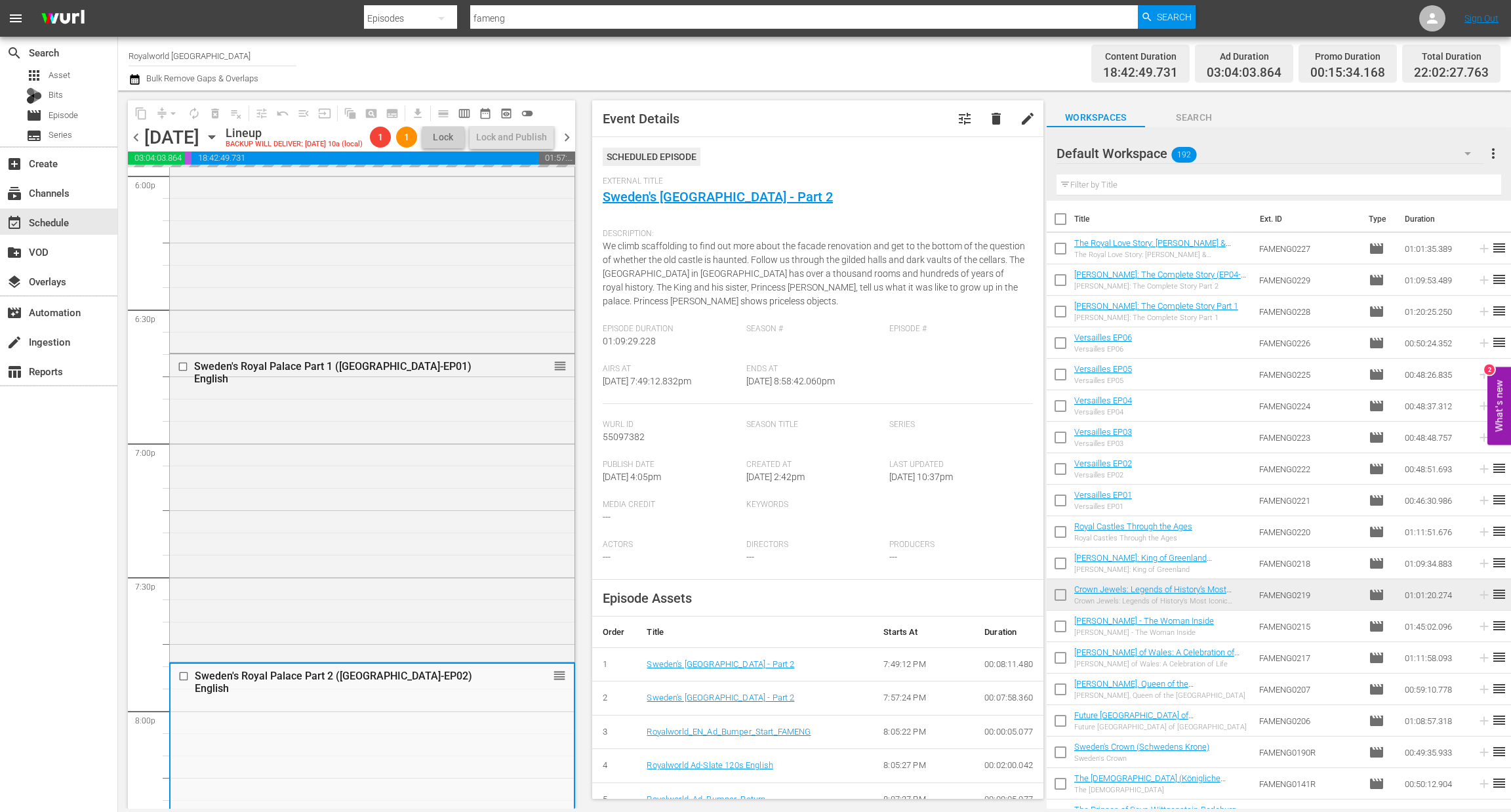
scroll to position [4956, 0]
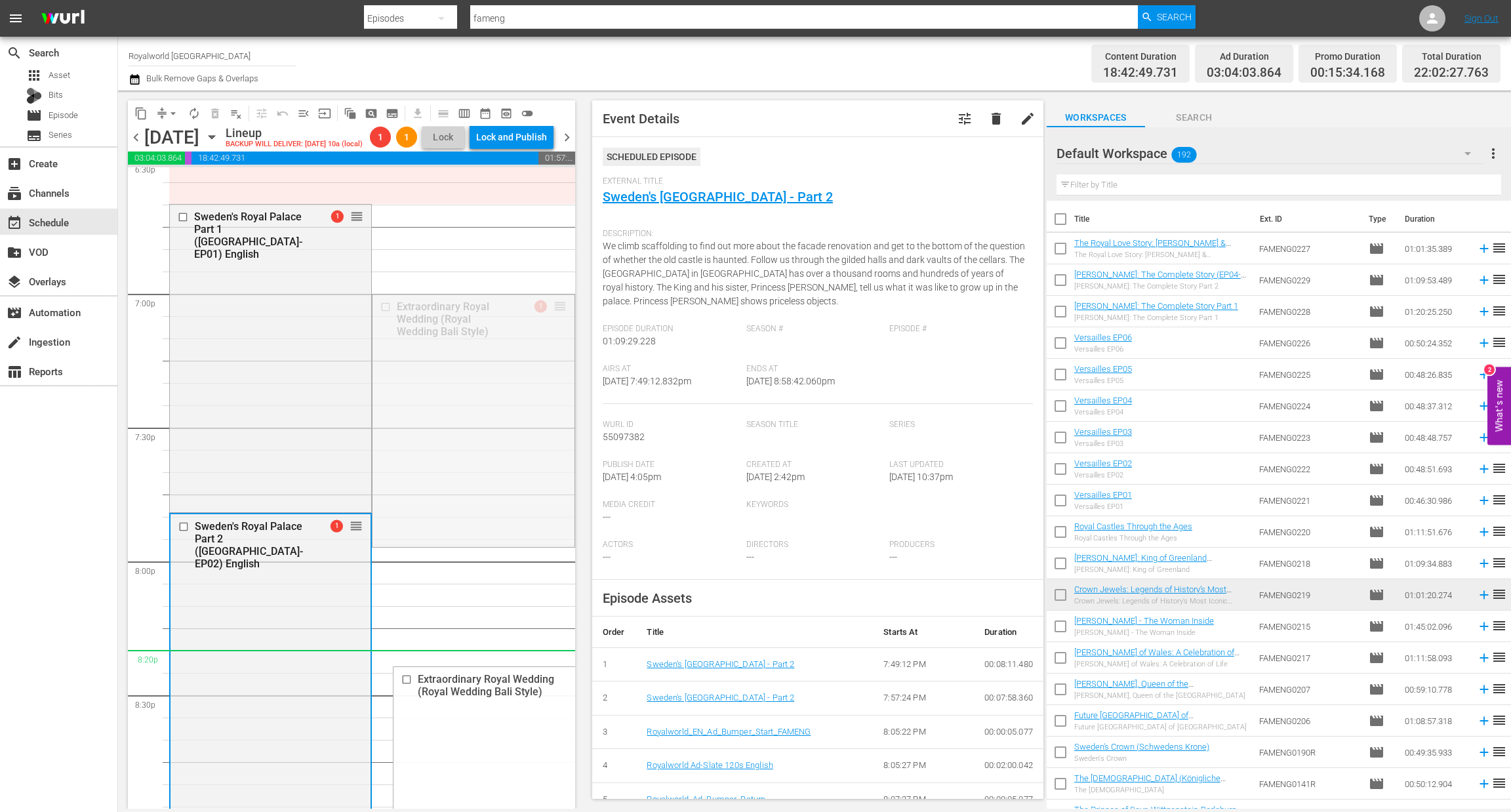
drag, startPoint x: 545, startPoint y: 327, endPoint x: 434, endPoint y: 685, distance: 374.8
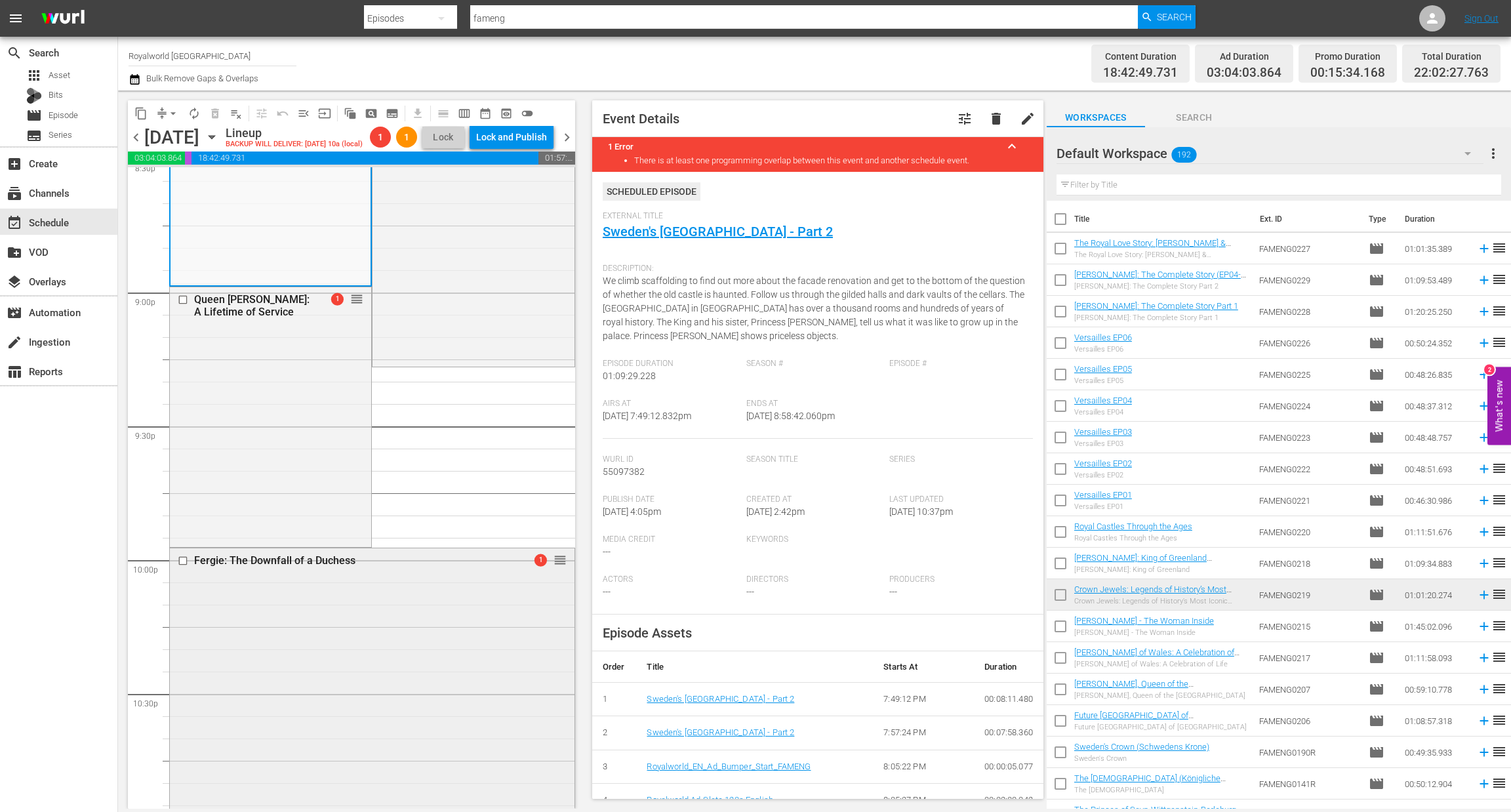
scroll to position [5503, 0]
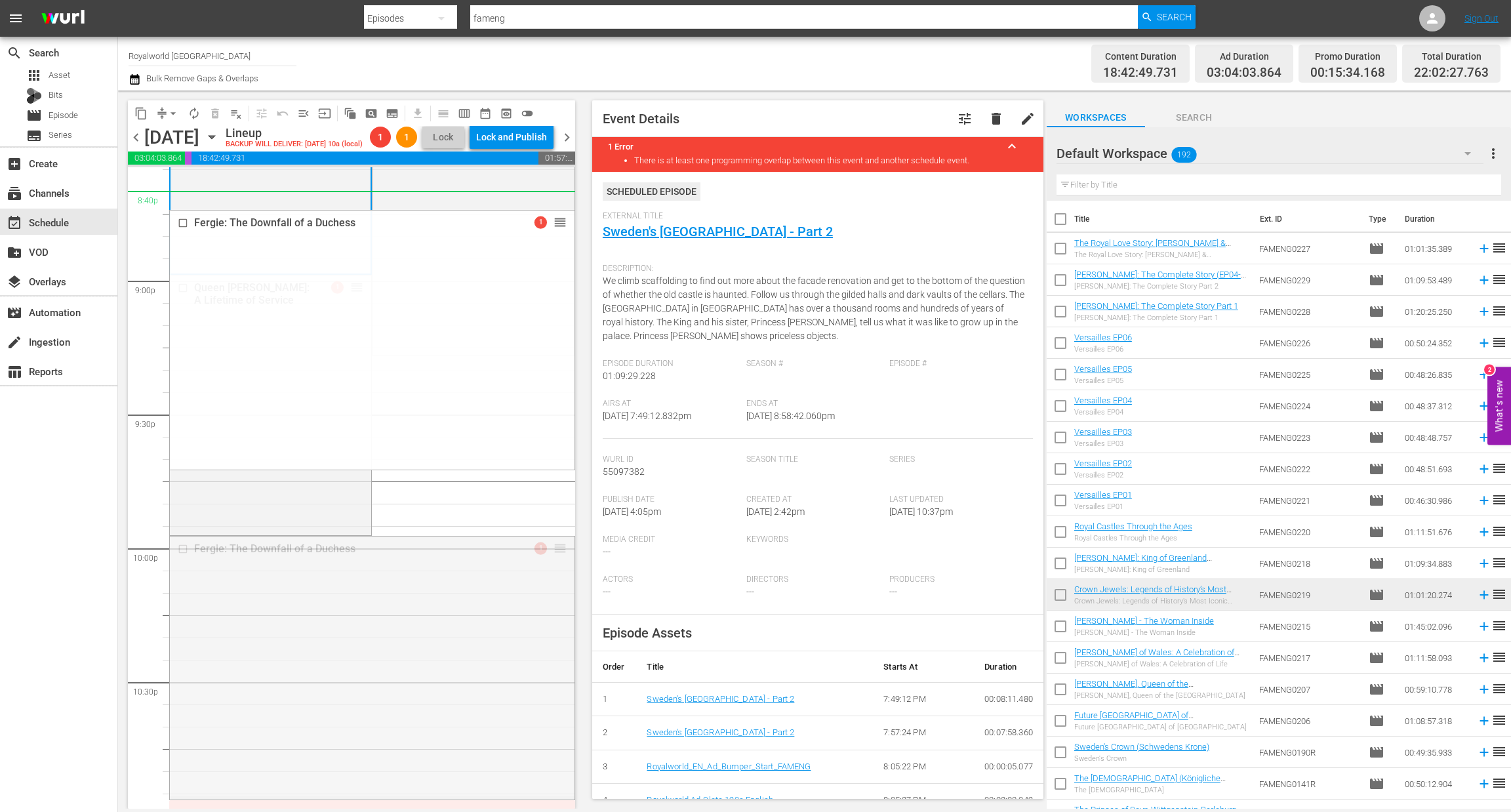
drag, startPoint x: 549, startPoint y: 563, endPoint x: 548, endPoint y: 229, distance: 334.0
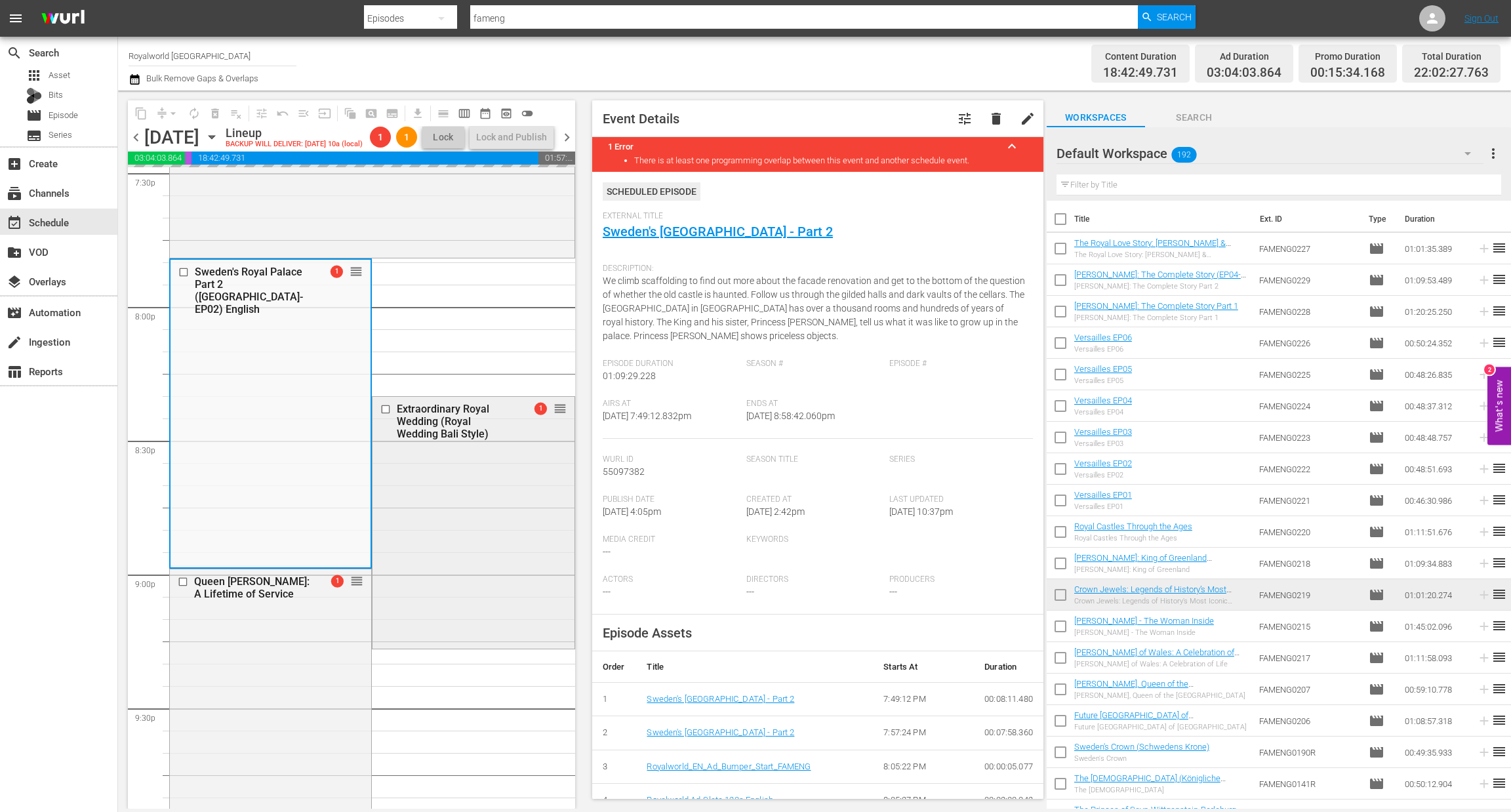
scroll to position [5194, 0]
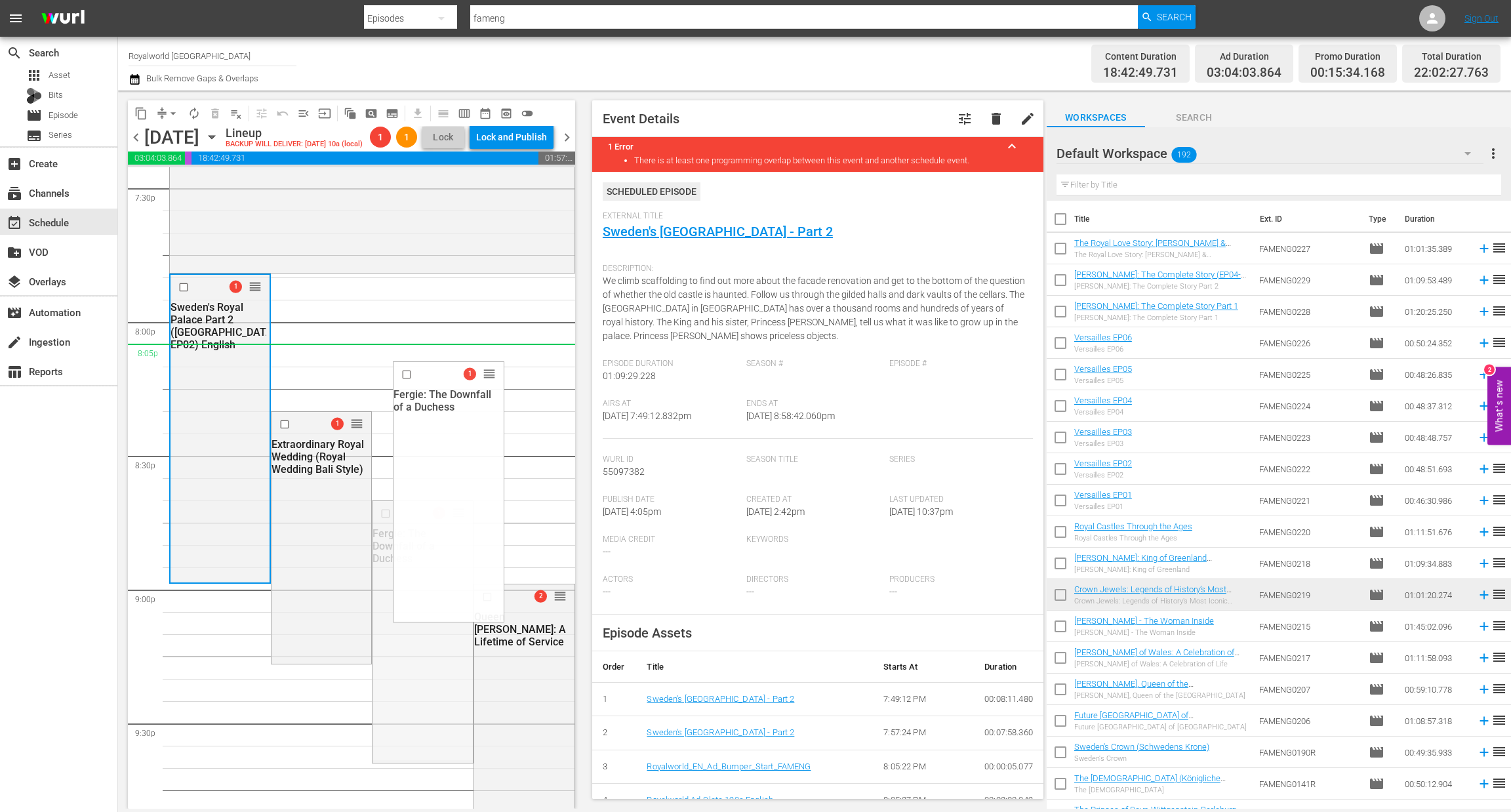
drag, startPoint x: 442, startPoint y: 528, endPoint x: 423, endPoint y: 374, distance: 155.2
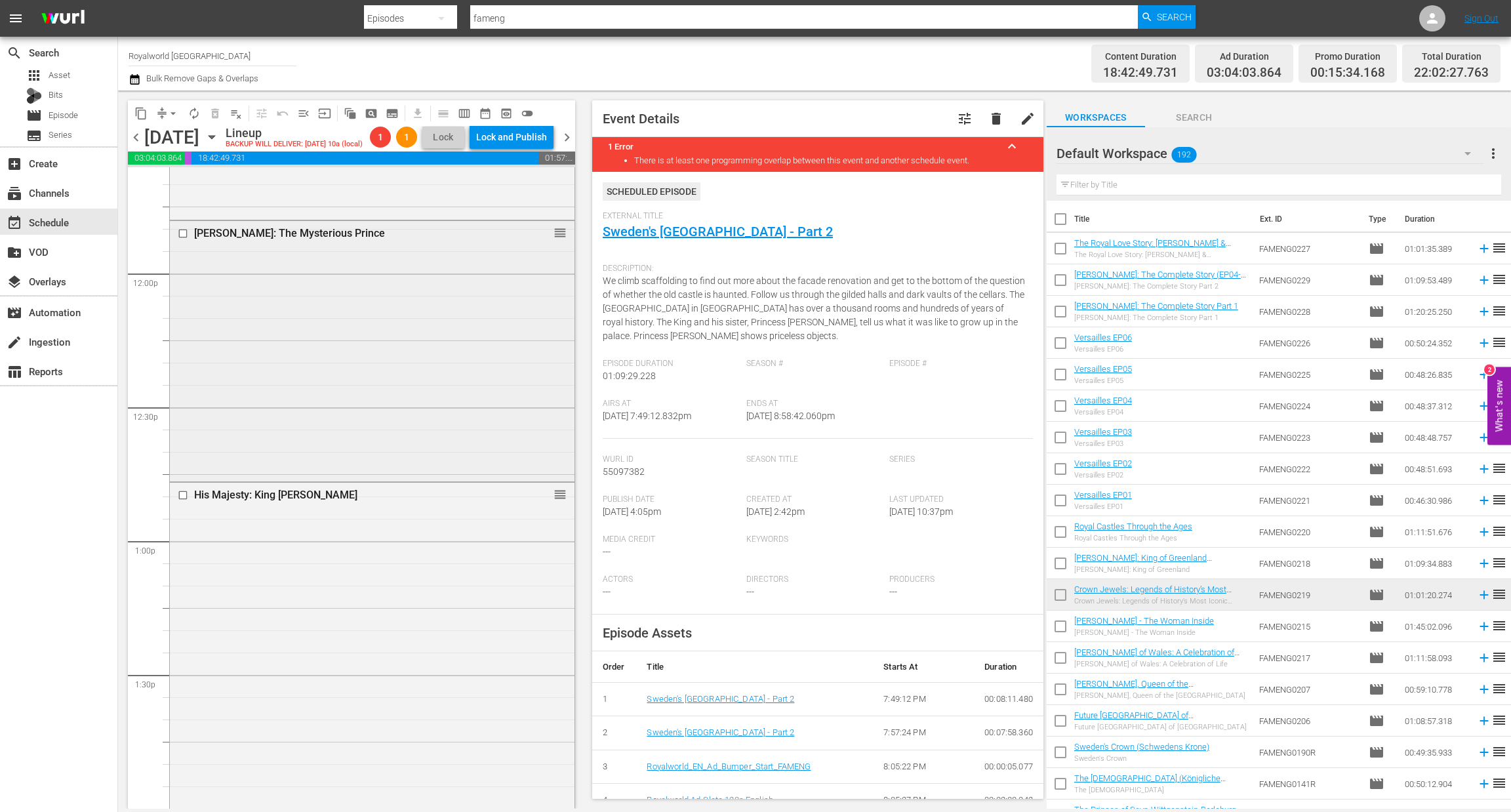
scroll to position [3102, 0]
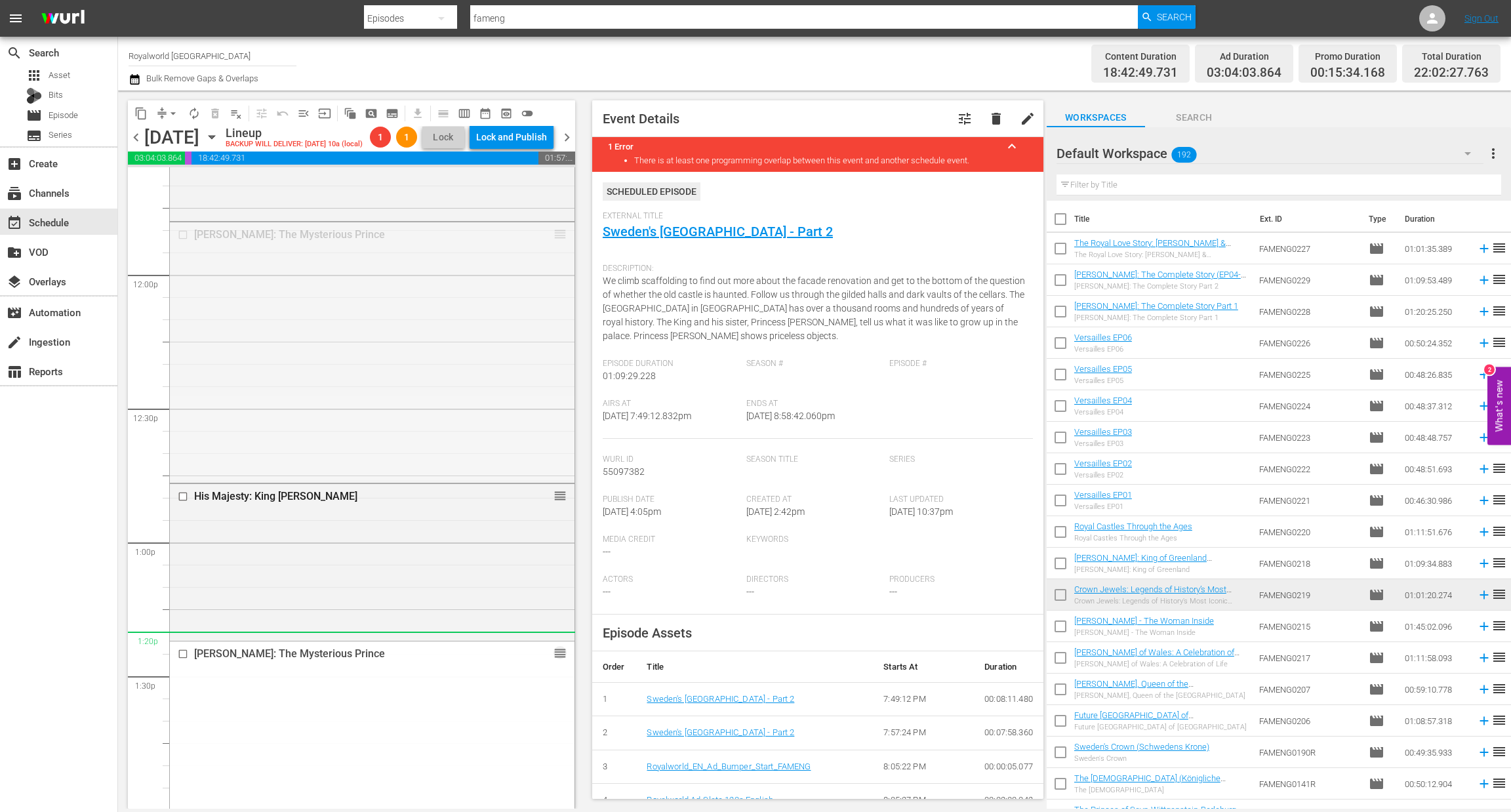
drag, startPoint x: 546, startPoint y: 252, endPoint x: 451, endPoint y: 673, distance: 431.6
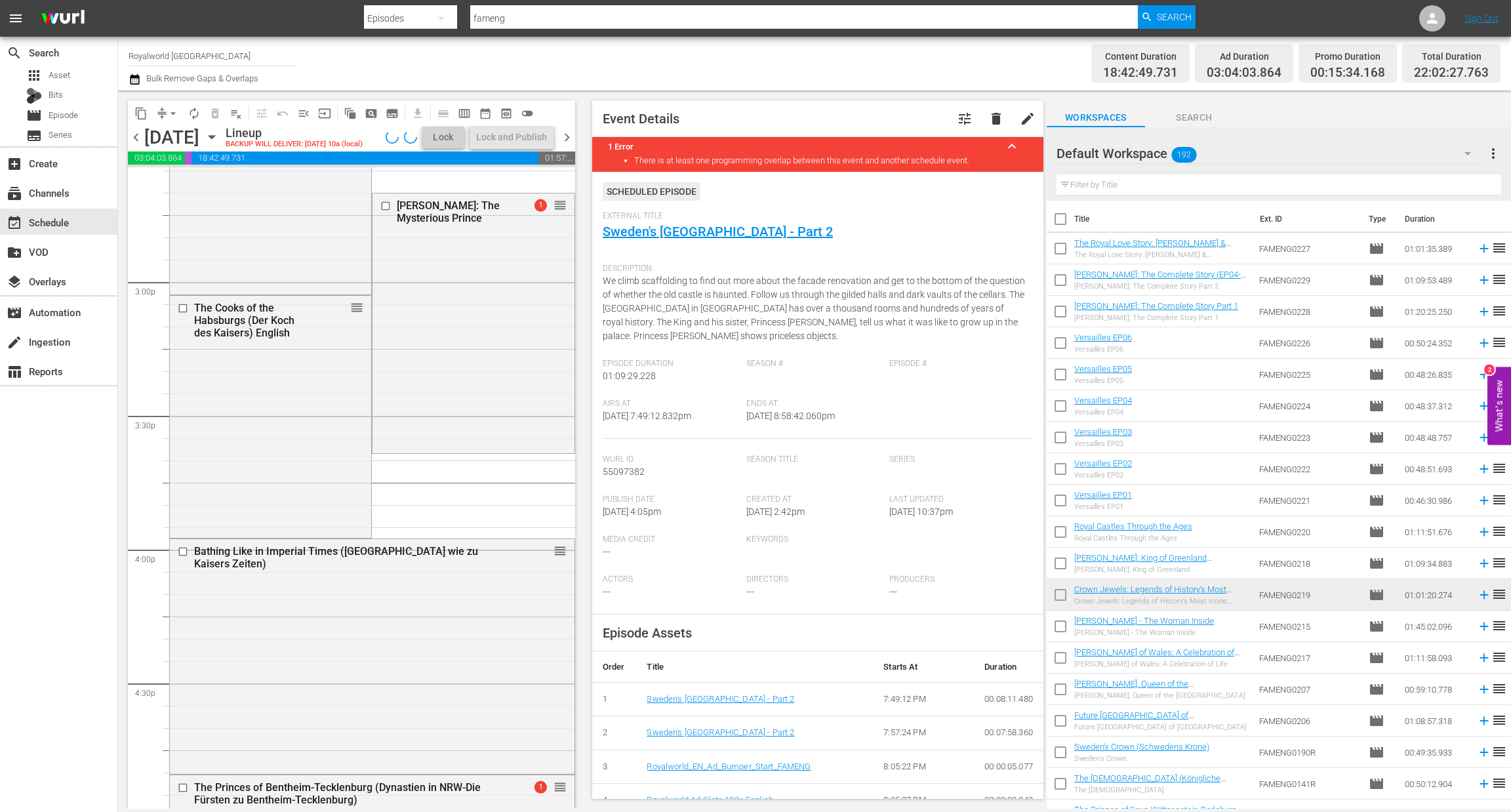
scroll to position [3920, 0]
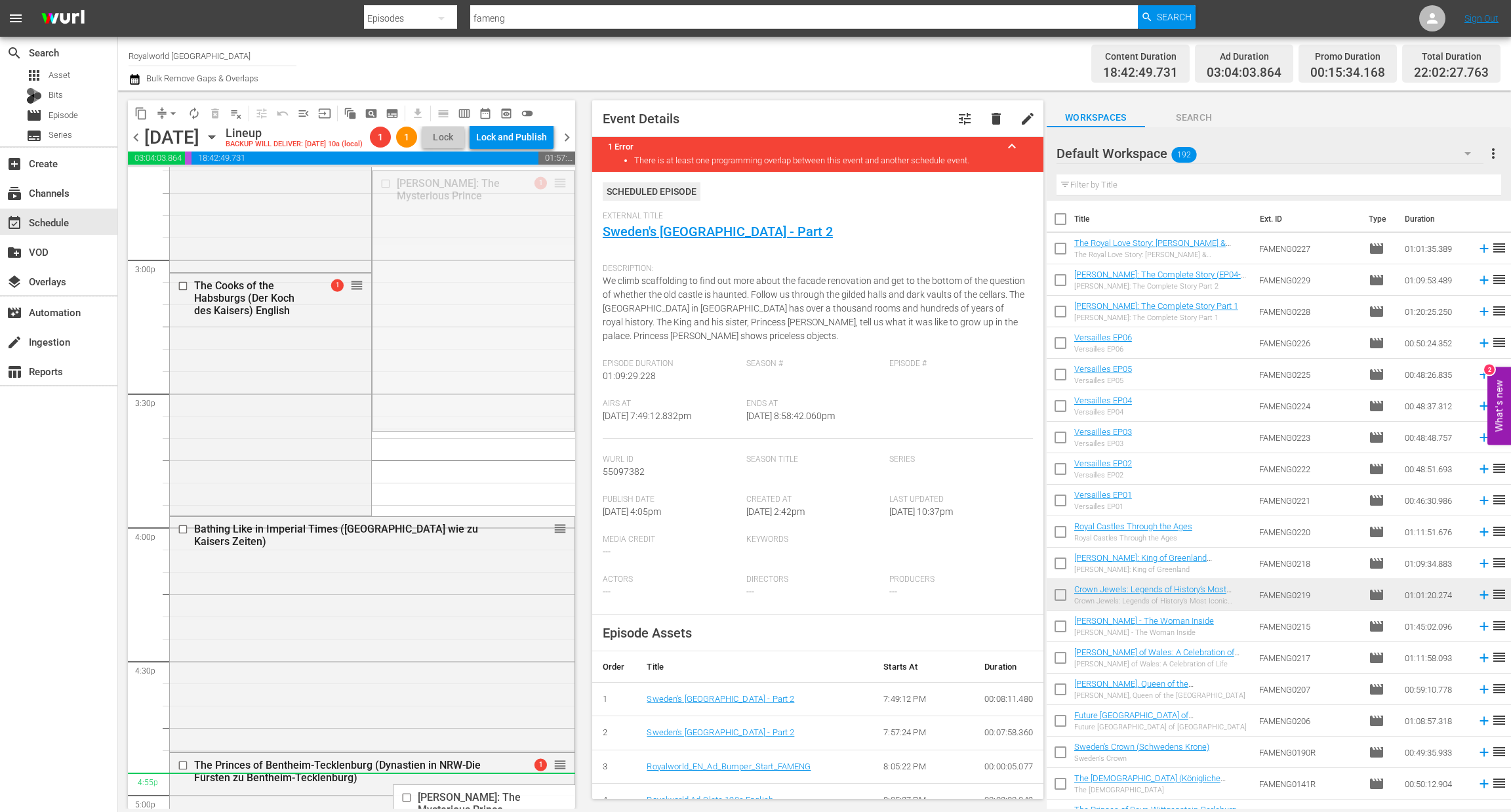
drag, startPoint x: 548, startPoint y: 205, endPoint x: 447, endPoint y: 806, distance: 609.4
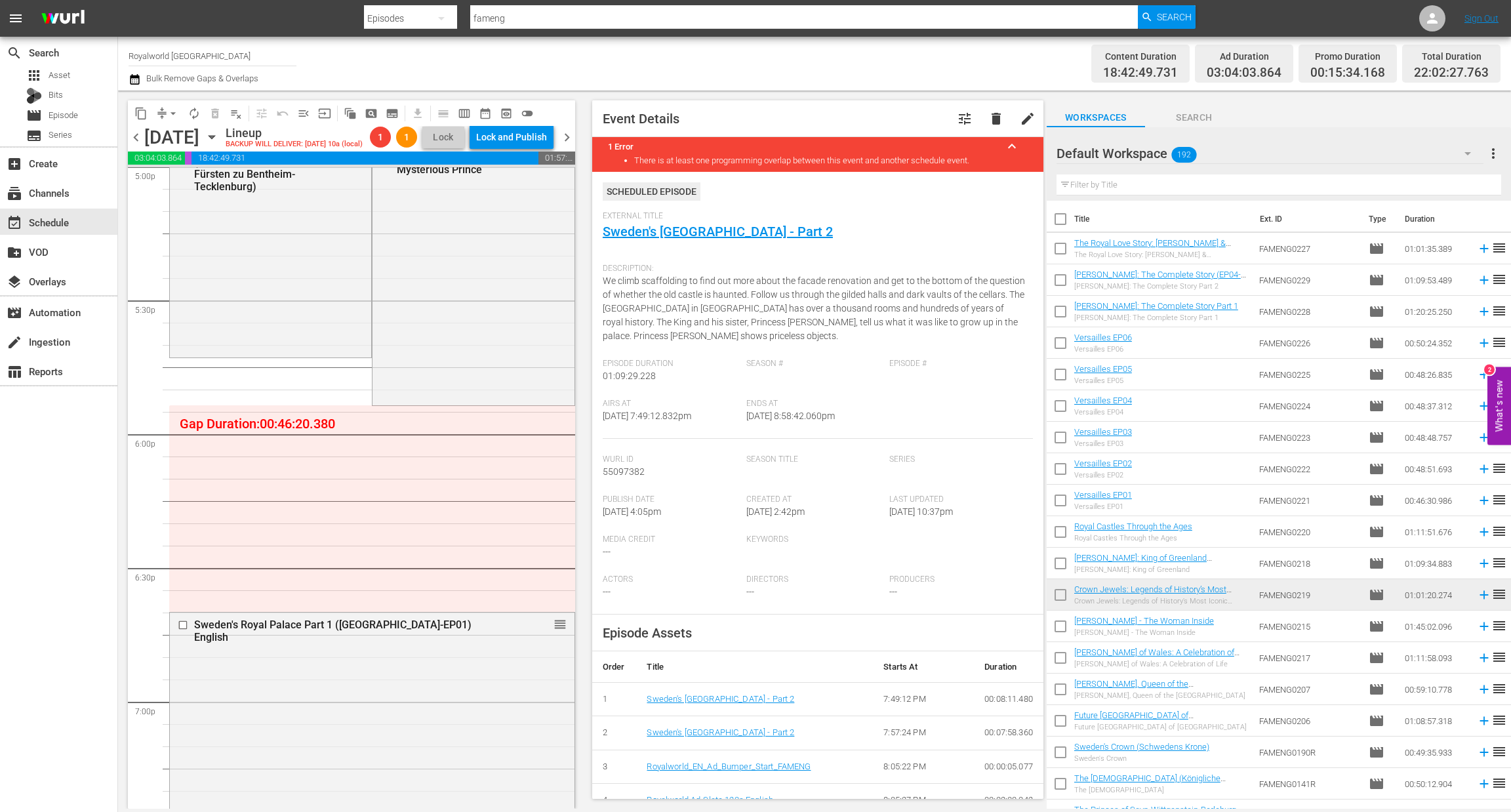
scroll to position [4511, 0]
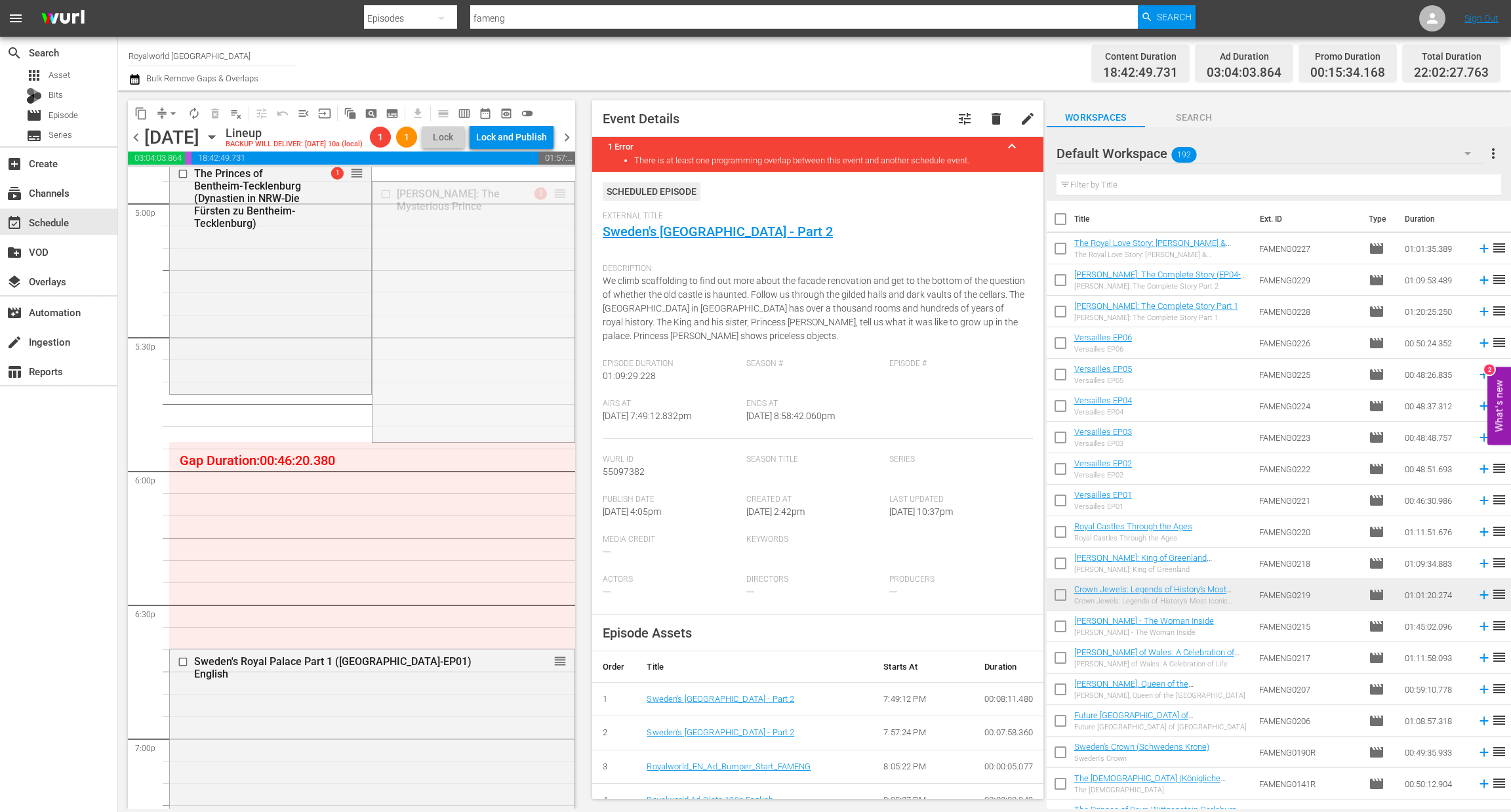
drag, startPoint x: 548, startPoint y: 211, endPoint x: 465, endPoint y: 753, distance: 548.3
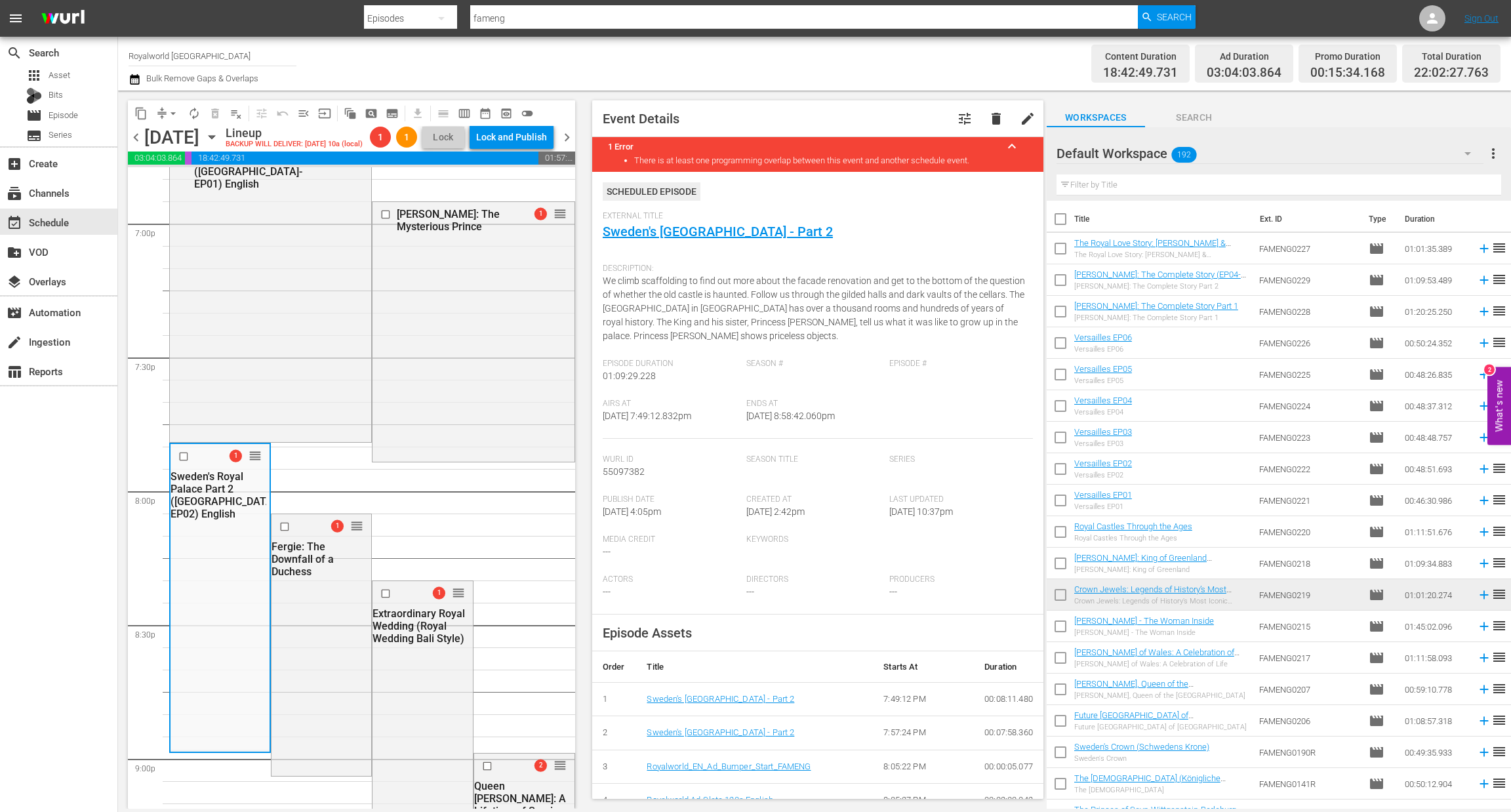
scroll to position [5019, 0]
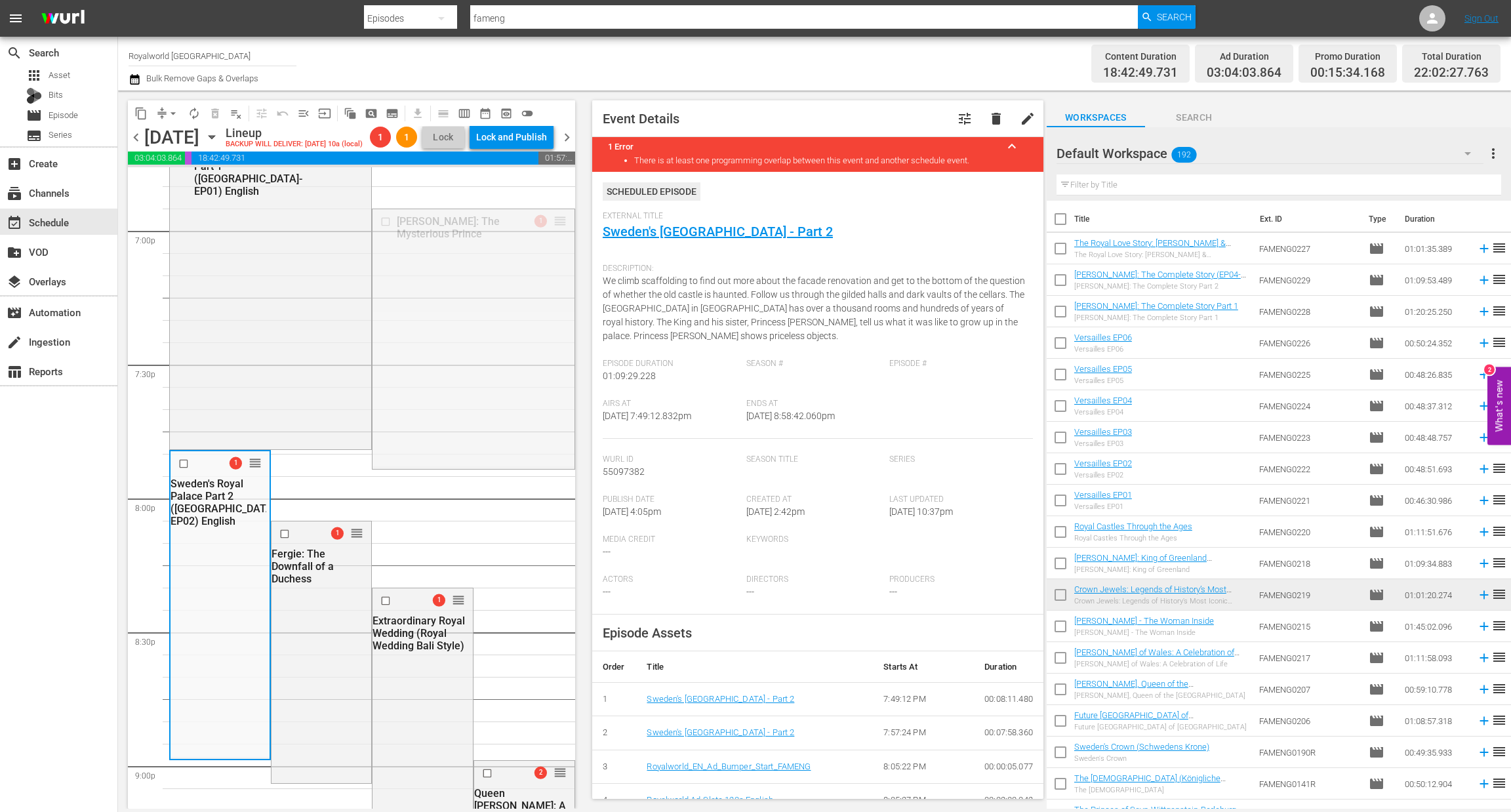
drag, startPoint x: 545, startPoint y: 241, endPoint x: 416, endPoint y: 606, distance: 387.1
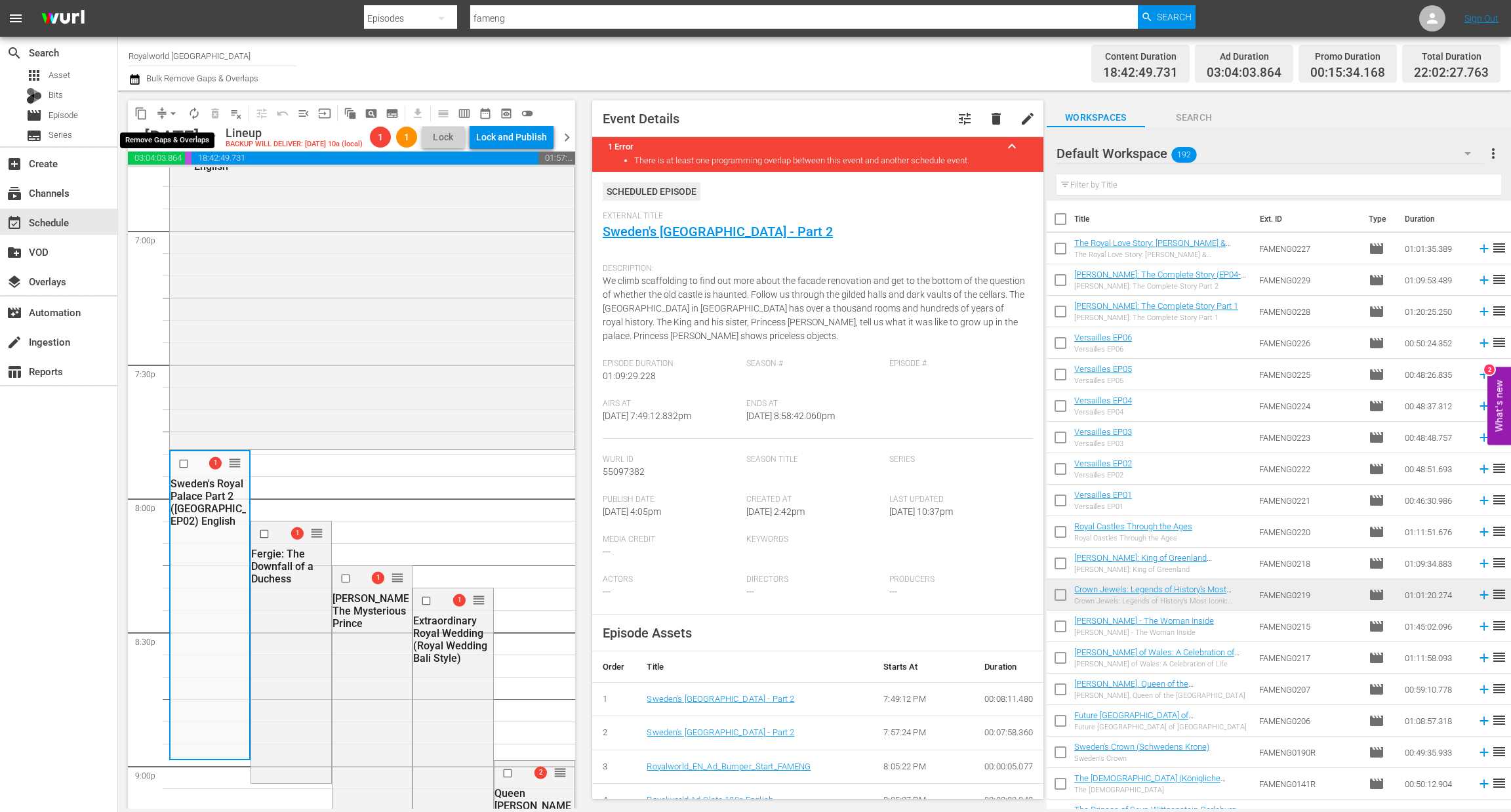
click at [173, 107] on span "arrow_drop_down" at bounding box center [172, 113] width 13 height 13
click at [174, 186] on li "Align to End of Previous Day" at bounding box center [174, 183] width 138 height 21
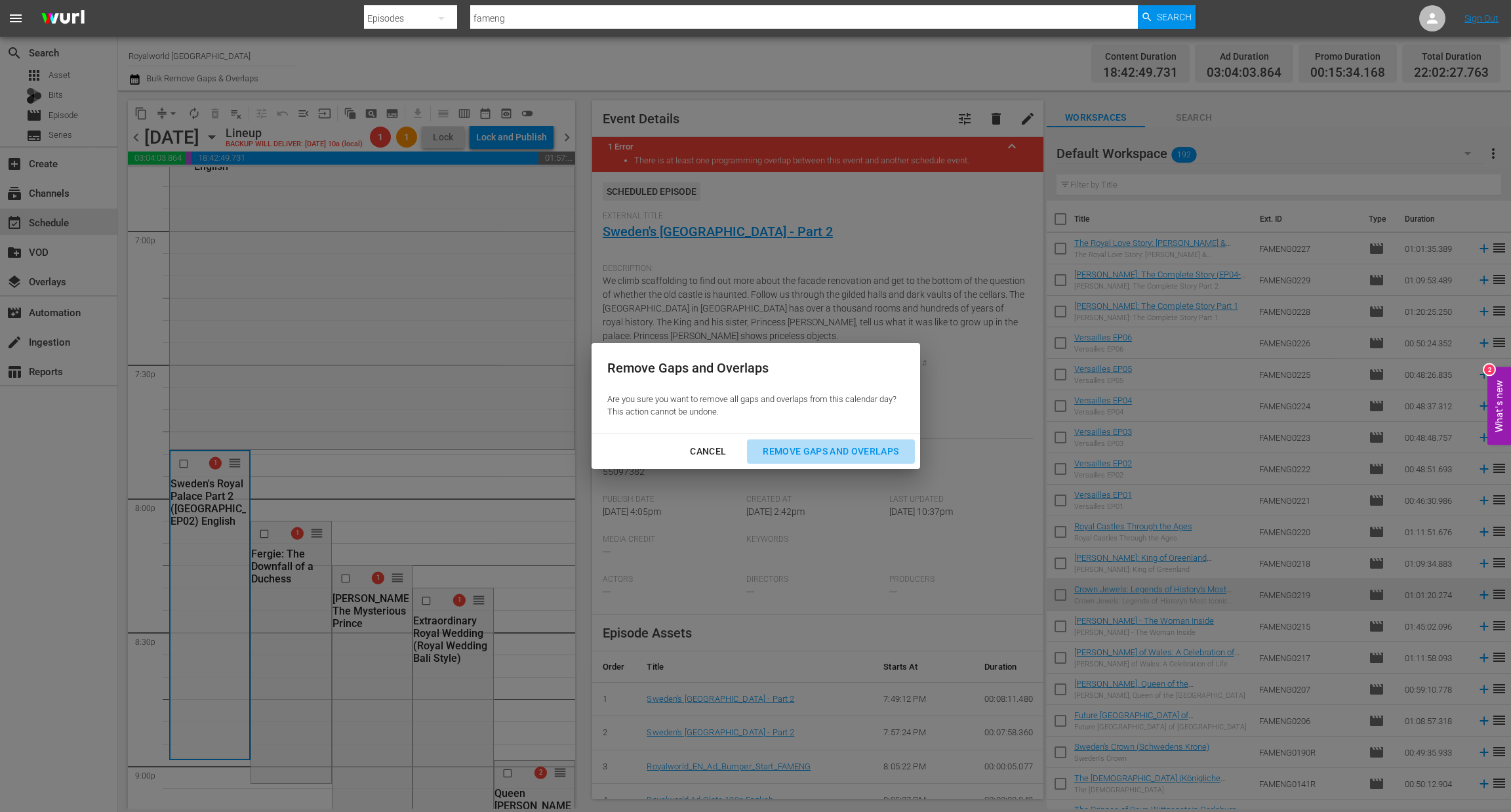
click at [809, 446] on div "Remove Gaps and Overlaps" at bounding box center [830, 451] width 156 height 17
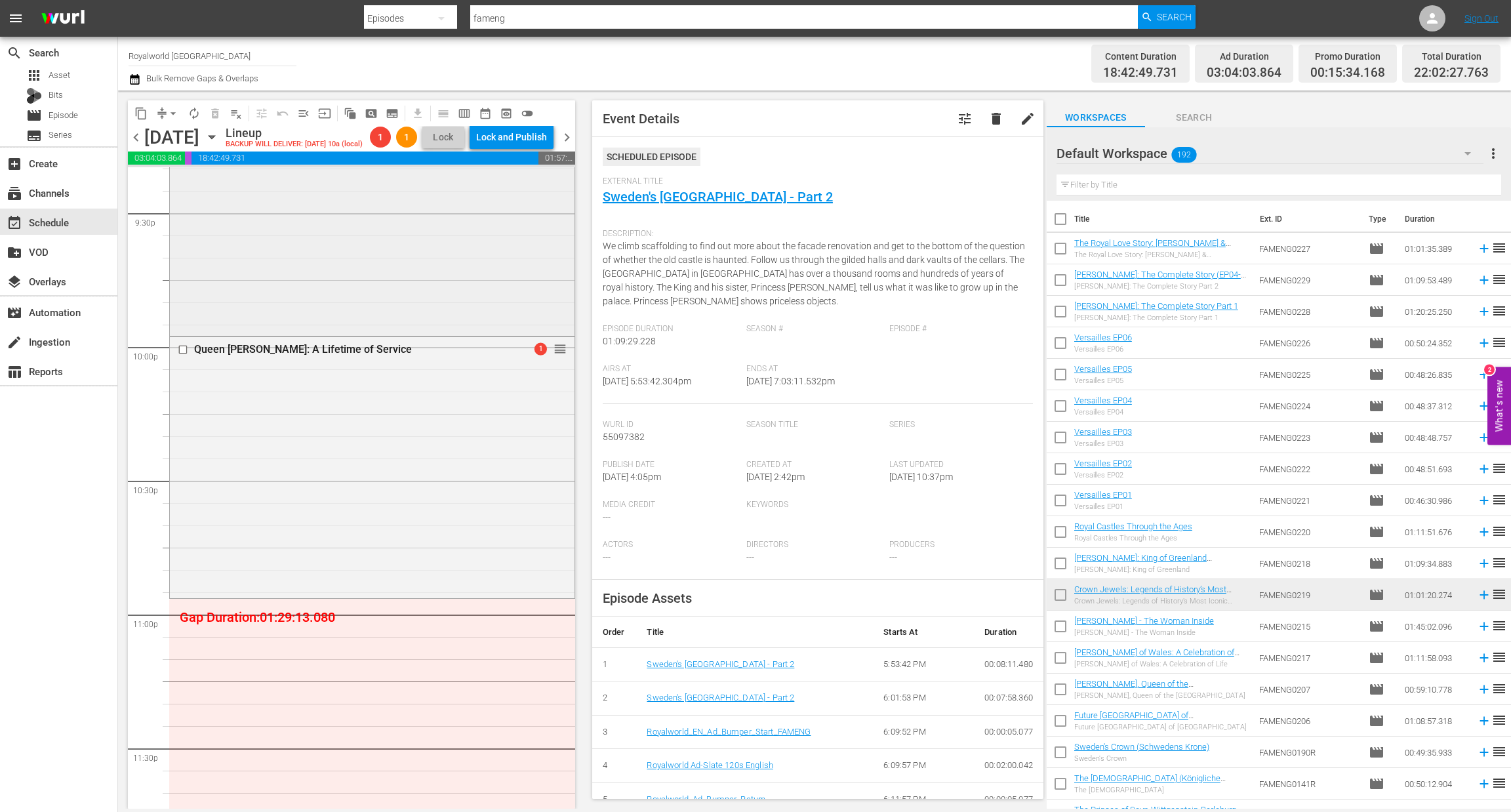
scroll to position [5705, 0]
click at [1105, 188] on input "text" at bounding box center [1279, 186] width 445 height 21
paste input "The Princes of Salm-Salm"
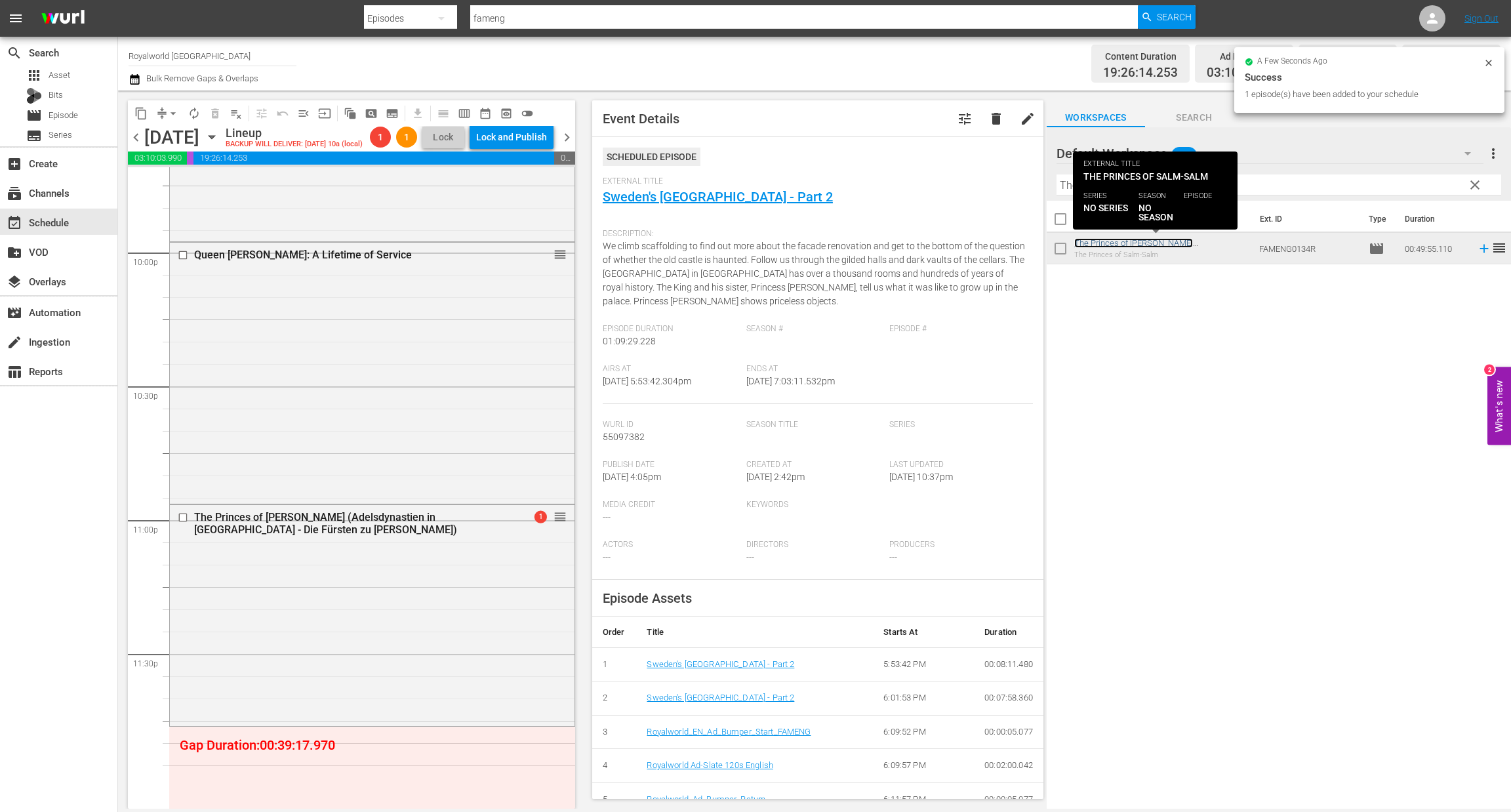
scroll to position [5913, 0]
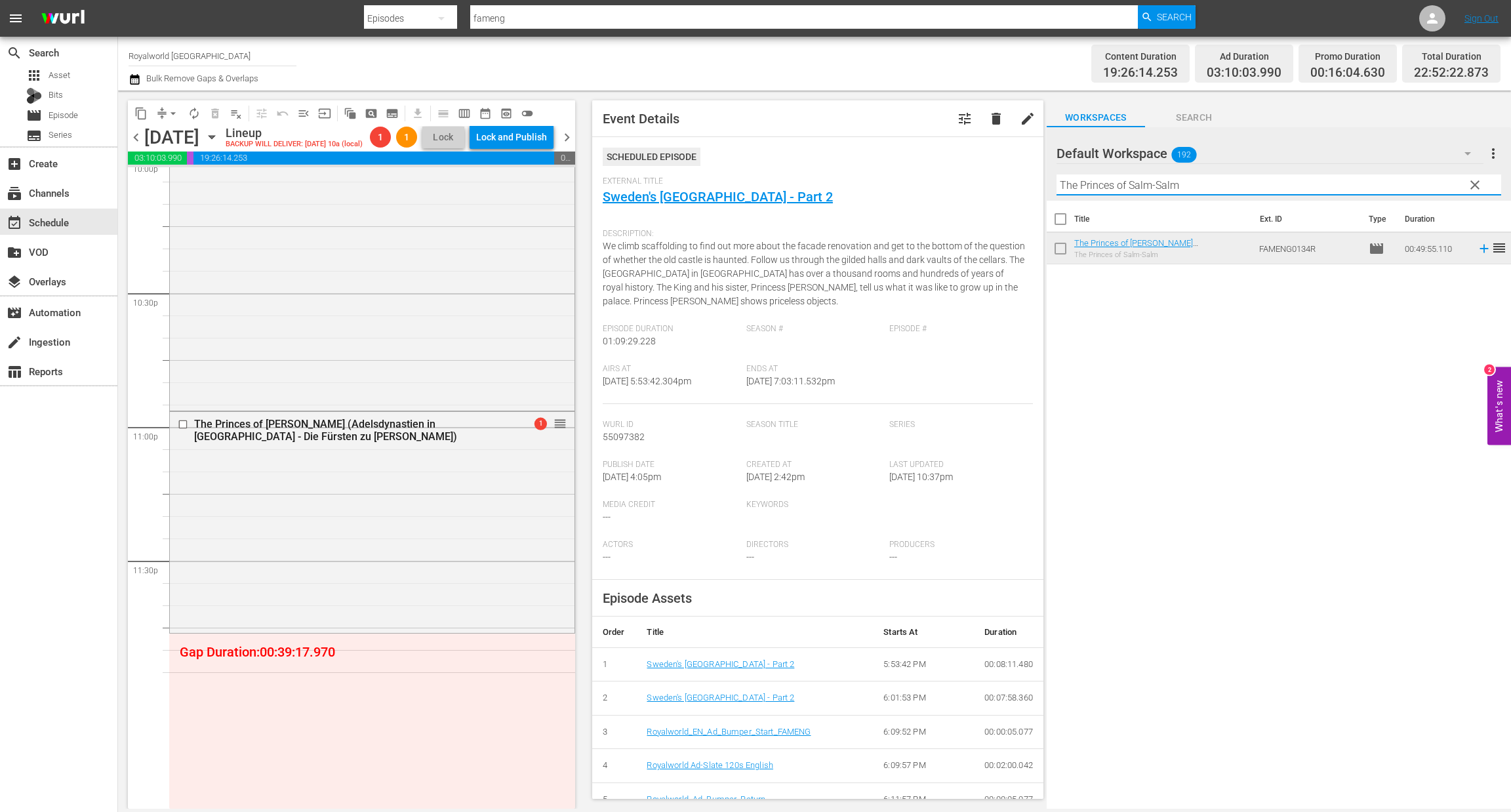
drag, startPoint x: 1201, startPoint y: 186, endPoint x: 950, endPoint y: 188, distance: 251.0
click at [950, 188] on div "content_copy compress arrow_drop_down autorenew_outlined delete_forever_outline…" at bounding box center [814, 449] width 1393 height 718
paste input "Hitler's Favourite Royal"
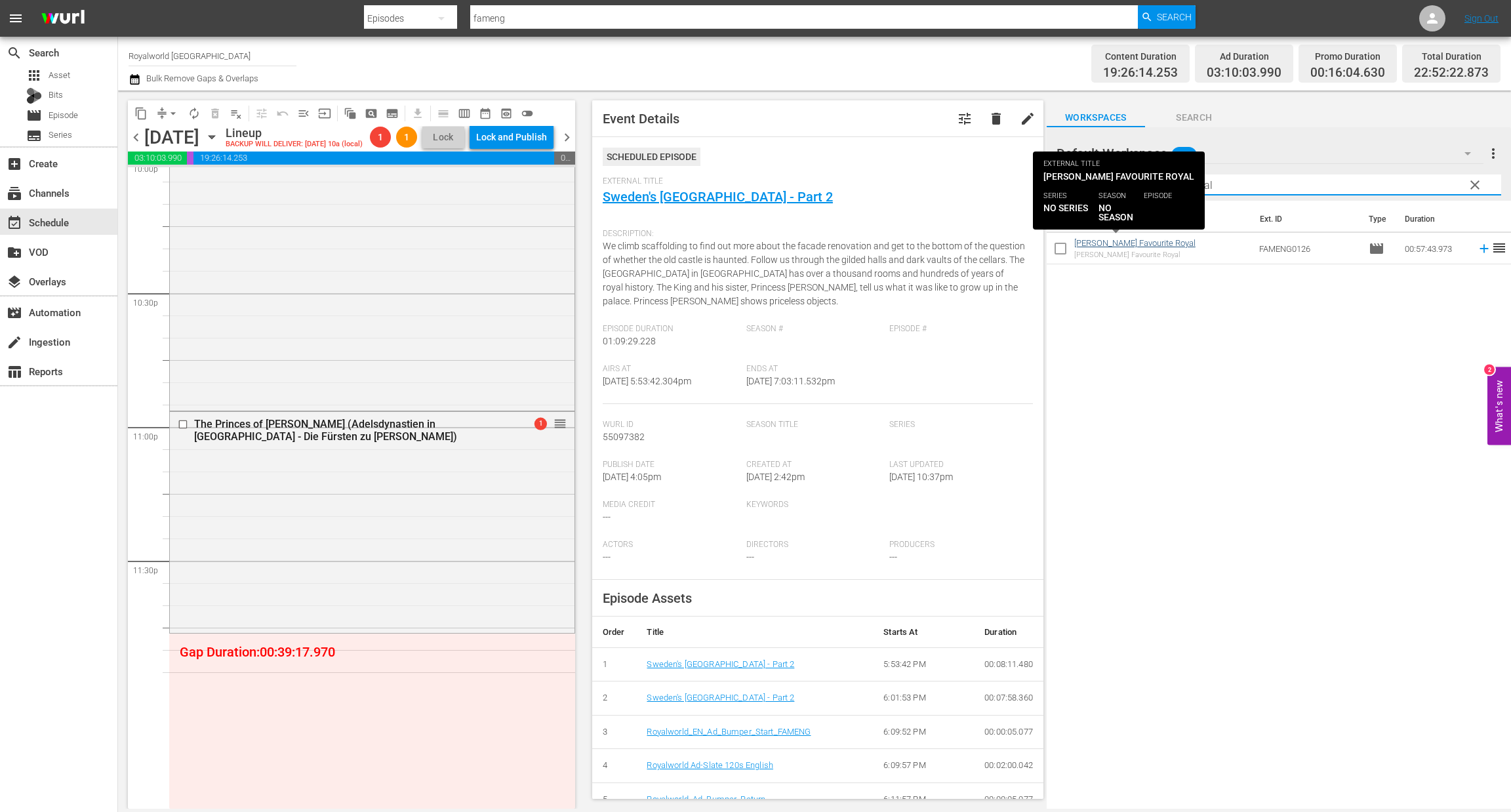
type input "Hitler's Favourite Royal"
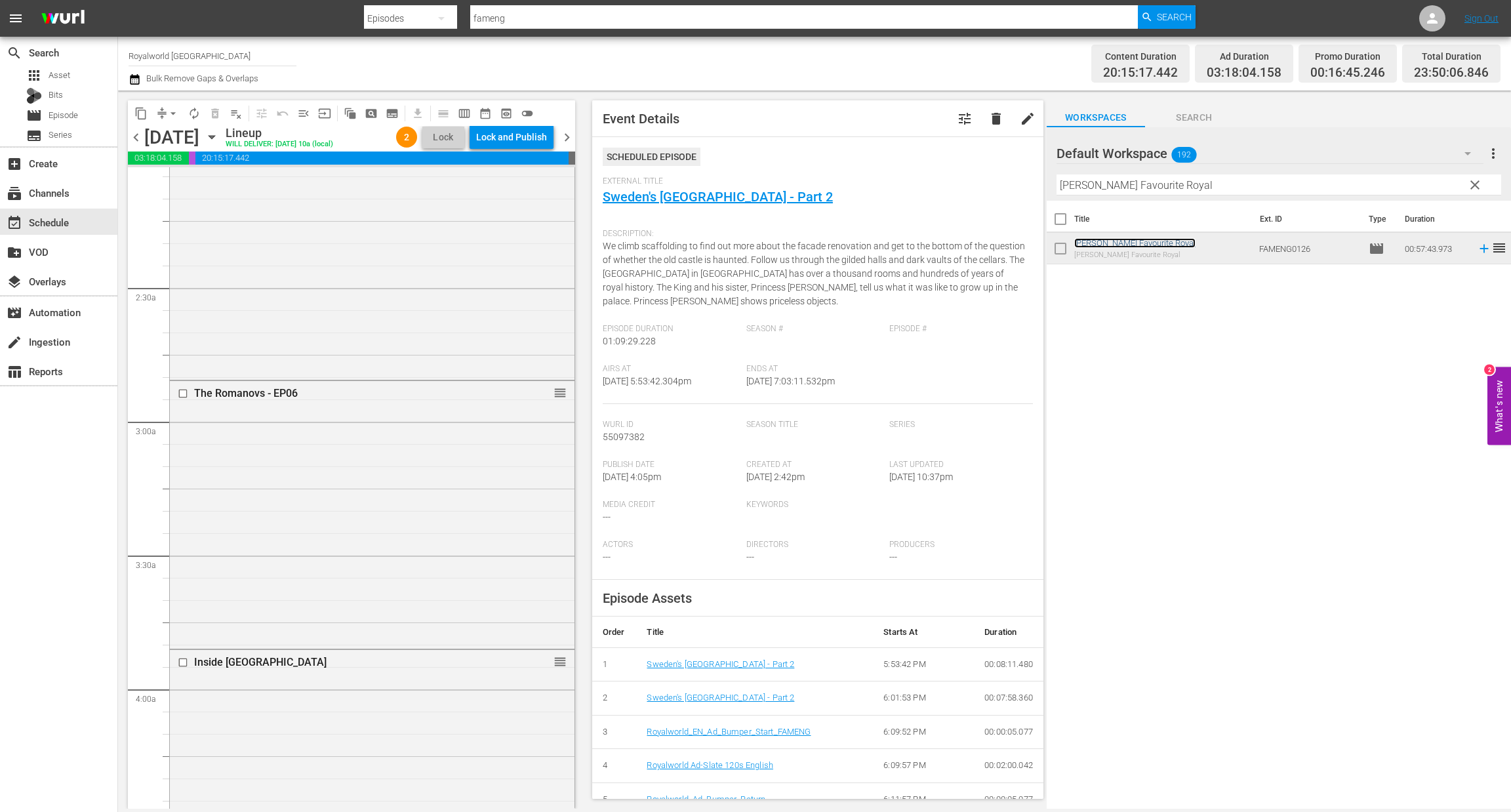
scroll to position [0, 0]
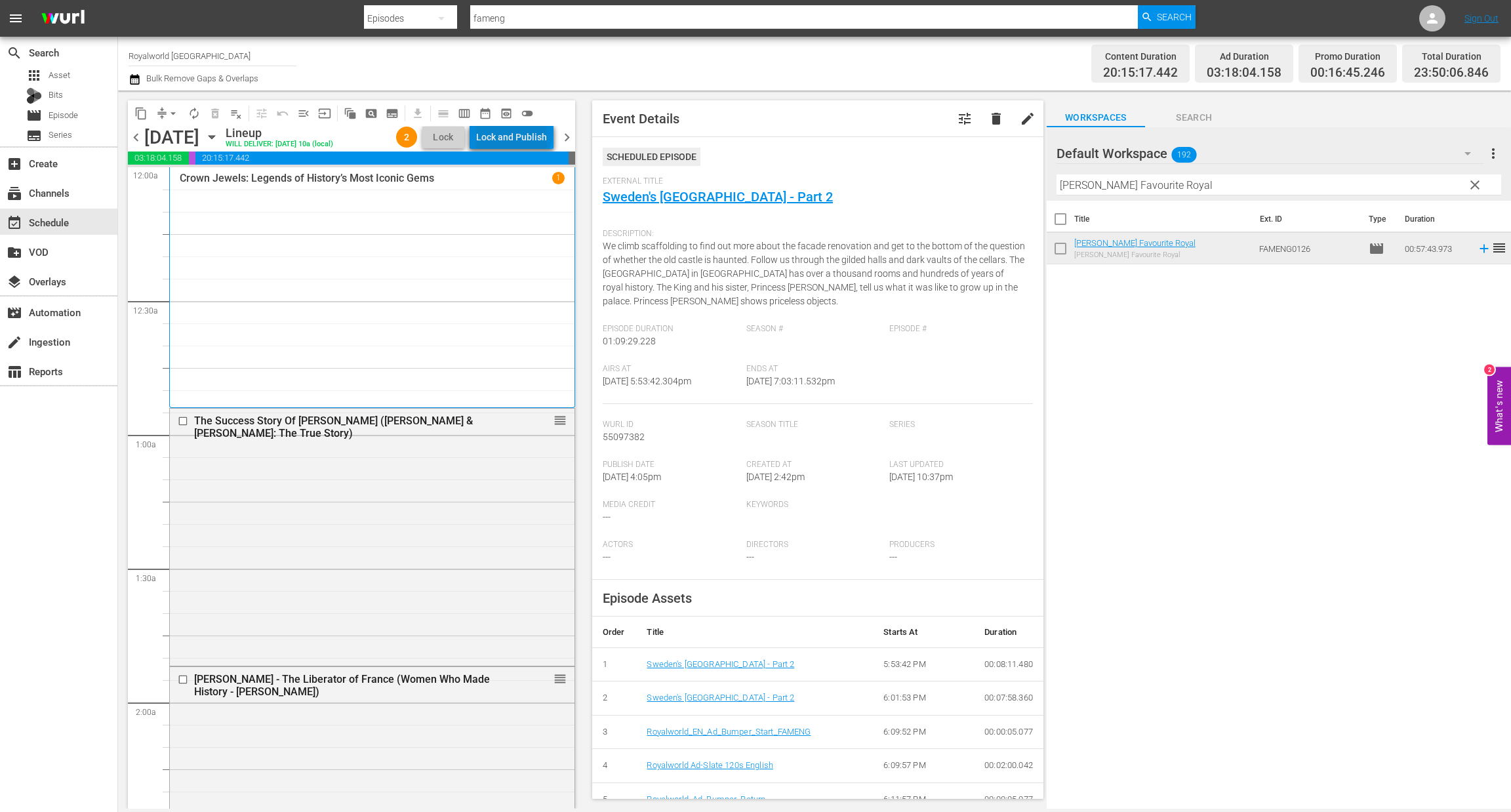
click at [517, 132] on div "Lock and Publish" at bounding box center [511, 137] width 71 height 23
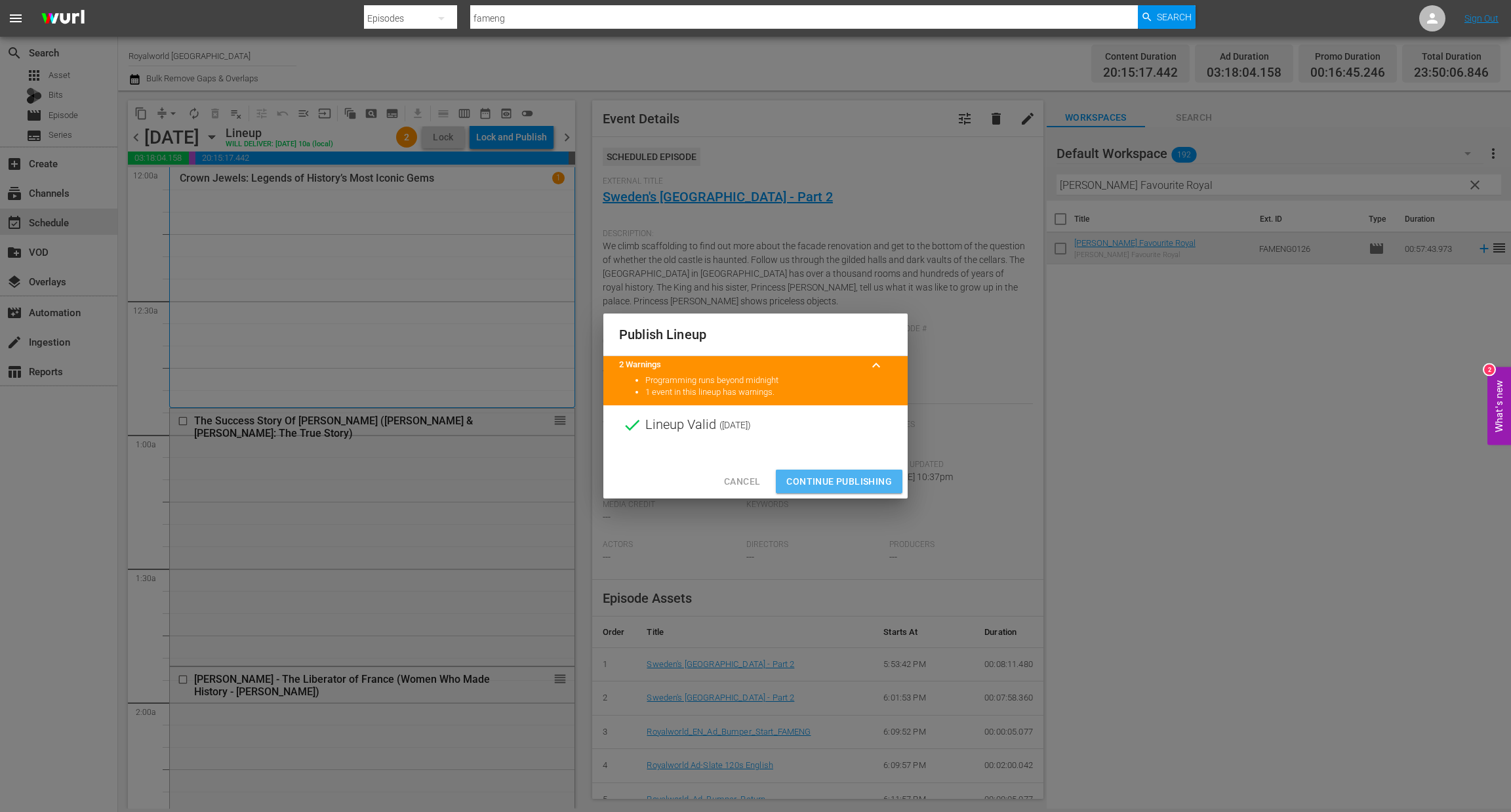
click at [861, 482] on span "Continue Publishing" at bounding box center [839, 481] width 106 height 17
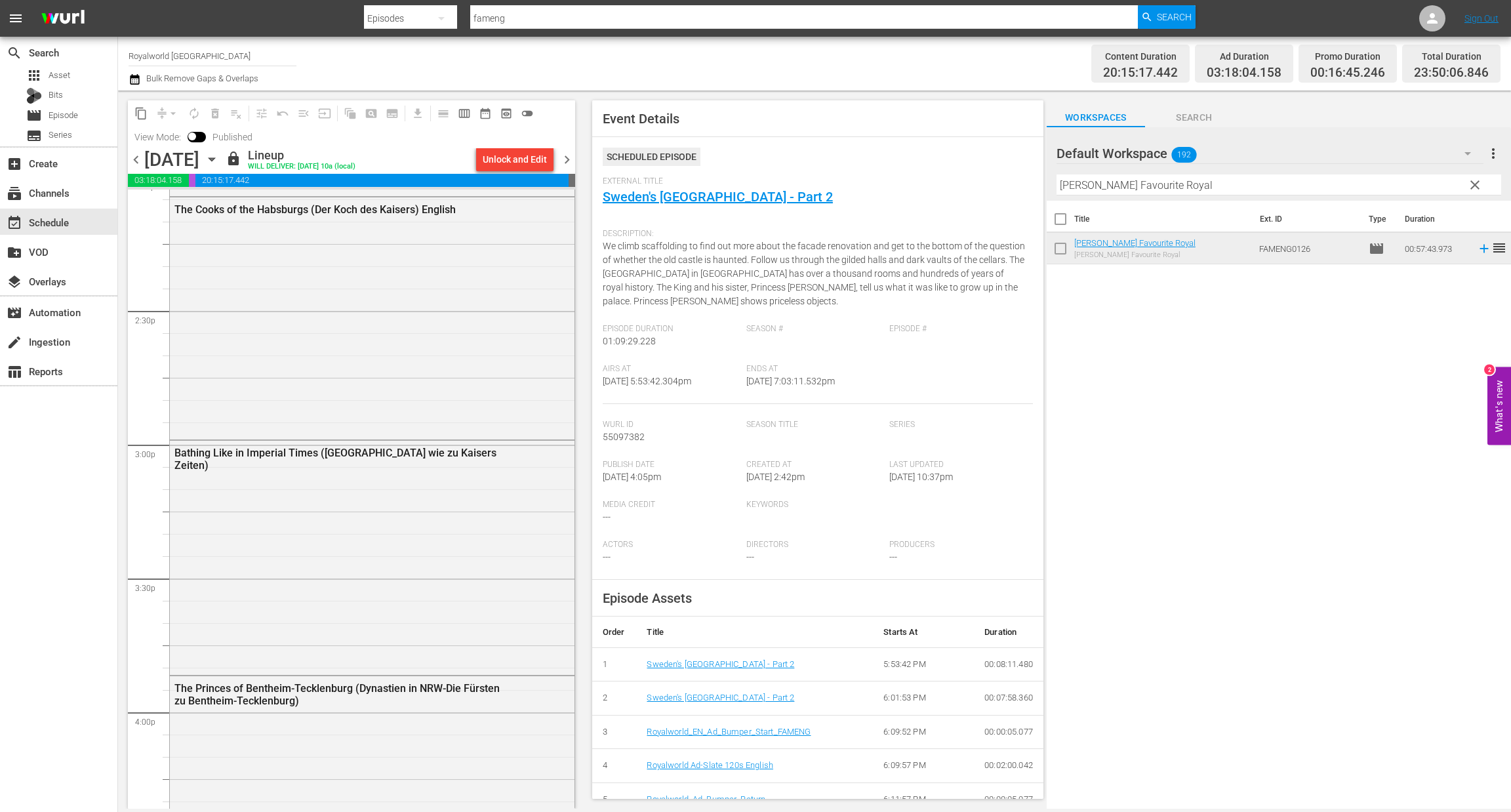
scroll to position [3648, 0]
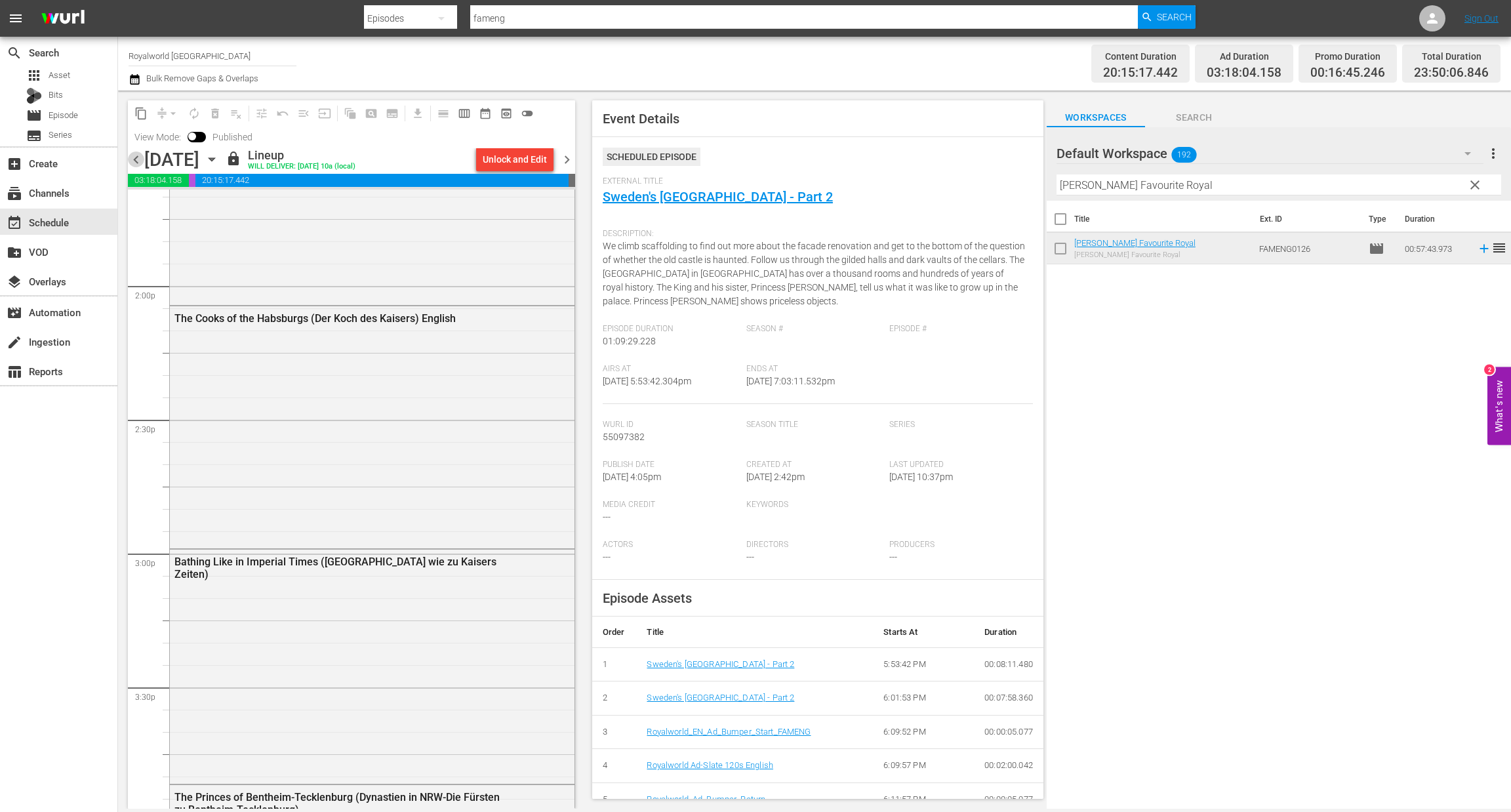
click at [136, 162] on span "chevron_left" at bounding box center [136, 159] width 17 height 17
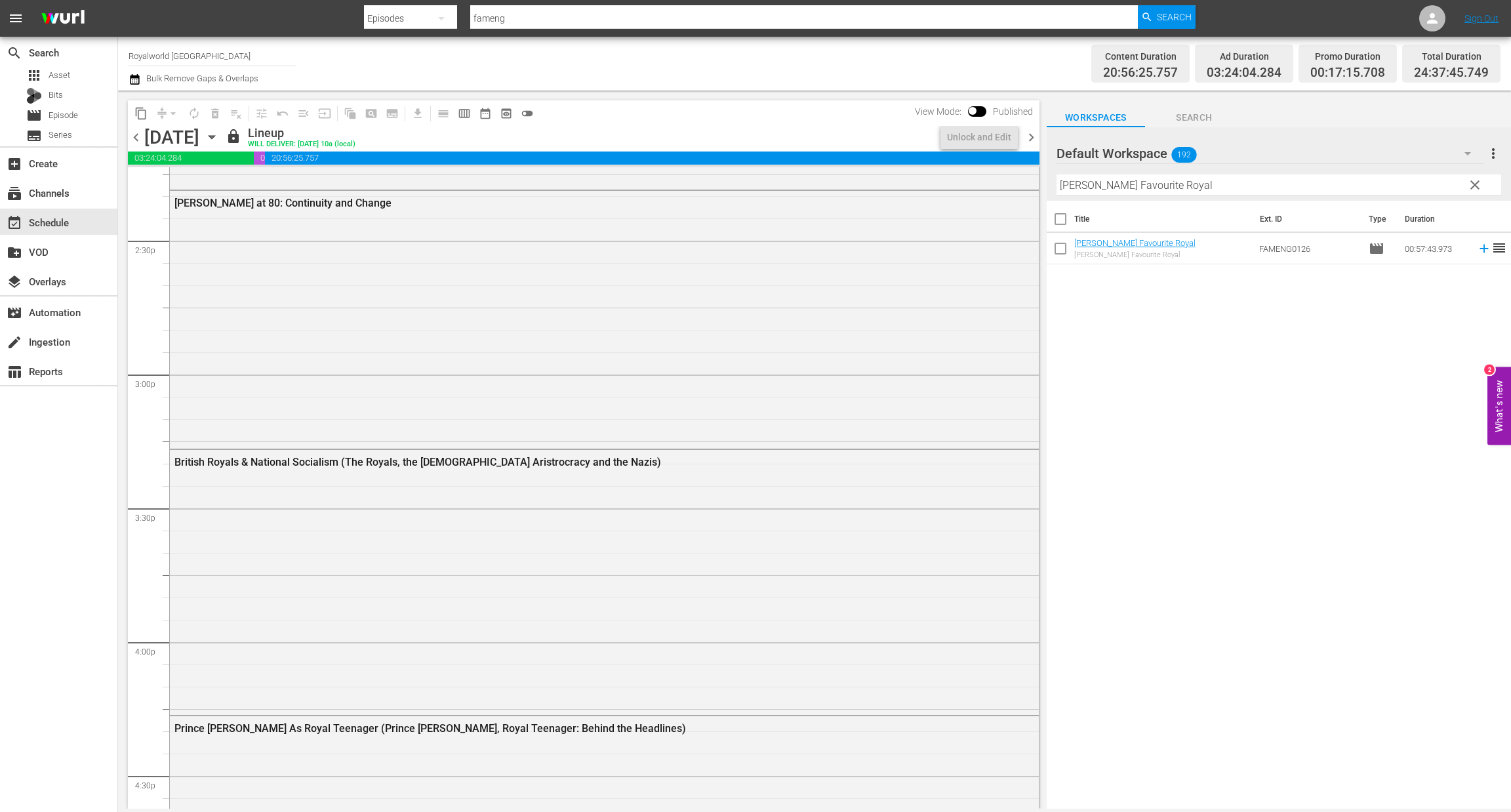
scroll to position [3671, 0]
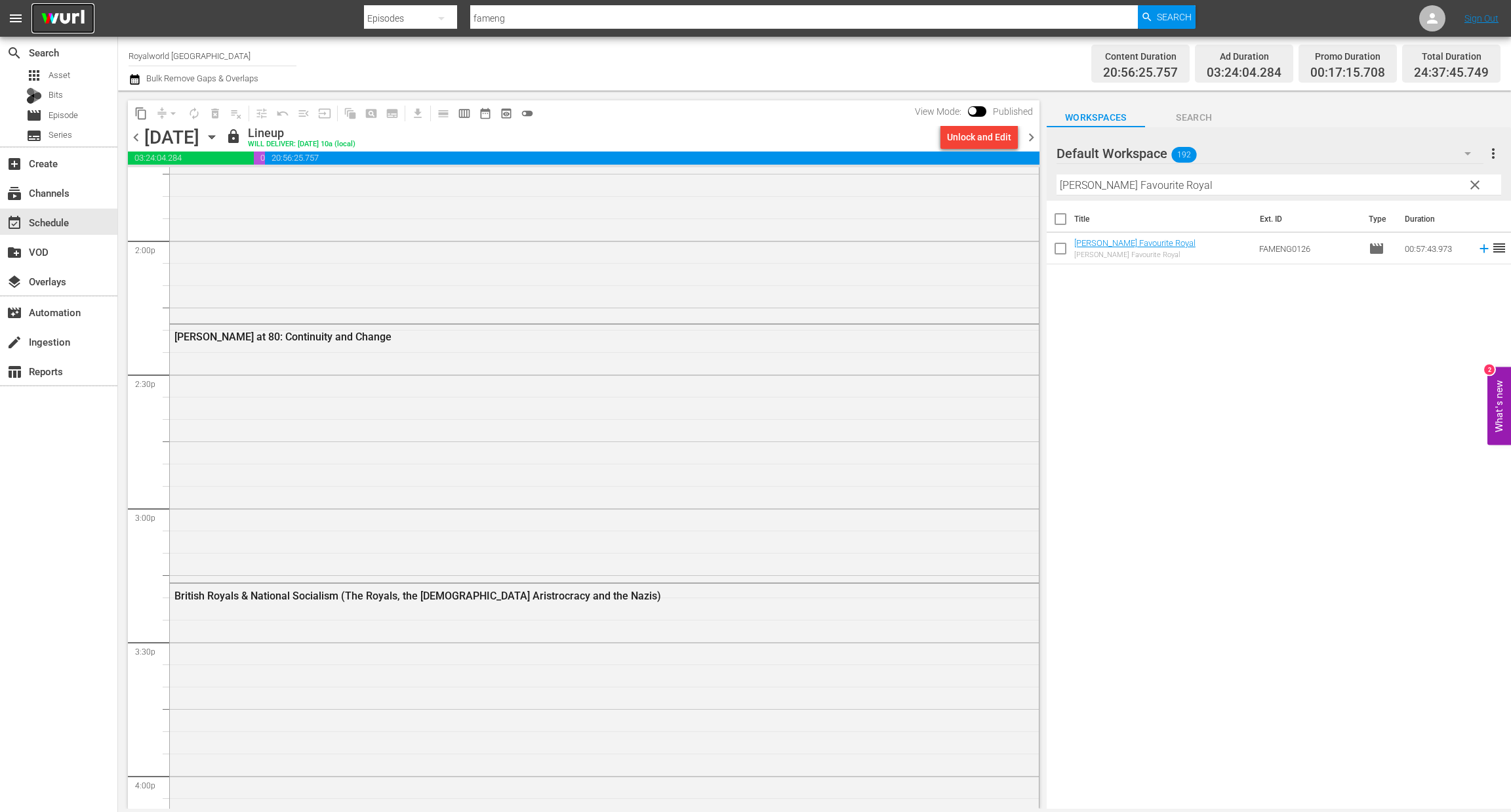
click at [80, 19] on img at bounding box center [62, 18] width 63 height 31
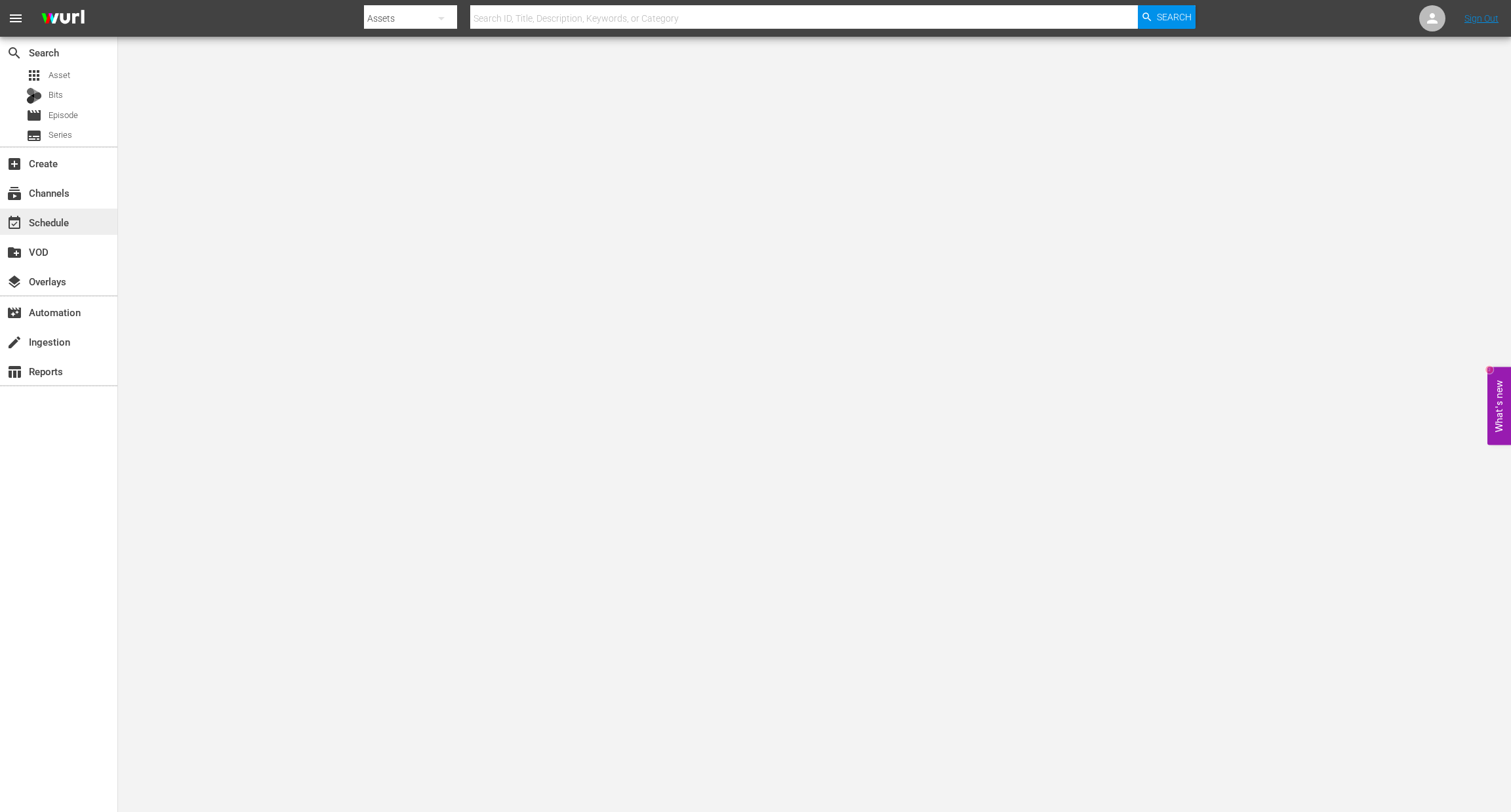
click at [48, 222] on div "event_available Schedule" at bounding box center [37, 220] width 74 height 12
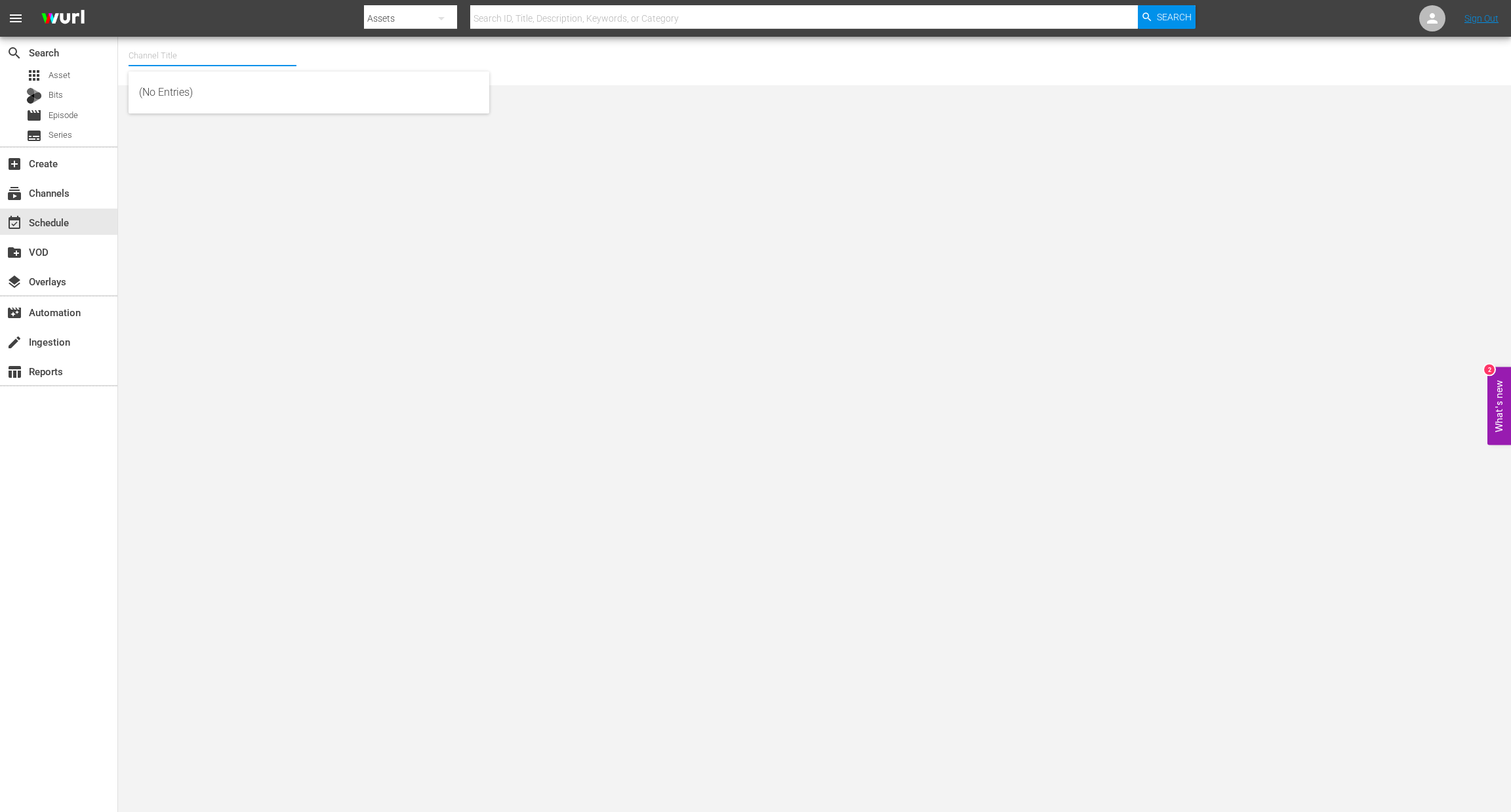
click at [164, 54] on input "text" at bounding box center [212, 55] width 168 height 31
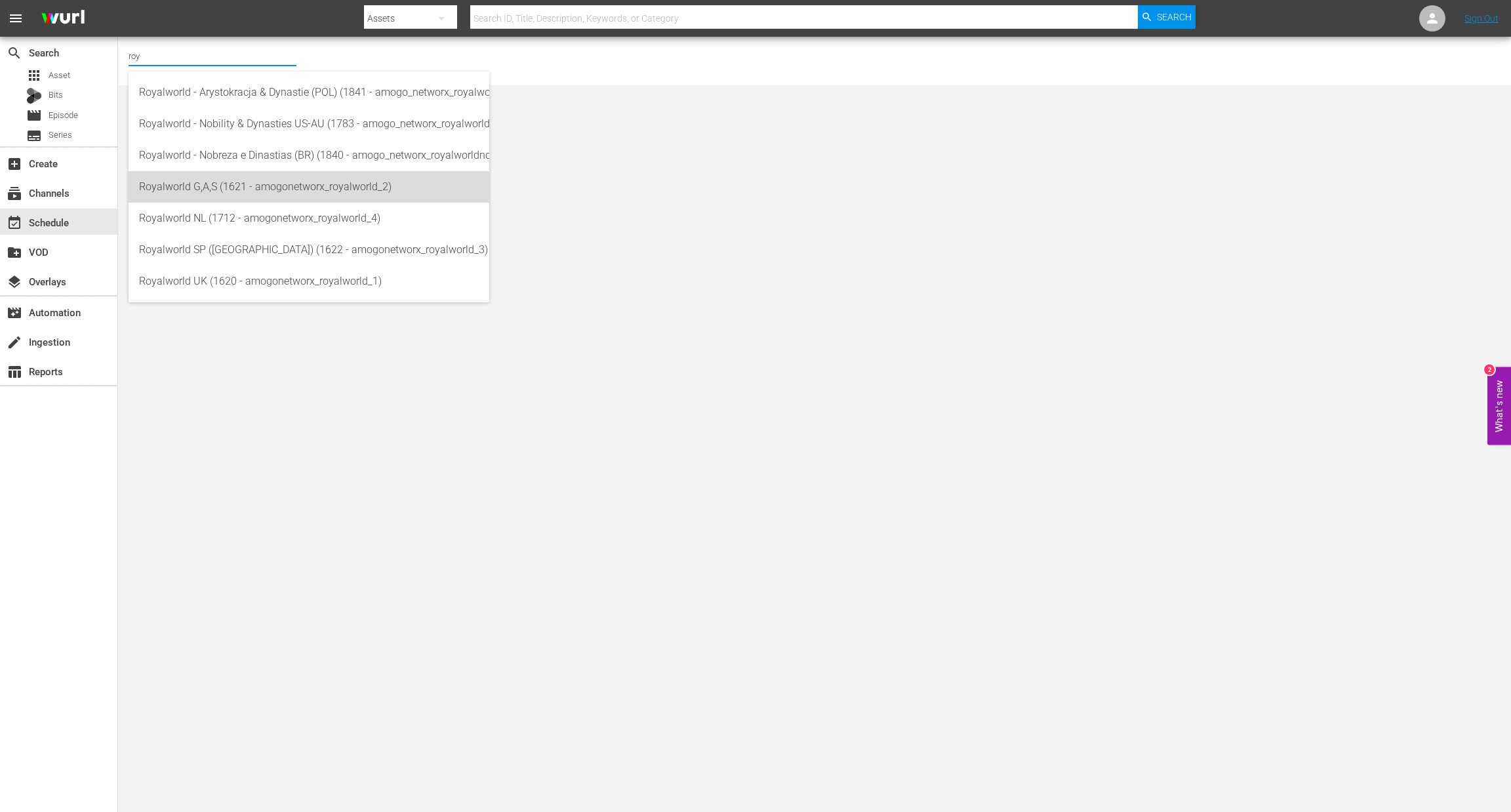
click at [237, 194] on div "Royalworld G,A,S (1621 - amogonetworx_royalworld_2)" at bounding box center [309, 186] width 340 height 31
type input "Royalworld G,A,S (1621 - amogonetworx_royalworld_2)"
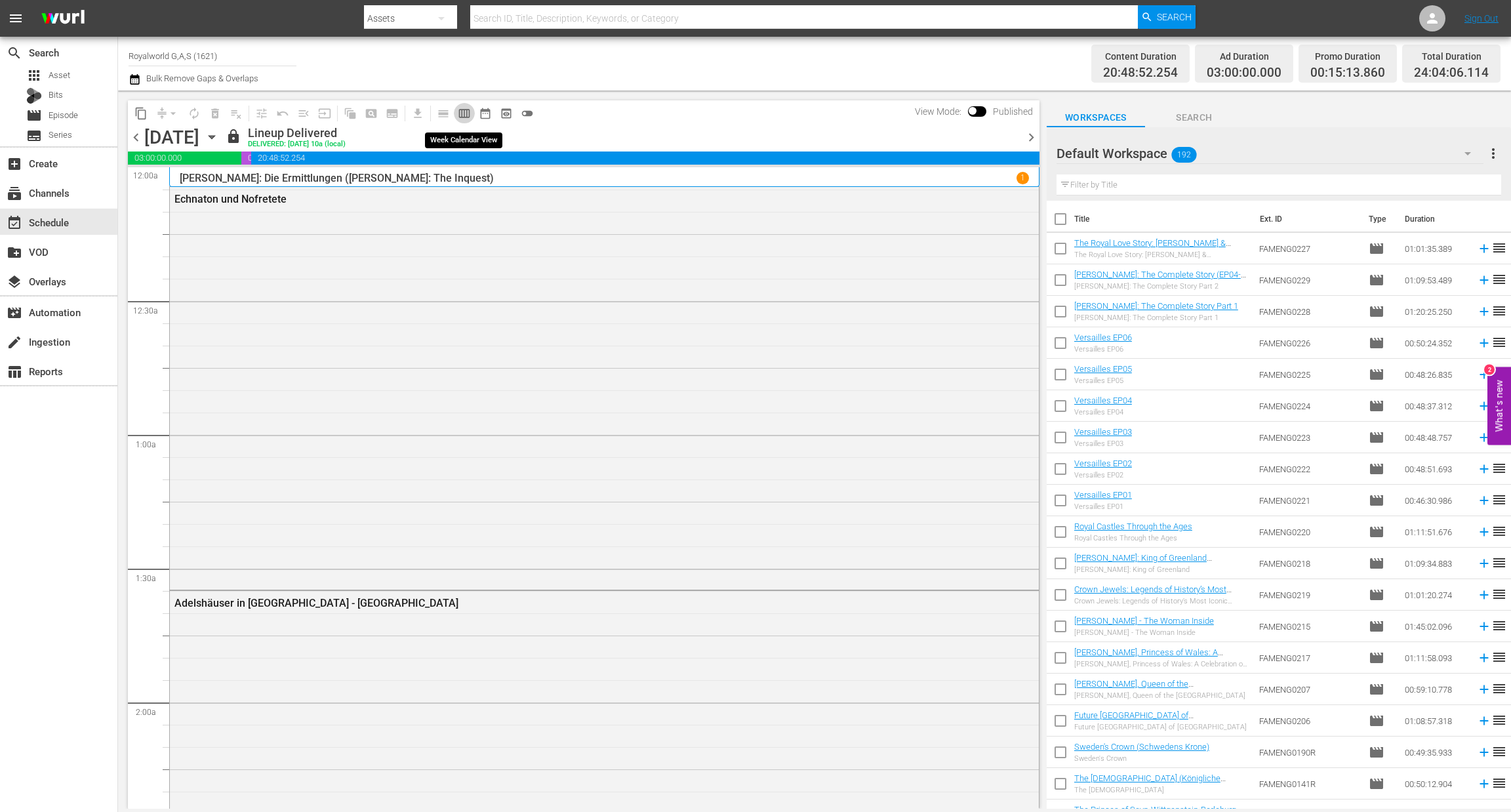
click at [459, 111] on span "calendar_view_week_outlined" at bounding box center [464, 113] width 13 height 13
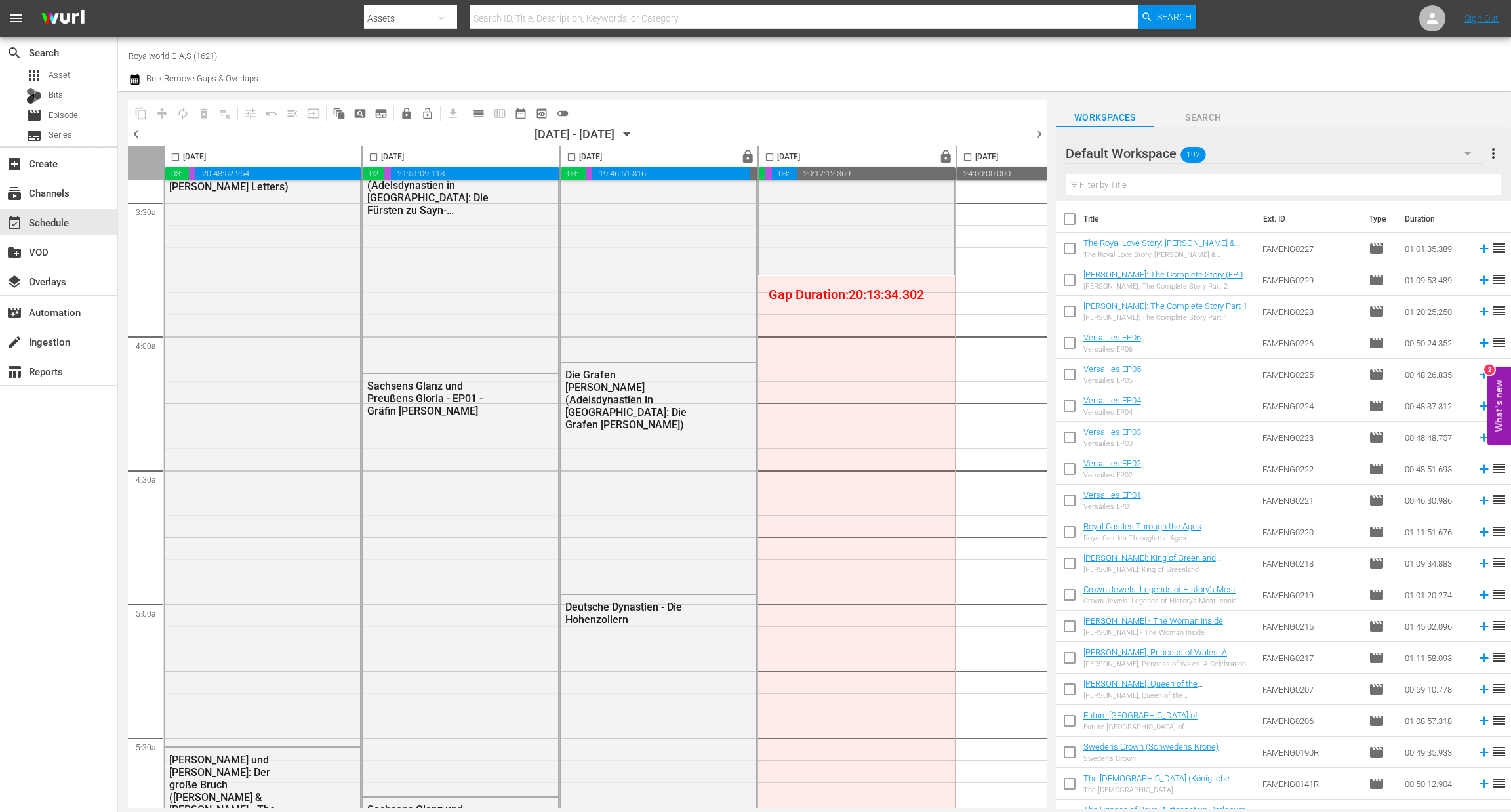
scroll to position [946, 0]
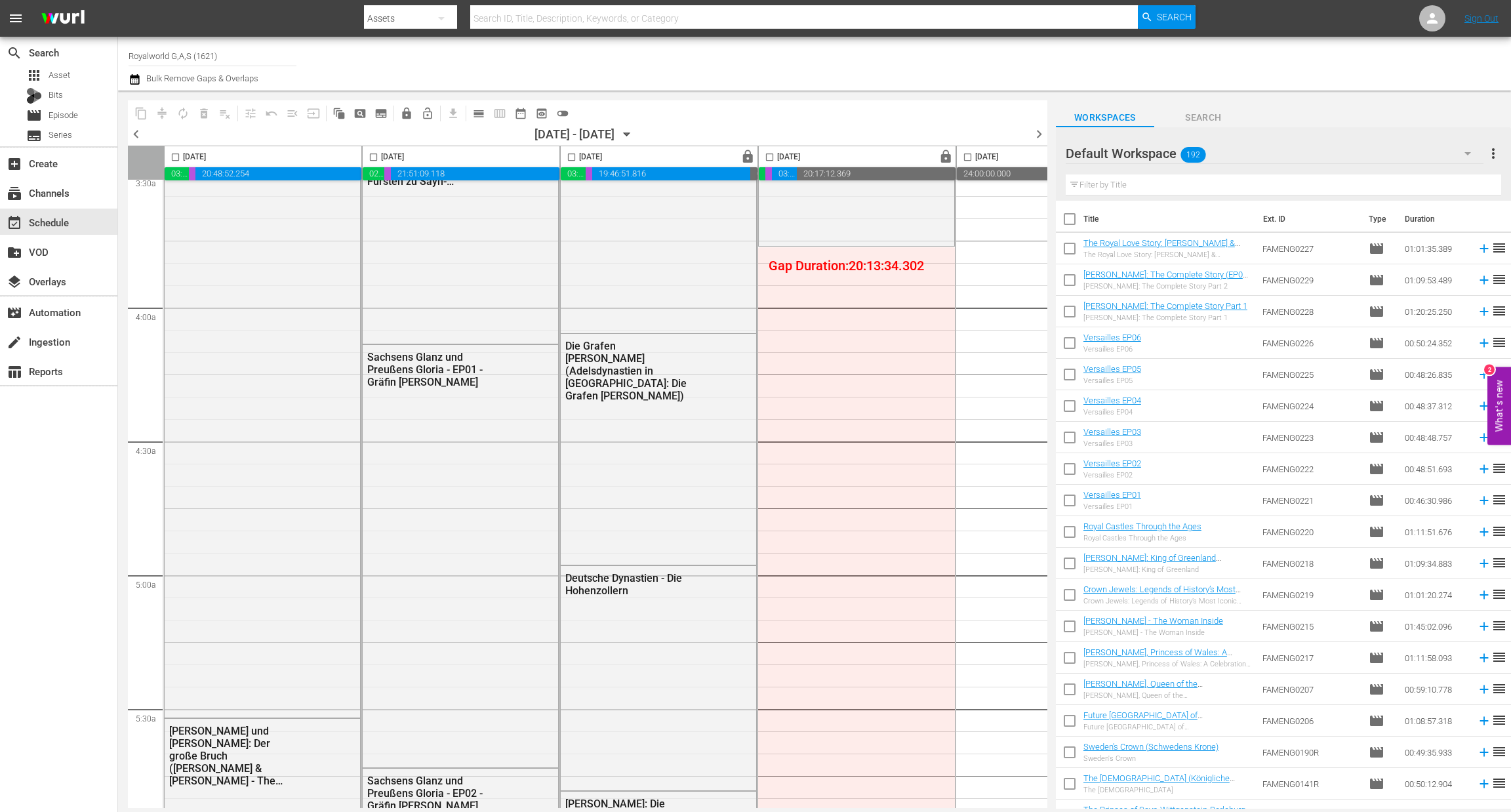
click at [134, 132] on span "chevron_left" at bounding box center [136, 134] width 17 height 17
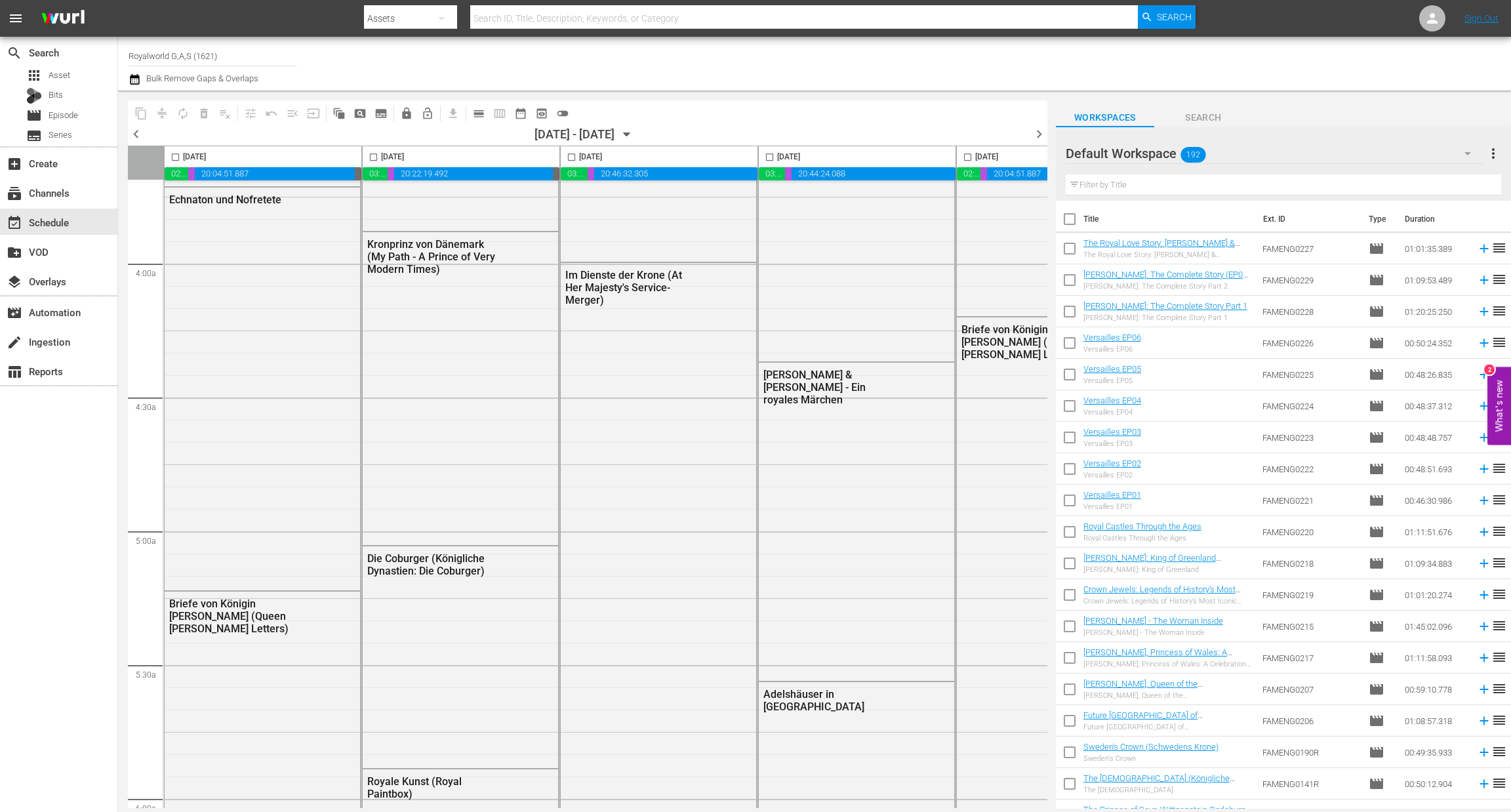
scroll to position [946, 0]
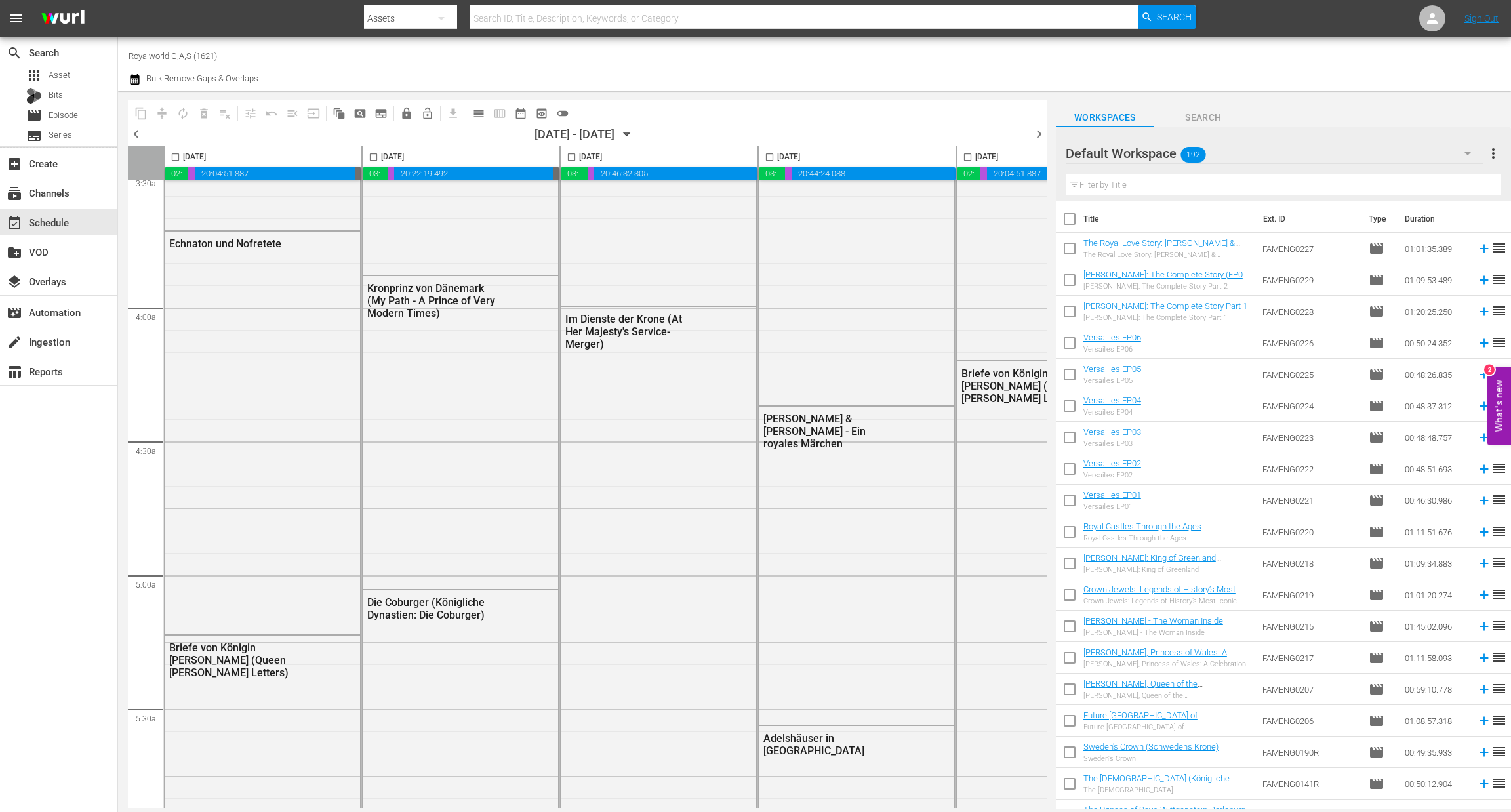
click at [174, 155] on input "checkbox" at bounding box center [176, 160] width 16 height 16
checkbox input "true"
click at [139, 112] on span "content_copy" at bounding box center [140, 113] width 13 height 13
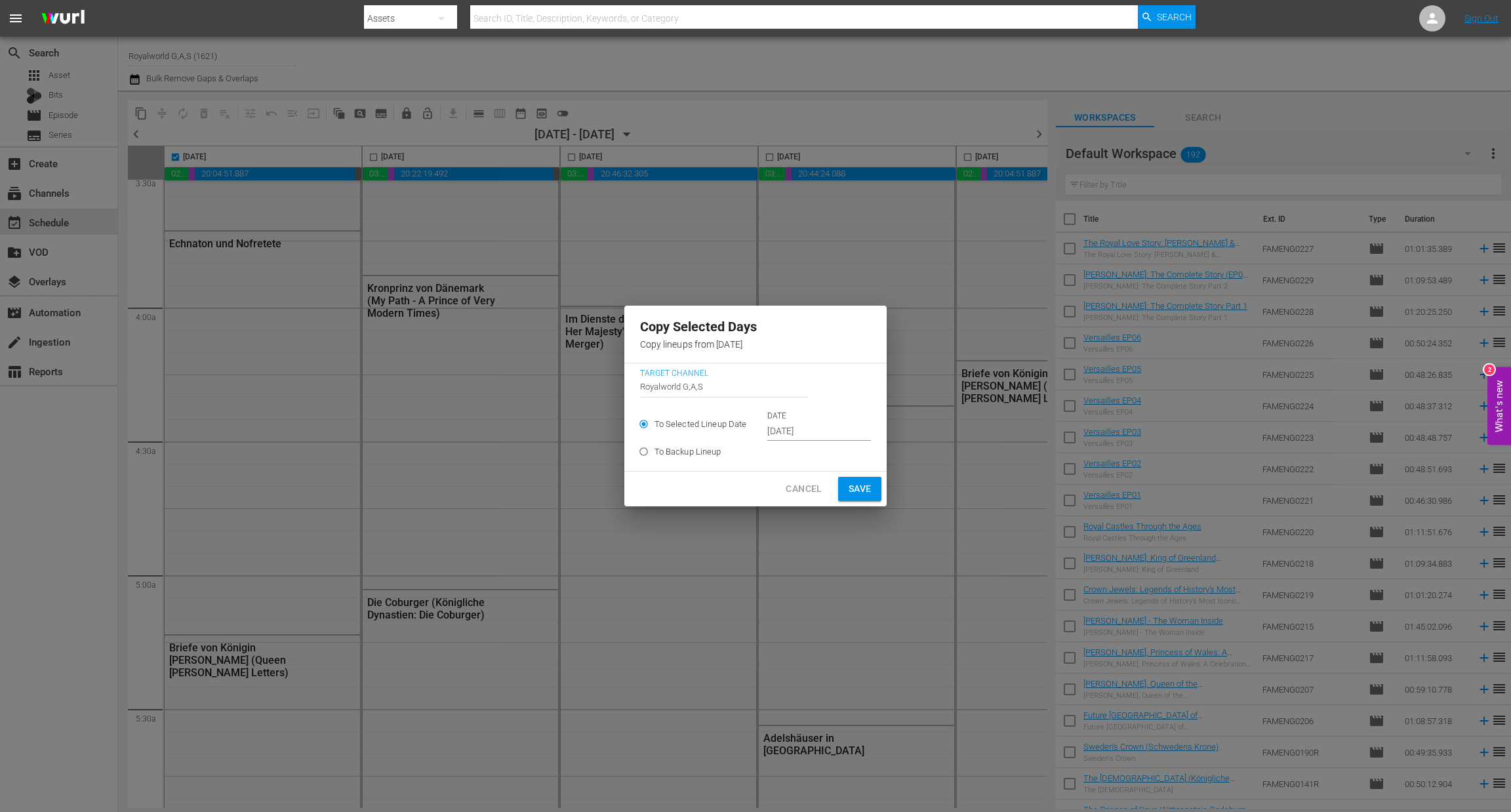
click at [824, 426] on input "[DATE]" at bounding box center [819, 431] width 104 height 19
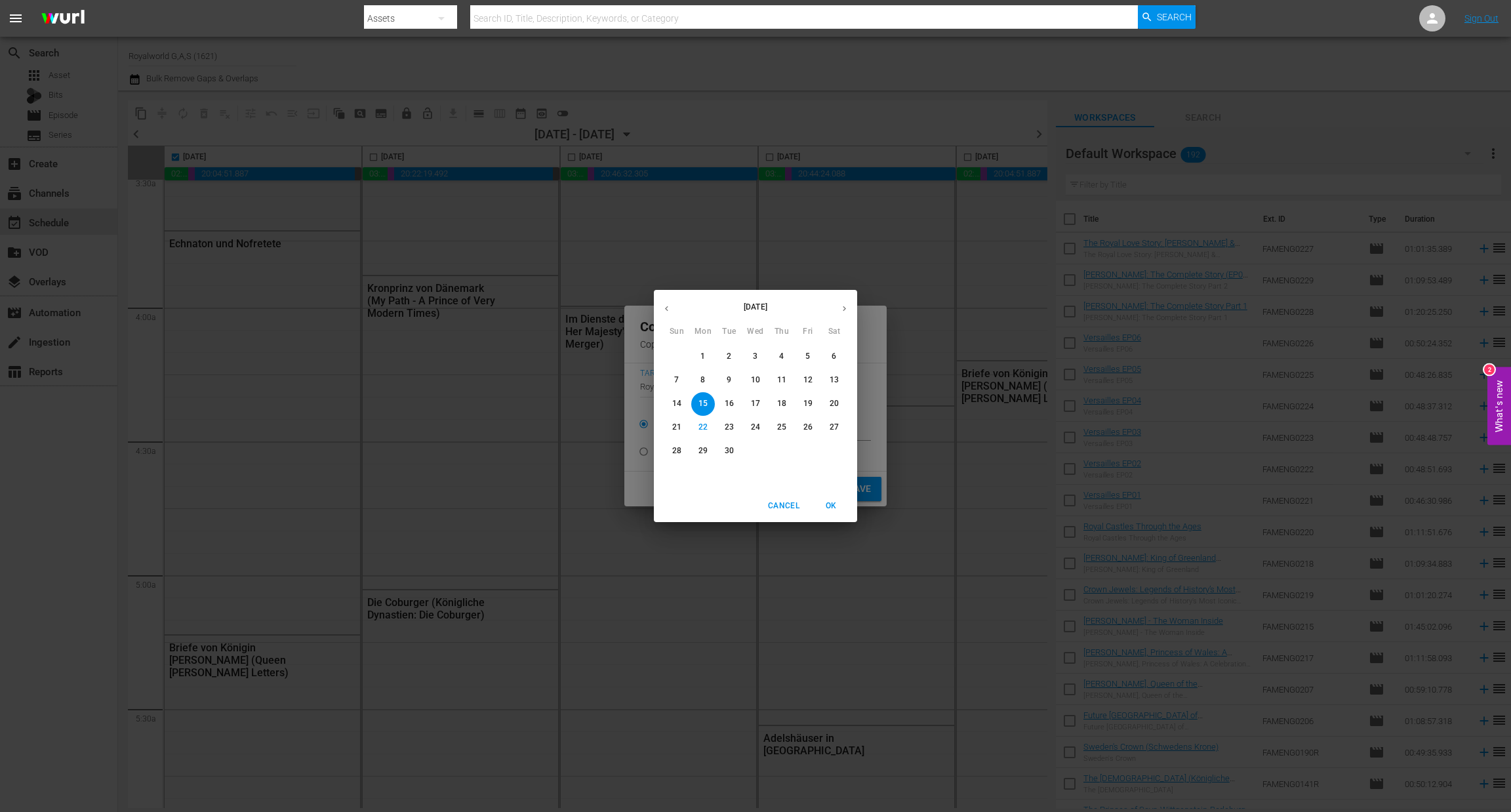
click at [777, 430] on p "25" at bounding box center [781, 426] width 9 height 11
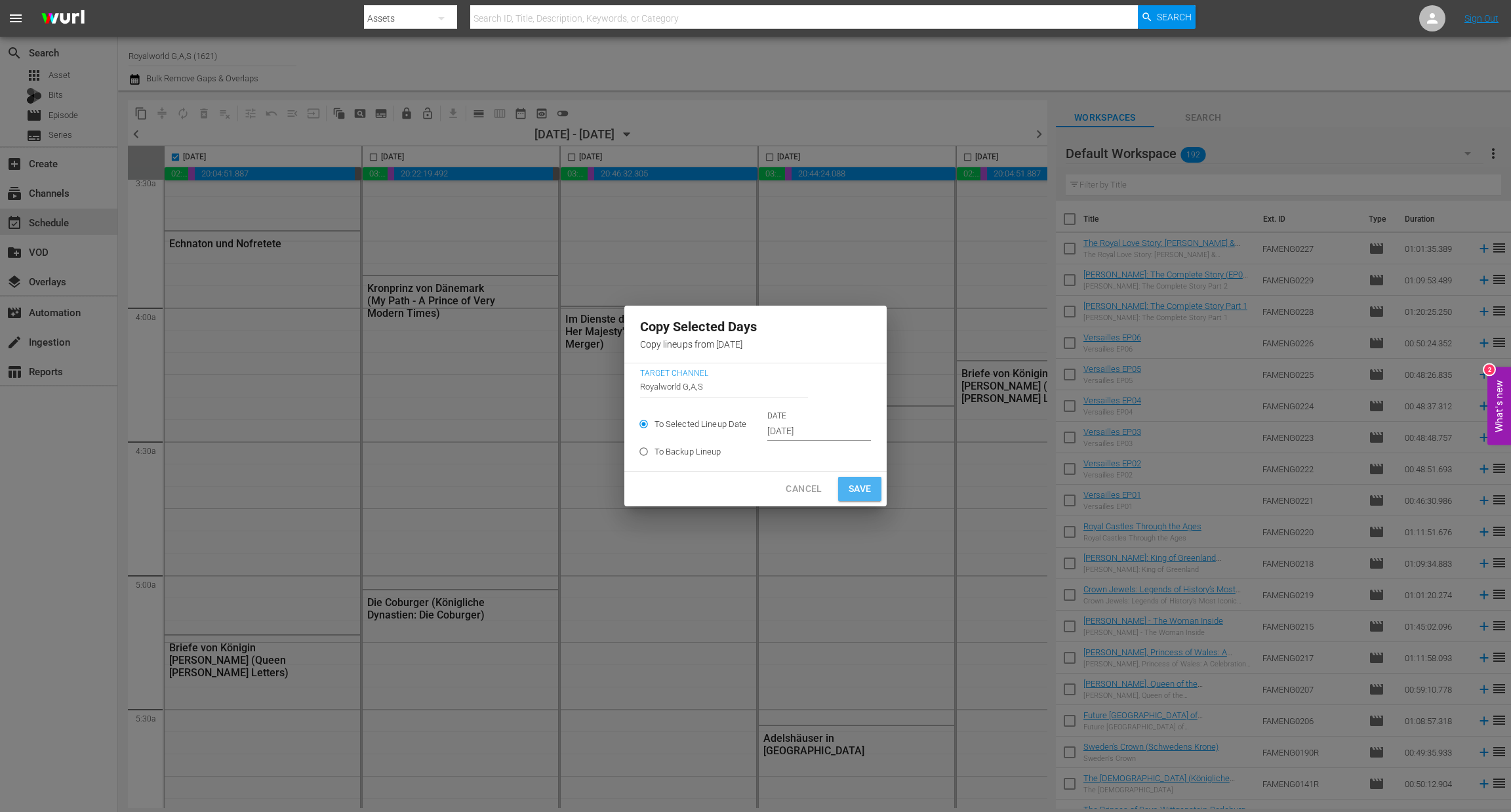
click at [851, 486] on span "Save" at bounding box center [860, 489] width 23 height 17
type input "[DATE]"
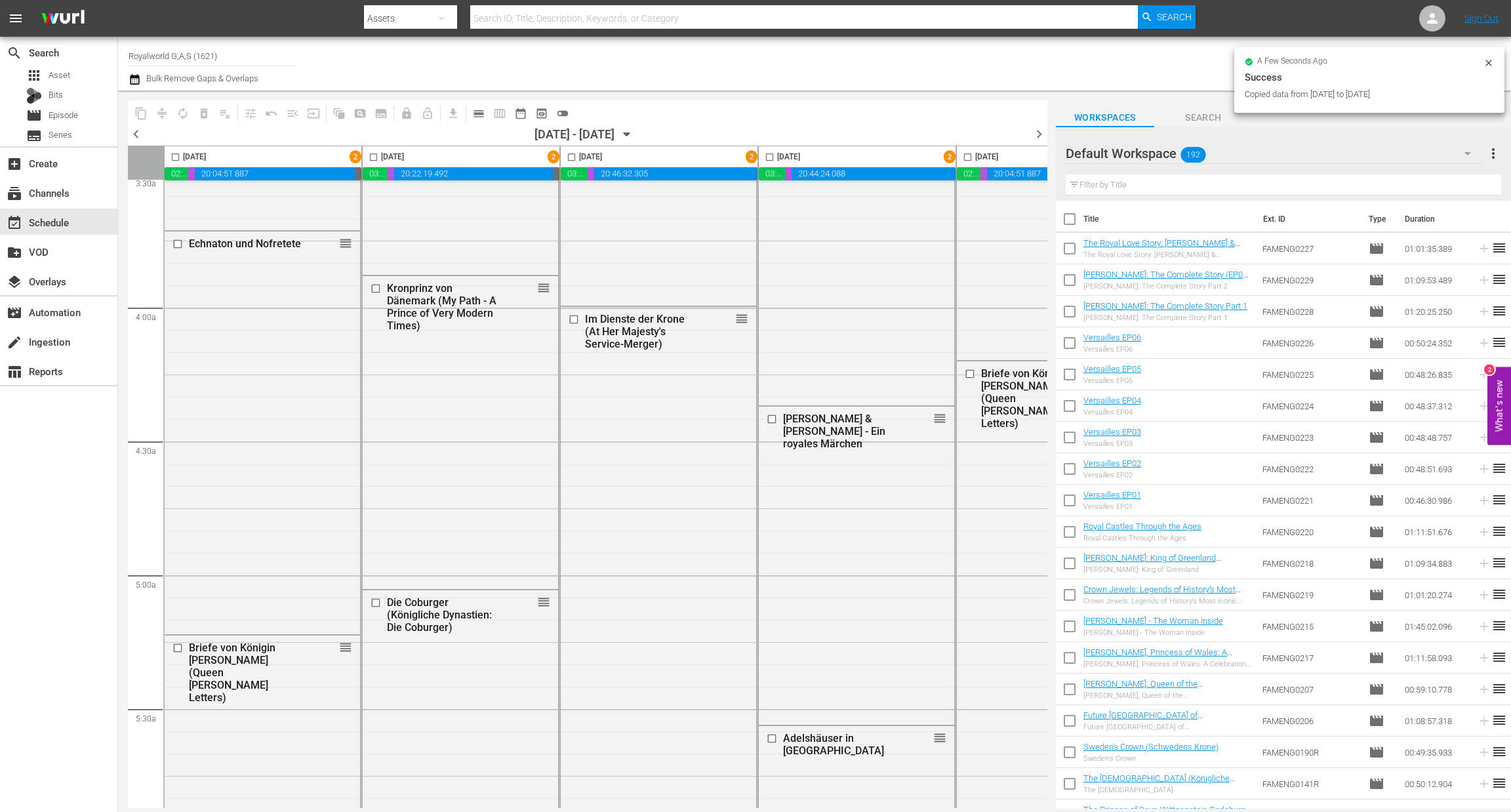
checkbox input "false"
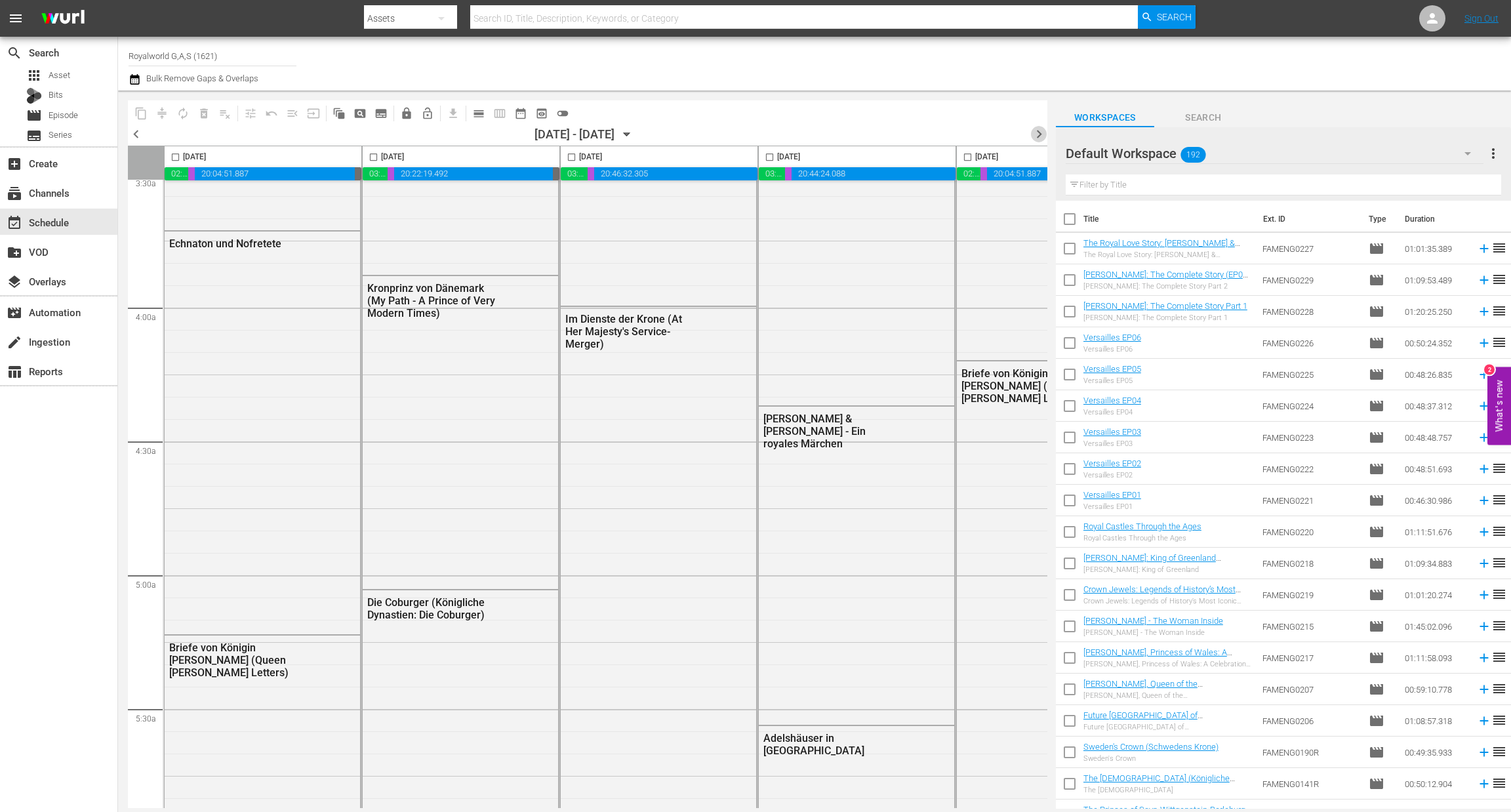
click at [1036, 129] on span "chevron_right" at bounding box center [1039, 134] width 17 height 17
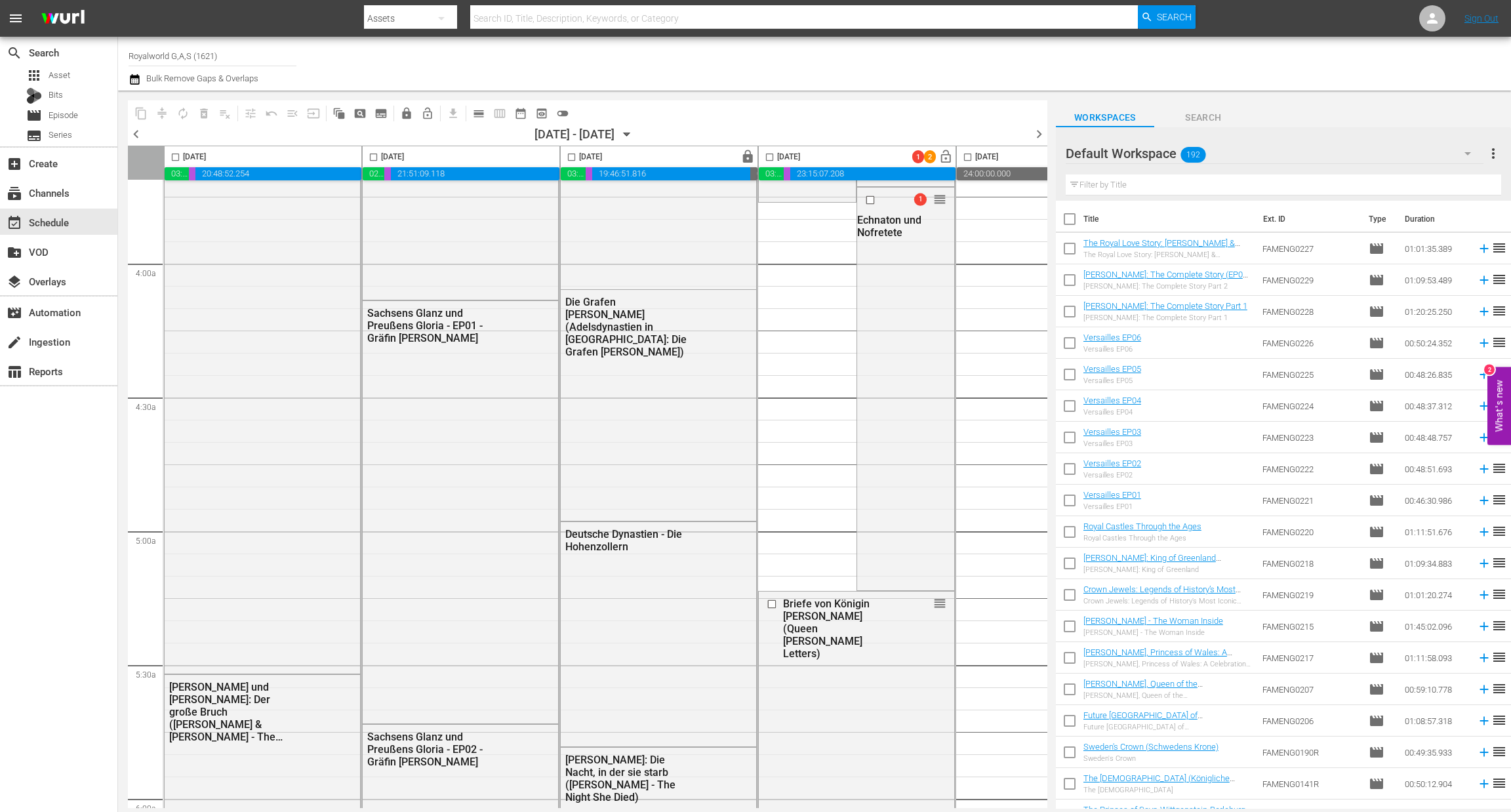
scroll to position [946, 0]
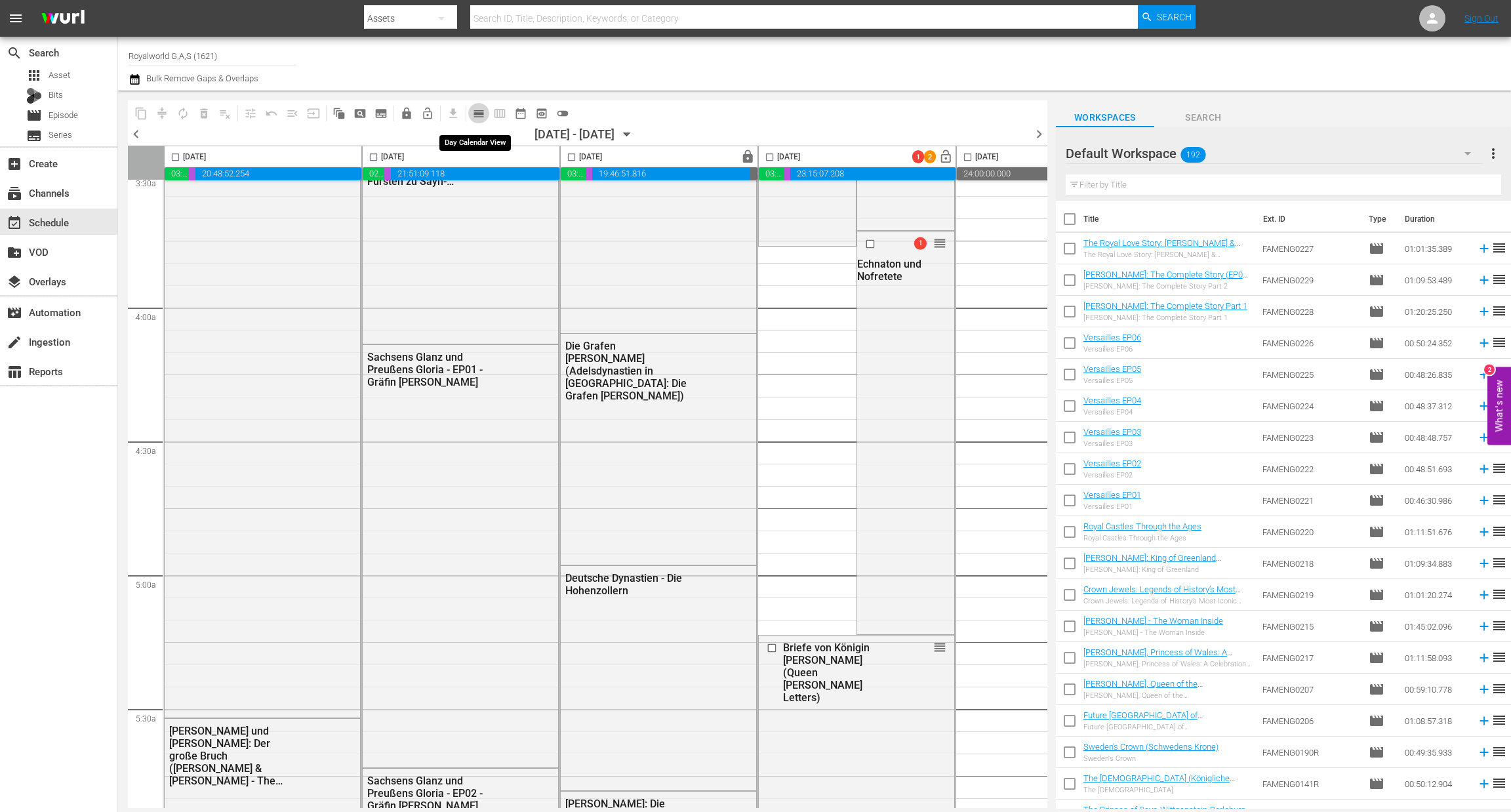
click at [475, 112] on span "calendar_view_day_outlined" at bounding box center [478, 113] width 13 height 13
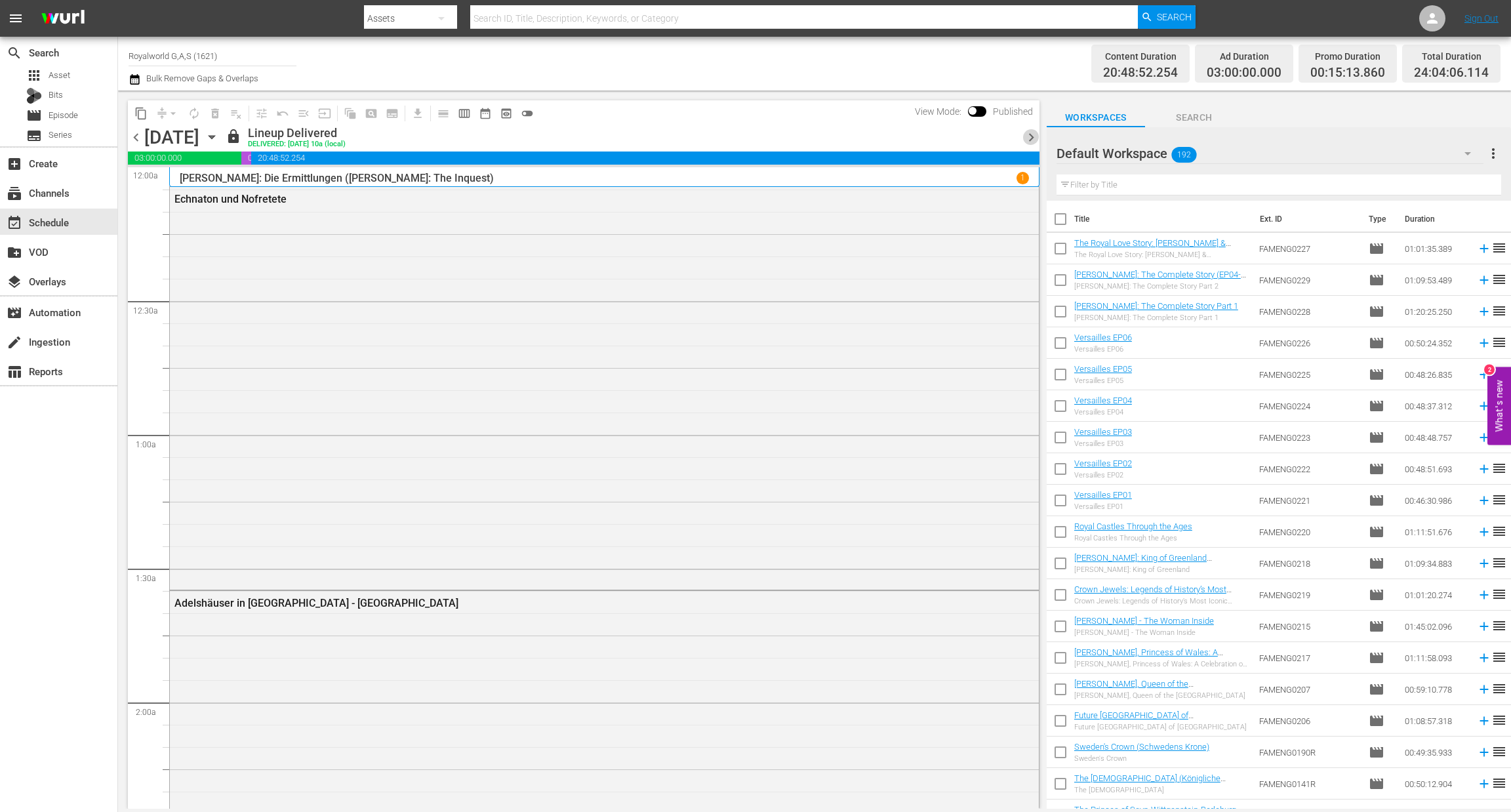
click at [1033, 142] on span "chevron_right" at bounding box center [1031, 137] width 17 height 17
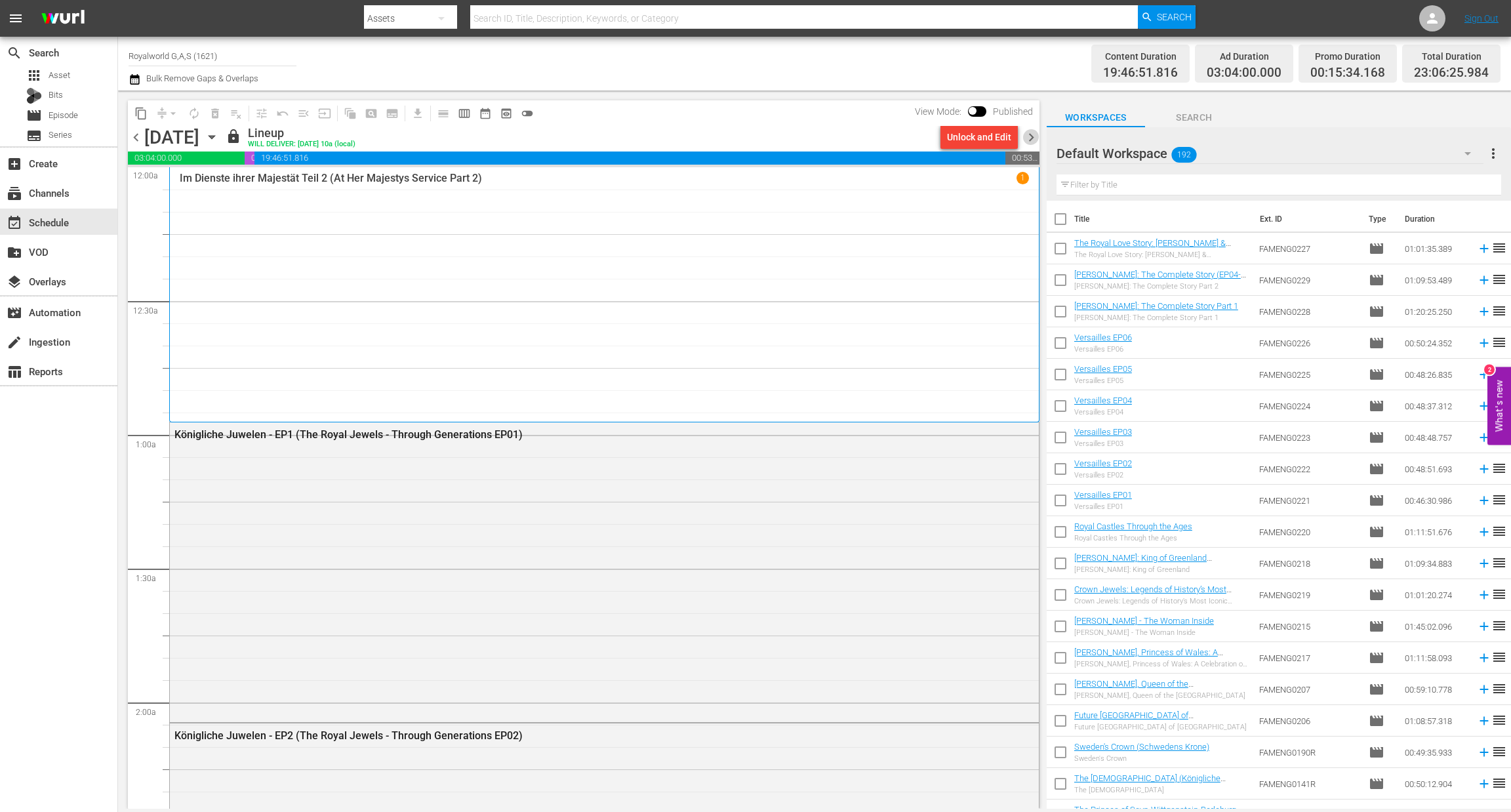
click at [1033, 142] on span "chevron_right" at bounding box center [1031, 137] width 17 height 17
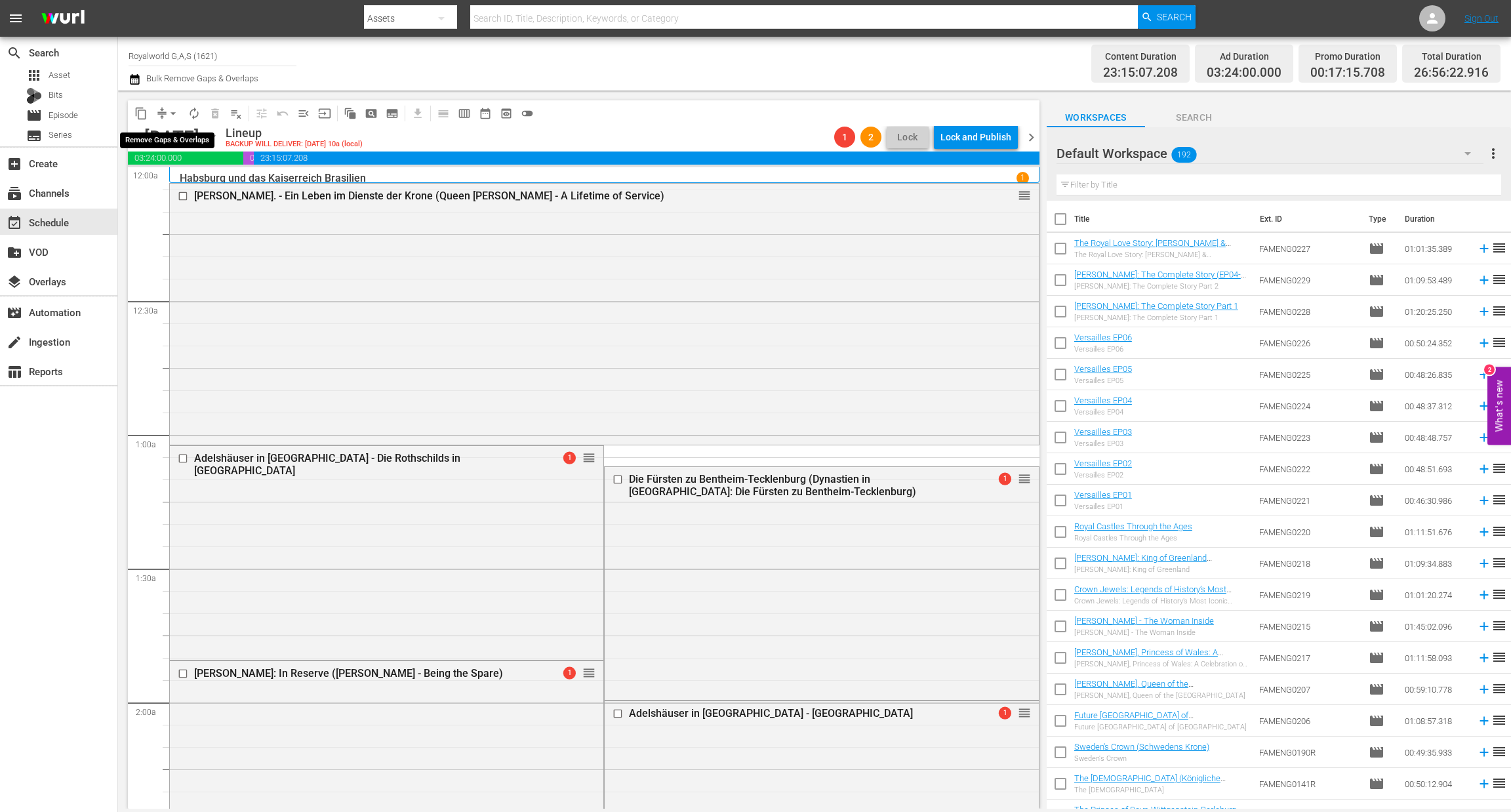
click at [176, 112] on span "arrow_drop_down" at bounding box center [172, 113] width 13 height 13
click at [192, 175] on li "Align to End of Previous Day" at bounding box center [174, 183] width 138 height 21
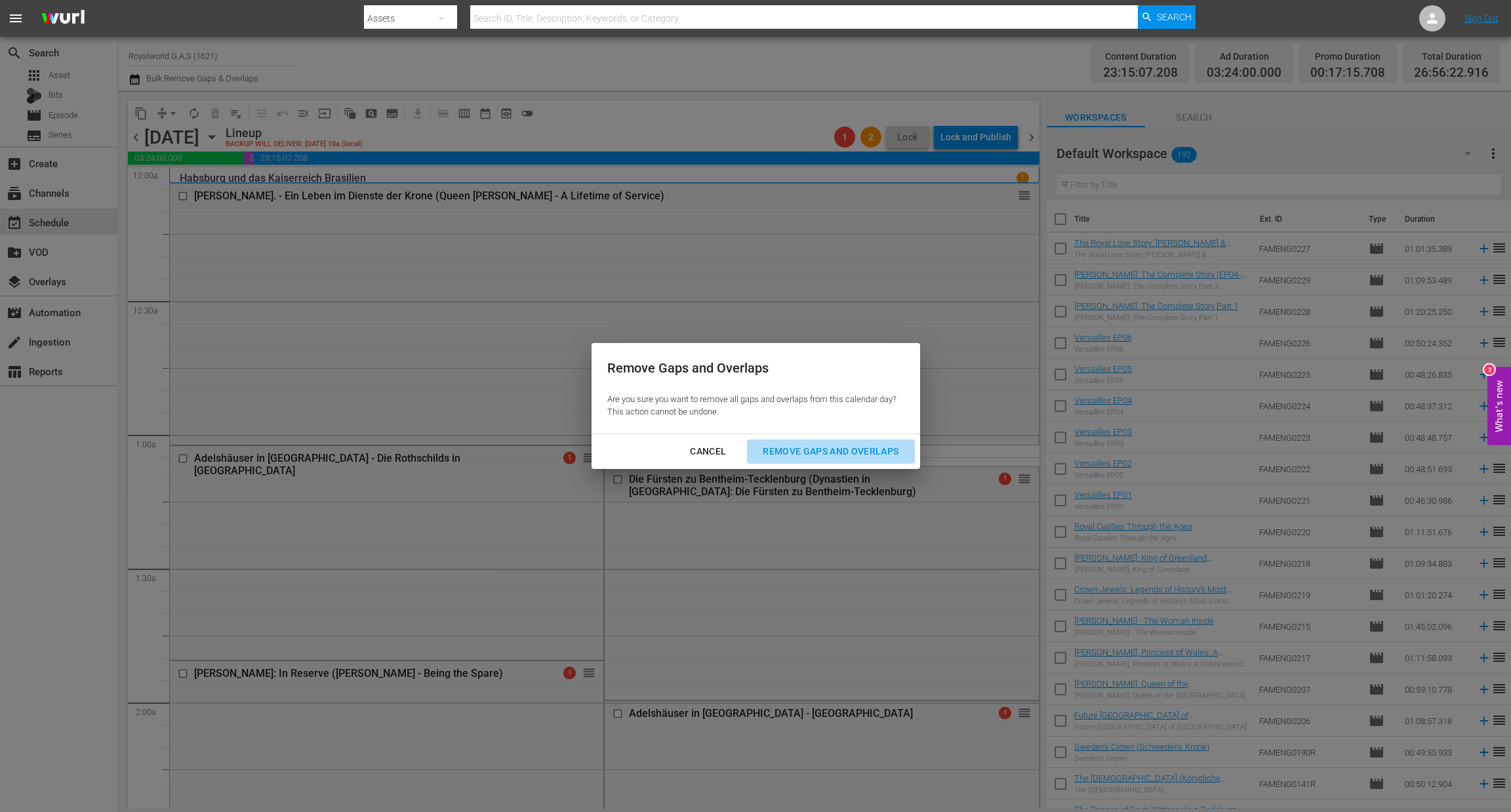
click at [837, 449] on div "Remove Gaps and Overlaps" at bounding box center [830, 451] width 156 height 17
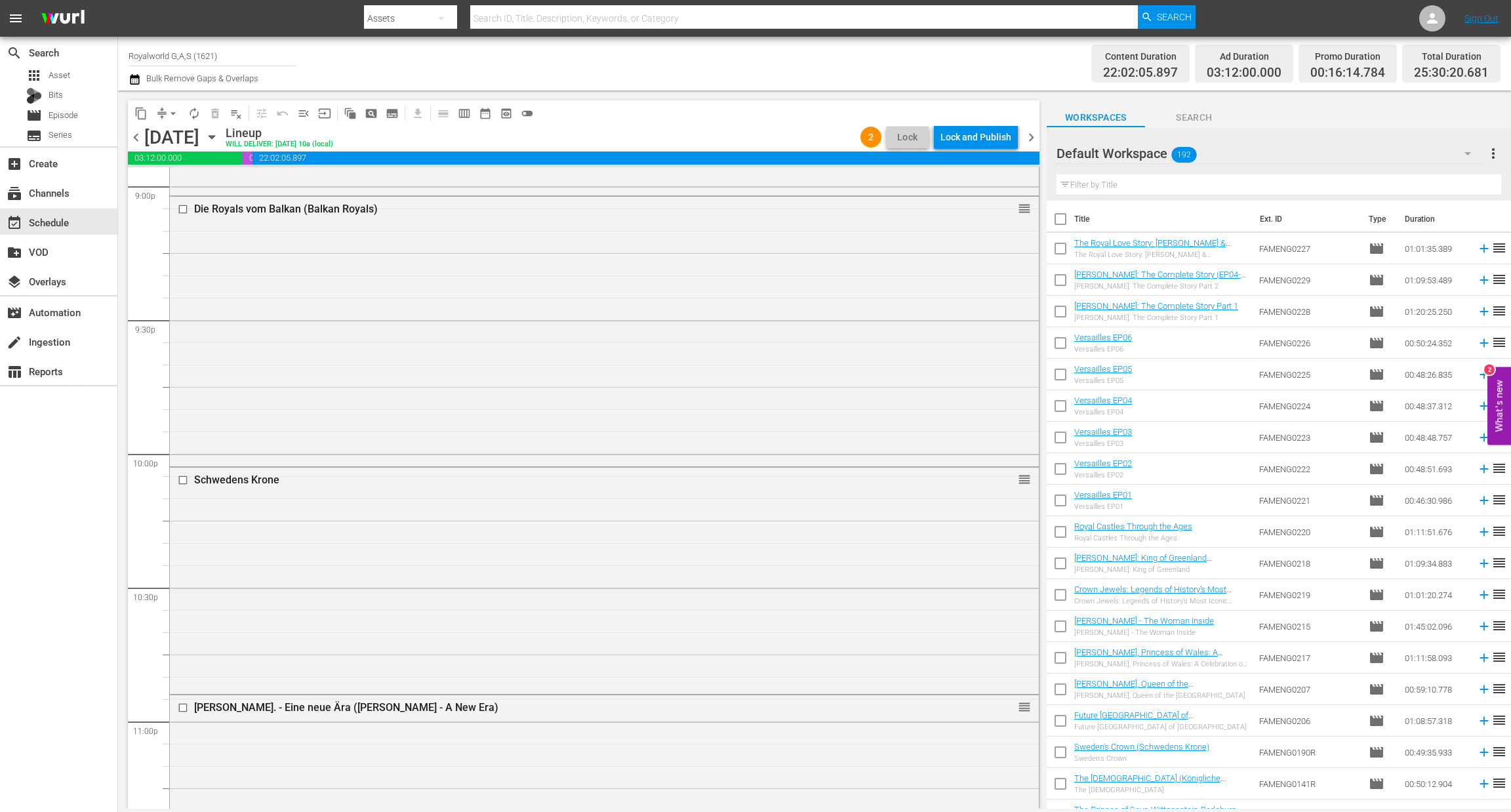
scroll to position [6197, 0]
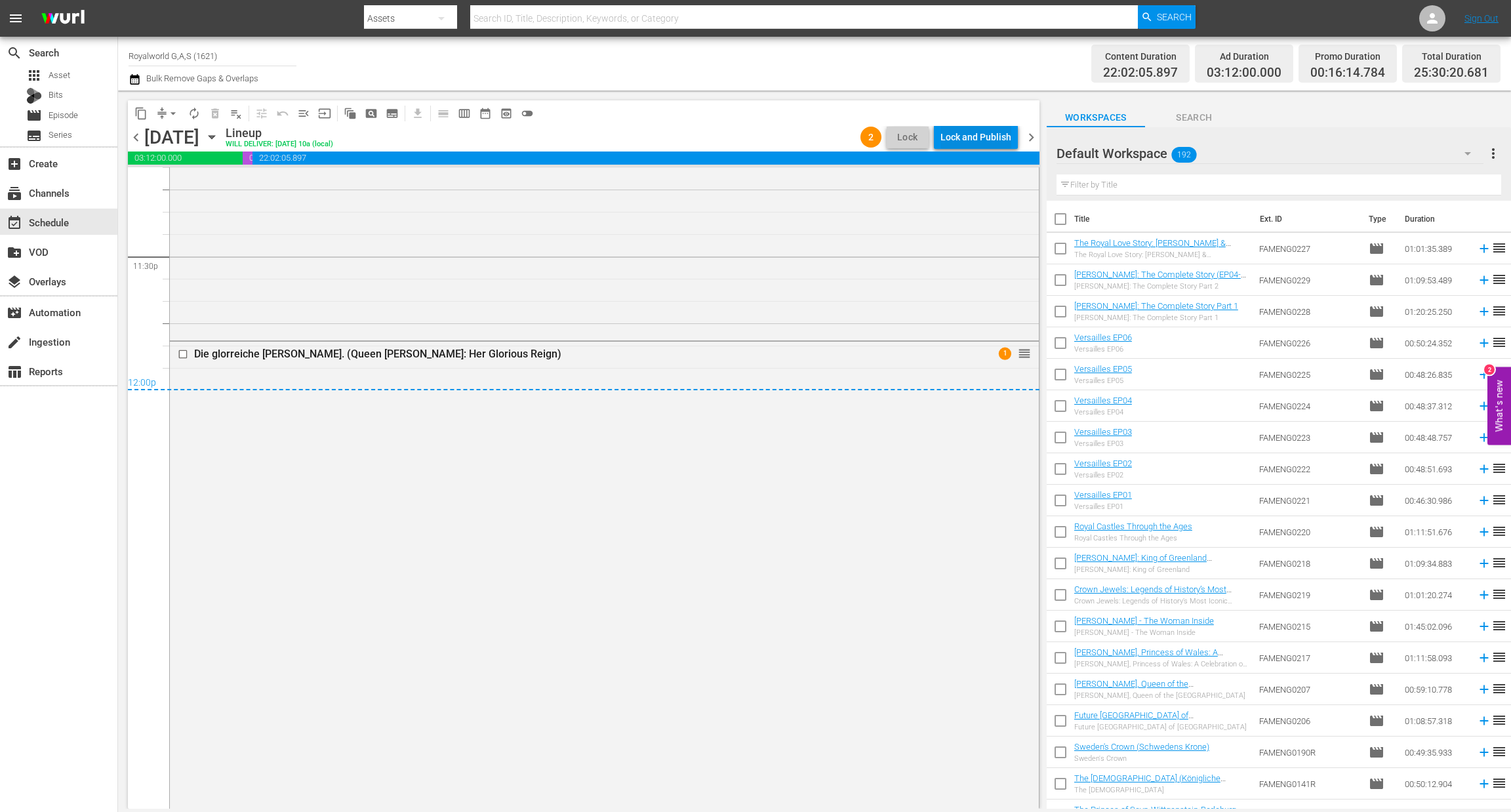
click at [993, 136] on div "Lock and Publish" at bounding box center [976, 137] width 71 height 23
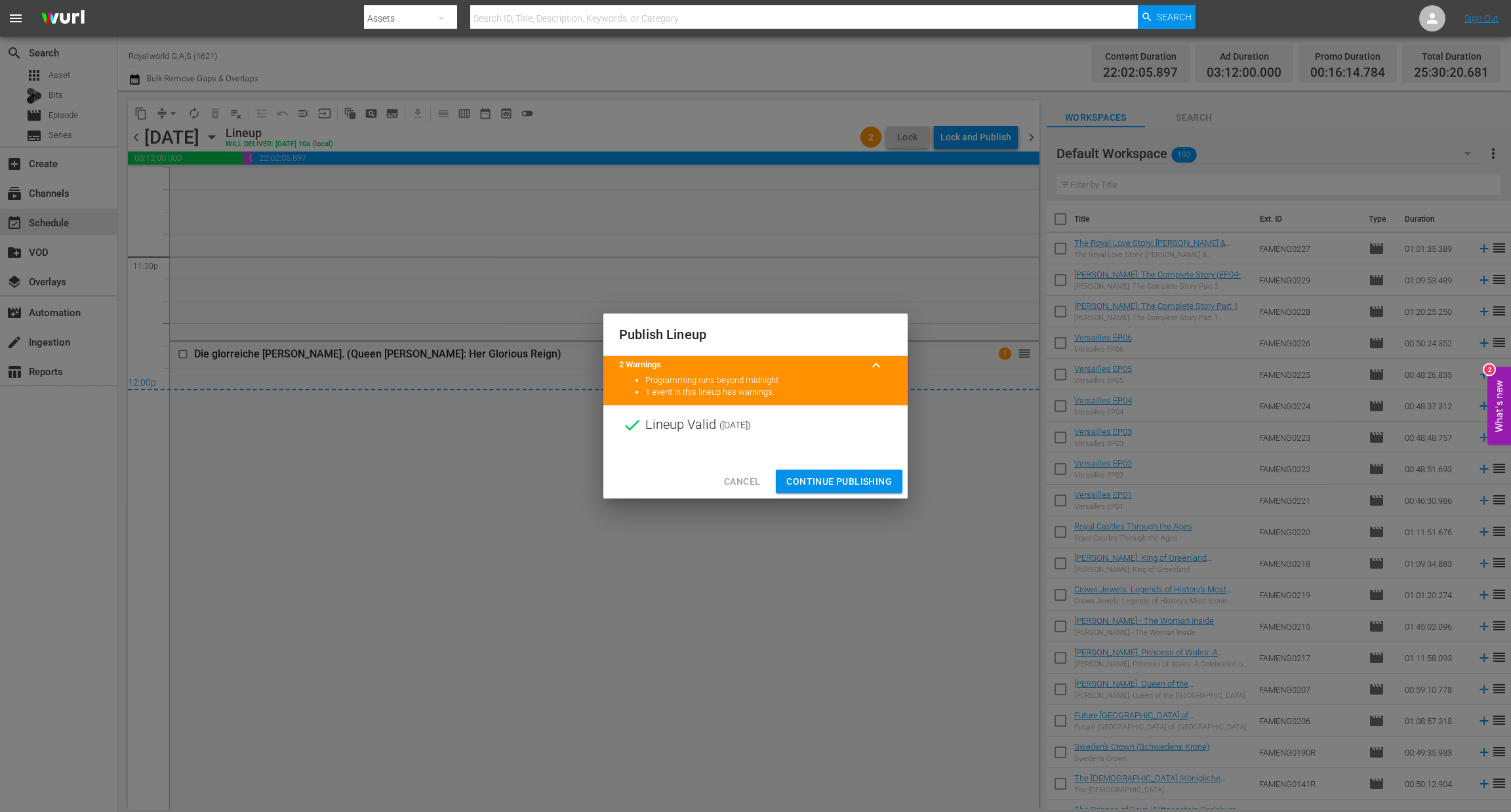
click at [855, 487] on span "Continue Publishing" at bounding box center [839, 481] width 106 height 17
